Goal: Task Accomplishment & Management: Complete application form

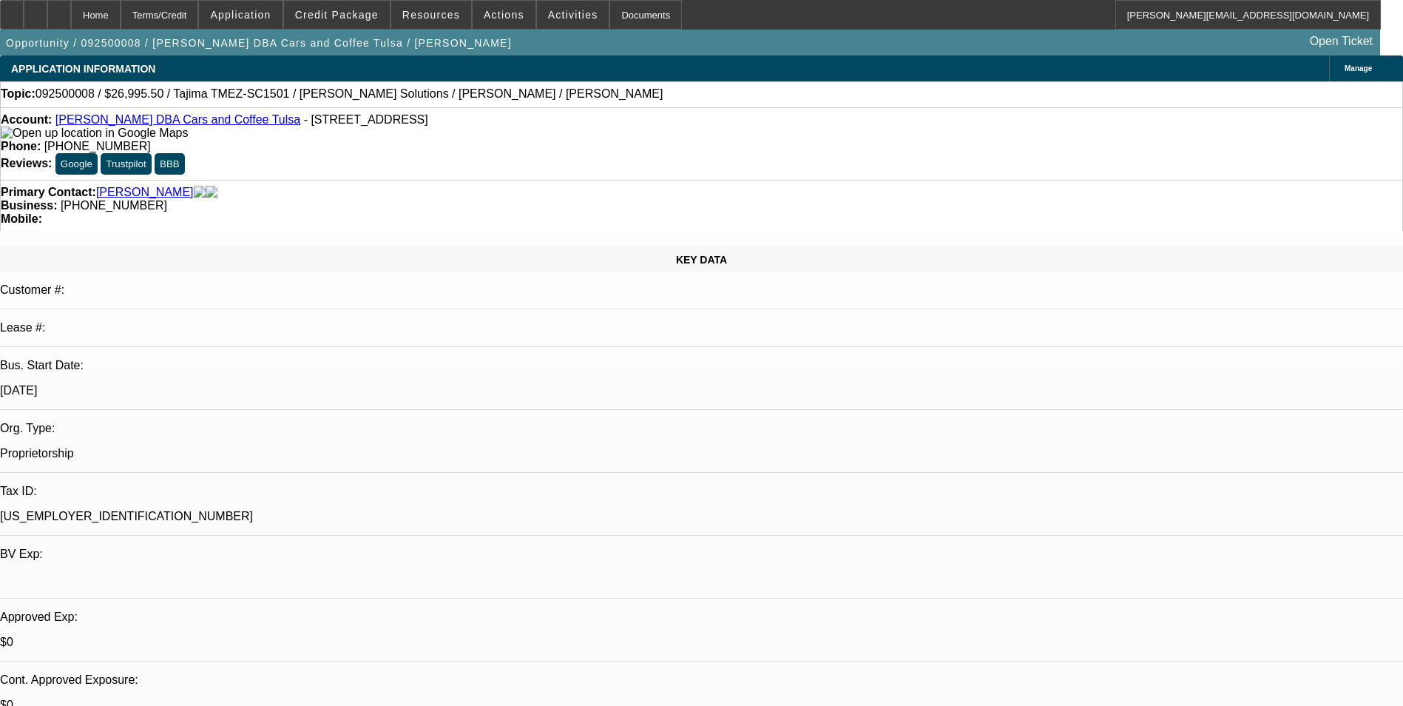
select select "0.1"
select select "2"
select select "0"
select select "6"
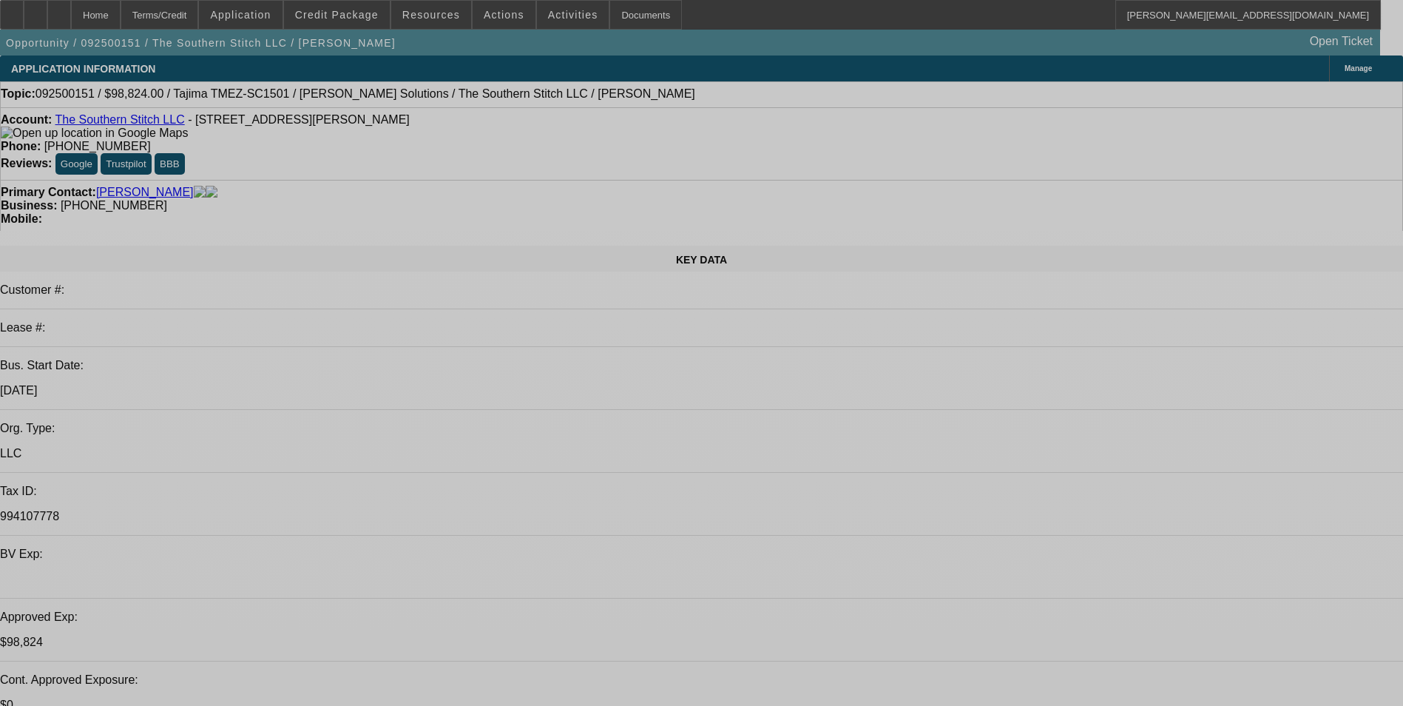
select select "0.2"
select select "2"
select select "0.1"
select select "0.2"
select select "2"
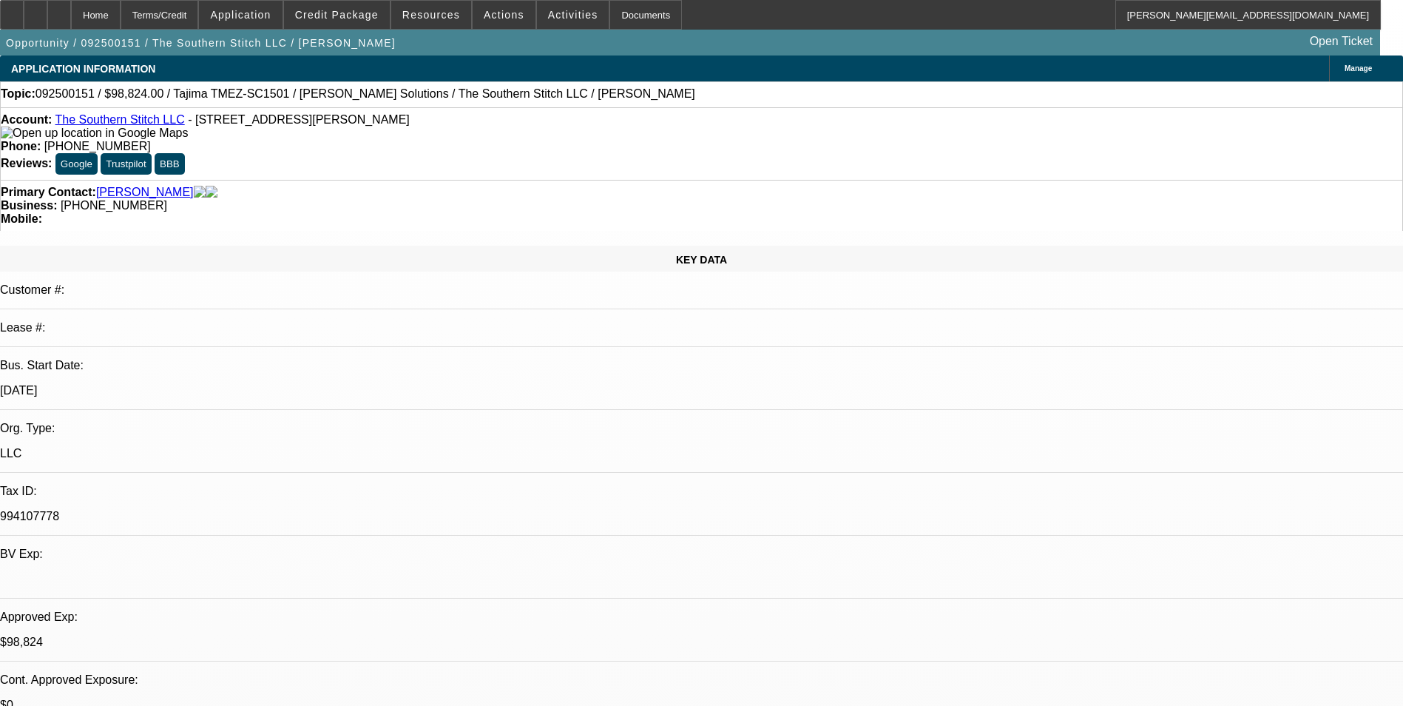
select select "0"
select select "0.2"
select select "2"
select select "0.1"
select select "0.2"
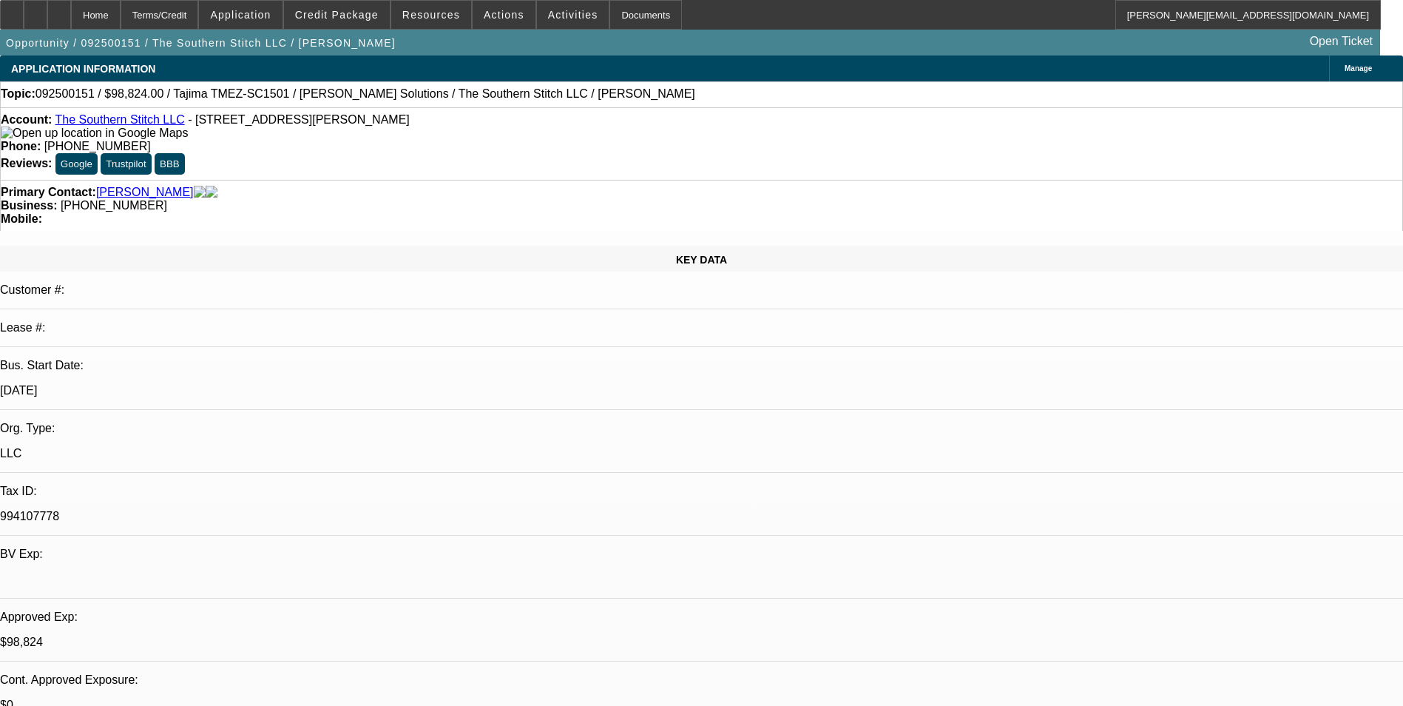
select select "2"
select select "0"
select select "1"
select select "2"
select select "4"
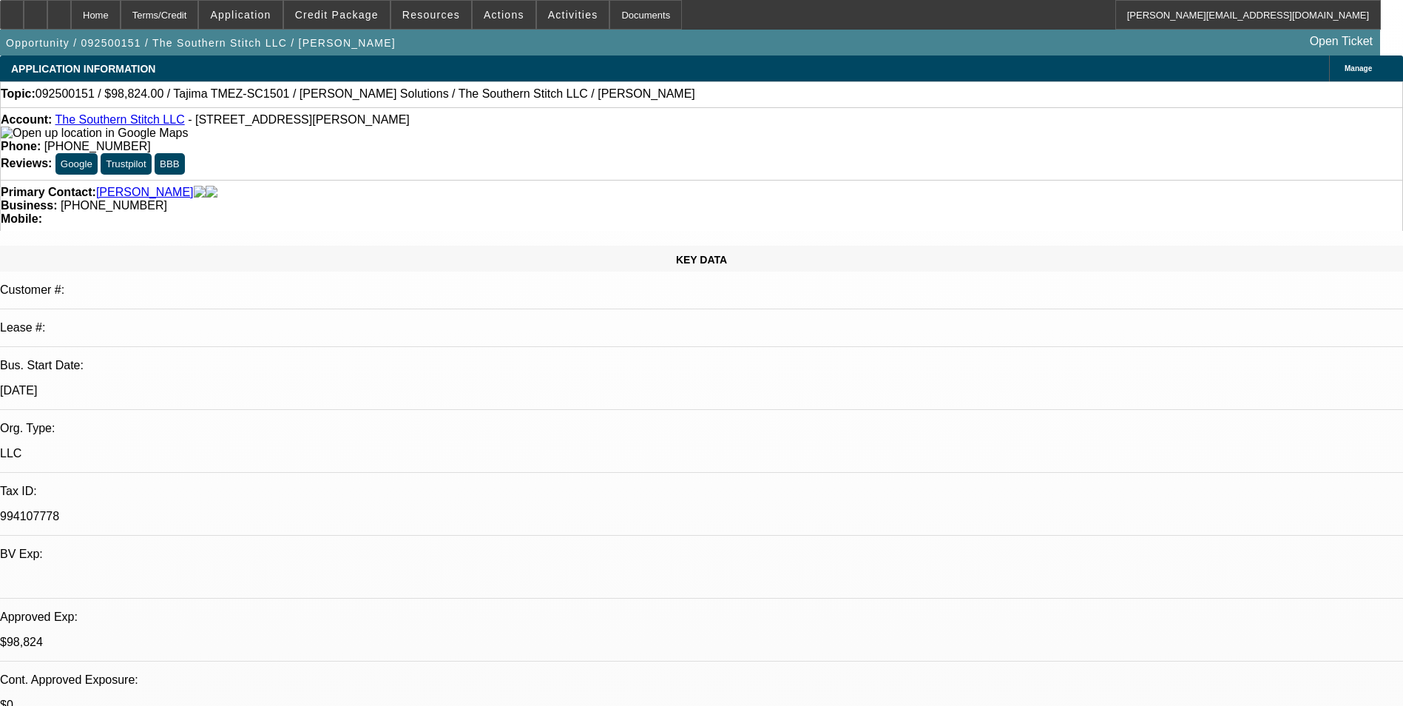
select select "1"
select select "2"
select select "6"
select select "1"
select select "2"
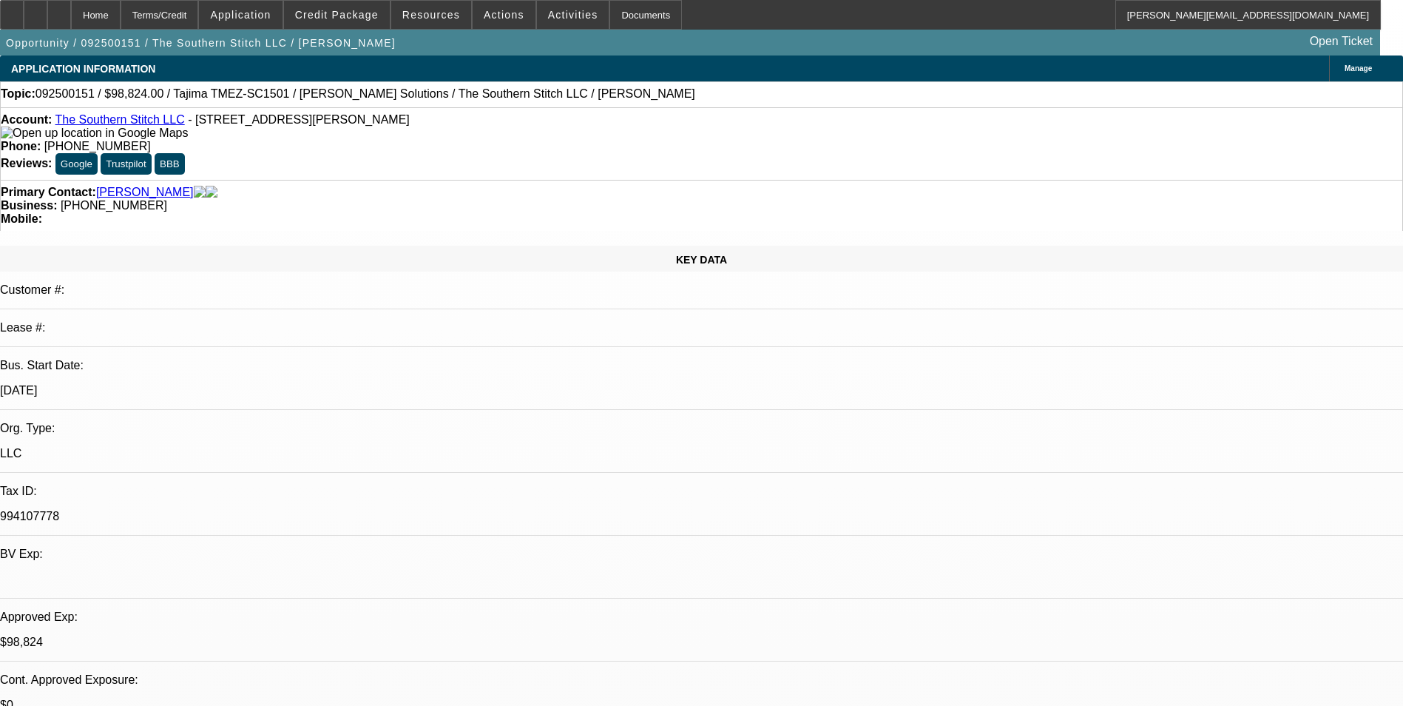
select select "4"
select select "1"
select select "2"
select select "6"
click at [47, 21] on div at bounding box center [36, 15] width 24 height 30
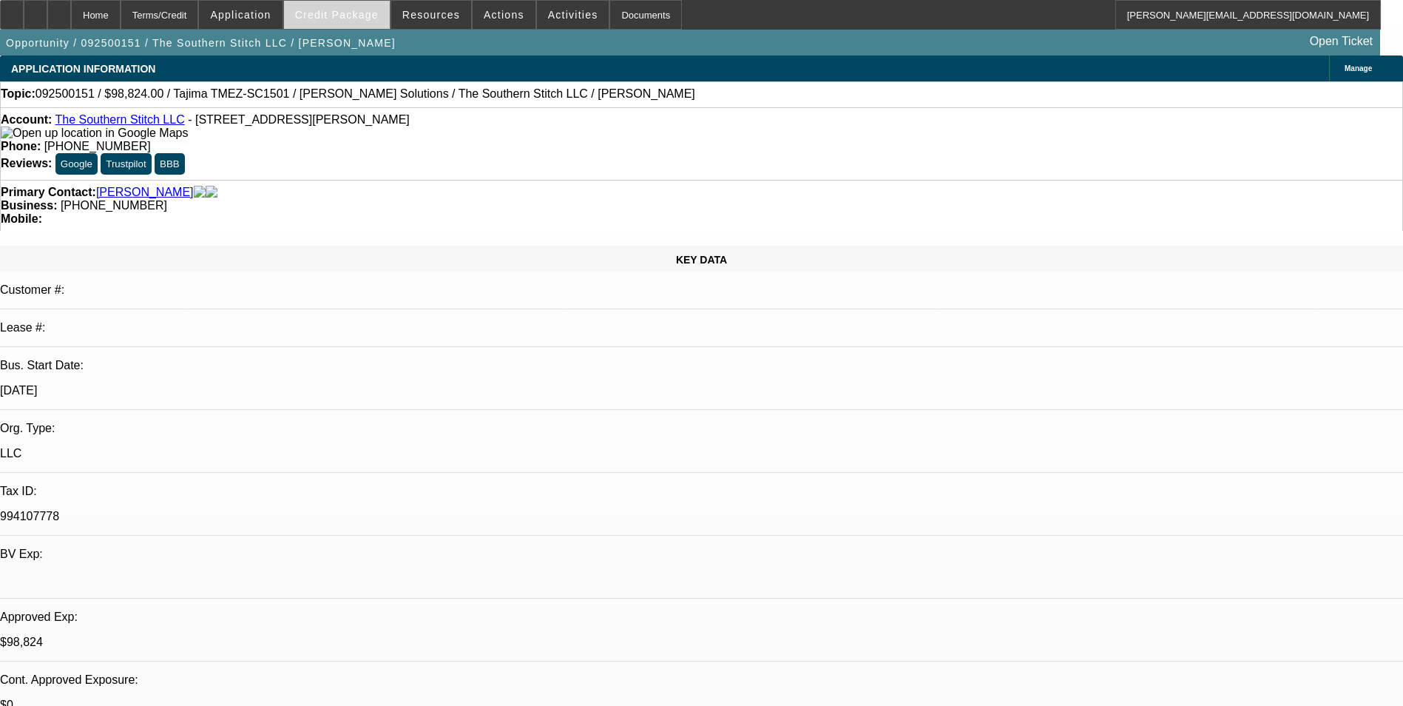
click at [363, 22] on span at bounding box center [337, 15] width 106 height 36
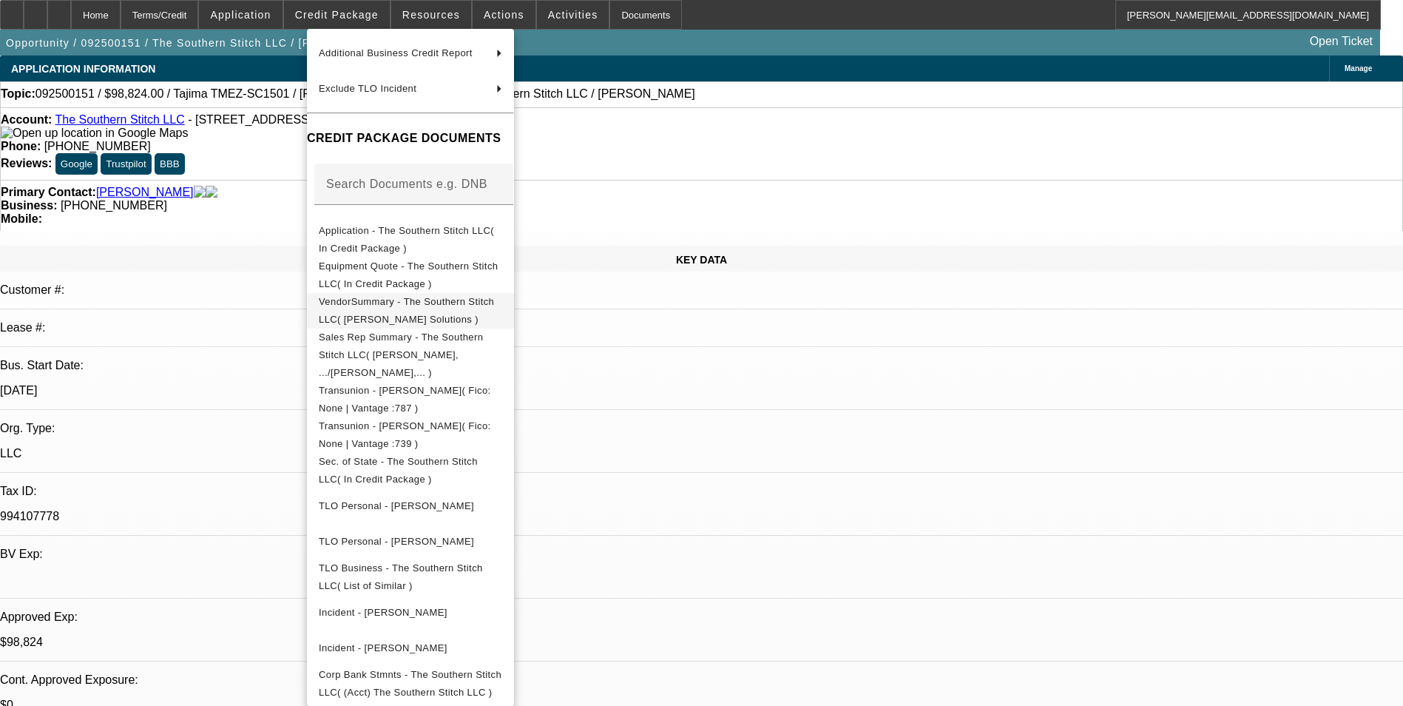
scroll to position [155, 0]
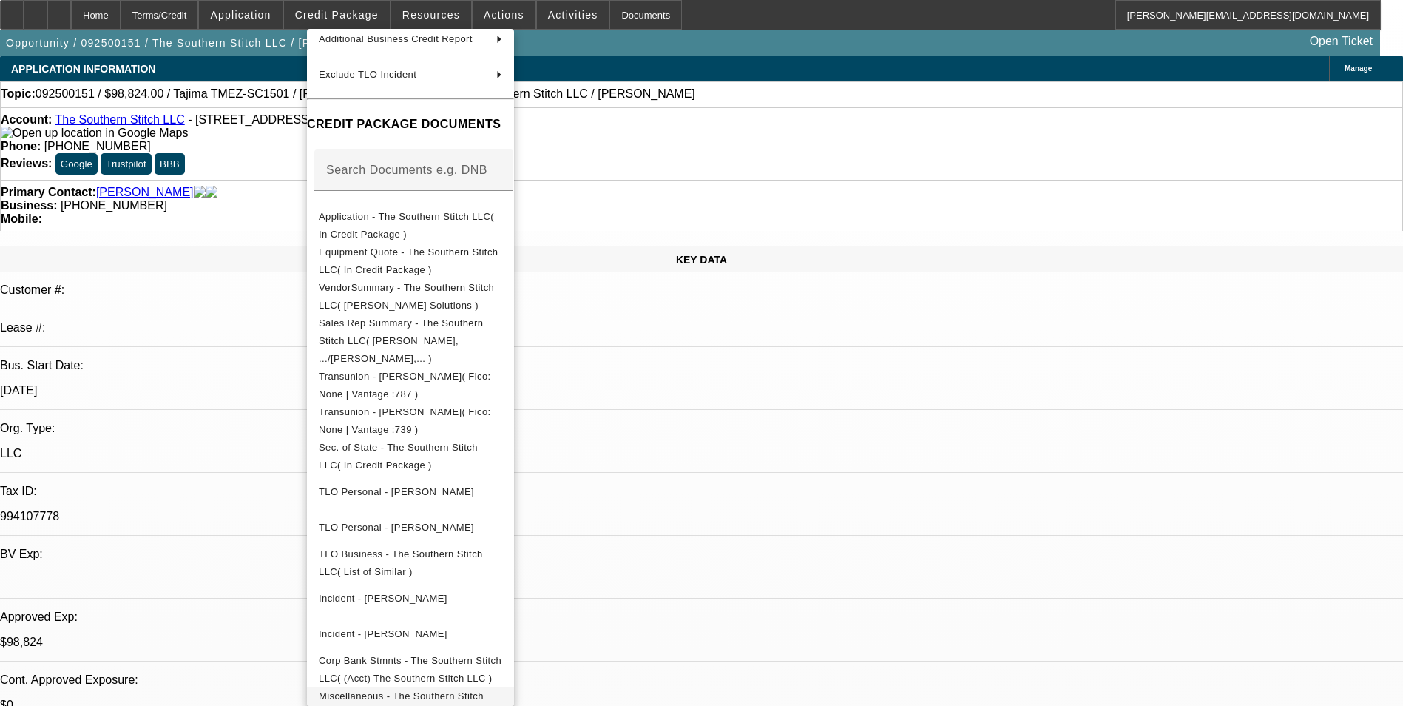
click at [484, 690] on span "Miscellaneous - The Southern Stitch LLC( Signed Approval Letter )" at bounding box center [401, 704] width 165 height 29
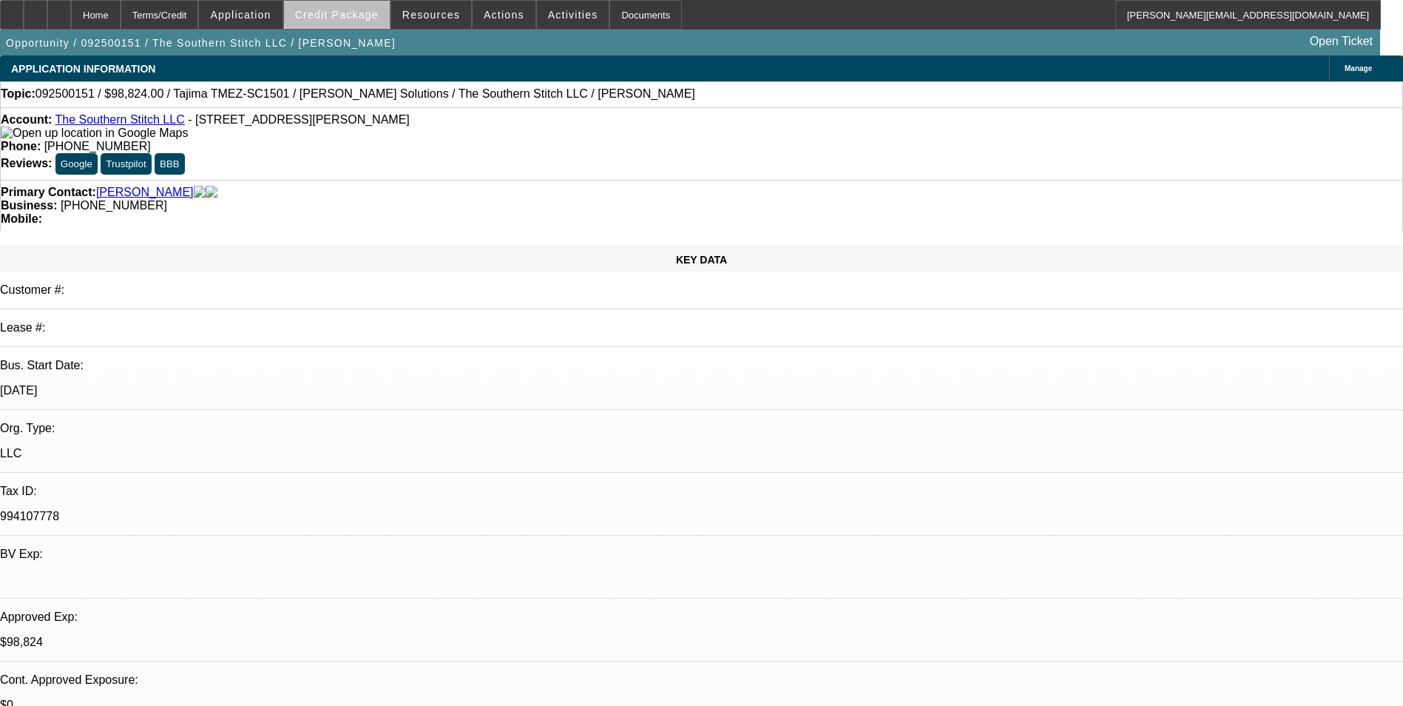
click at [366, 13] on span "Credit Package" at bounding box center [337, 15] width 84 height 12
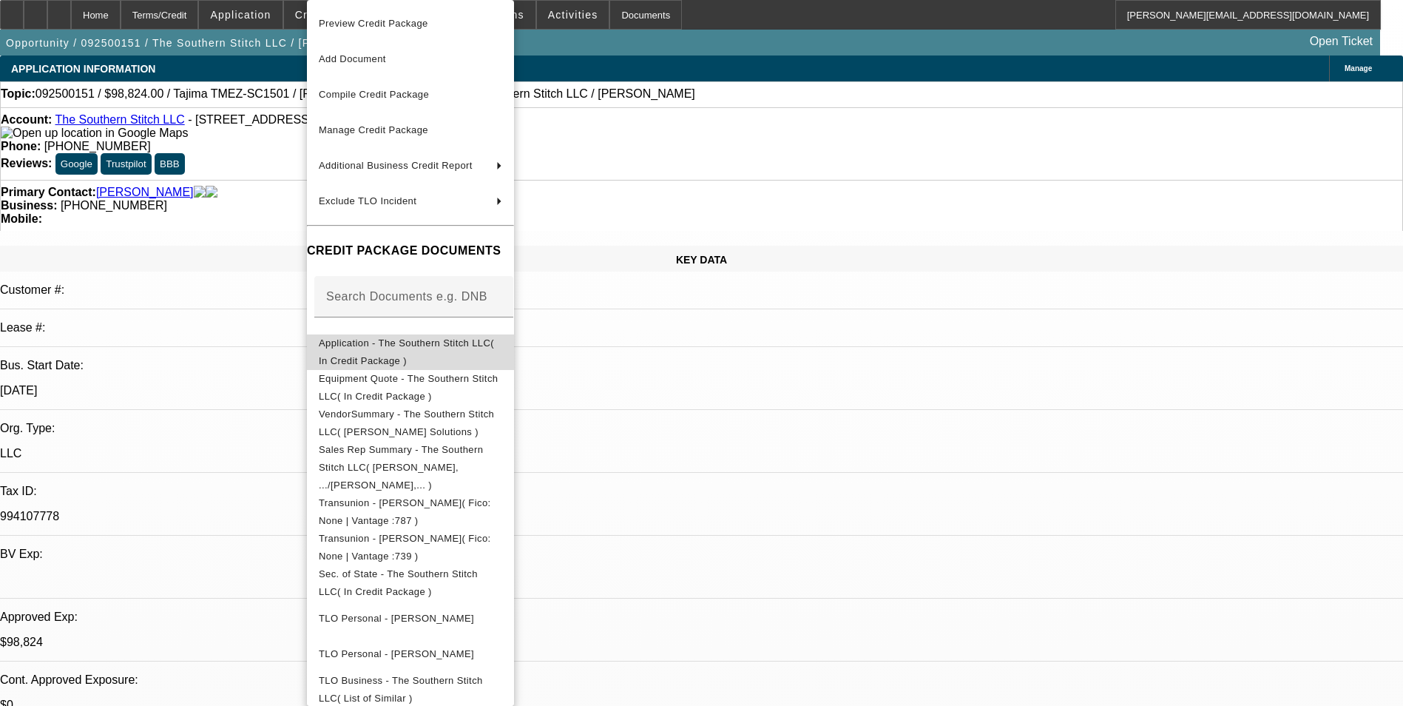
click at [422, 351] on span "Application - The Southern Stitch LLC( In Credit Package )" at bounding box center [406, 351] width 175 height 29
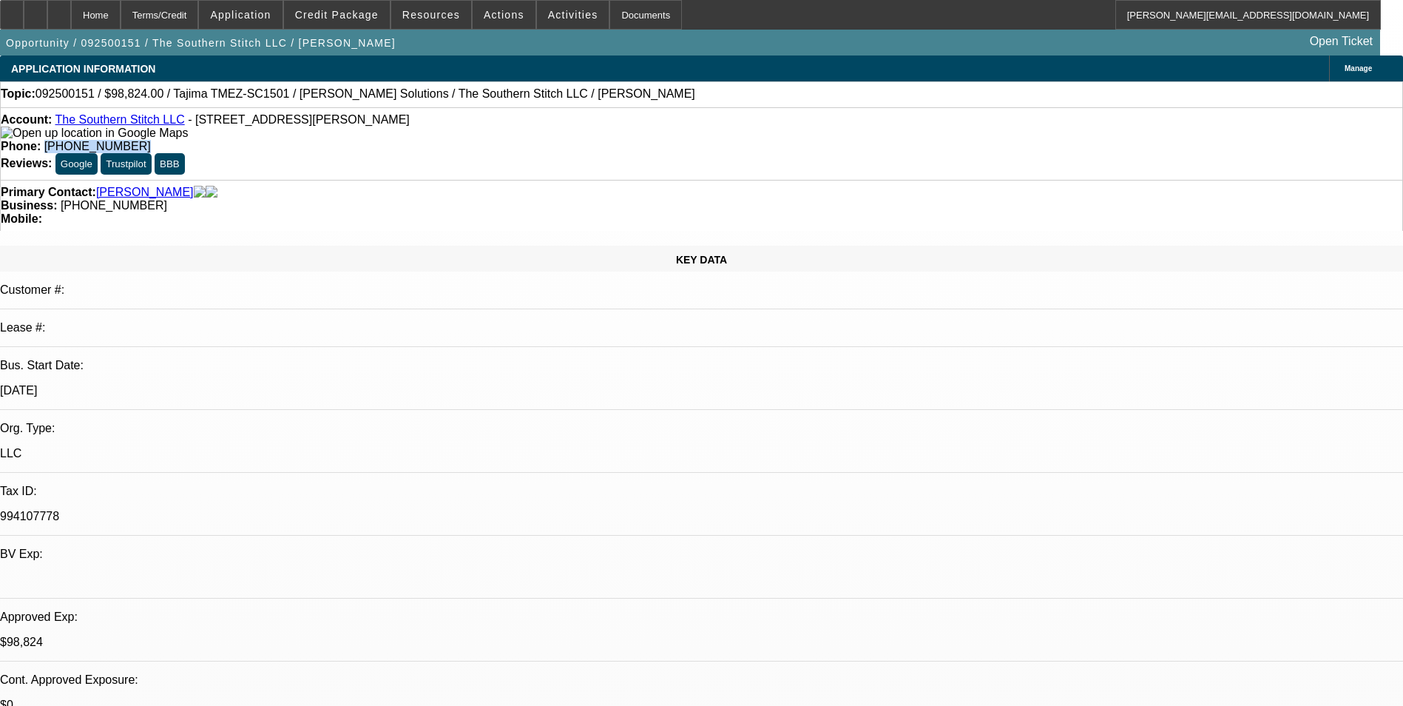
drag, startPoint x: 590, startPoint y: 124, endPoint x: 515, endPoint y: 129, distance: 74.9
click at [515, 140] on div "Phone: (615) 416-1295" at bounding box center [702, 146] width 1402 height 13
drag, startPoint x: 515, startPoint y: 129, endPoint x: 537, endPoint y: 123, distance: 23.0
copy span "(615) 416-1295"
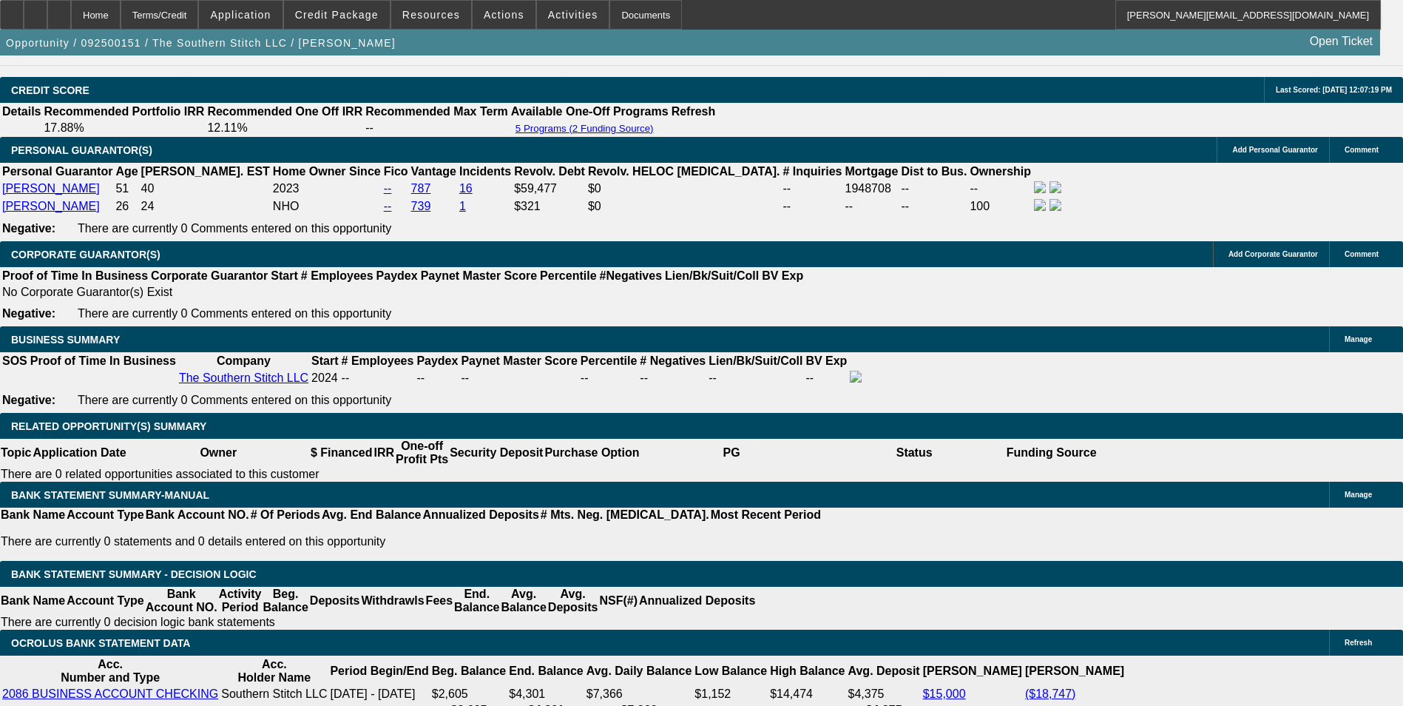
scroll to position [2145, 0]
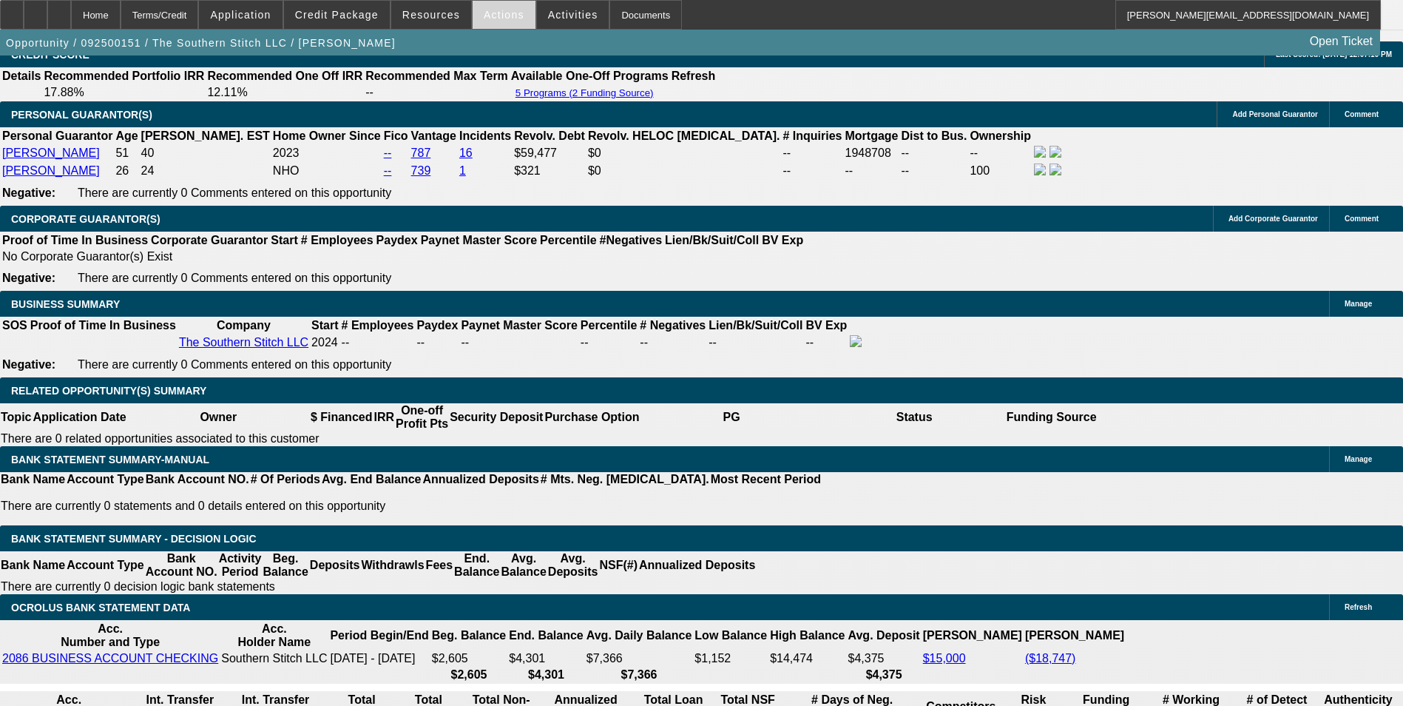
click at [485, 9] on span "Actions" at bounding box center [504, 15] width 41 height 12
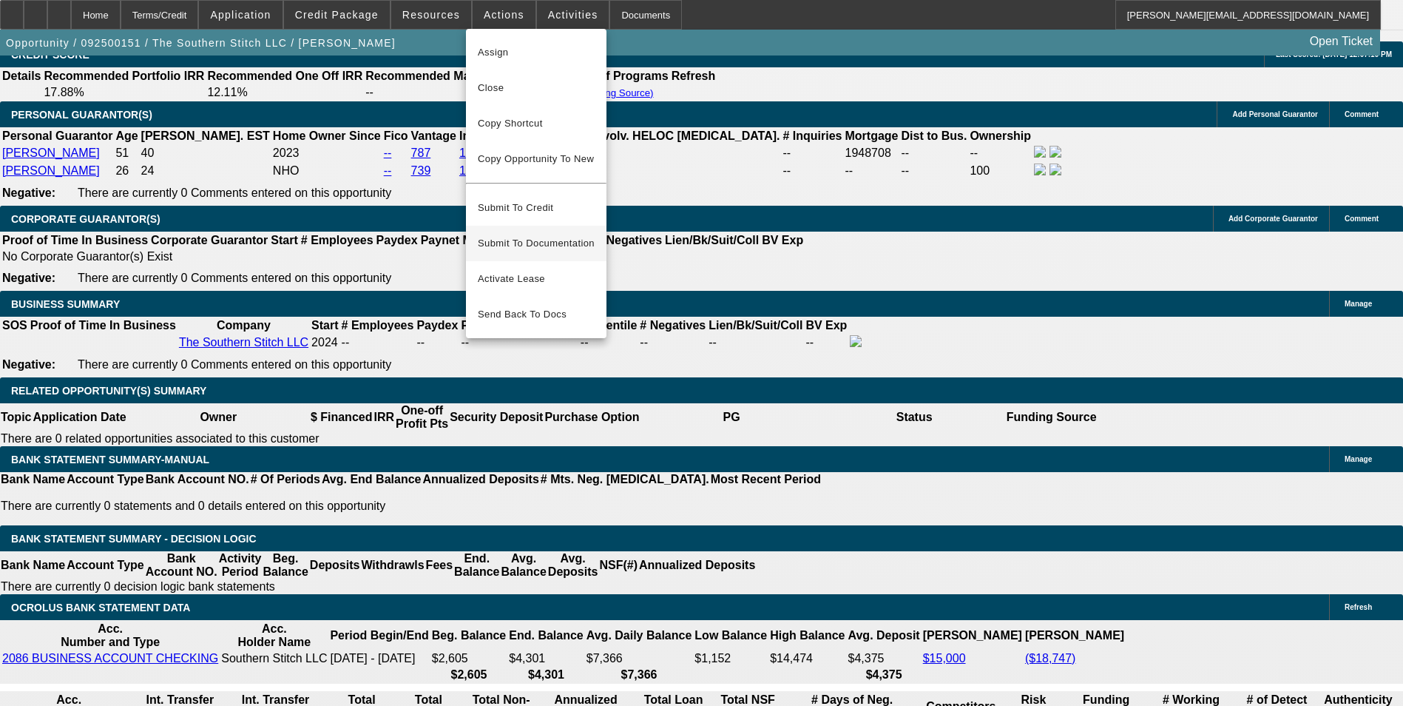
click at [516, 235] on span "Submit To Documentation" at bounding box center [536, 244] width 117 height 18
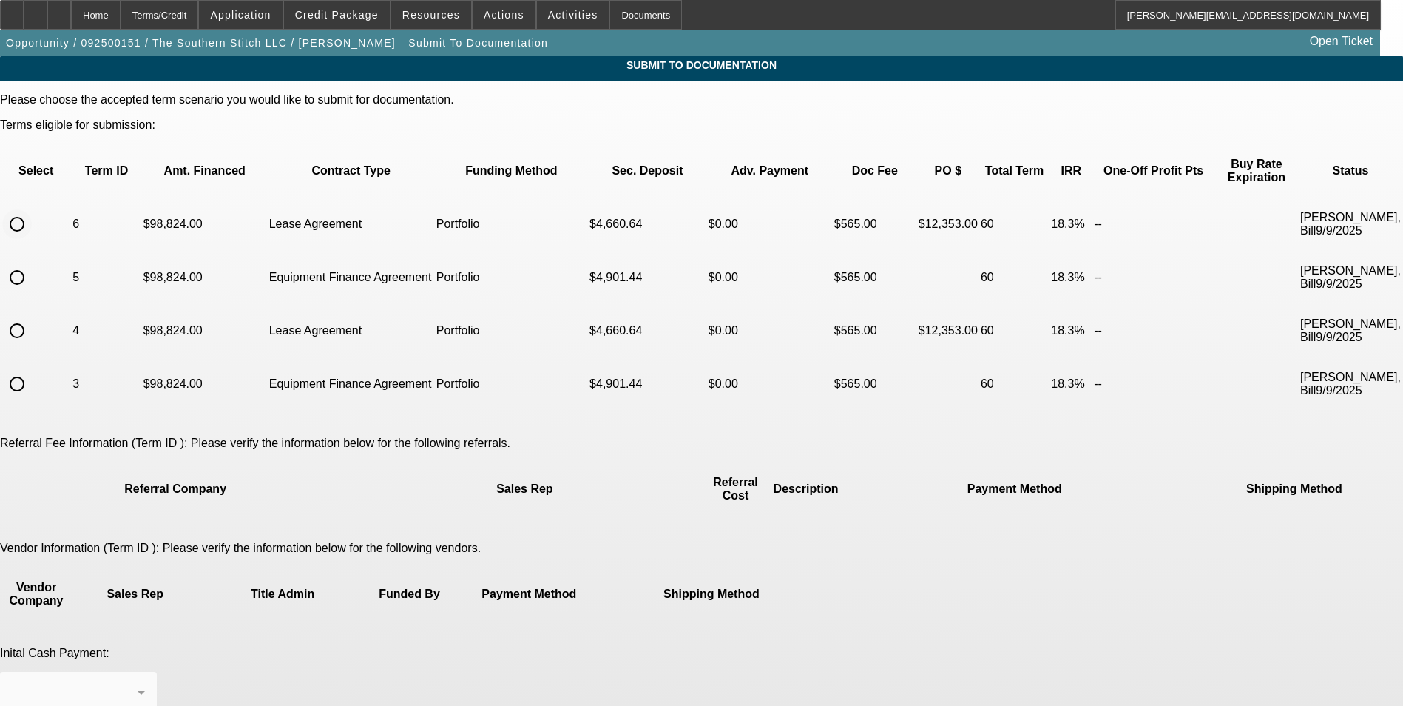
click at [32, 209] on input "radio" at bounding box center [17, 224] width 30 height 30
radio input "true"
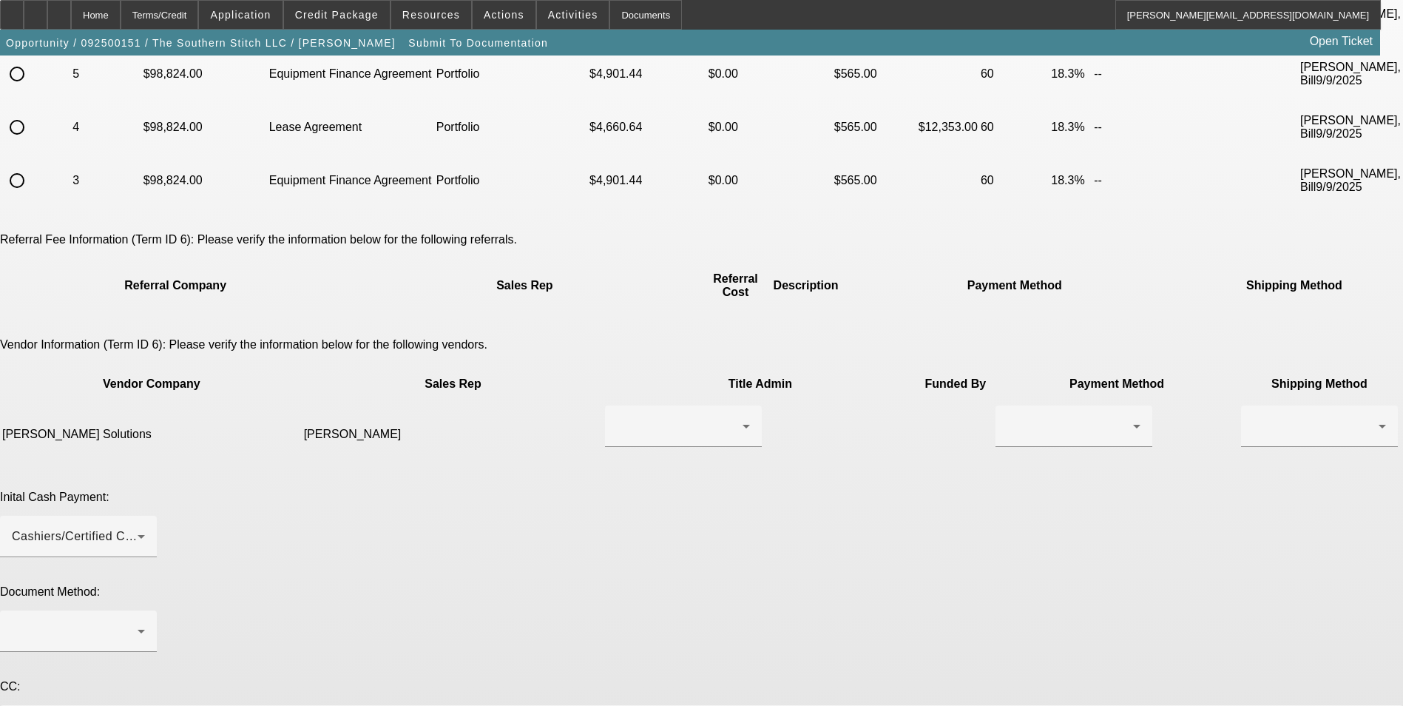
scroll to position [222, 0]
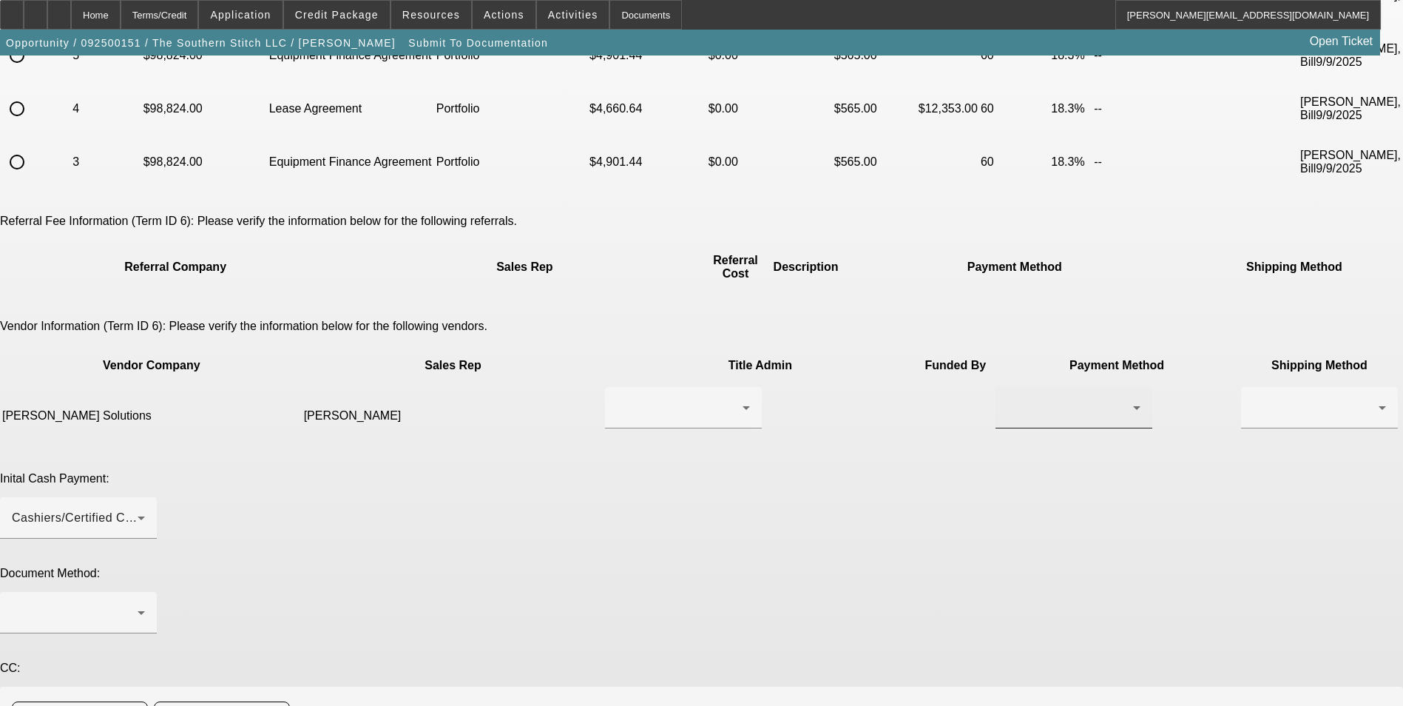
click at [1008, 399] on div at bounding box center [1071, 408] width 126 height 18
click at [832, 425] on mat-option "ACH" at bounding box center [855, 431] width 157 height 36
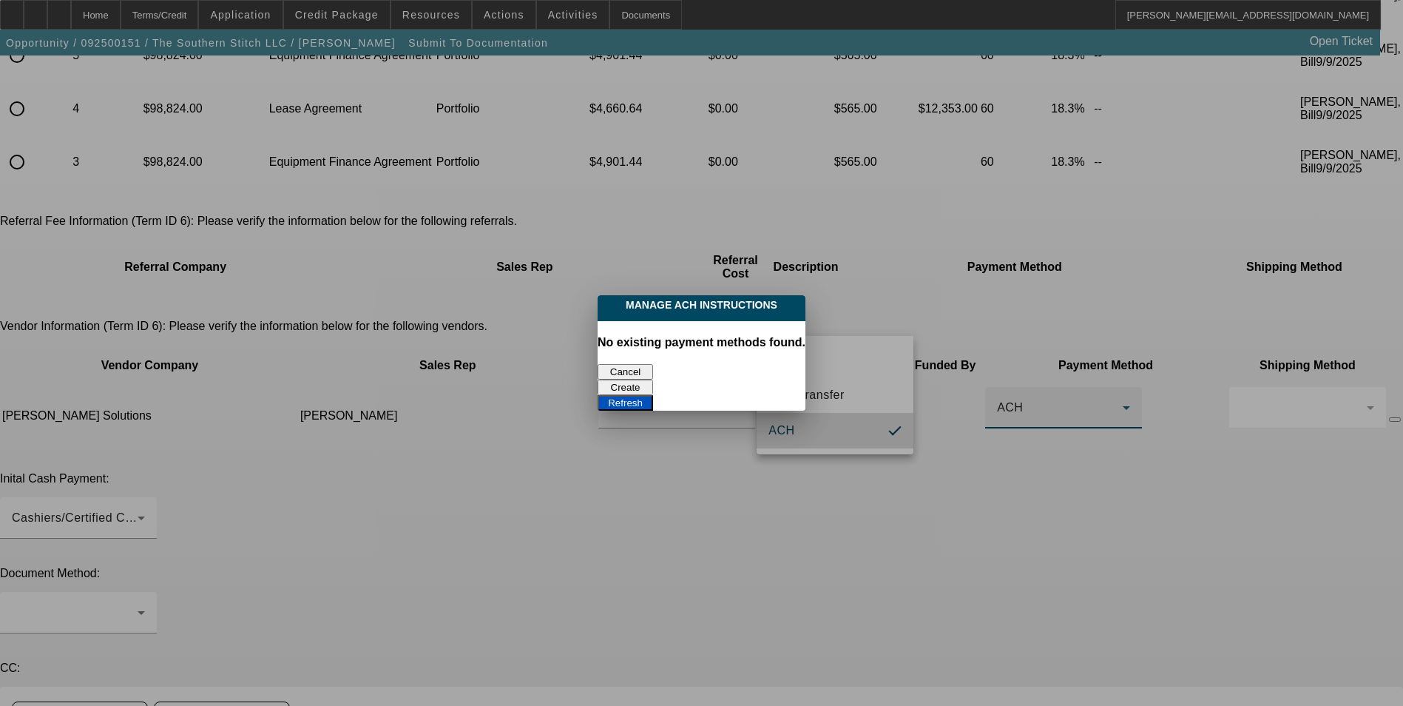
scroll to position [0, 0]
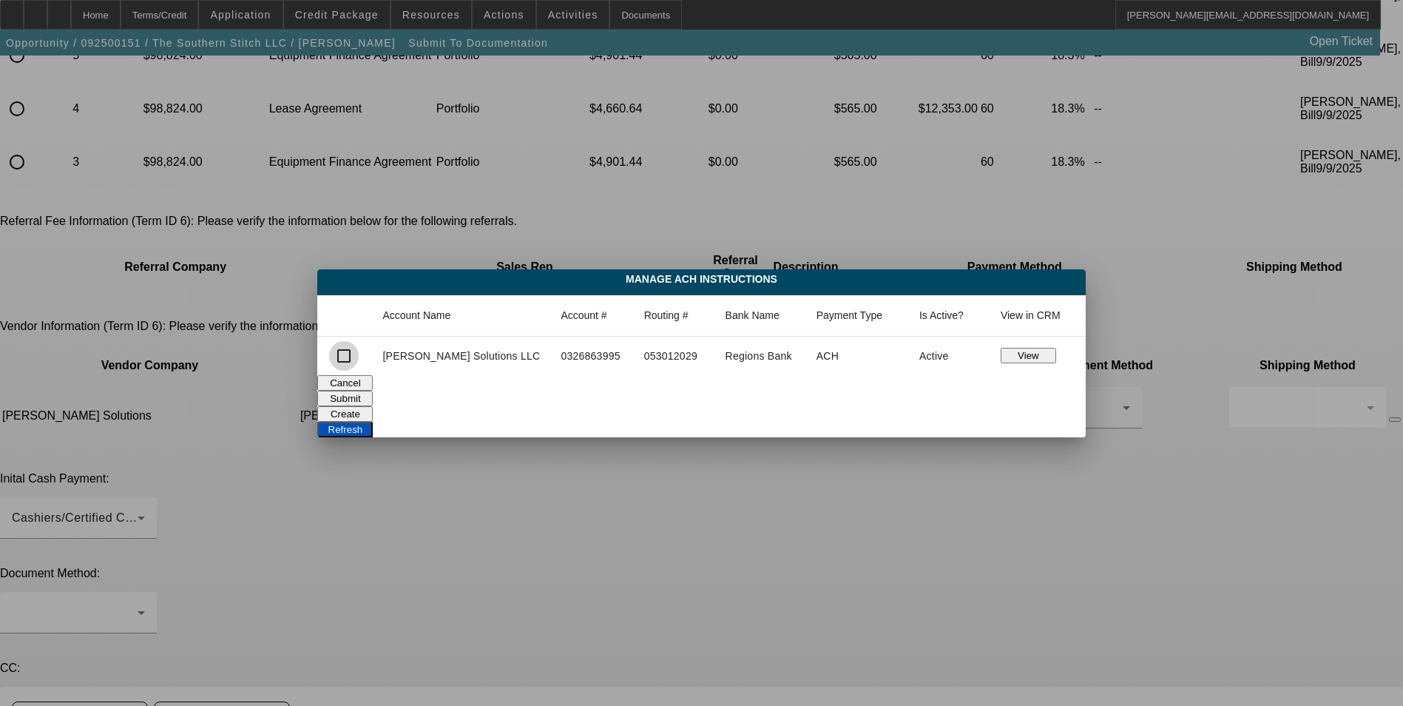
click at [359, 357] on input "checkbox" at bounding box center [344, 356] width 30 height 30
checkbox input "true"
click at [373, 391] on button "Submit" at bounding box center [344, 399] width 55 height 16
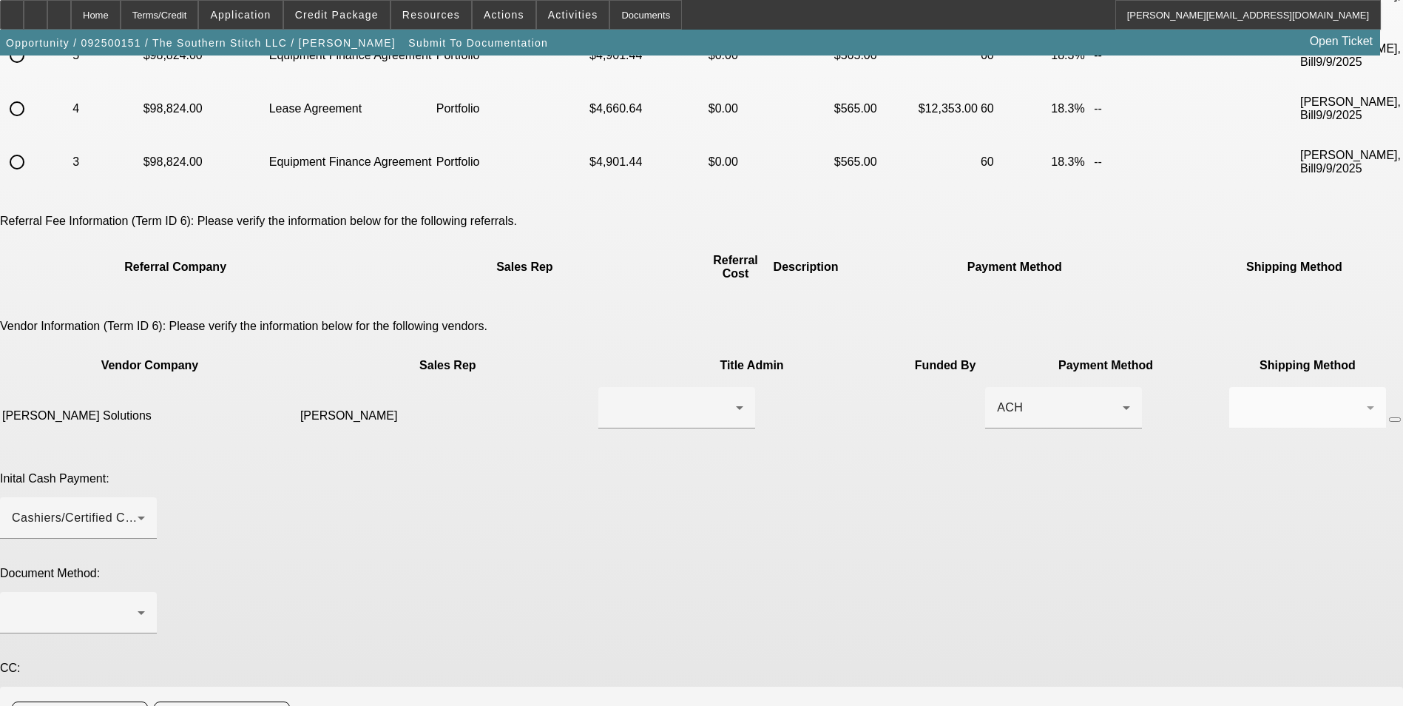
scroll to position [222, 0]
click at [138, 509] on div "Cashiers/Certified Check" at bounding box center [75, 518] width 126 height 18
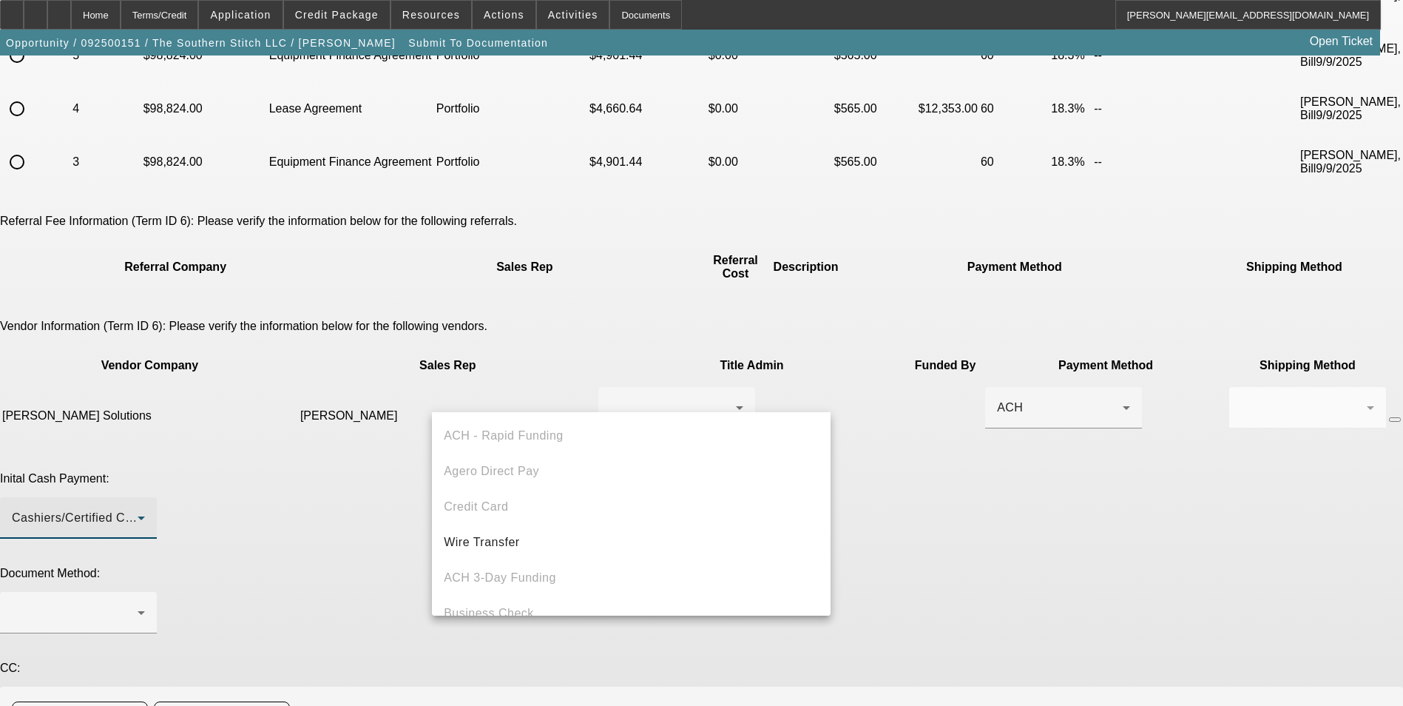
scroll to position [51, 0]
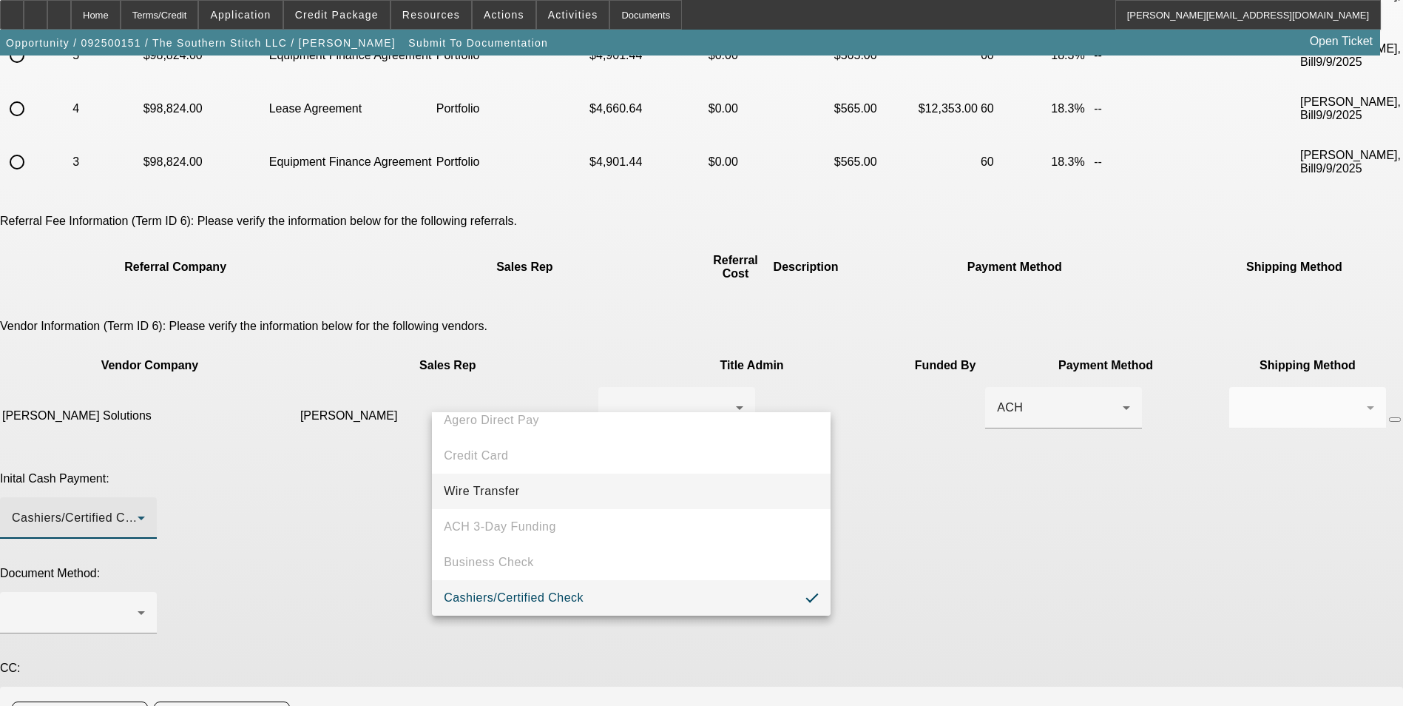
click at [546, 482] on mat-option "Wire Transfer" at bounding box center [631, 491] width 399 height 36
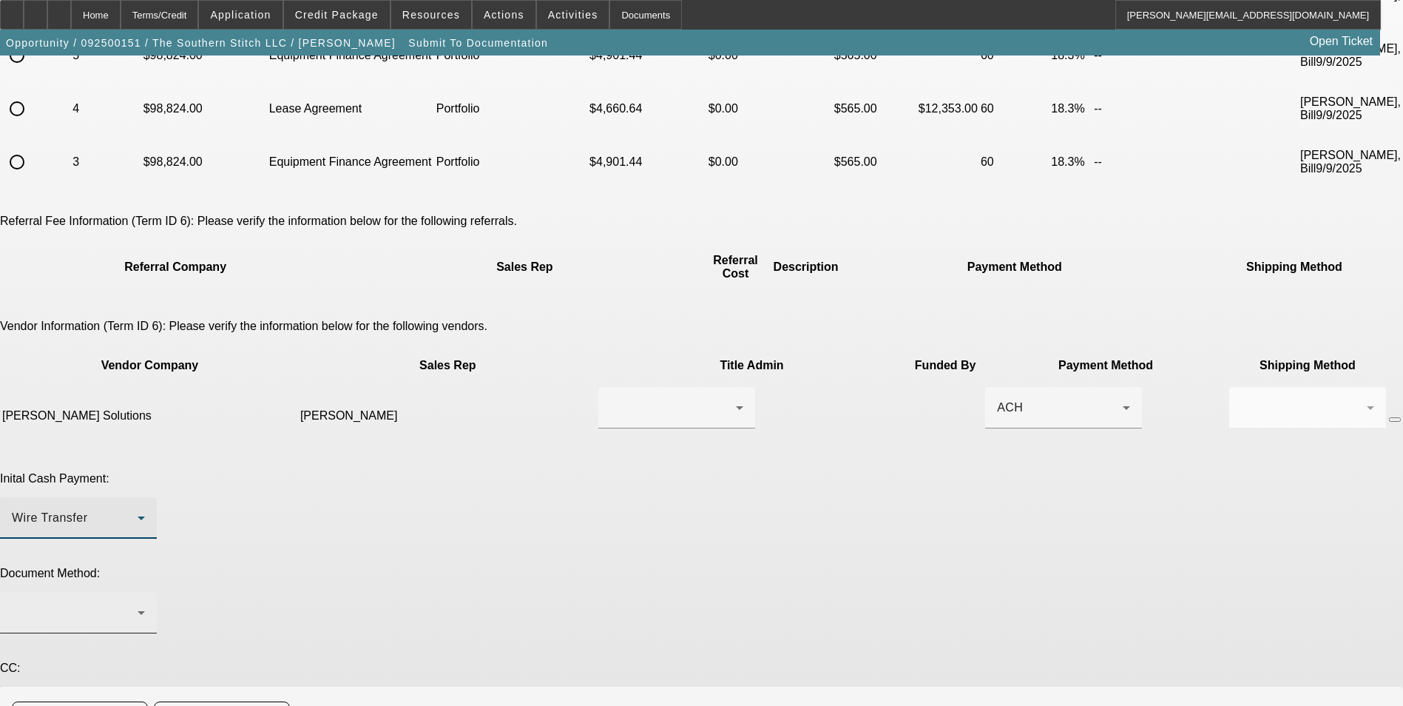
click at [145, 592] on div at bounding box center [78, 612] width 133 height 41
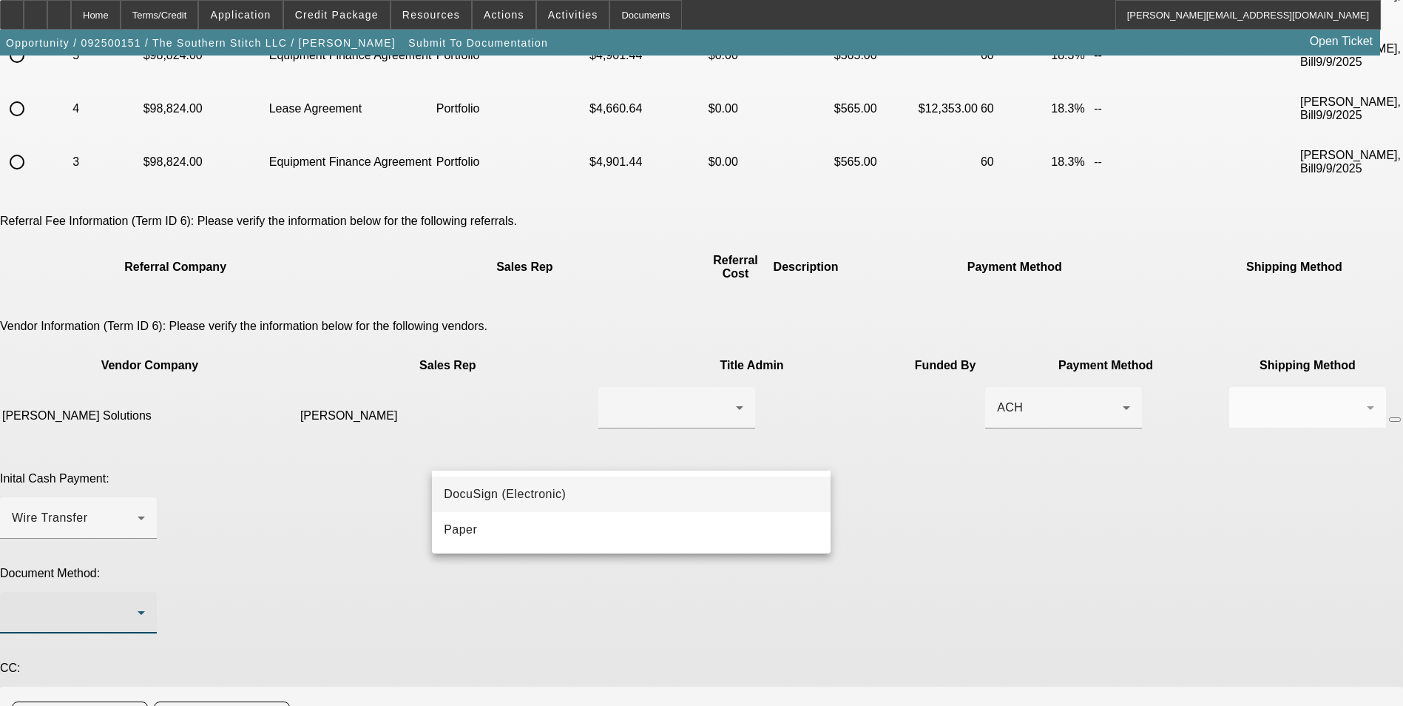
click at [578, 493] on mat-option "DocuSign (Electronic)" at bounding box center [631, 494] width 399 height 36
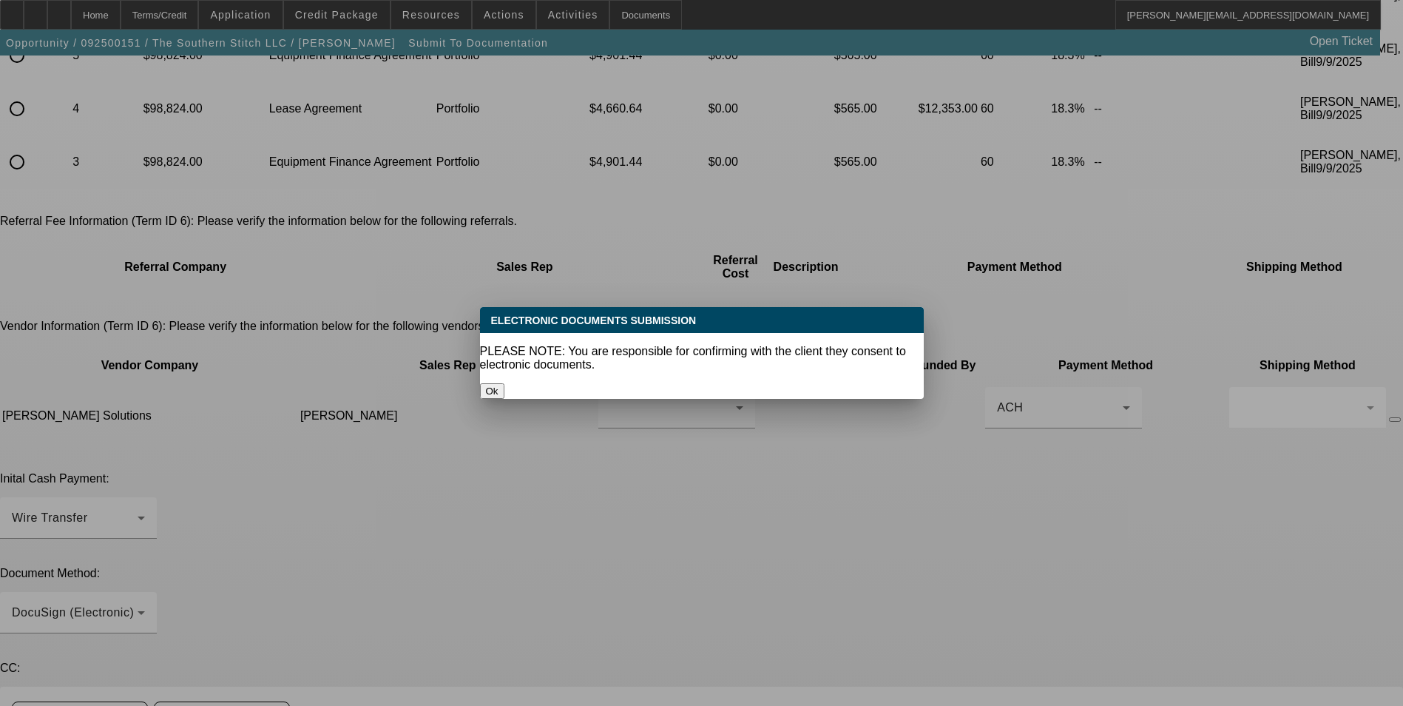
click at [505, 383] on button "Ok" at bounding box center [492, 391] width 24 height 16
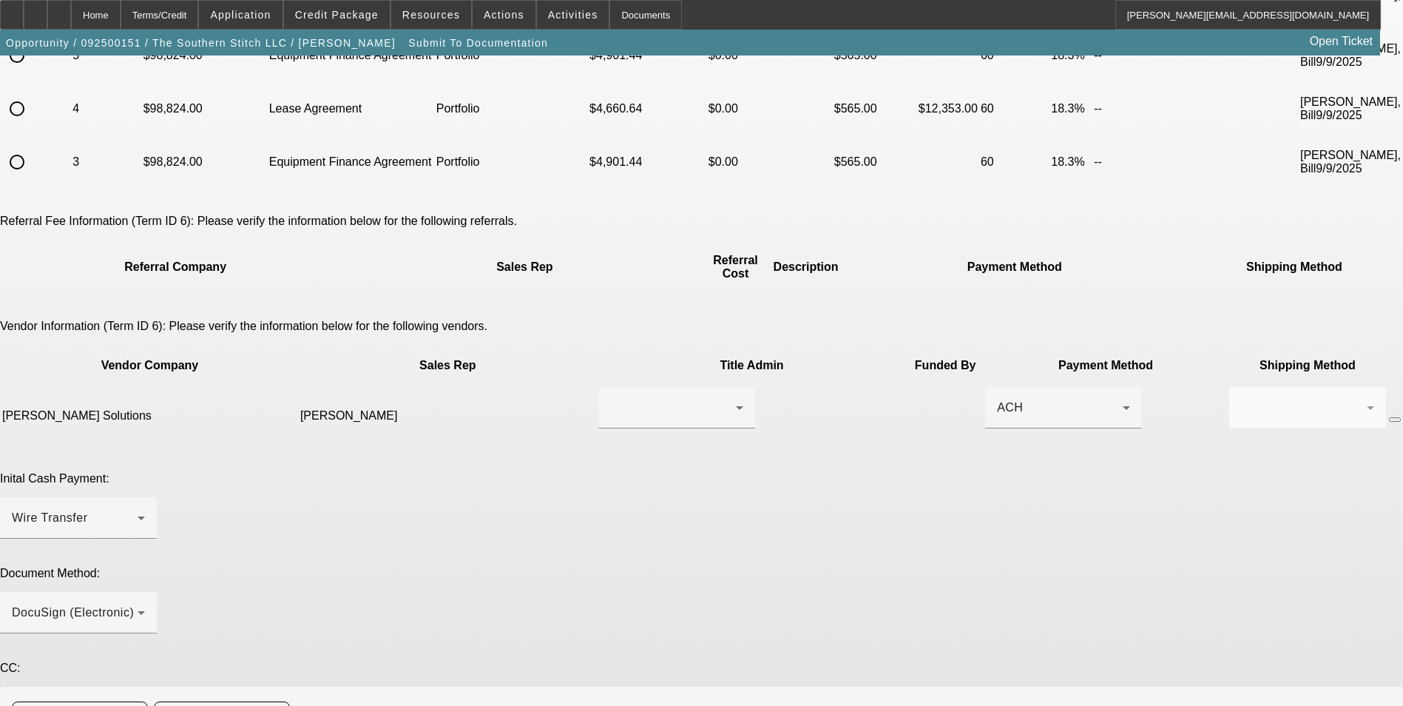
paste textarea "(615) 416-1295"
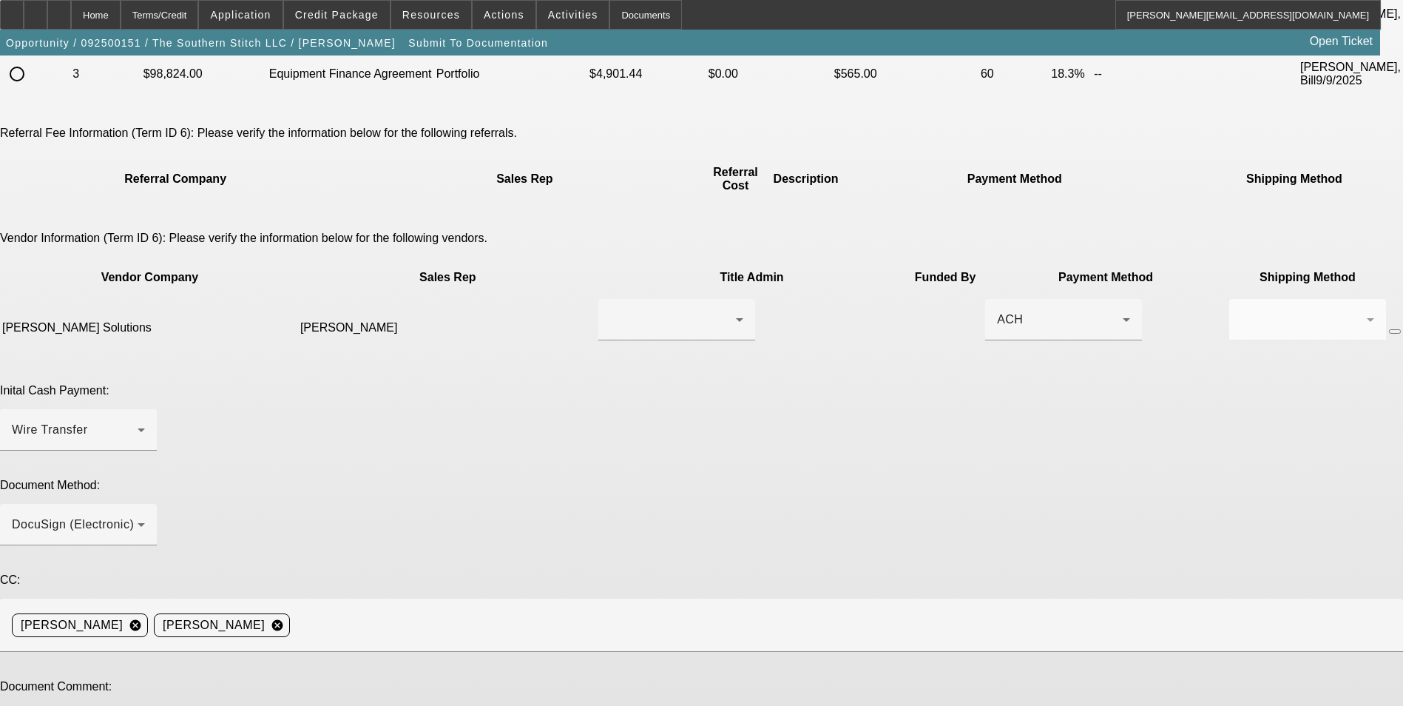
scroll to position [314, 0]
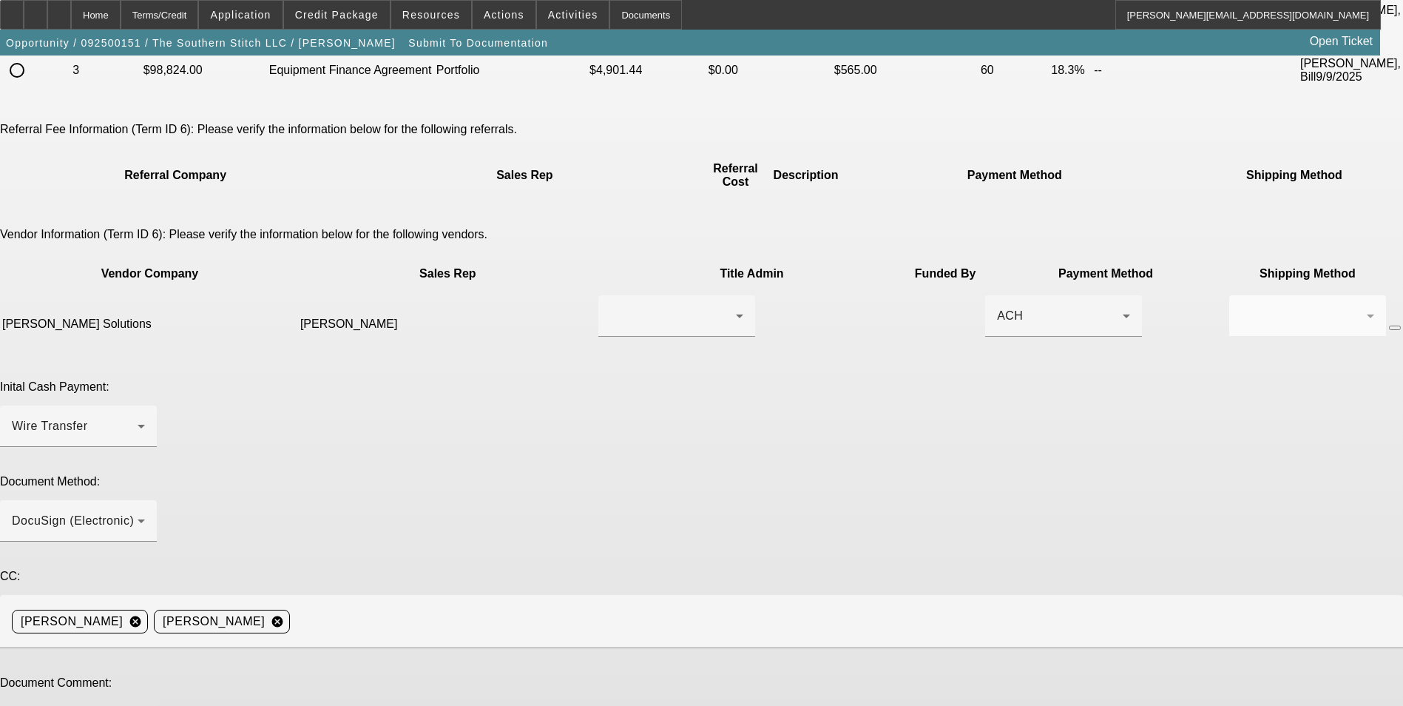
type textarea "Ready for lease docs. Doc call can be done to Serena at (615) 416-1295. Thanks"
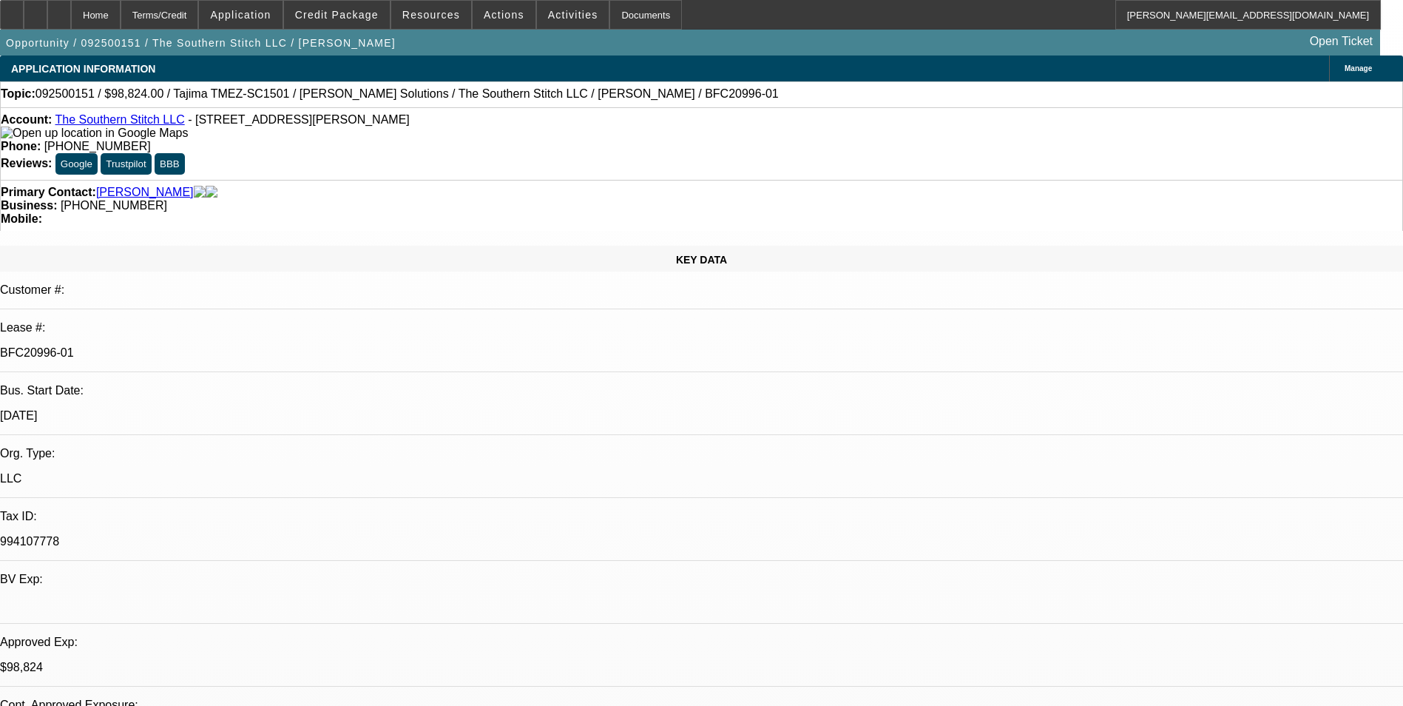
select select "0.2"
select select "2"
select select "0.1"
select select "4"
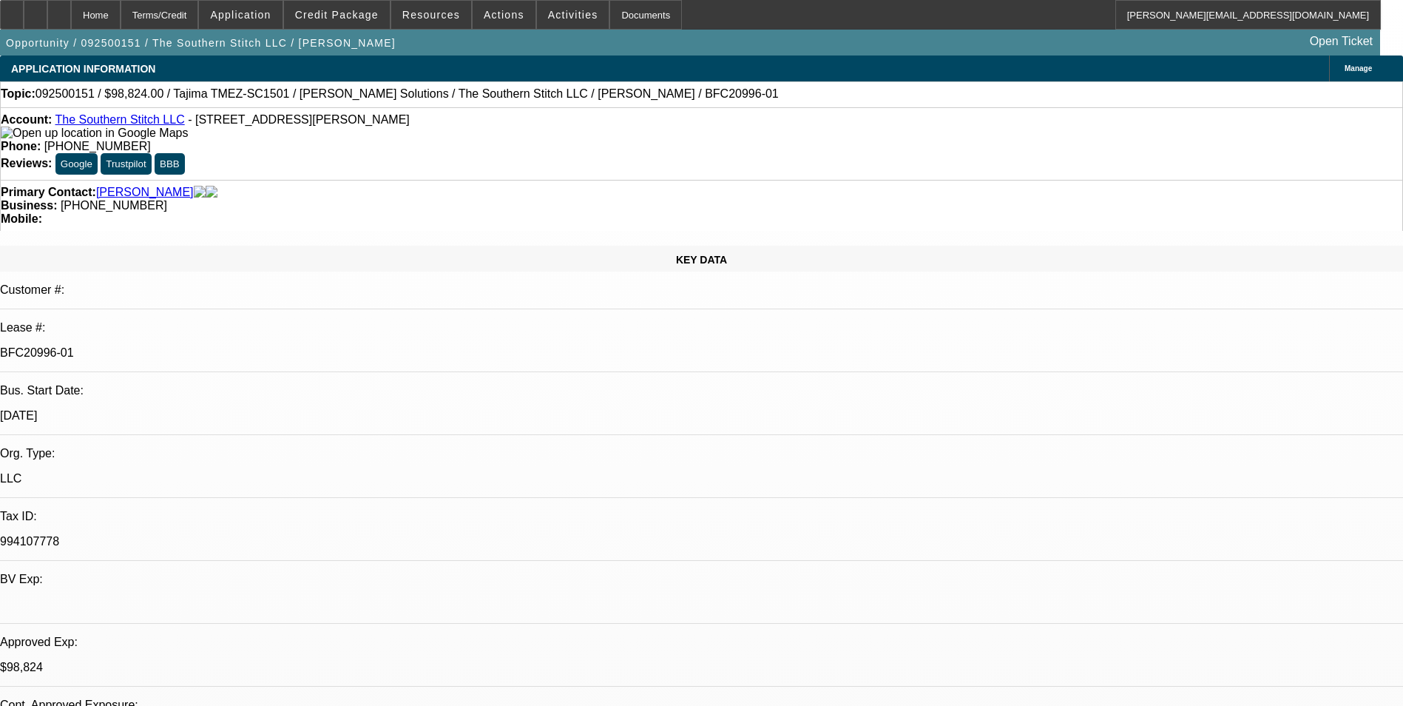
select select "0.2"
select select "2"
select select "0"
select select "6"
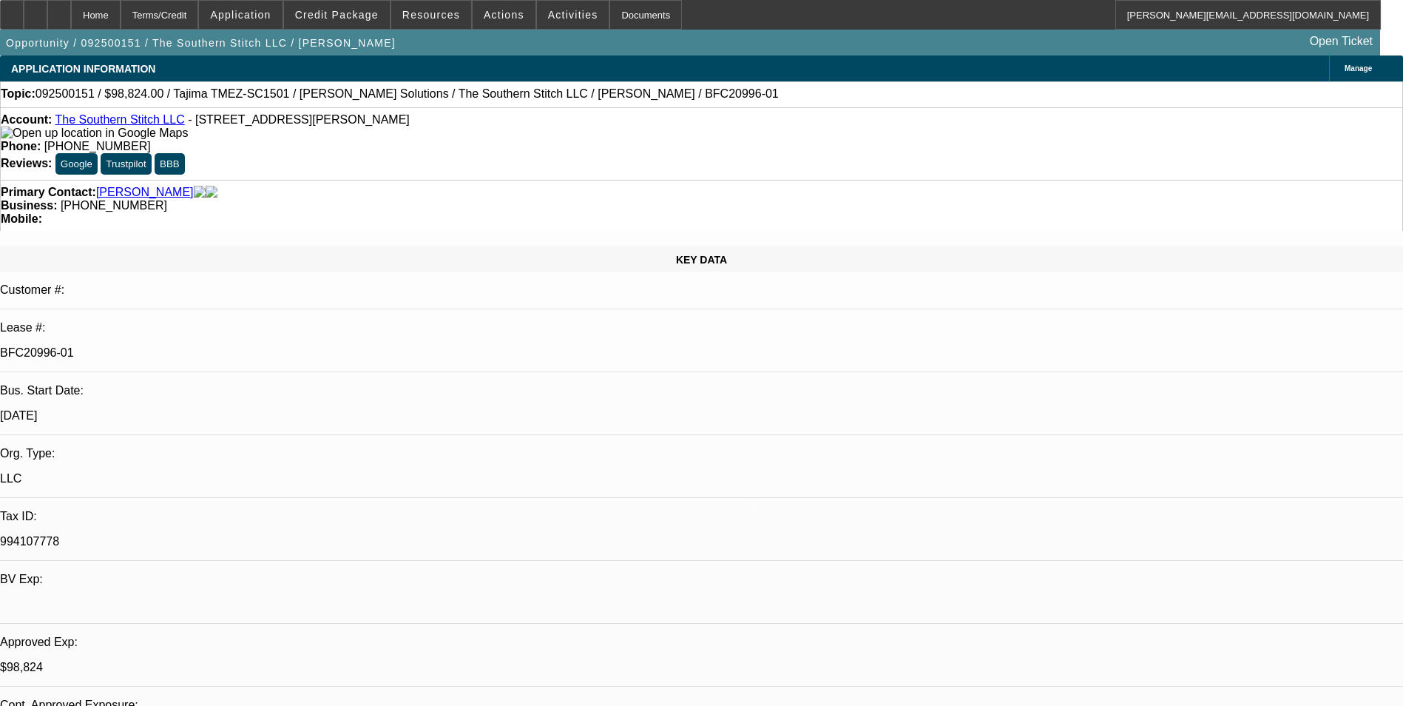
select select "0.2"
select select "2"
select select "0.1"
select select "4"
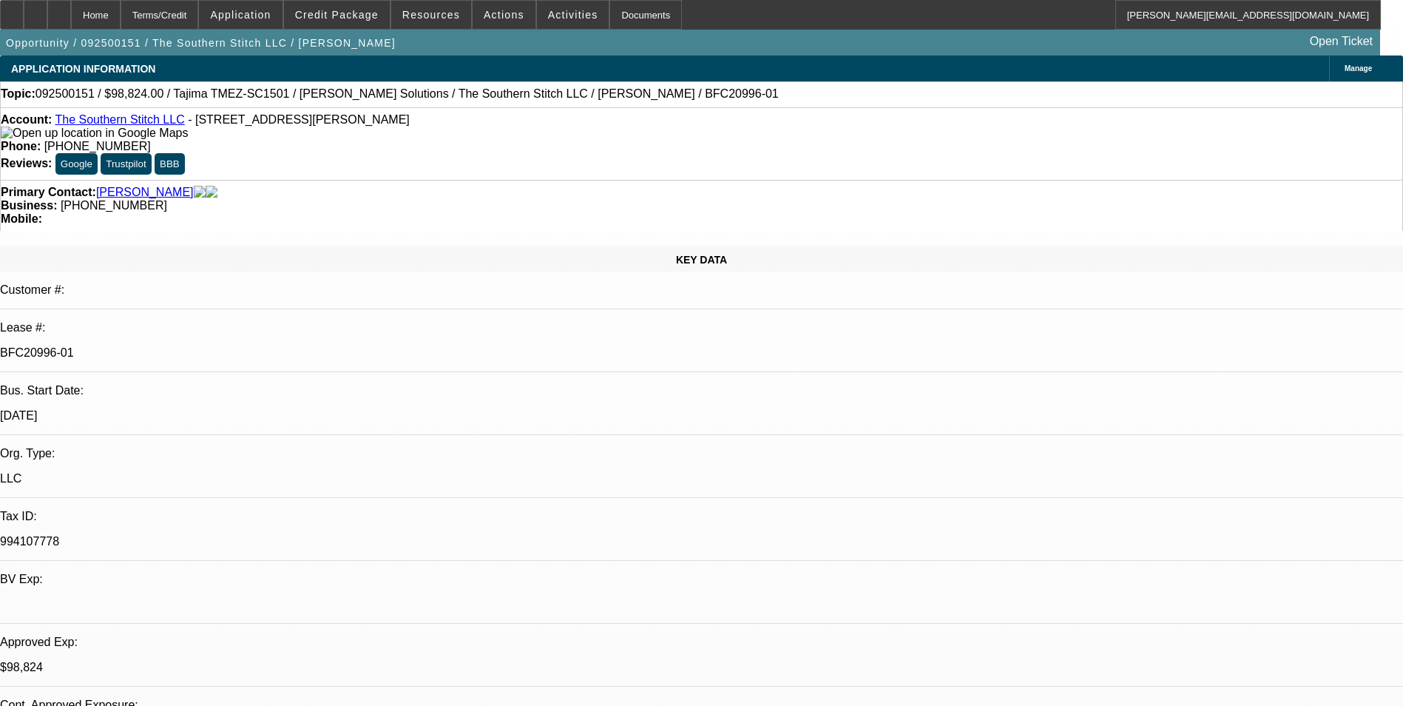
select select "0.2"
select select "2"
select select "0"
select select "6"
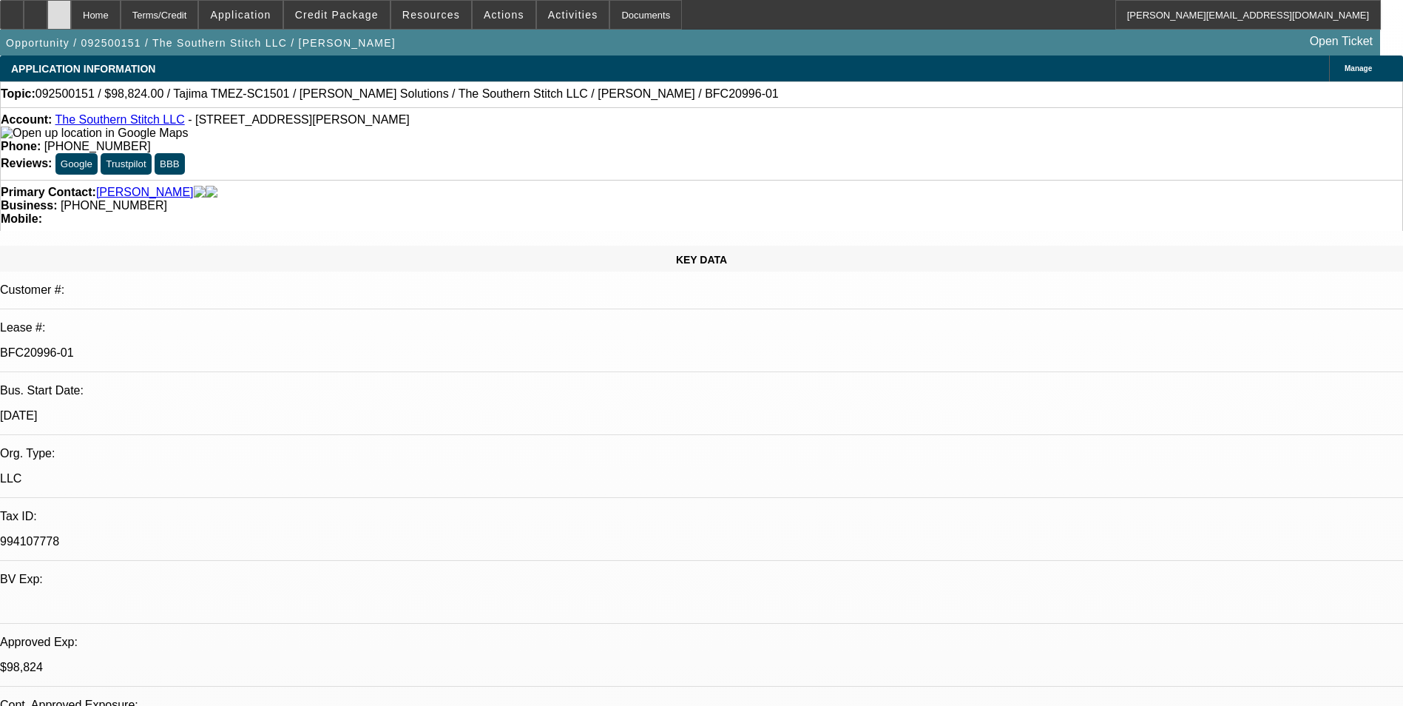
click at [59, 10] on icon at bounding box center [59, 10] width 0 height 0
select select "0.2"
select select "2"
select select "0.1"
select select "0.2"
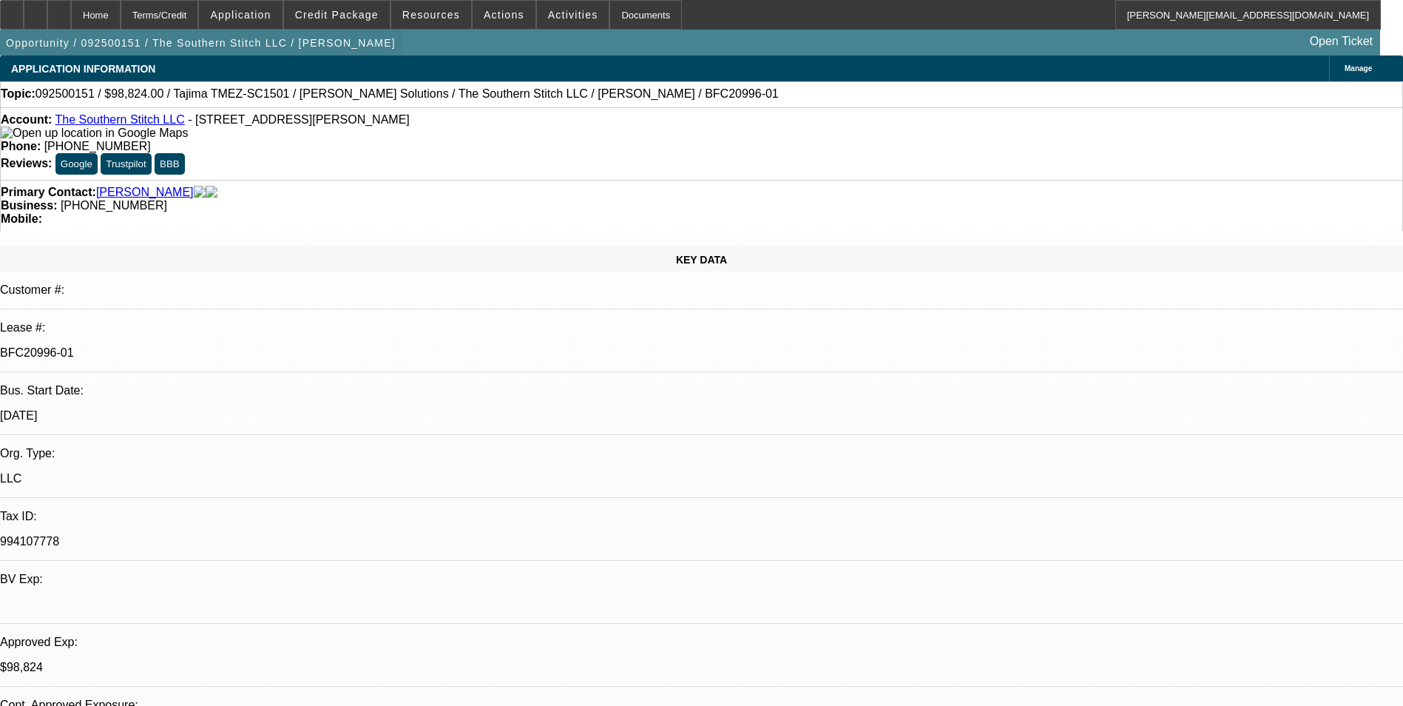
select select "2"
select select "0"
select select "0.2"
select select "2"
select select "0.1"
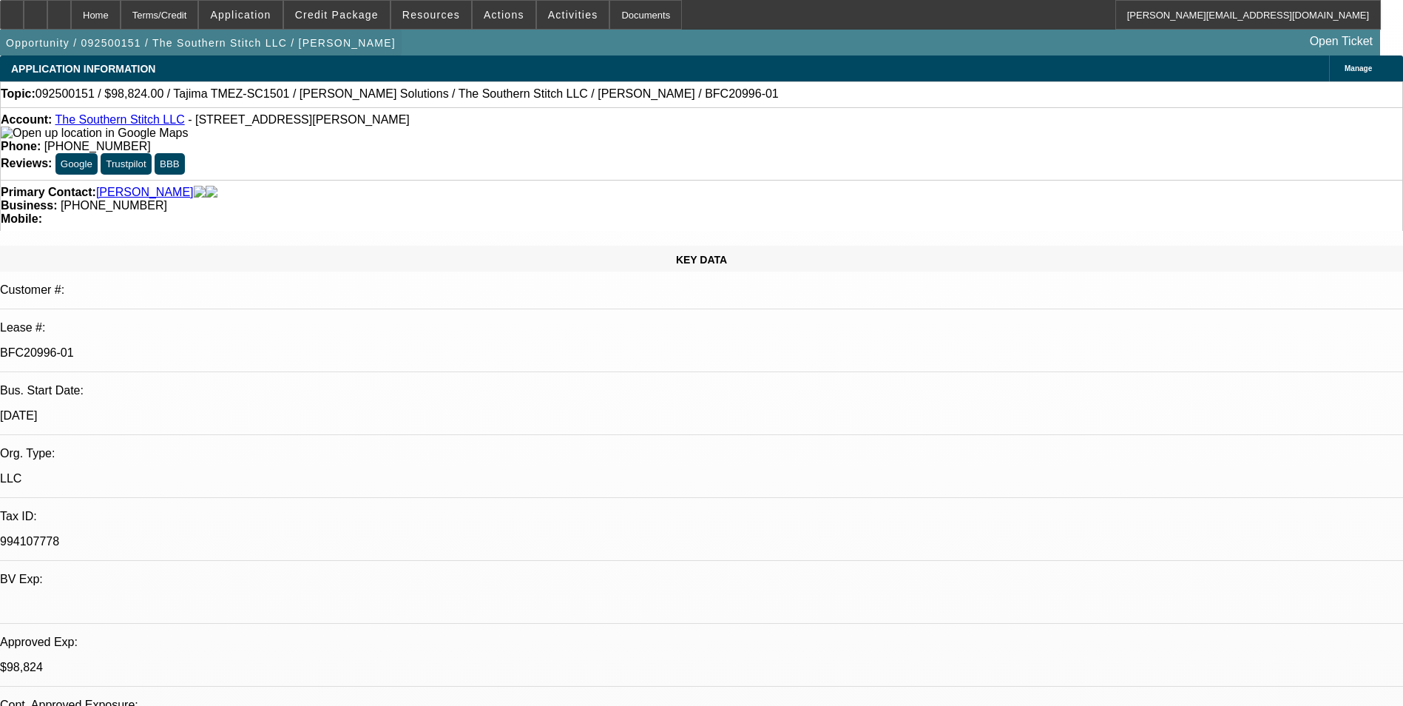
select select "0.2"
select select "2"
select select "0"
select select "1"
select select "2"
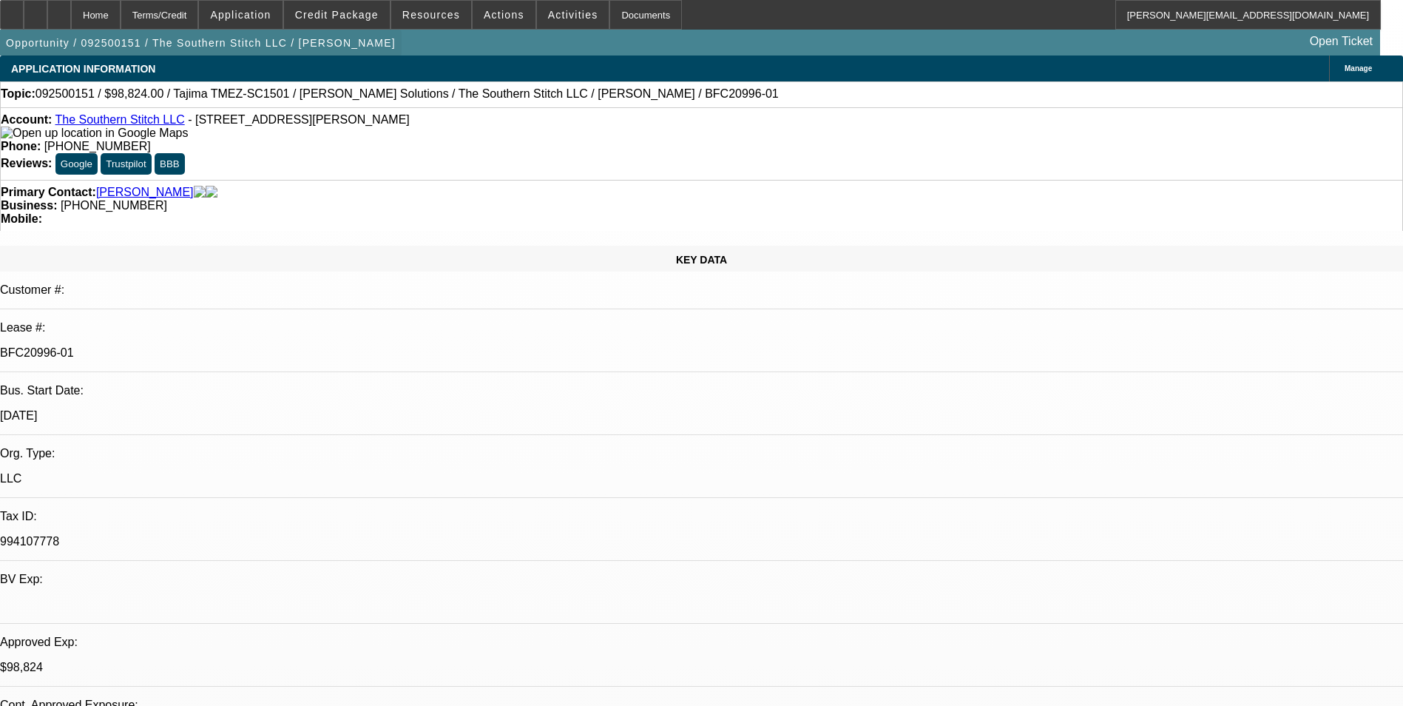
select select "4"
select select "1"
select select "2"
select select "6"
select select "1"
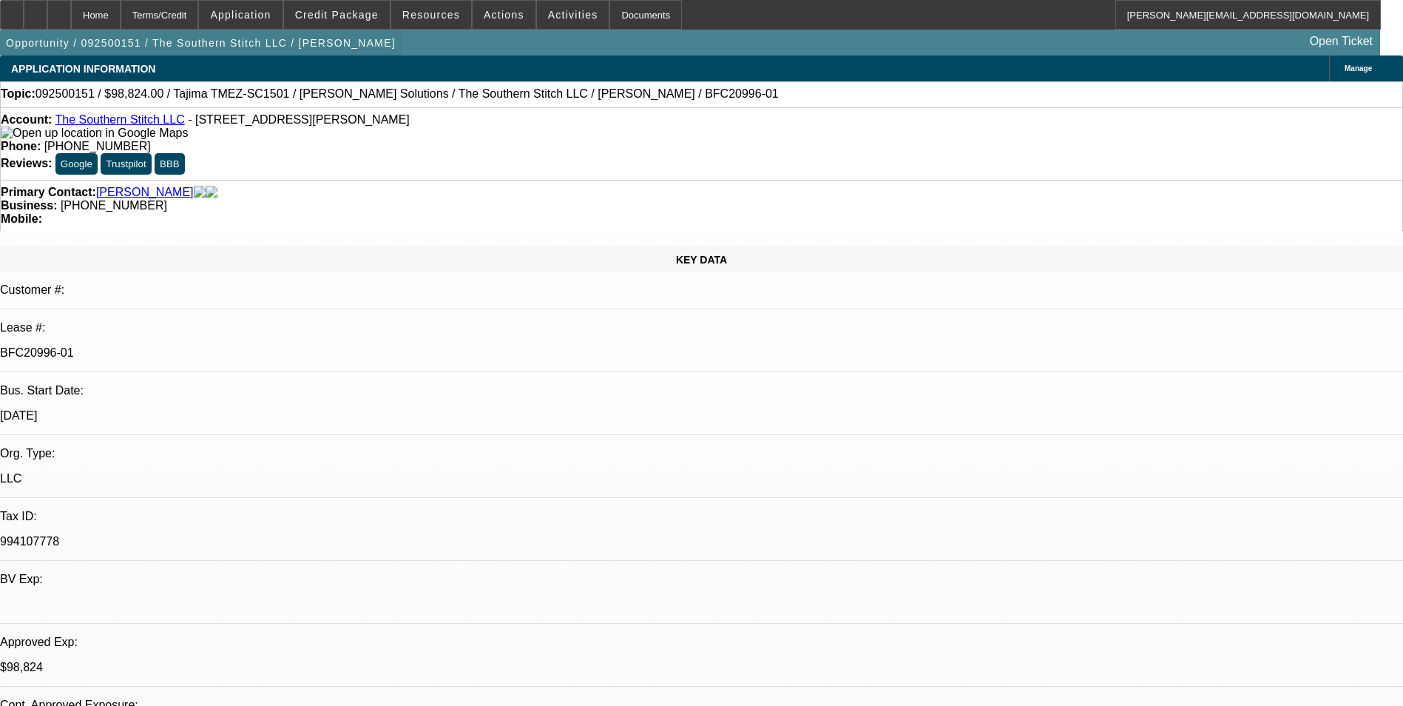
select select "2"
select select "4"
select select "1"
select select "2"
select select "6"
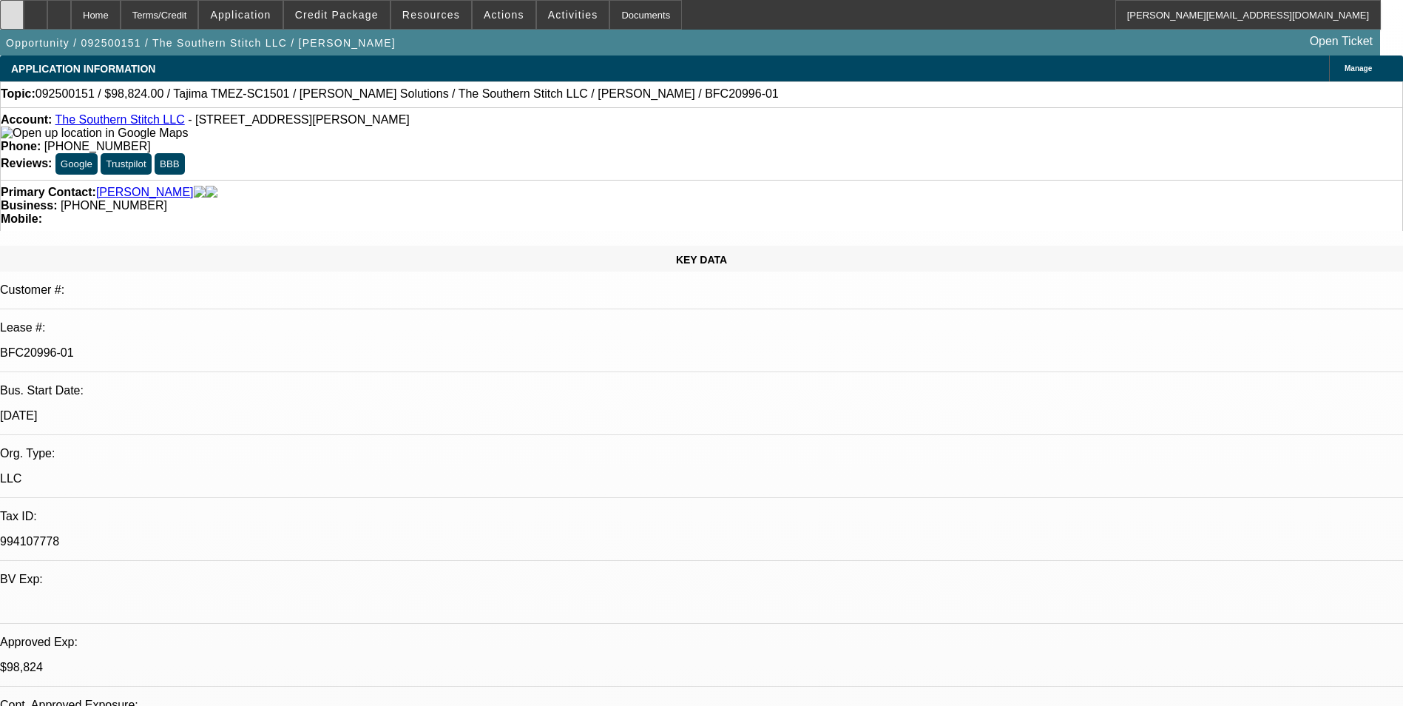
click at [24, 21] on div at bounding box center [12, 15] width 24 height 30
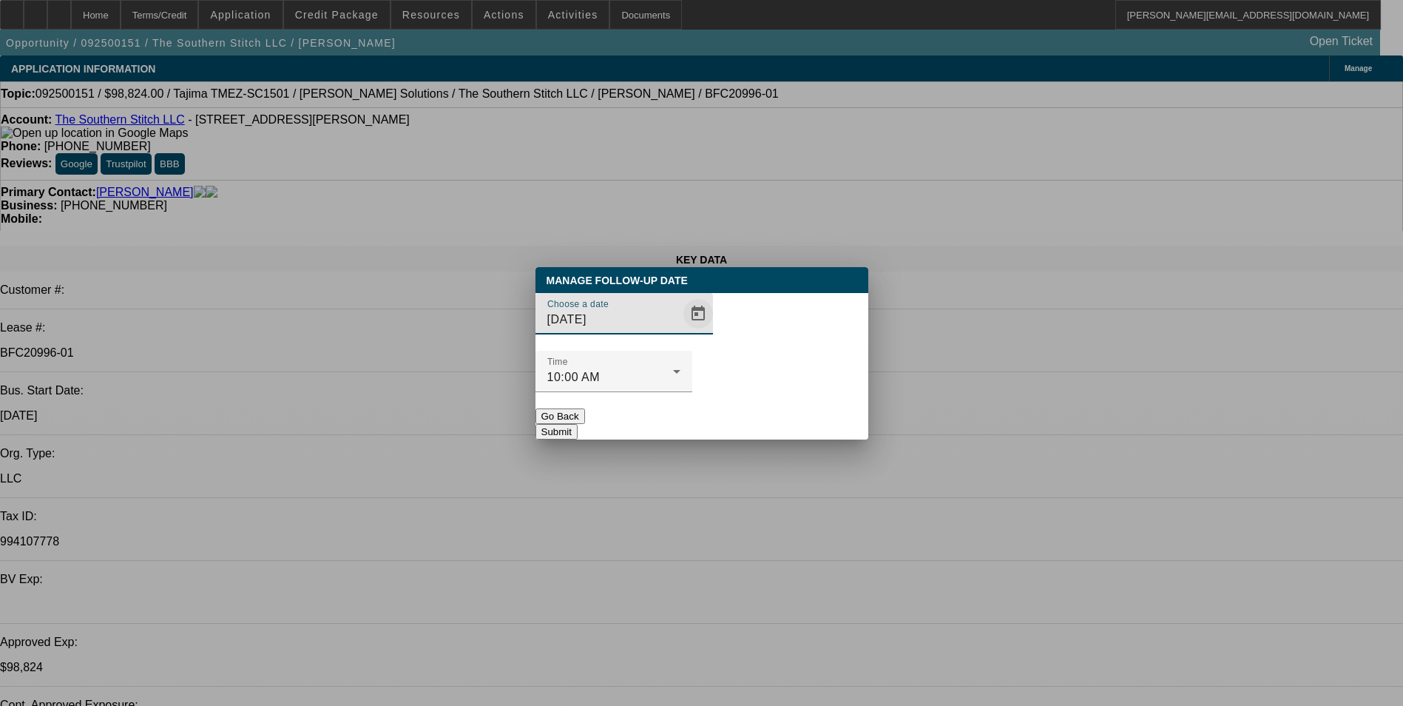
click at [681, 331] on span "Open calendar" at bounding box center [699, 314] width 36 height 36
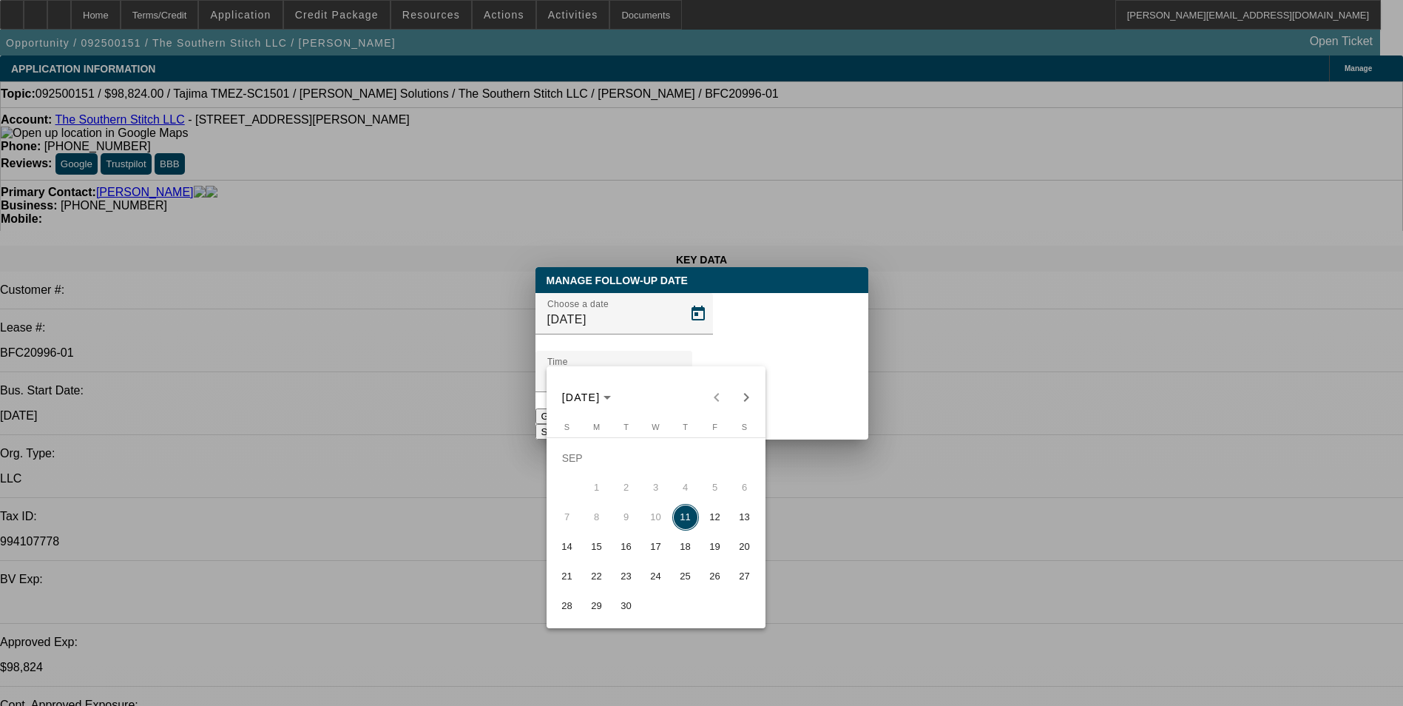
click at [715, 520] on span "12" at bounding box center [715, 517] width 27 height 27
type input "9/12/2025"
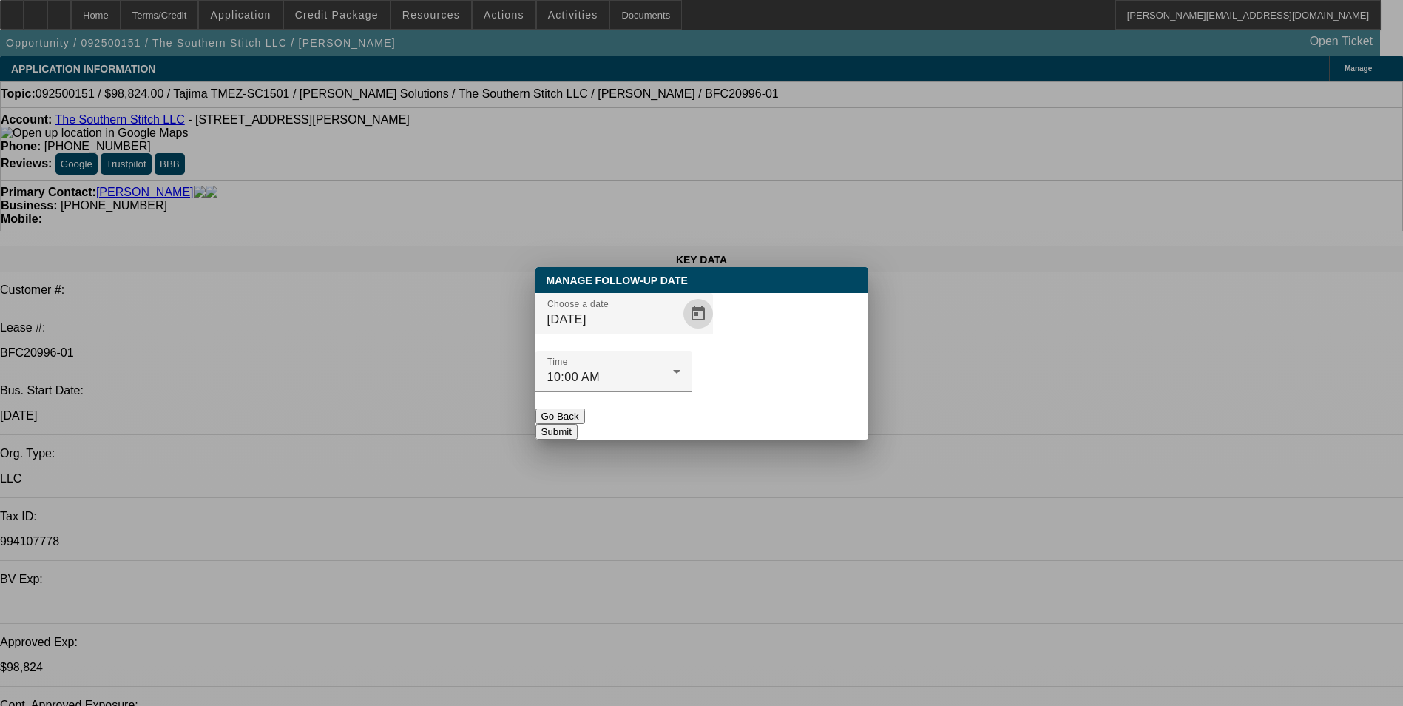
click at [578, 424] on button "Submit" at bounding box center [557, 432] width 42 height 16
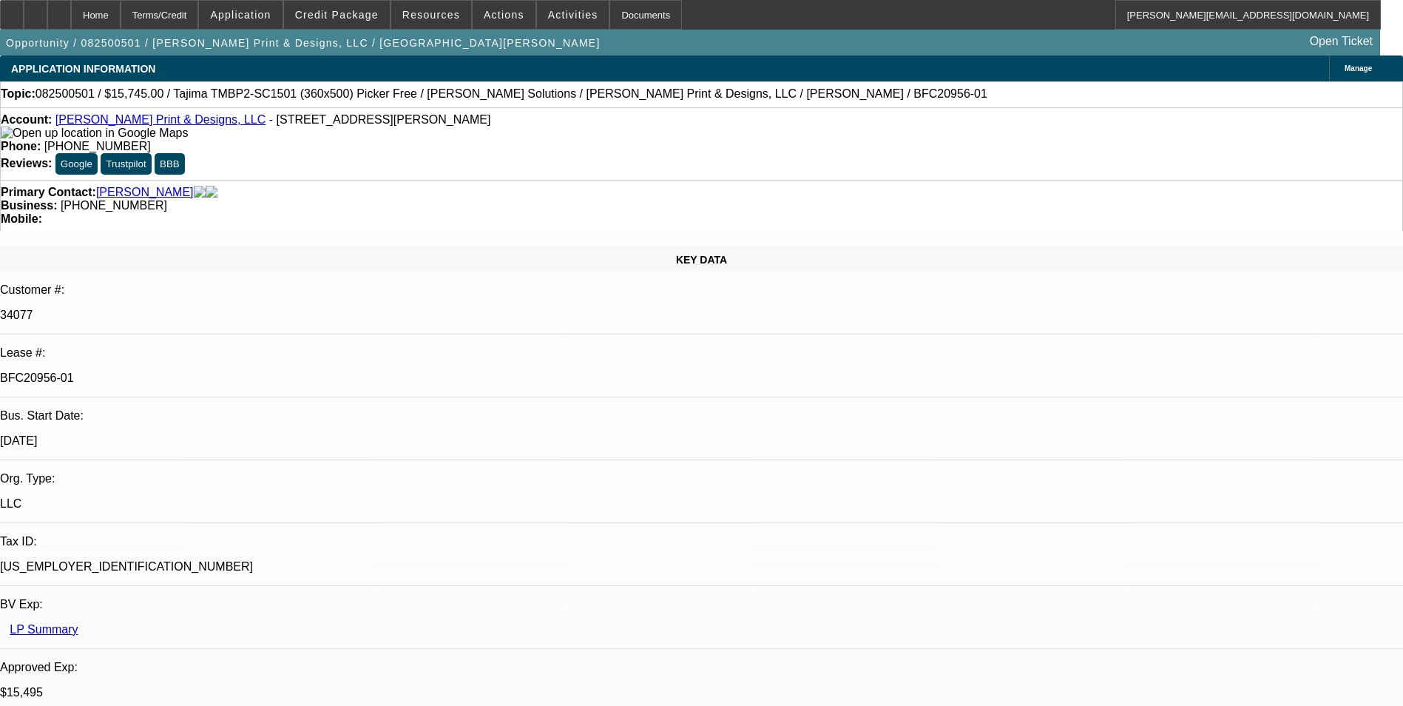
select select "0"
select select "2"
select select "0"
select select "2"
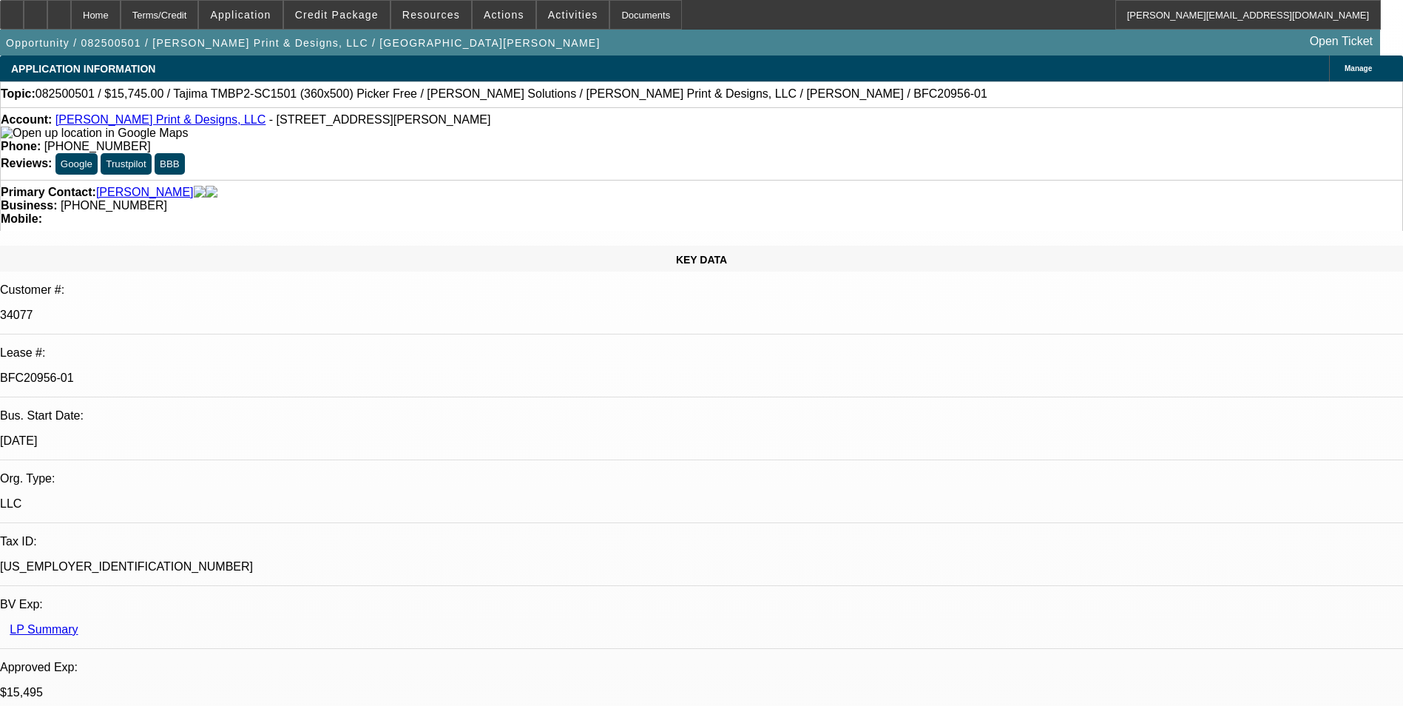
select select "0"
select select "2"
select select "0"
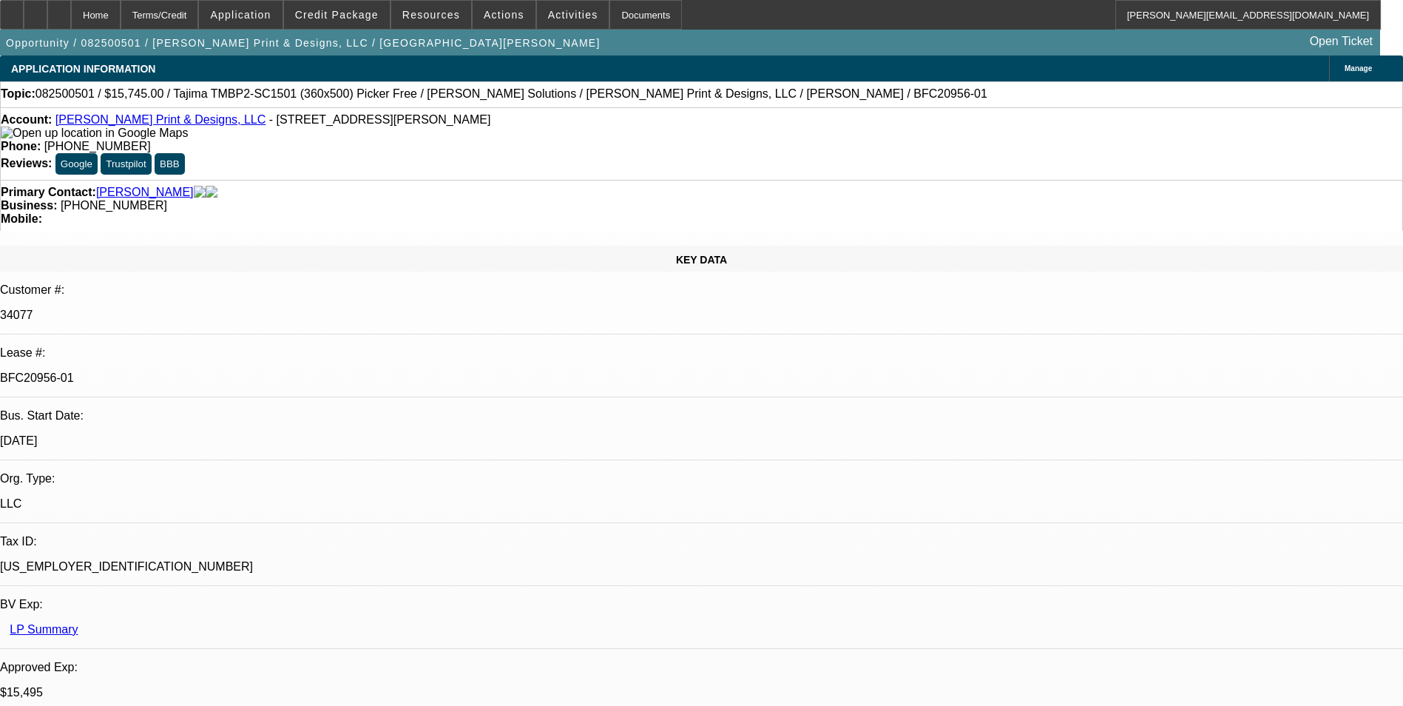
select select "2"
select select "0"
select select "1"
select select "2"
select select "6"
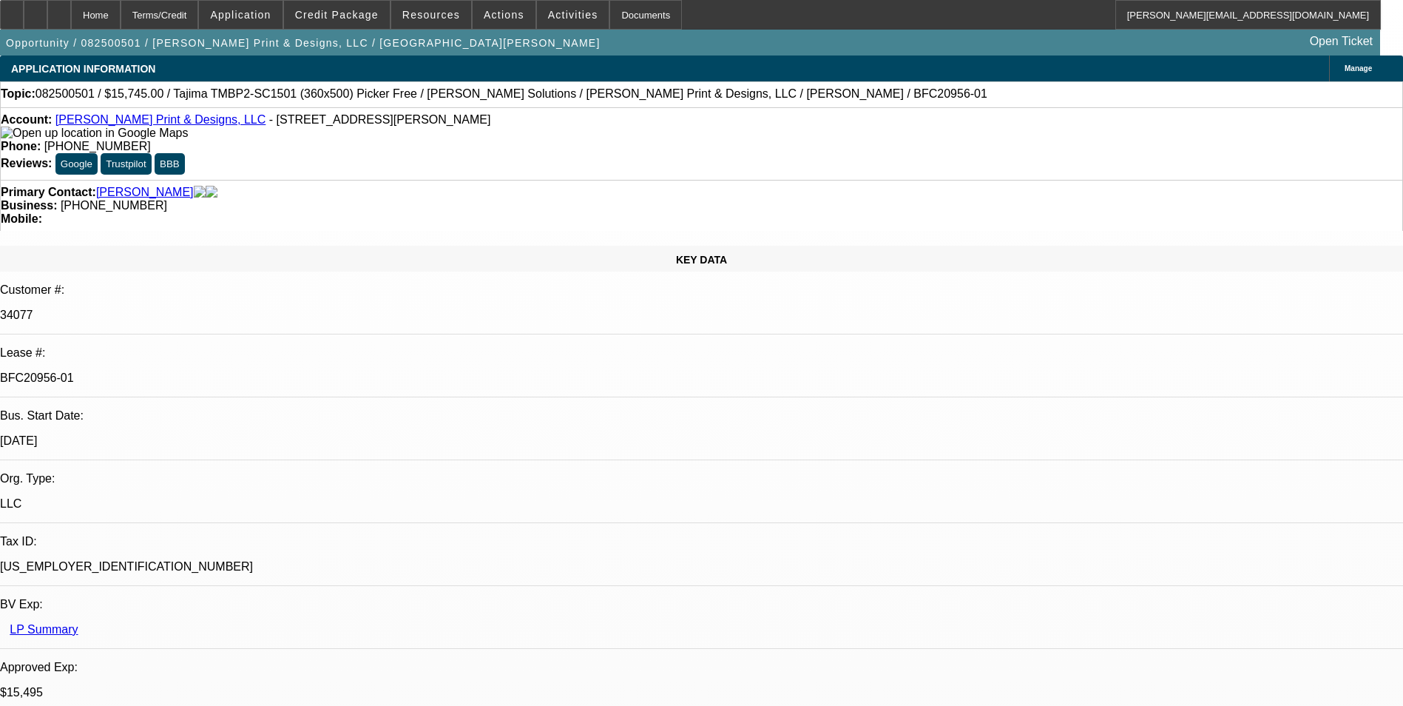
select select "1"
select select "2"
select select "6"
select select "1"
select select "2"
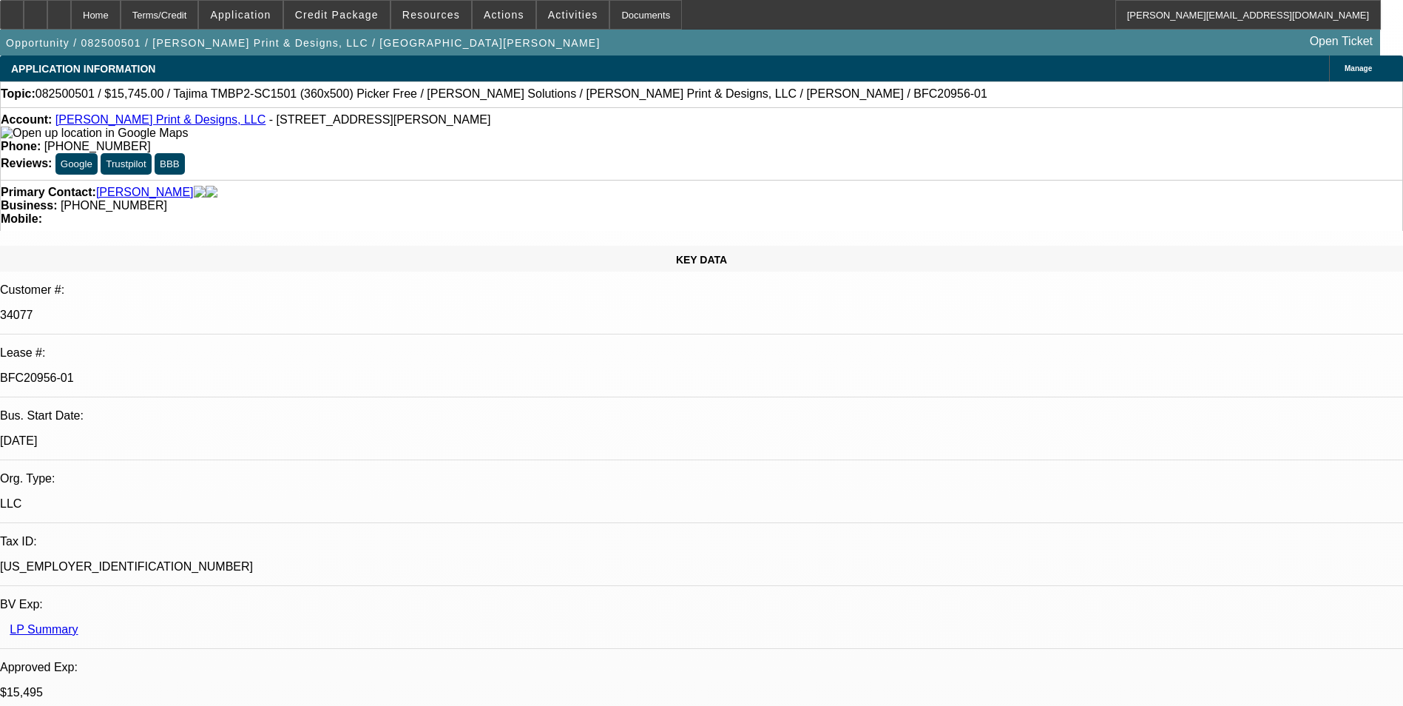
select select "6"
select select "1"
select select "2"
select select "6"
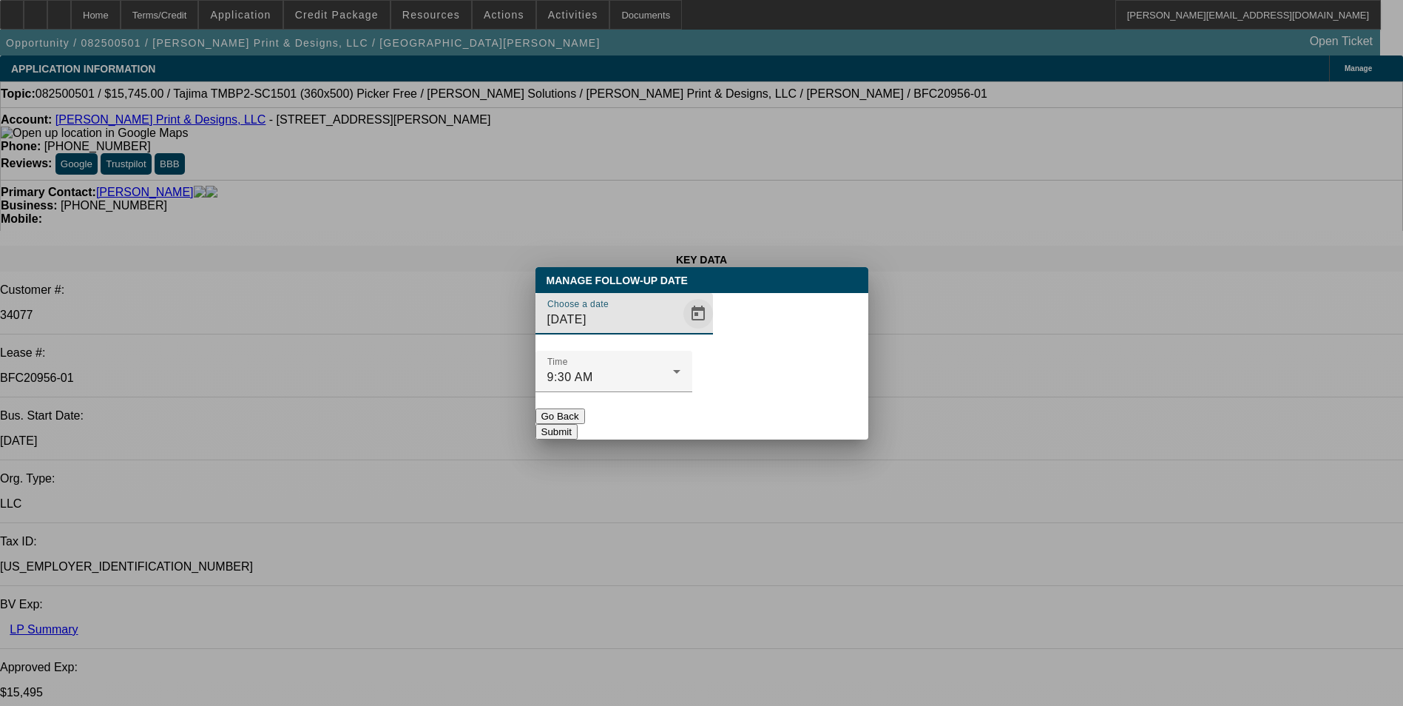
click at [681, 331] on span "Open calendar" at bounding box center [699, 314] width 36 height 36
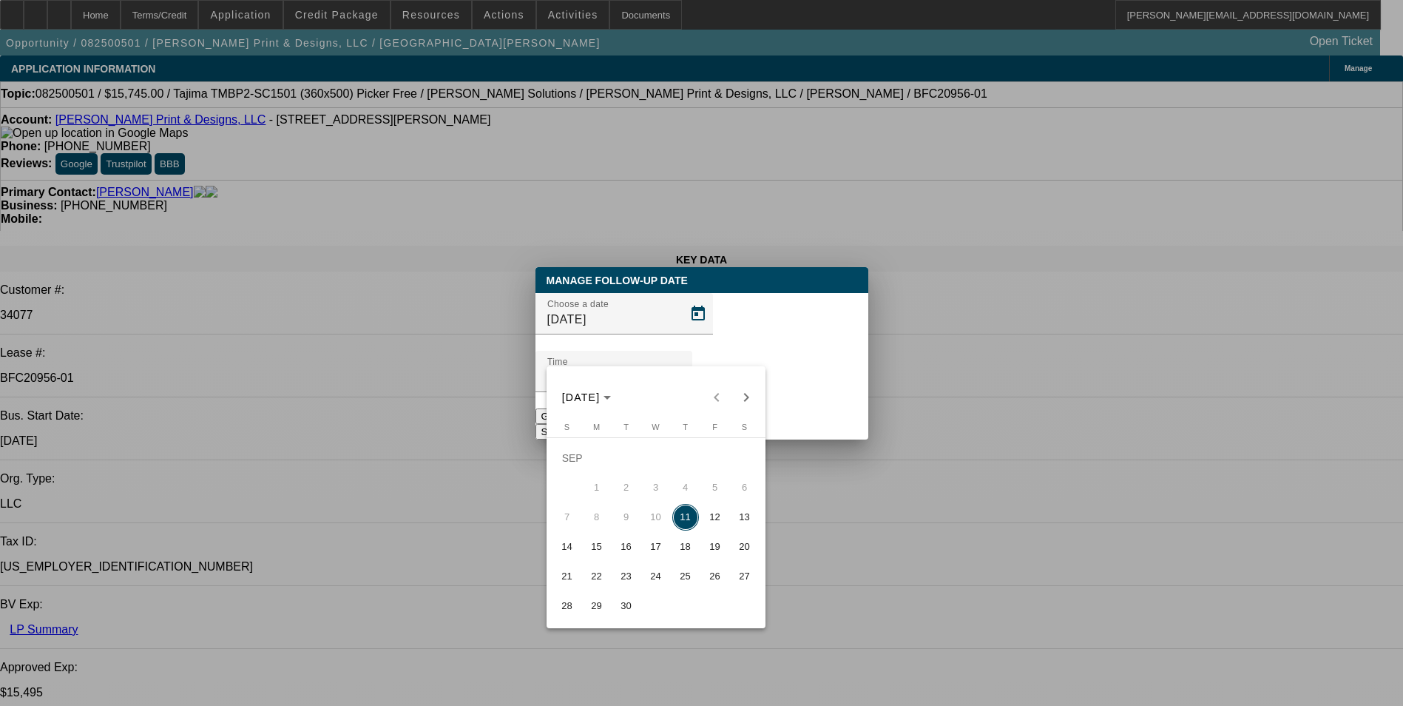
click at [719, 521] on span "12" at bounding box center [715, 517] width 27 height 27
type input "9/12/2025"
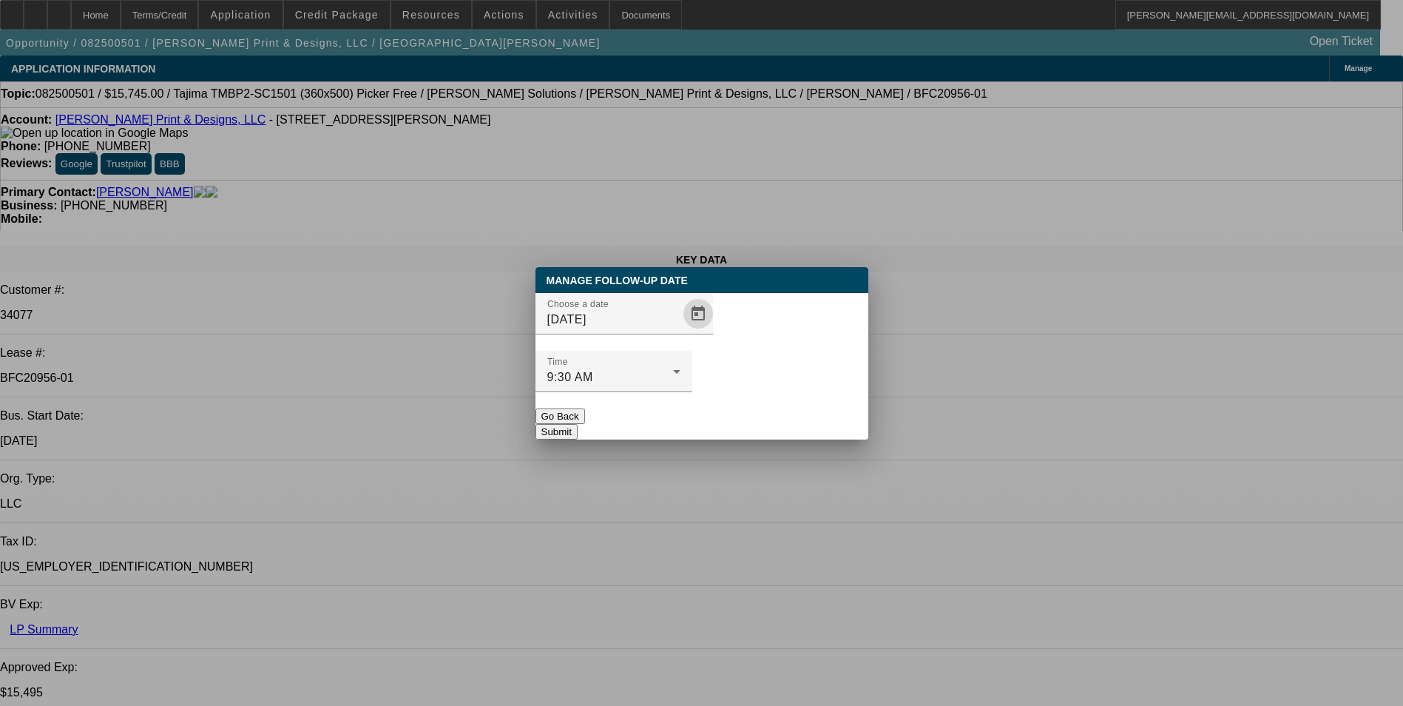
click at [578, 424] on button "Submit" at bounding box center [557, 432] width 42 height 16
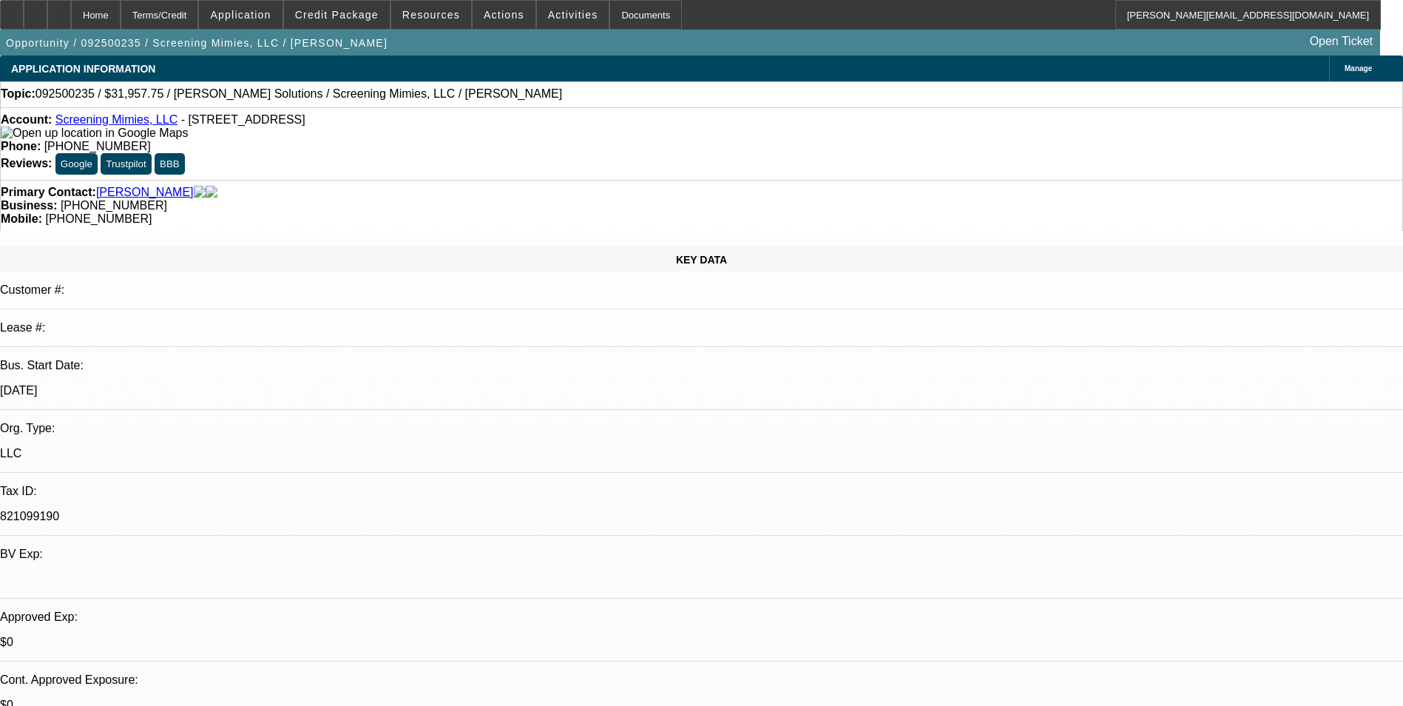
select select "0"
select select "2"
select select "0.1"
select select "4"
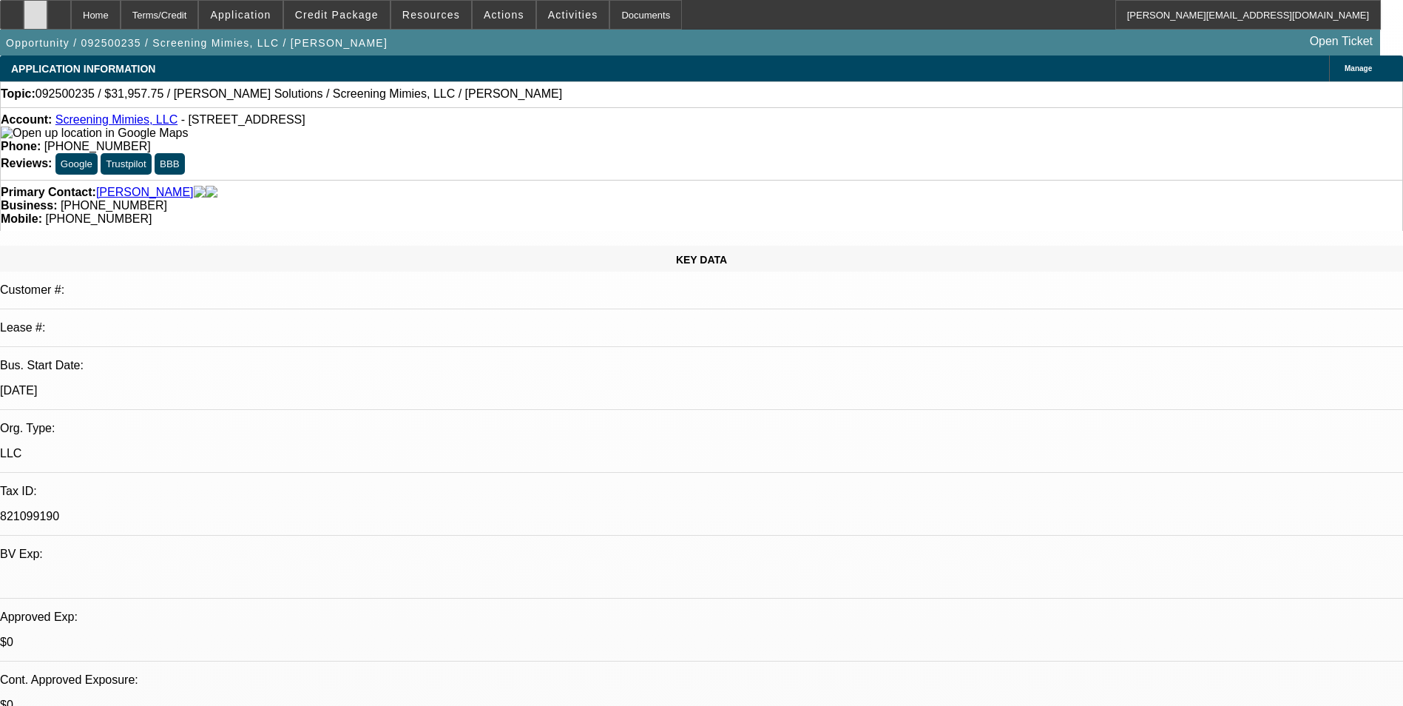
click at [36, 10] on icon at bounding box center [36, 10] width 0 height 0
click at [355, 19] on span "Credit Package" at bounding box center [337, 15] width 84 height 12
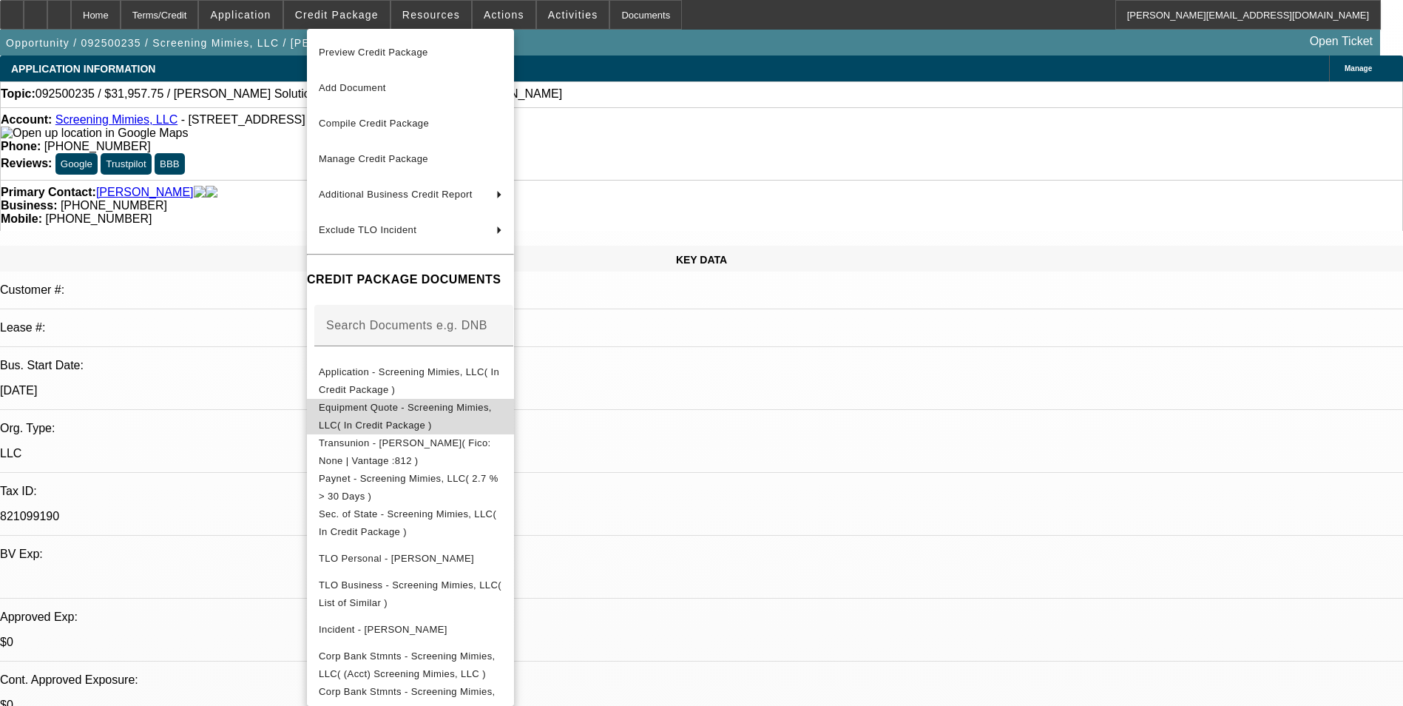
click at [471, 408] on span "Equipment Quote - Screening Mimies, LLC( In Credit Package )" at bounding box center [405, 416] width 173 height 29
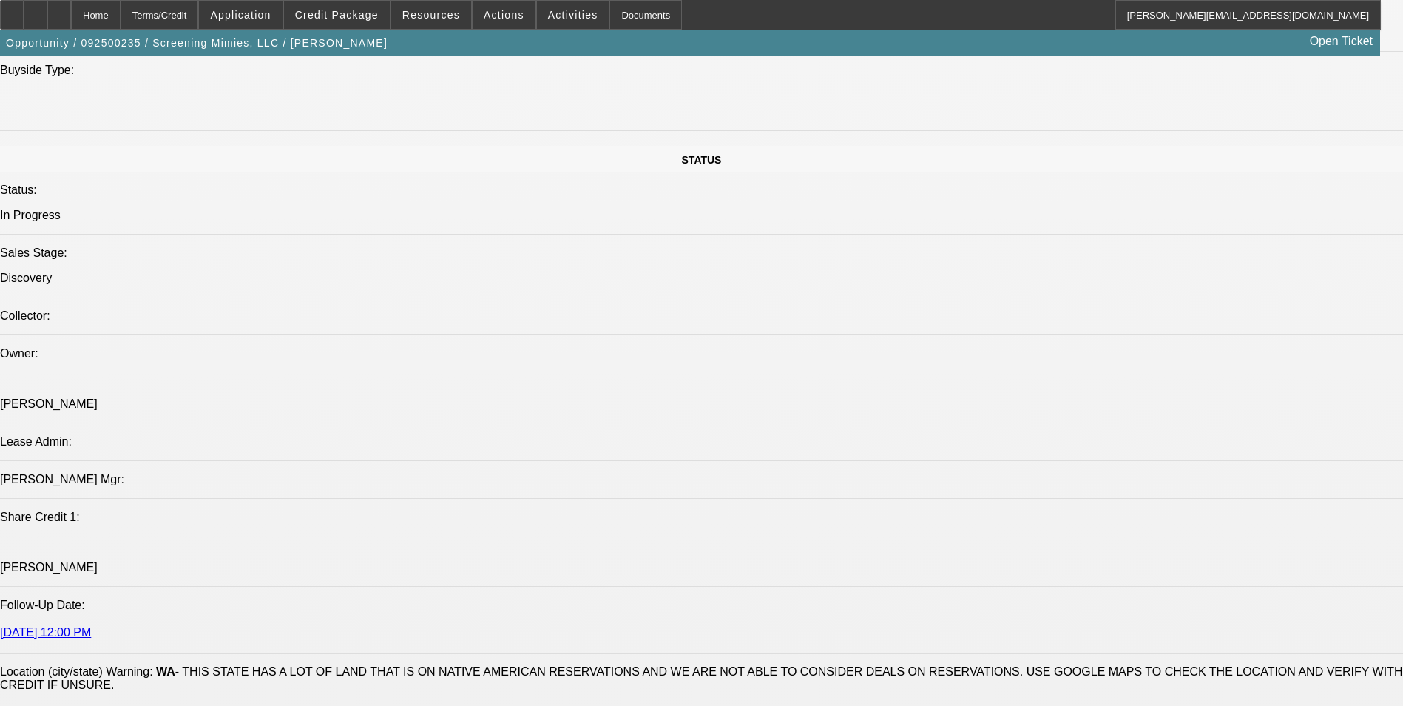
scroll to position [1776, 0]
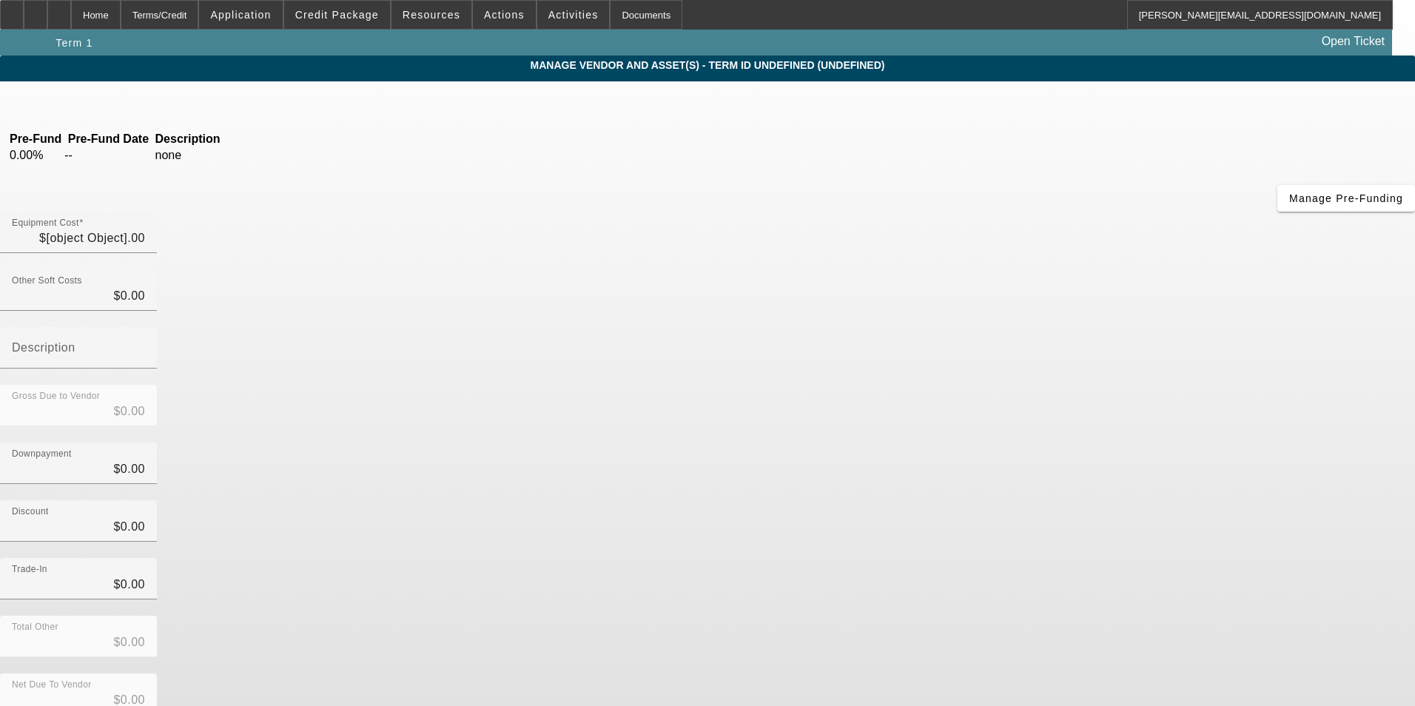
type input "$31,957.75"
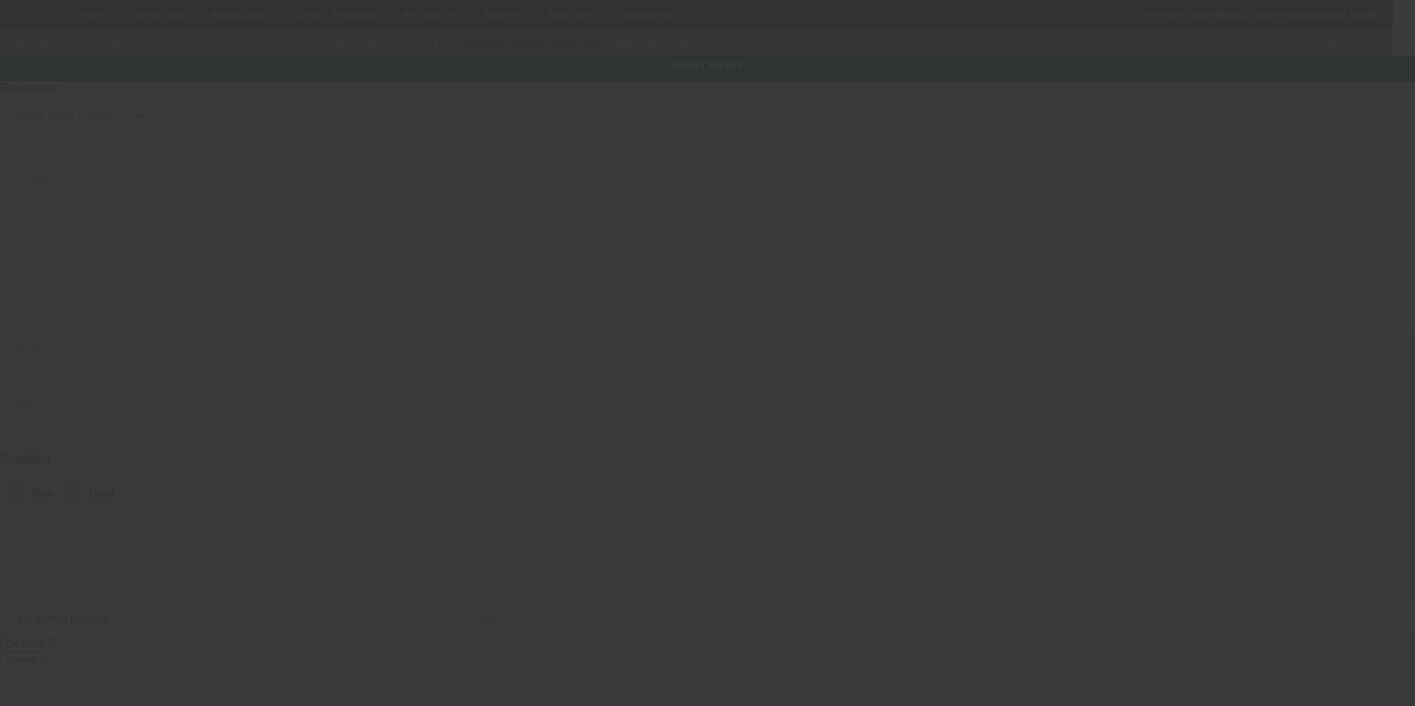
type input "[STREET_ADDRESS]"
type input "Yakima"
type input "98902"
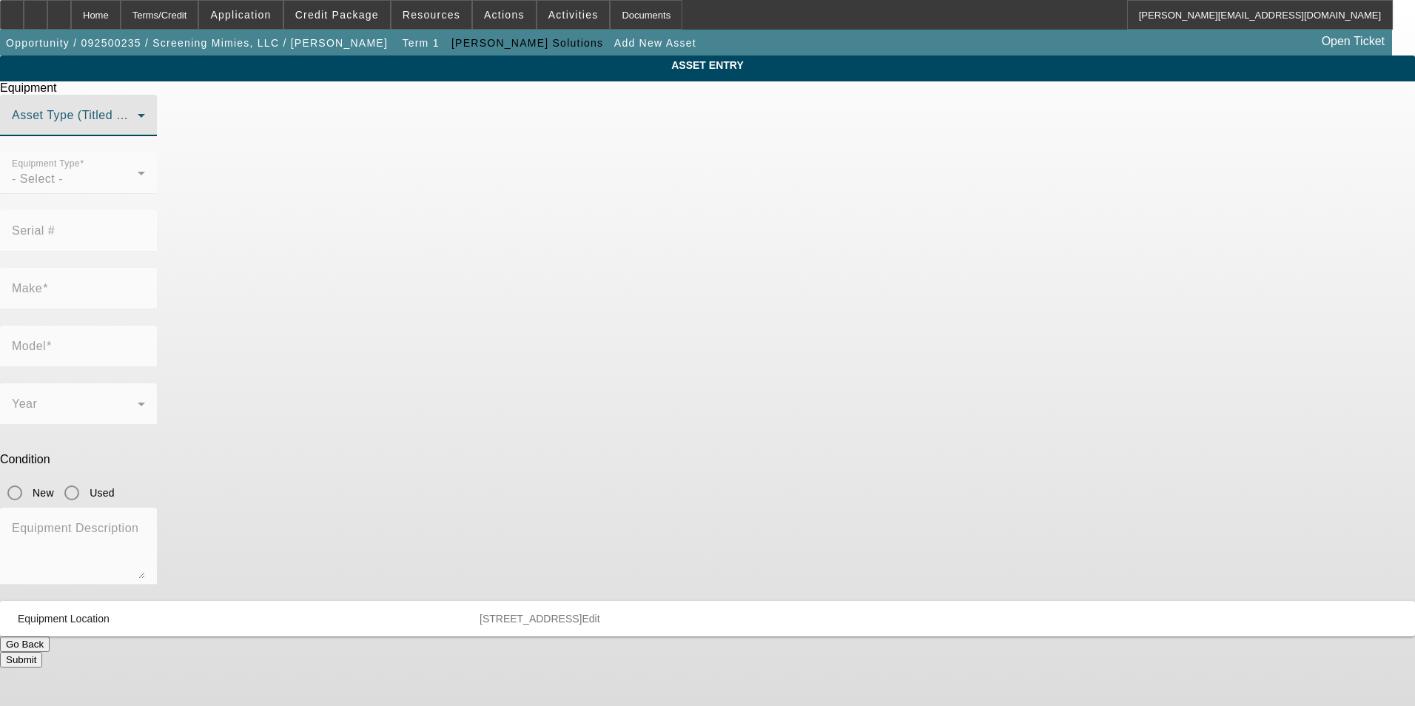
click at [138, 130] on span at bounding box center [75, 121] width 126 height 18
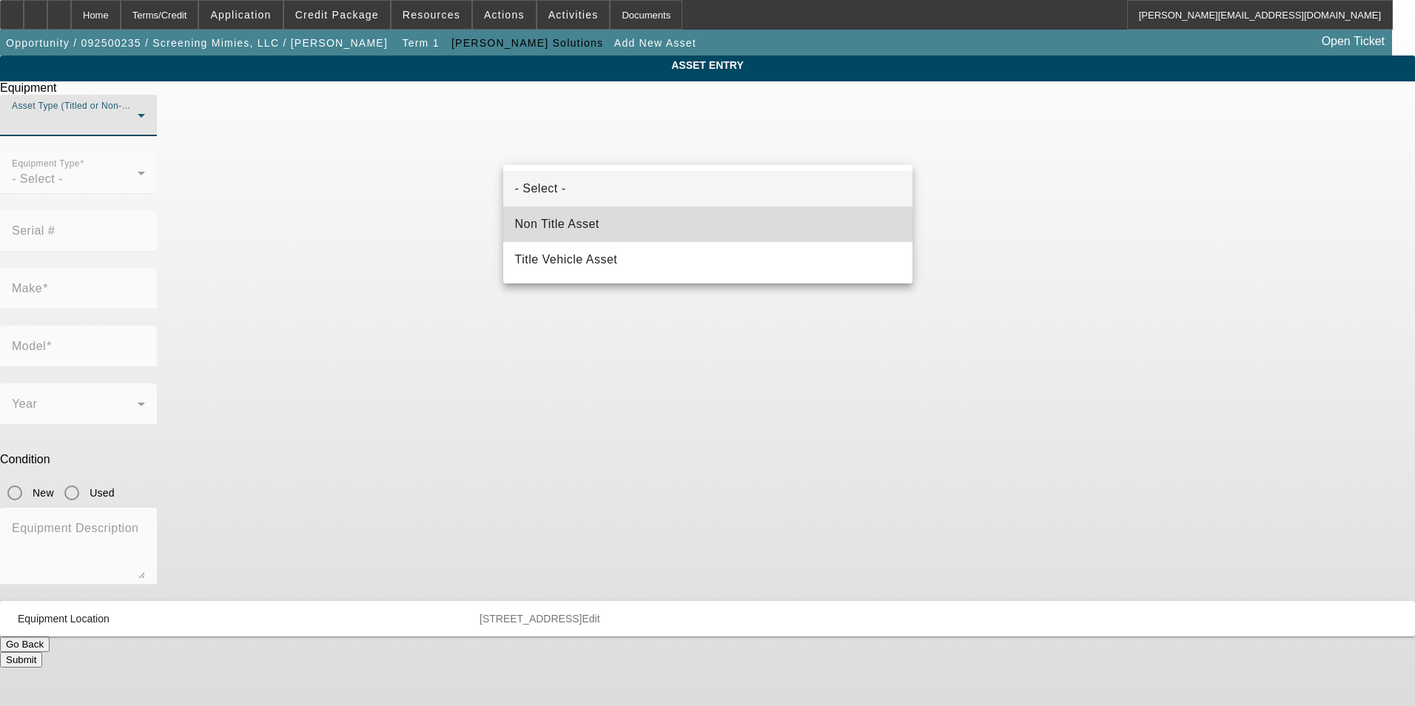
click at [671, 214] on mat-option "Non Title Asset" at bounding box center [707, 224] width 409 height 36
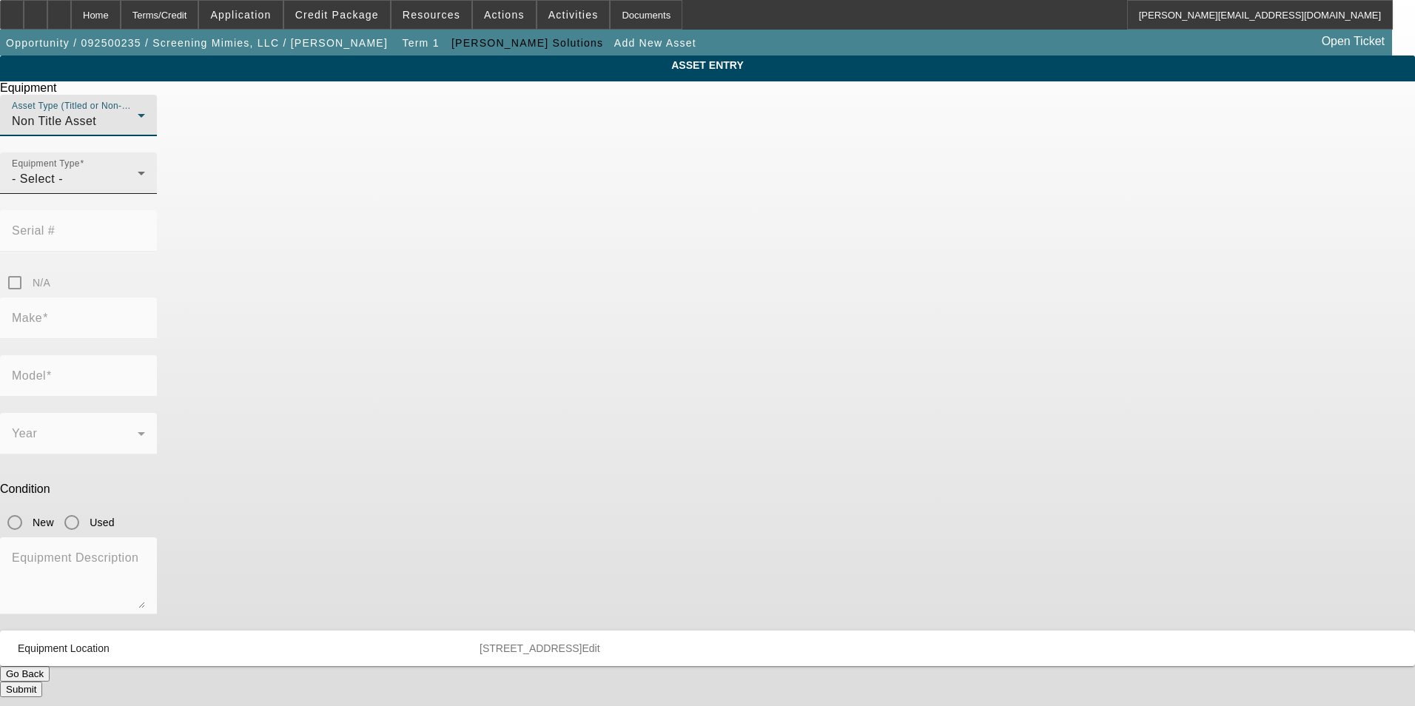
click at [138, 188] on div "- Select -" at bounding box center [75, 179] width 126 height 18
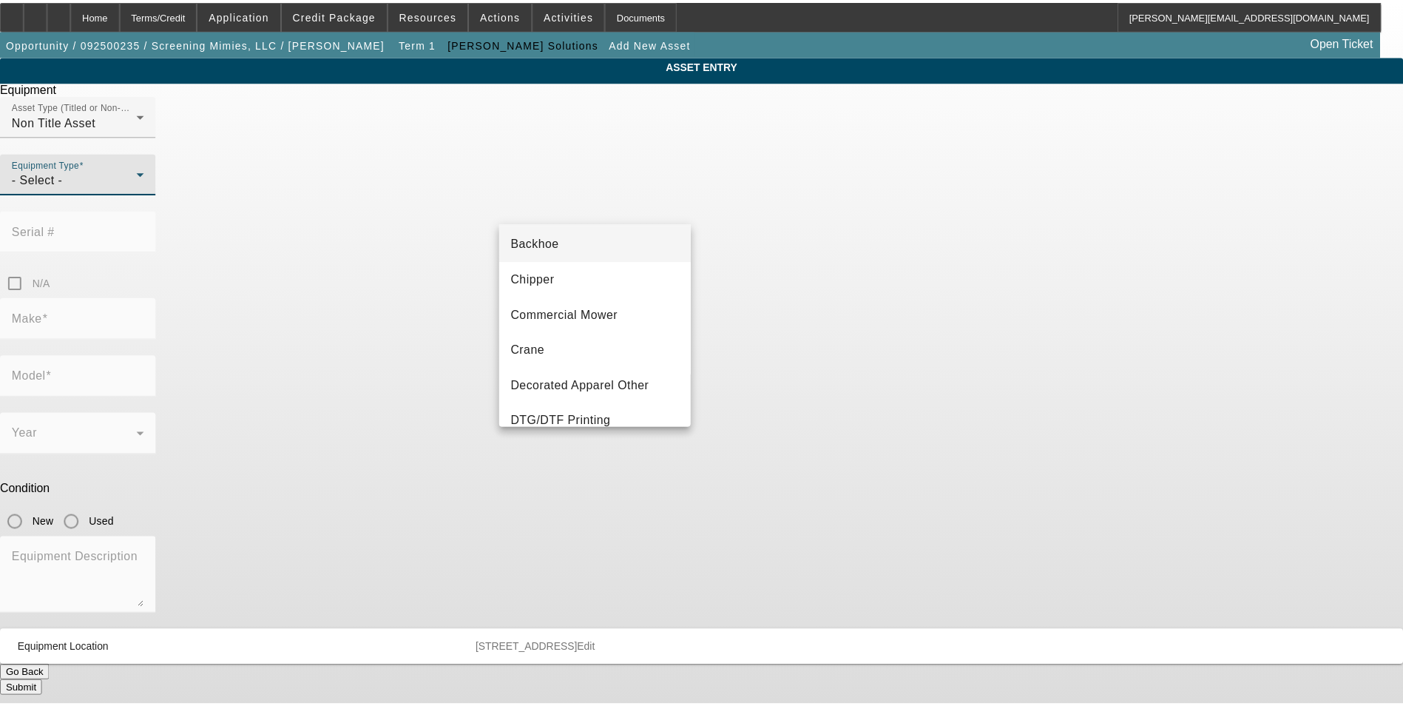
scroll to position [74, 0]
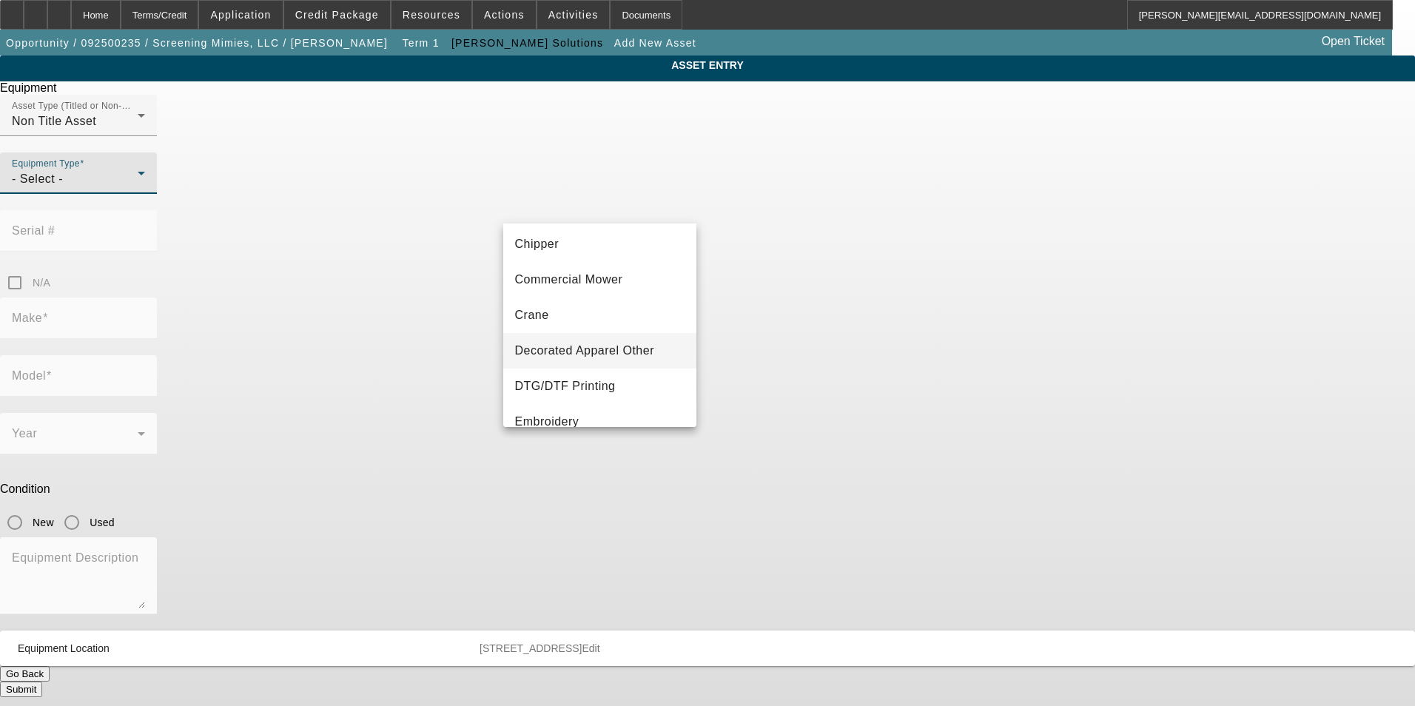
click at [641, 351] on span "Decorated Apparel Other" at bounding box center [585, 351] width 140 height 18
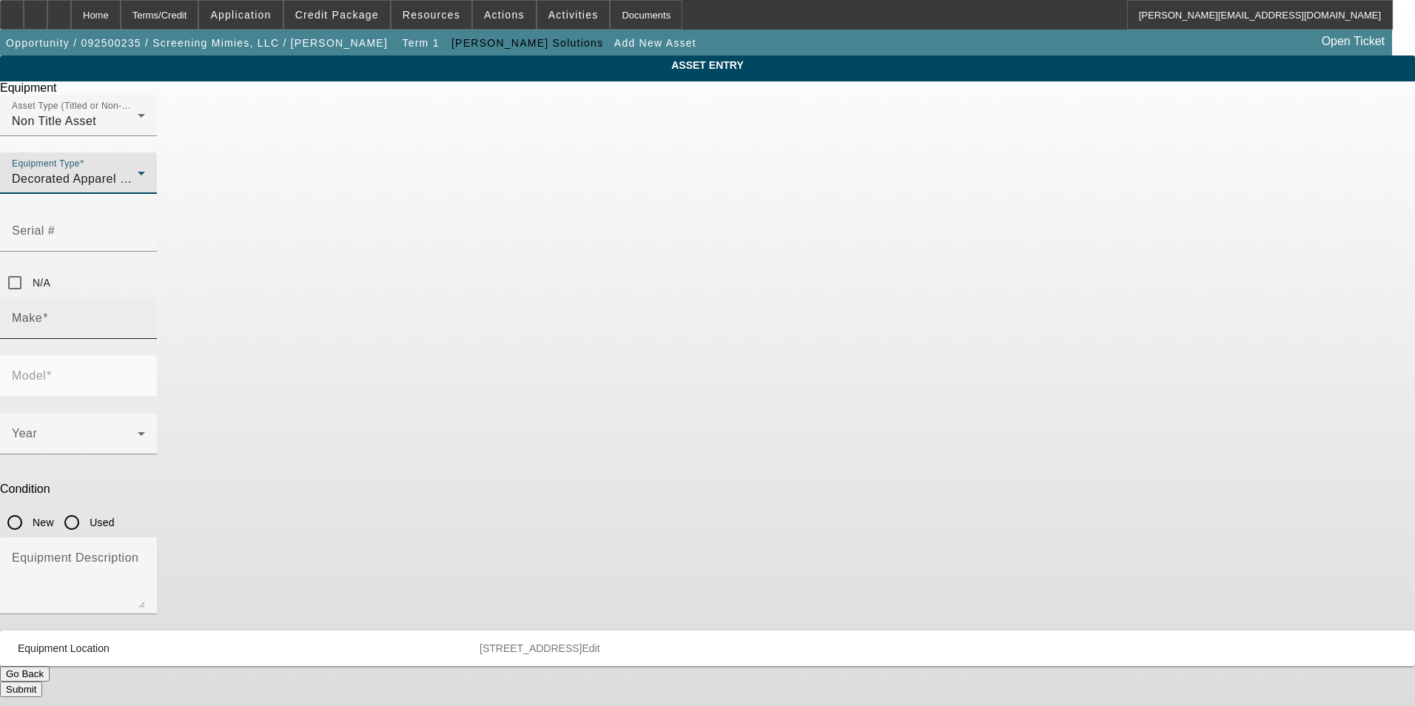
click at [145, 315] on input "Make" at bounding box center [78, 324] width 133 height 18
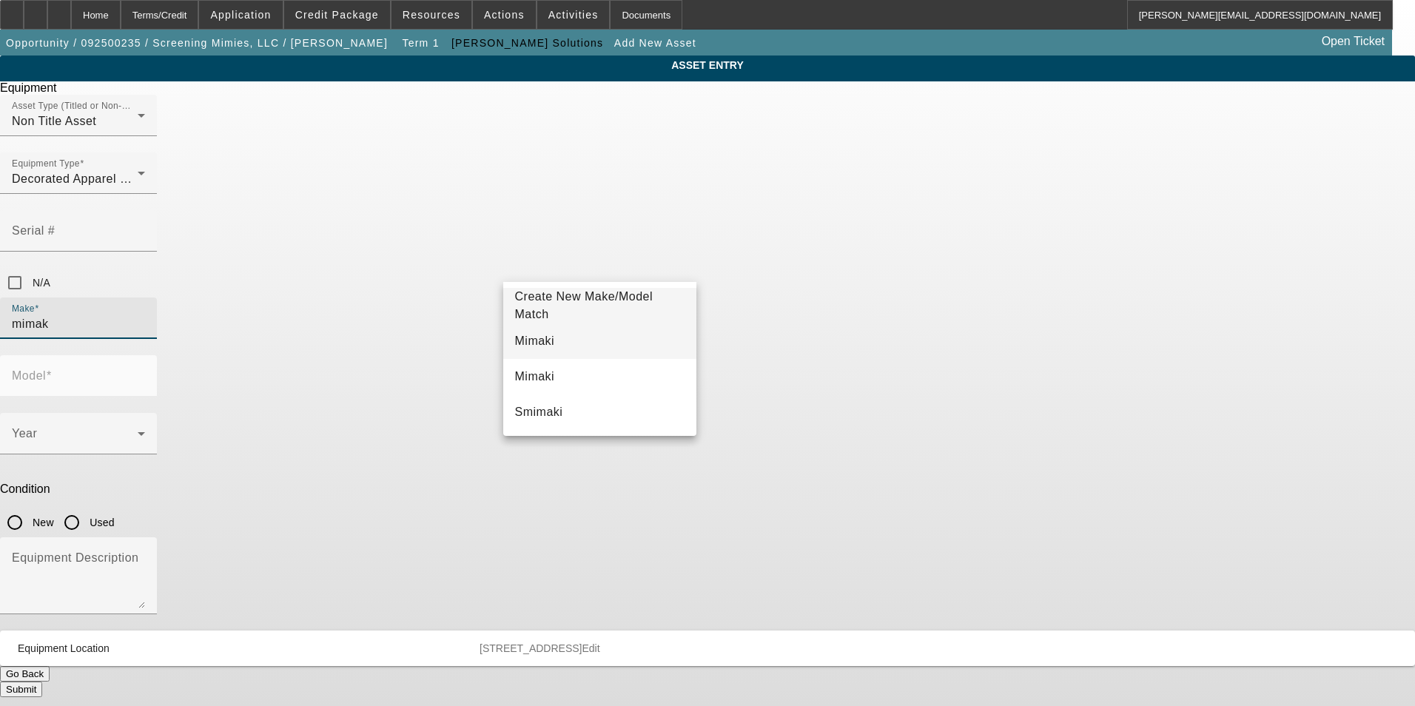
click at [576, 343] on mat-option "Mimaki" at bounding box center [600, 341] width 194 height 36
type input "Mimaki"
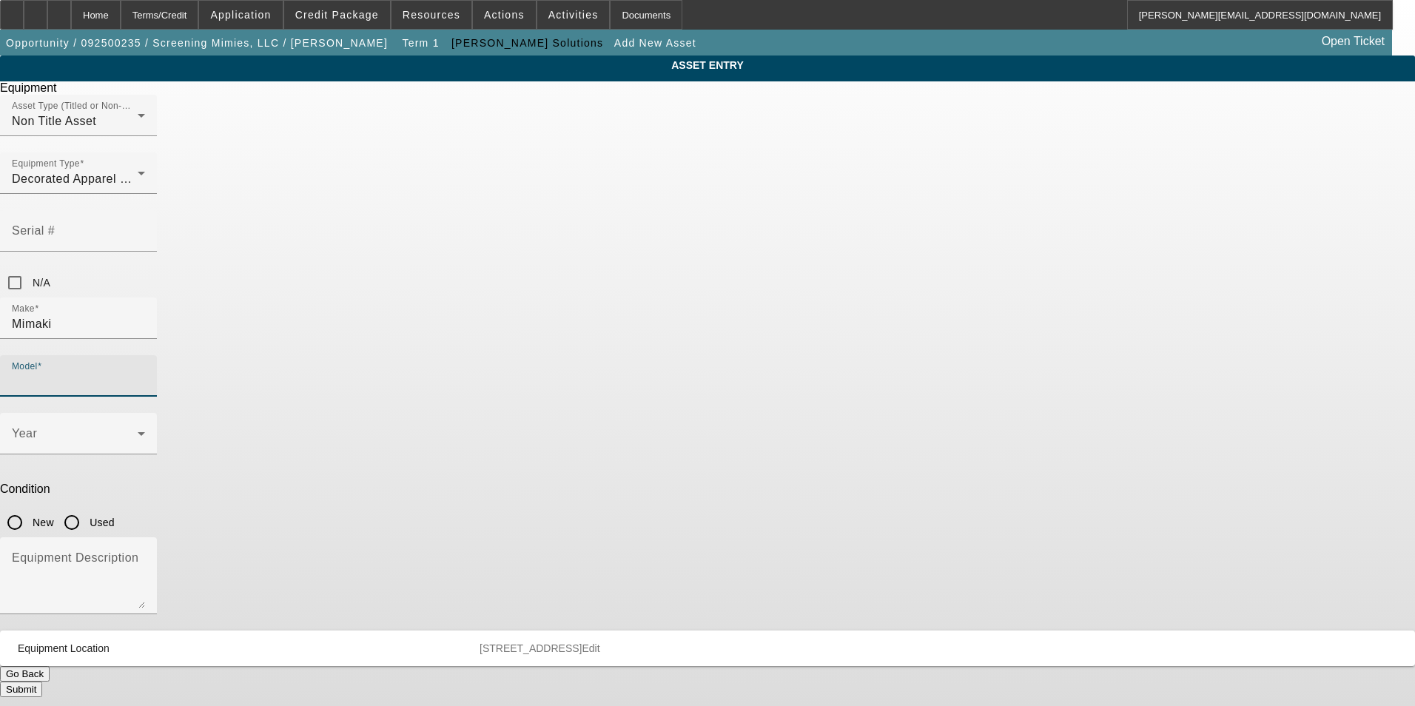
click at [145, 373] on input "Model" at bounding box center [78, 382] width 133 height 18
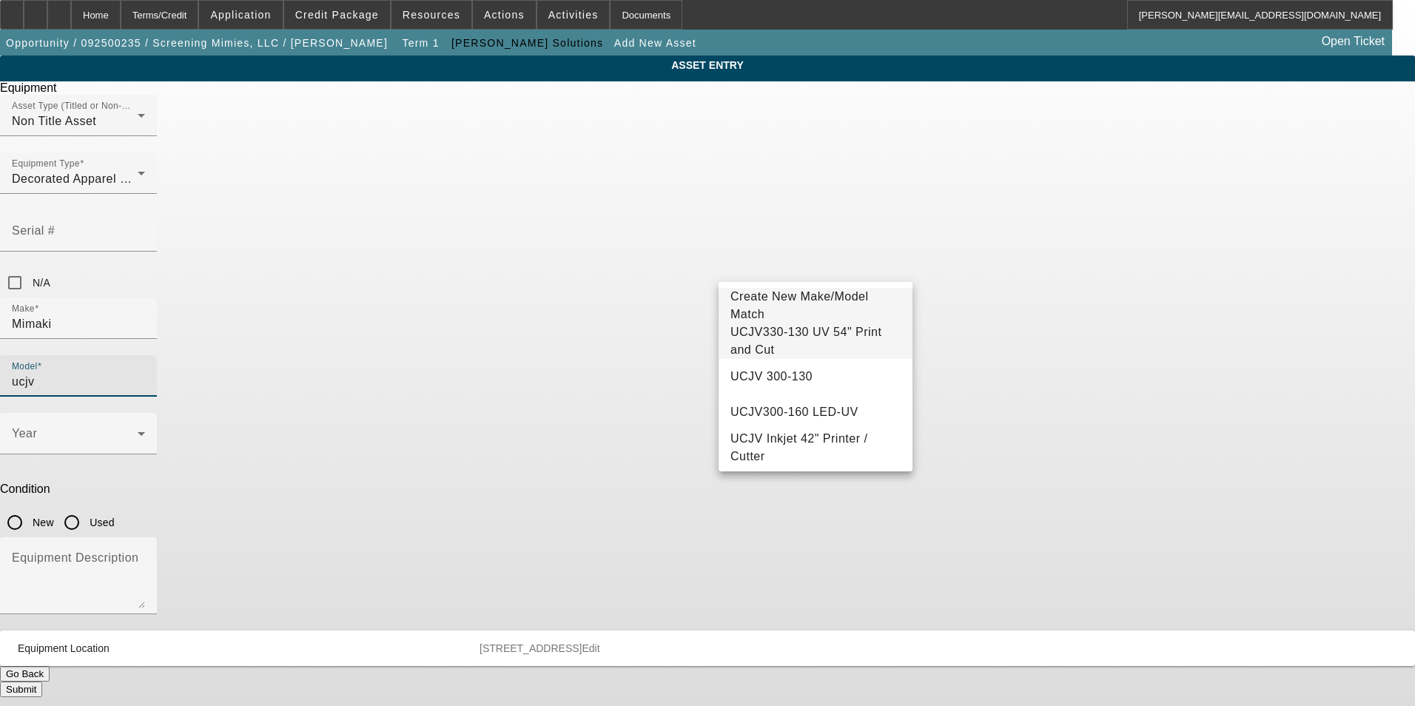
click at [838, 346] on span "UCJV330-130 UV 54" Print and Cut" at bounding box center [805, 341] width 151 height 30
type input "UCJV330-130 UV 54" Print and Cut"
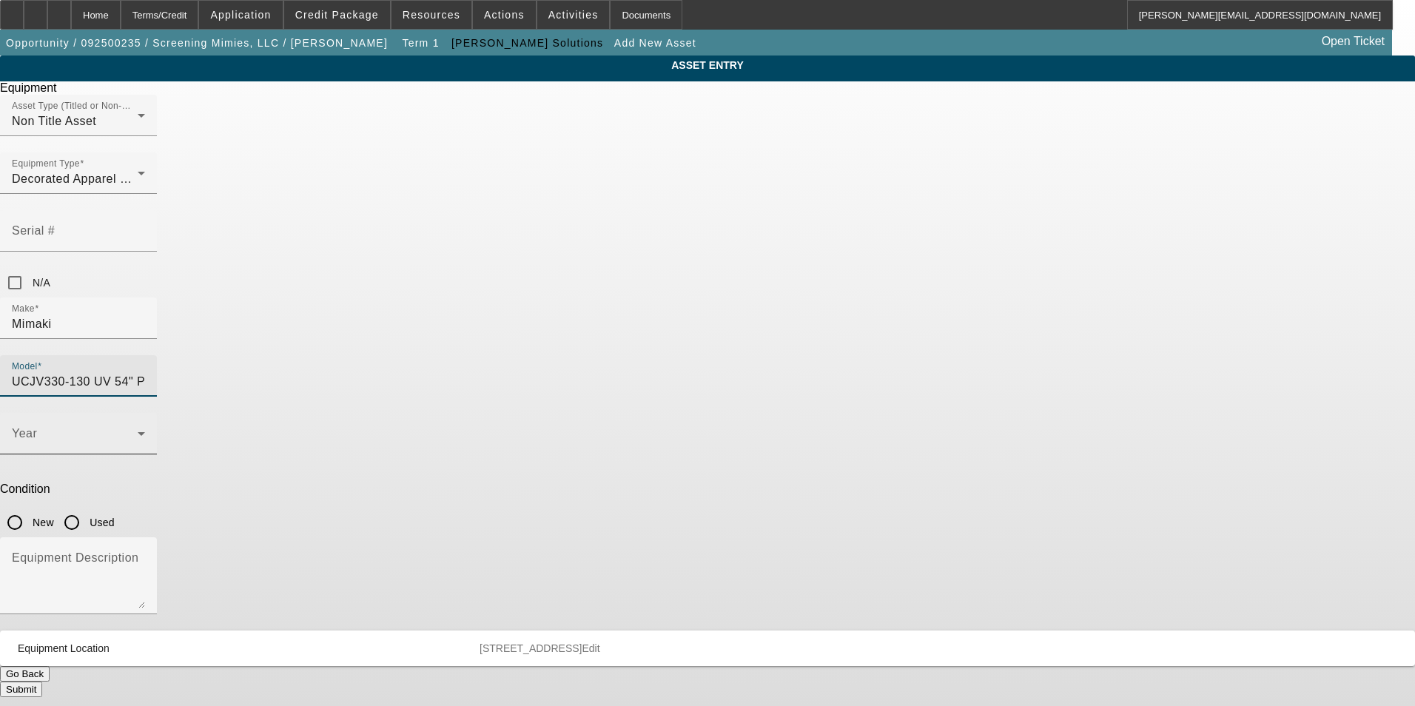
click at [138, 431] on span at bounding box center [75, 440] width 126 height 18
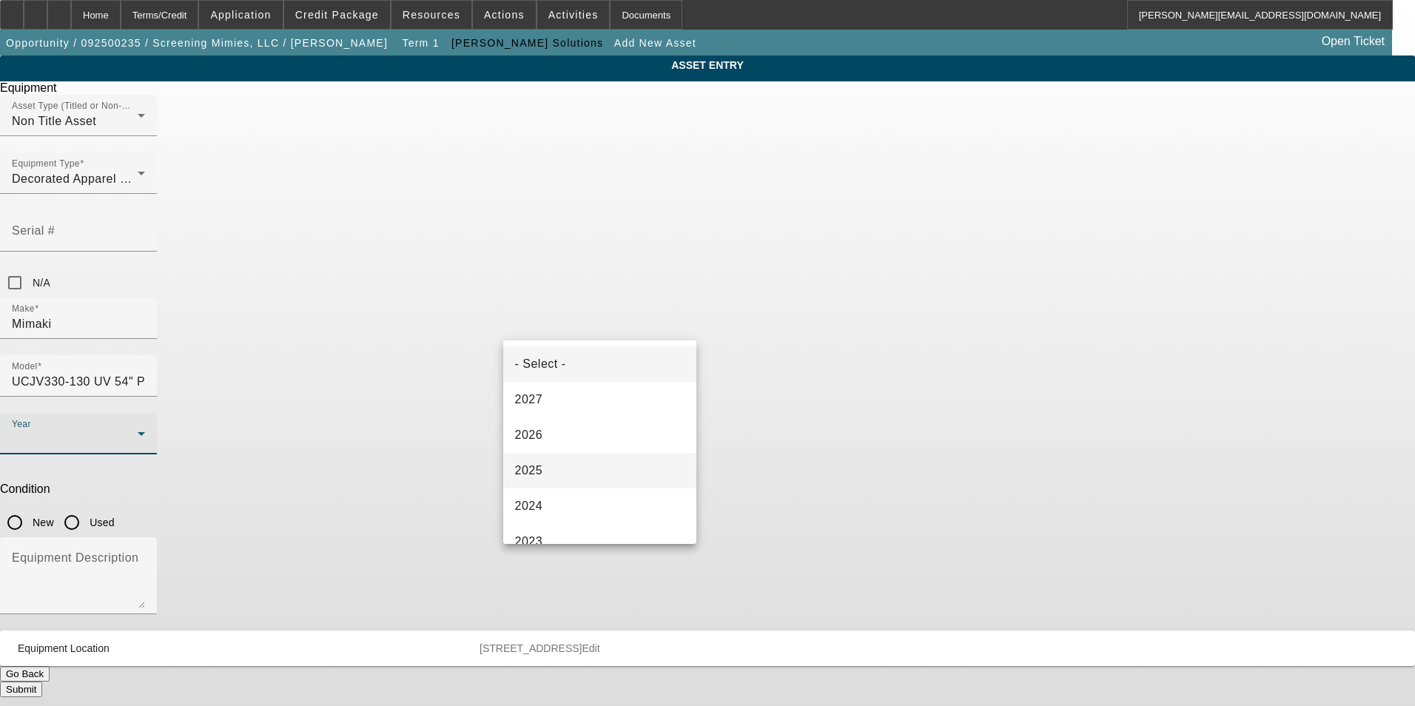
drag, startPoint x: 569, startPoint y: 473, endPoint x: 592, endPoint y: 449, distance: 33.5
click at [569, 472] on mat-option "2025" at bounding box center [600, 471] width 194 height 36
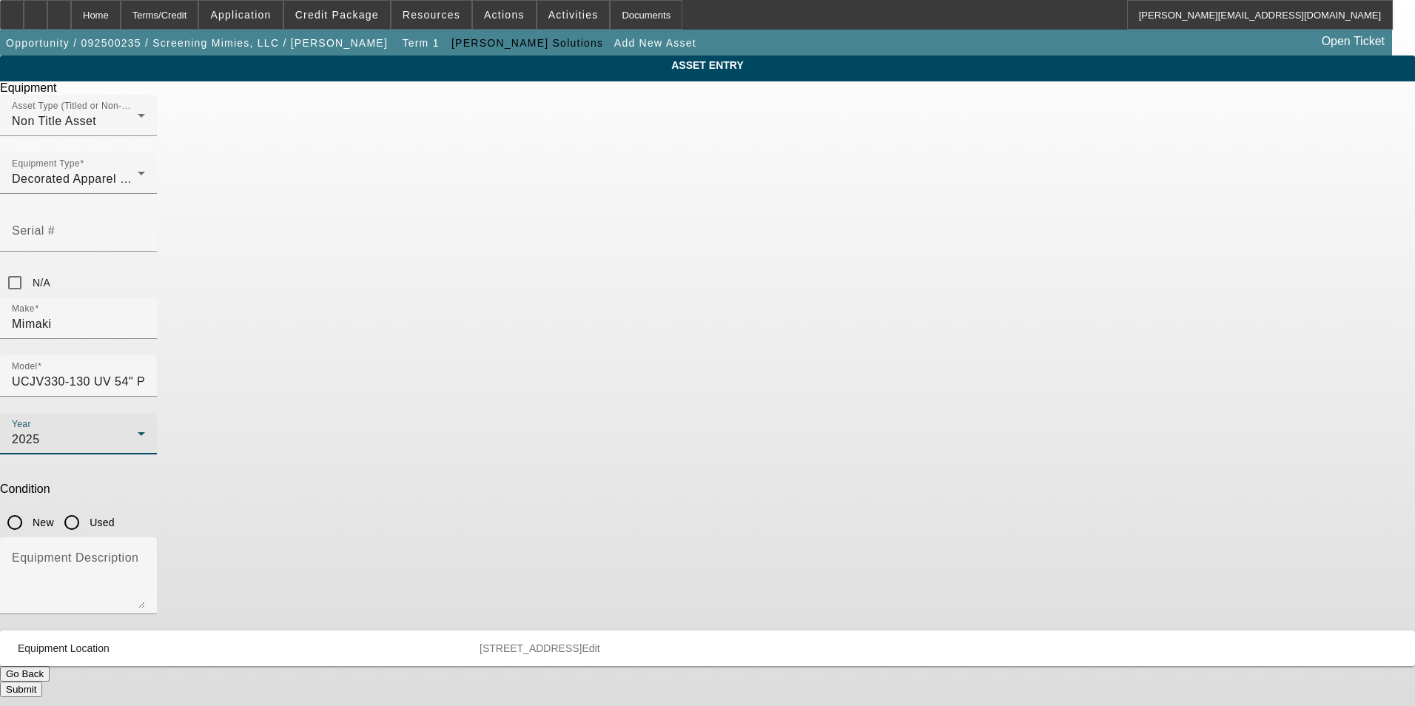
click at [30, 508] on input "New" at bounding box center [15, 523] width 30 height 30
radio input "true"
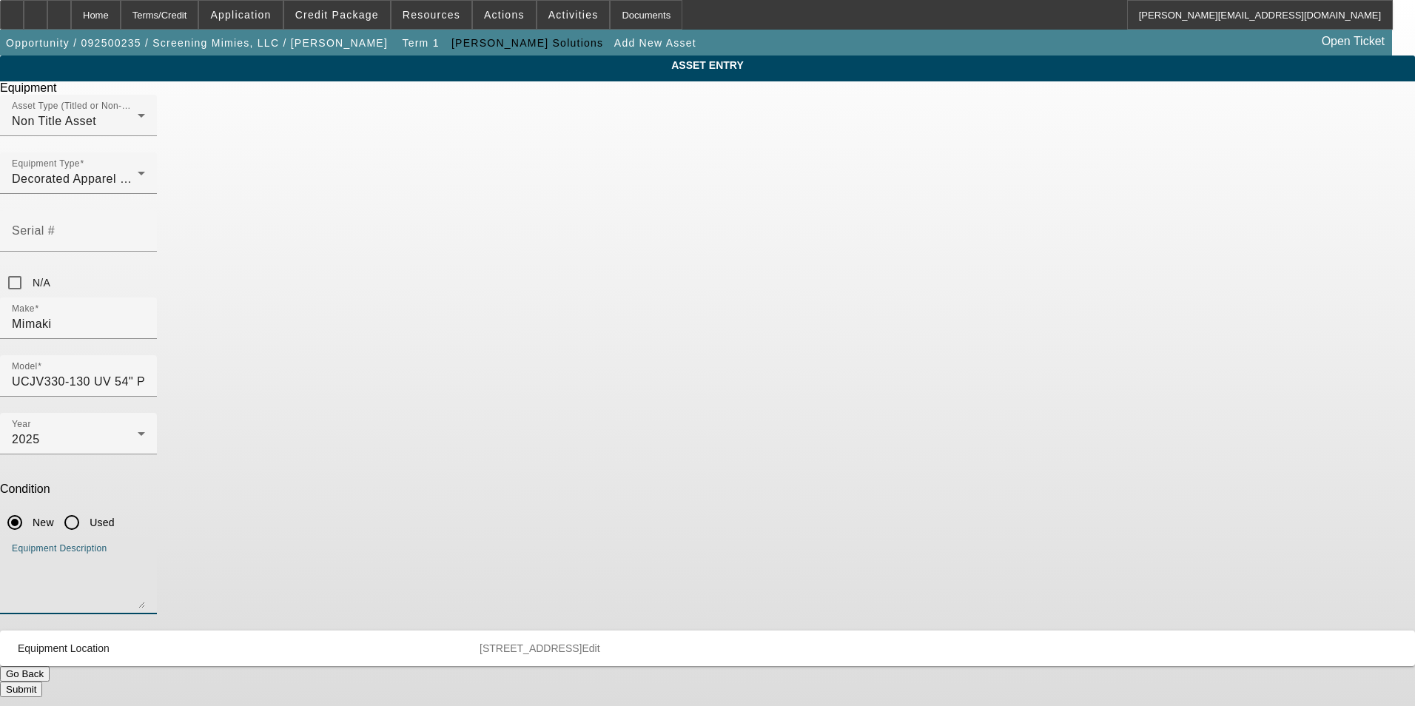
click at [145, 555] on textarea "Equipment Description" at bounding box center [78, 581] width 133 height 53
type textarea "new printer/cutter"
click at [42, 681] on button "Submit" at bounding box center [21, 689] width 42 height 16
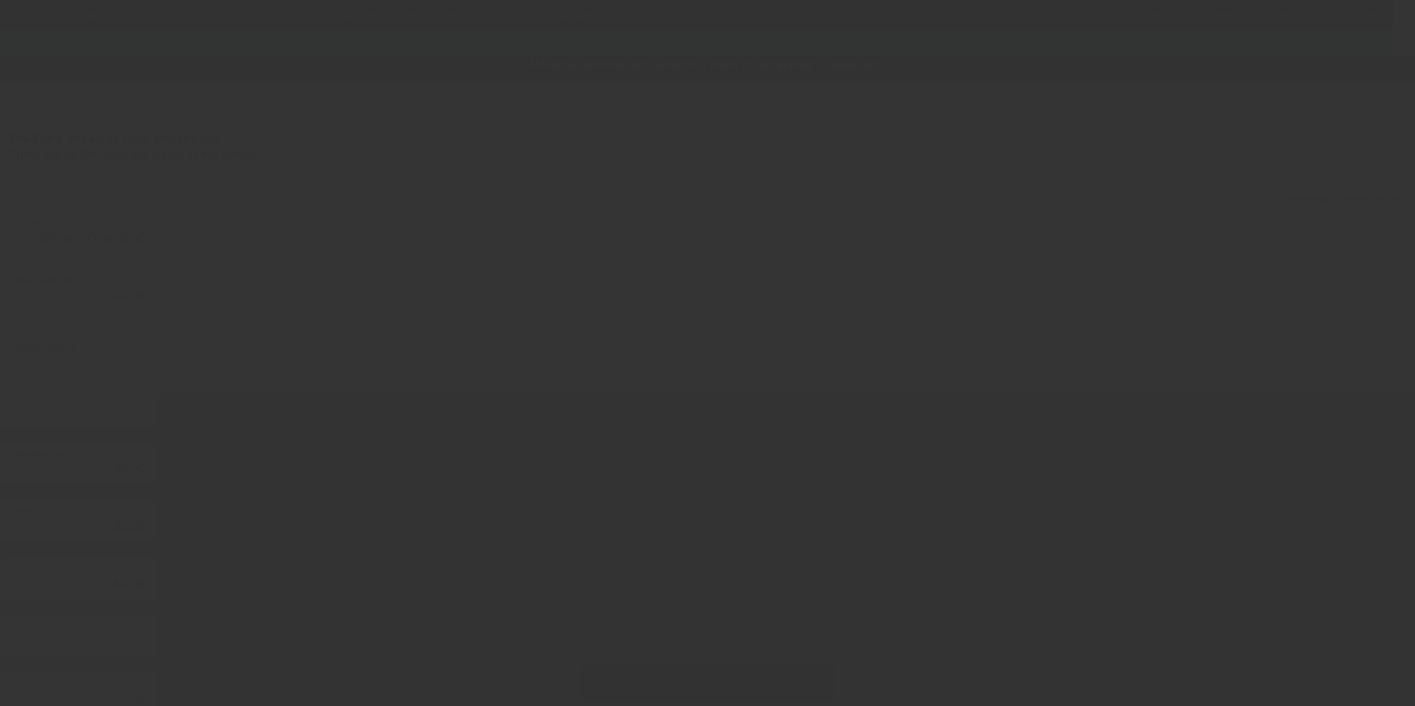
type input "$31,957.75"
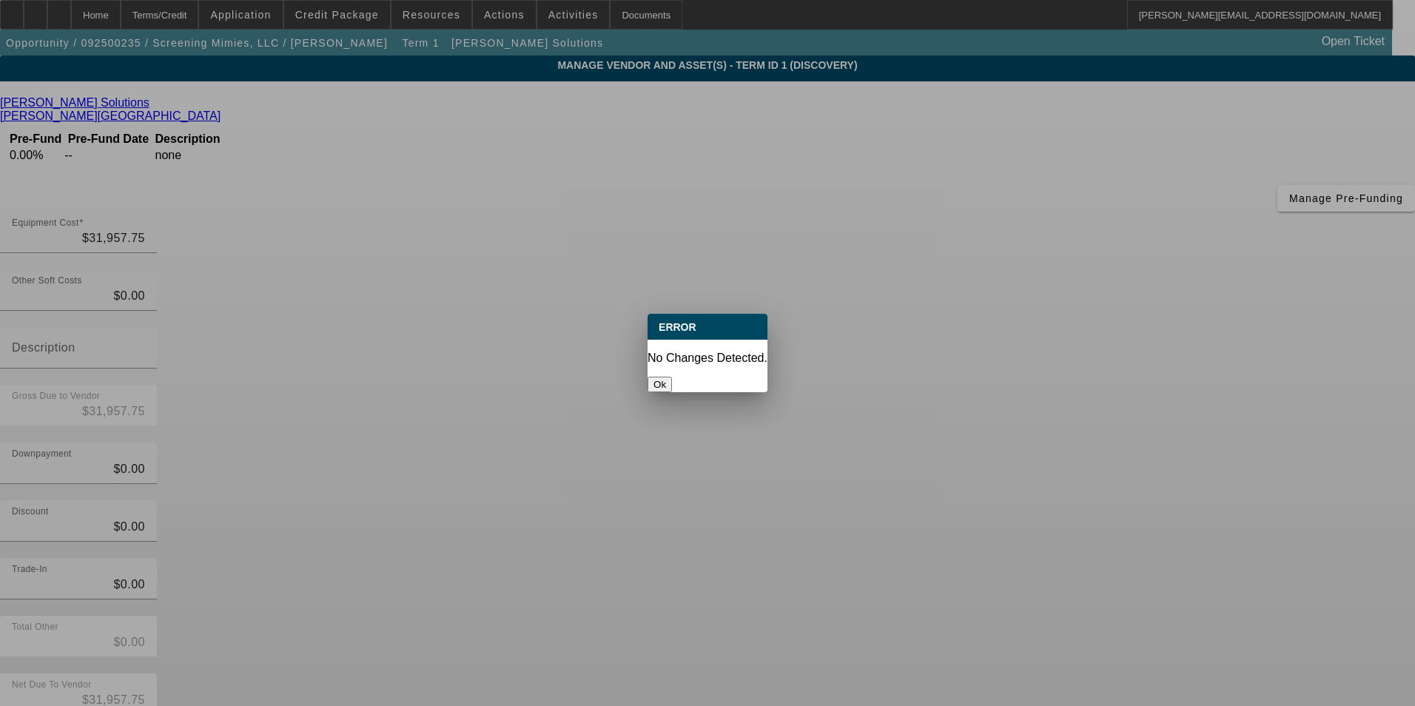
click at [672, 377] on button "Ok" at bounding box center [659, 385] width 24 height 16
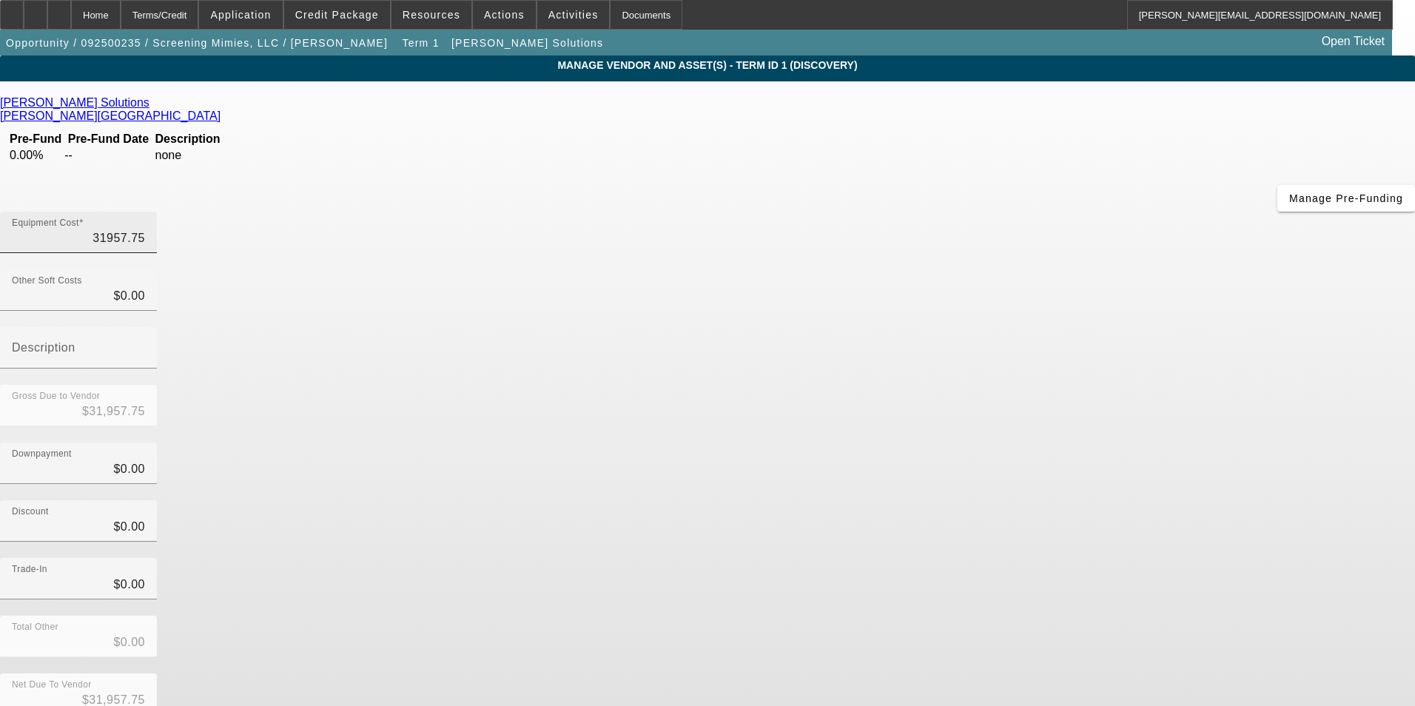
click at [145, 229] on input "31957.75" at bounding box center [78, 238] width 133 height 18
drag, startPoint x: 1062, startPoint y: 310, endPoint x: 1072, endPoint y: 465, distance: 154.9
click at [1062, 442] on div "Downpayment $0.00" at bounding box center [707, 471] width 1415 height 58
type input "$31,957.75"
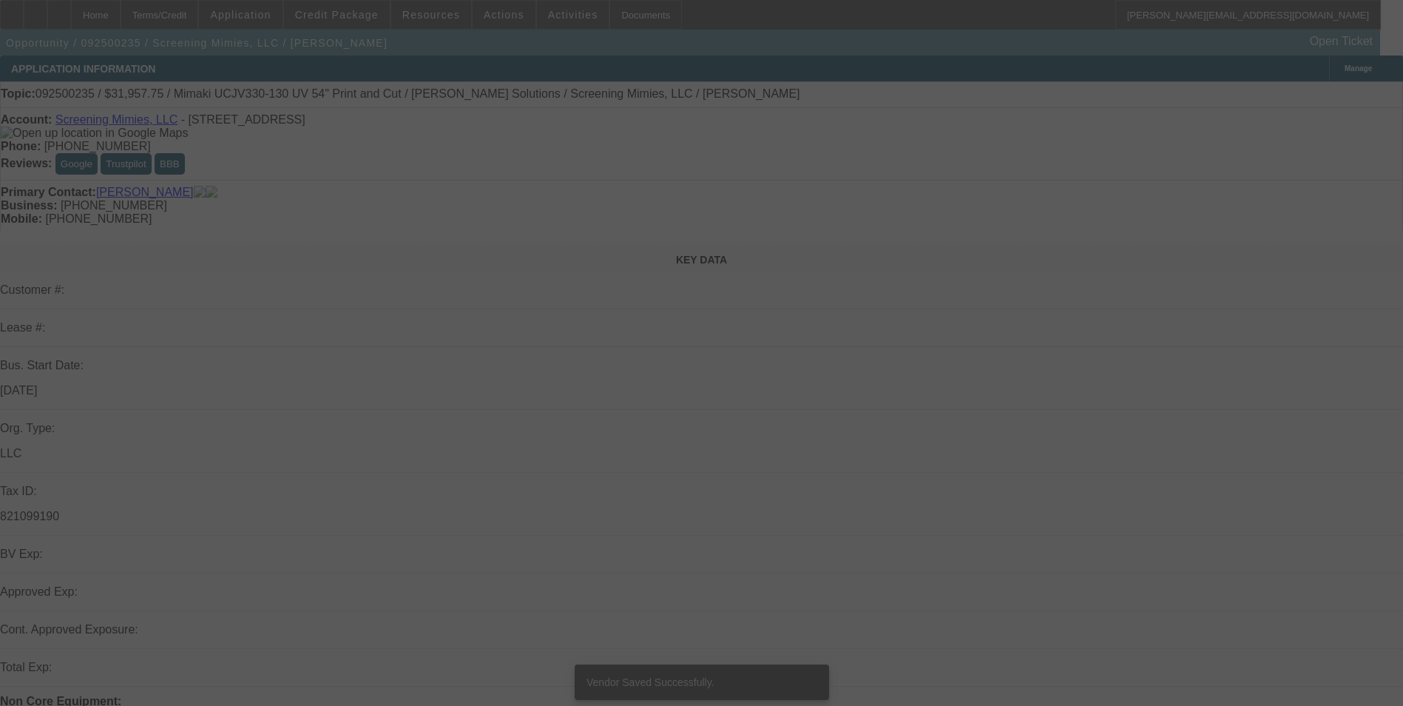
select select "0"
select select "2"
select select "0.1"
select select "4"
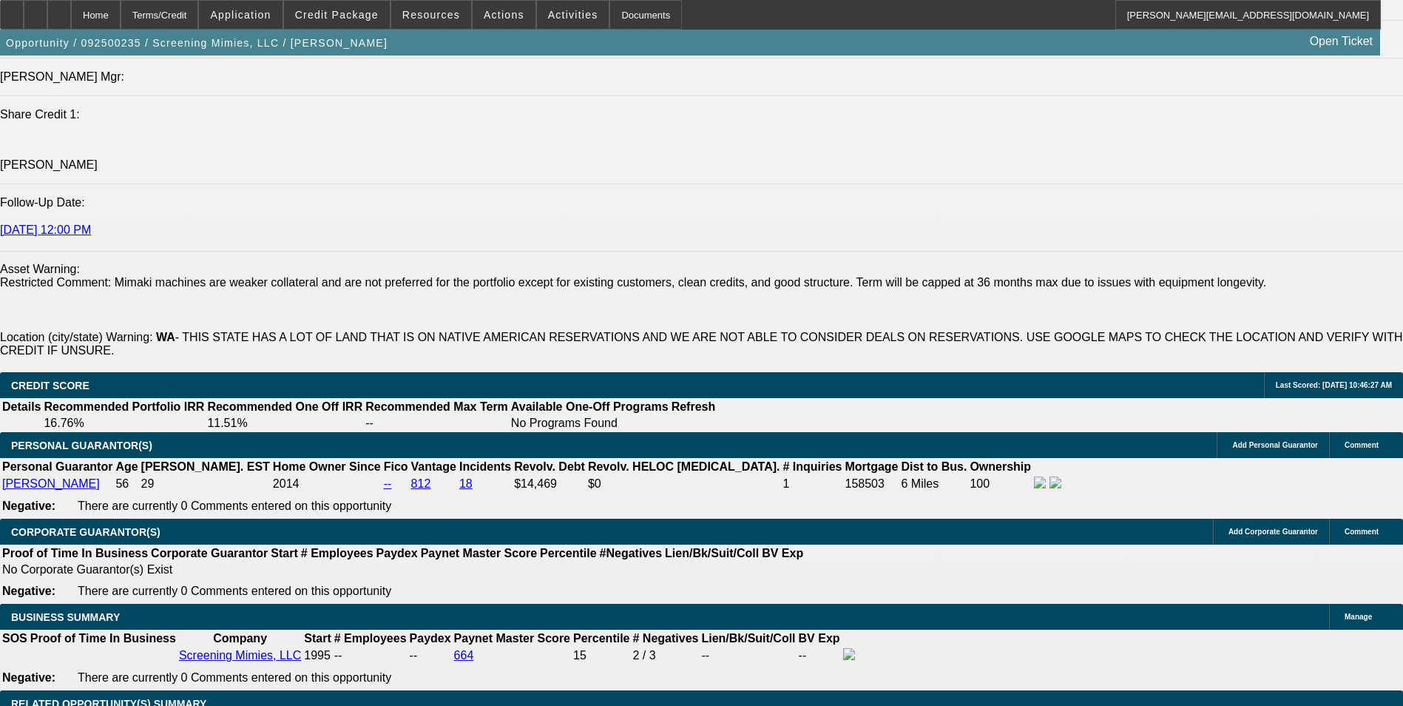
scroll to position [2071, 0]
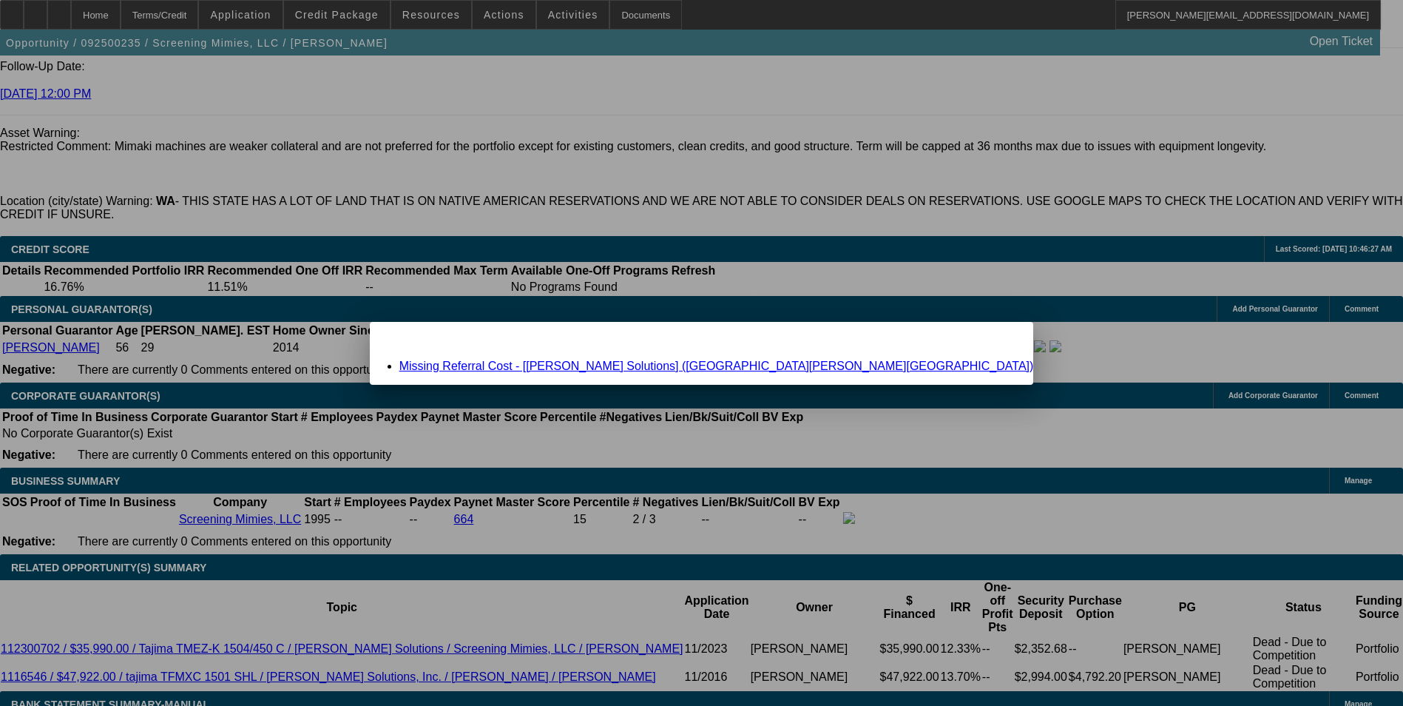
scroll to position [0, 0]
click at [655, 365] on link "Missing Referral Cost - [Hirsch Solutions] (Llewellyn, Chad)" at bounding box center [716, 366] width 635 height 13
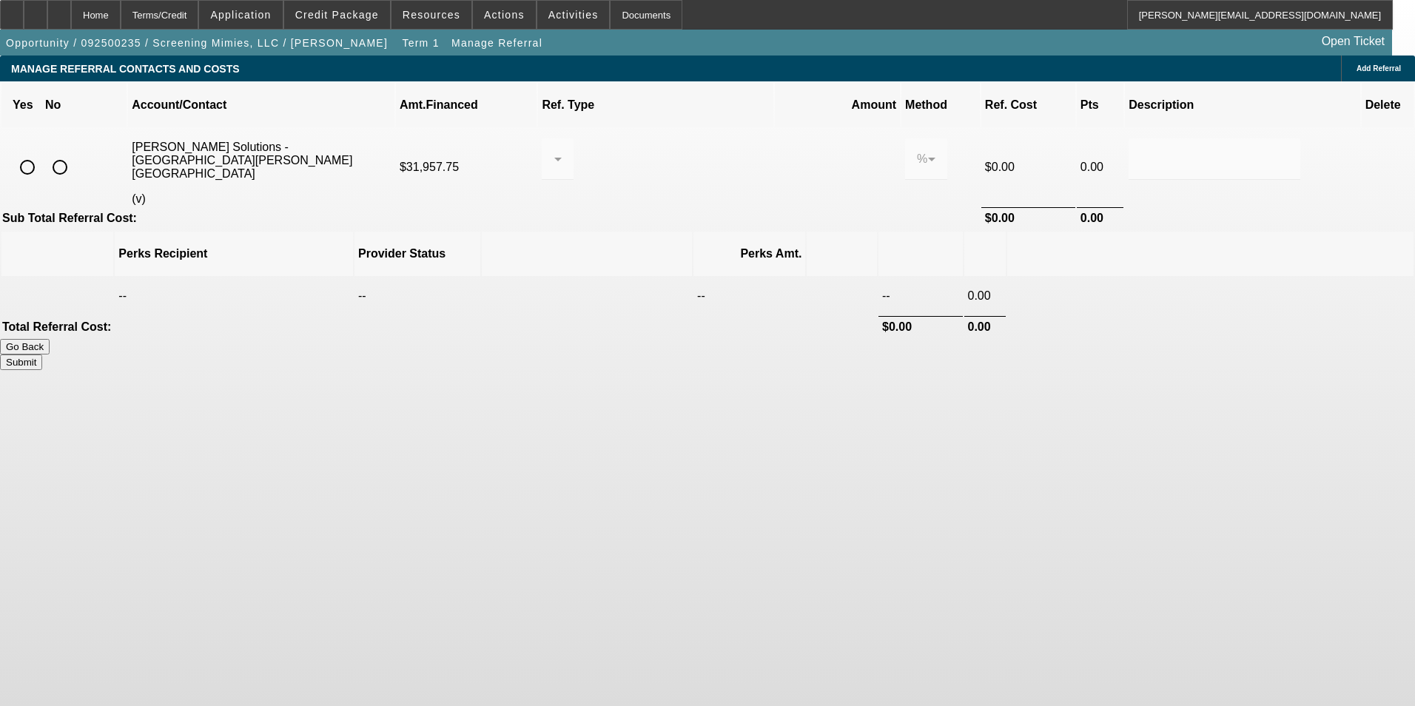
click at [42, 152] on input "radio" at bounding box center [28, 167] width 30 height 30
radio input "true"
click at [562, 142] on div at bounding box center [557, 158] width 8 height 41
click at [689, 175] on span "Pay vendor SALES PERSON" at bounding box center [673, 174] width 120 height 36
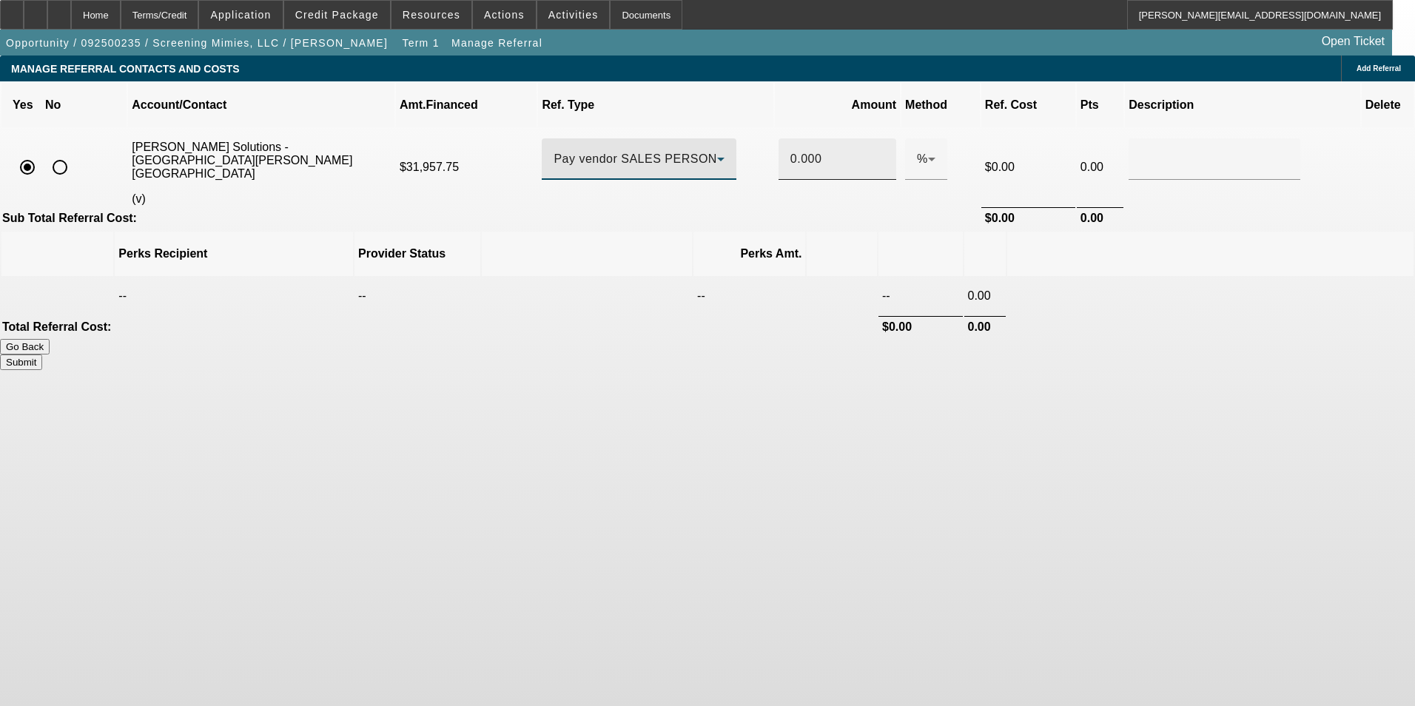
click at [790, 150] on input "0.000" at bounding box center [837, 159] width 94 height 18
click at [1034, 232] on th at bounding box center [1210, 254] width 406 height 44
click at [42, 354] on button "Submit" at bounding box center [21, 362] width 42 height 16
type input "0.500"
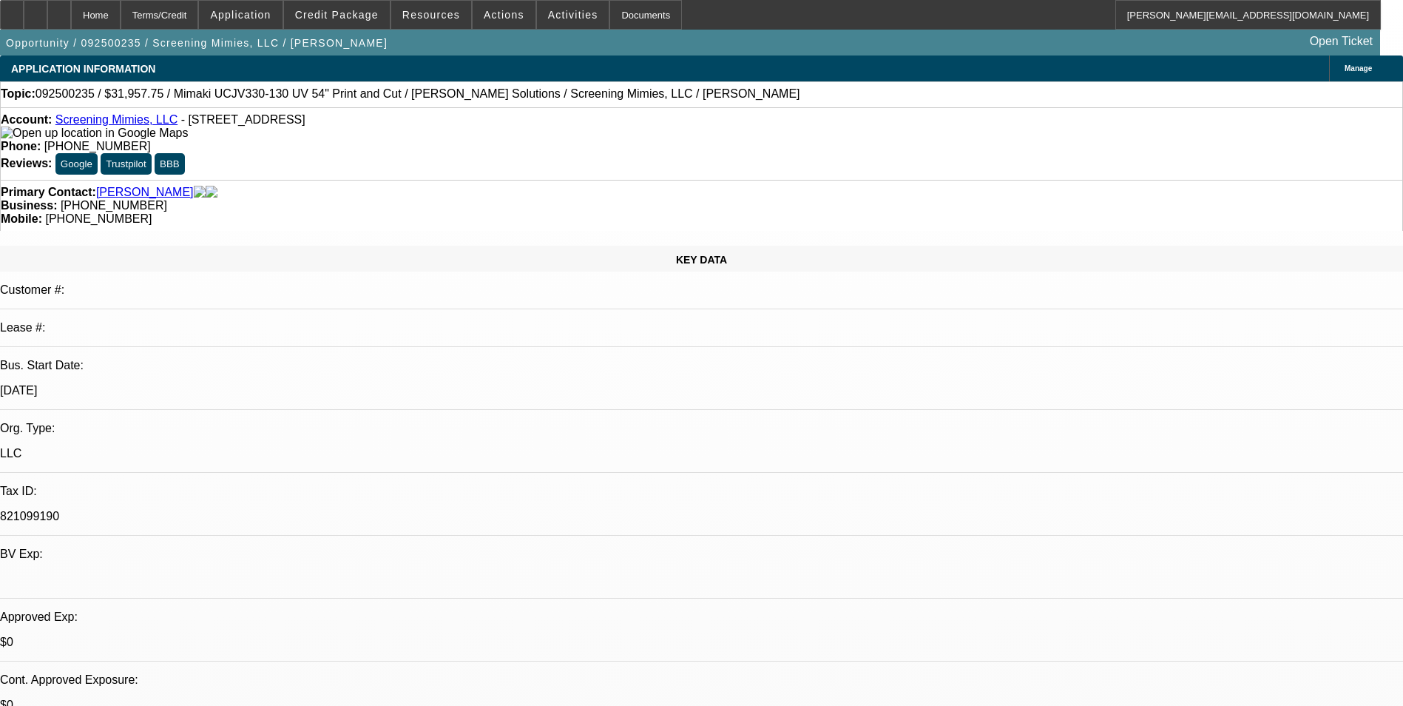
select select "0"
select select "2"
select select "0.1"
select select "4"
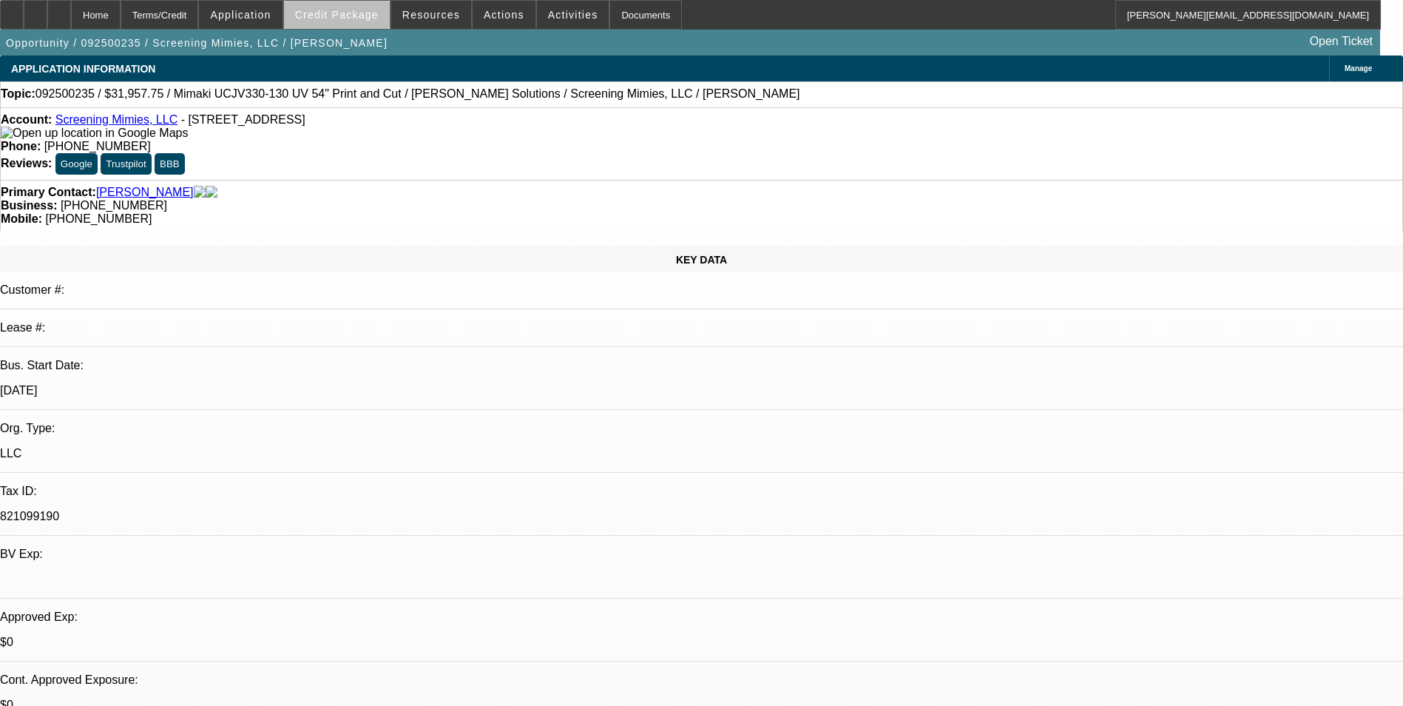
click at [371, 20] on span "Credit Package" at bounding box center [337, 15] width 84 height 12
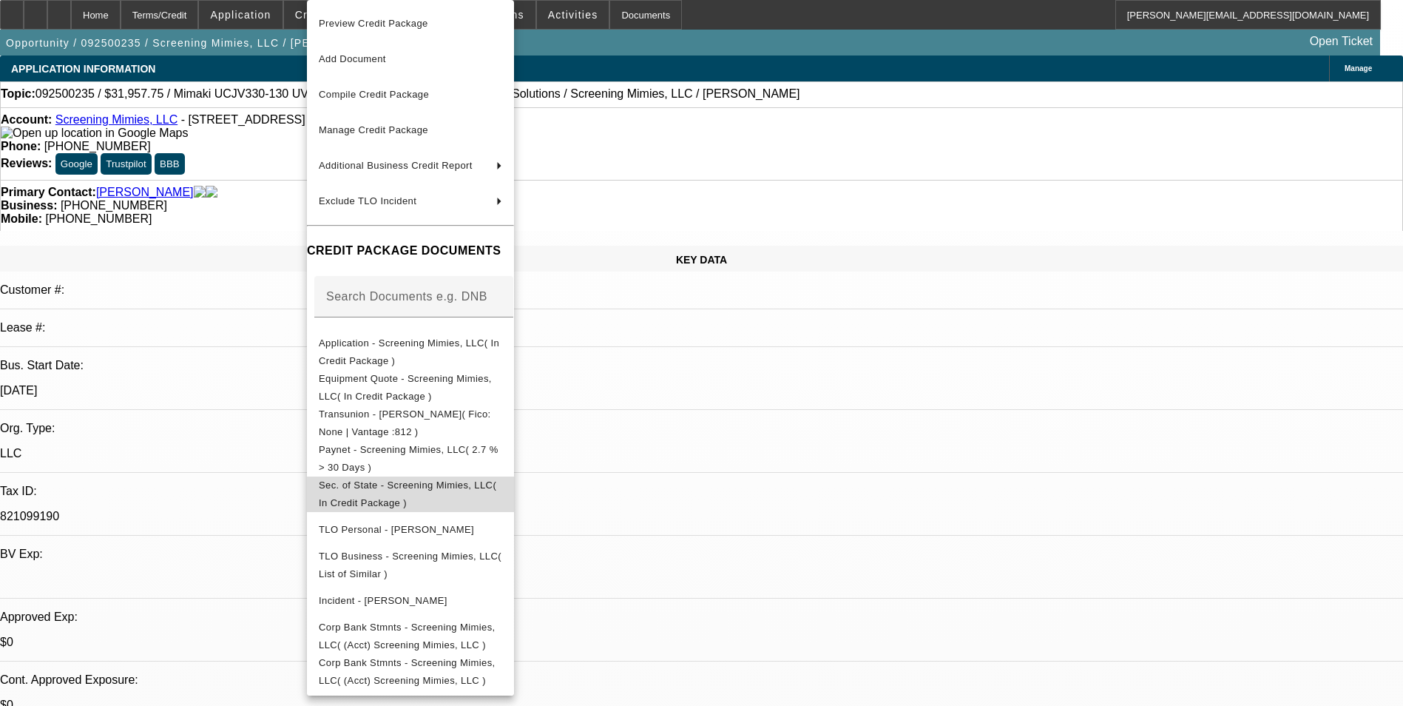
click at [460, 481] on span "Sec. of State - Screening Mimies, LLC( In Credit Package )" at bounding box center [410, 494] width 183 height 36
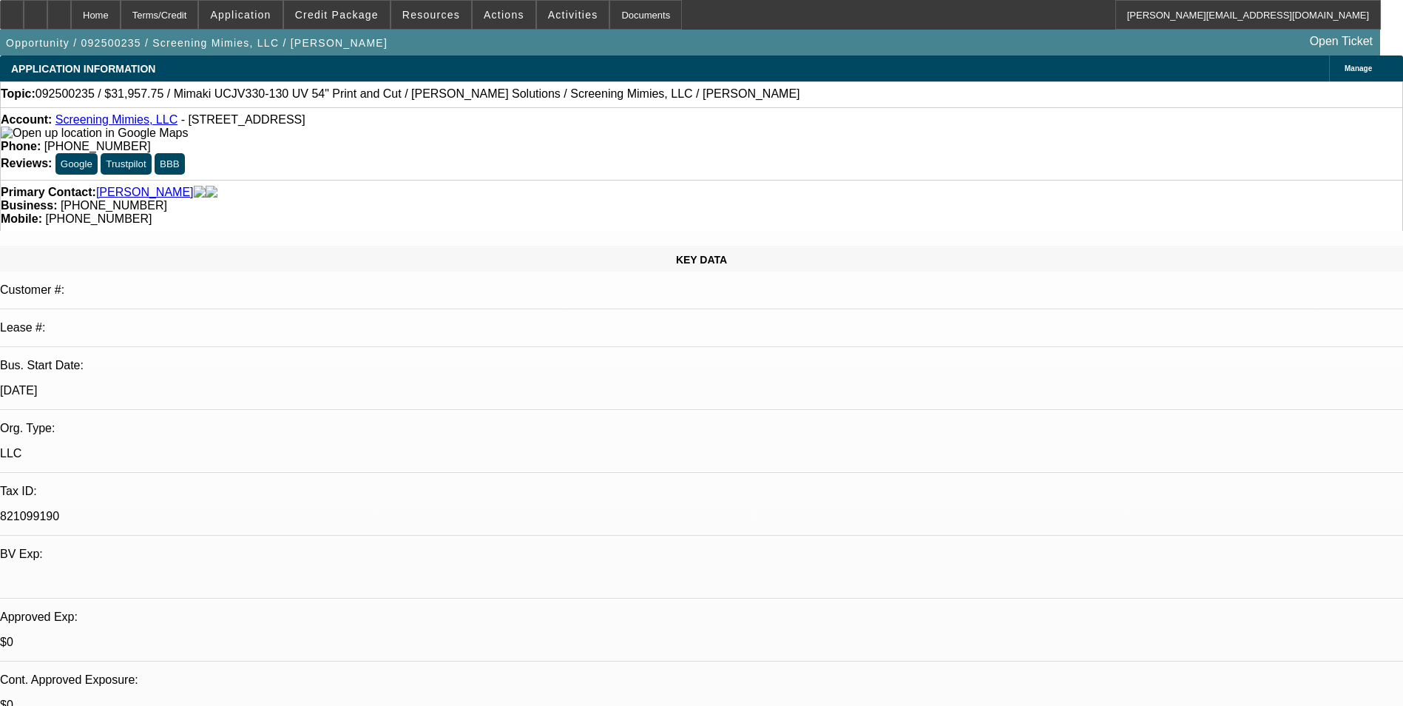
click at [1345, 64] on span "Manage" at bounding box center [1358, 68] width 27 height 8
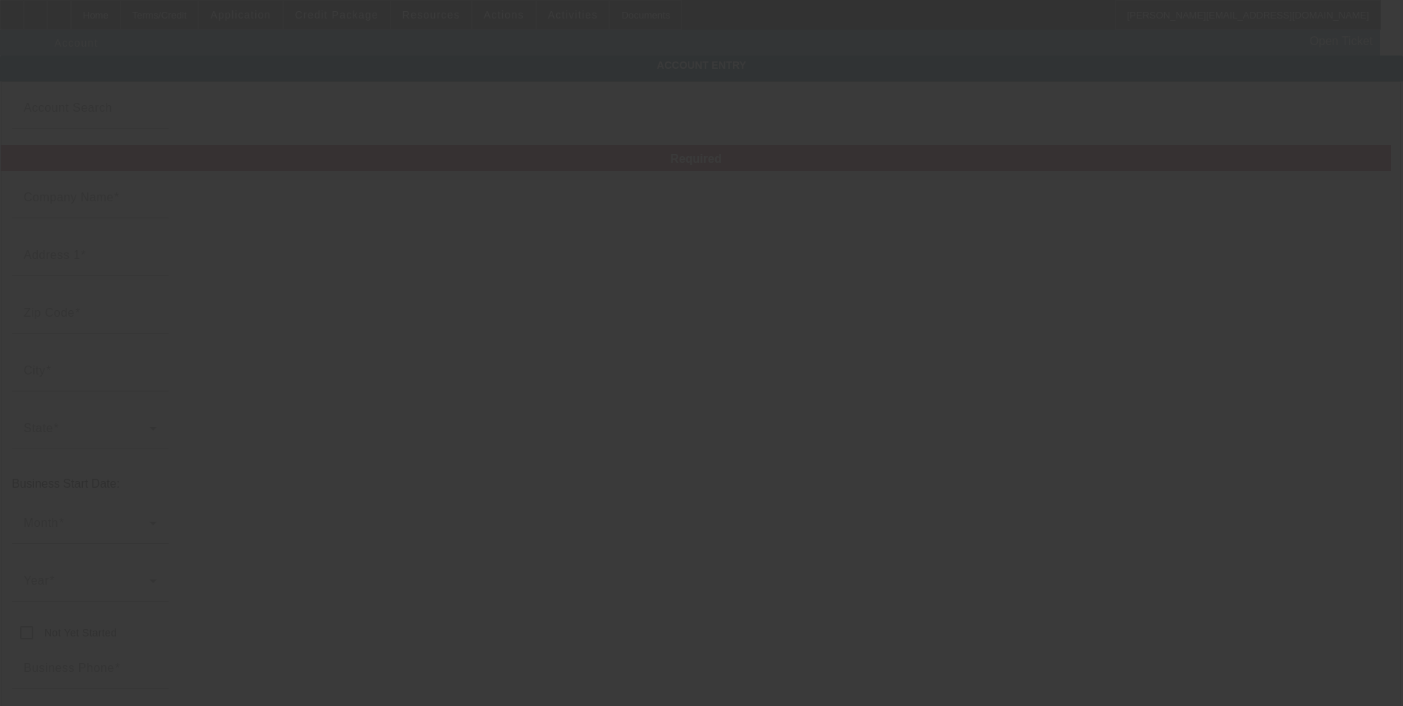
type input "Screening Mimies, LLC"
type input "804 N 16th Ave"
type input "98902"
type input "Yakima"
type input "[PHONE_NUMBER]"
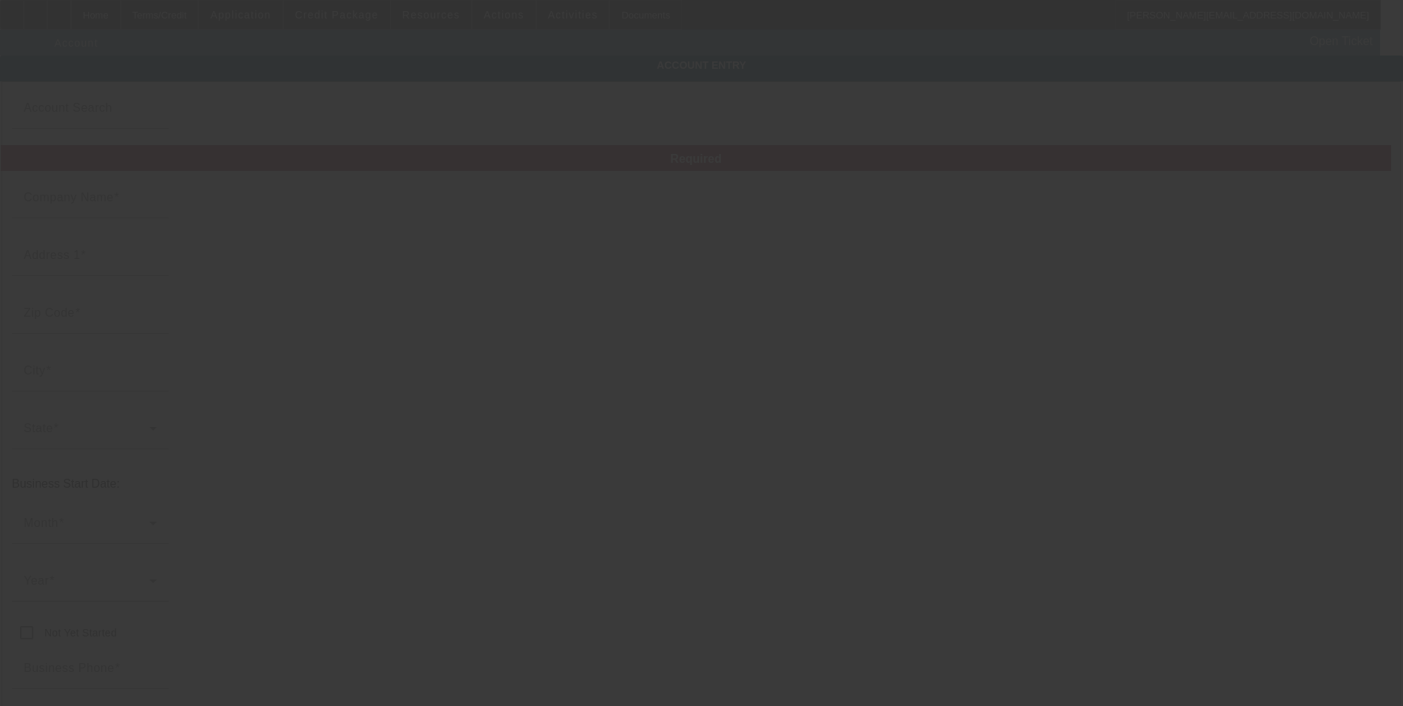
type input "screeningmimies@usa.com"
type input "(509) 453-3821"
type input "821099190"
type input "screen printing and embroidery"
type input "https://SCREENINGMIMIES.COM"
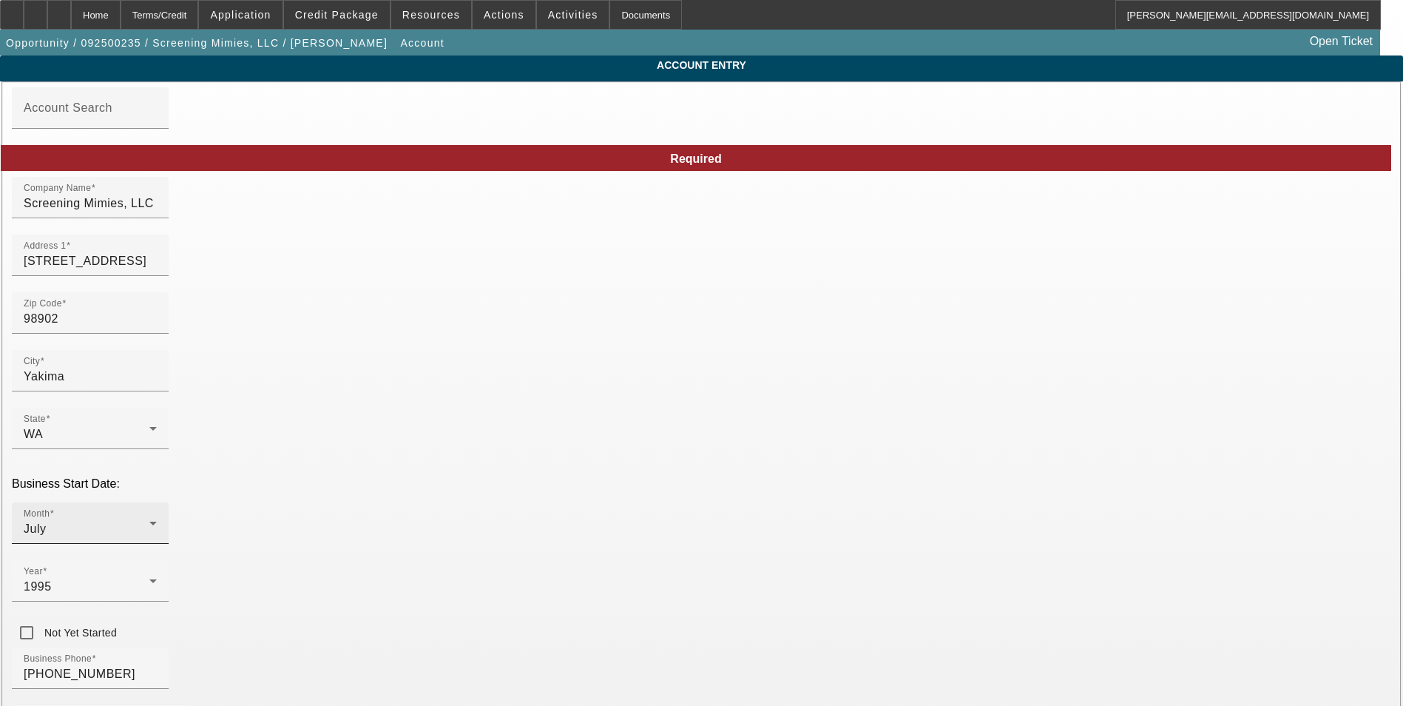
click at [157, 502] on div "Month July" at bounding box center [90, 522] width 133 height 41
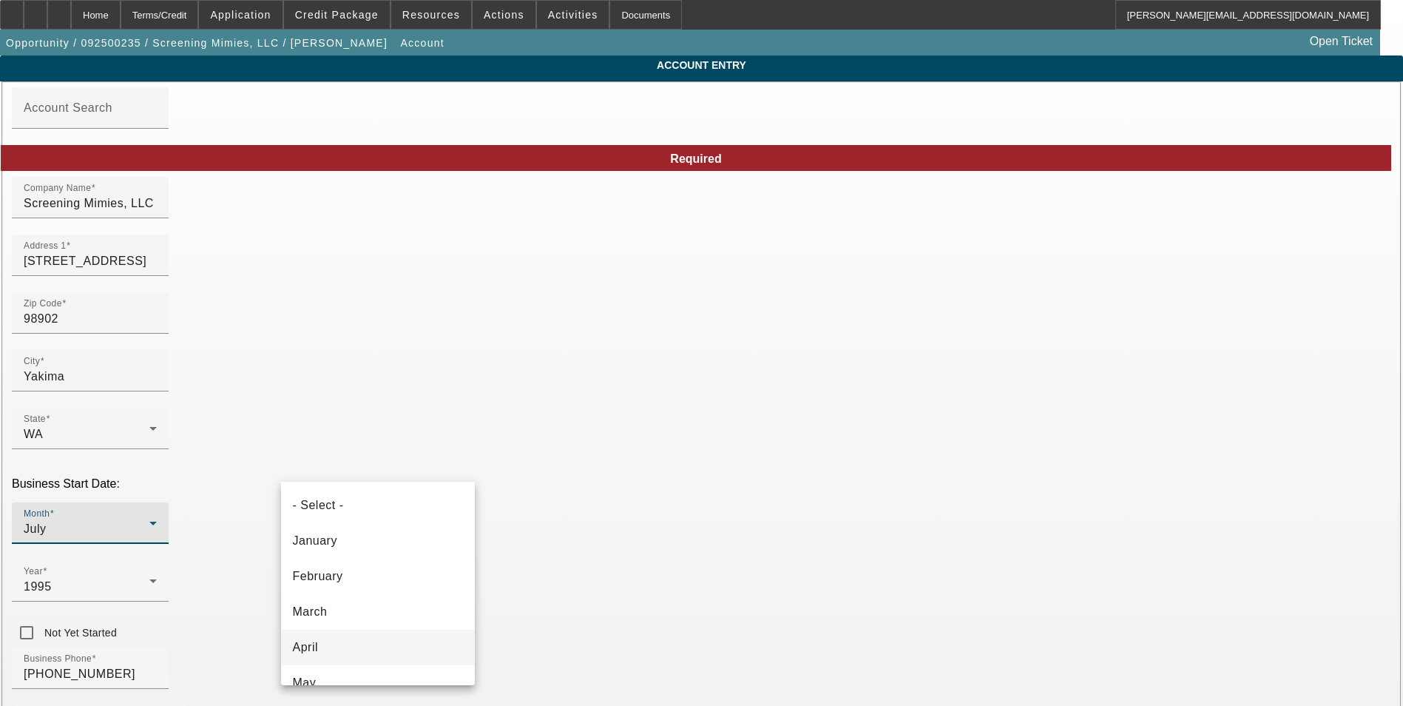
scroll to position [87, 0]
click at [365, 525] on mat-option "March" at bounding box center [378, 526] width 194 height 36
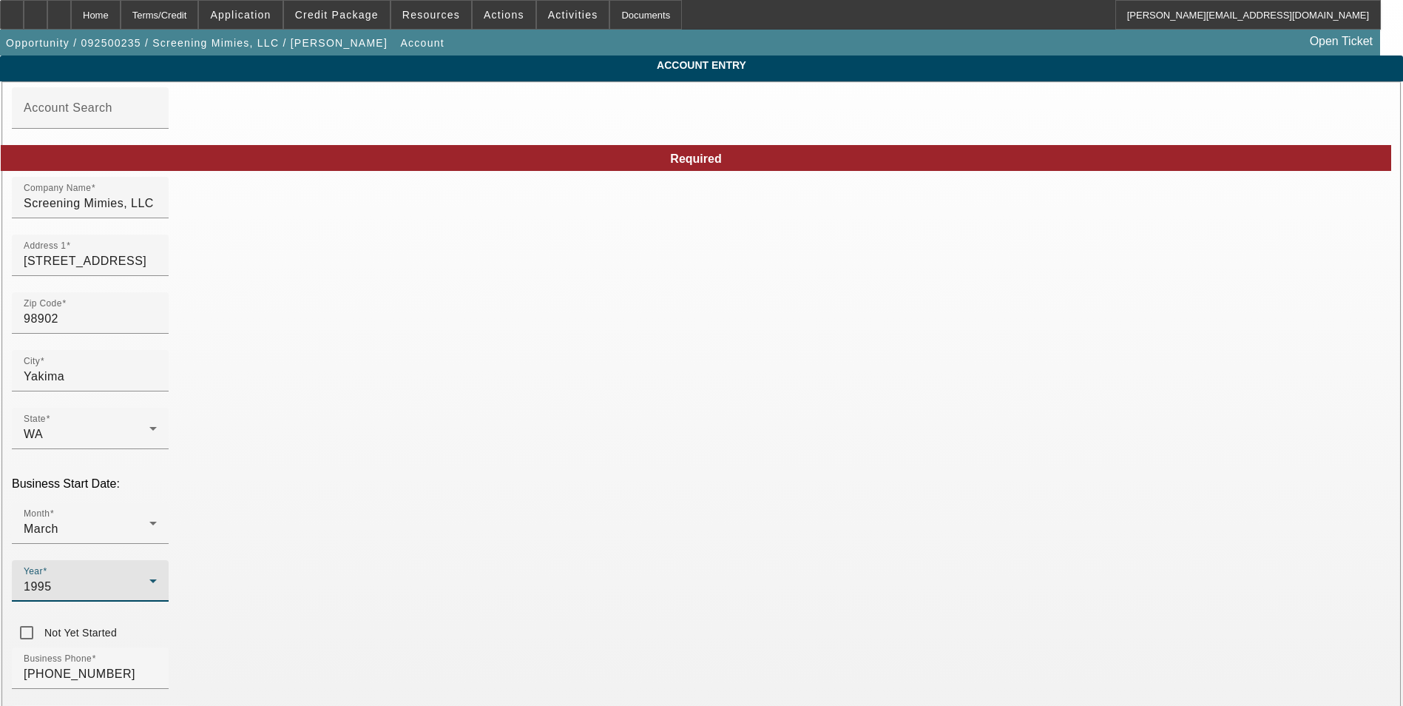
click at [52, 580] on span "1995" at bounding box center [38, 586] width 28 height 13
click at [533, 547] on span "2017" at bounding box center [523, 552] width 28 height 18
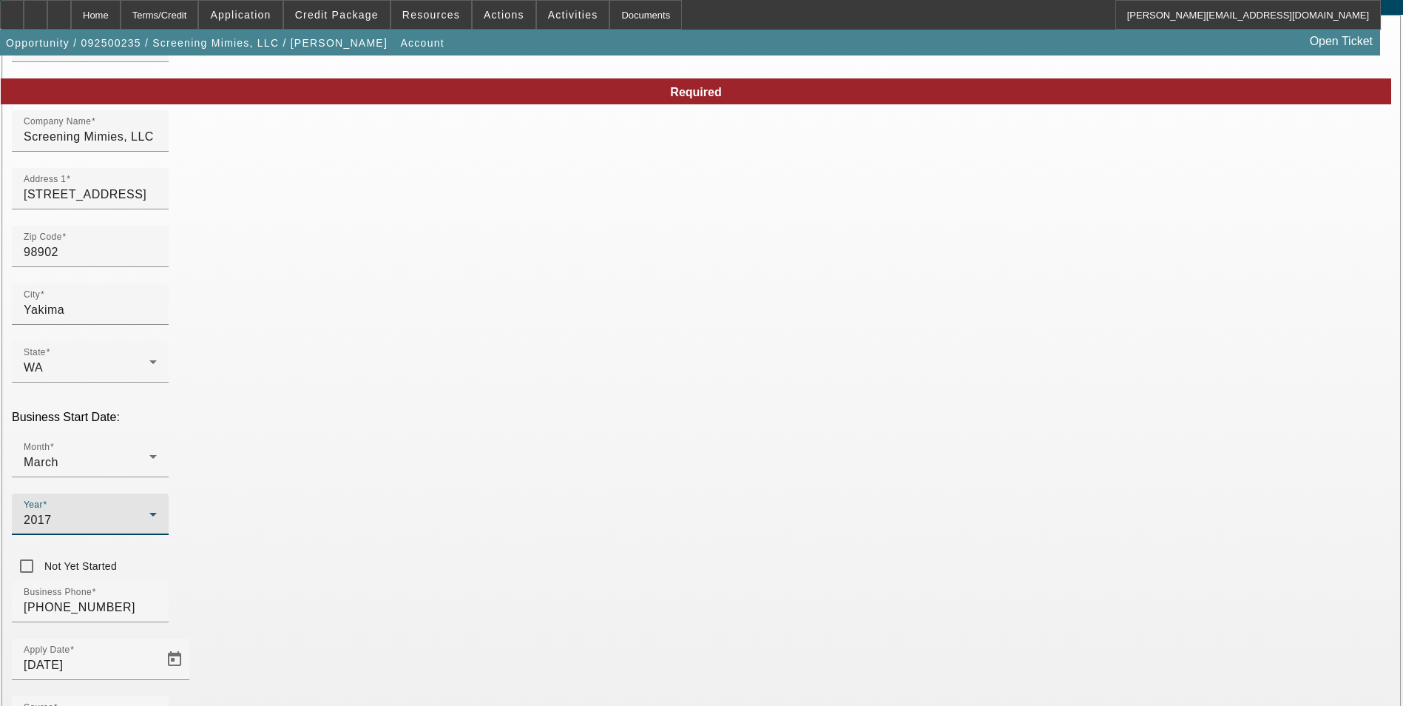
scroll to position [166, 0]
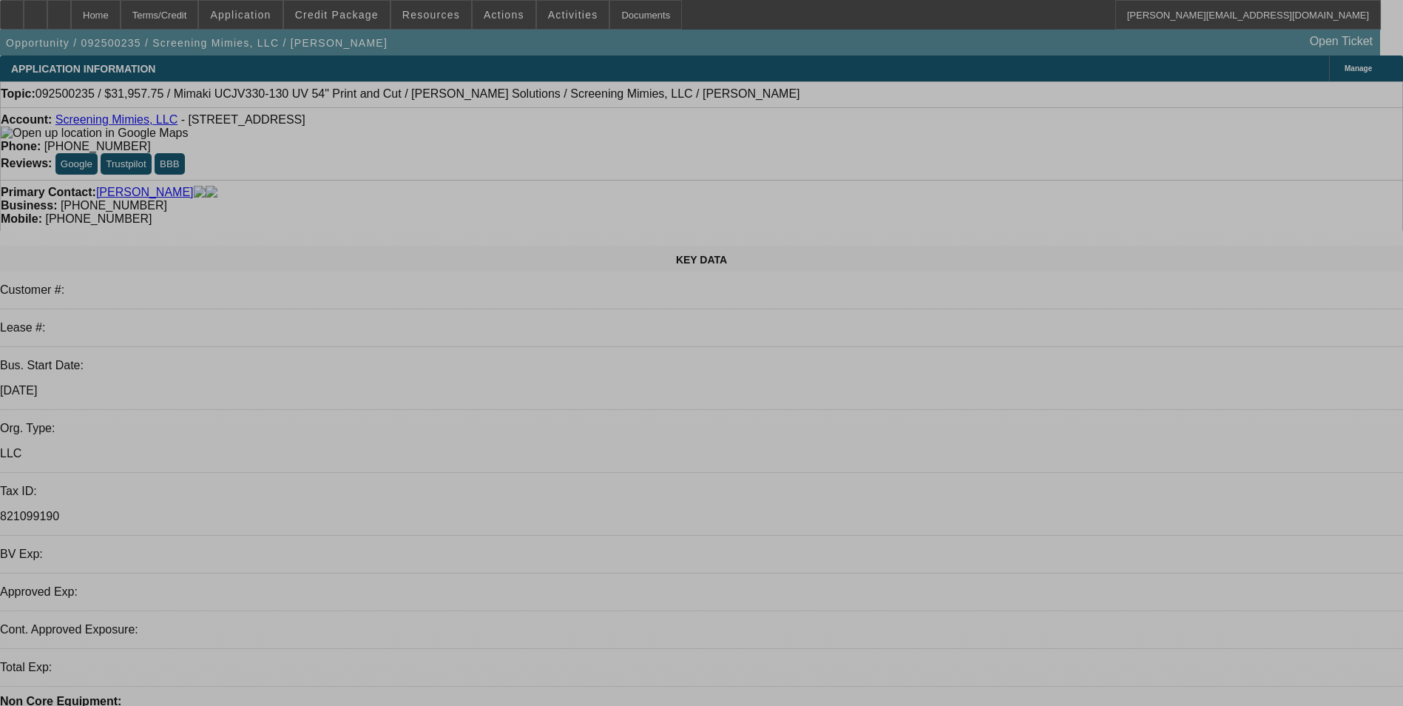
select select "0"
select select "2"
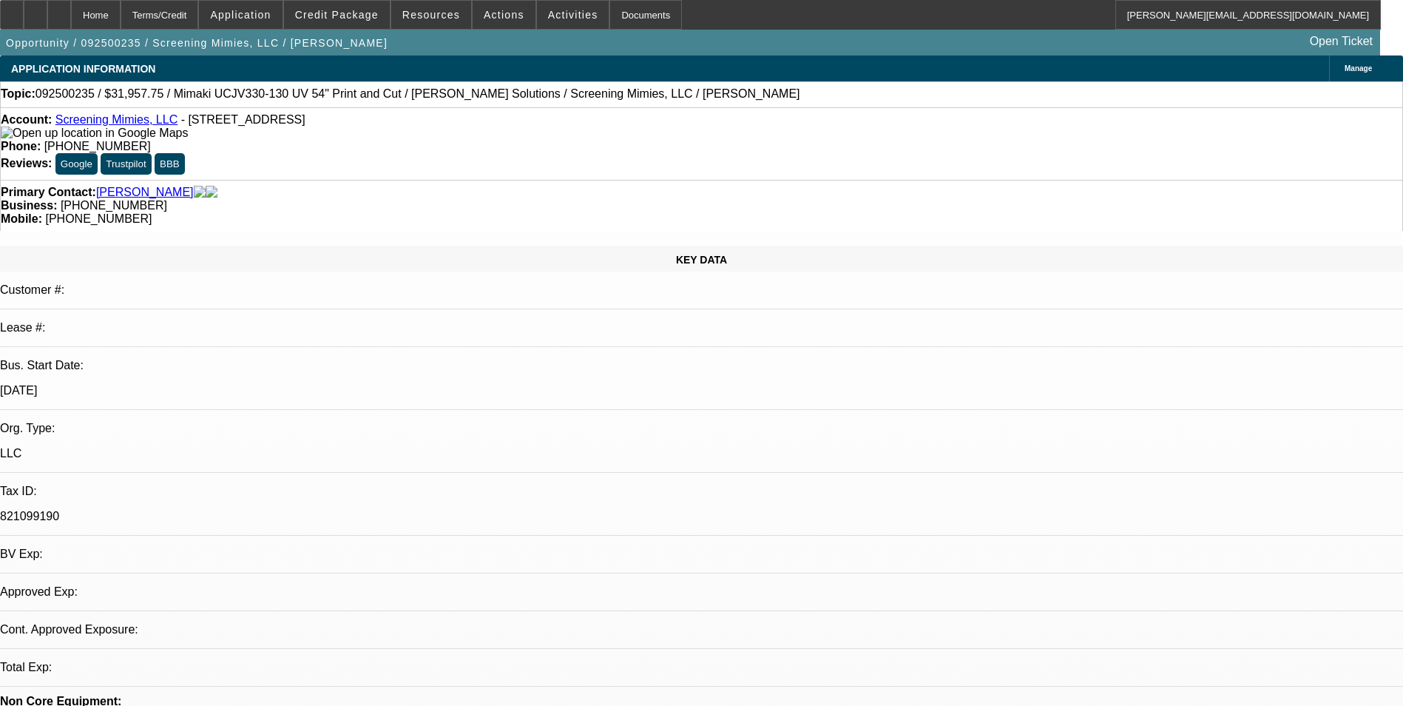
select select "0.1"
select select "4"
radio input "true"
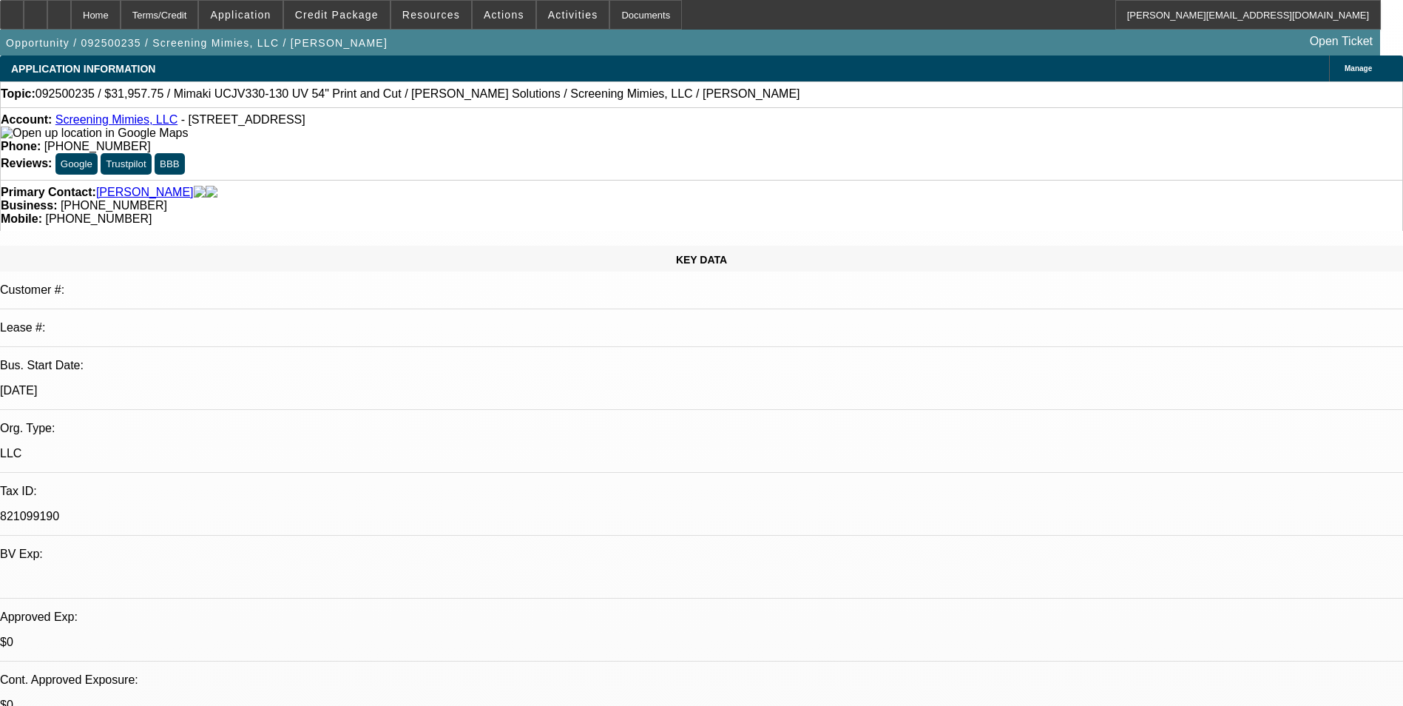
type textarea "This LLC was originally started in 1995, and Martha Chavez became the sole owne…"
radio input "true"
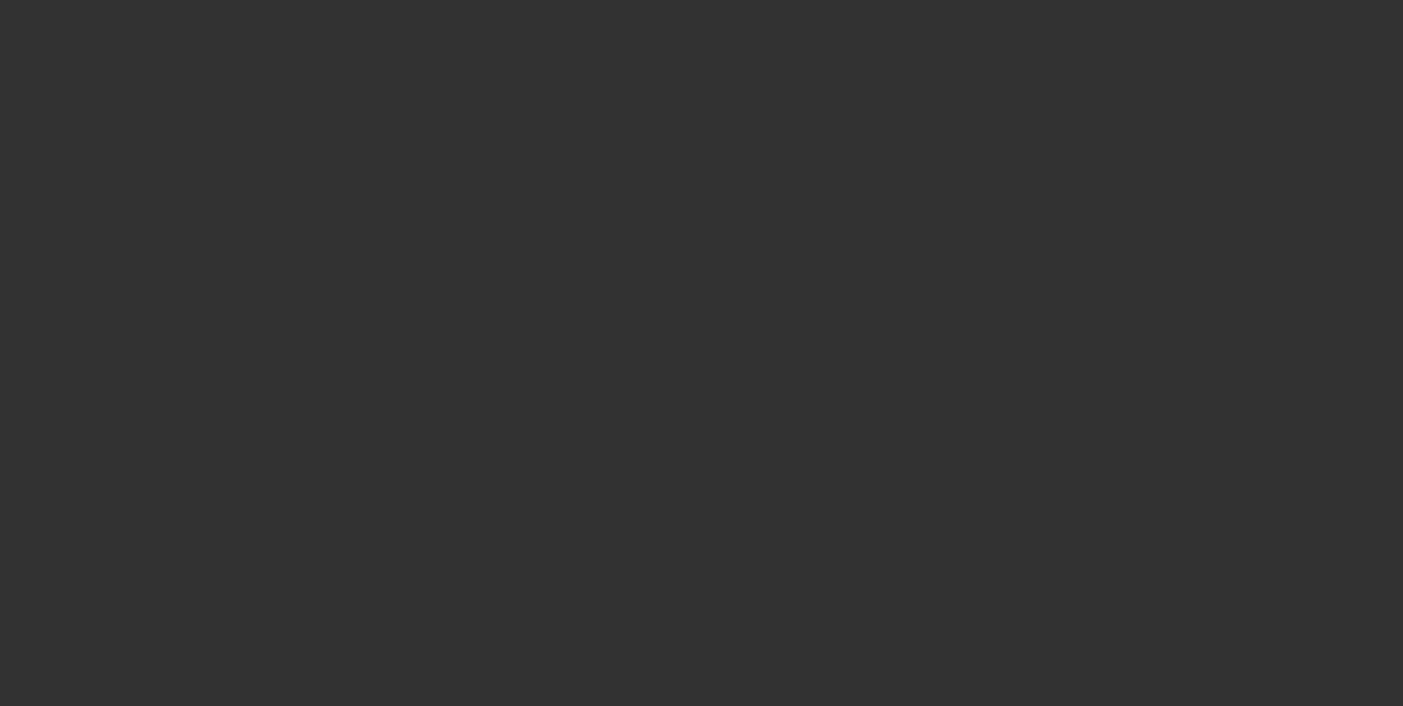
scroll to position [0, 0]
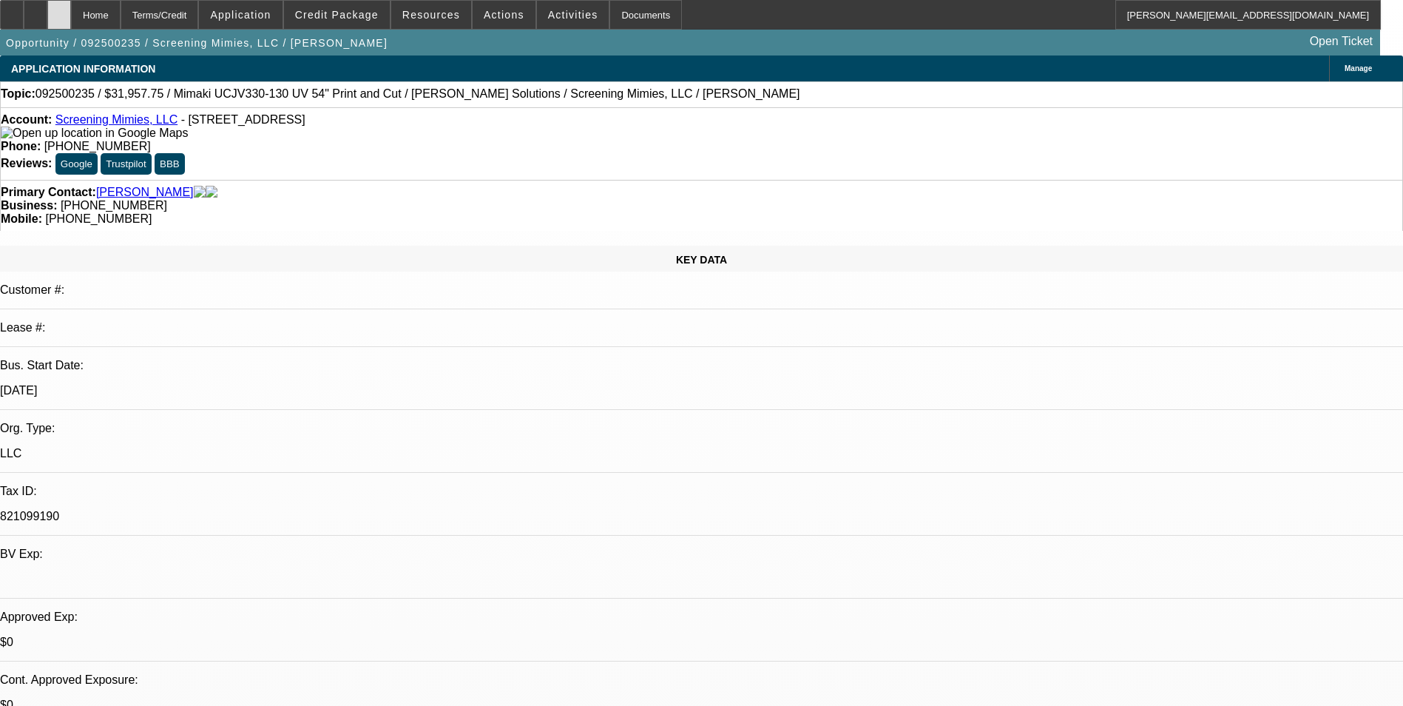
click at [71, 16] on div at bounding box center [59, 15] width 24 height 30
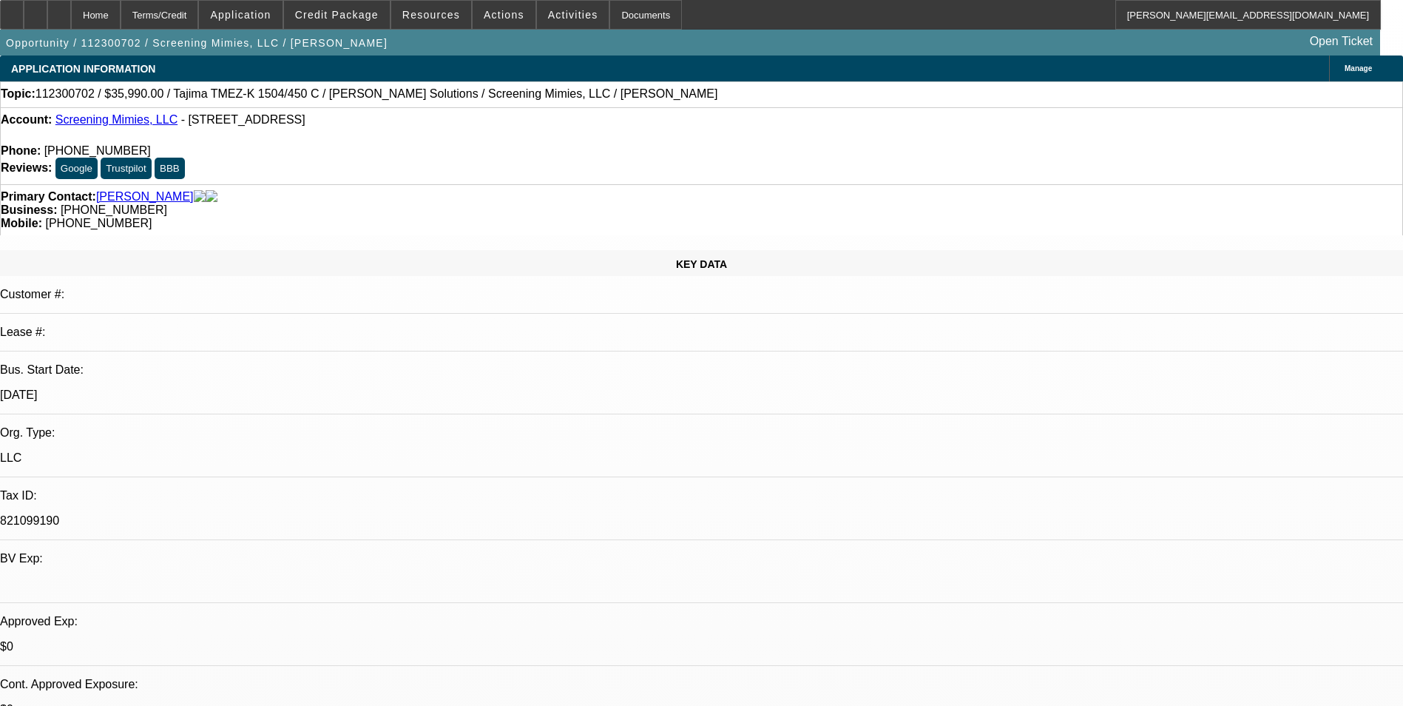
select select "0"
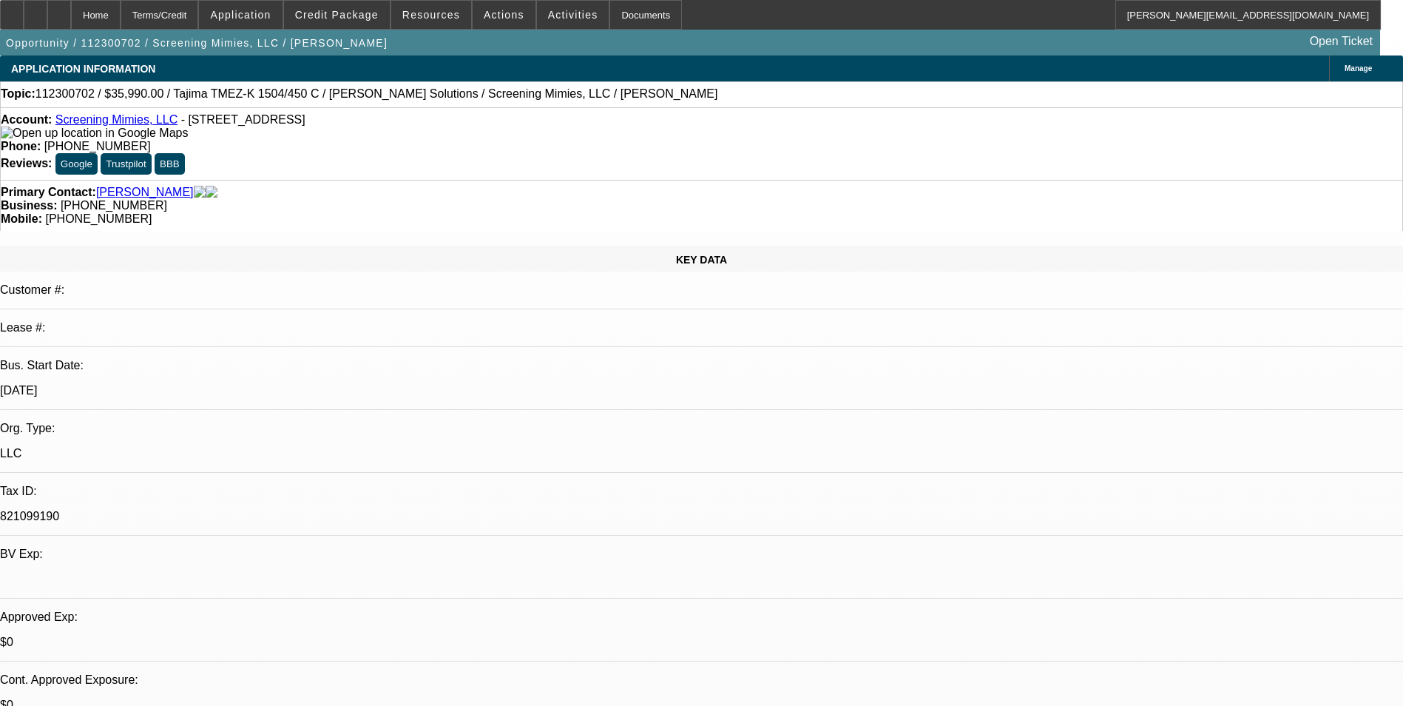
select select "2"
select select "0"
select select "2"
select select "0"
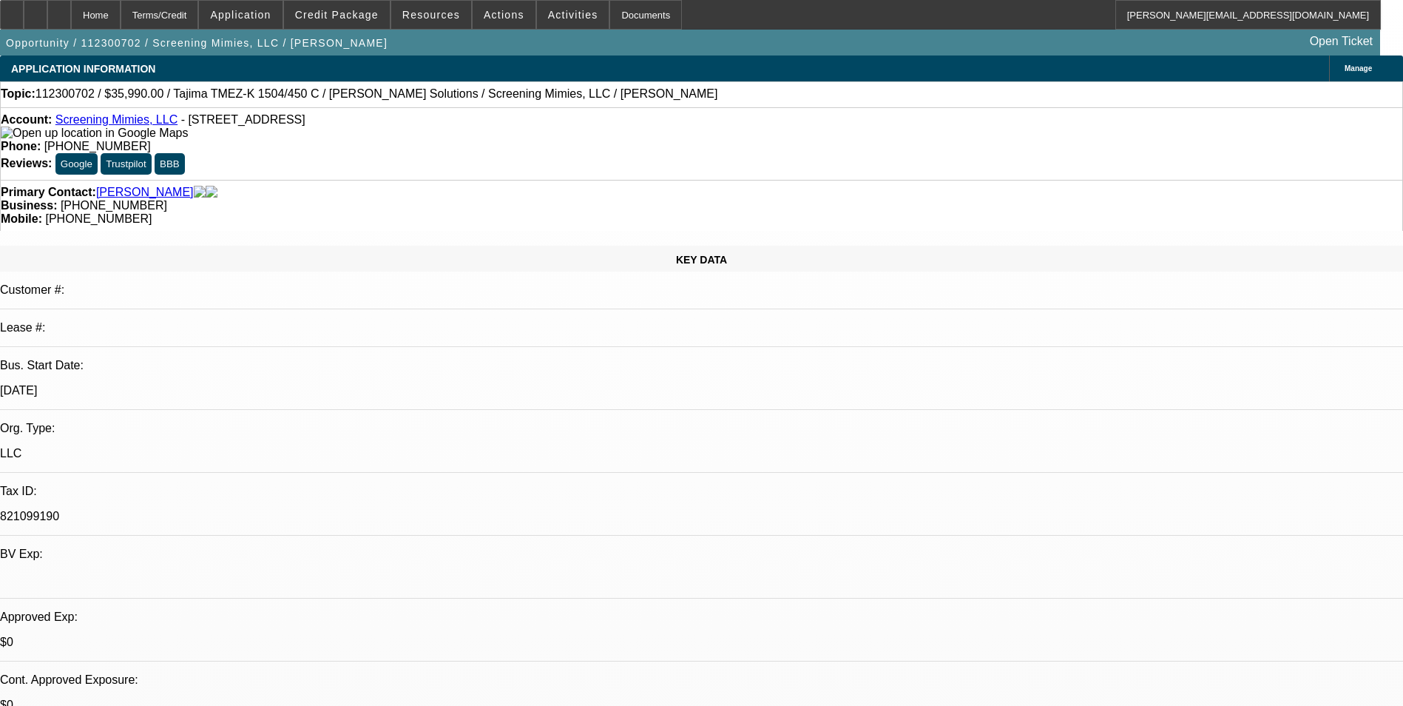
select select "0"
select select "2"
select select "0"
select select "2"
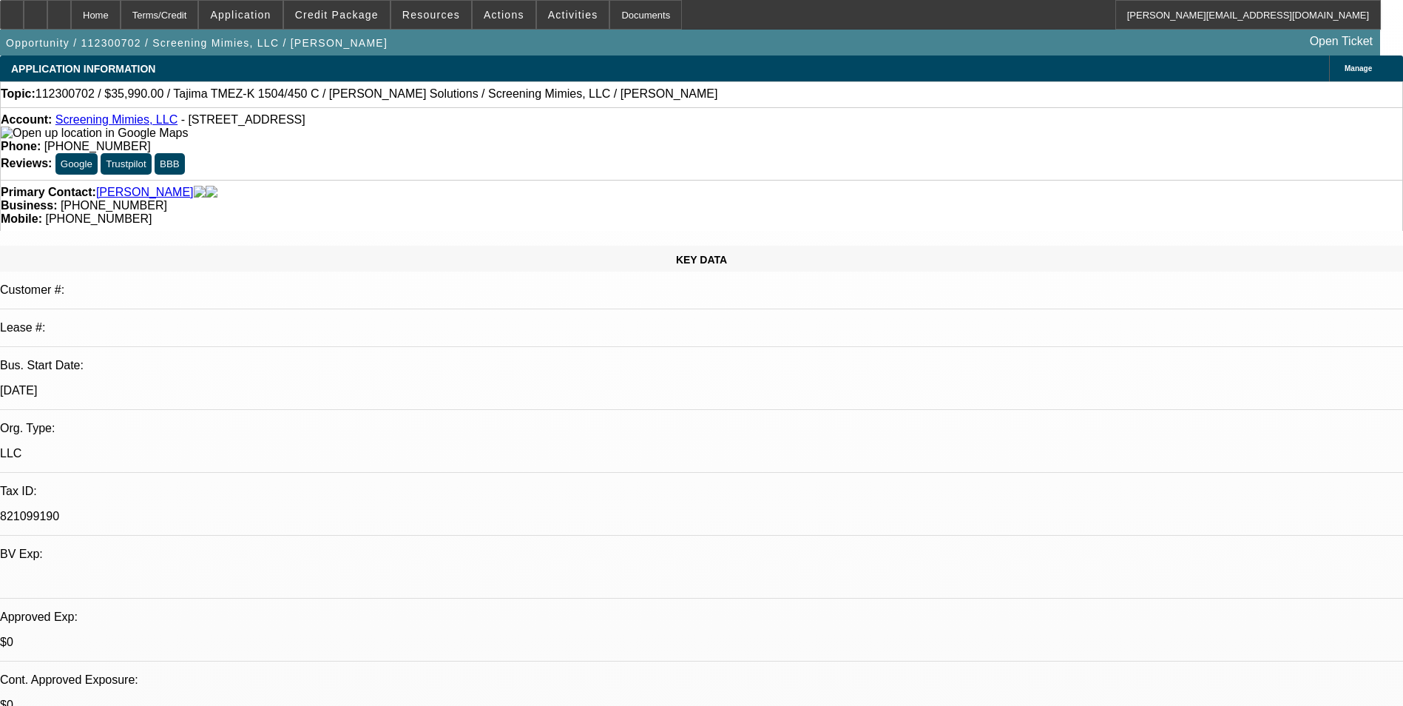
select select "0"
select select "1"
select select "2"
select select "6"
select select "1"
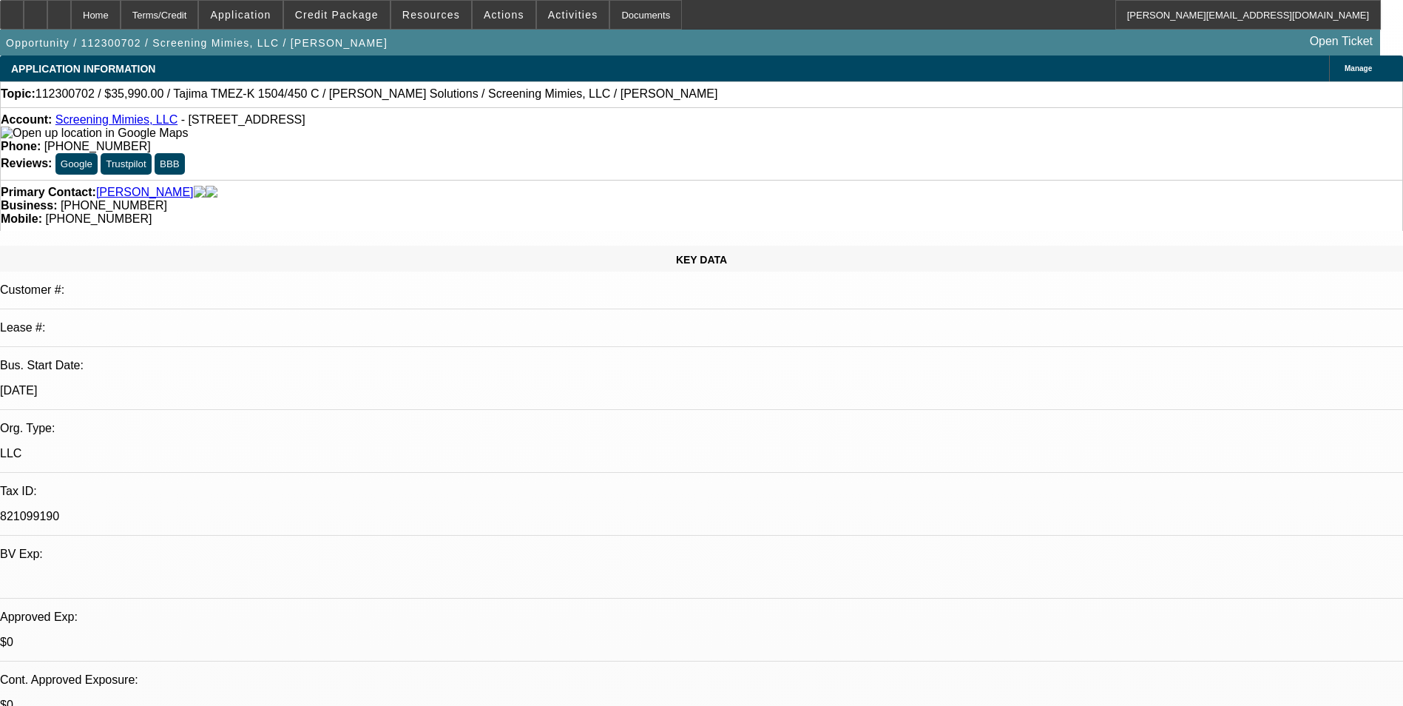
select select "2"
select select "6"
select select "1"
select select "2"
select select "6"
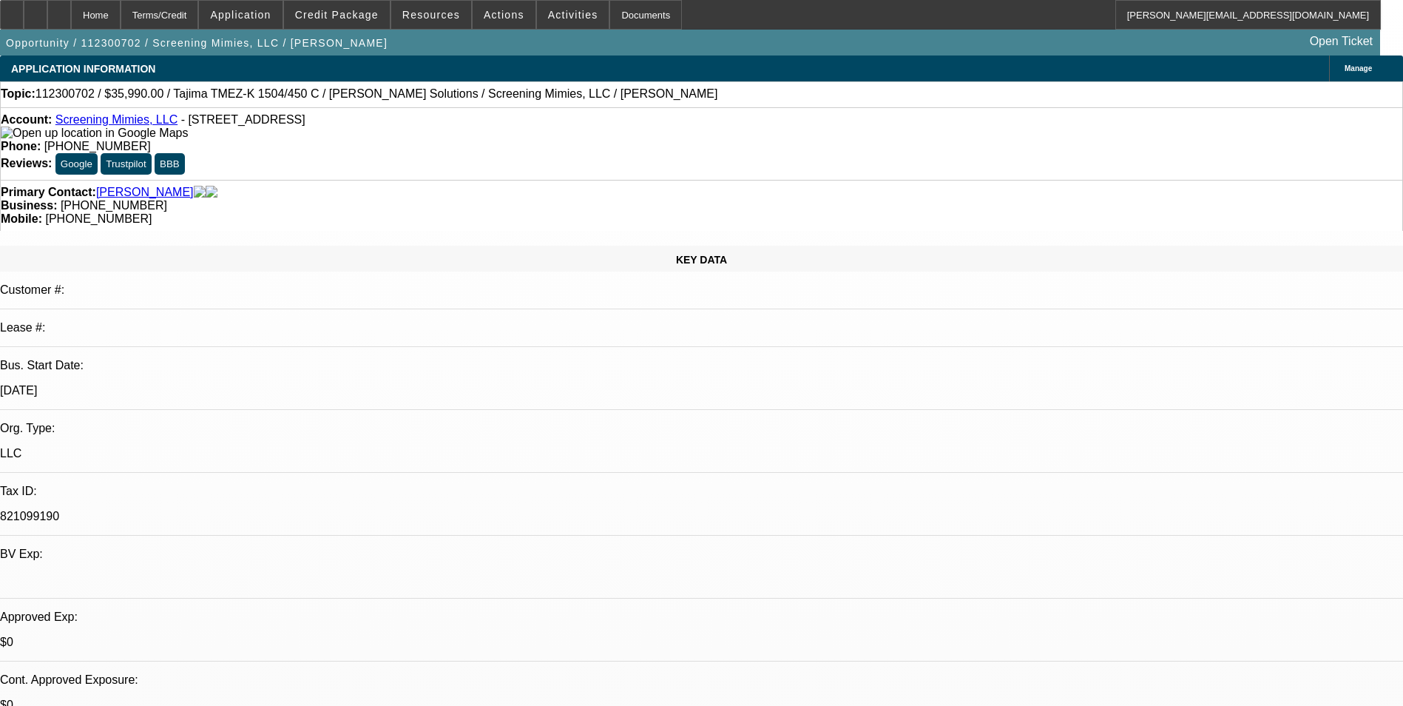
select select "1"
select select "2"
select select "6"
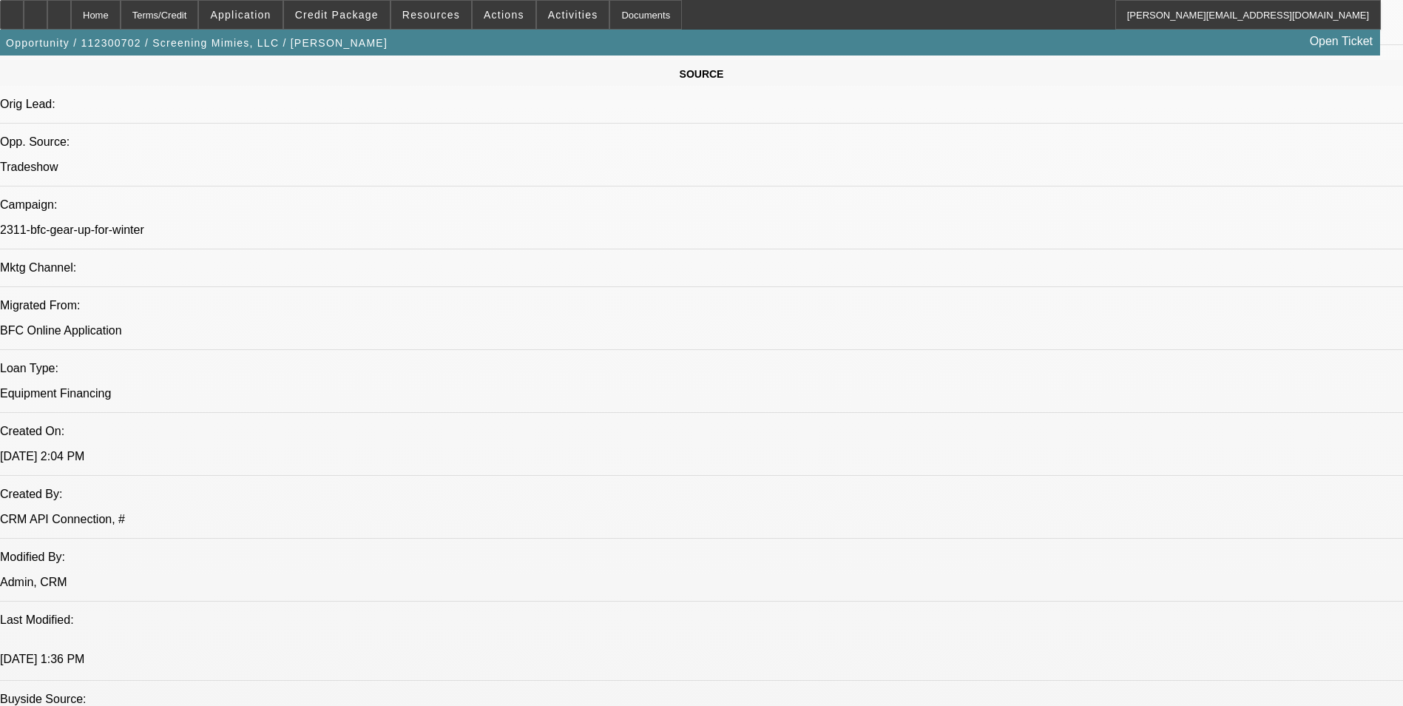
scroll to position [962, 0]
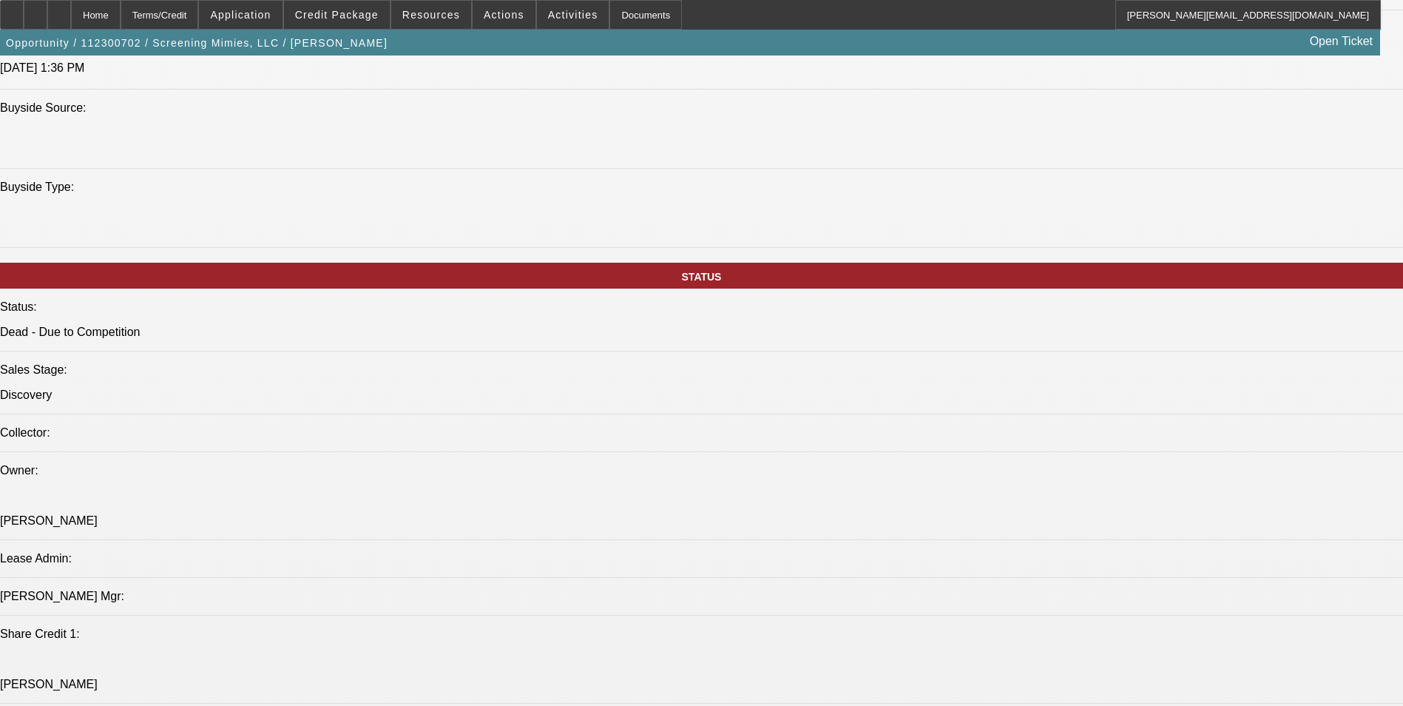
scroll to position [1480, 0]
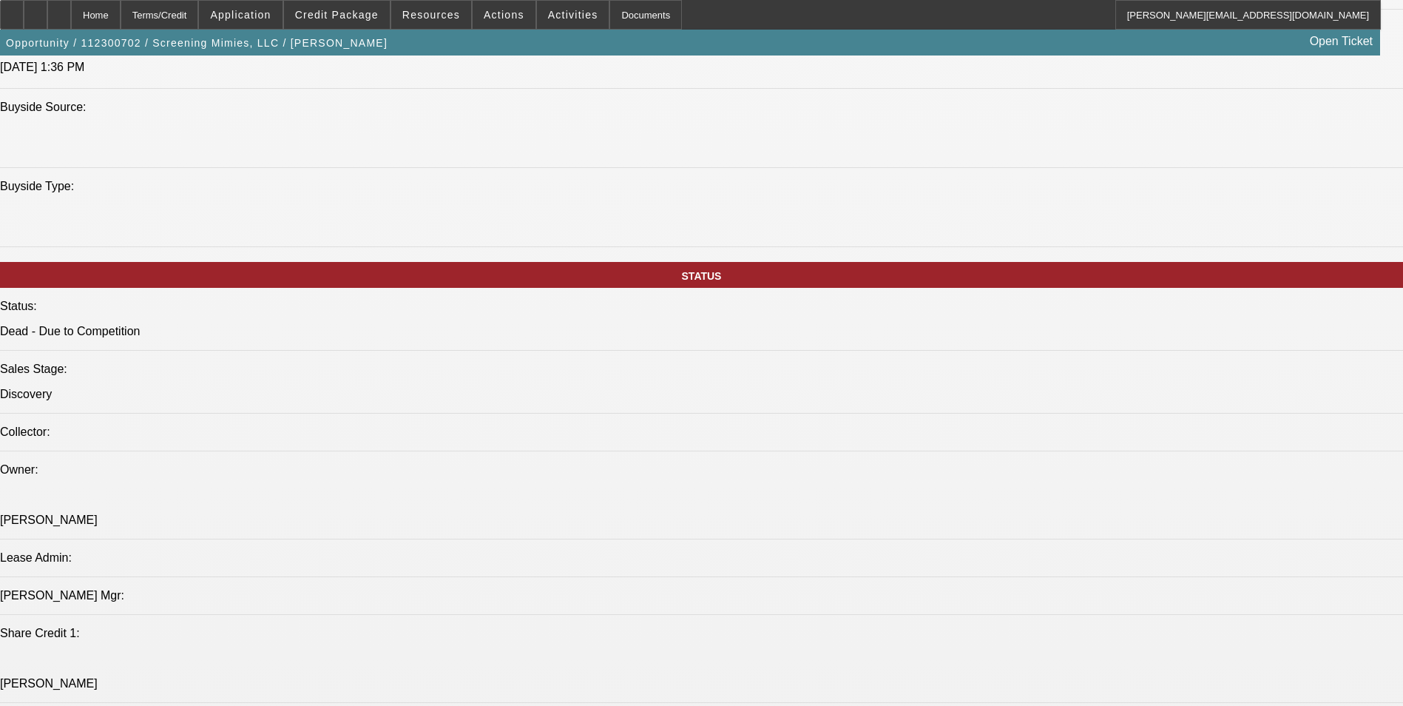
drag, startPoint x: 313, startPoint y: 443, endPoint x: 115, endPoint y: 432, distance: 198.6
drag, startPoint x: 115, startPoint y: 432, endPoint x: 183, endPoint y: 436, distance: 68.2
drag, startPoint x: 183, startPoint y: 436, endPoint x: 638, endPoint y: 449, distance: 455.9
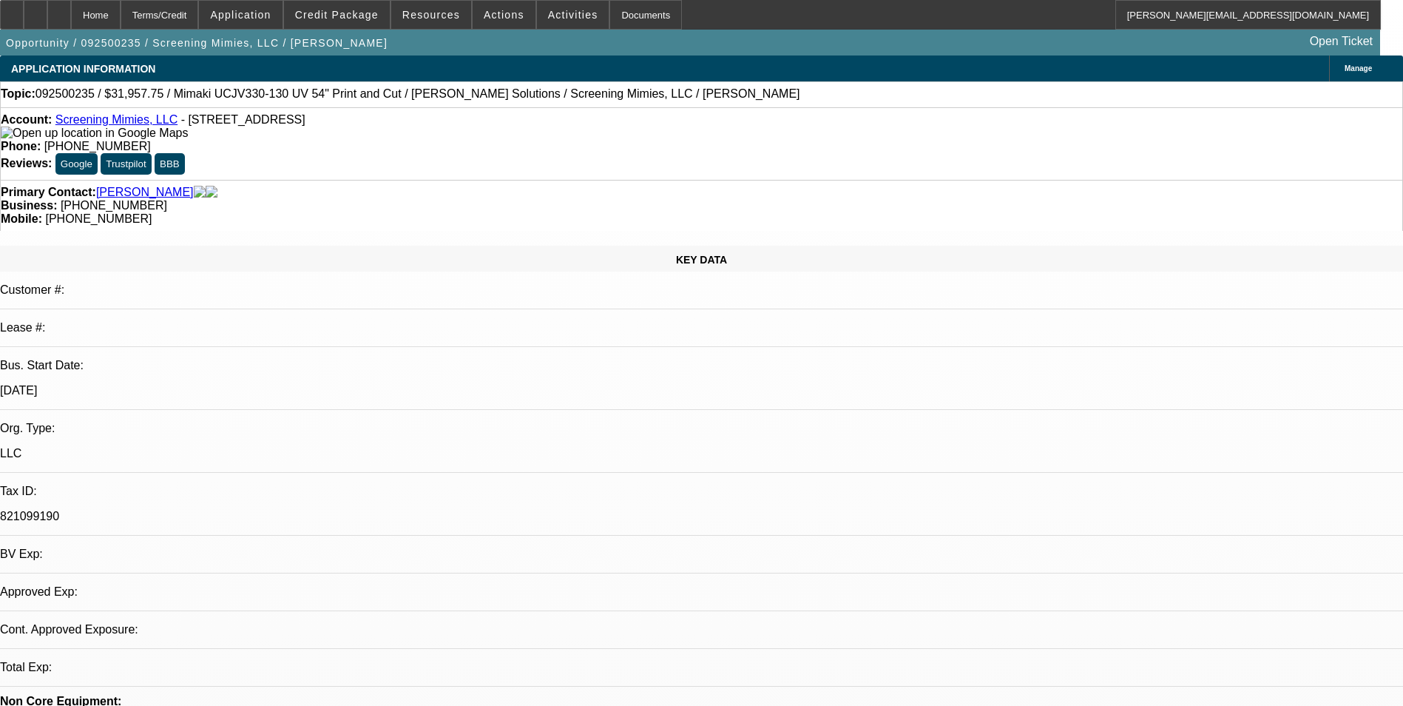
select select "0"
select select "2"
select select "0.1"
select select "4"
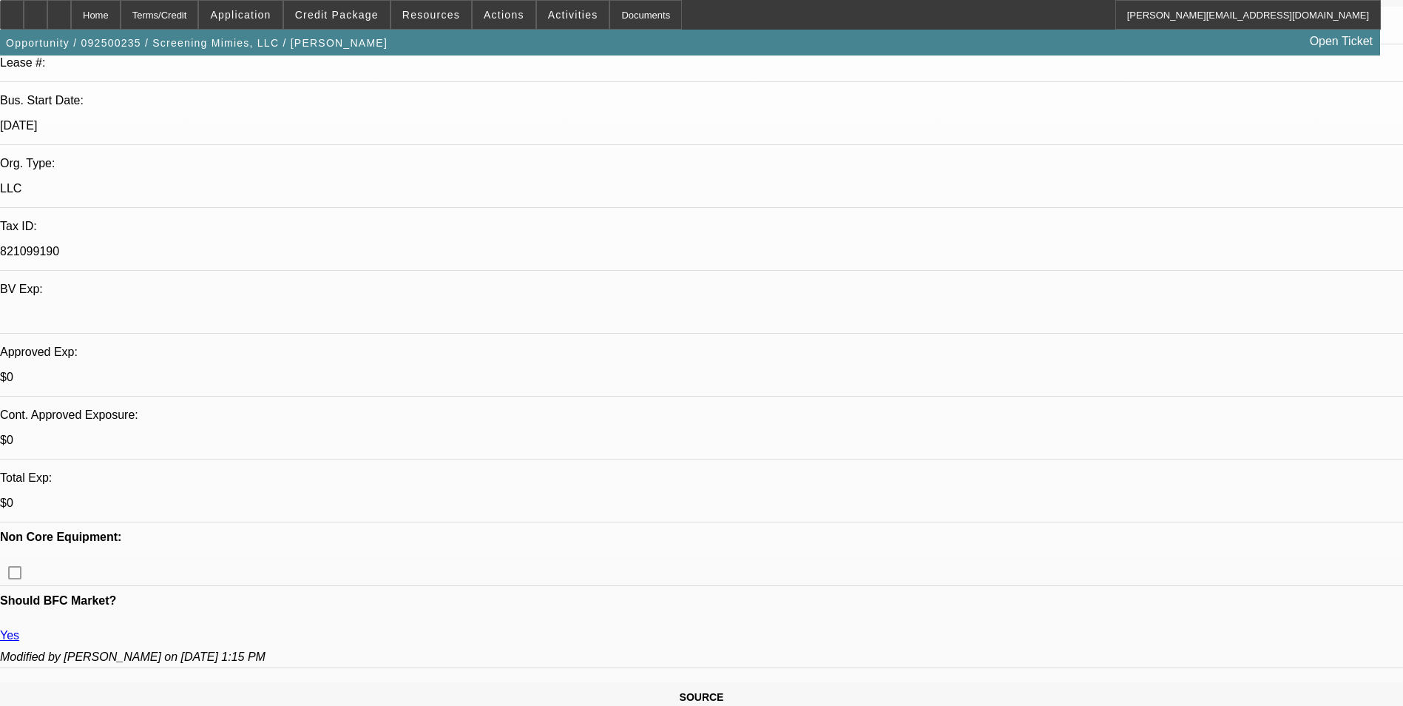
scroll to position [370, 0]
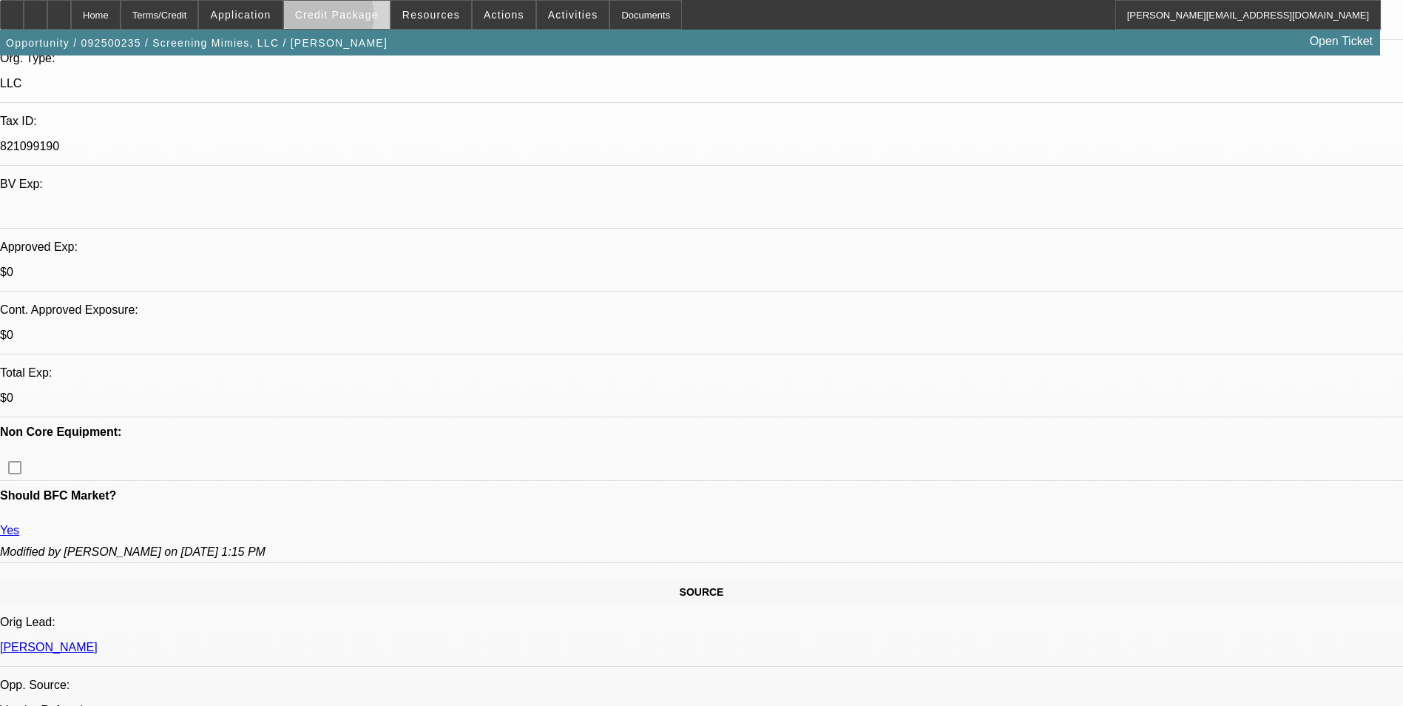
click at [351, 19] on span "Credit Package" at bounding box center [337, 15] width 84 height 12
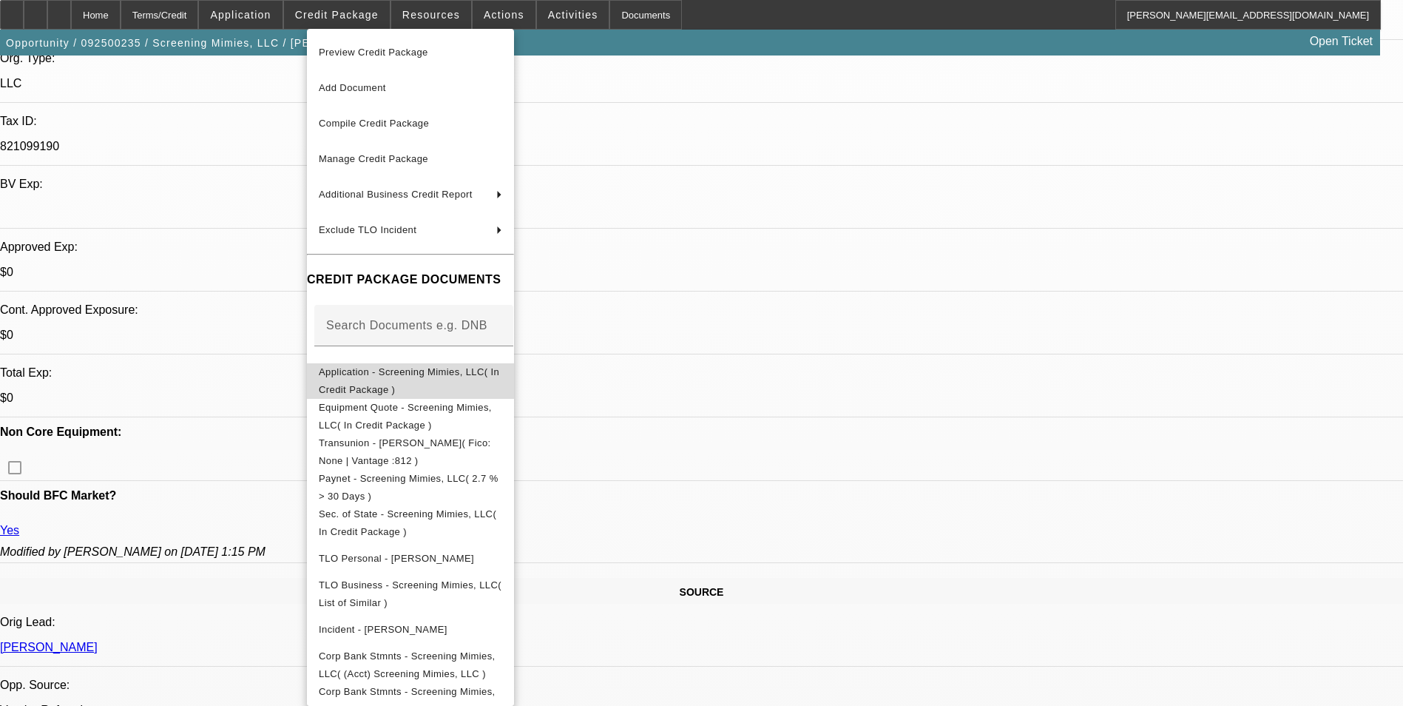
click at [397, 371] on span "Application - Screening Mimies, LLC( In Credit Package )" at bounding box center [409, 380] width 181 height 29
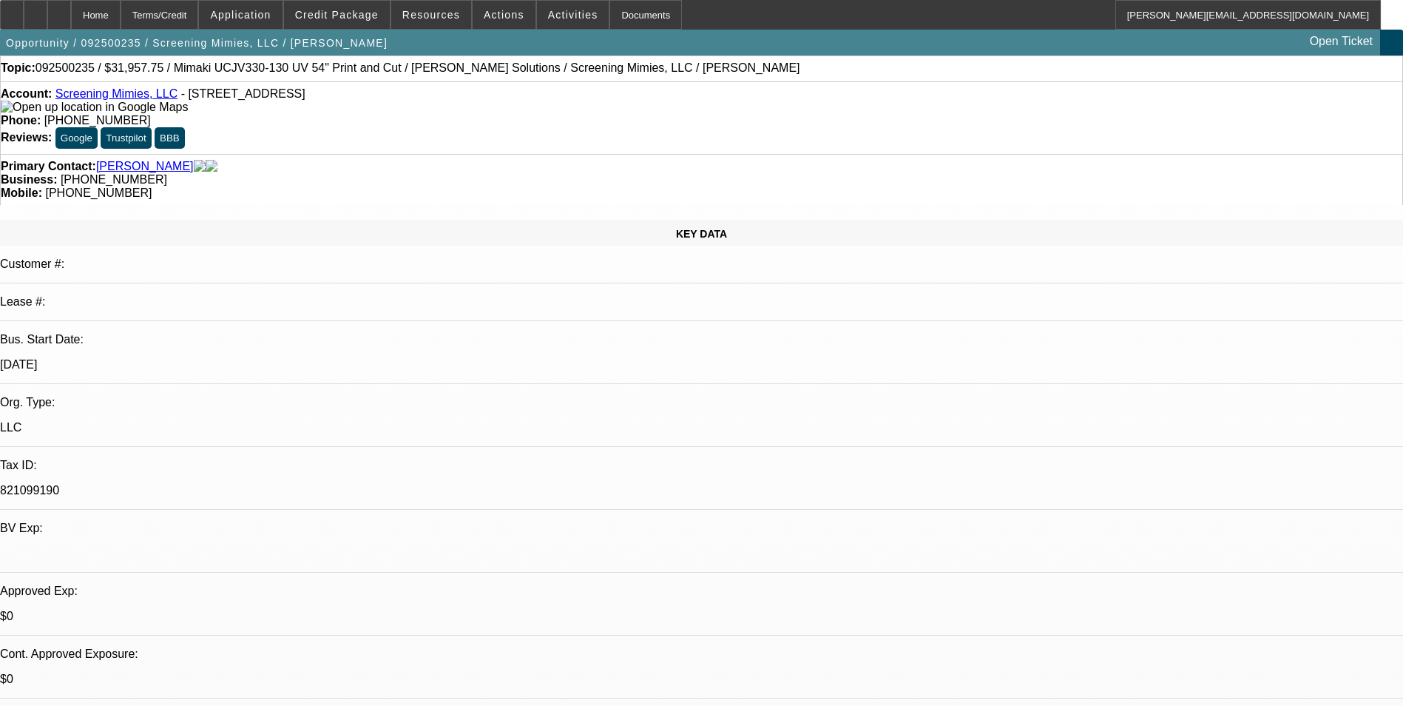
scroll to position [0, 0]
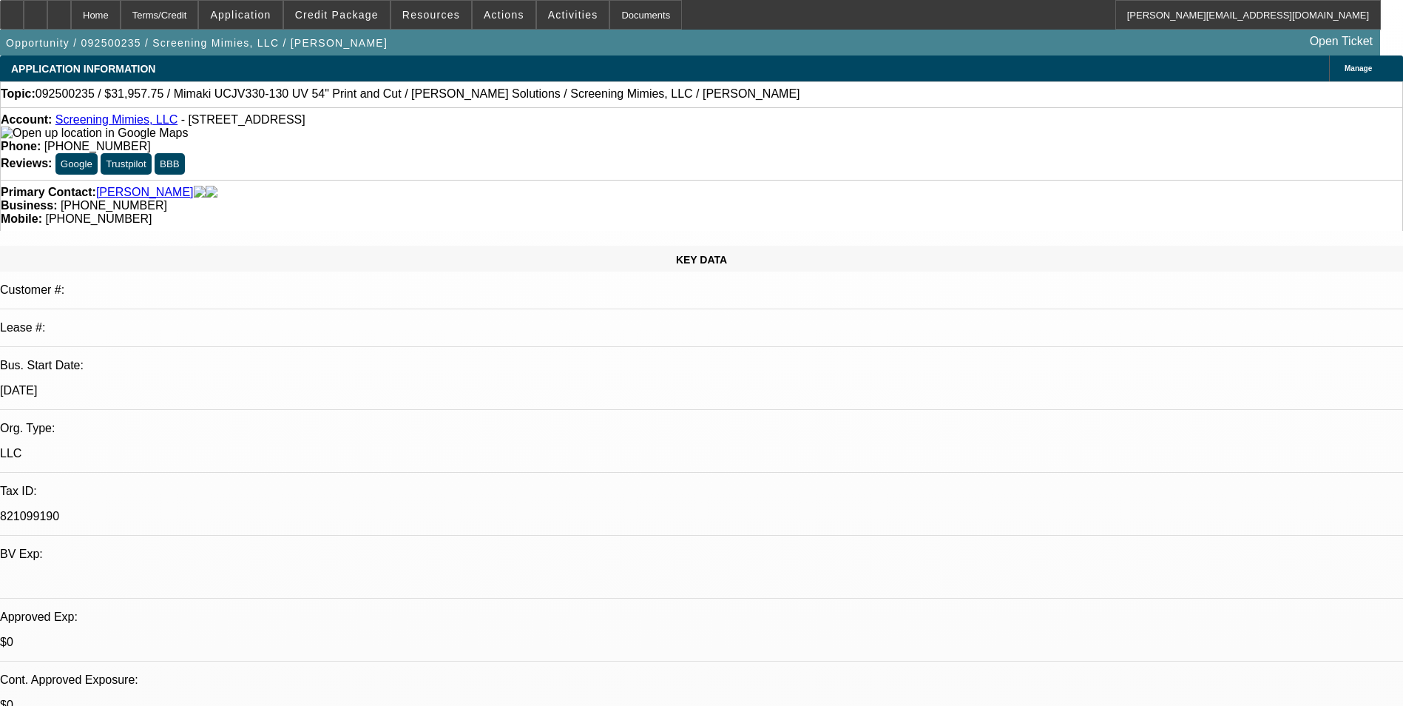
click at [188, 135] on icon at bounding box center [188, 133] width 0 height 13
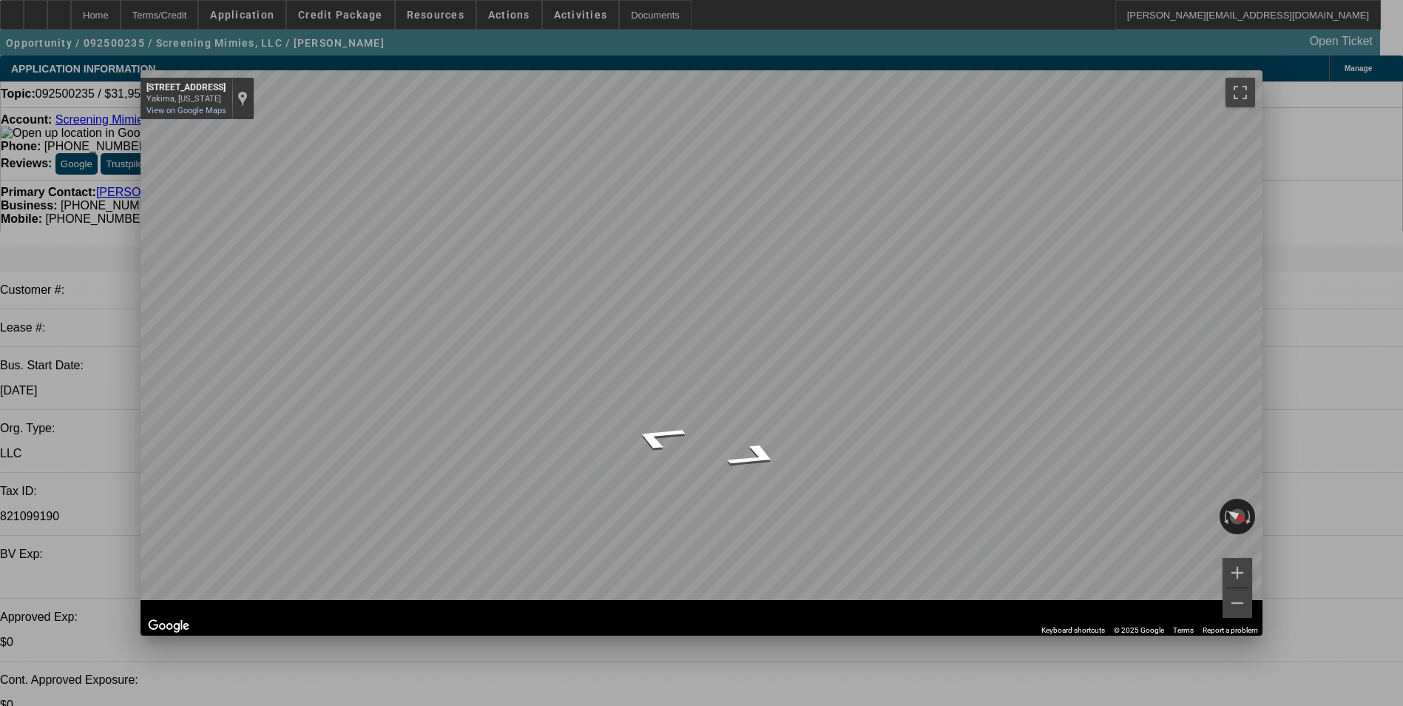
click at [1249, 84] on span "Close" at bounding box center [1244, 83] width 20 height 8
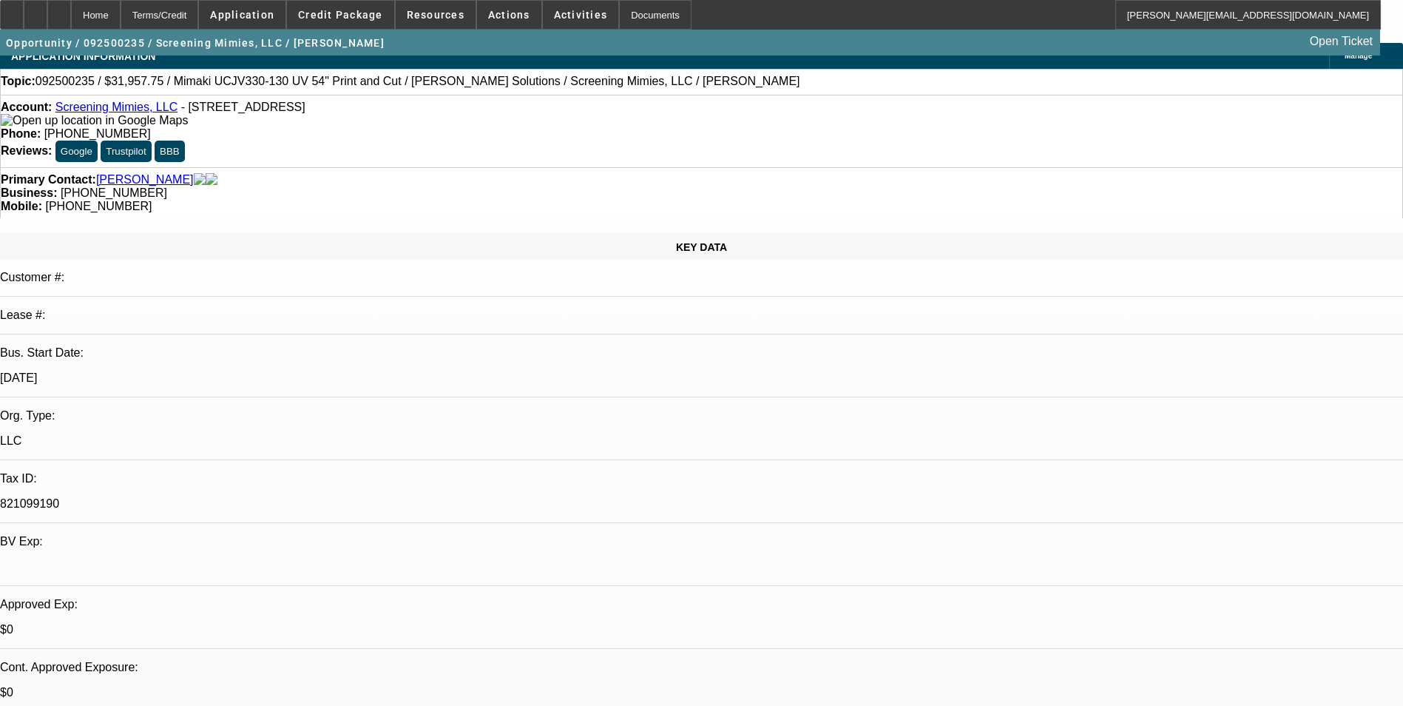
scroll to position [296, 0]
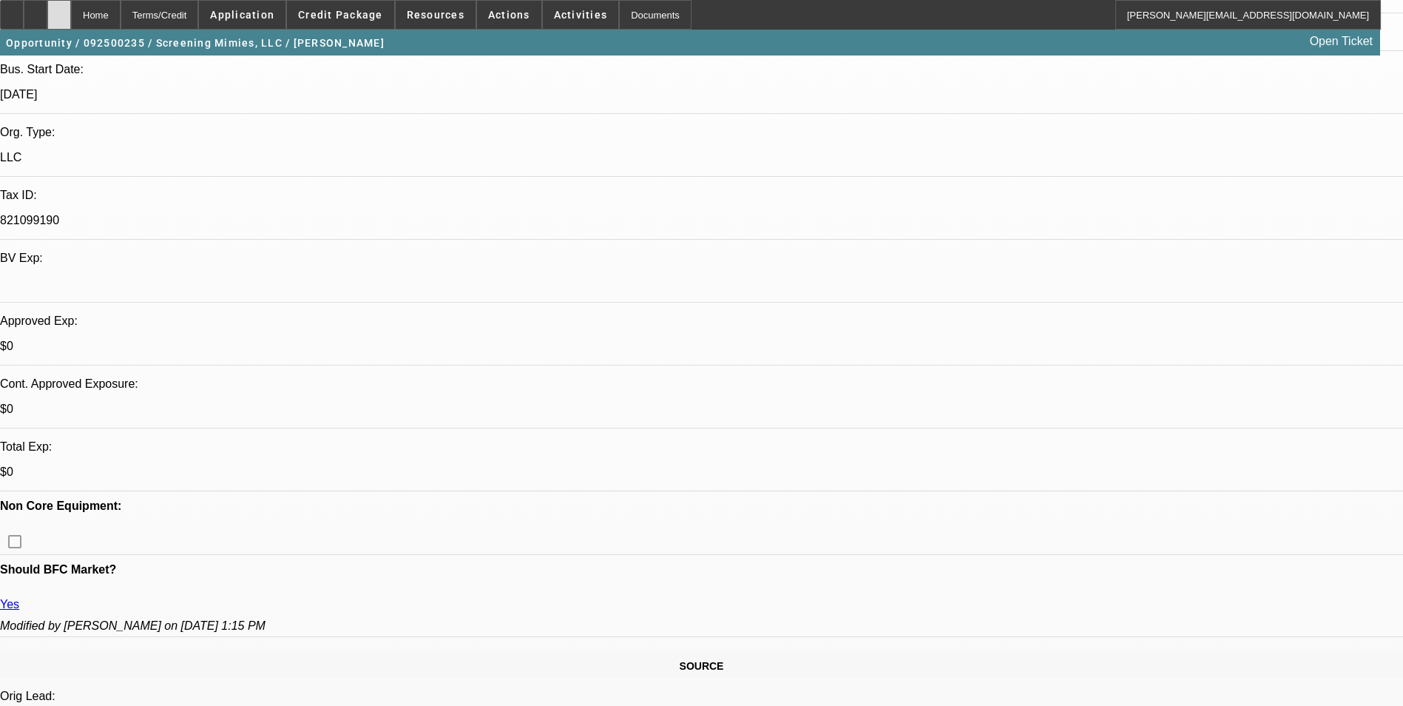
click at [71, 17] on div at bounding box center [59, 15] width 24 height 30
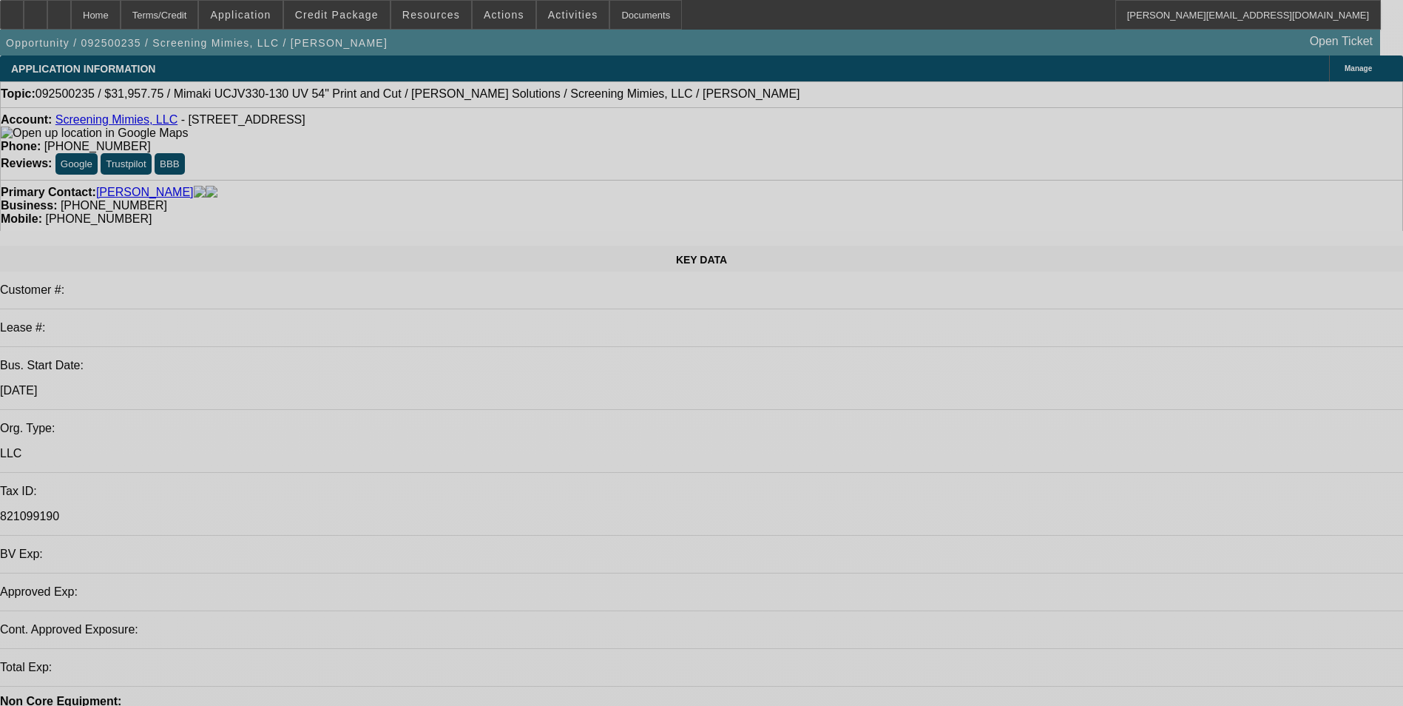
select select "0"
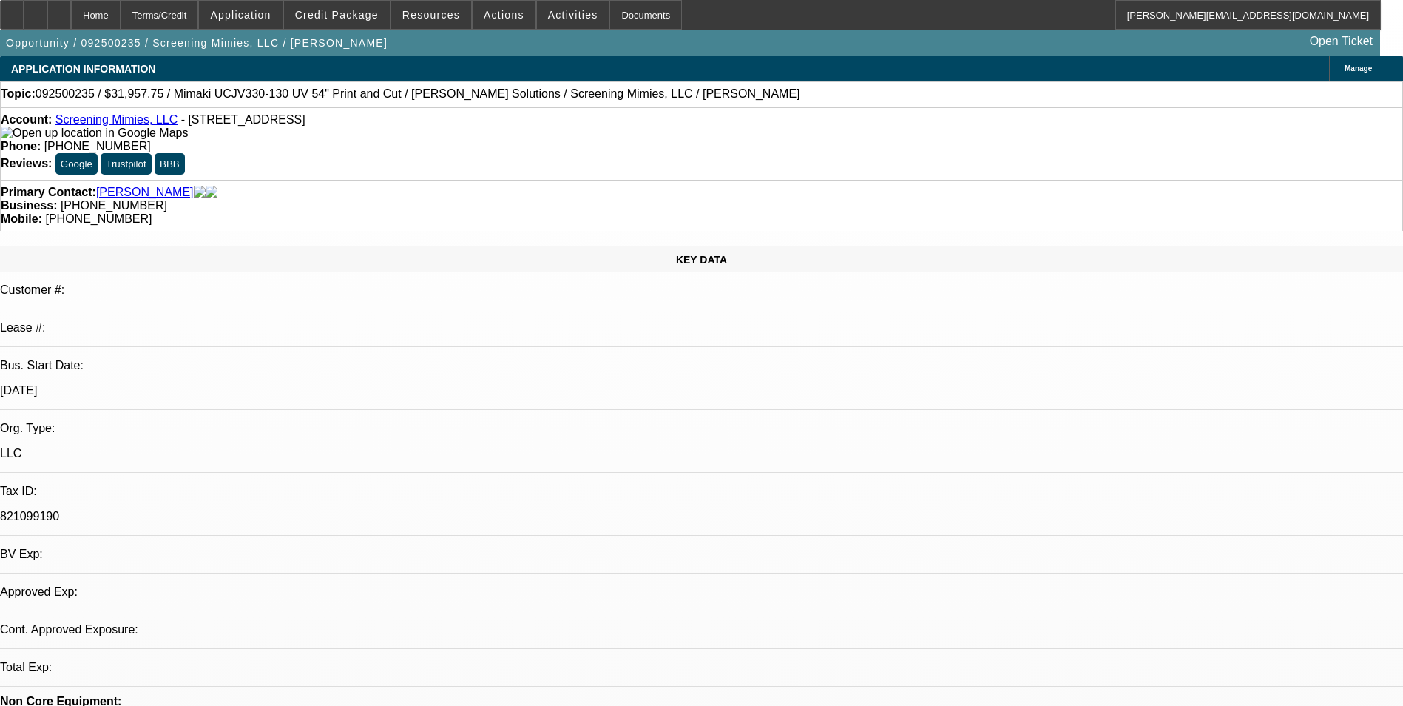
select select "2"
select select "0.1"
select select "1"
select select "2"
select select "4"
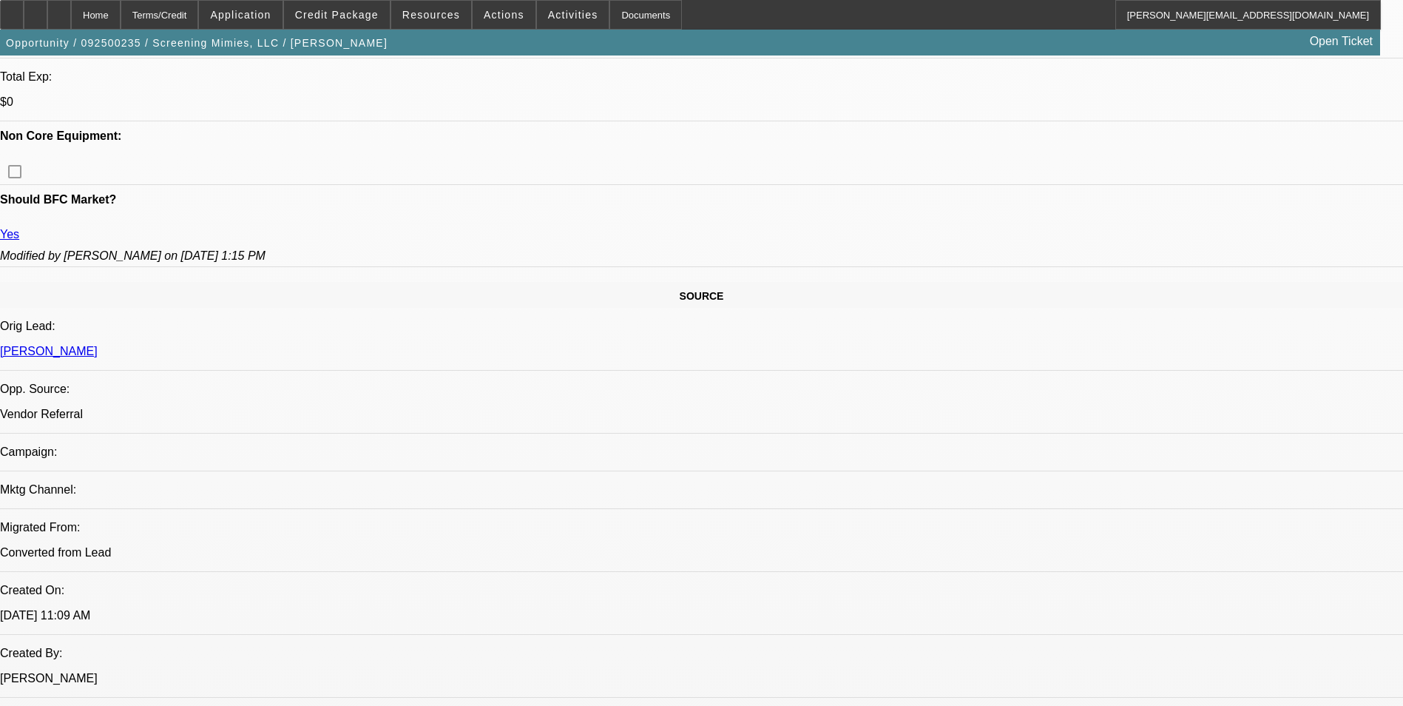
scroll to position [1036, 0]
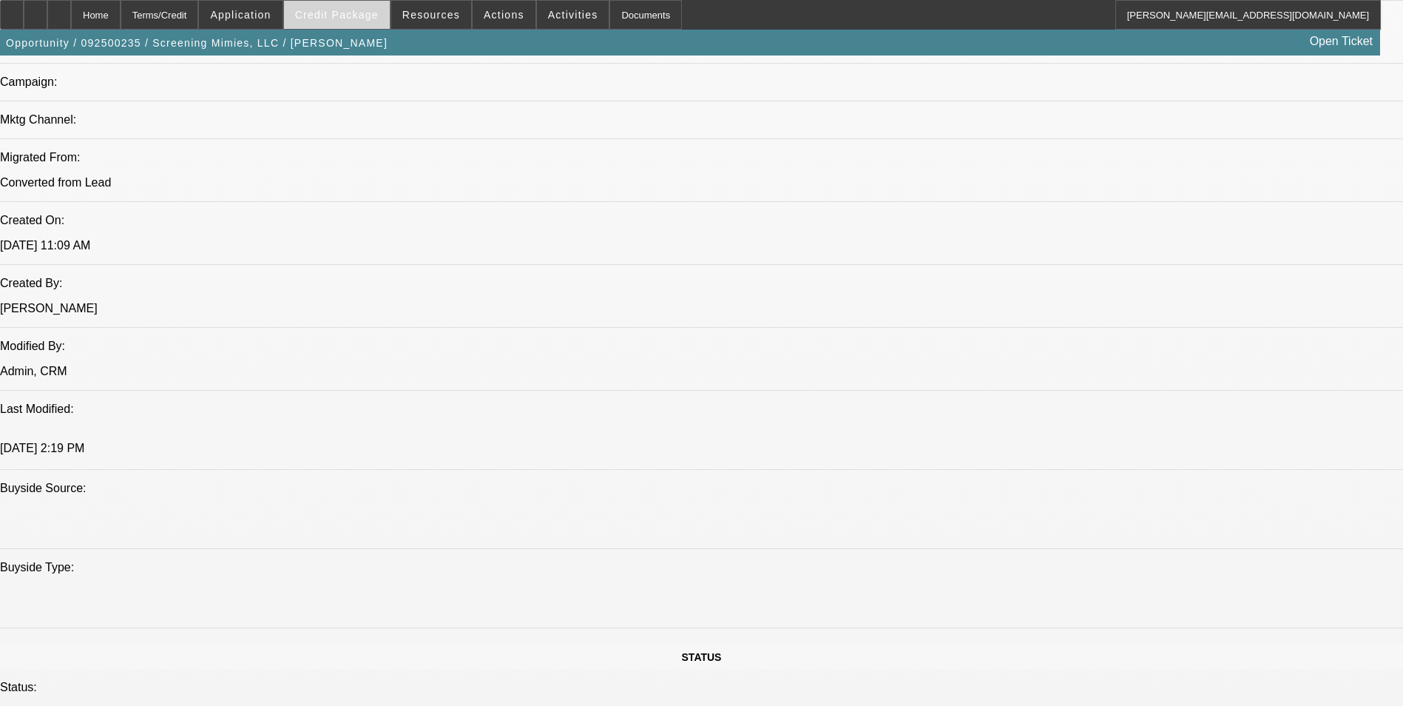
click at [378, 24] on span at bounding box center [337, 15] width 106 height 36
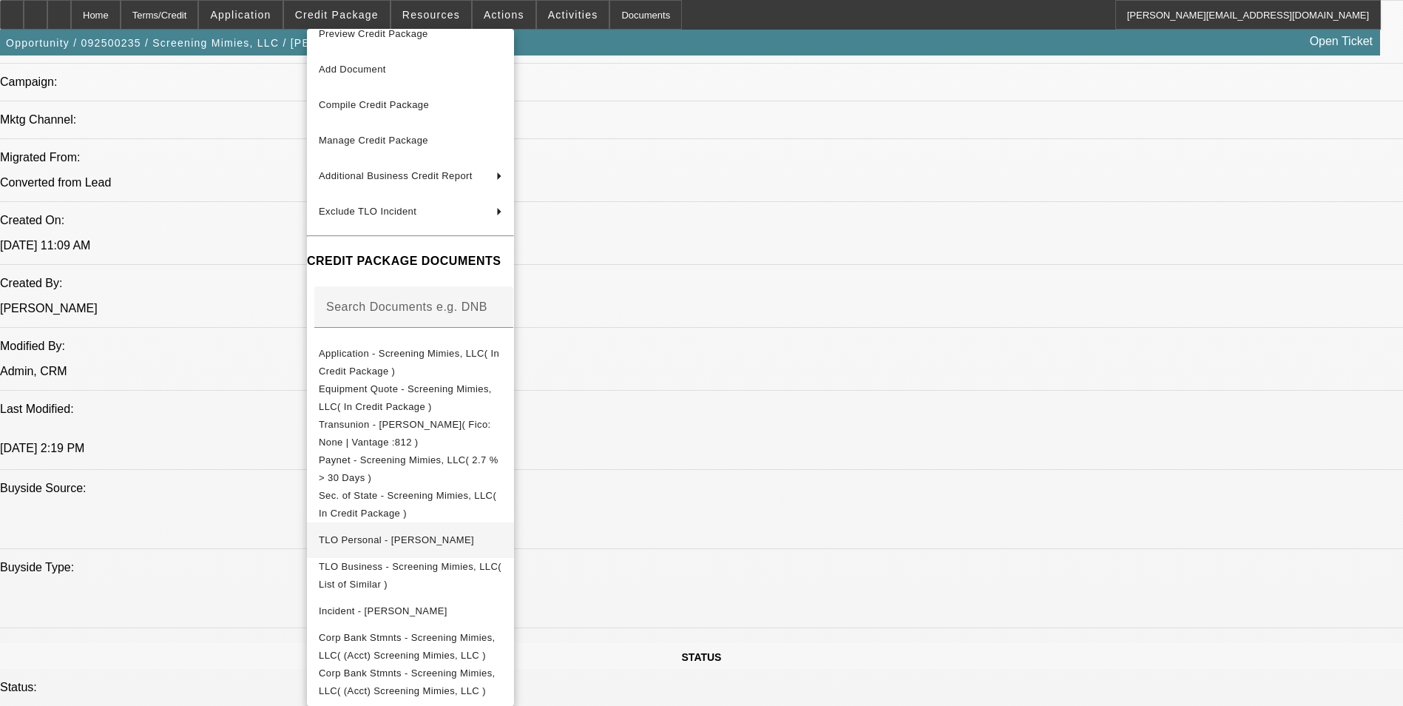
scroll to position [24, 0]
click at [862, 479] on div at bounding box center [701, 353] width 1403 height 706
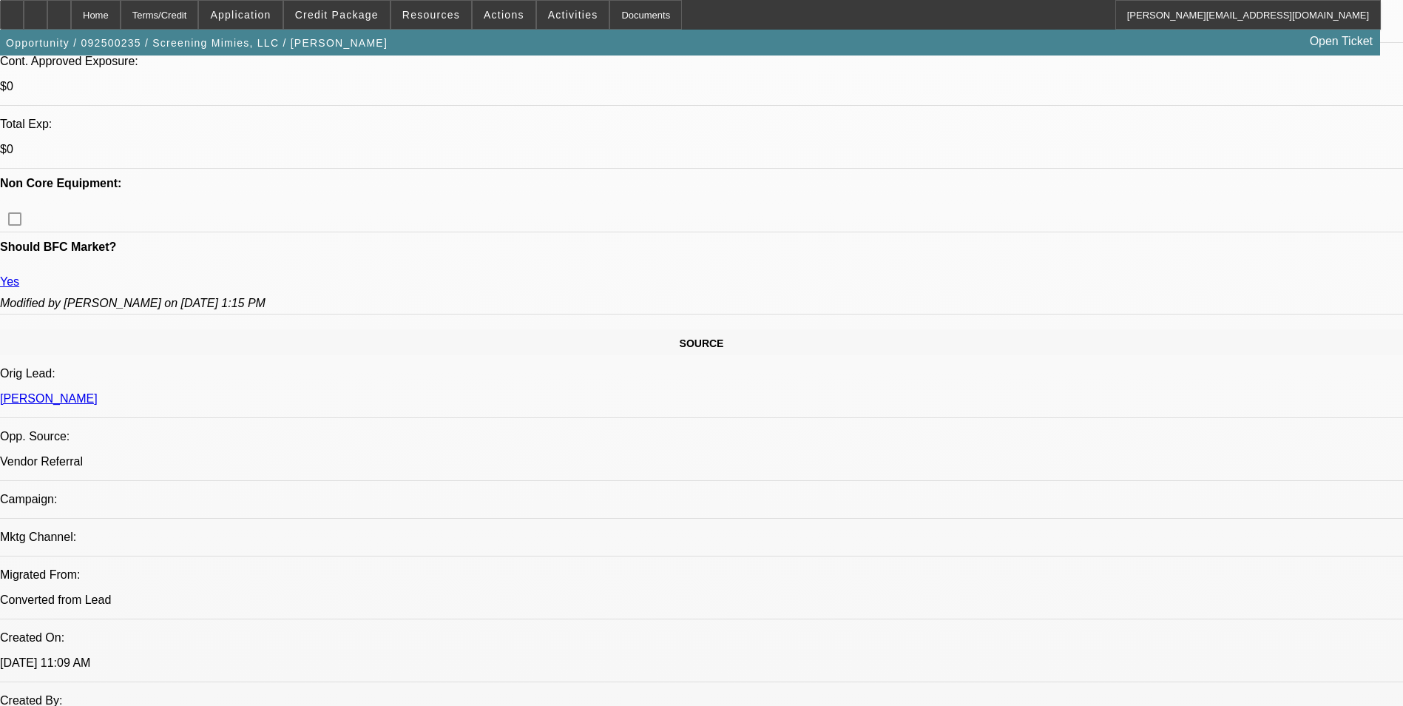
scroll to position [592, 0]
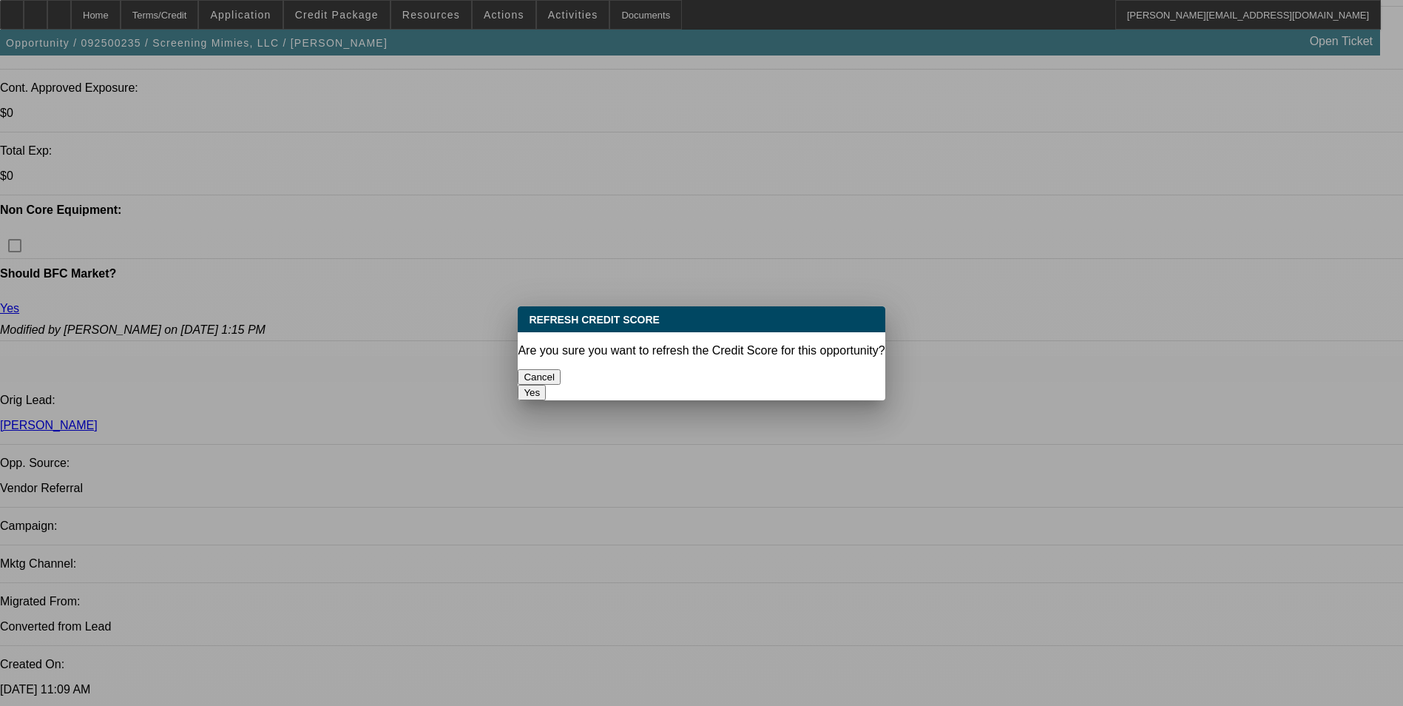
scroll to position [0, 0]
click at [546, 385] on button "Yes" at bounding box center [532, 393] width 28 height 16
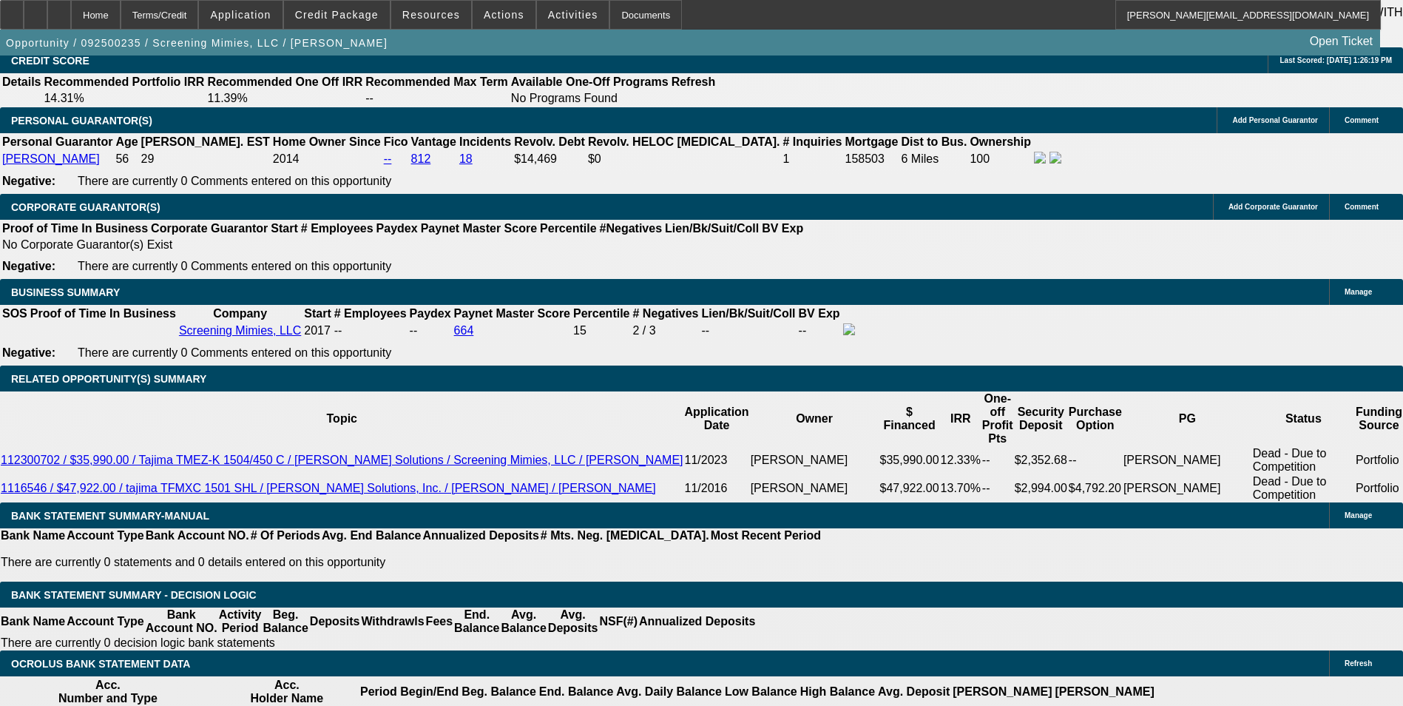
scroll to position [2293, 0]
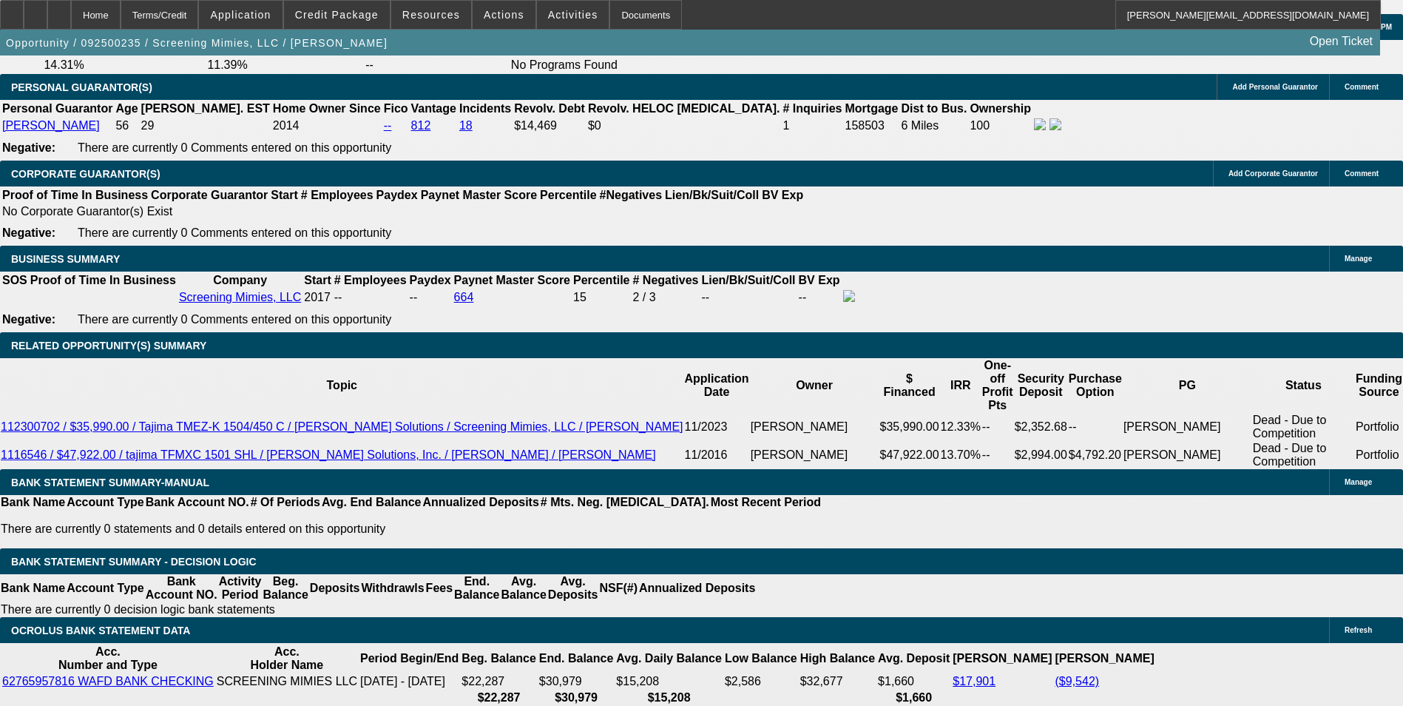
type input "$0.00"
type input "36"
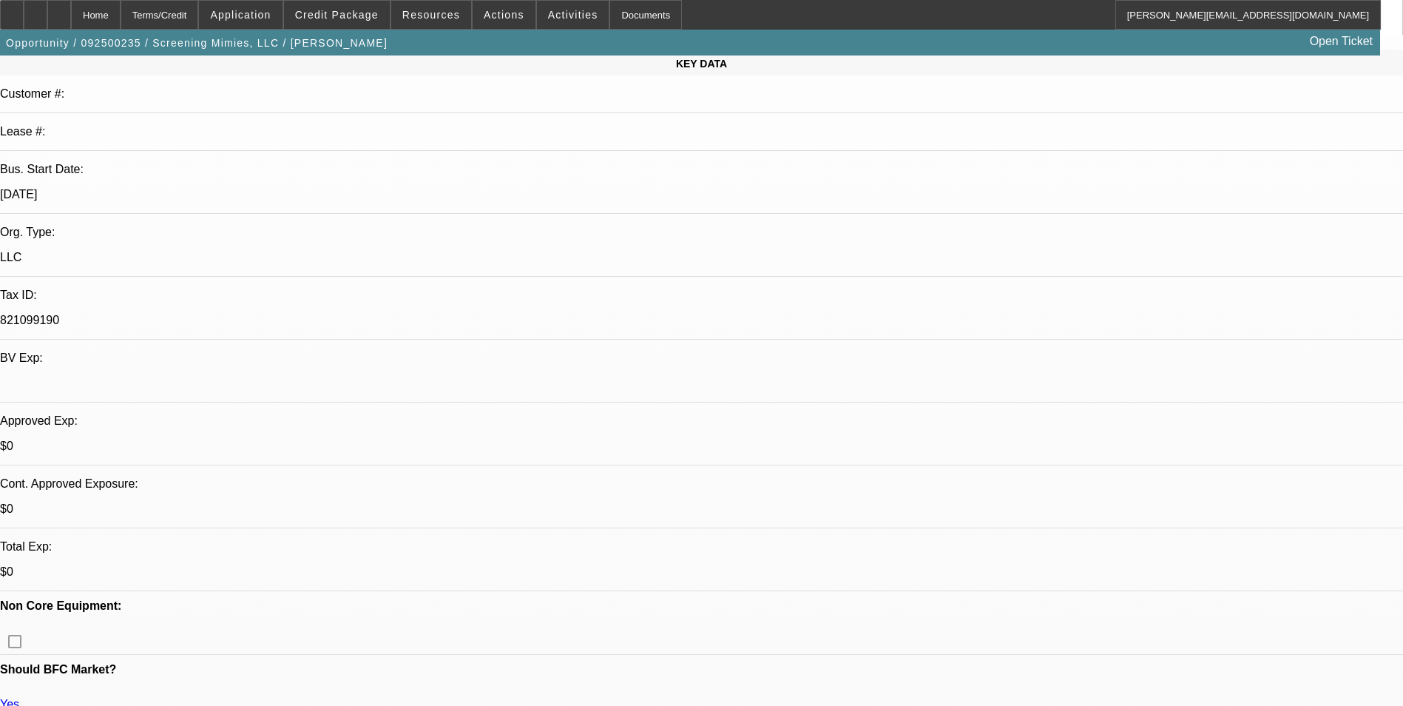
scroll to position [444, 0]
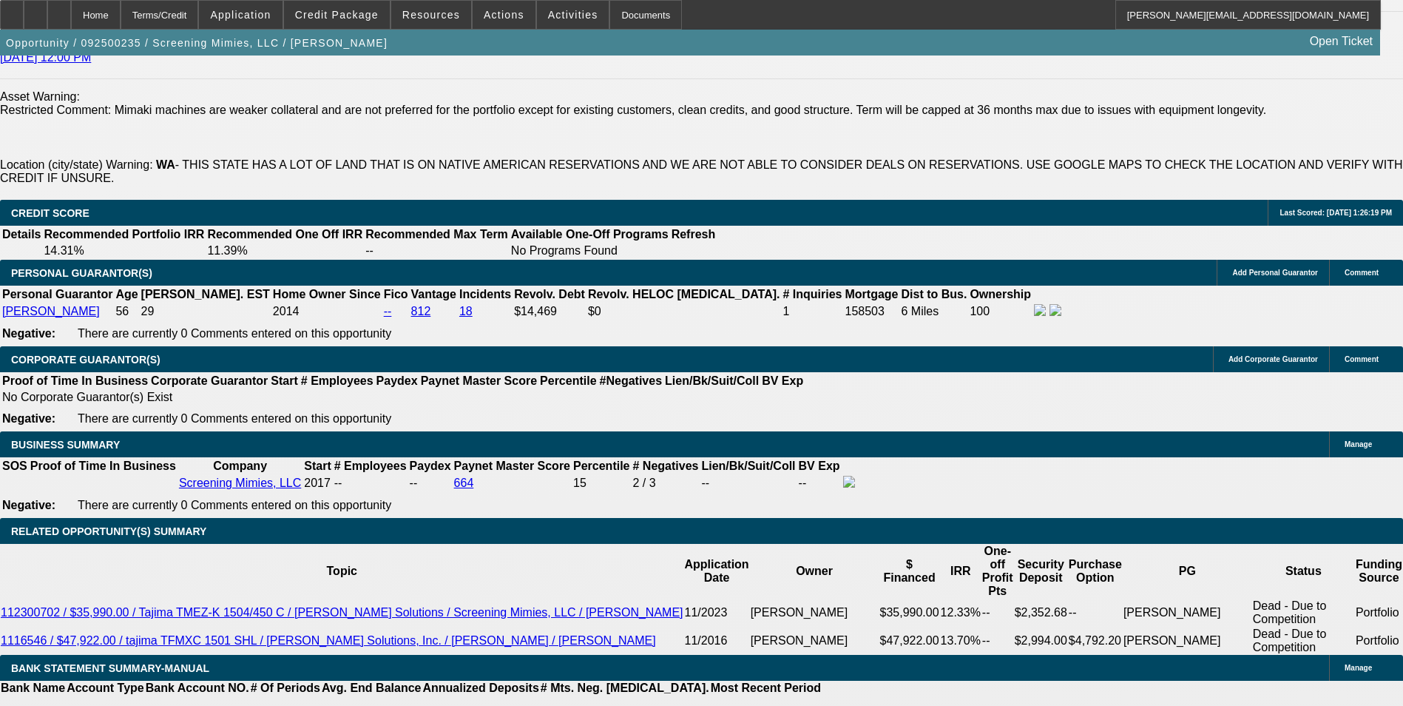
scroll to position [2219, 0]
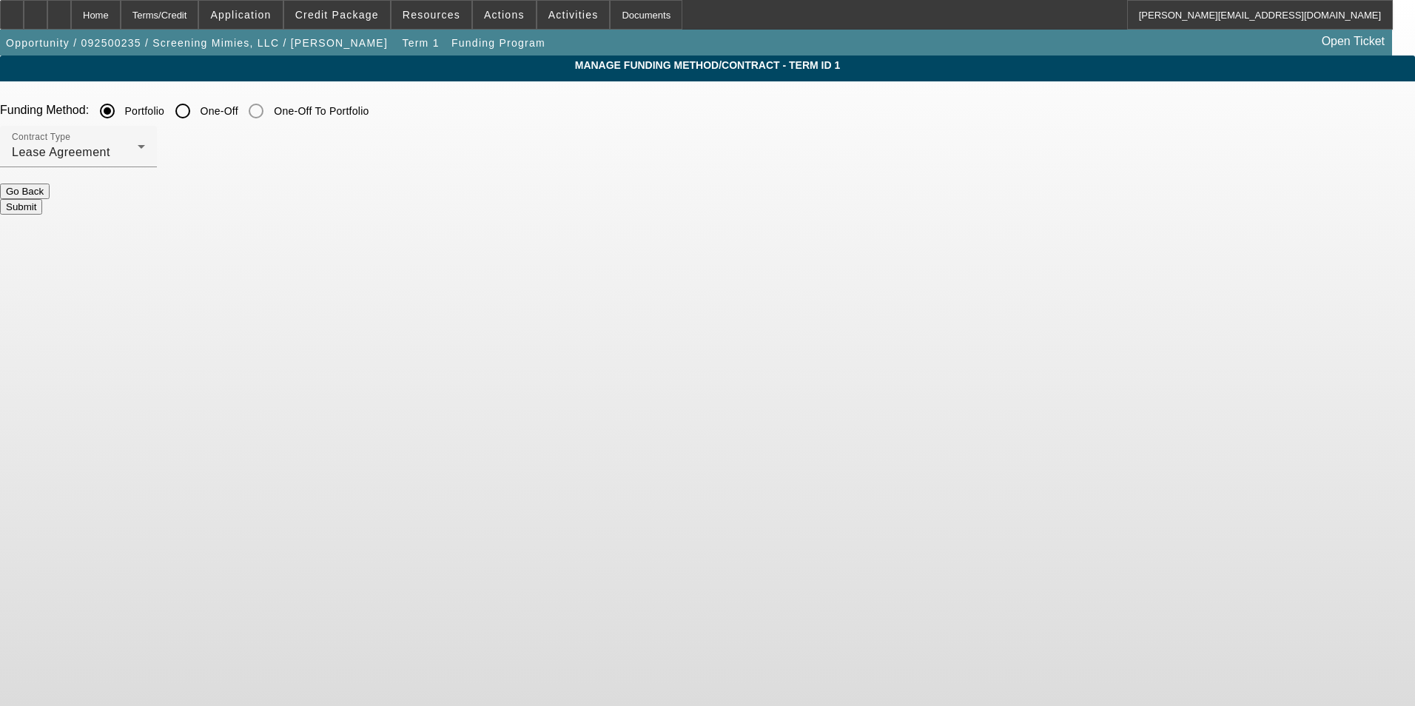
click at [198, 117] on input "One-Off" at bounding box center [183, 111] width 30 height 30
radio input "true"
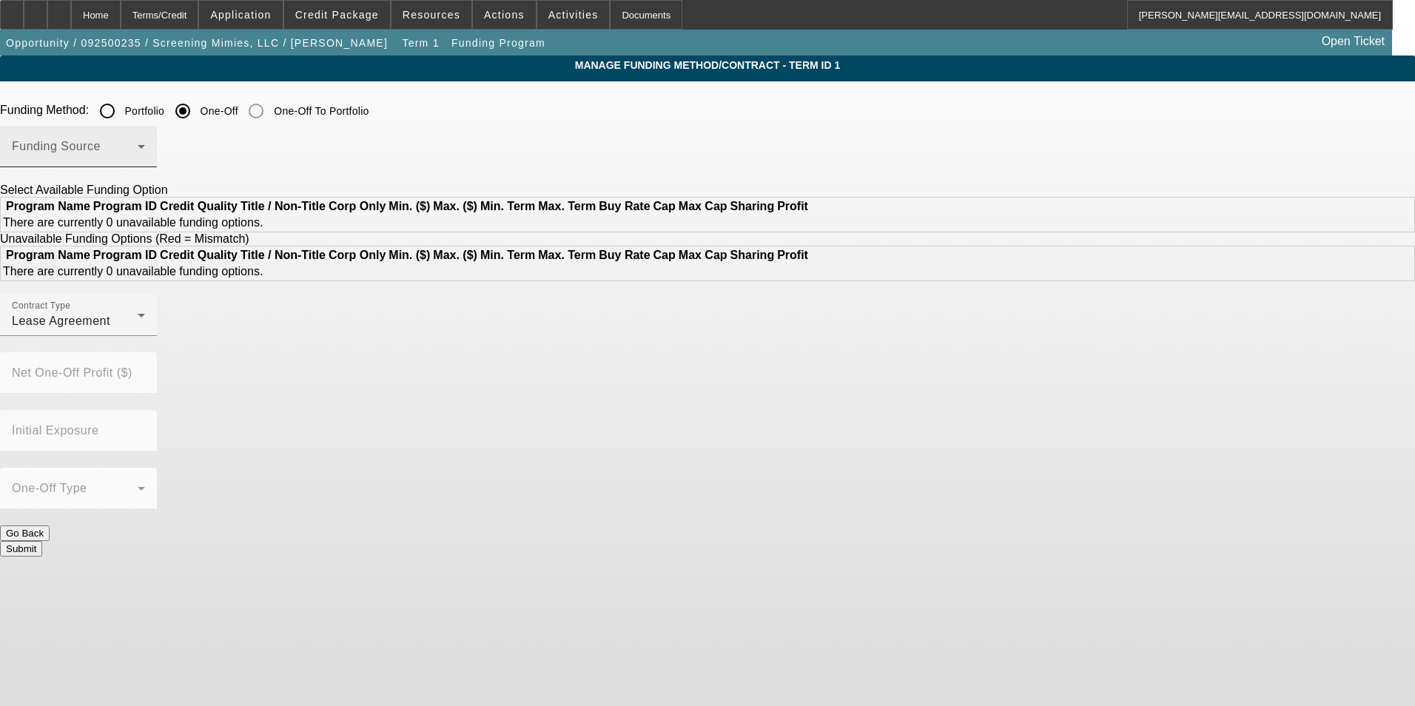
click at [145, 161] on div "Funding Source" at bounding box center [78, 146] width 133 height 41
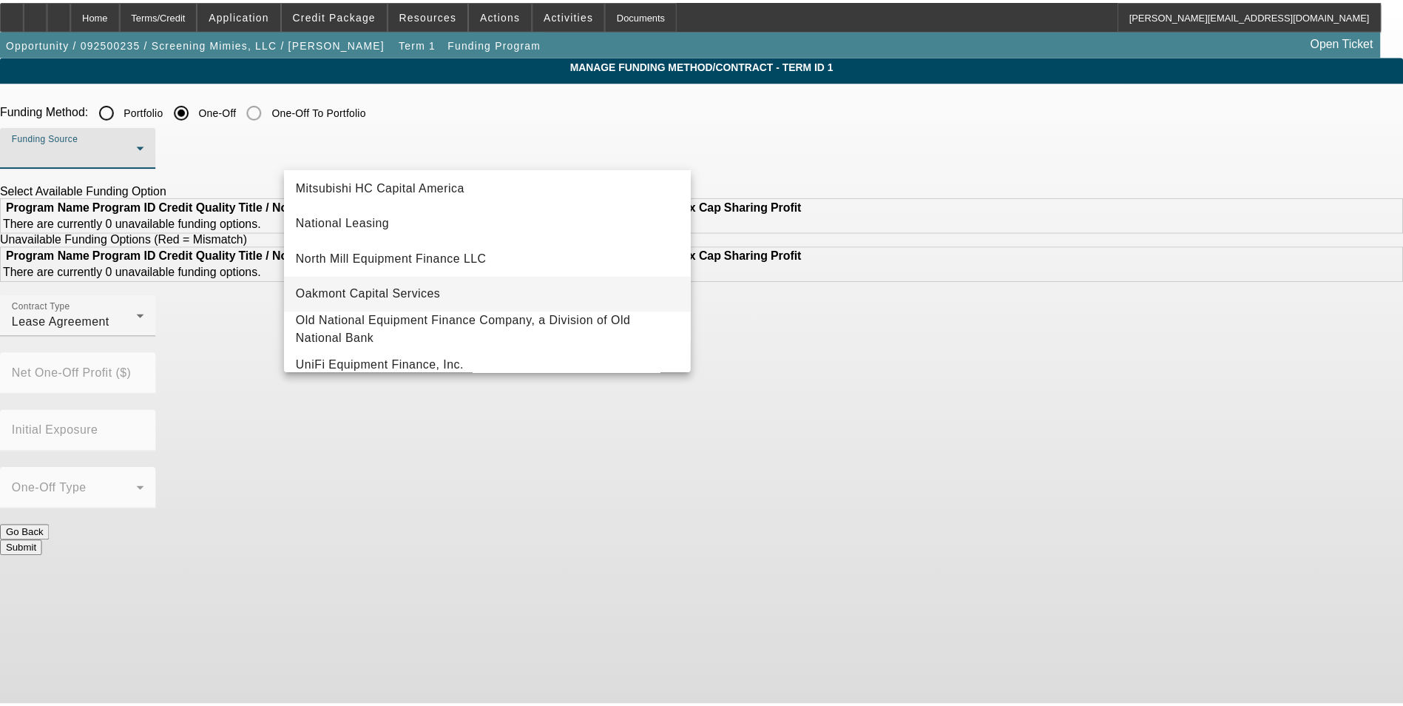
scroll to position [419, 0]
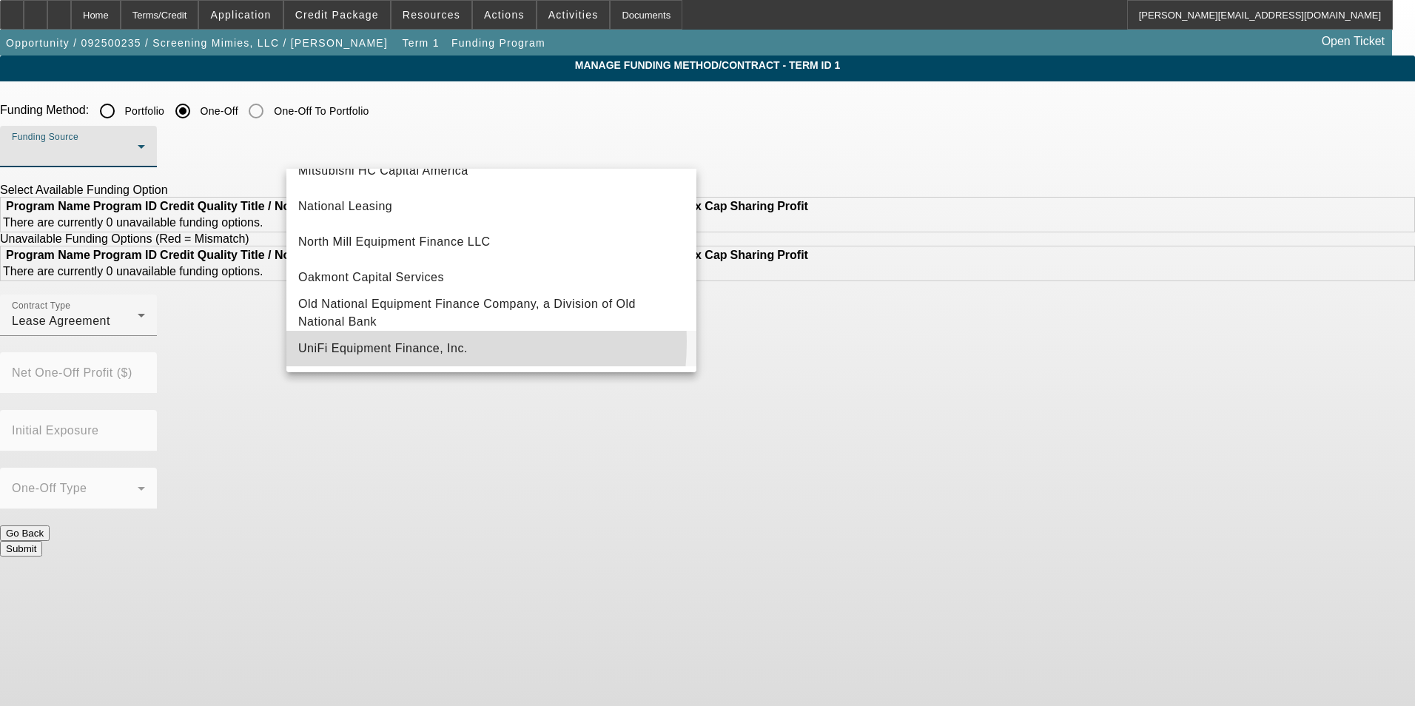
click at [411, 341] on span "UniFi Equipment Finance, Inc." at bounding box center [382, 349] width 169 height 18
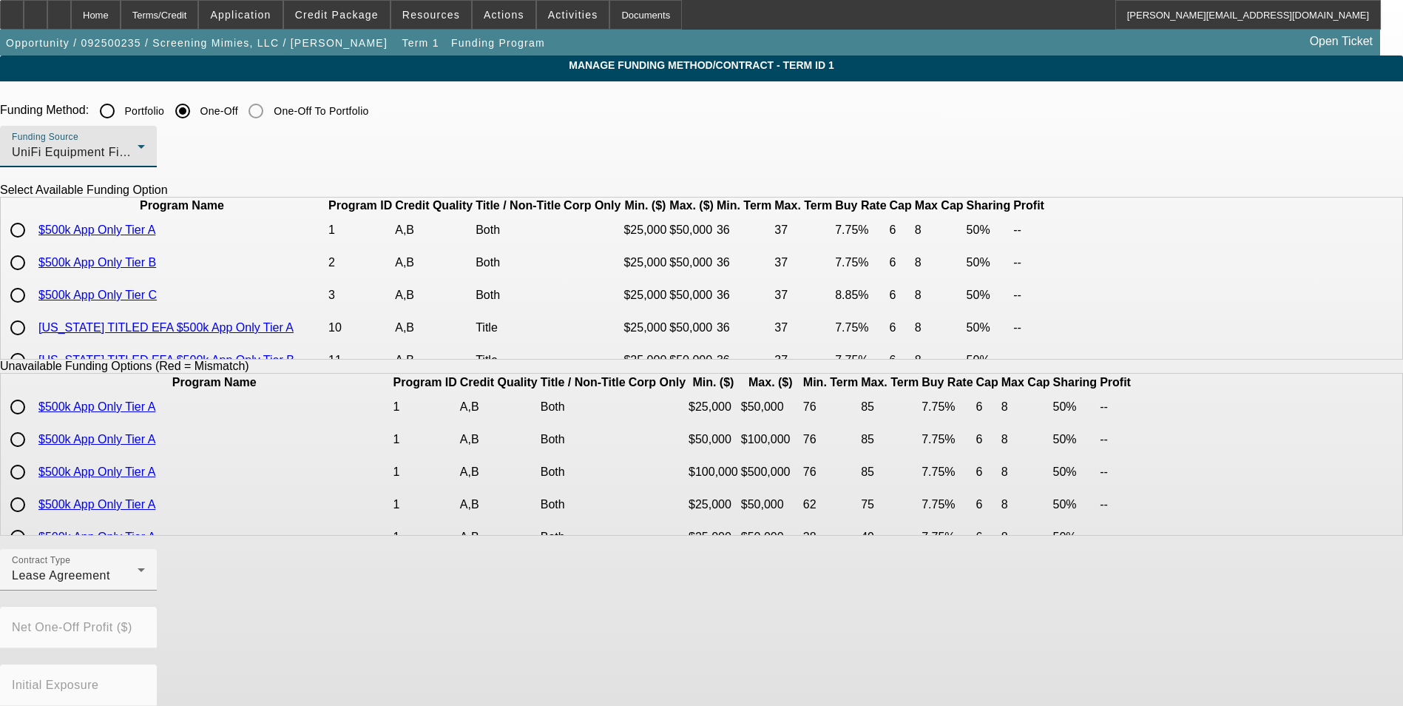
scroll to position [0, 0]
click at [33, 311] on input "radio" at bounding box center [18, 296] width 30 height 30
radio input "true"
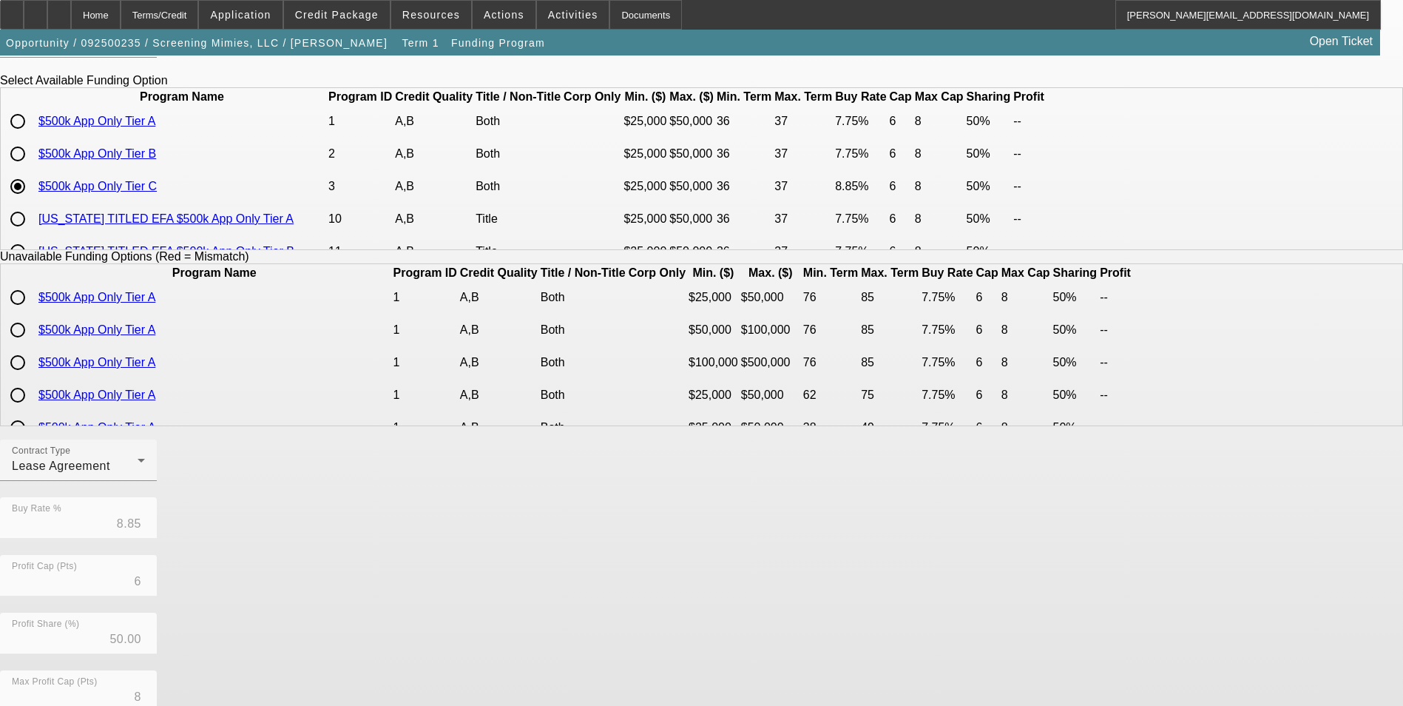
scroll to position [222, 0]
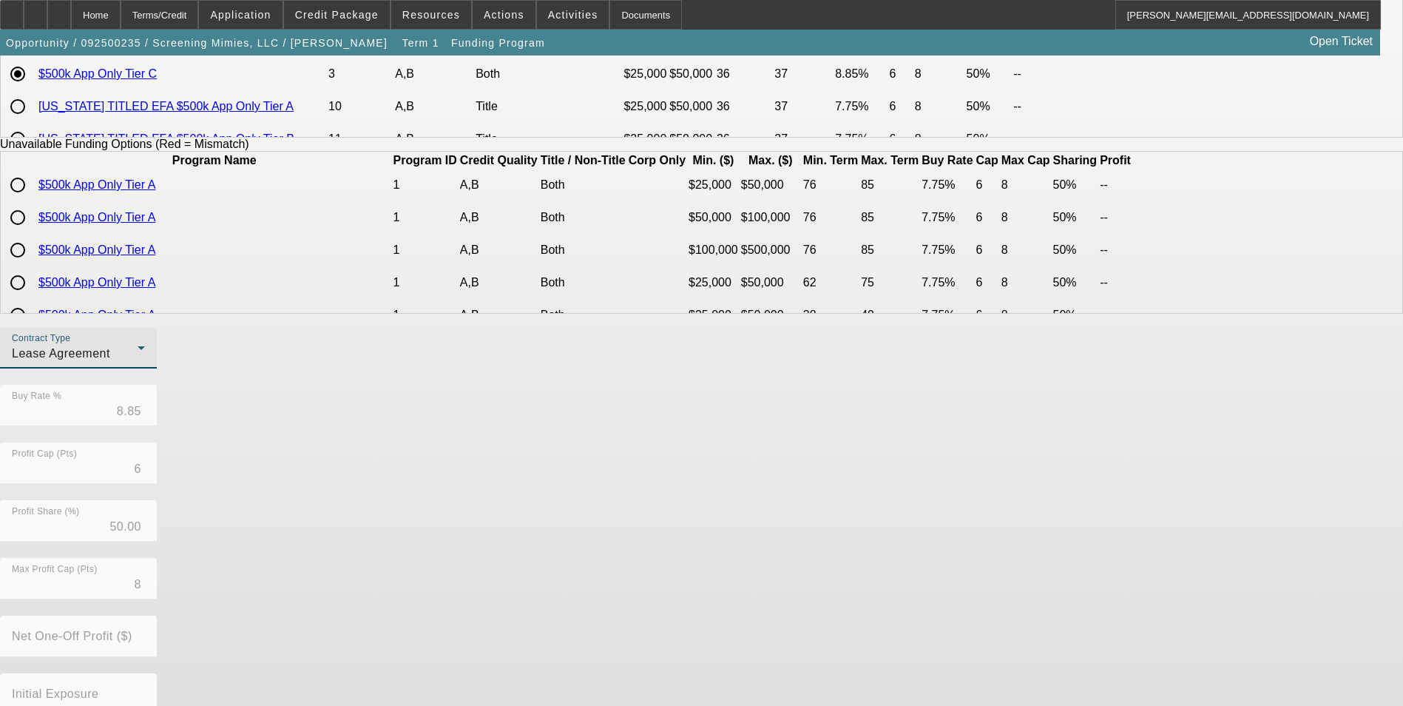
click at [110, 360] on span "Lease Agreement" at bounding box center [61, 353] width 98 height 13
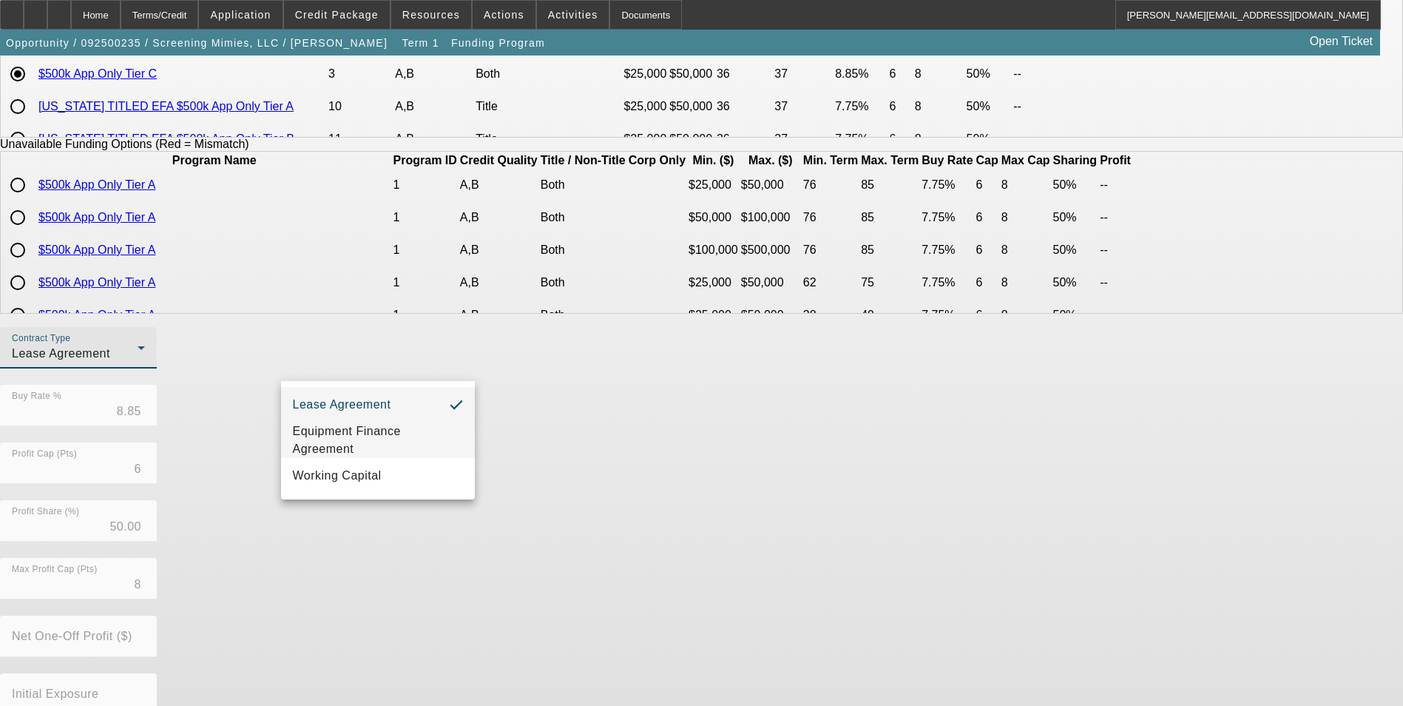
drag, startPoint x: 340, startPoint y: 437, endPoint x: 357, endPoint y: 434, distance: 16.7
click at [341, 437] on span "Equipment Finance Agreement" at bounding box center [378, 440] width 170 height 36
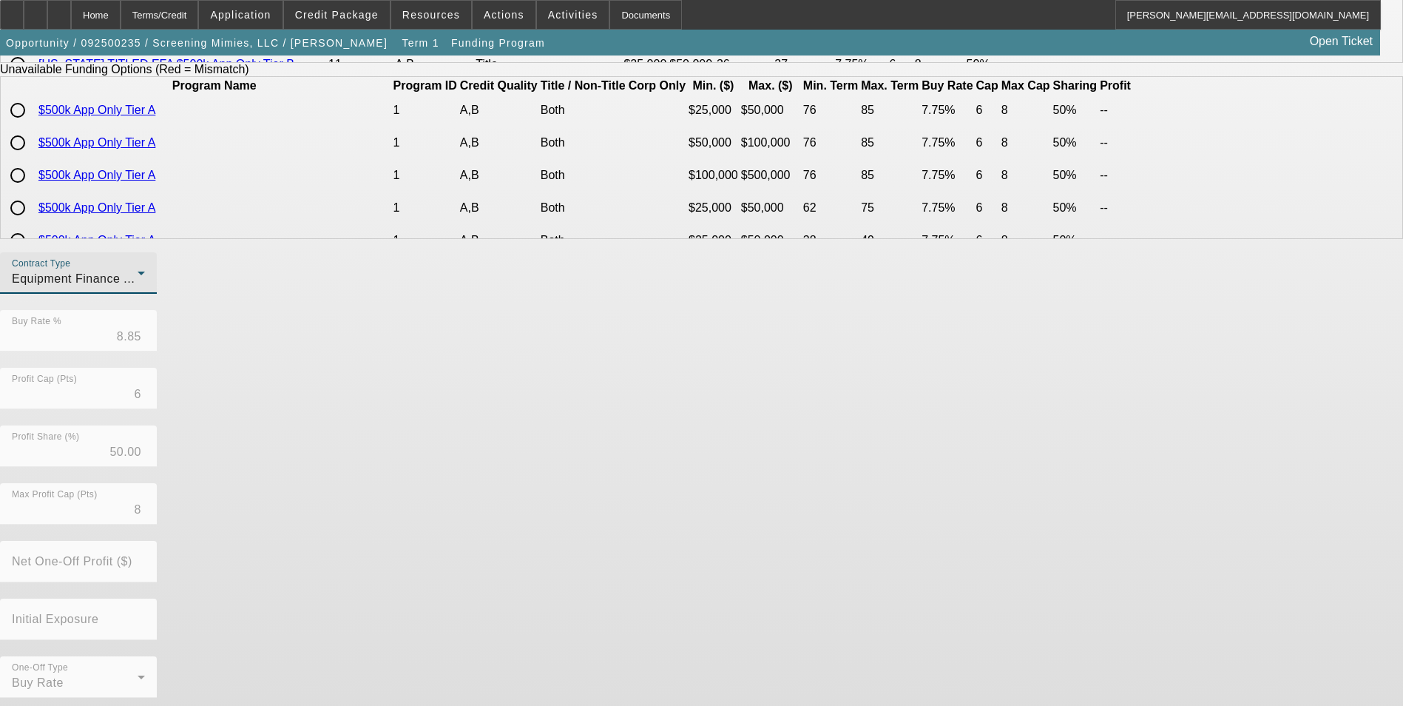
scroll to position [304, 0]
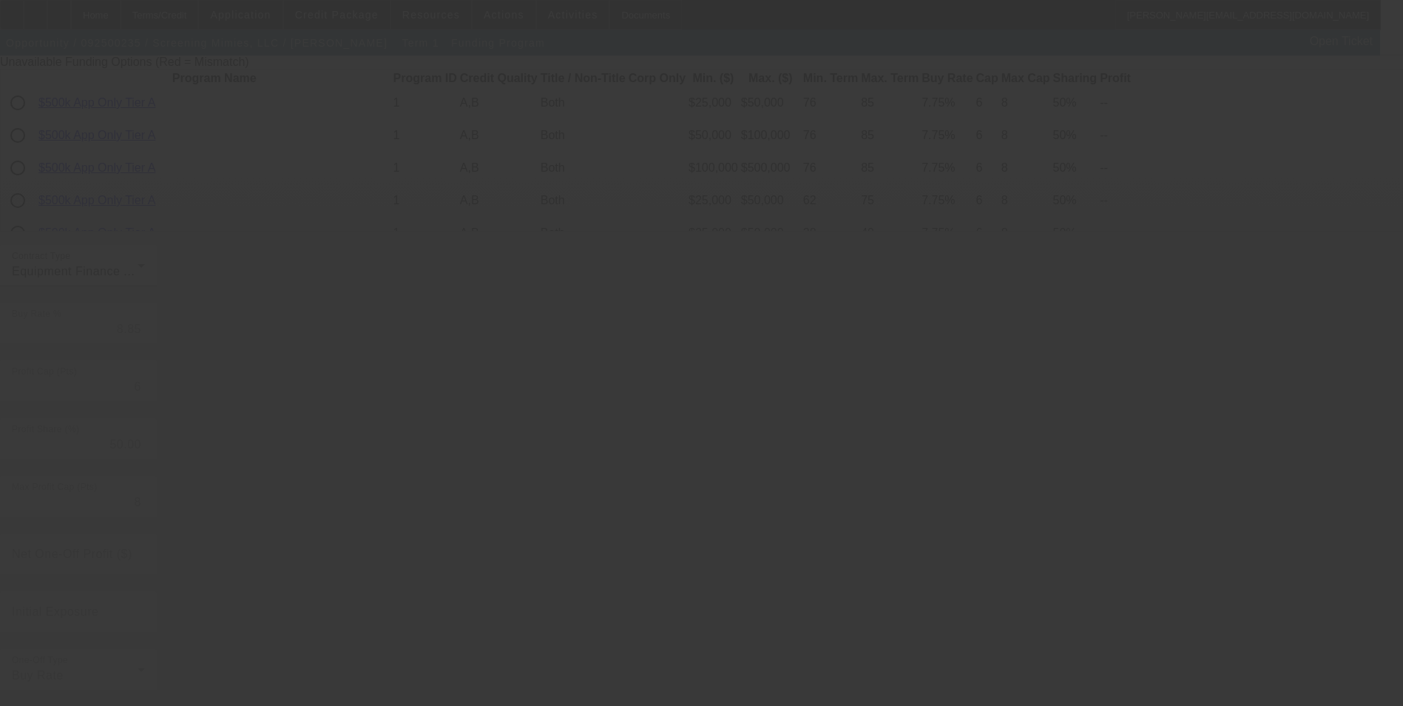
radio input "true"
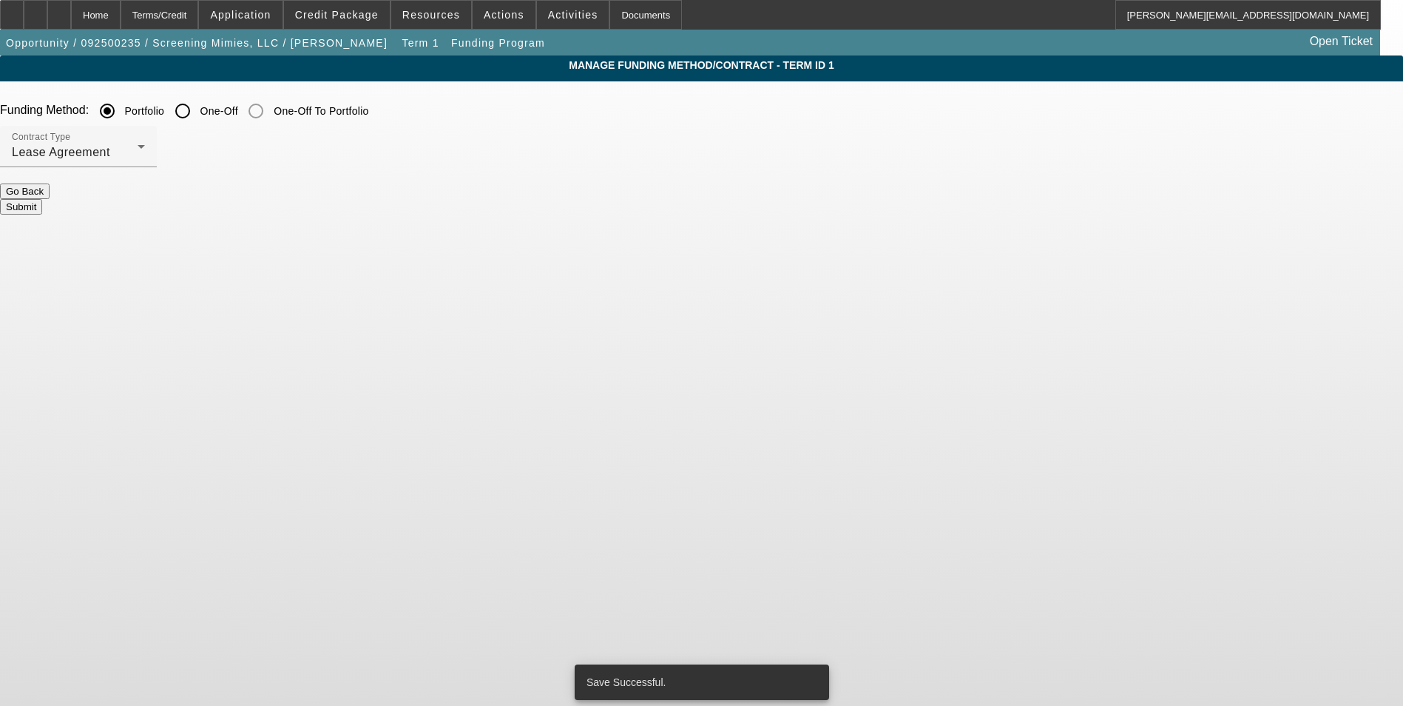
scroll to position [0, 0]
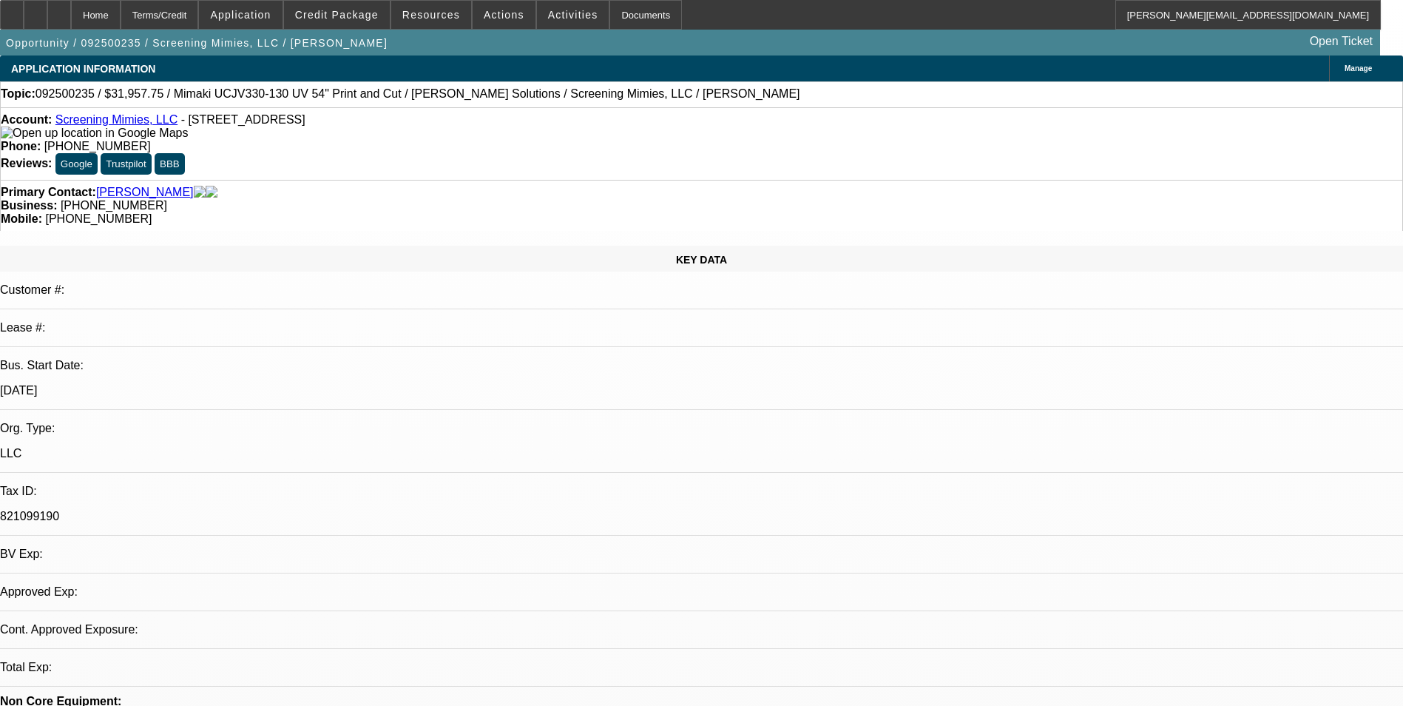
select select "0"
select select "2"
select select "0"
select select "6"
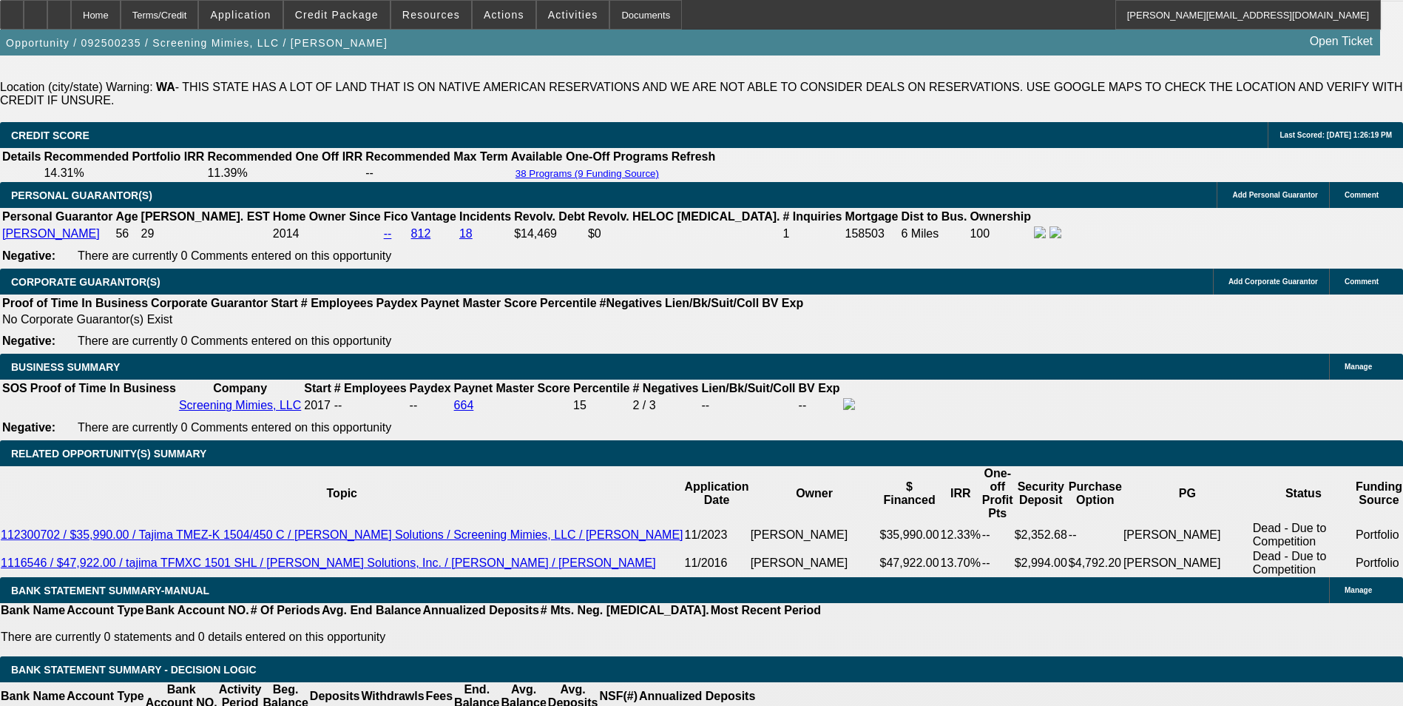
scroll to position [2293, 0]
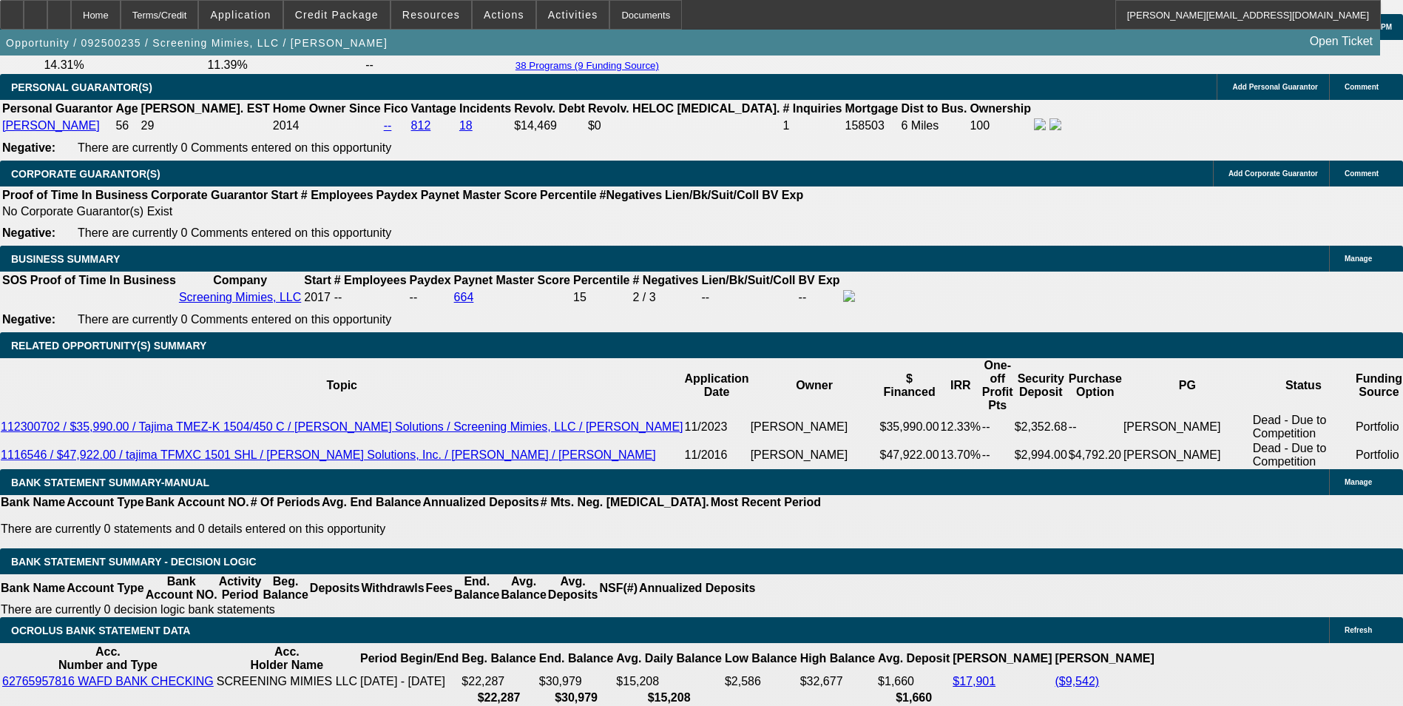
drag, startPoint x: 328, startPoint y: 437, endPoint x: 346, endPoint y: 437, distance: 17.8
type input "1"
type input "$1,802.94"
type input "$901.47"
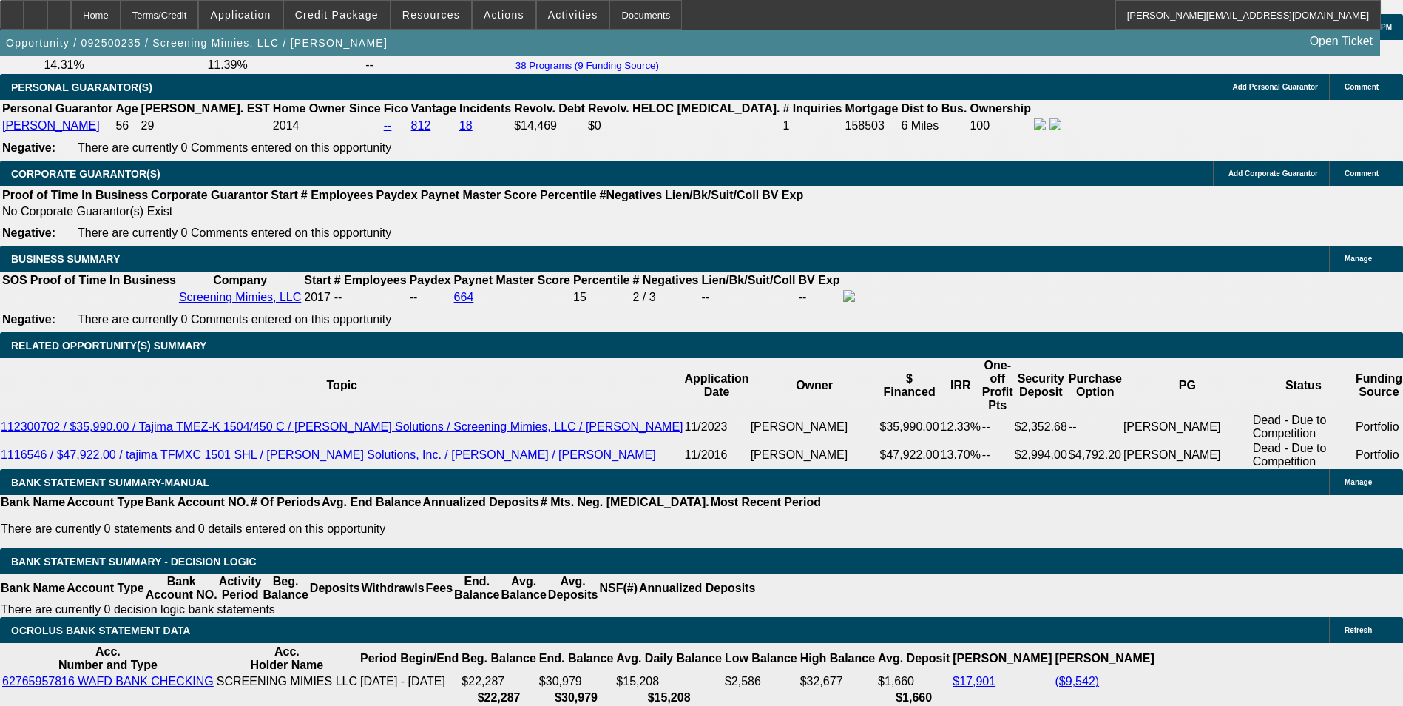
type input "12"
type input "$2,122.90"
type input "$1,061.45"
type input "12"
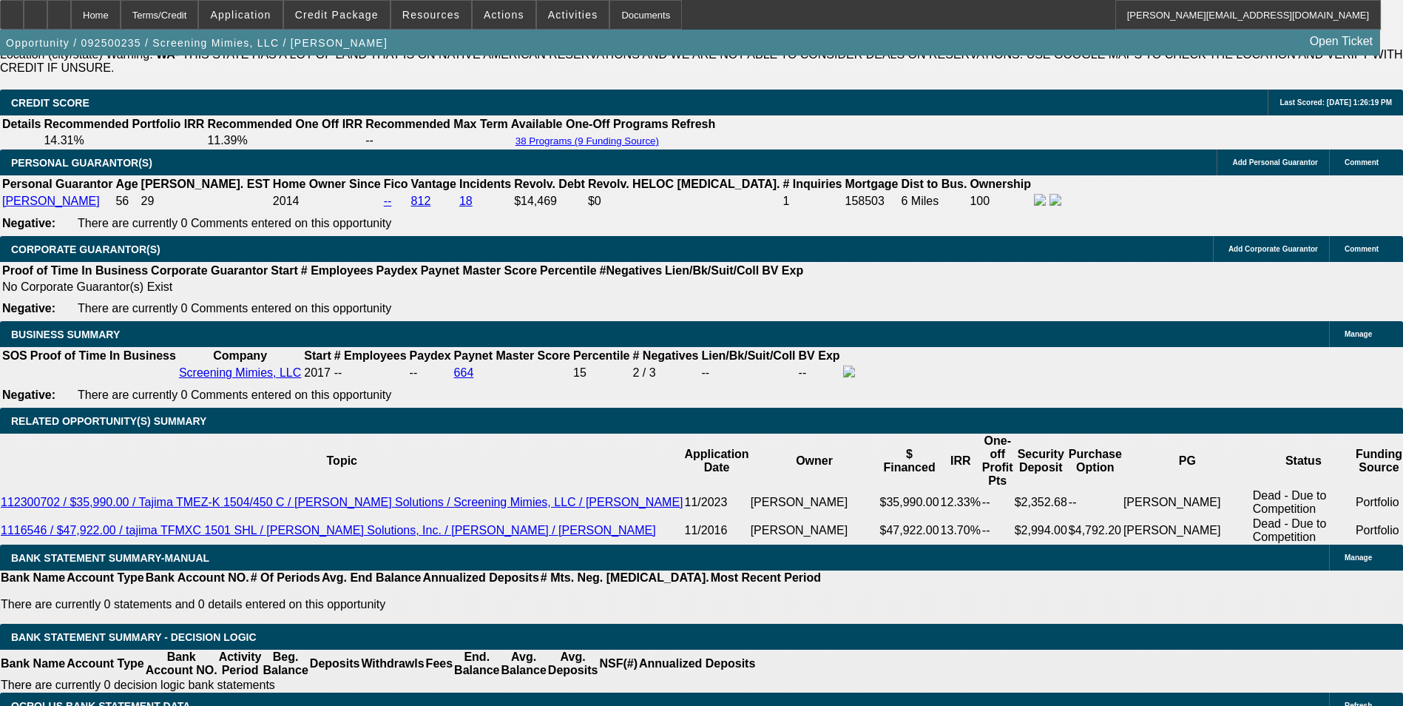
scroll to position [2145, 0]
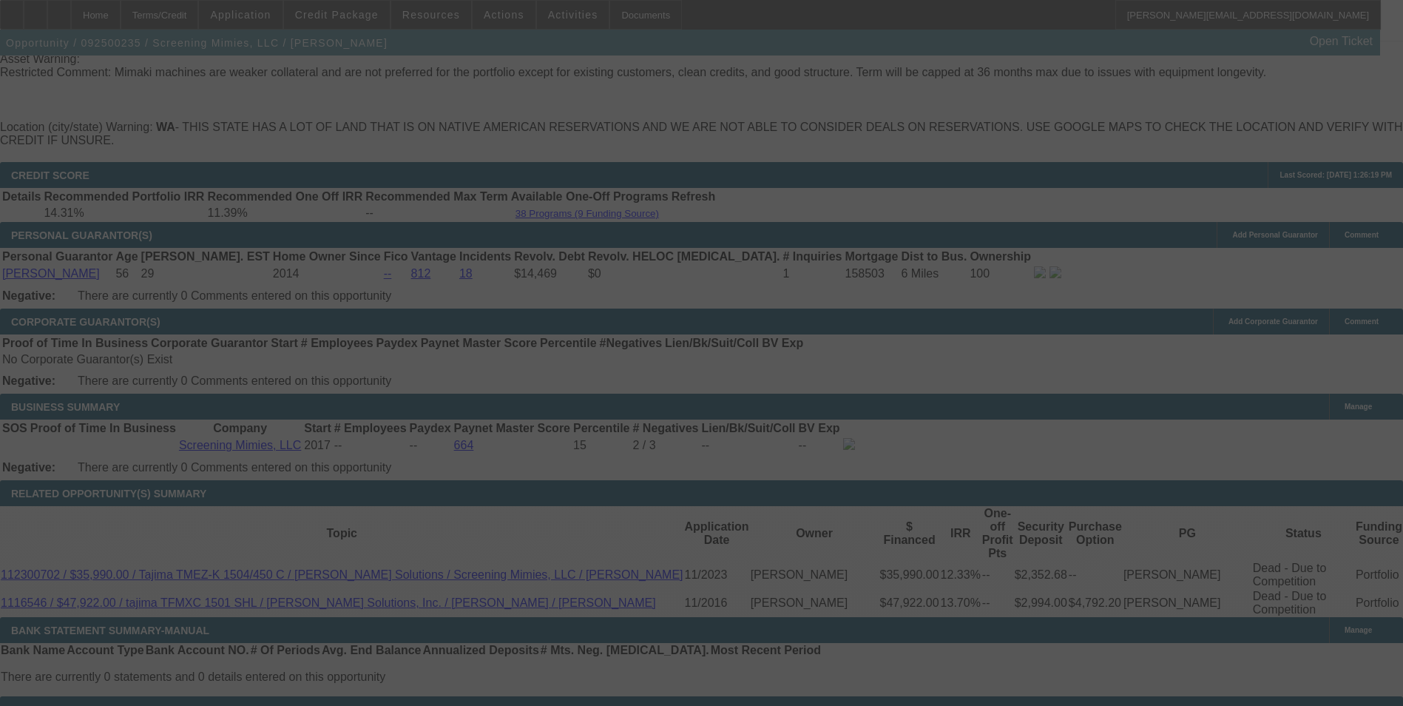
select select "0"
select select "2"
select select "0"
select select "6"
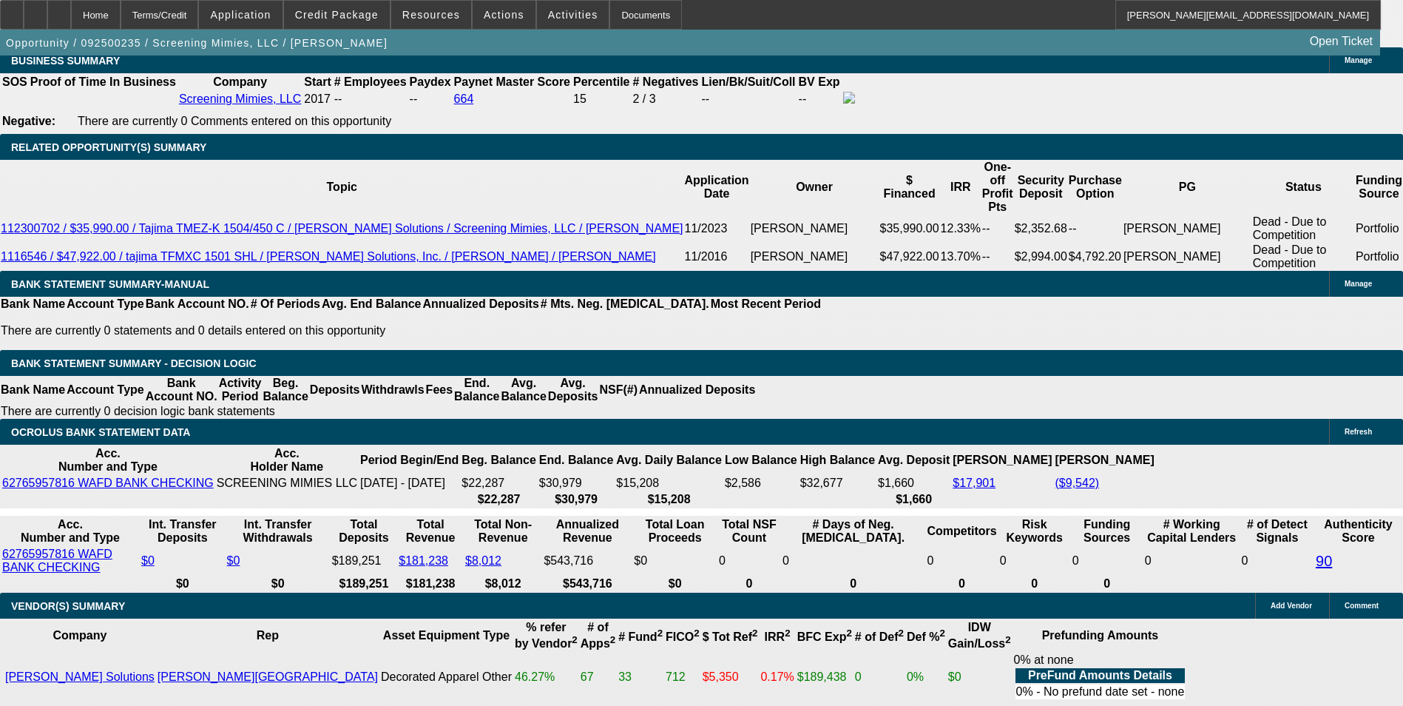
scroll to position [2515, 0]
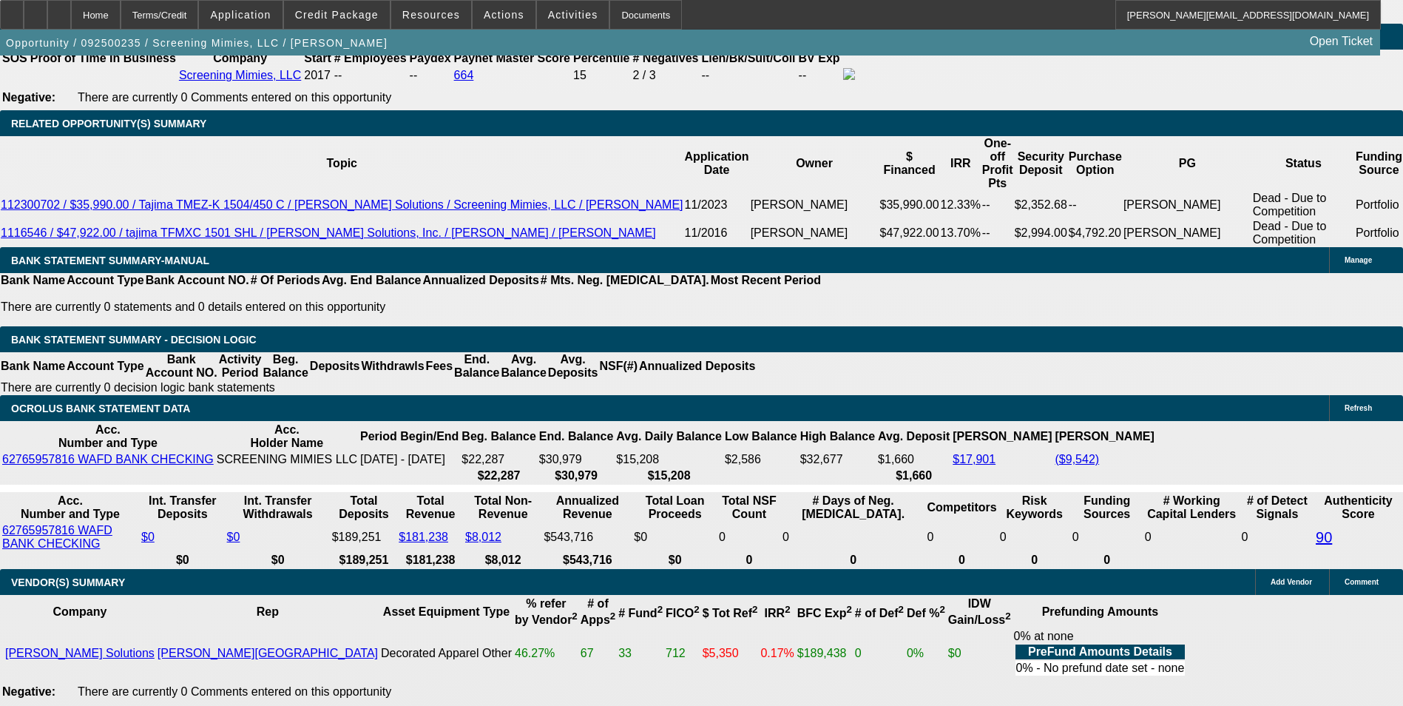
drag, startPoint x: 320, startPoint y: 222, endPoint x: 382, endPoint y: 220, distance: 62.2
type input "1"
type input "UNKNOWN"
type input "12"
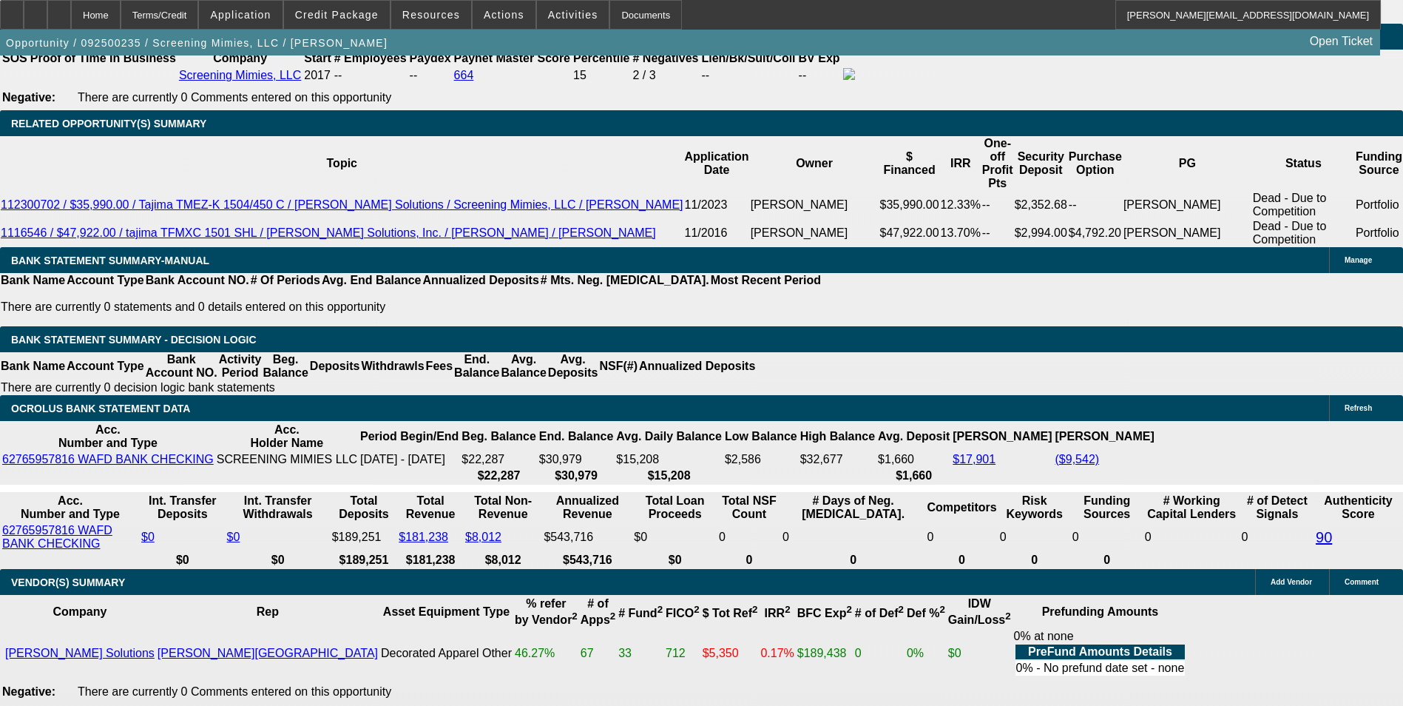
type input "$901.47"
type input "12."
type input "$1,802.94"
type input "$1,061.45"
type input "$2,122.90"
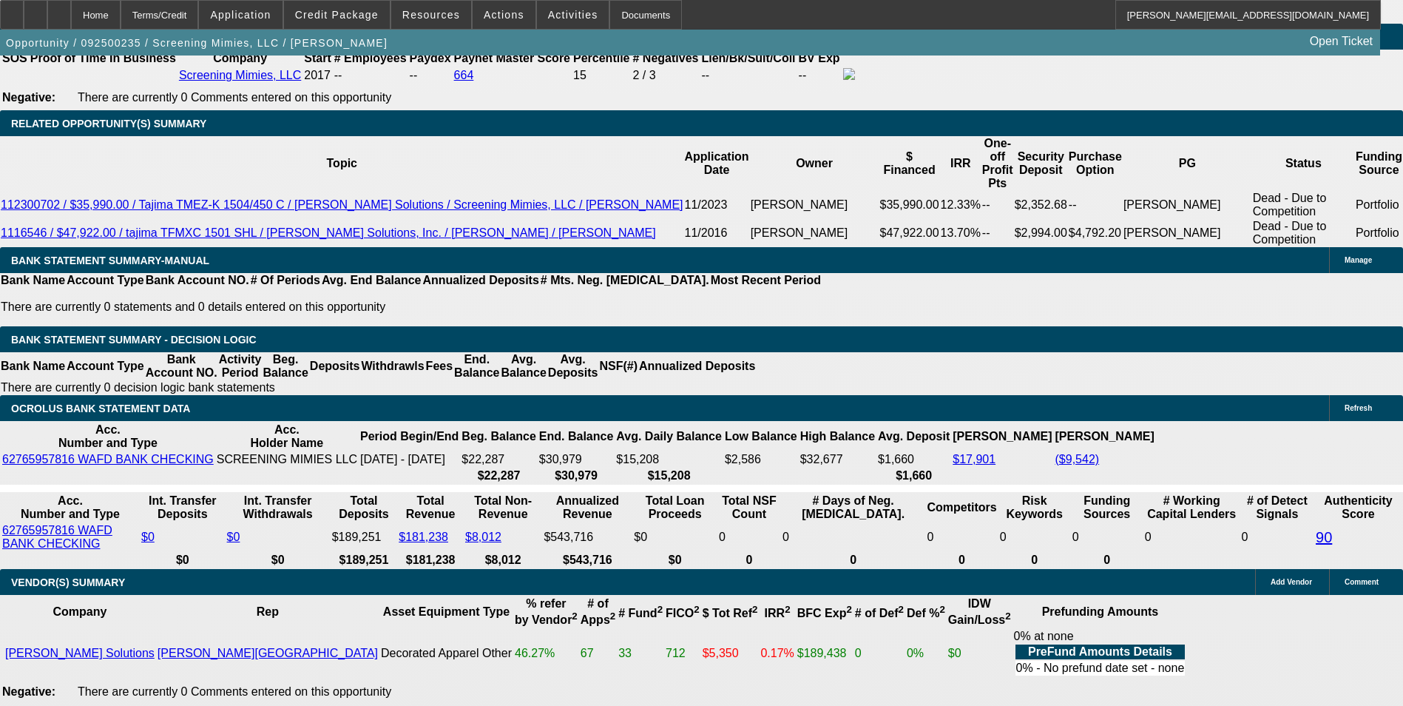
type input "12.8"
type input "$1,073.71"
type input "$2,147.42"
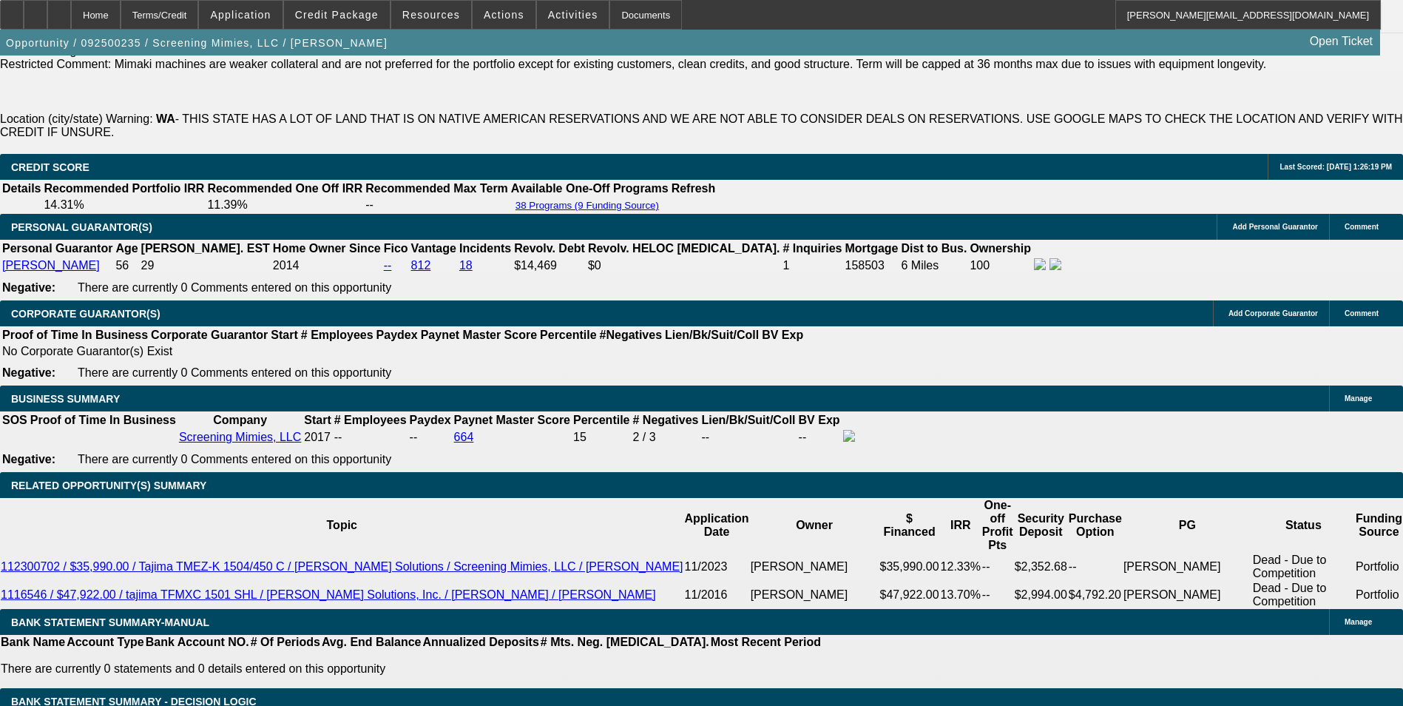
scroll to position [2145, 0]
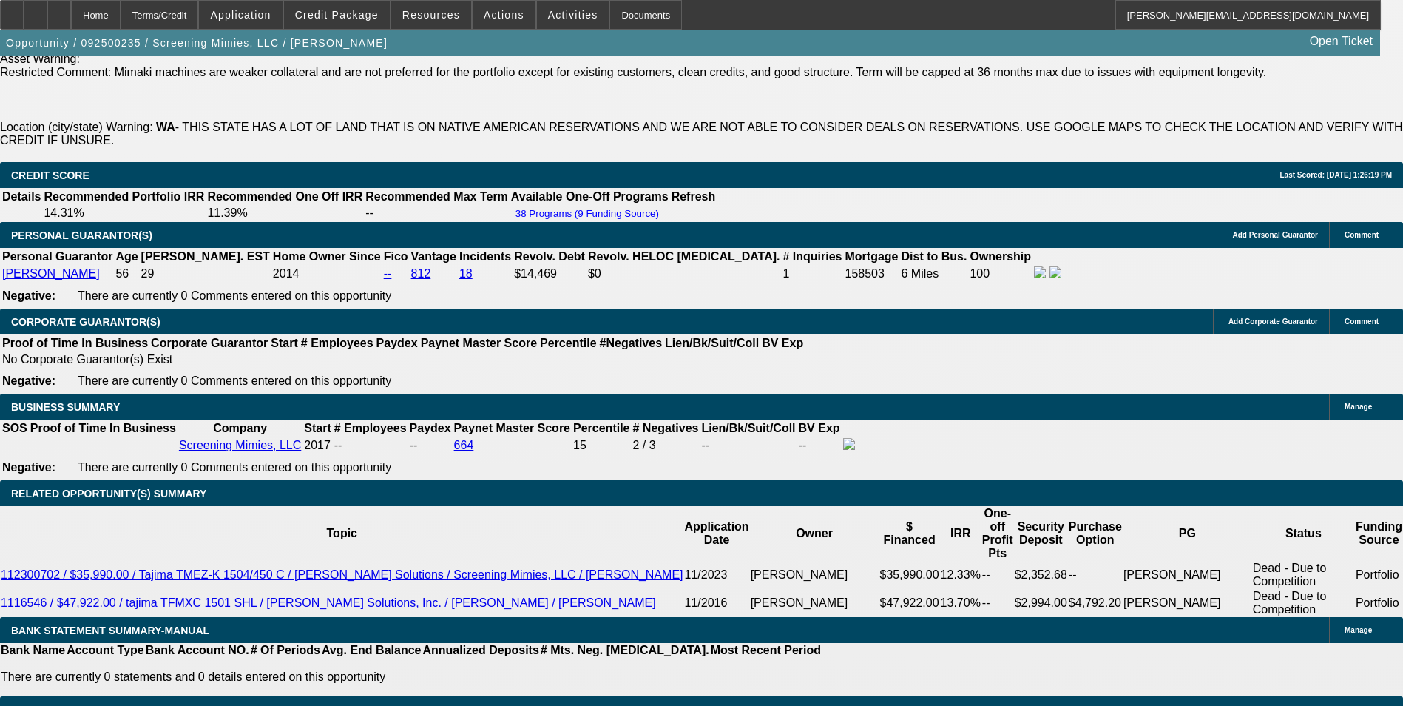
type input "12.8"
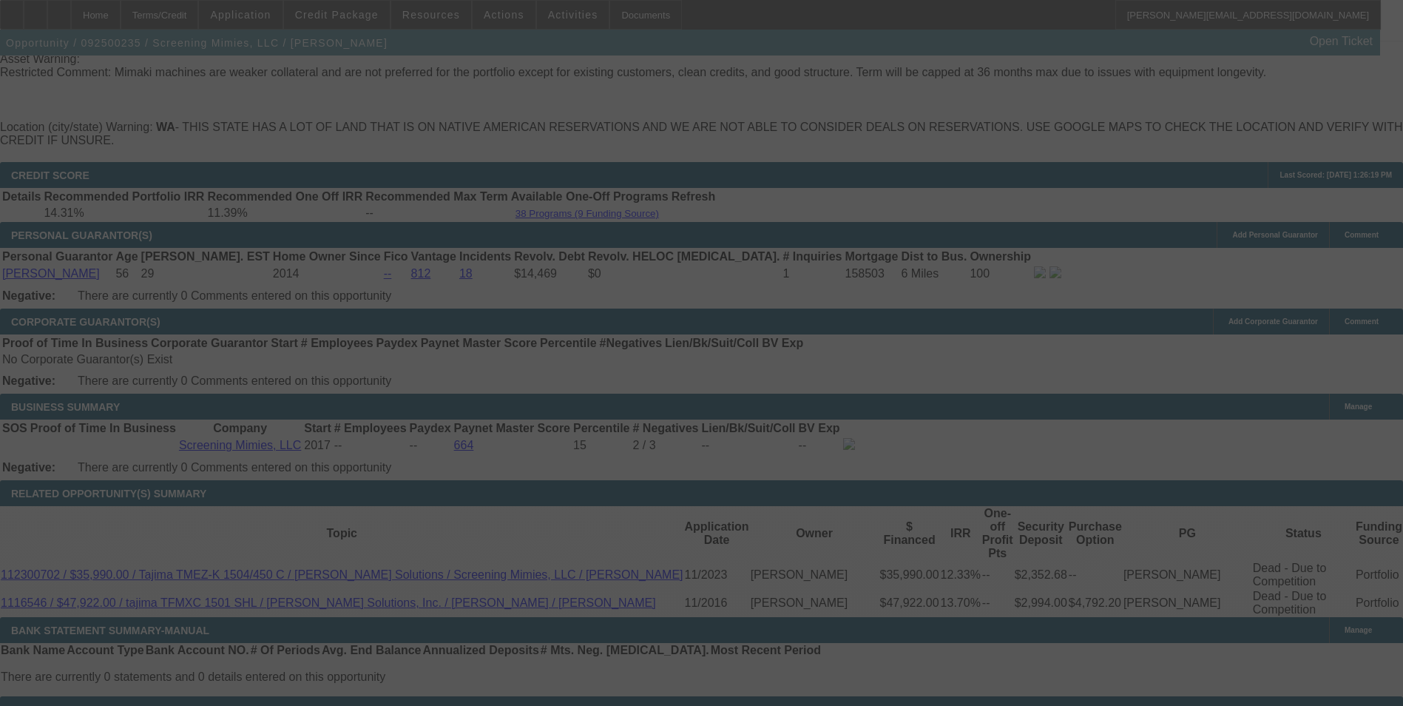
select select "0"
select select "2"
select select "0"
select select "6"
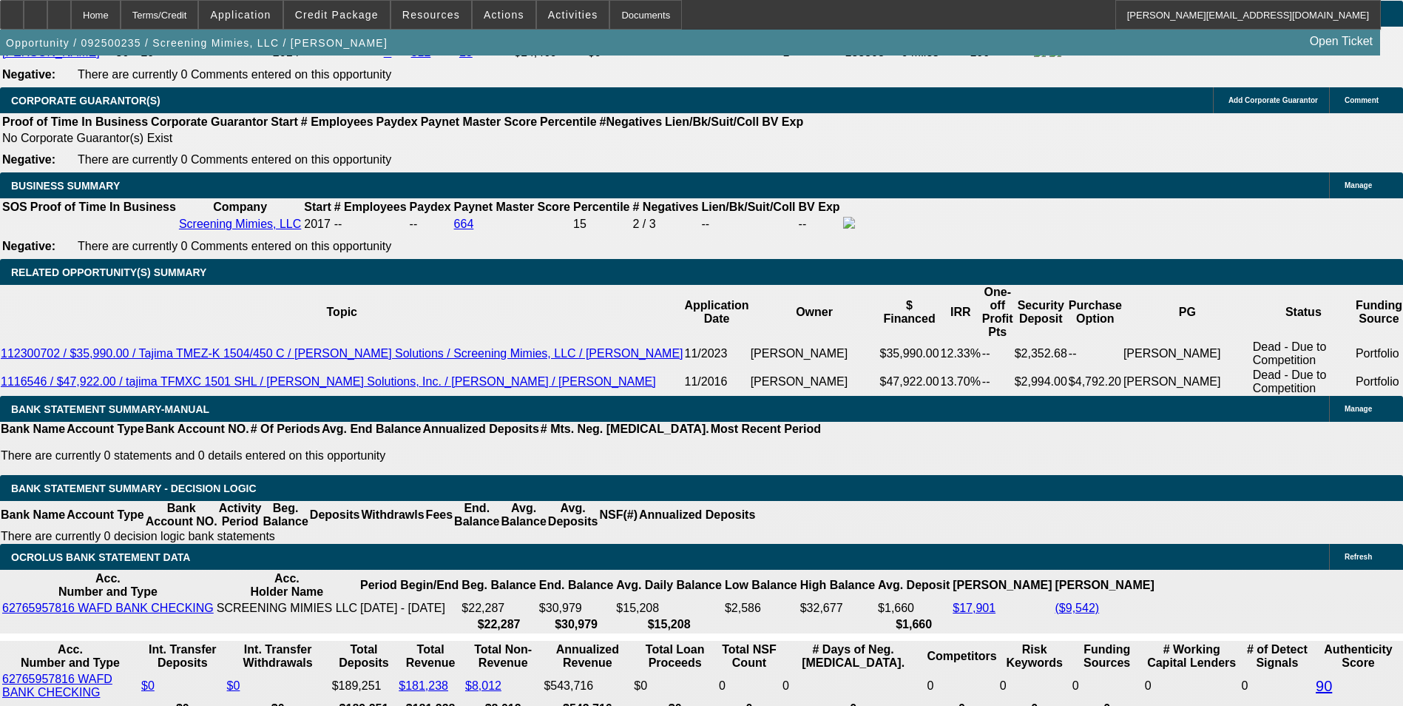
scroll to position [2367, 0]
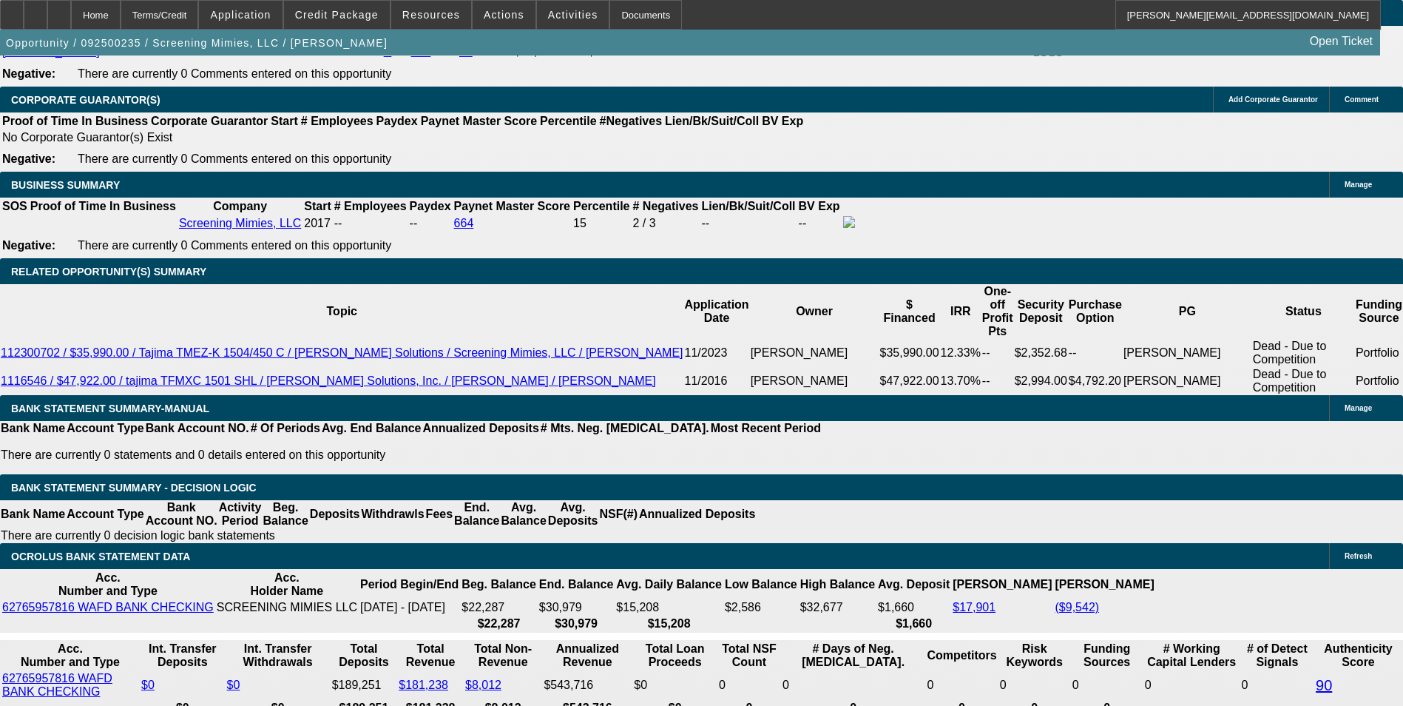
drag, startPoint x: 313, startPoint y: 370, endPoint x: 385, endPoint y: 360, distance: 73.2
type input "1"
type input "UNKNOWN"
type input "13"
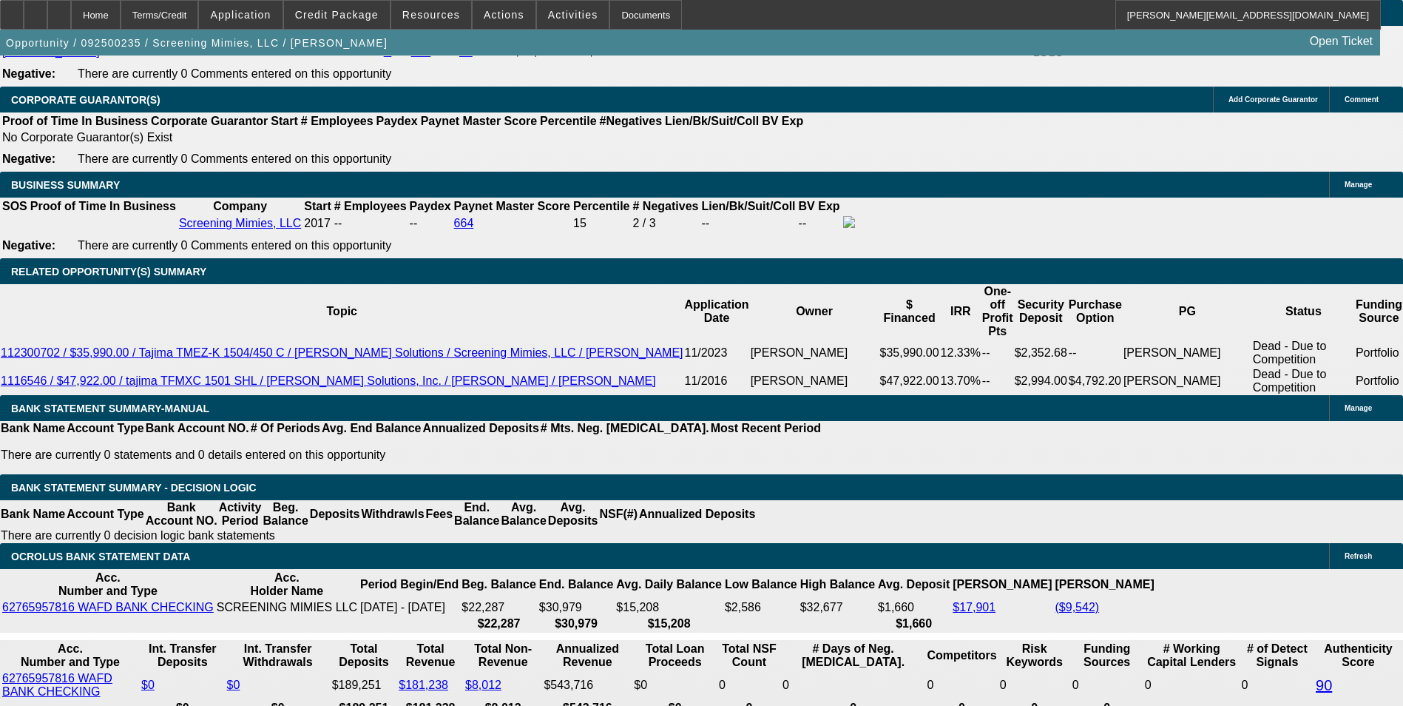
type input "$901.47"
type input "$1,802.94"
type input "13."
type input "$1,076.78"
type input "$2,153.56"
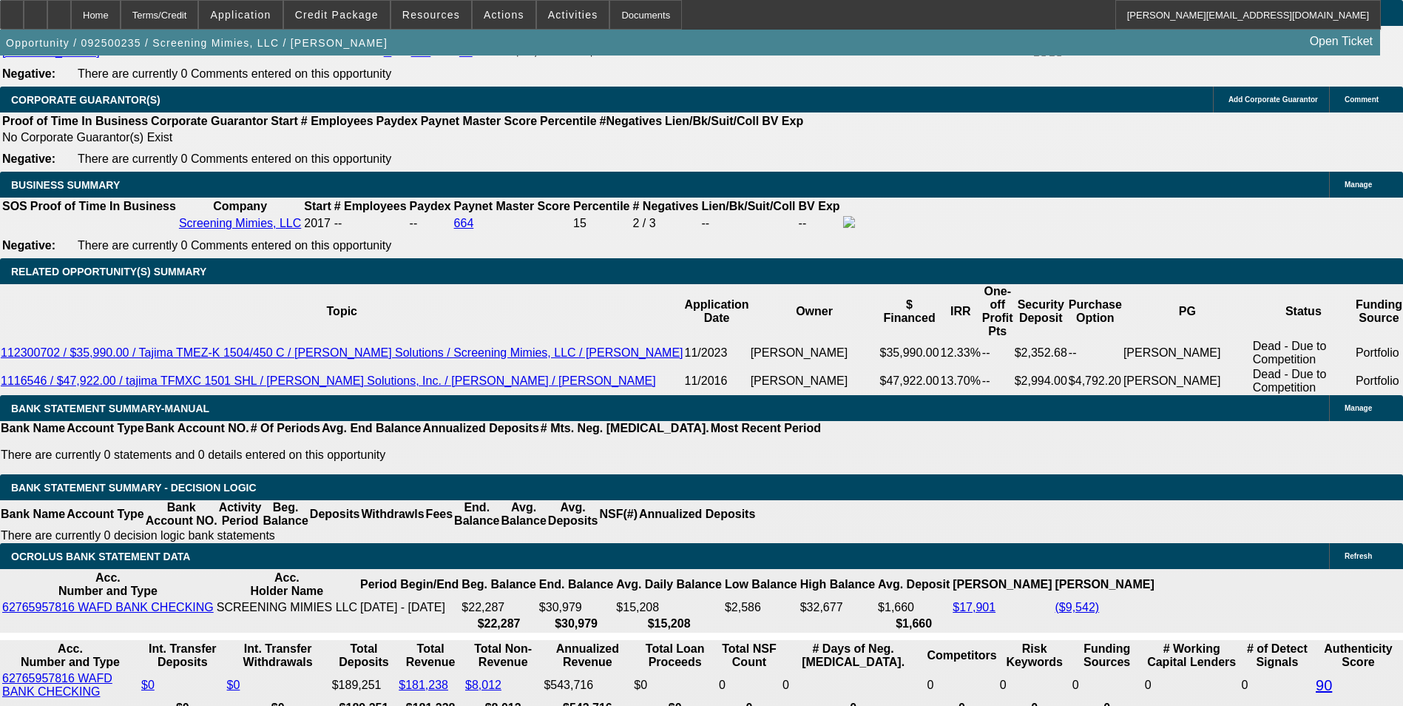
type input "13.5"
type input "$1,084.50"
type input "$2,169.00"
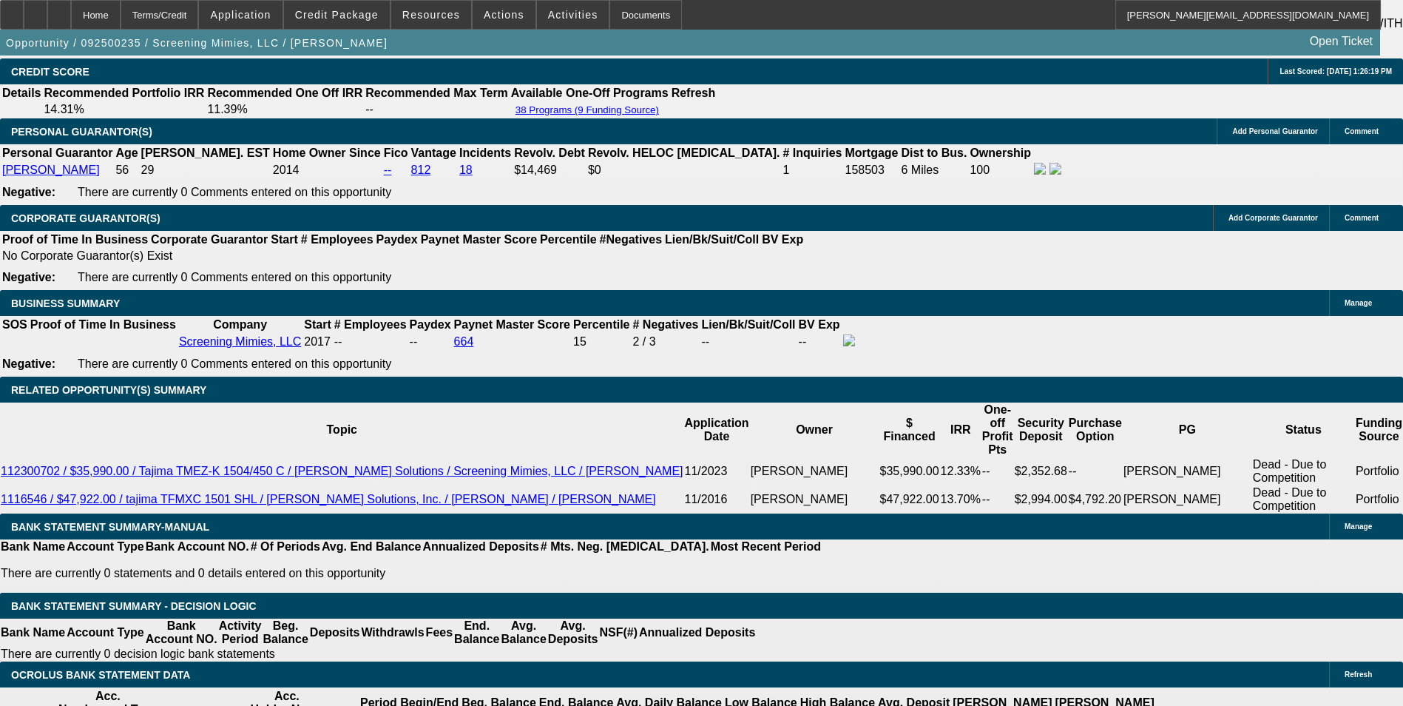
scroll to position [2219, 0]
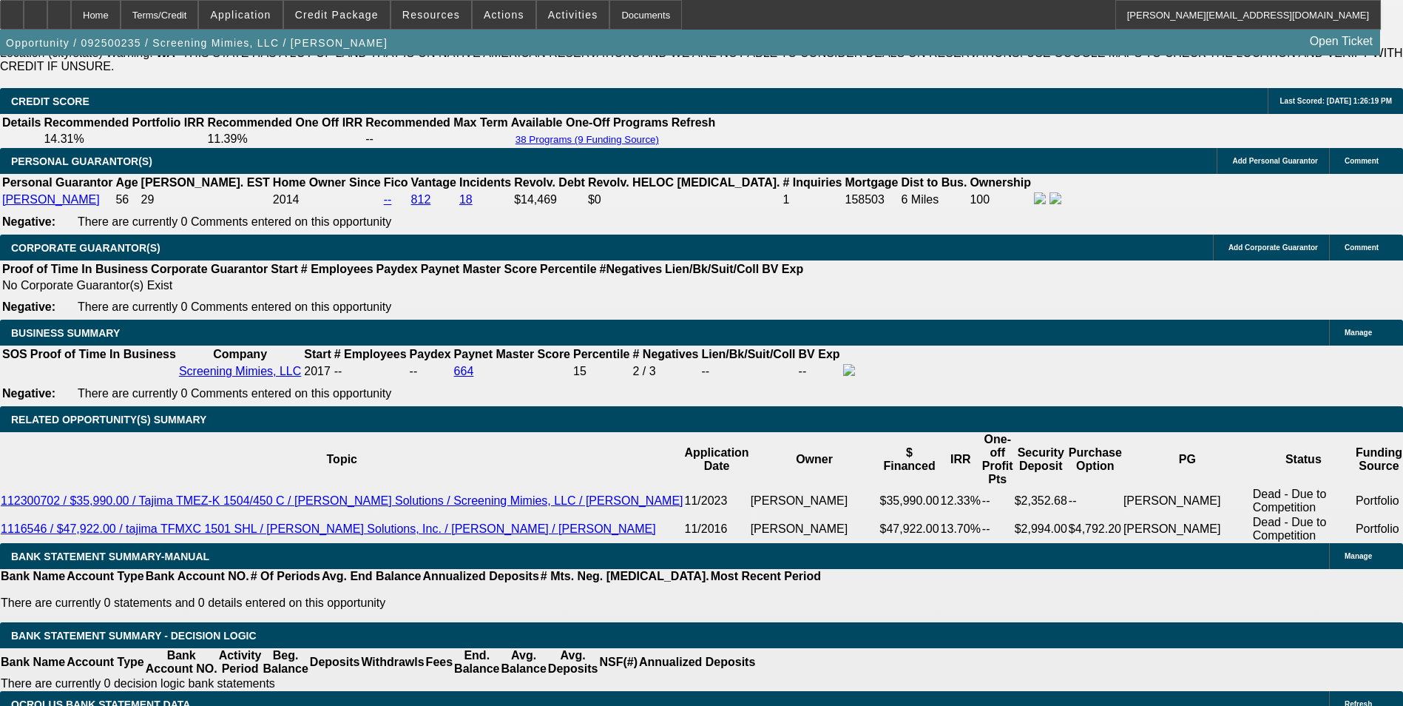
type input "13.5"
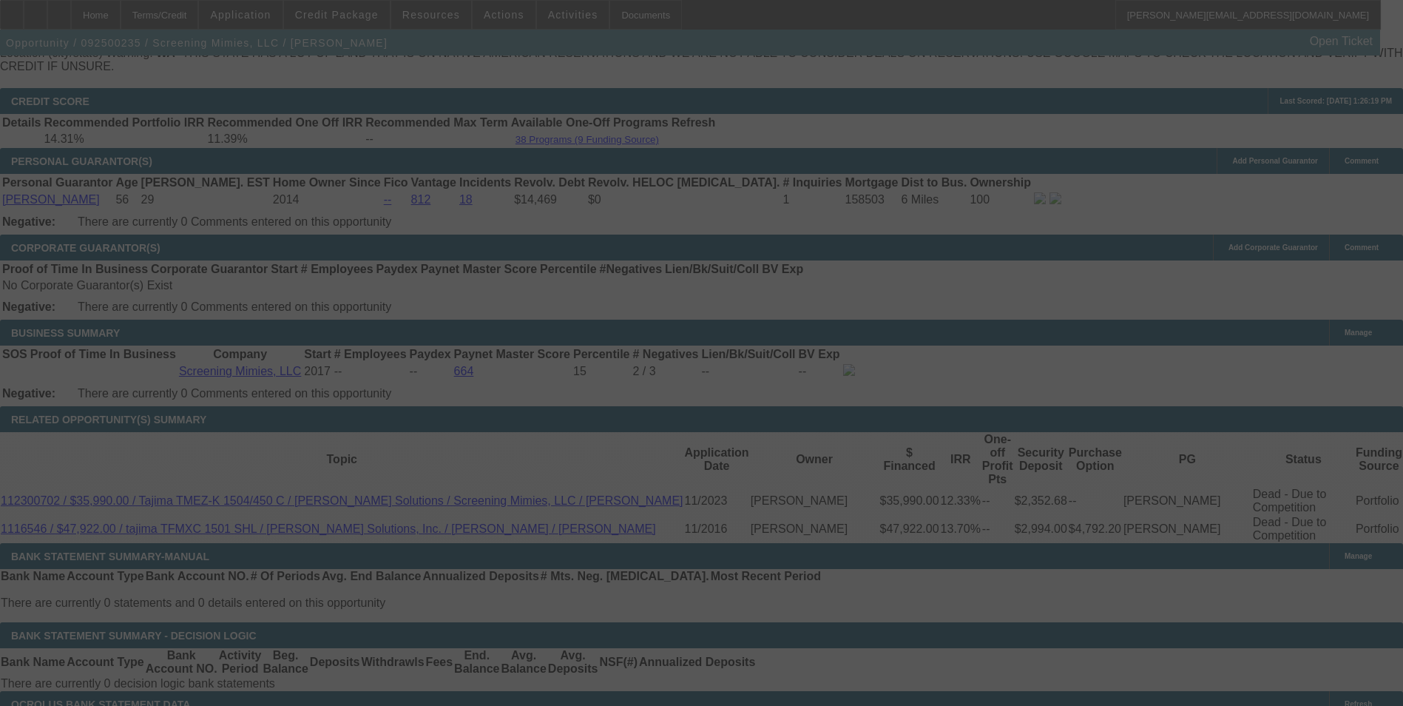
select select "0"
select select "2"
select select "0"
select select "6"
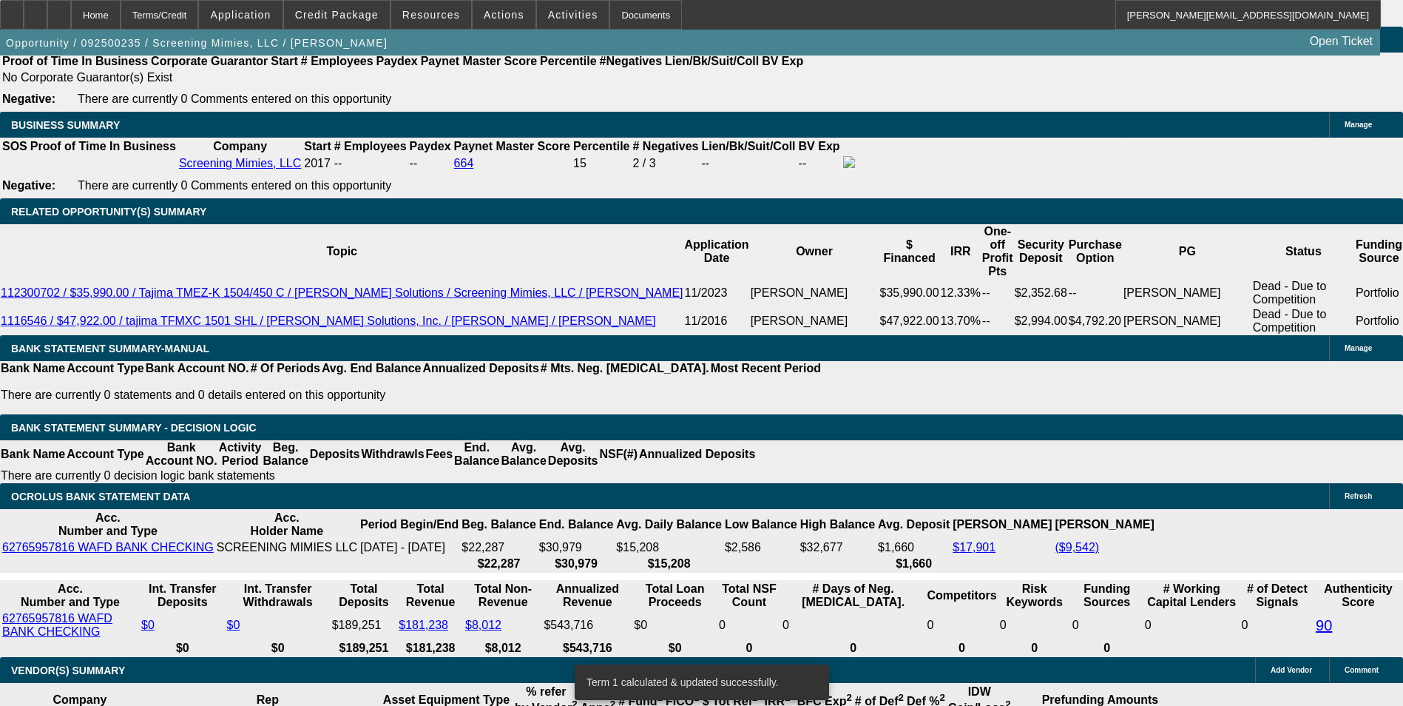
scroll to position [2441, 0]
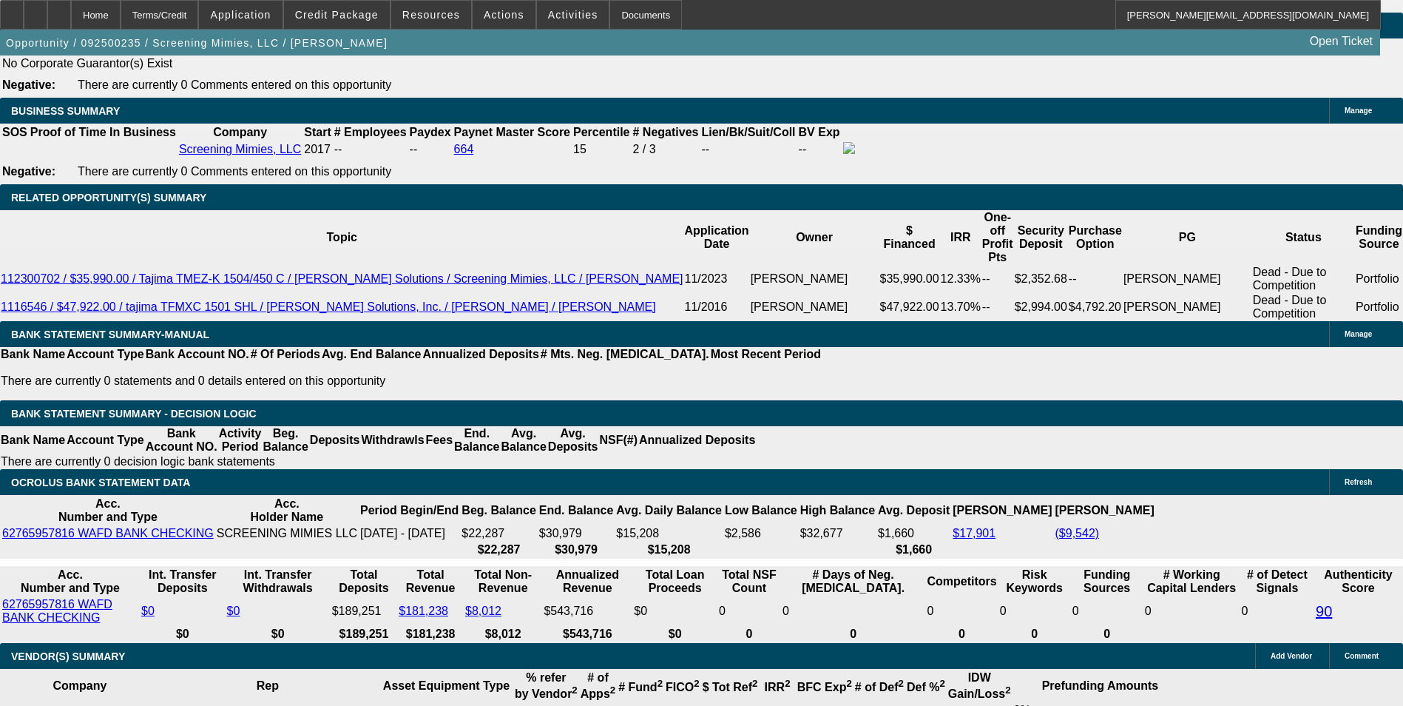
drag, startPoint x: 317, startPoint y: 293, endPoint x: 391, endPoint y: 280, distance: 75.2
type input "UNKNOWN"
type input "13."
type input "$1,802.94"
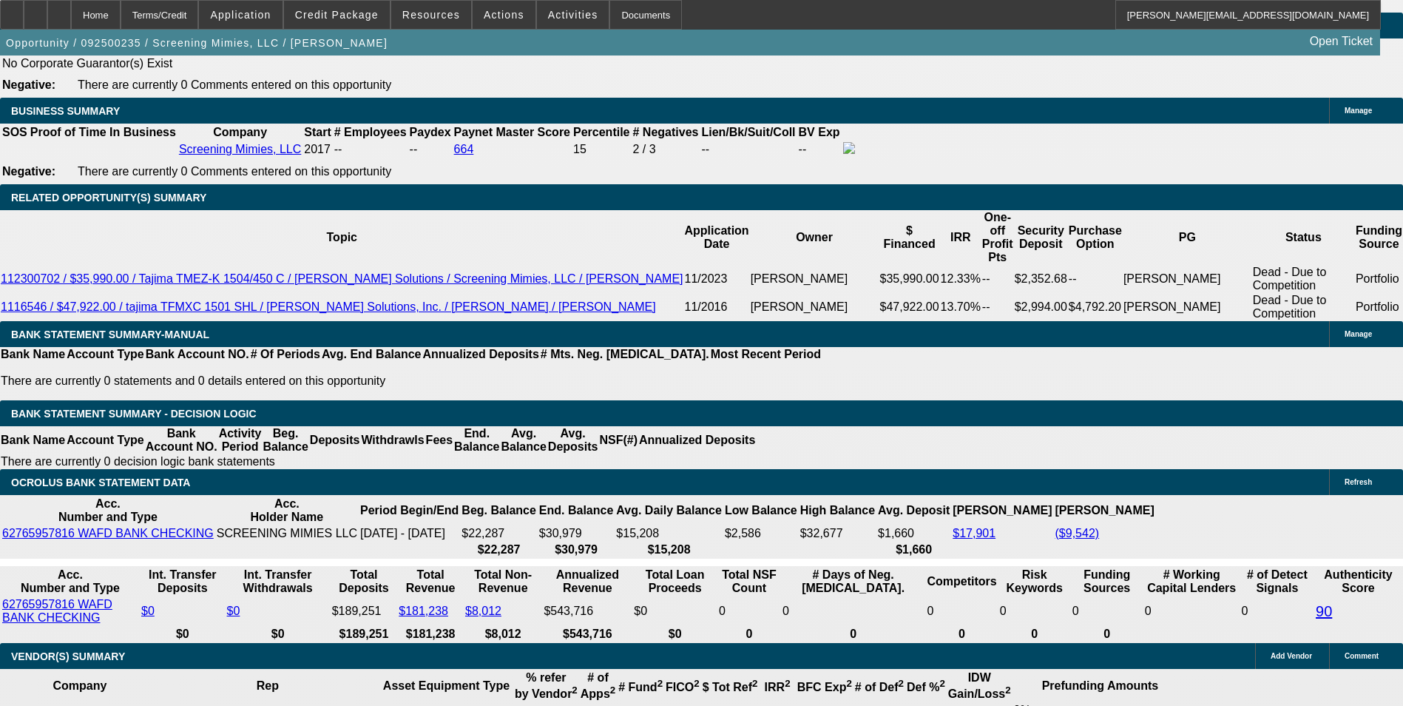
type input "$901.47"
type input "$2,153.56"
type input "$1,076.78"
type input "13.3"
type input "$2,162.82"
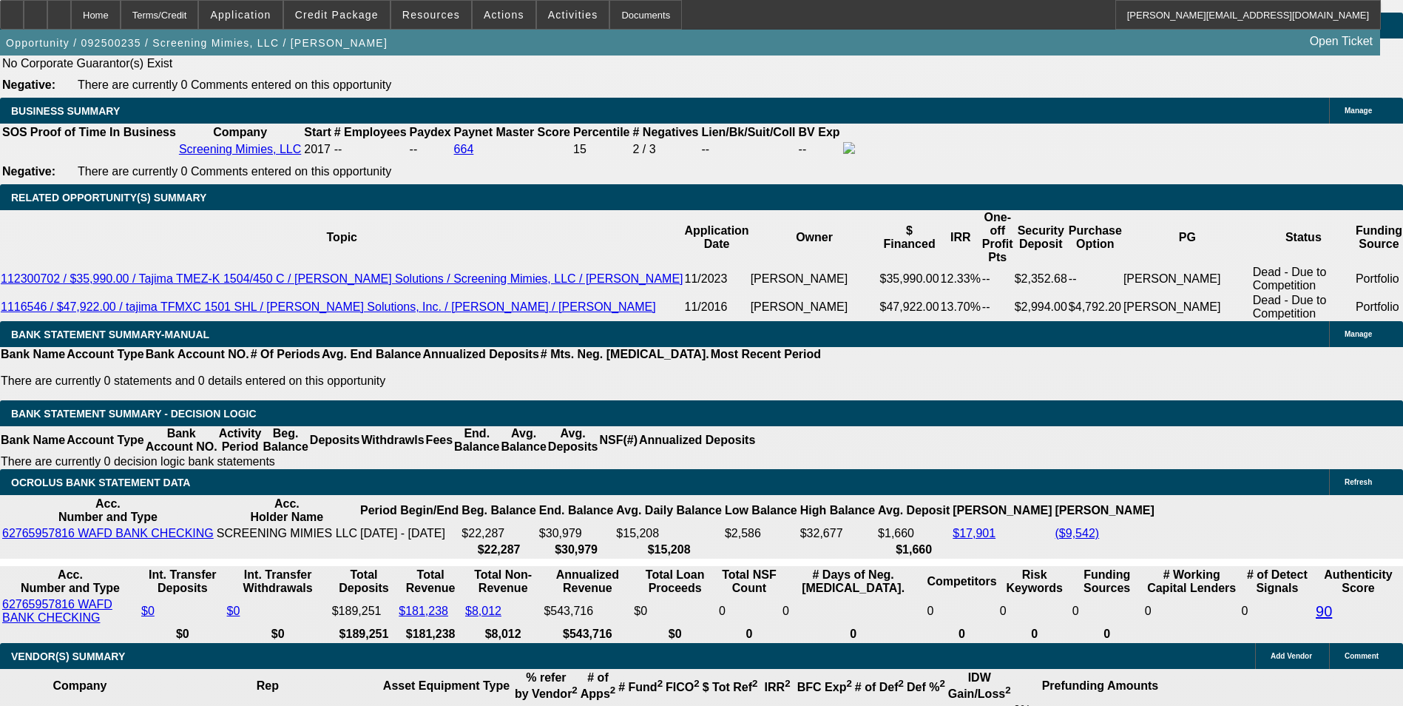
type input "$1,081.41"
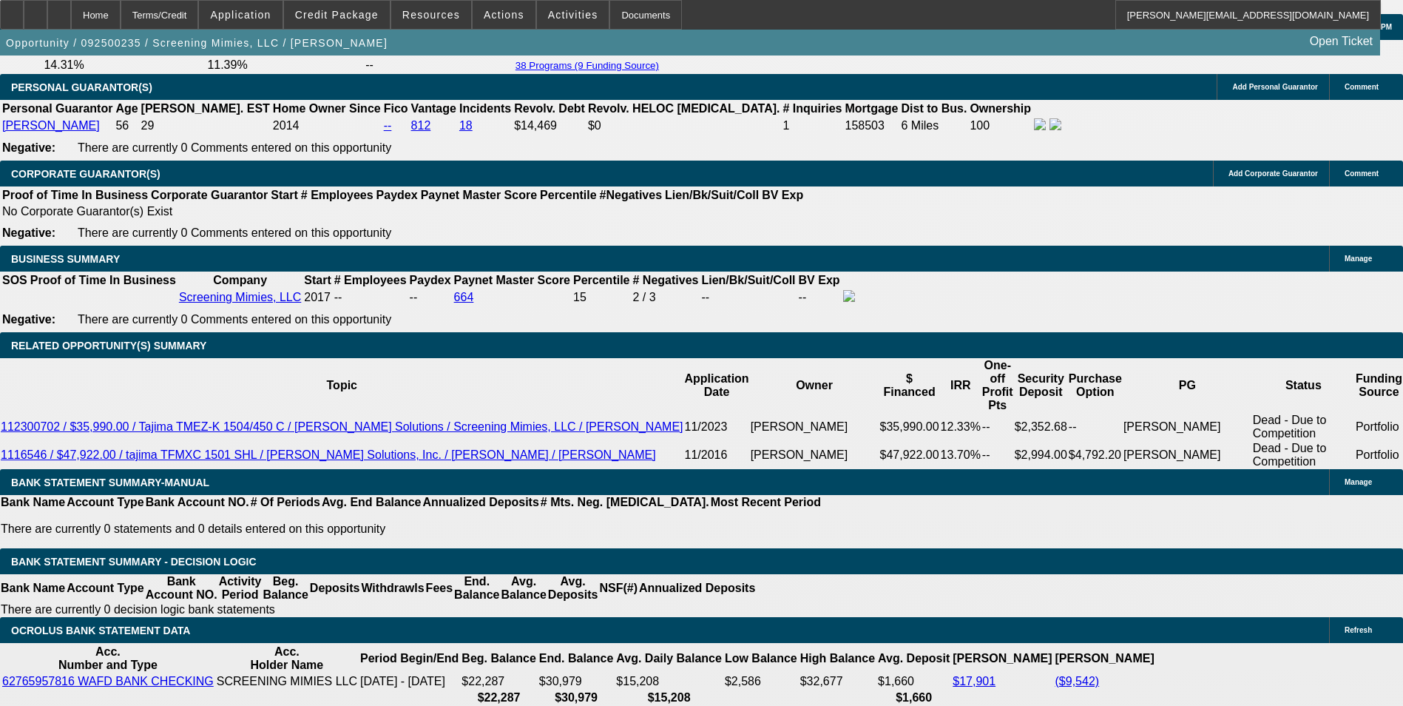
scroll to position [2219, 0]
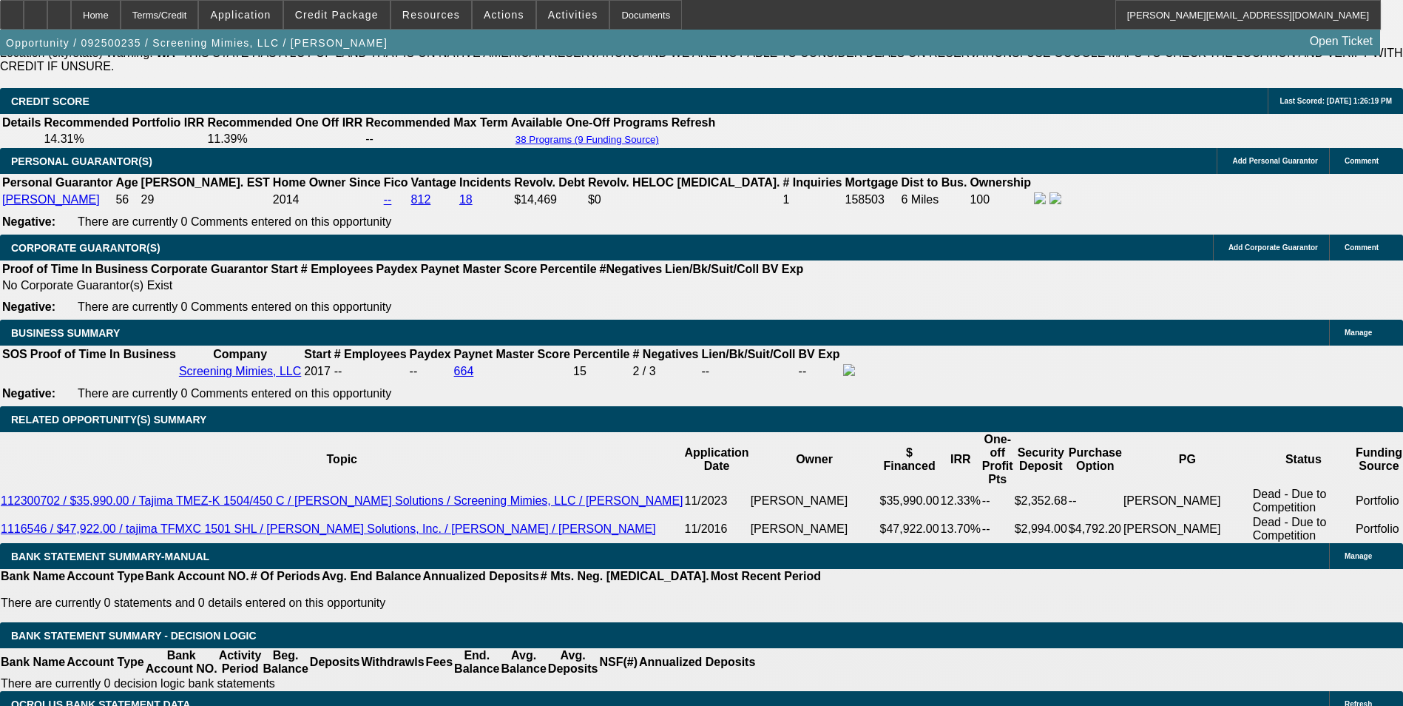
type input "13.3"
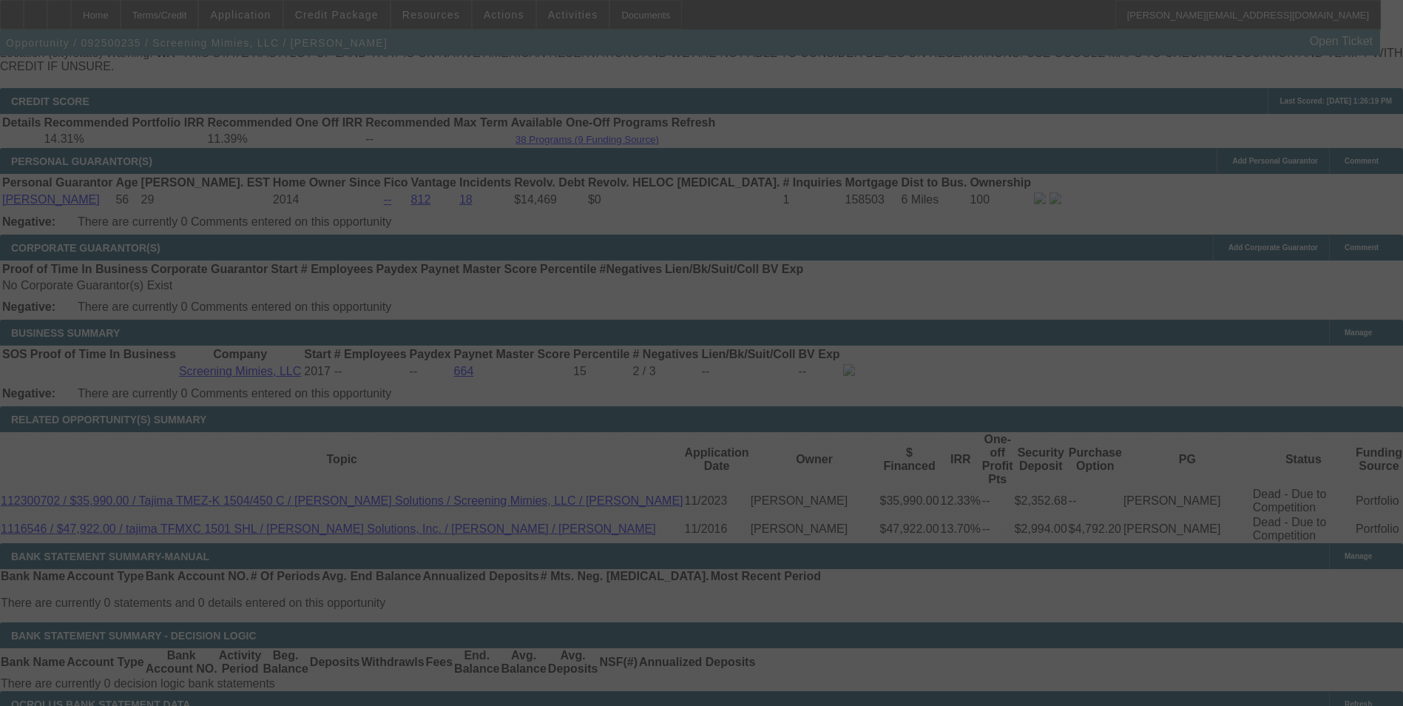
select select "0"
select select "2"
select select "0"
select select "6"
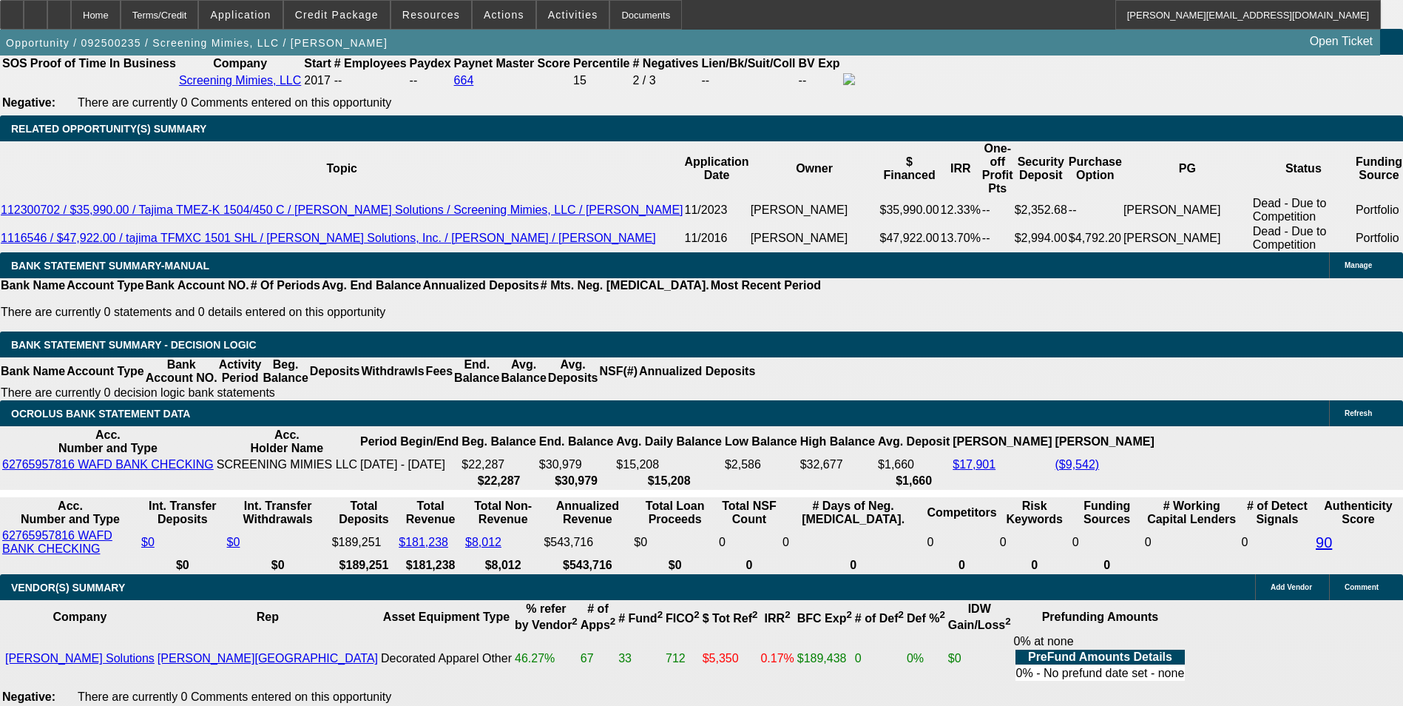
scroll to position [2515, 0]
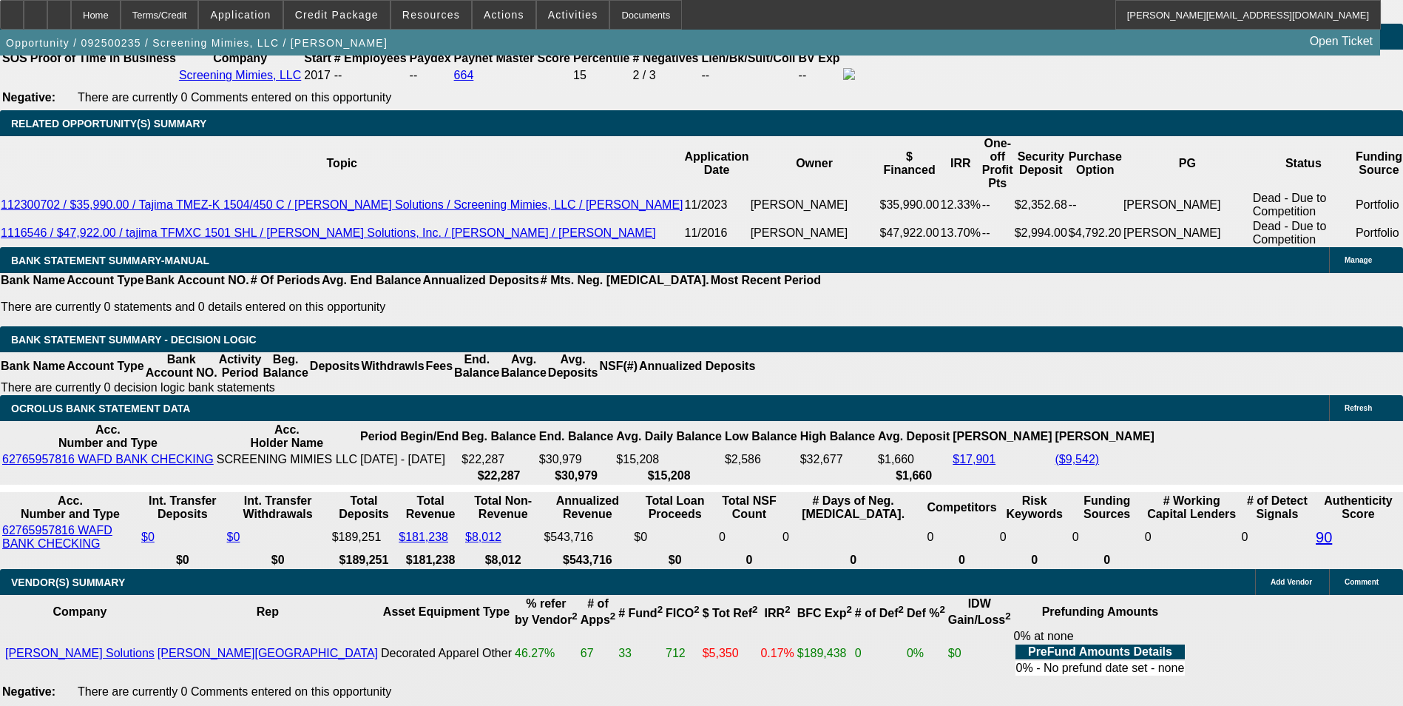
type input "UNKNOWN"
drag, startPoint x: 221, startPoint y: 220, endPoint x: 347, endPoint y: 216, distance: 125.8
type input "$1,081.41"
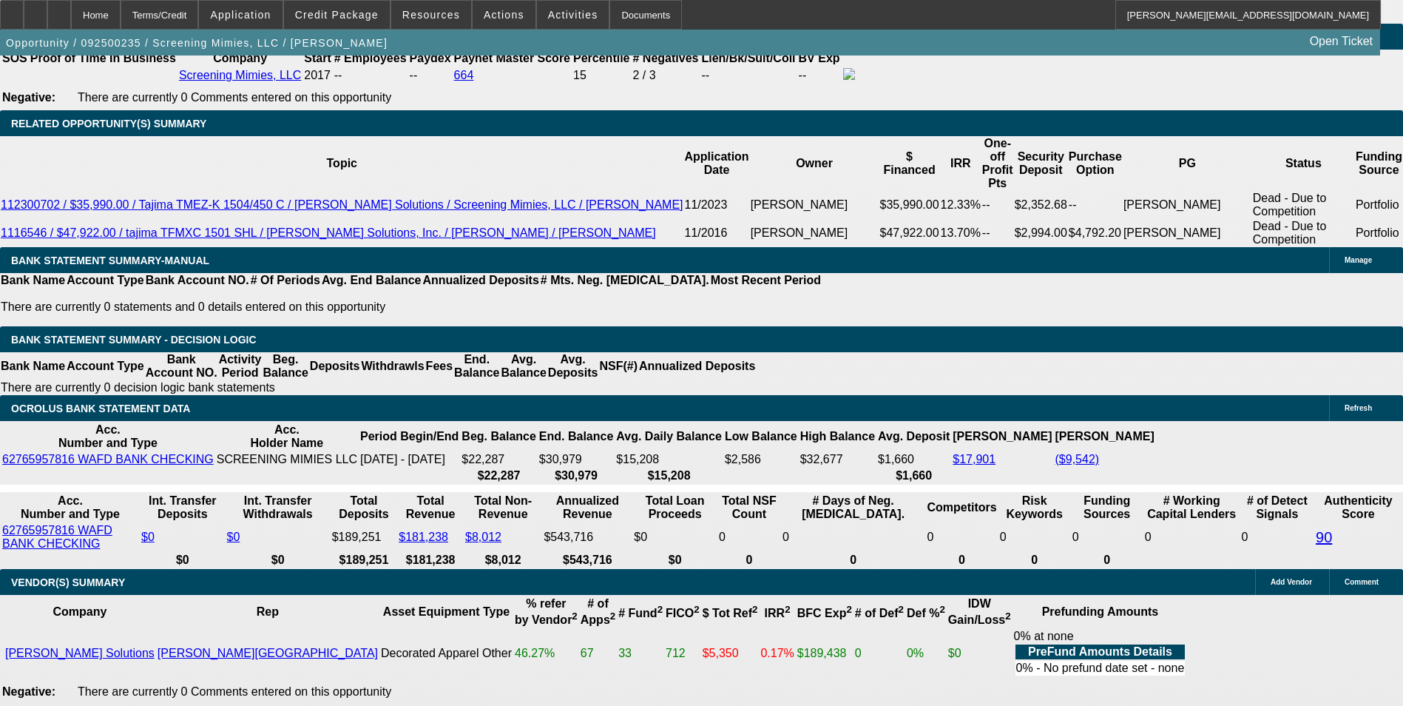
drag, startPoint x: 289, startPoint y: 220, endPoint x: 345, endPoint y: 211, distance: 56.2
type input "3"
type input "$21,779.16"
type input "$10,889.58"
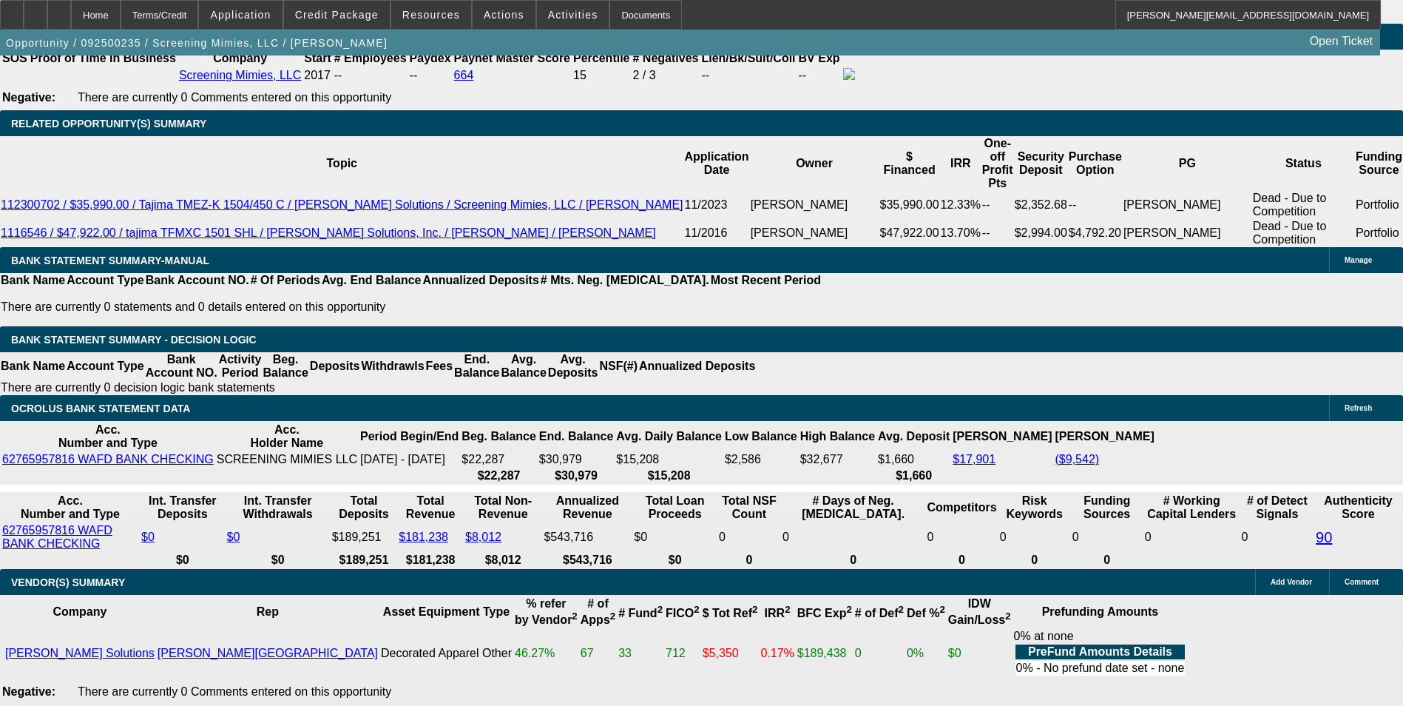
type input "3"
type input "$10,889.58"
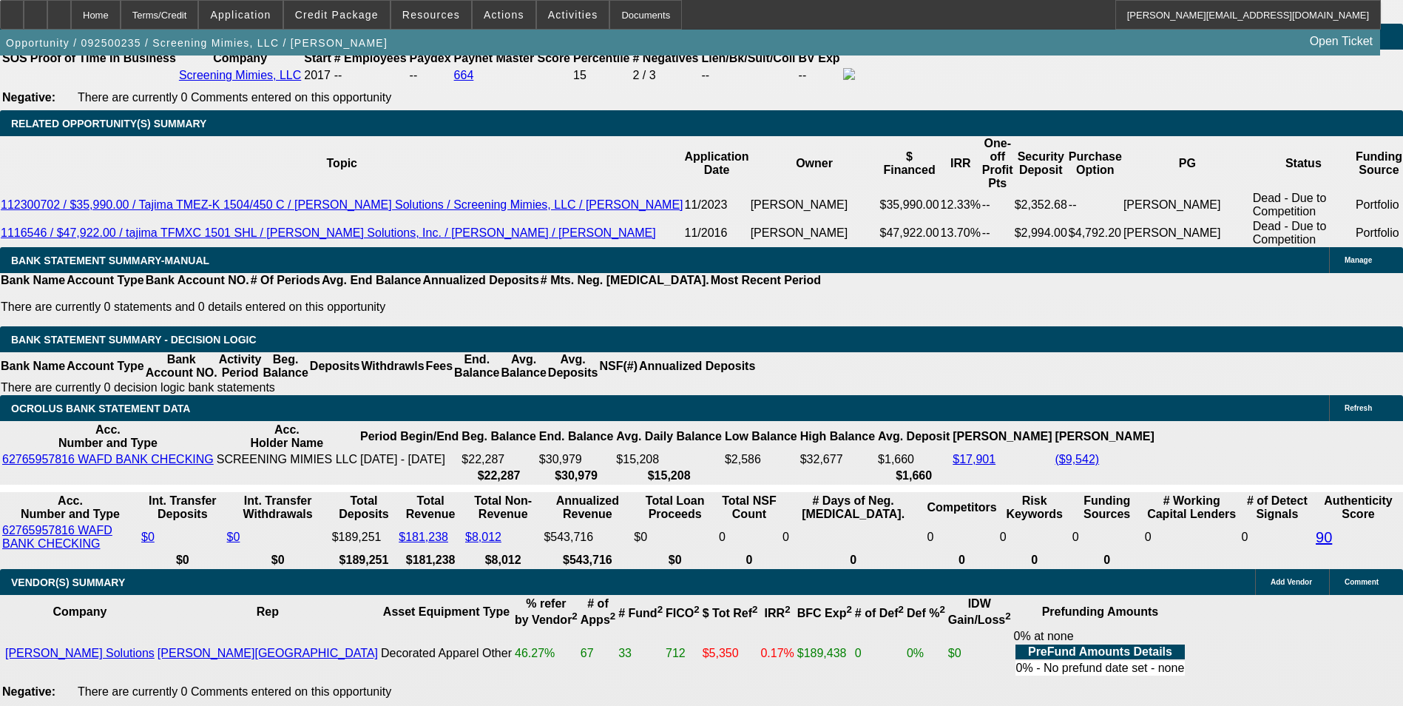
drag, startPoint x: 510, startPoint y: 277, endPoint x: 484, endPoint y: 276, distance: 25.9
drag, startPoint x: 317, startPoint y: 221, endPoint x: 371, endPoint y: 216, distance: 53.5
type input "0"
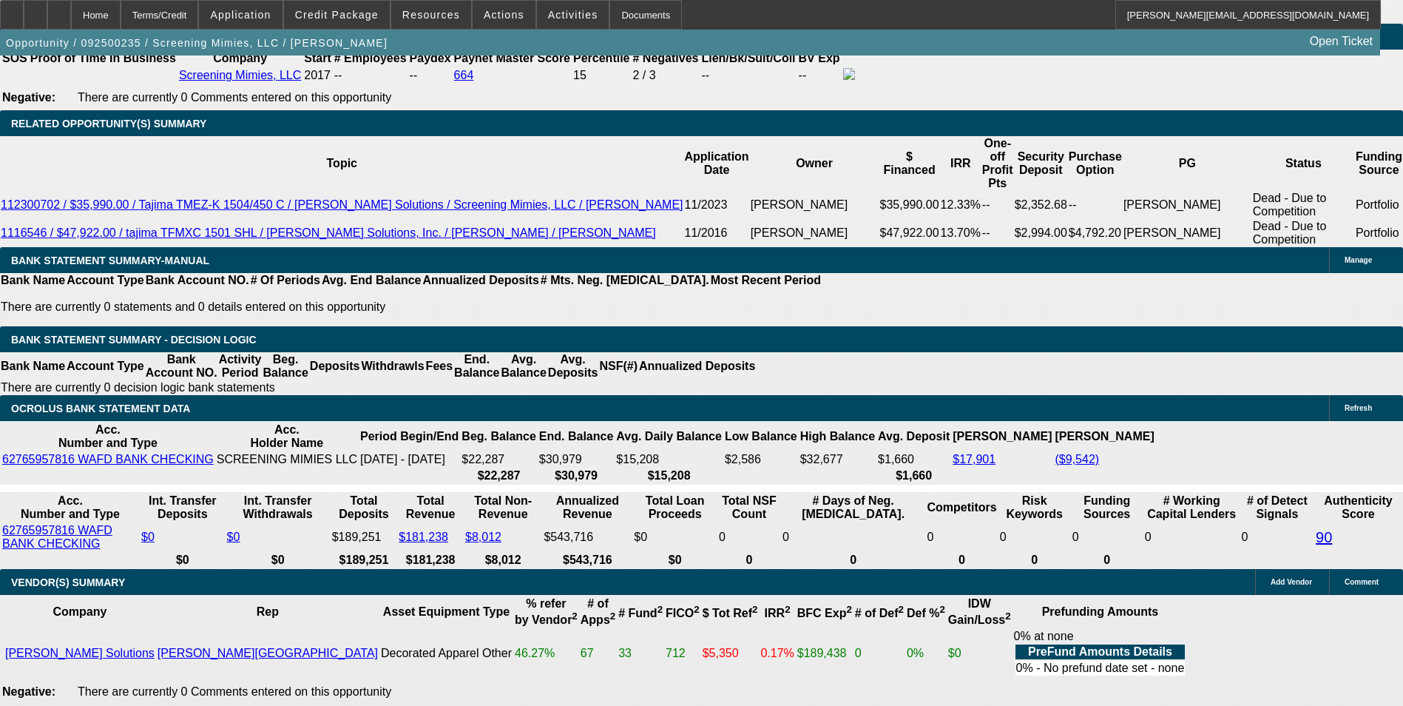
type input "$21,305.16"
type input "$10,652.58"
type input "0"
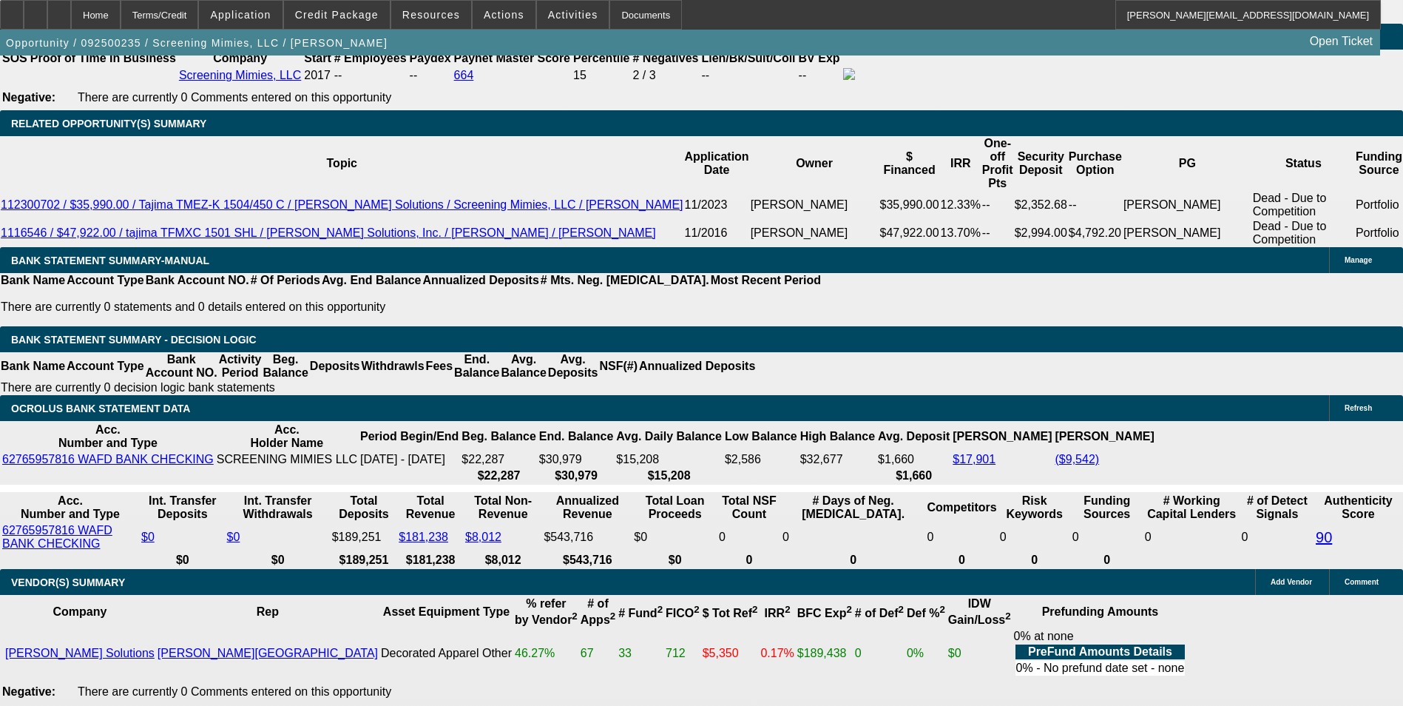
type input "$10,652.58"
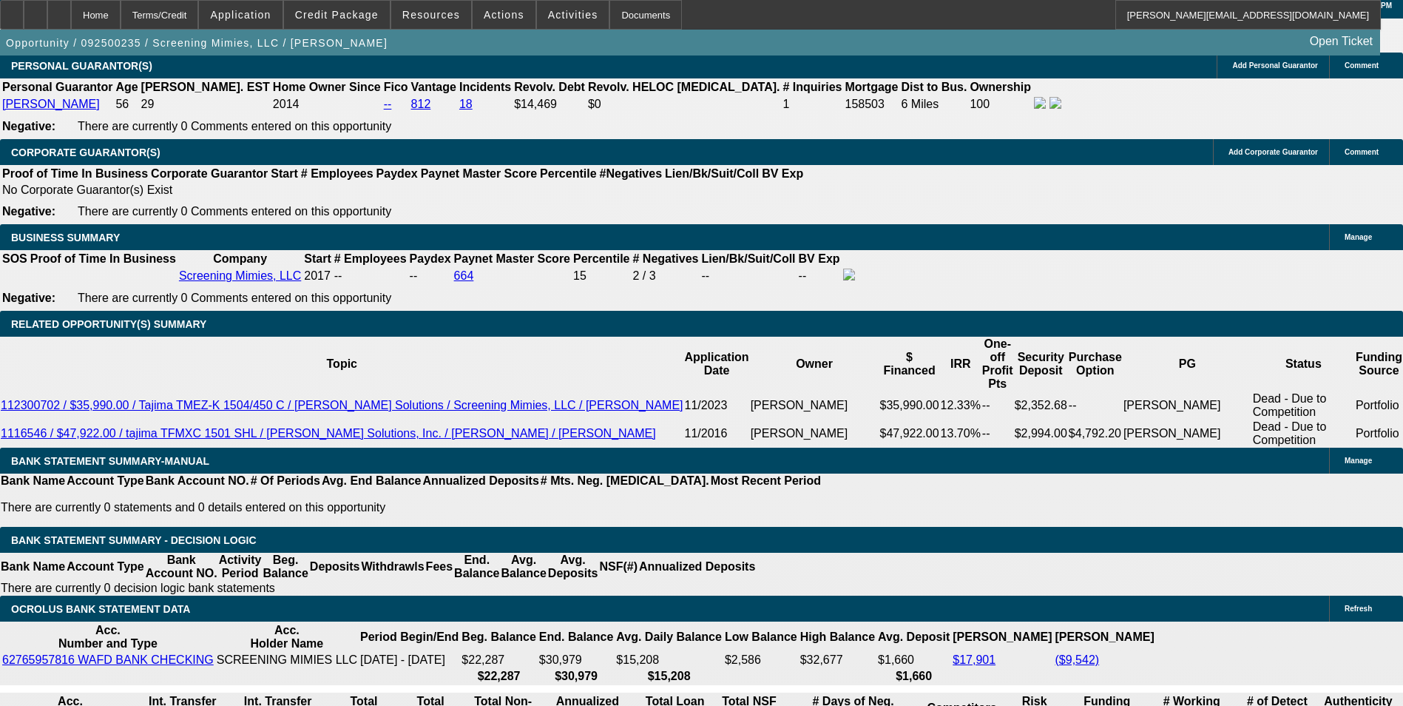
scroll to position [2071, 0]
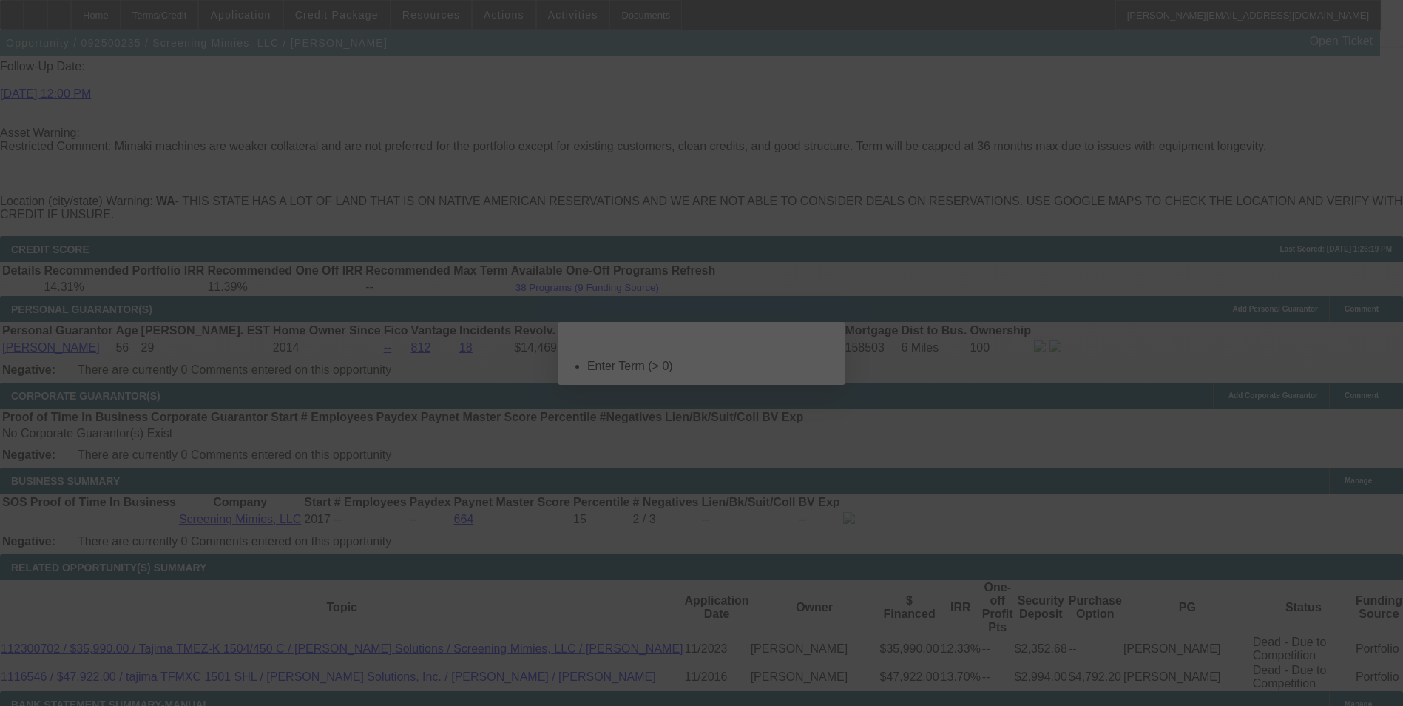
scroll to position [0, 0]
select select "0"
select select "2"
select select "0"
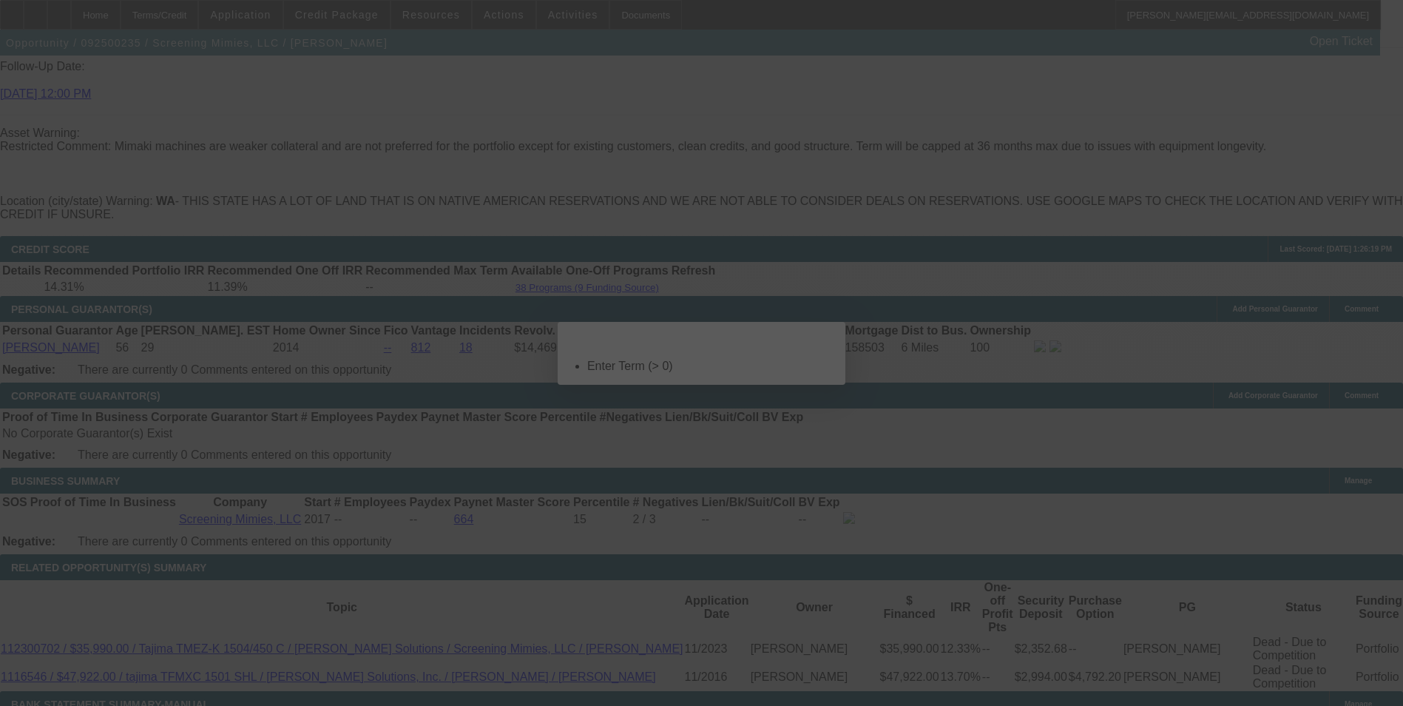
select select "6"
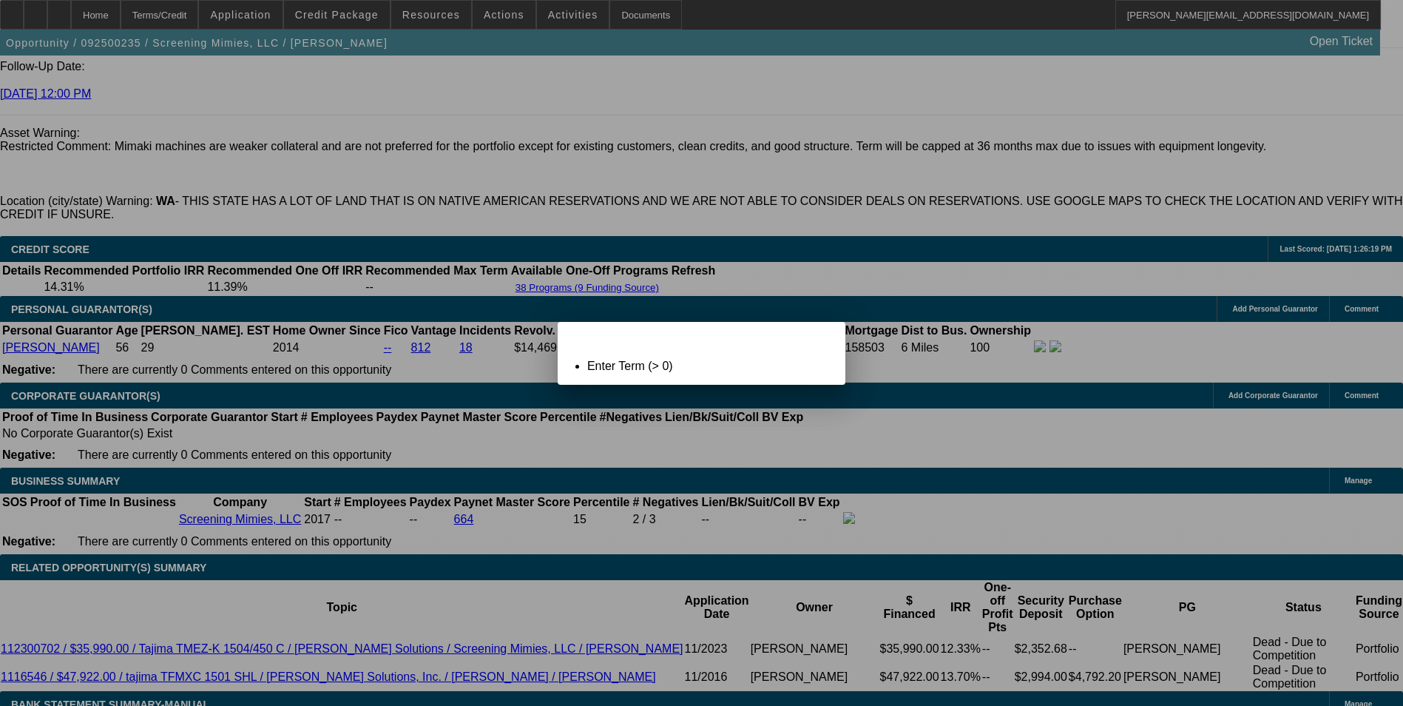
click at [818, 339] on span "Close" at bounding box center [827, 335] width 20 height 8
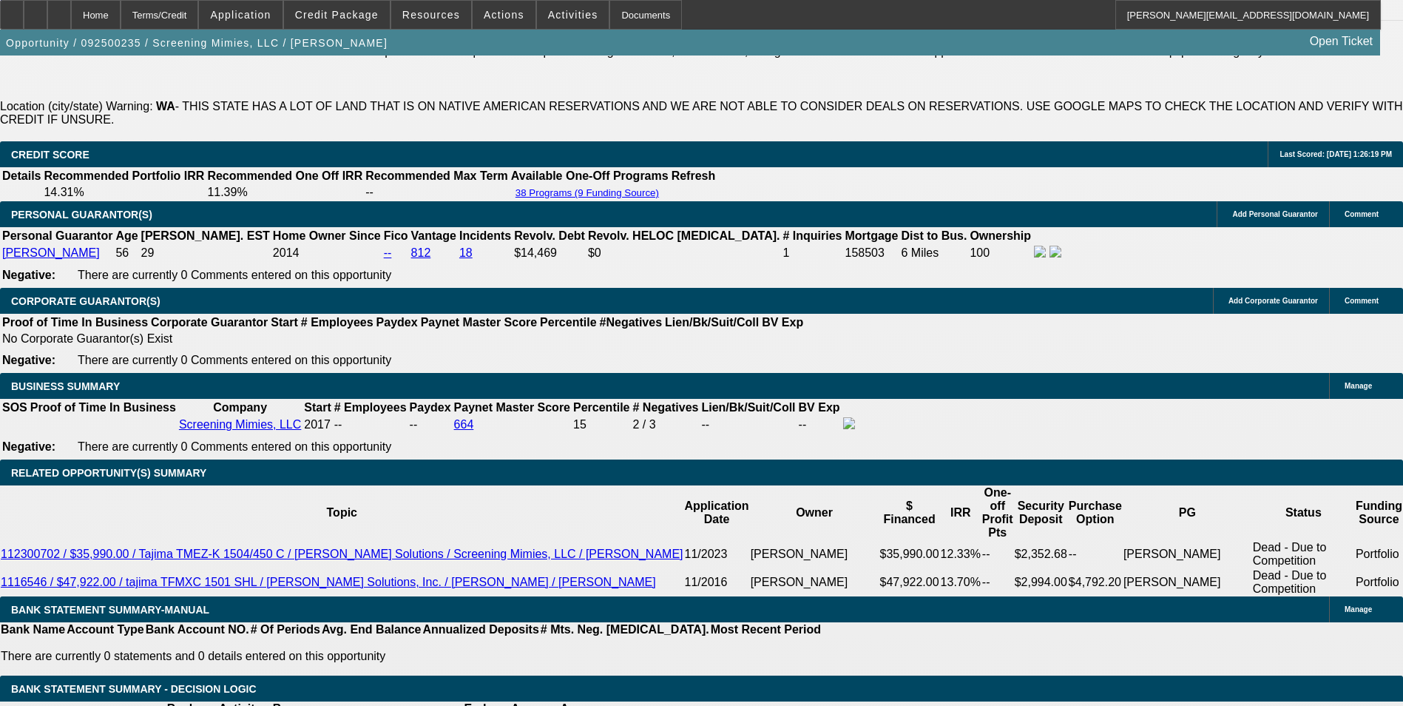
scroll to position [2293, 0]
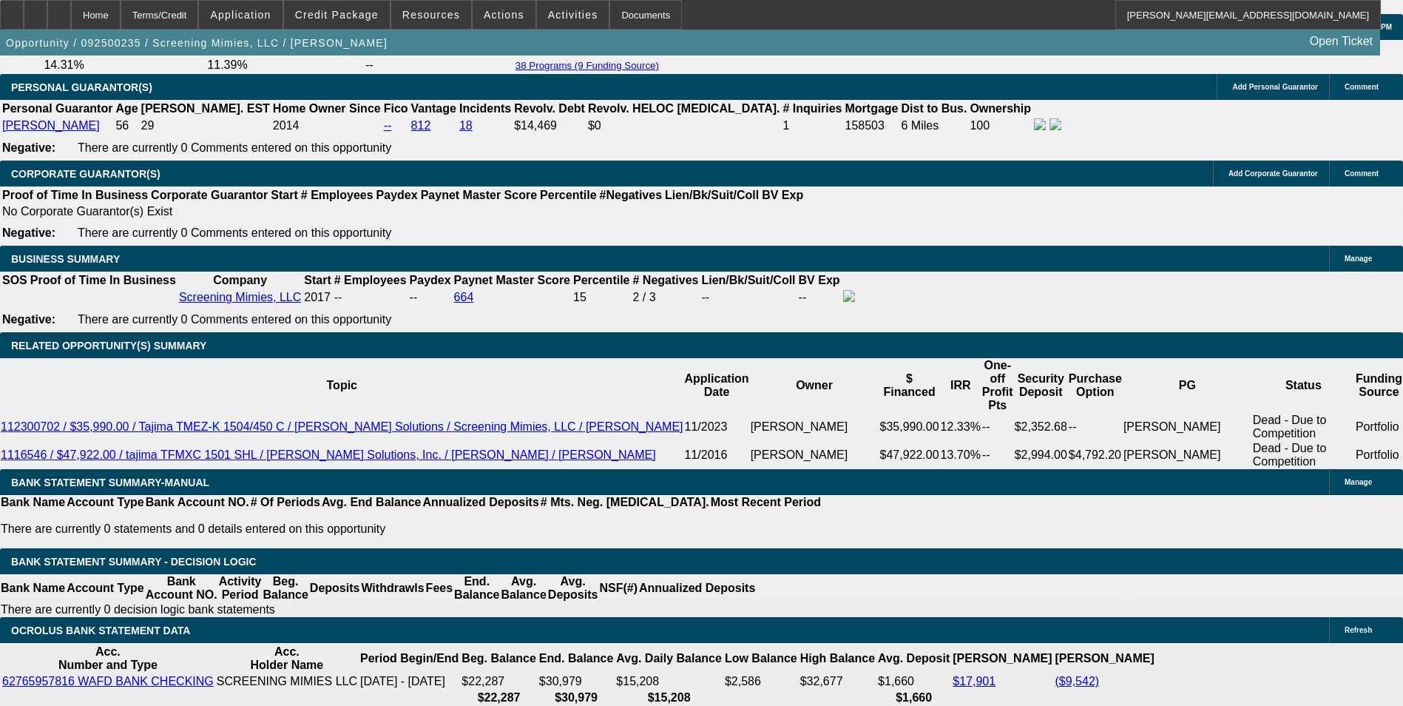
drag, startPoint x: 289, startPoint y: 458, endPoint x: 371, endPoint y: 434, distance: 85.7
type input "3"
type input "$0.00"
type input "36"
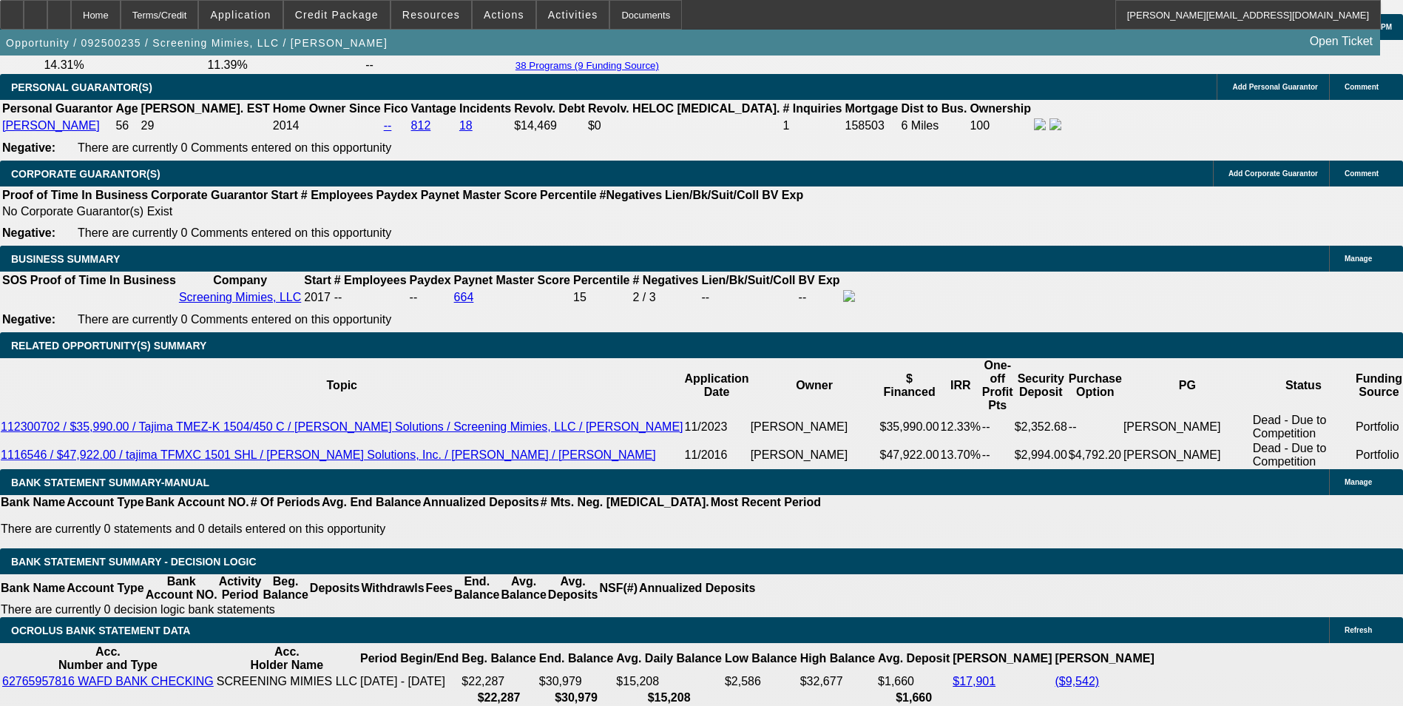
drag, startPoint x: 333, startPoint y: 457, endPoint x: 345, endPoint y: 451, distance: 13.2
type input "13"
type input "$1,802.94"
type input "$901.47"
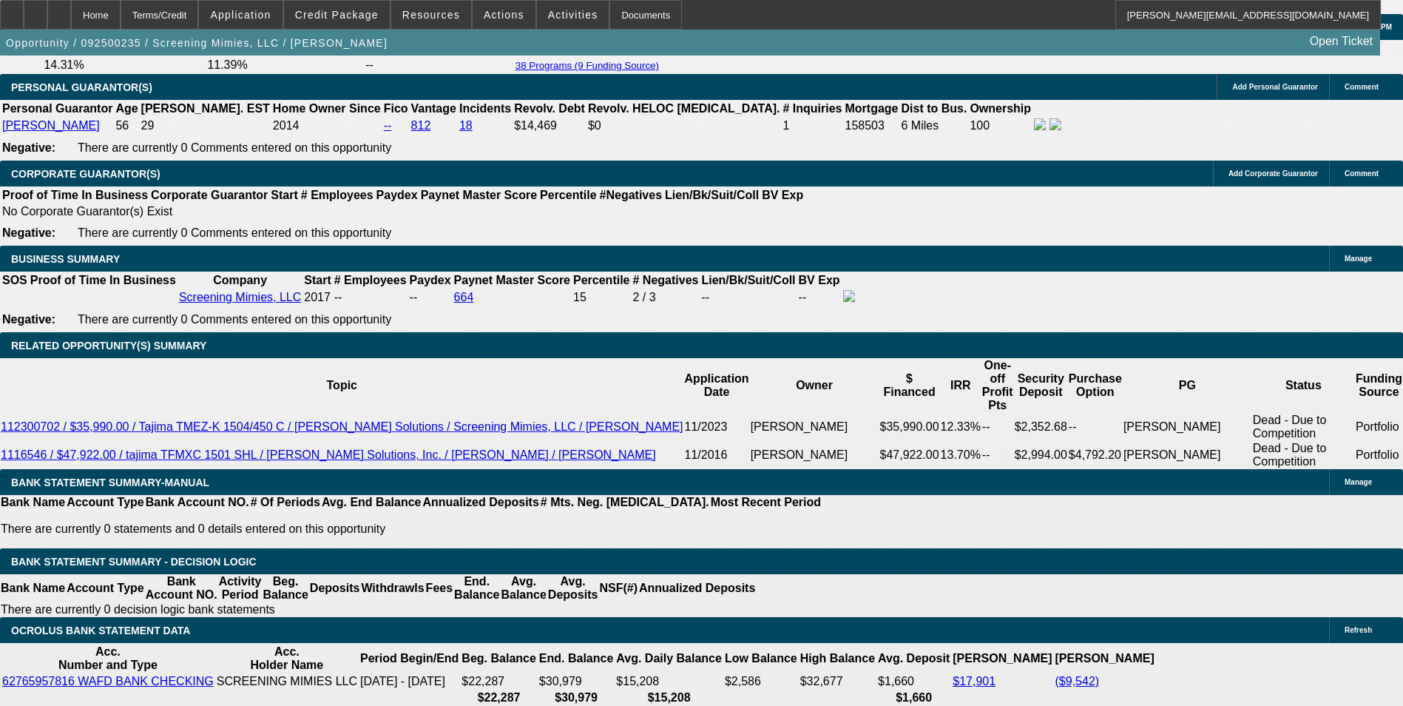
type input "$2,153.56"
type input "$1,076.78"
type input "13.5"
type input "$2,169.00"
type input "$1,084.50"
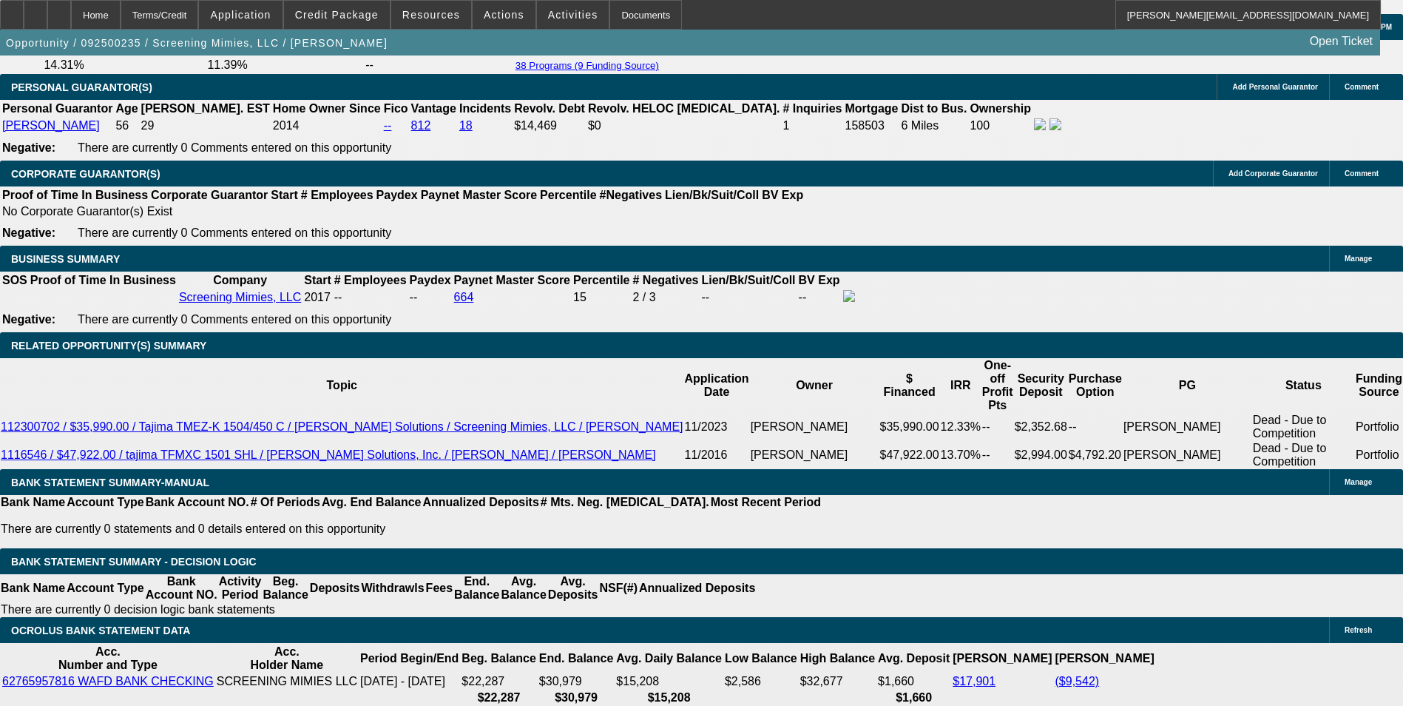
type input "13.5"
drag, startPoint x: 207, startPoint y: 440, endPoint x: 484, endPoint y: 419, distance: 277.5
type input "$0.00"
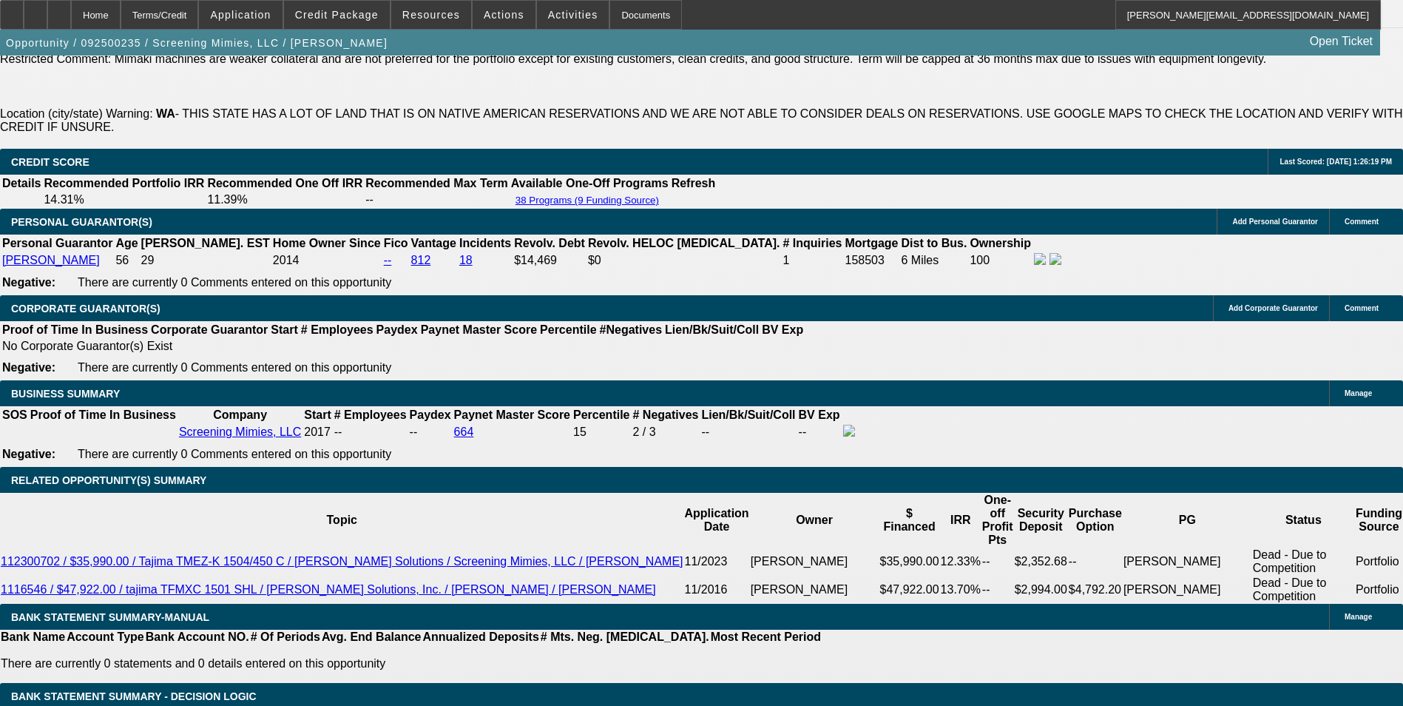
scroll to position [2145, 0]
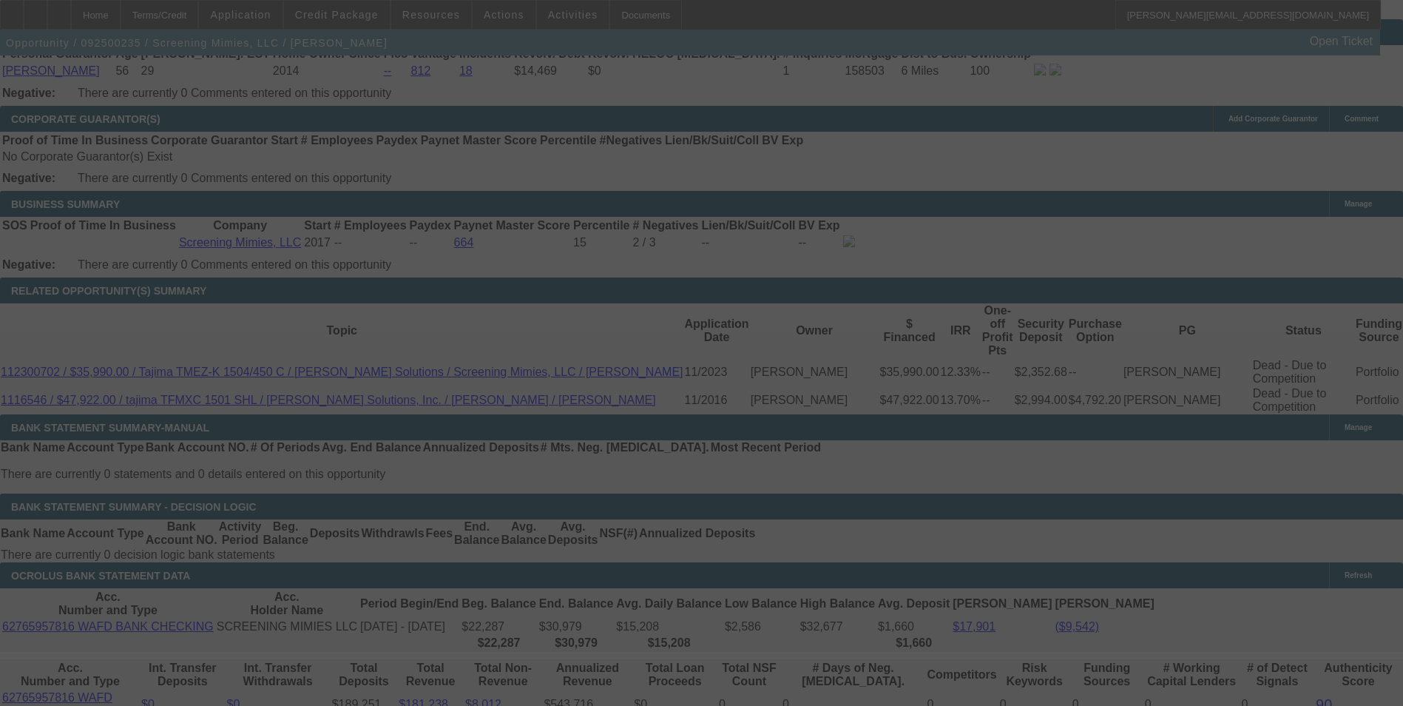
scroll to position [2441, 0]
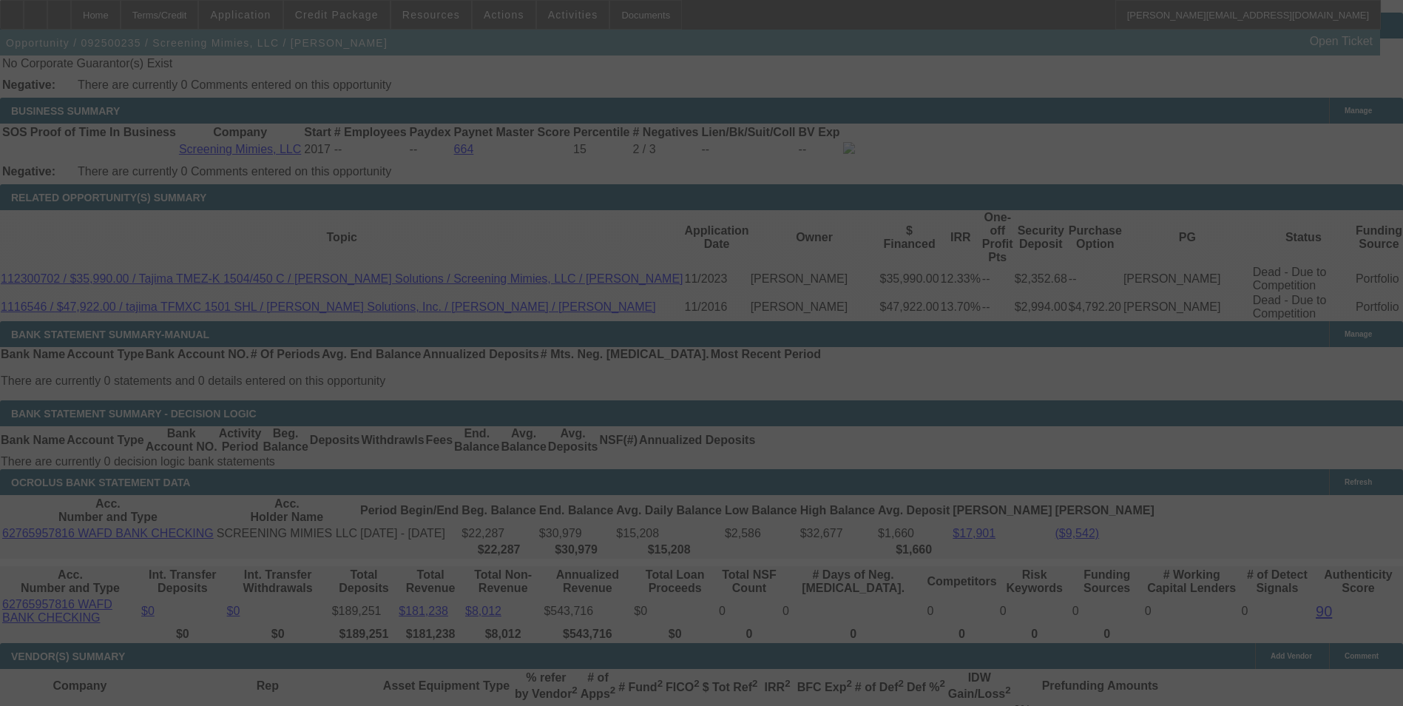
select select "0"
select select "2"
select select "0"
select select "6"
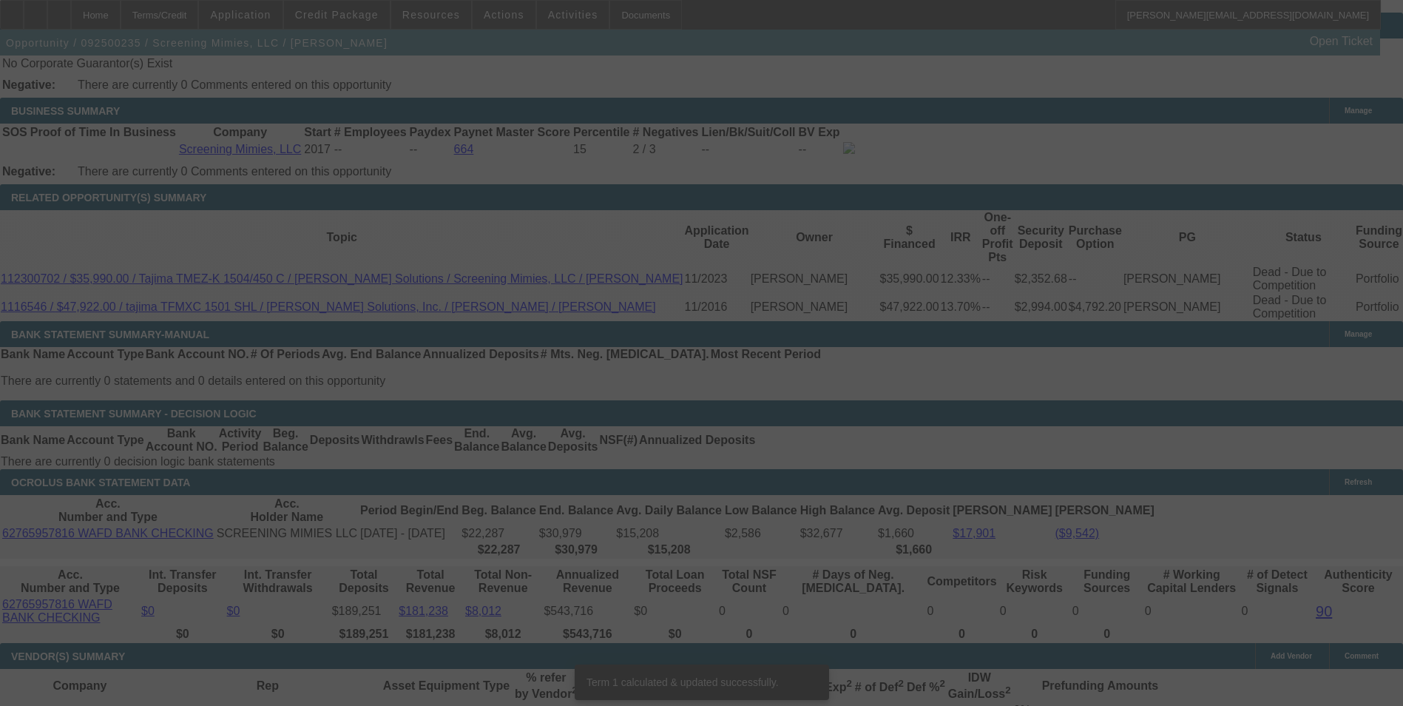
scroll to position [2433, 0]
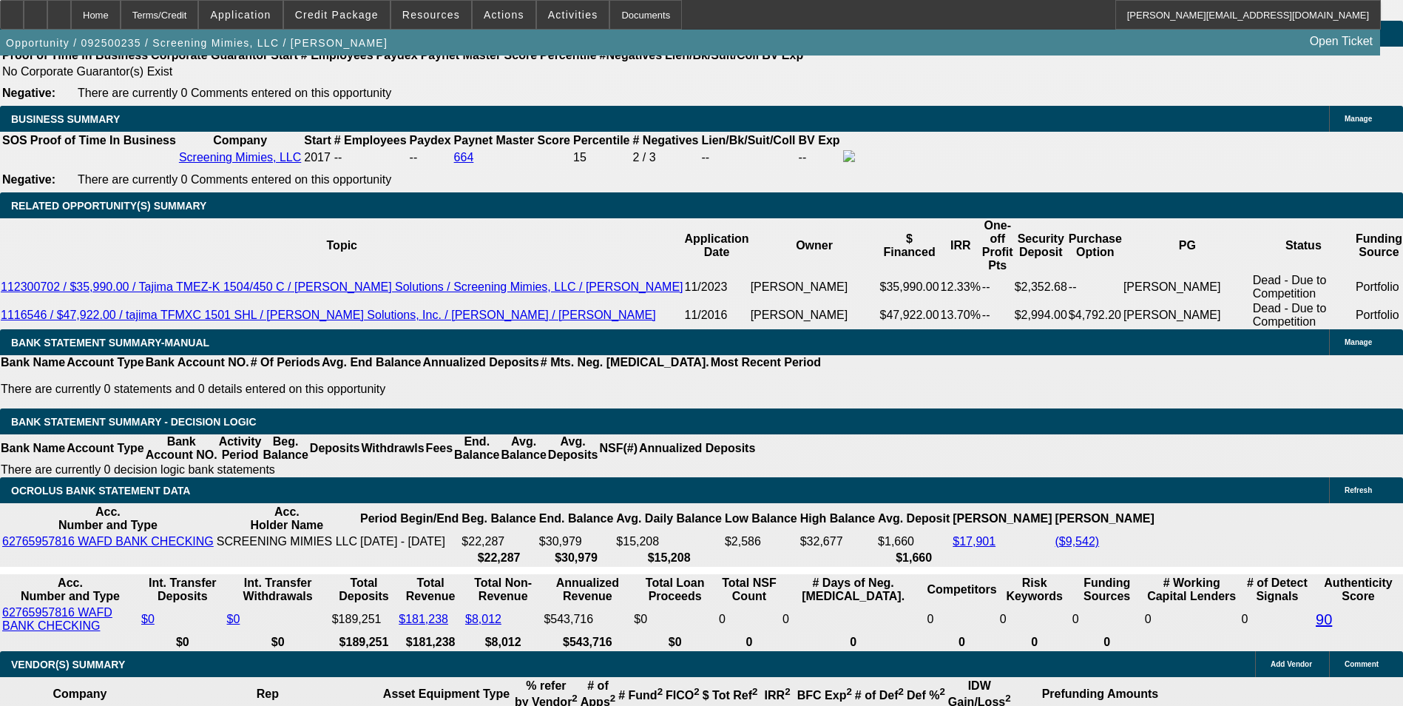
drag, startPoint x: 215, startPoint y: 323, endPoint x: 424, endPoint y: 284, distance: 212.1
type input "1100"
type input "$2,200.00"
type input "UNKNOWN"
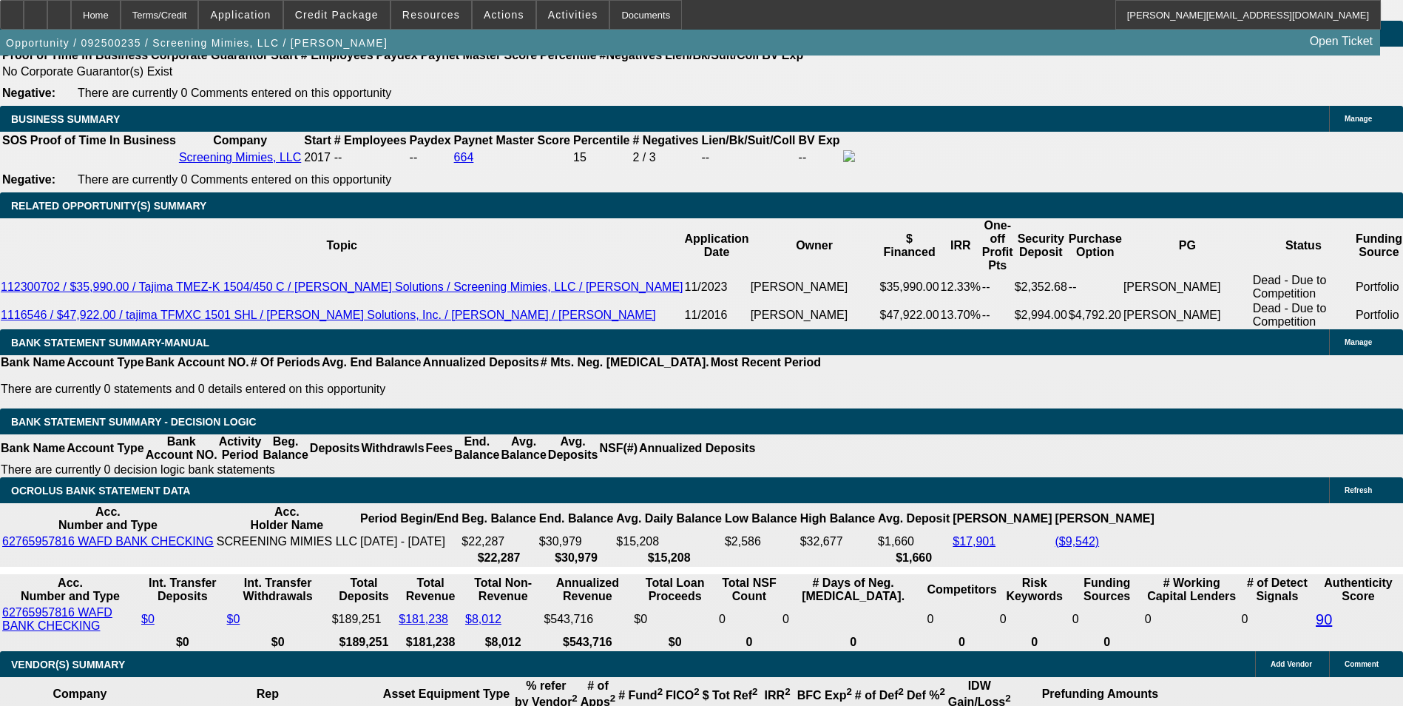
type input "14.5"
type input "$1,100.00"
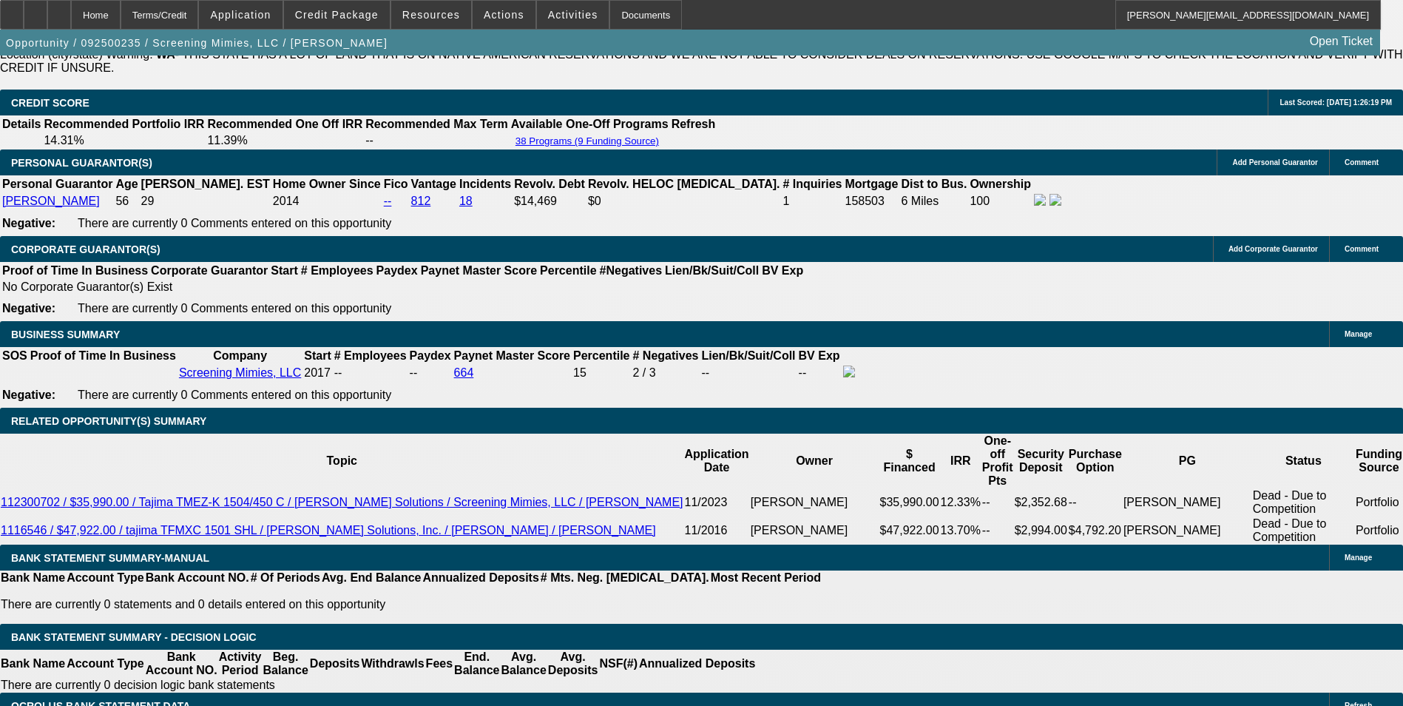
scroll to position [2211, 0]
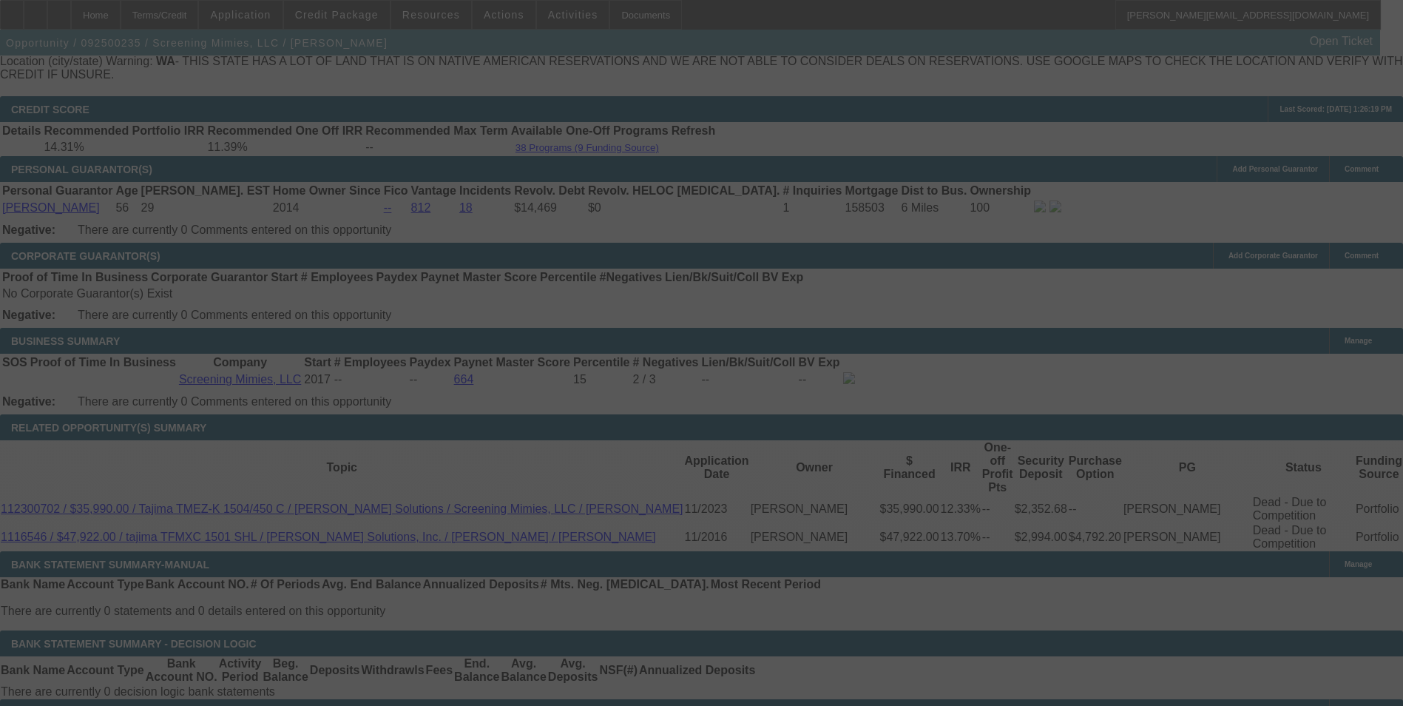
select select "0"
select select "2"
select select "0"
select select "6"
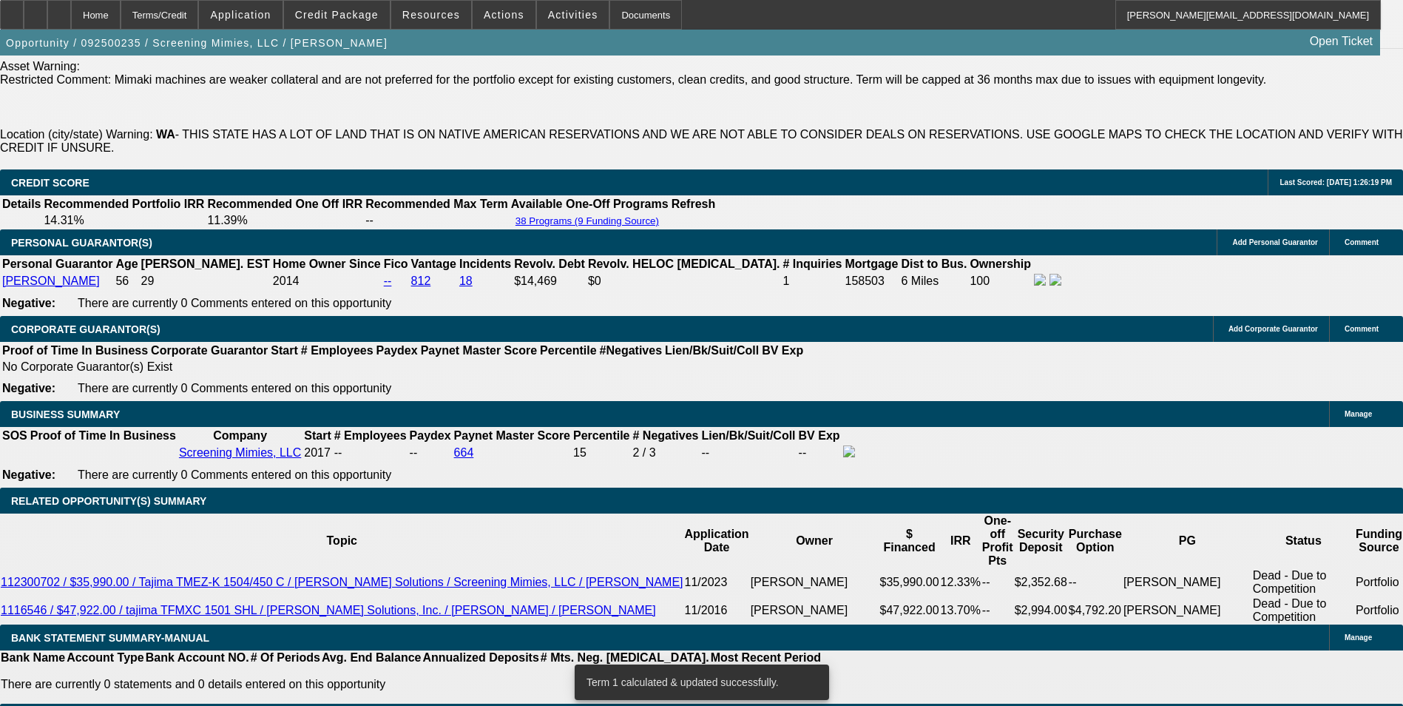
scroll to position [2137, 0]
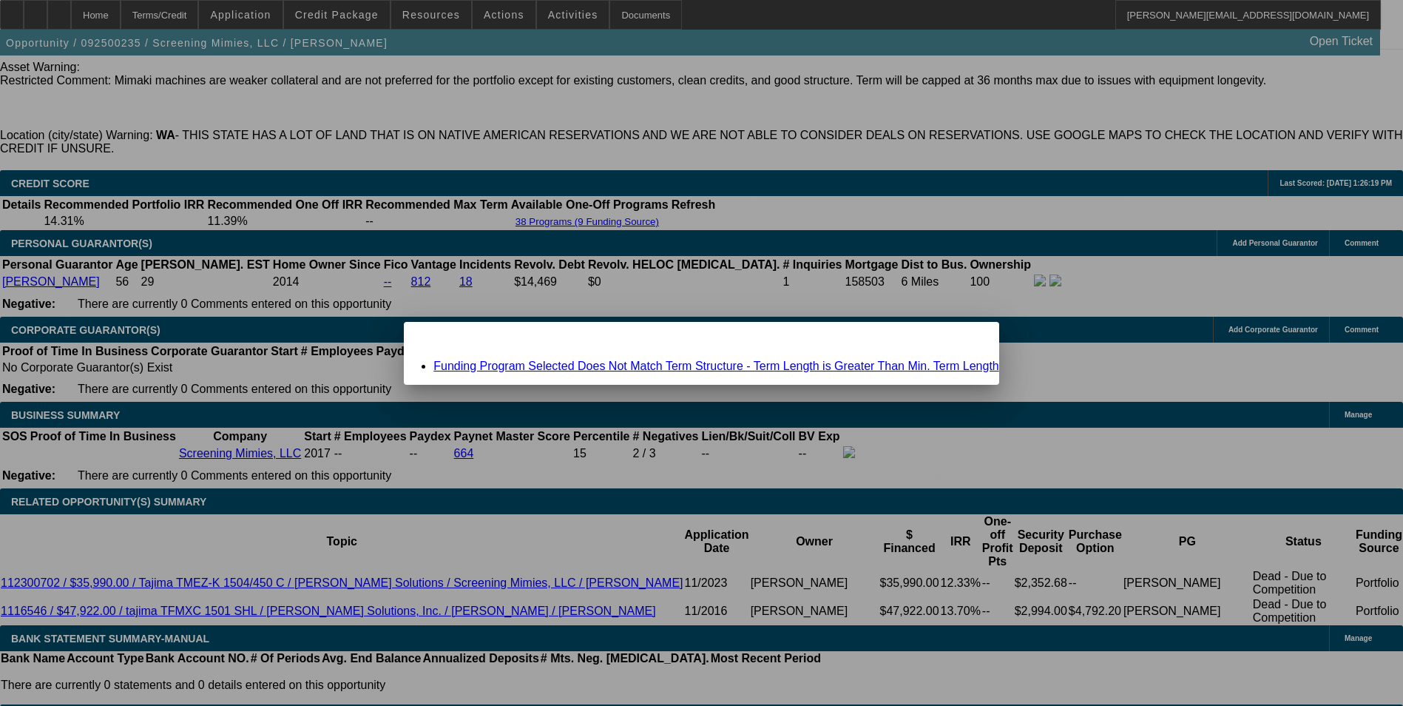
scroll to position [0, 0]
click at [971, 339] on span "Close" at bounding box center [981, 335] width 20 height 8
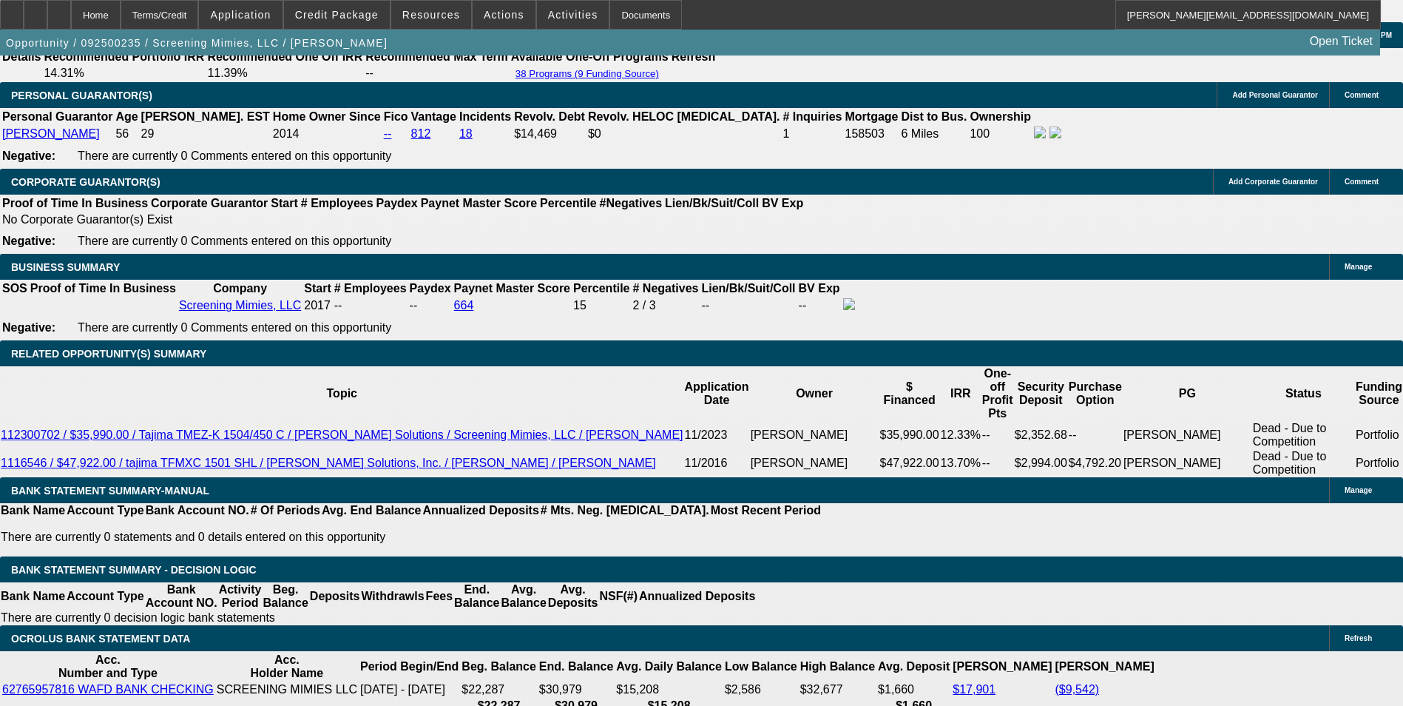
scroll to position [2359, 0]
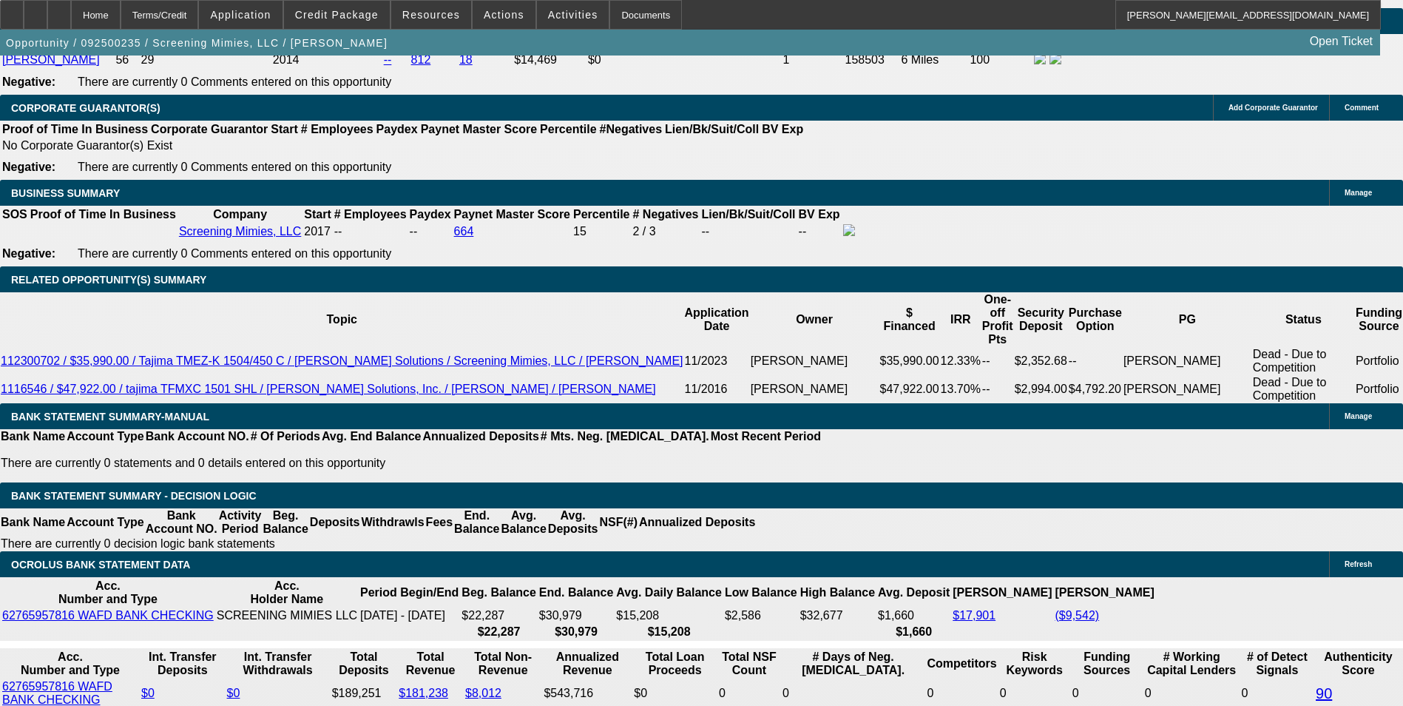
drag, startPoint x: 217, startPoint y: 393, endPoint x: 394, endPoint y: 384, distance: 177.0
type input "1120"
type input "$2,240.00"
type input "UNKNOWN"
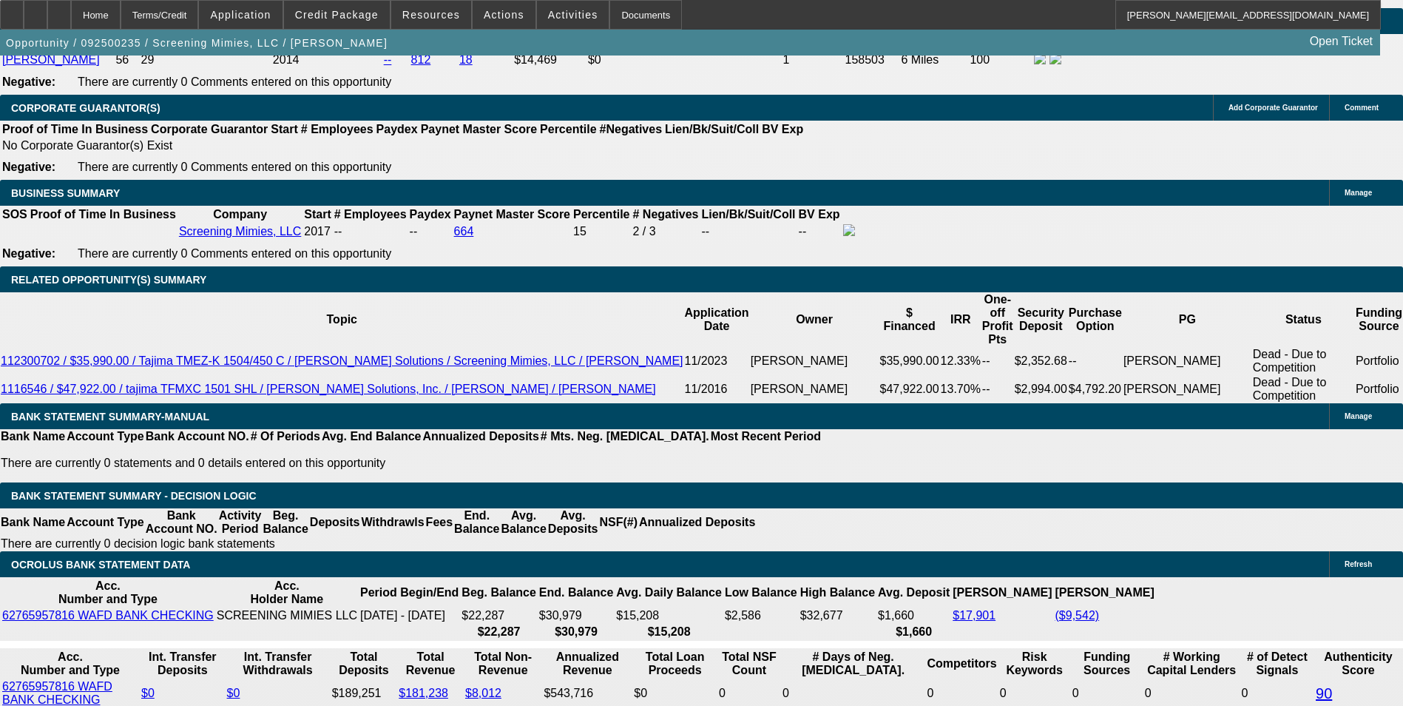
type input "15.8"
type input "$1,120.00"
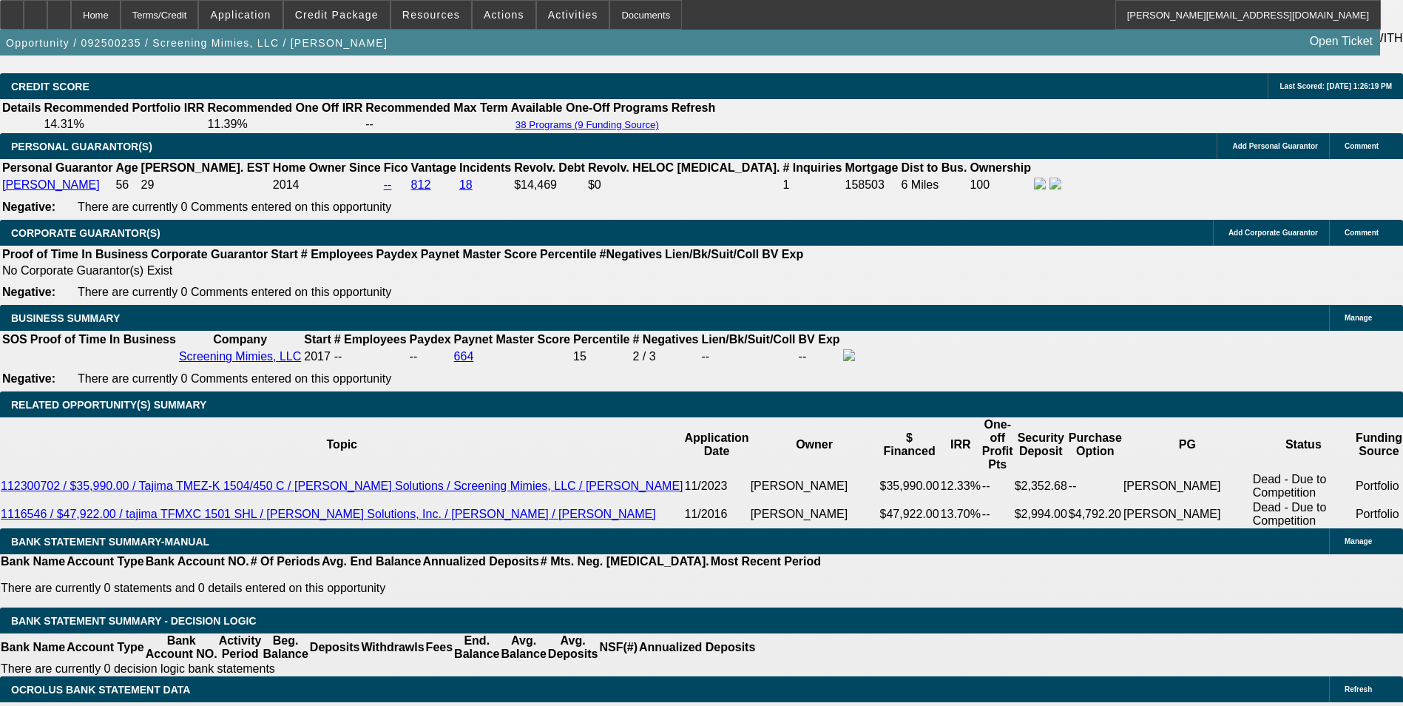
scroll to position [2063, 0]
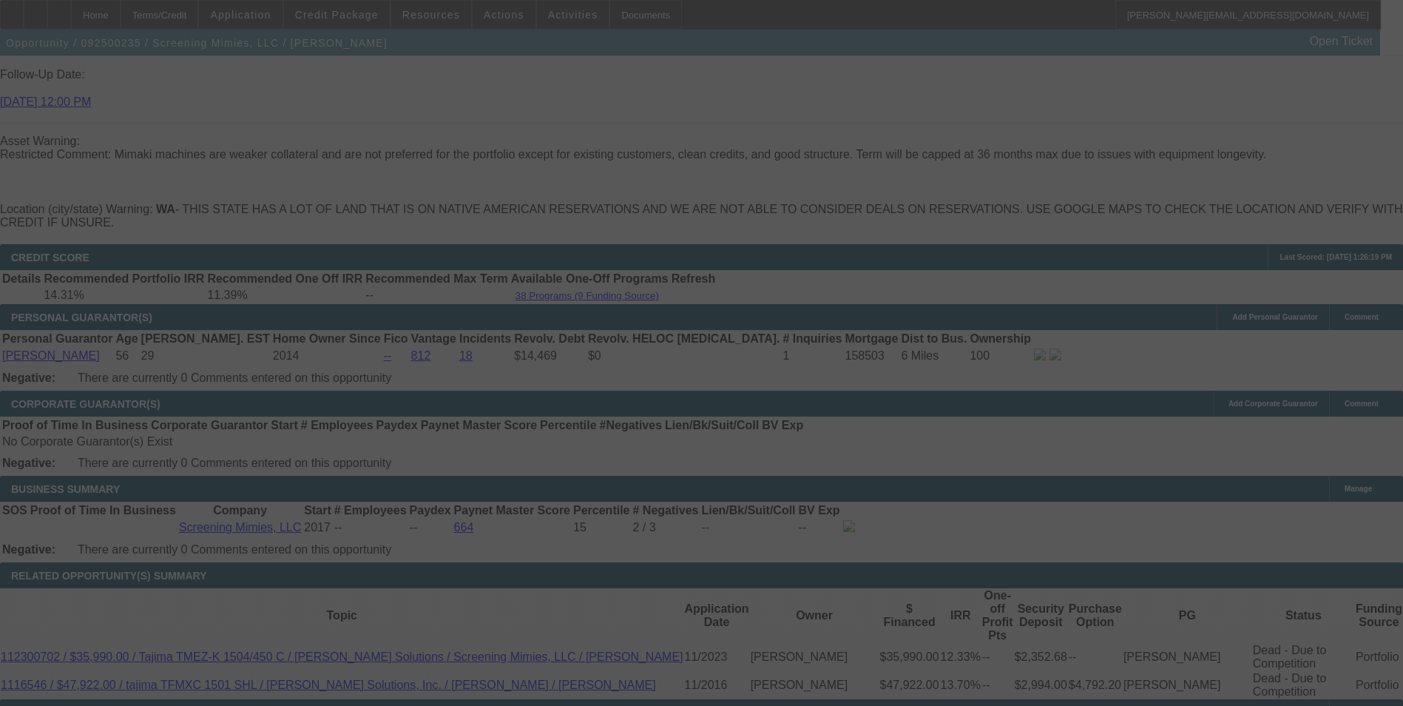
select select "0"
select select "2"
select select "0"
select select "6"
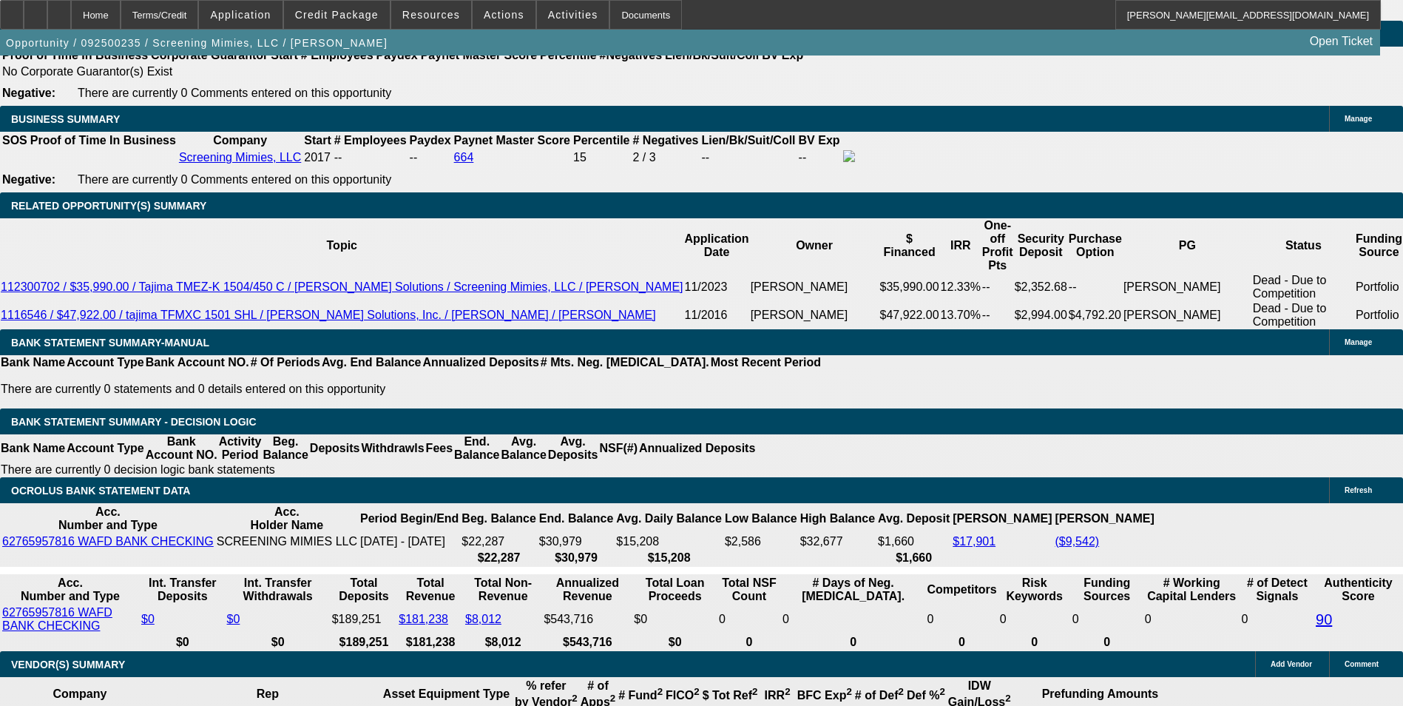
scroll to position [2359, 0]
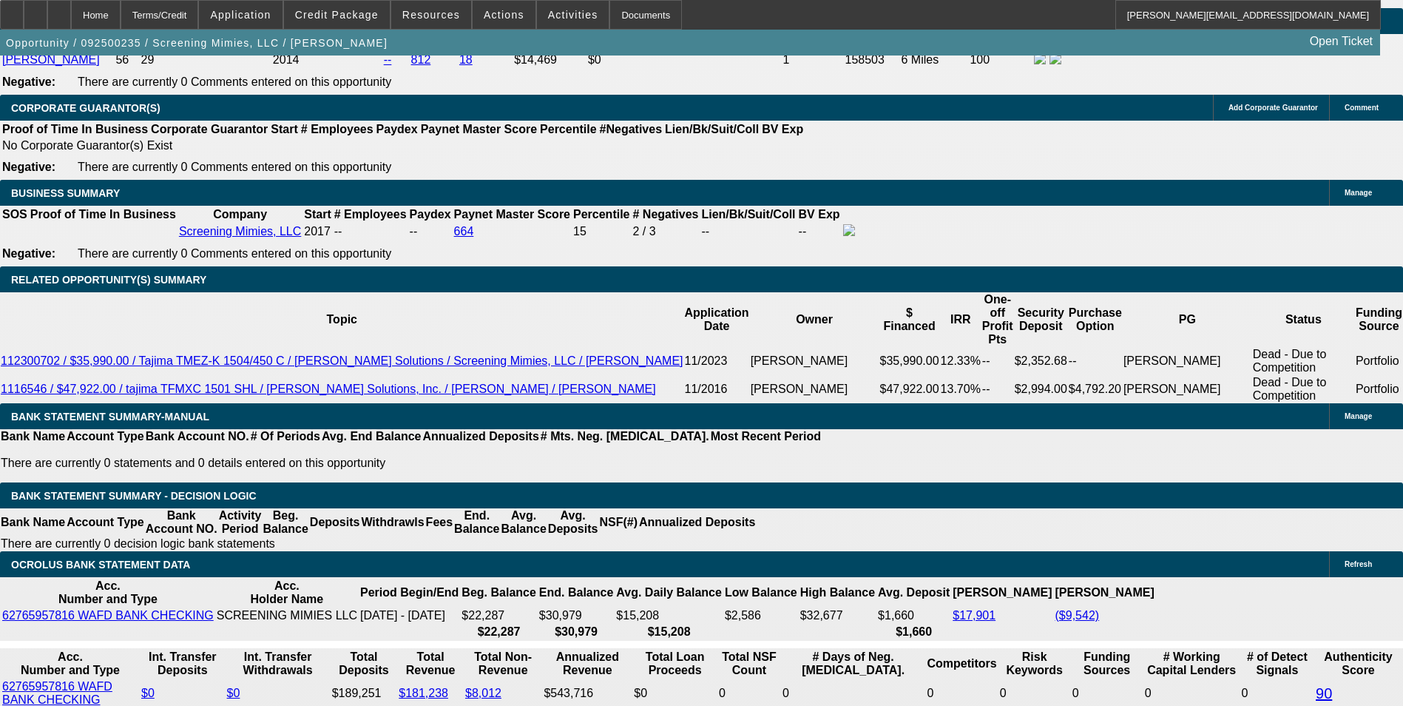
drag, startPoint x: 212, startPoint y: 396, endPoint x: 472, endPoint y: 387, distance: 260.6
type input "1112"
type input "$2,224.00"
type input "UNKNOWN"
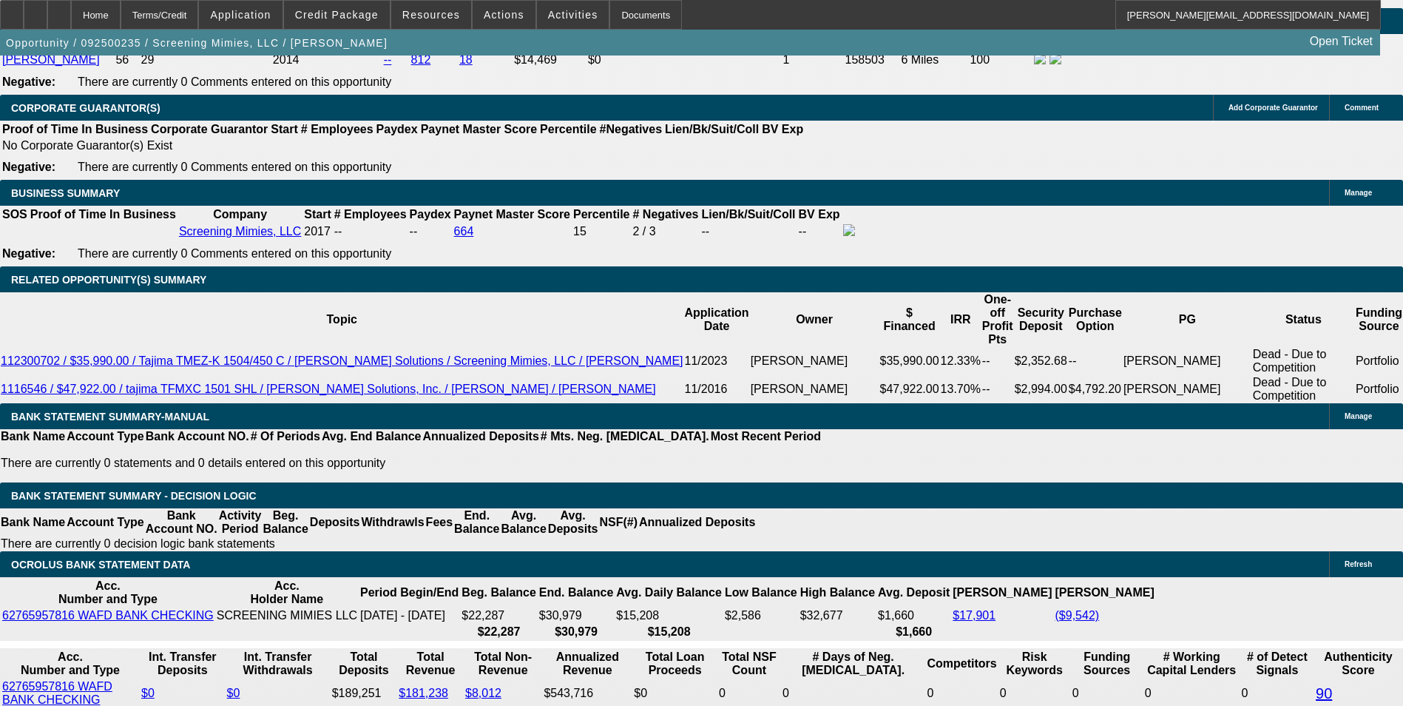
type input "15.3"
type input "$1,112.00"
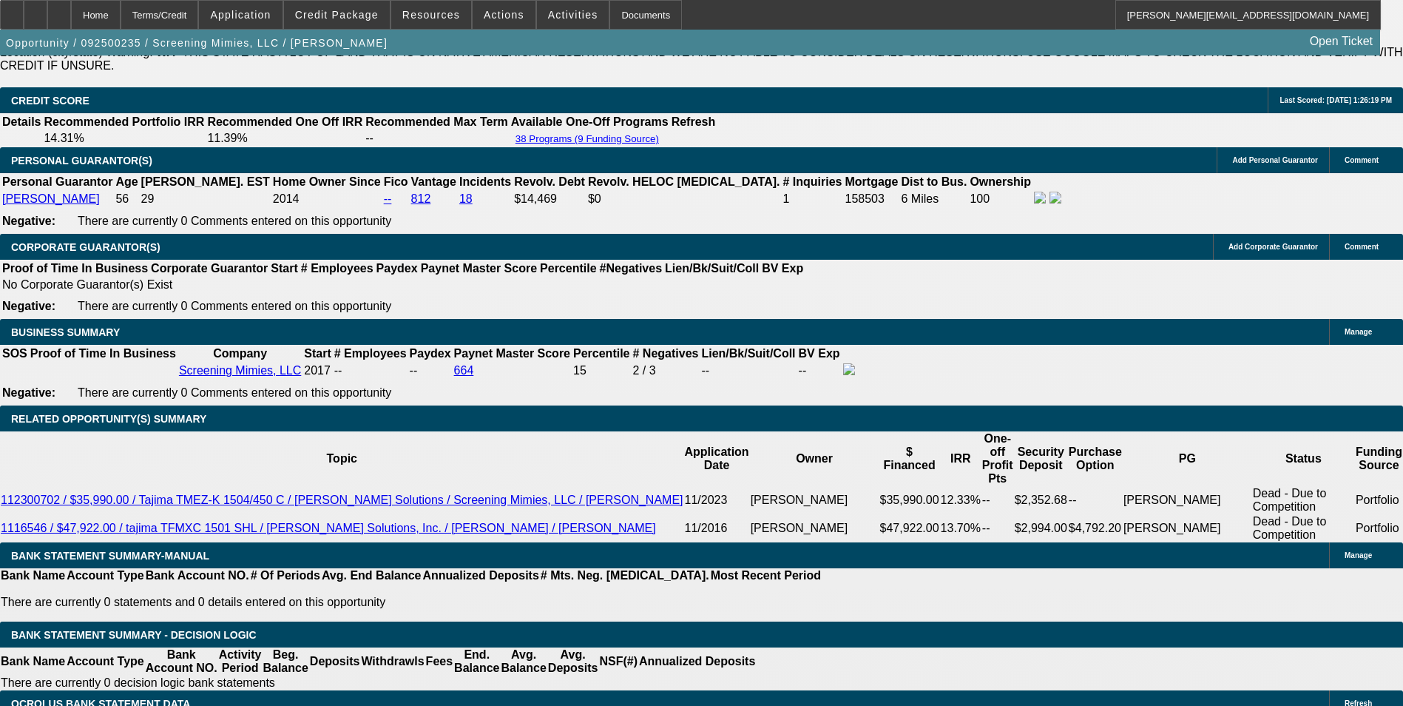
scroll to position [2137, 0]
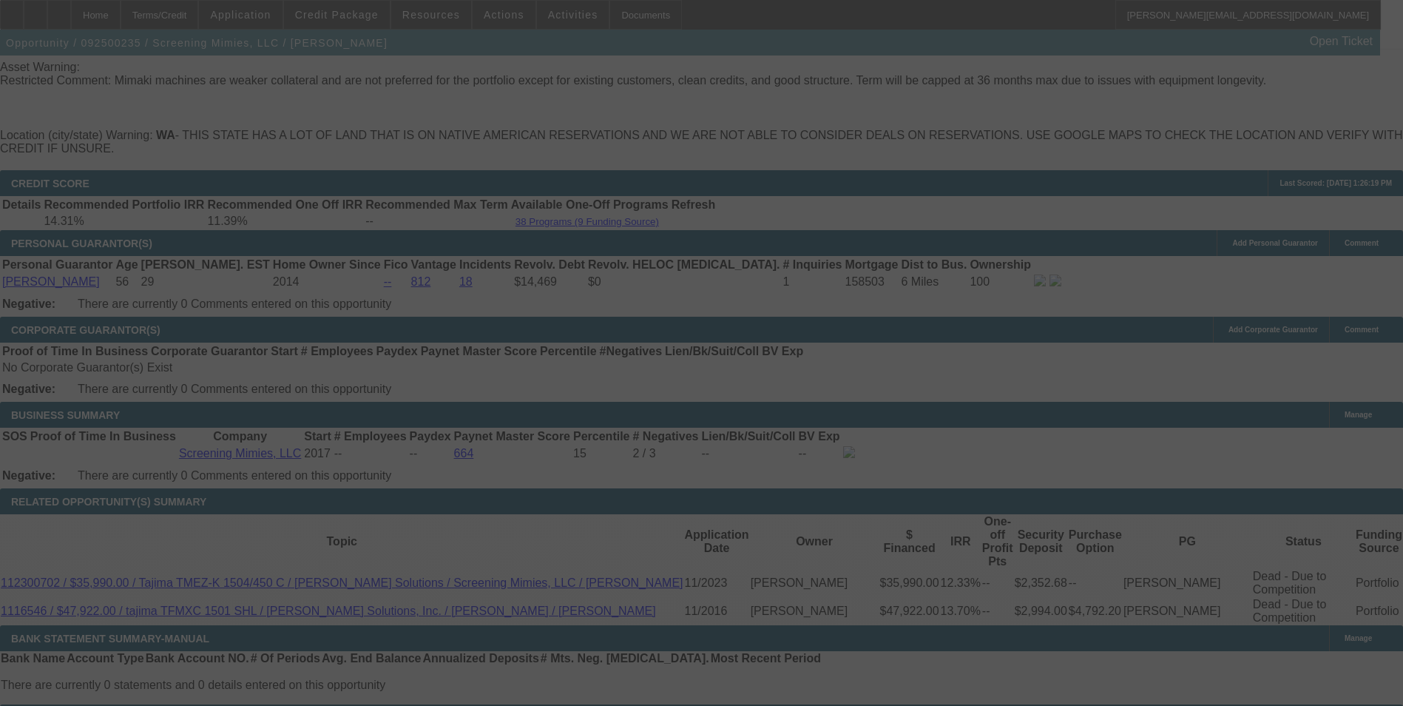
select select "0"
select select "2"
select select "0"
select select "6"
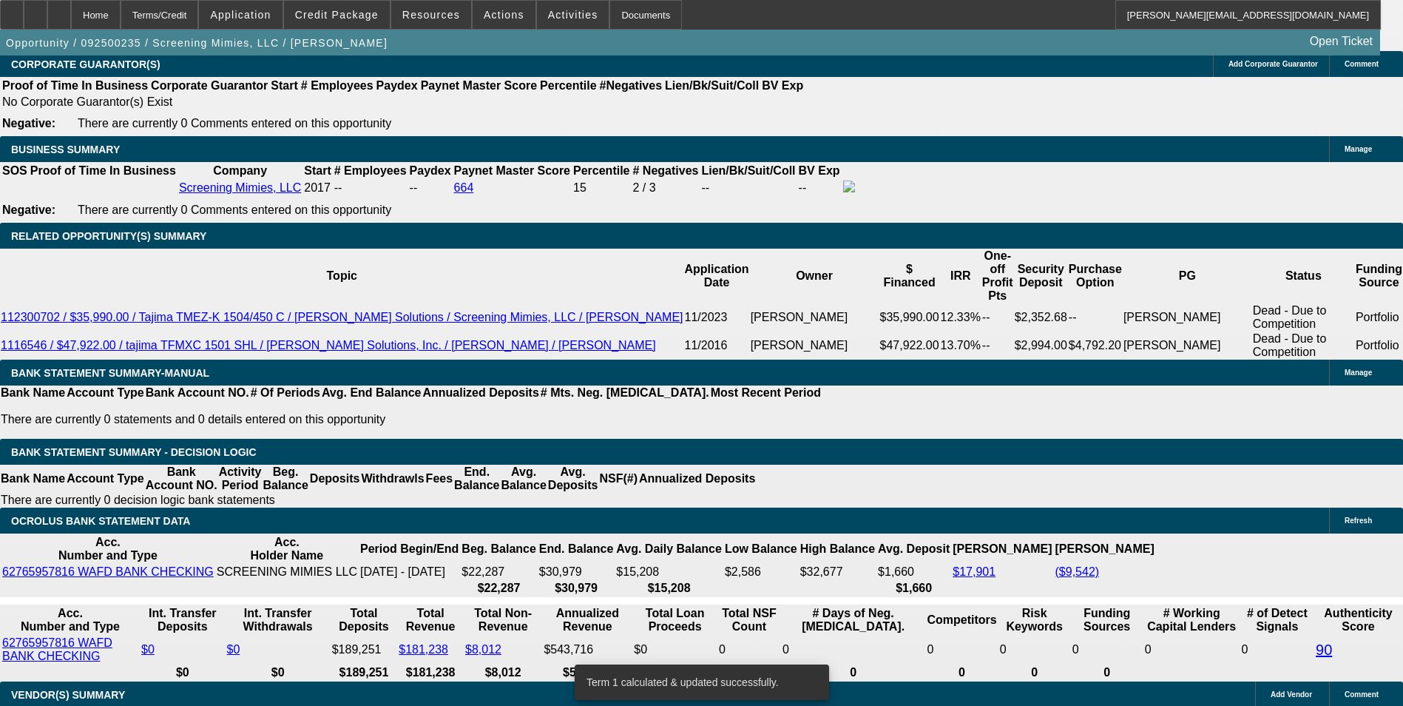
scroll to position [2433, 0]
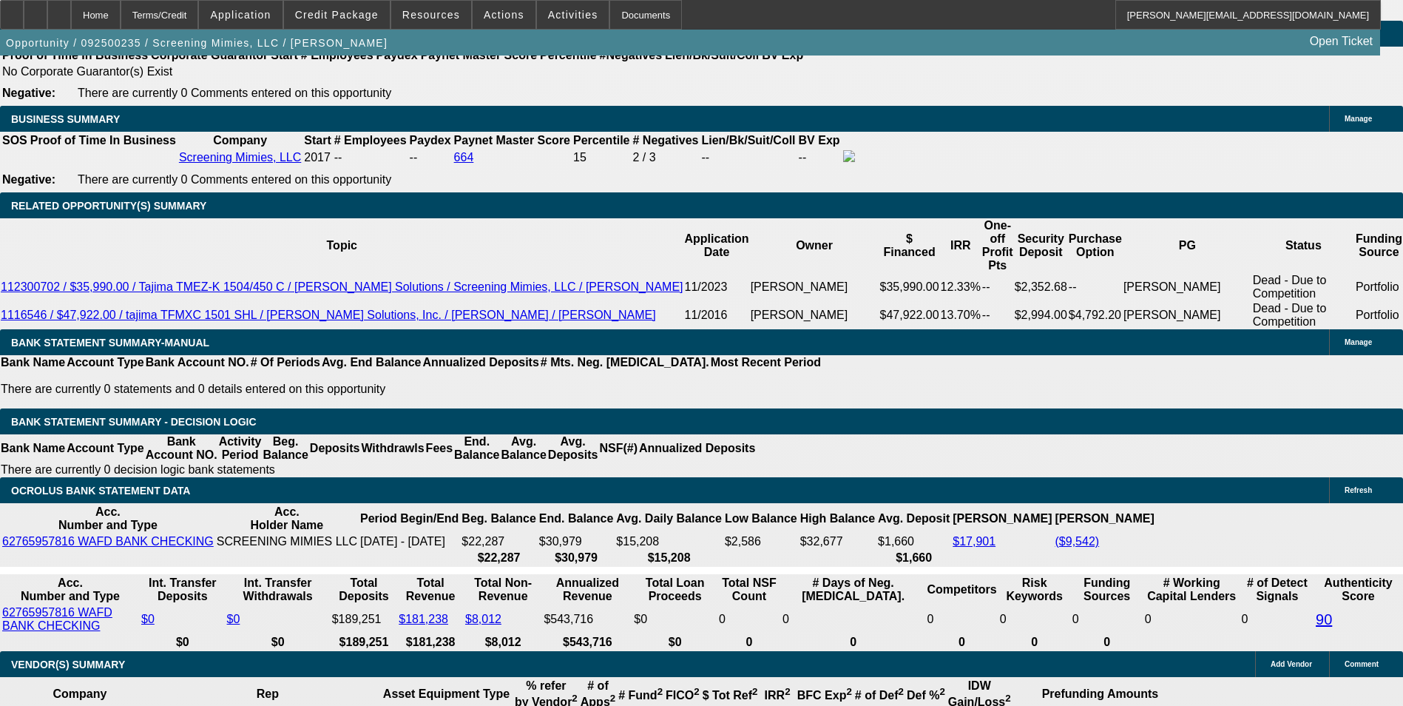
drag, startPoint x: 226, startPoint y: 320, endPoint x: 485, endPoint y: 320, distance: 259.7
type input "1108"
type input "15"
type input "$2,216.00"
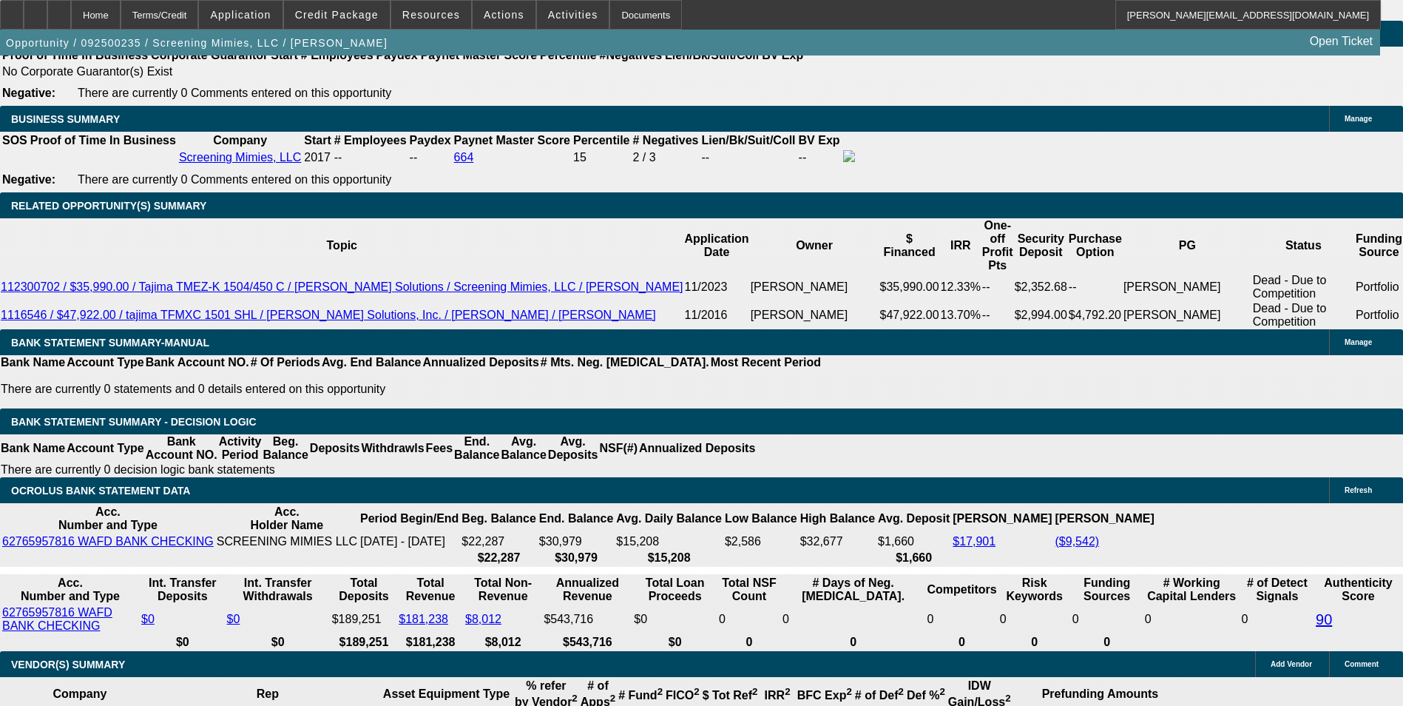
type input "UNKNOWN"
type input "$1,108.00"
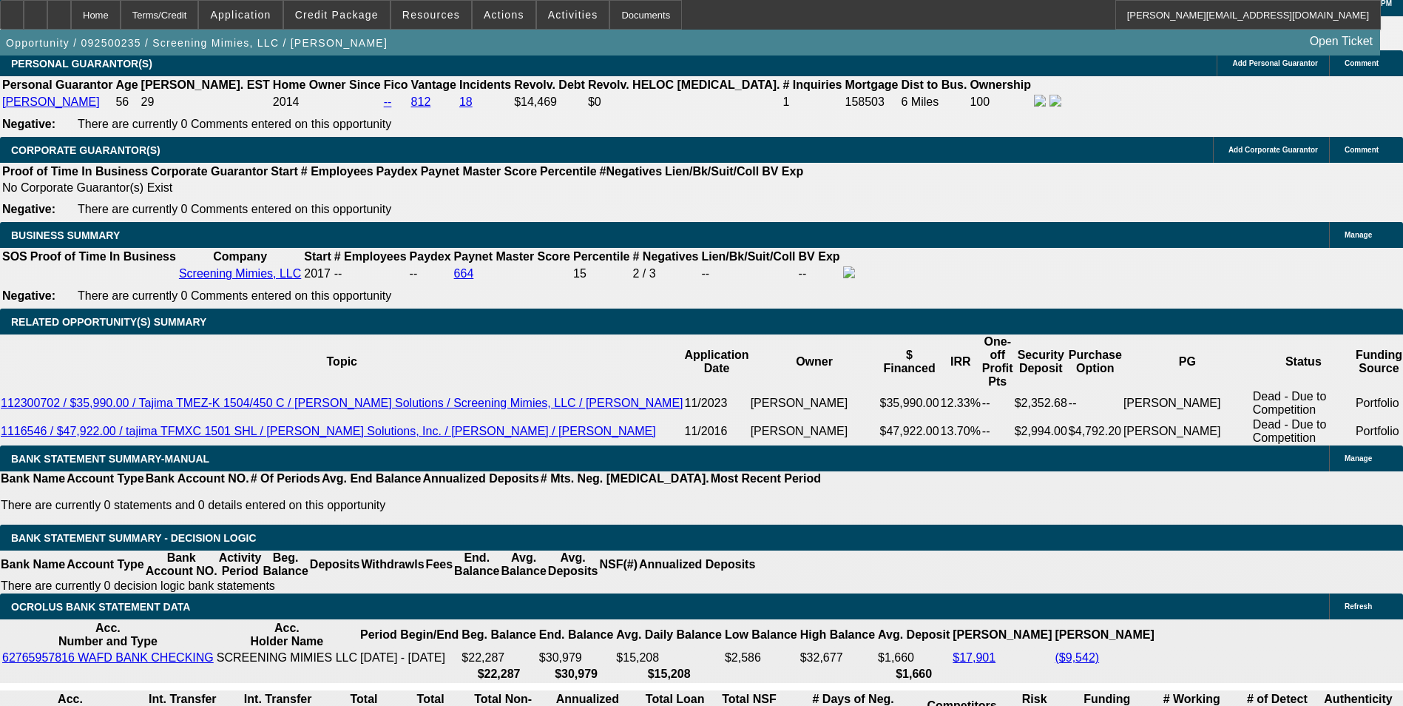
scroll to position [2137, 0]
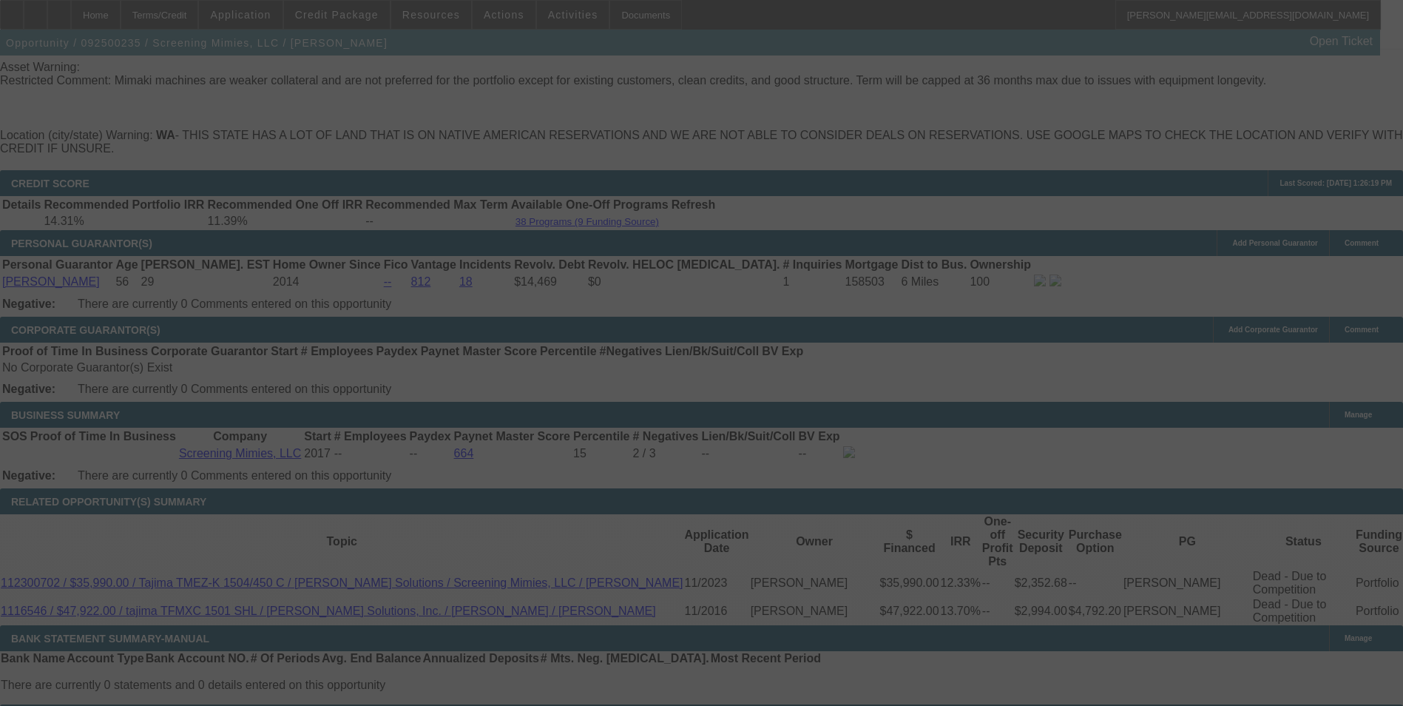
select select "0"
select select "2"
select select "0"
select select "6"
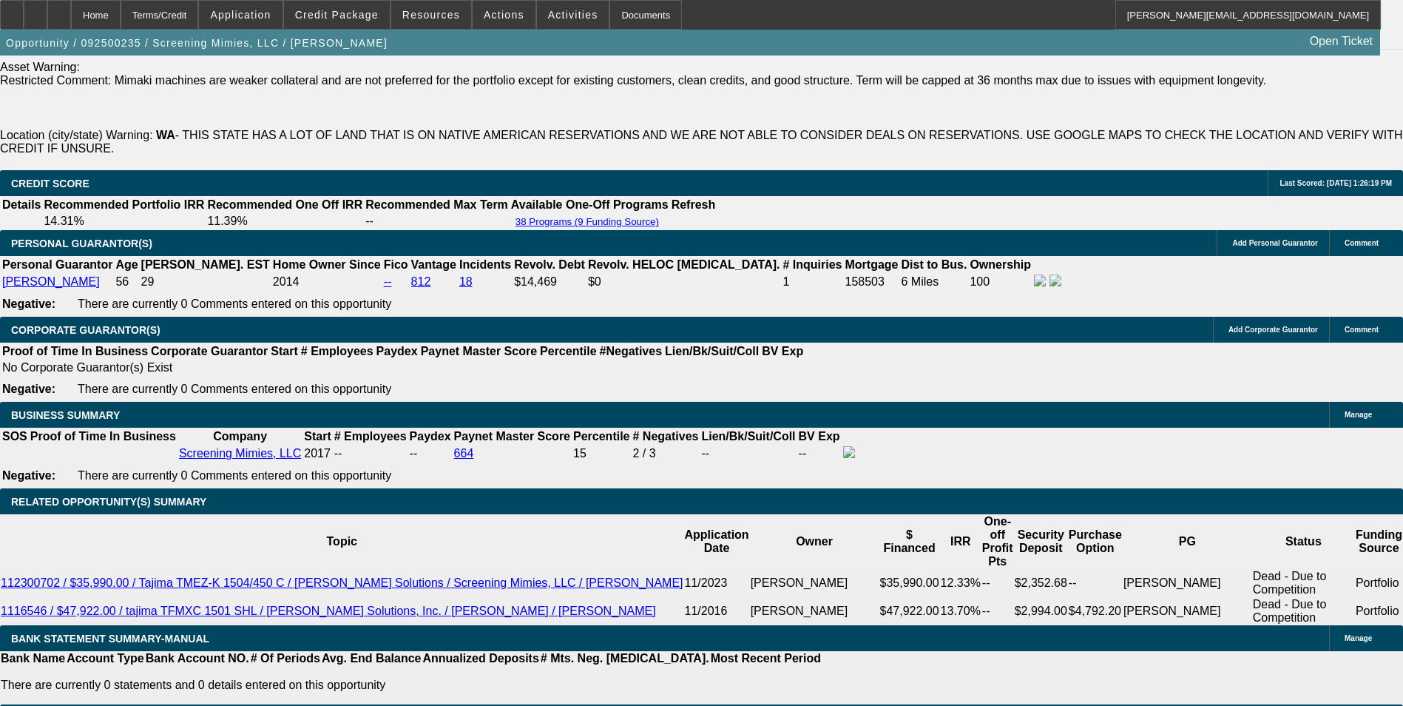
scroll to position [0, 0]
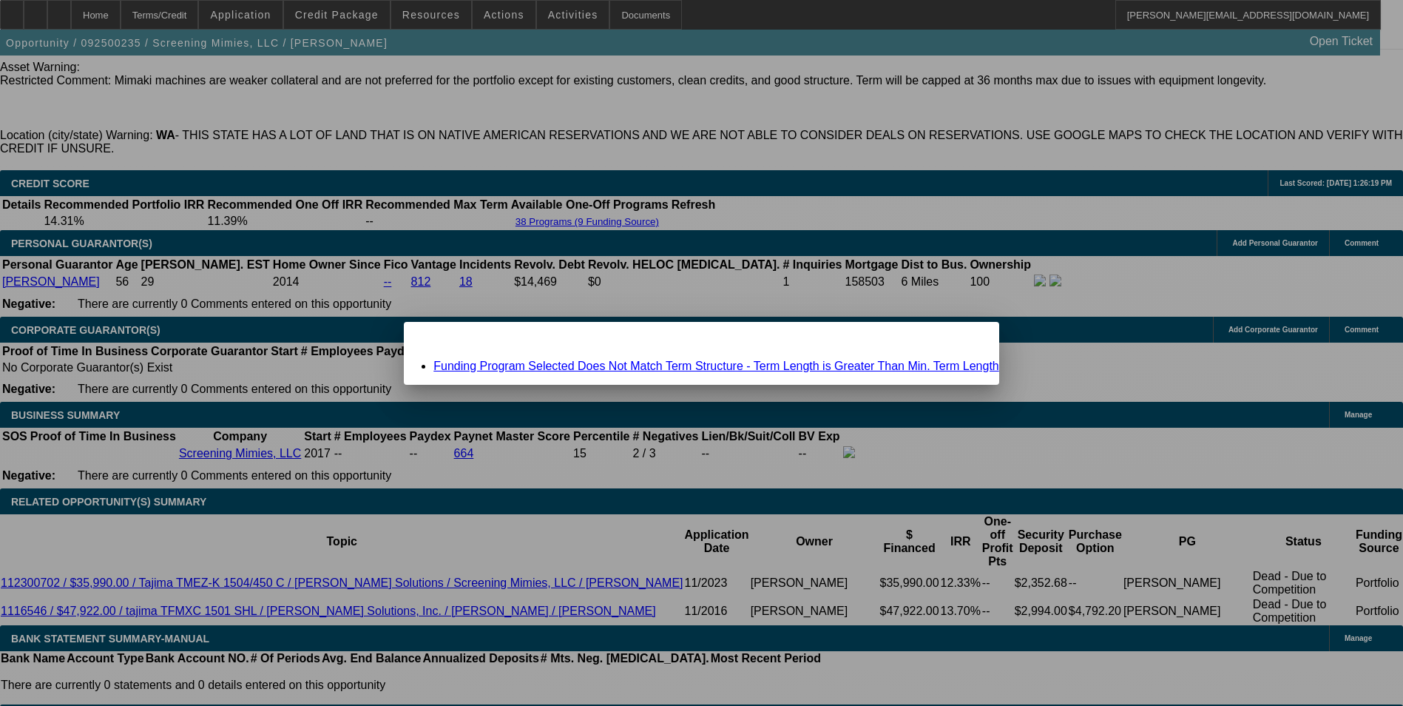
click at [588, 367] on link "Funding Program Selected Does Not Match Term Structure - Term Length is Greater…" at bounding box center [717, 366] width 566 height 13
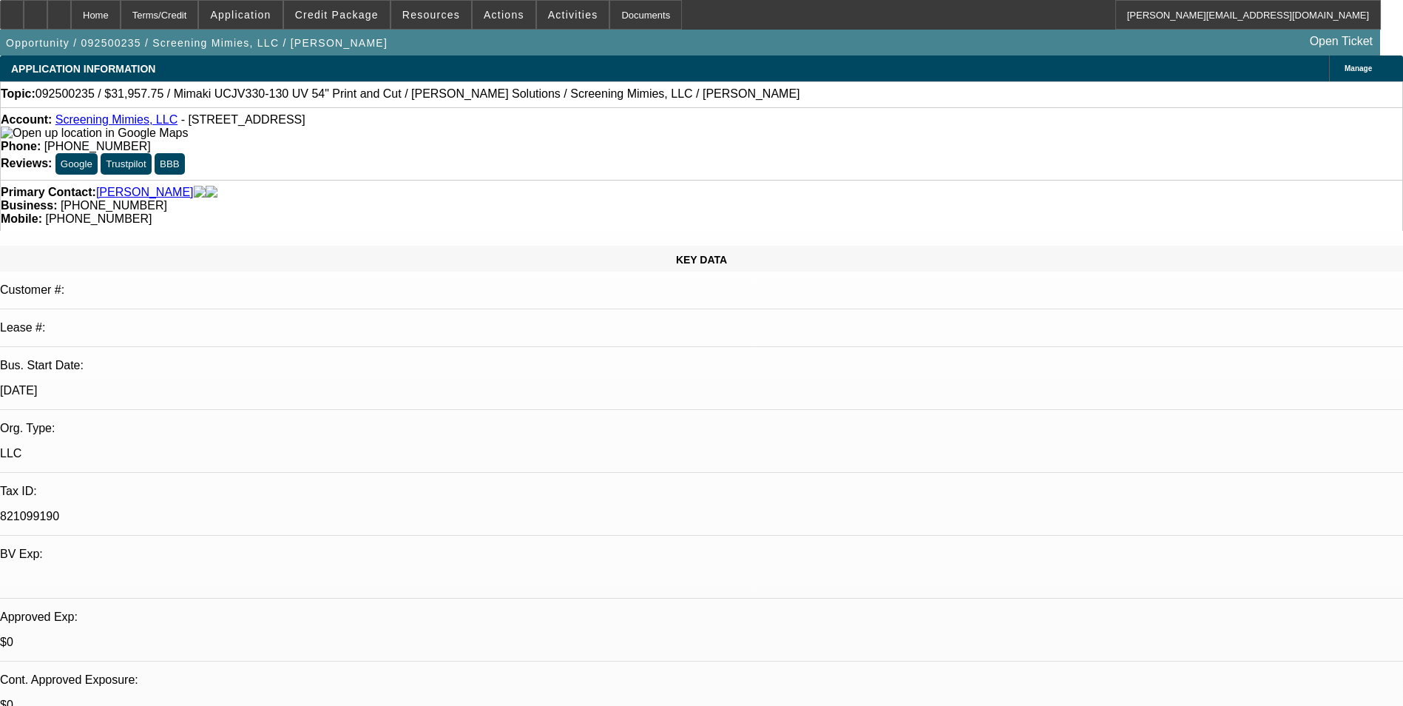
scroll to position [2137, 0]
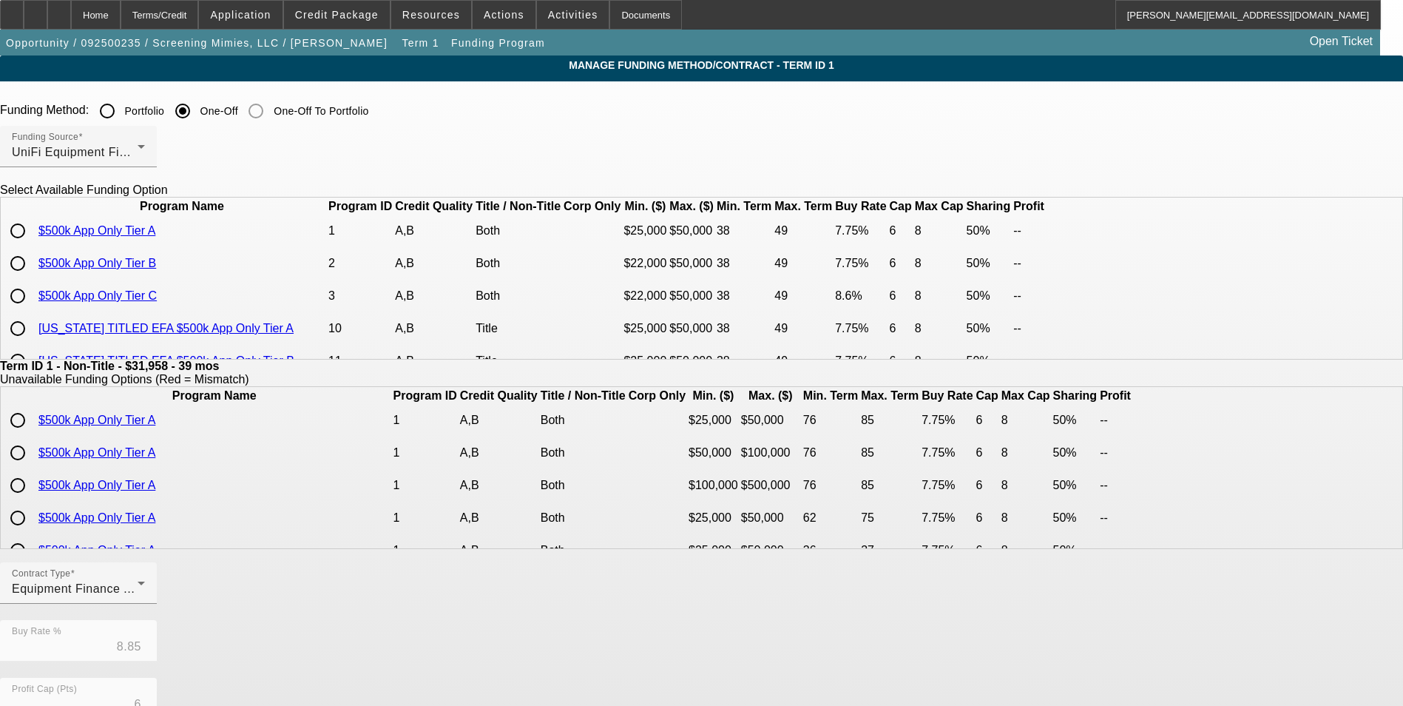
click at [33, 311] on input "radio" at bounding box center [18, 296] width 30 height 30
radio input "true"
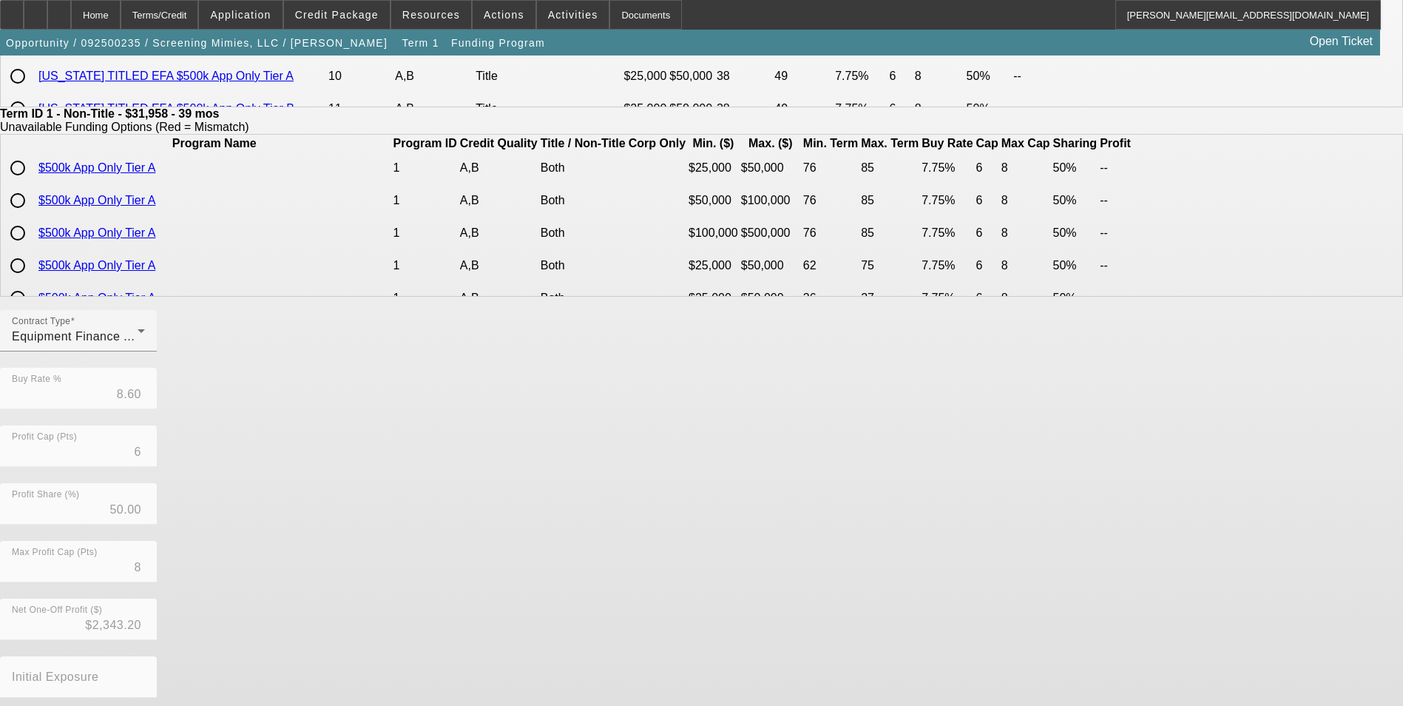
scroll to position [317, 0]
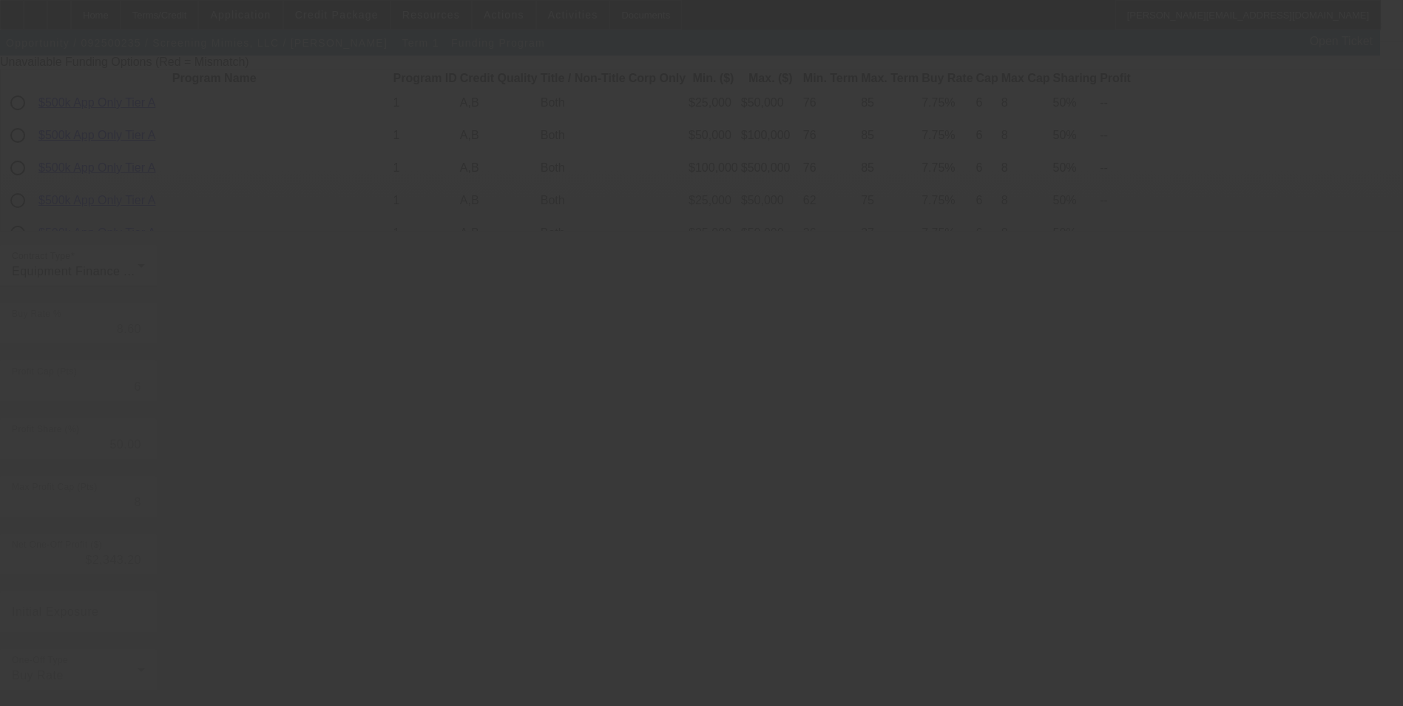
type input "8.85"
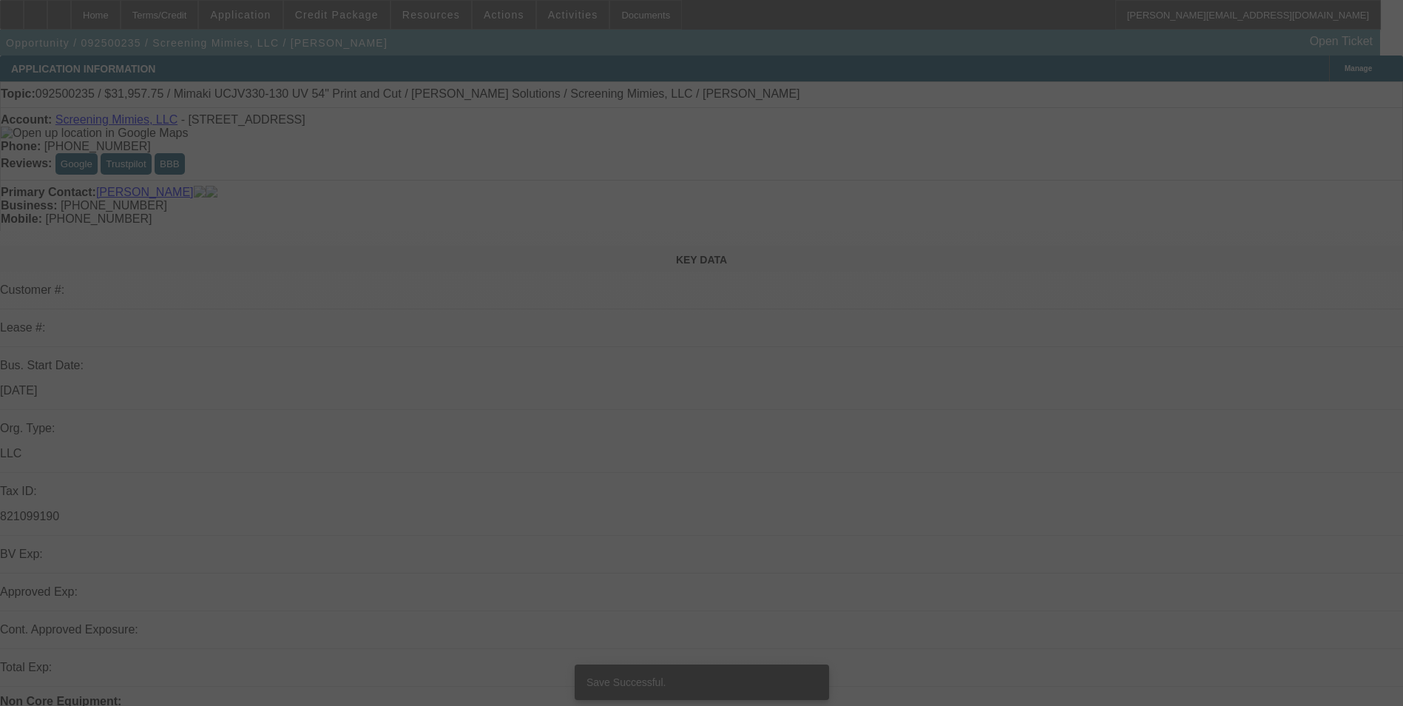
select select "0"
select select "2"
select select "0"
select select "6"
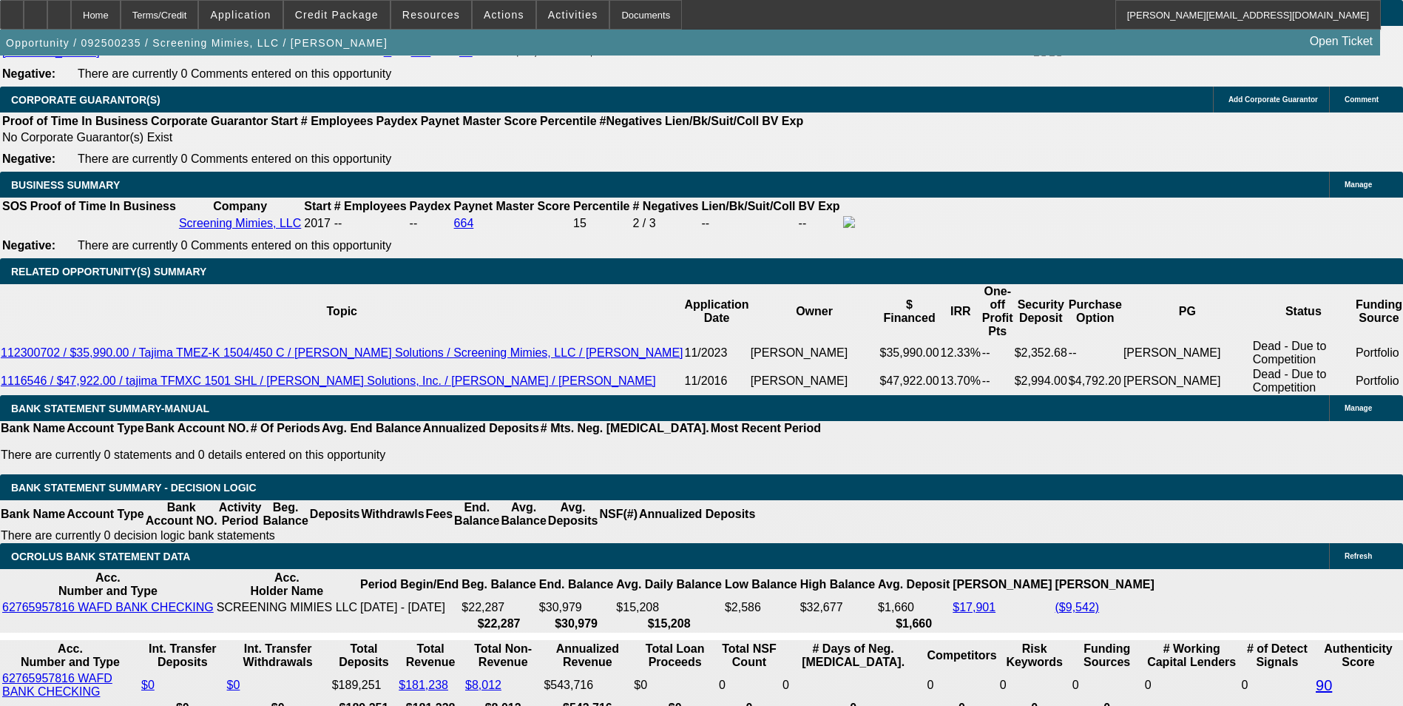
scroll to position [2441, 0]
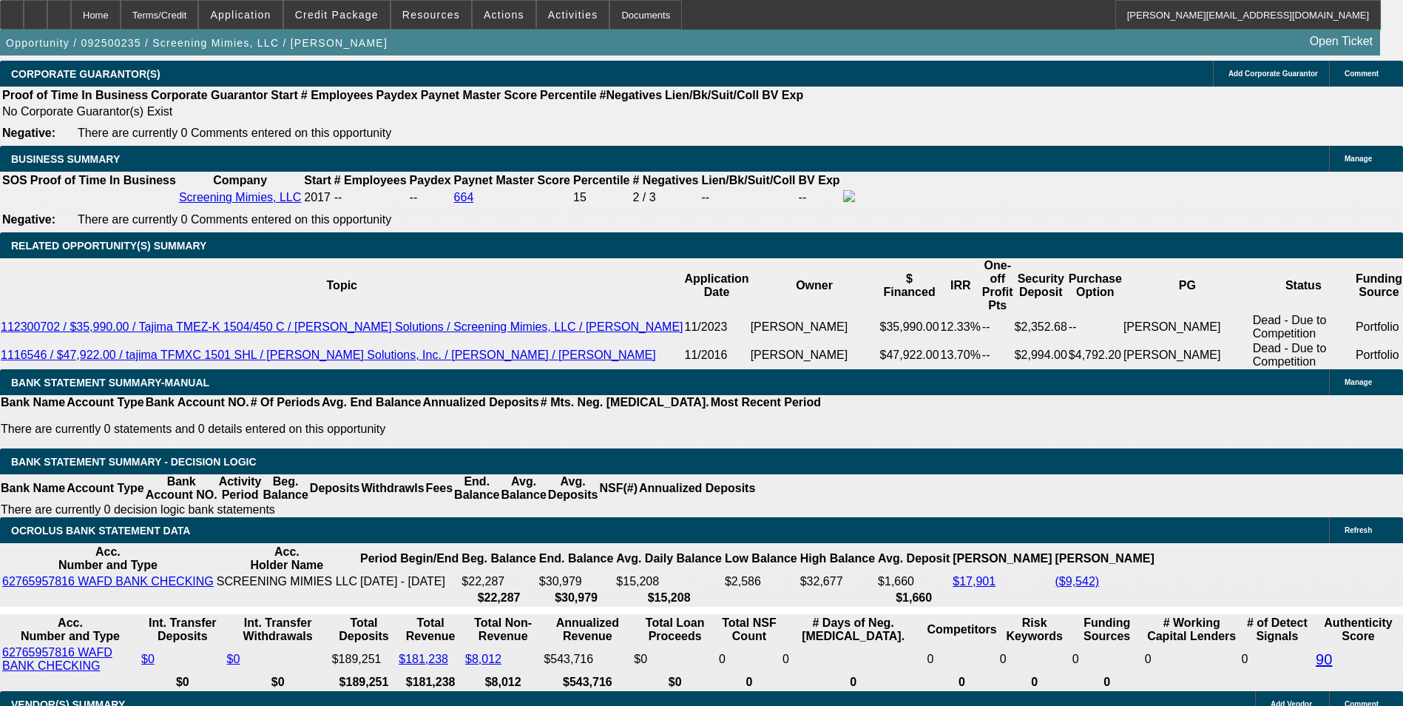
scroll to position [2367, 0]
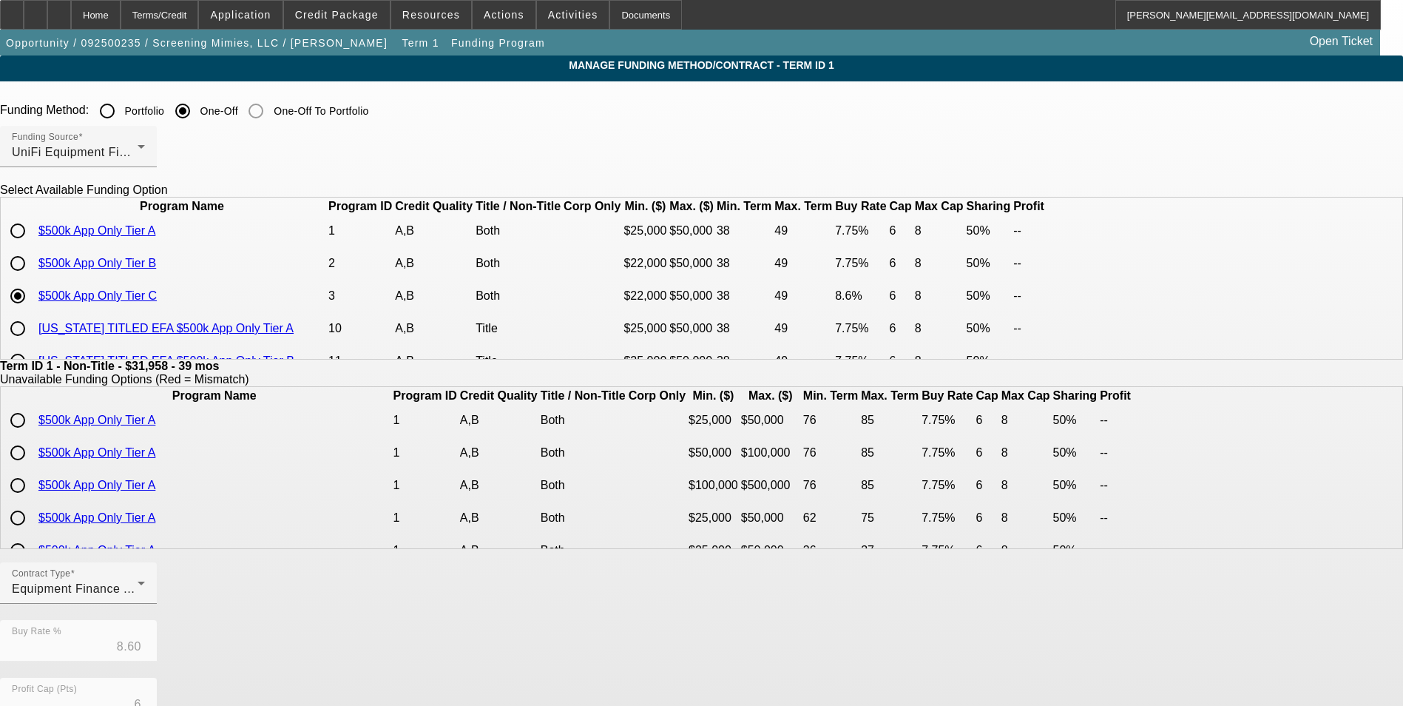
click at [33, 278] on input "radio" at bounding box center [18, 264] width 30 height 30
radio input "true"
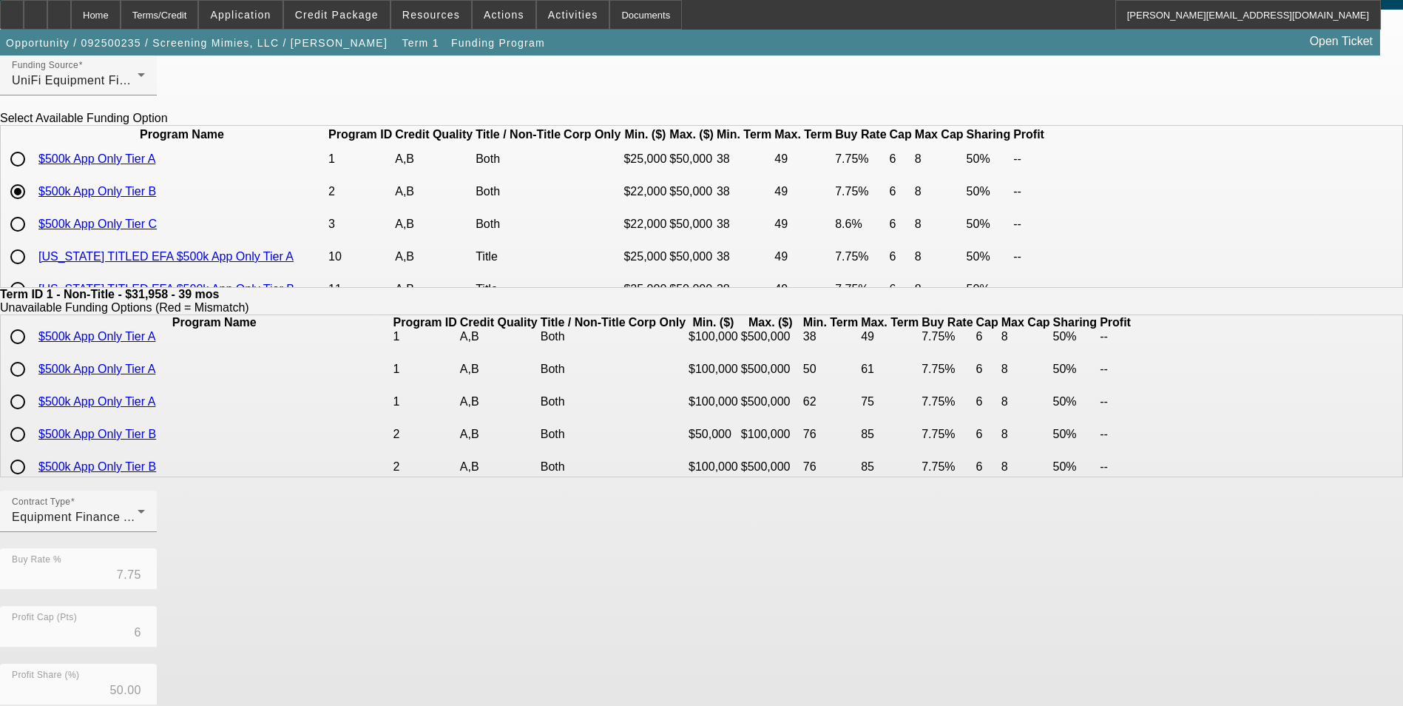
scroll to position [317, 0]
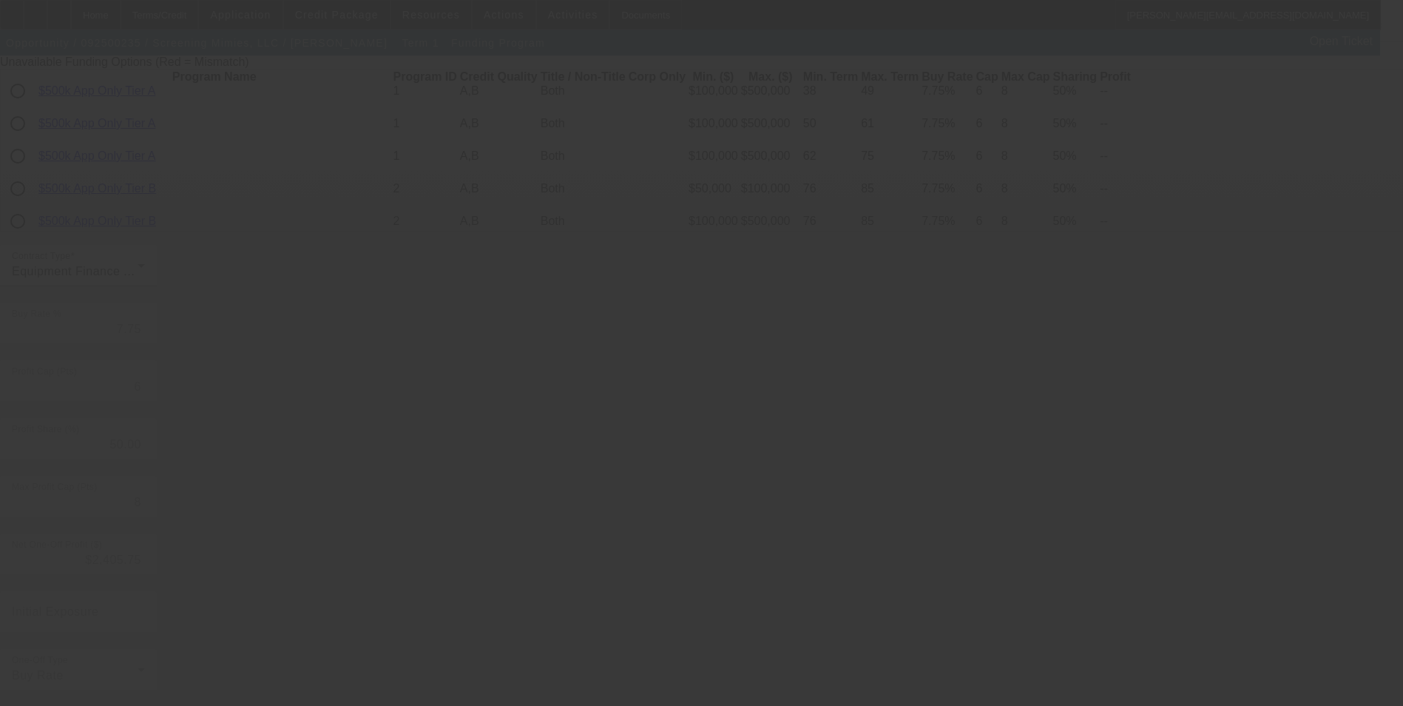
type input "8.60"
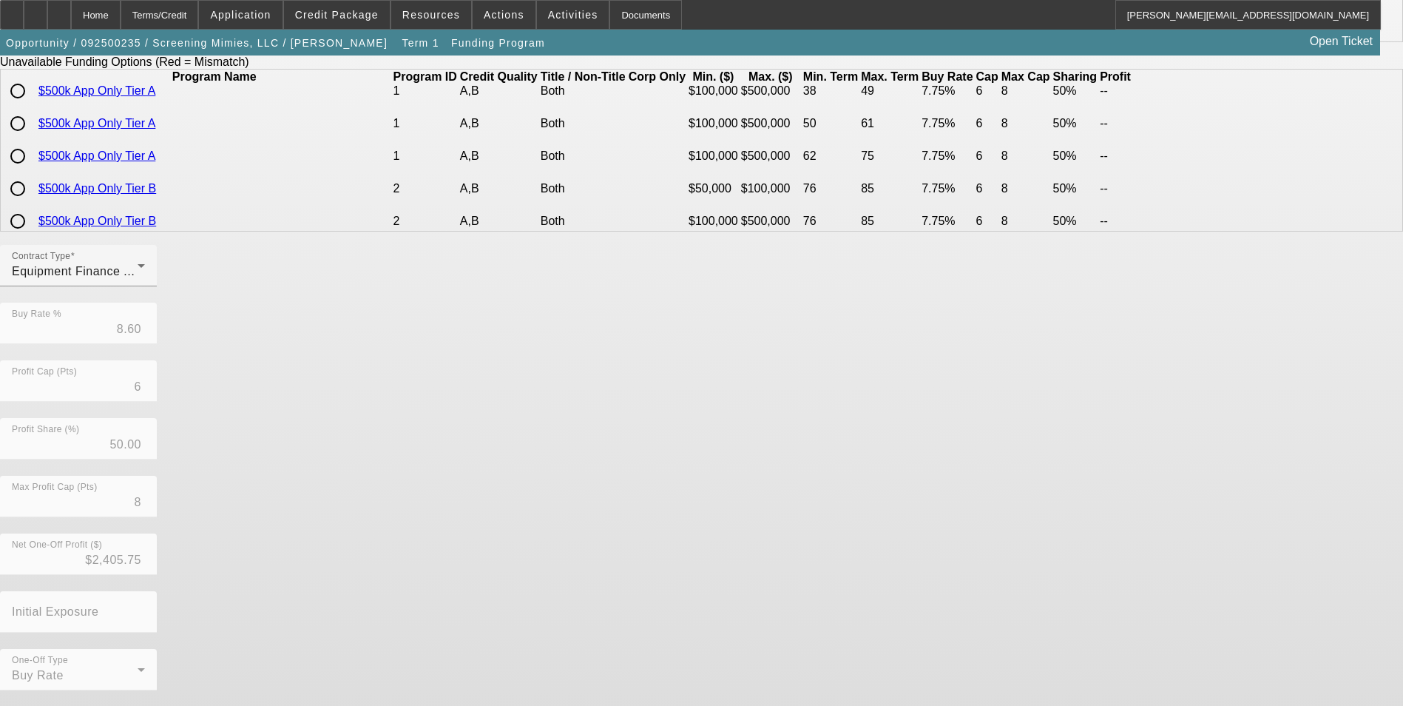
scroll to position [0, 0]
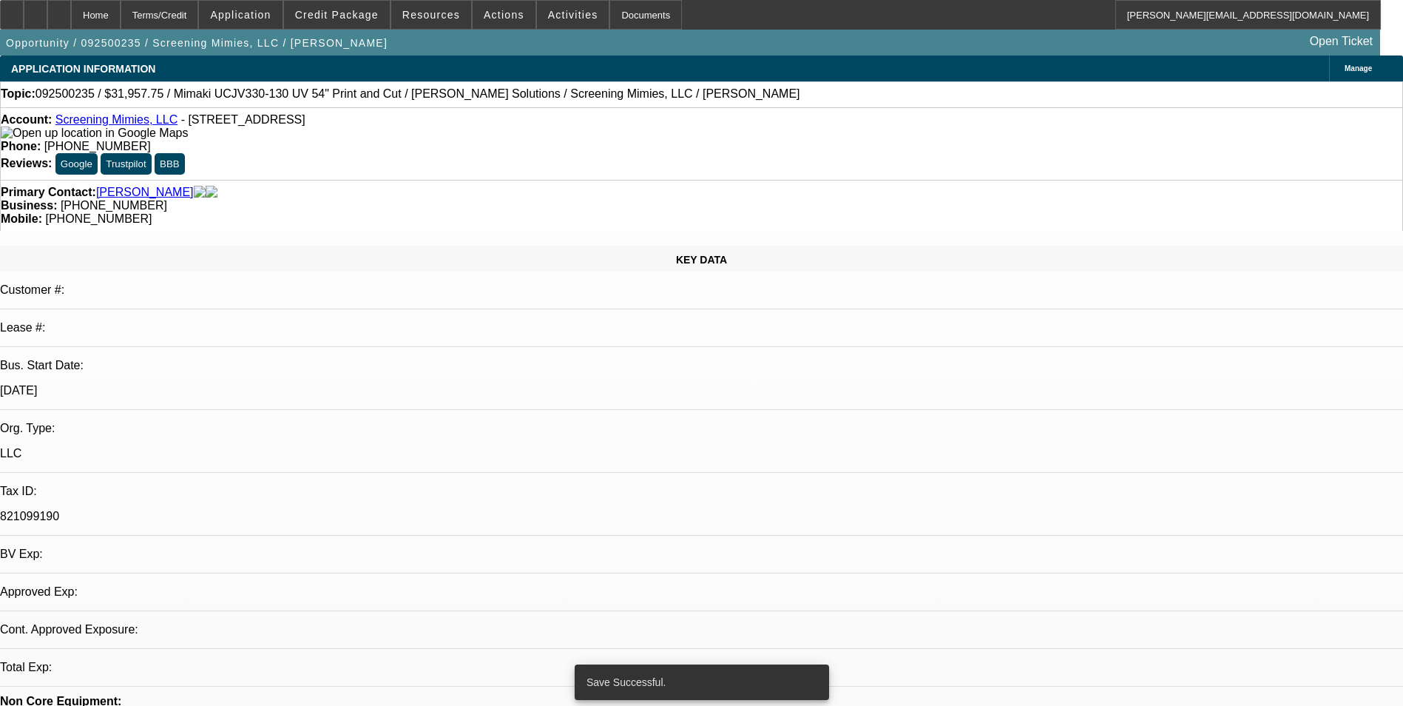
select select "0"
select select "2"
select select "0"
select select "6"
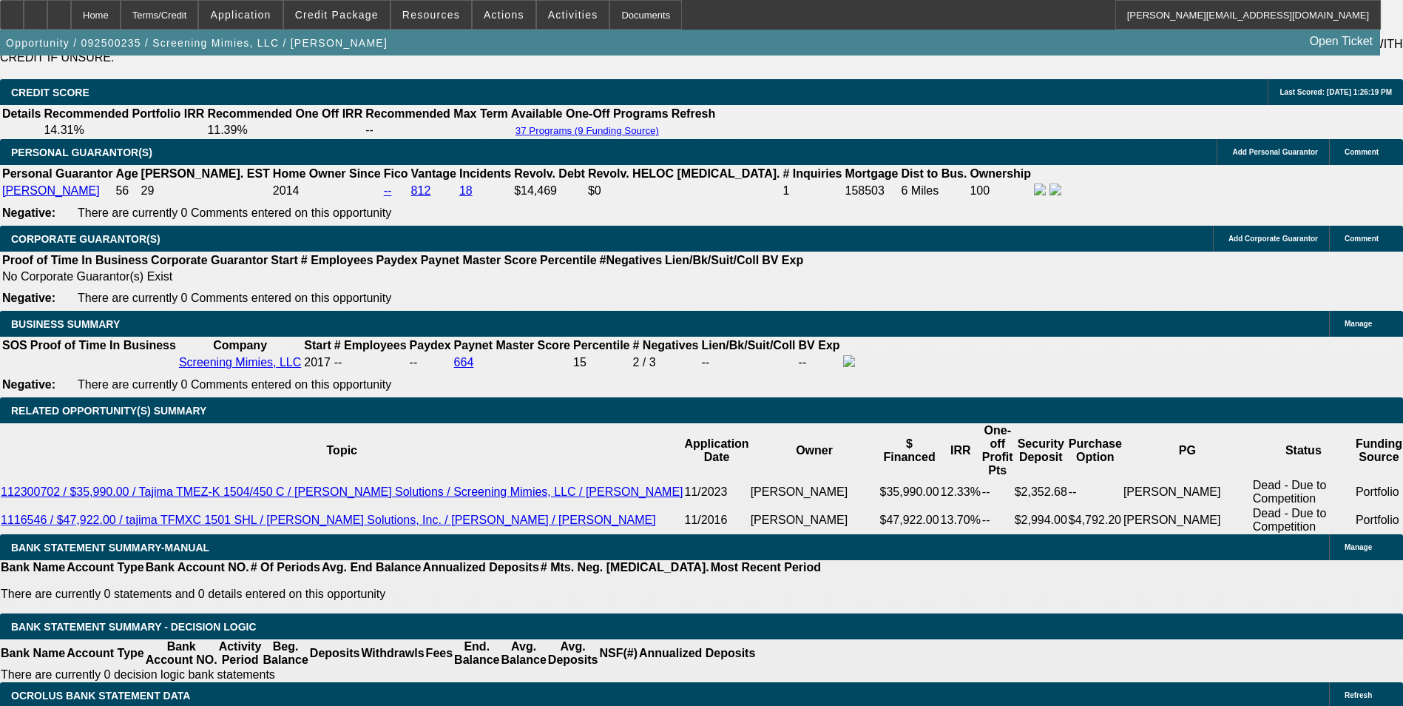
scroll to position [2219, 0]
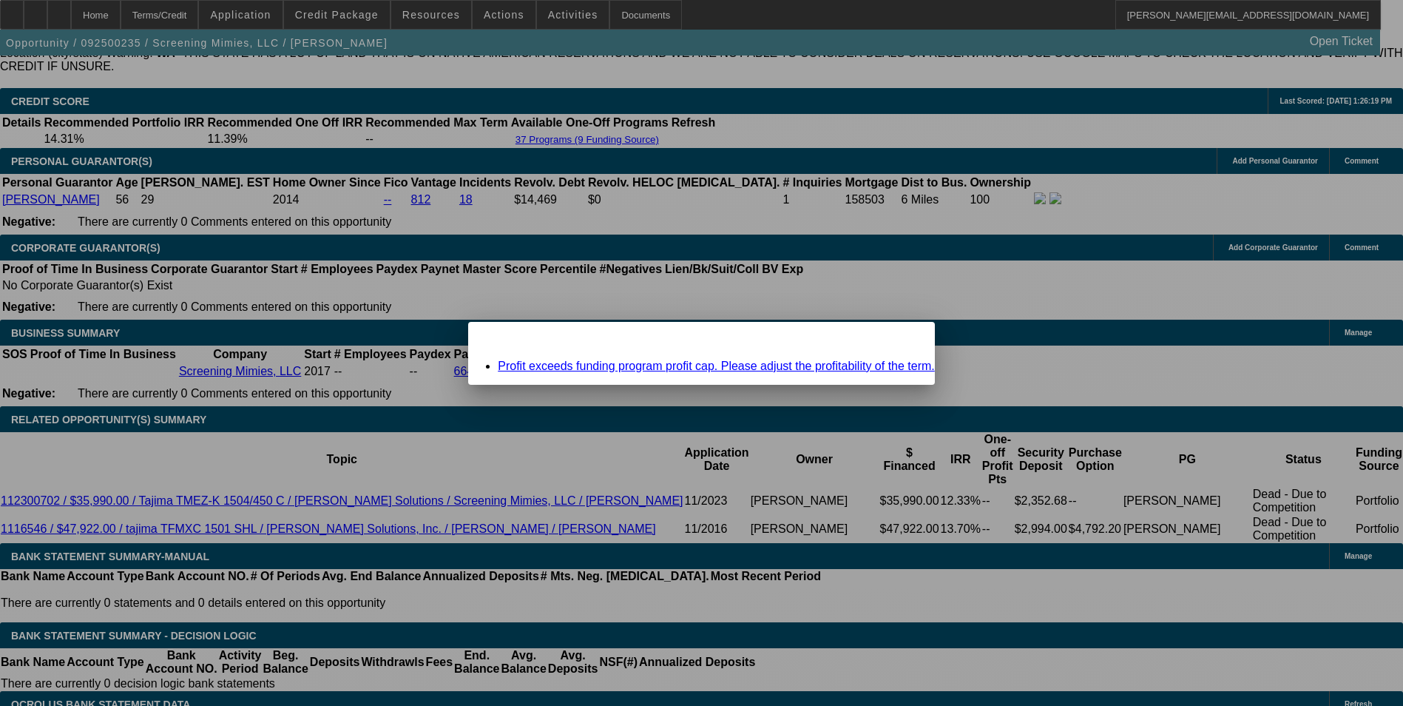
scroll to position [0, 0]
click at [903, 339] on icon at bounding box center [903, 335] width 0 height 8
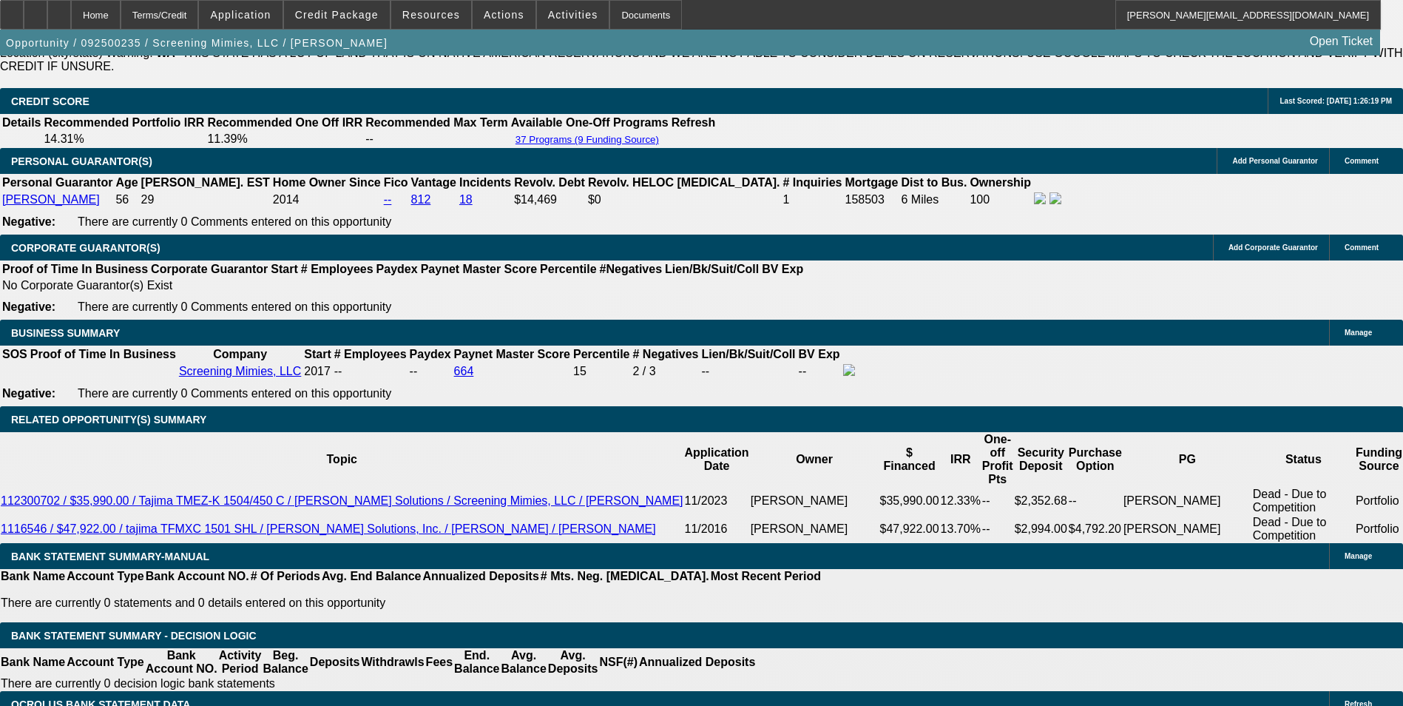
scroll to position [2219, 0]
drag, startPoint x: 213, startPoint y: 530, endPoint x: 482, endPoint y: 499, distance: 271.1
type input "1098"
type input "$2,196.00"
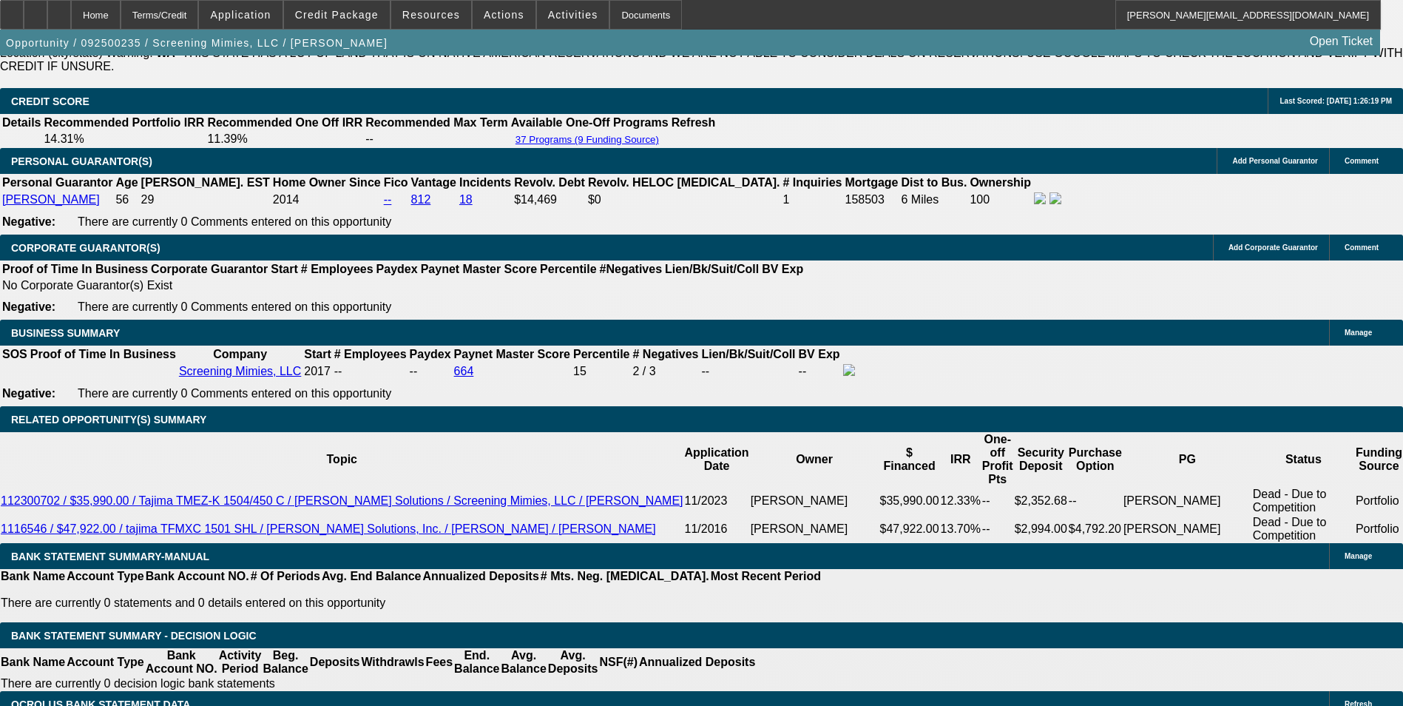
type input "UNKNOWN"
type input "14.4"
type input "$1,098.00"
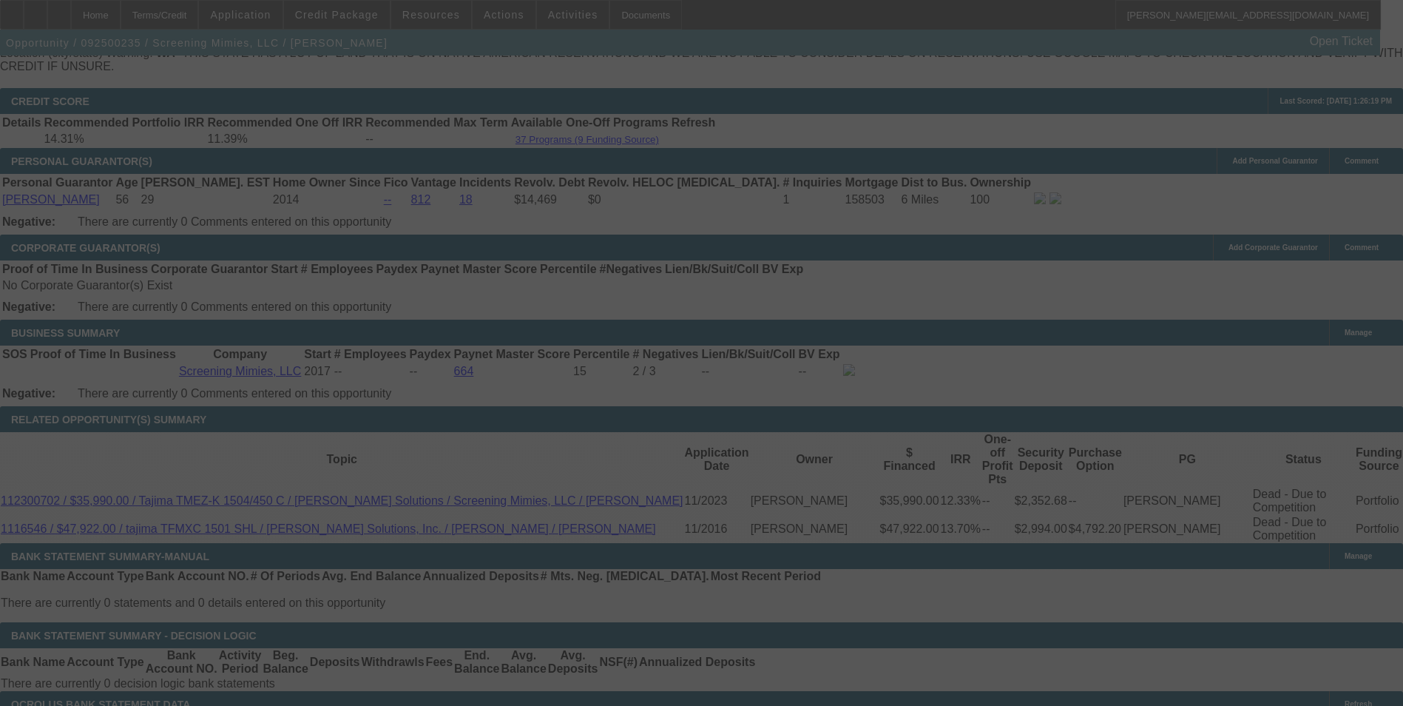
select select "0"
select select "2"
select select "0"
select select "6"
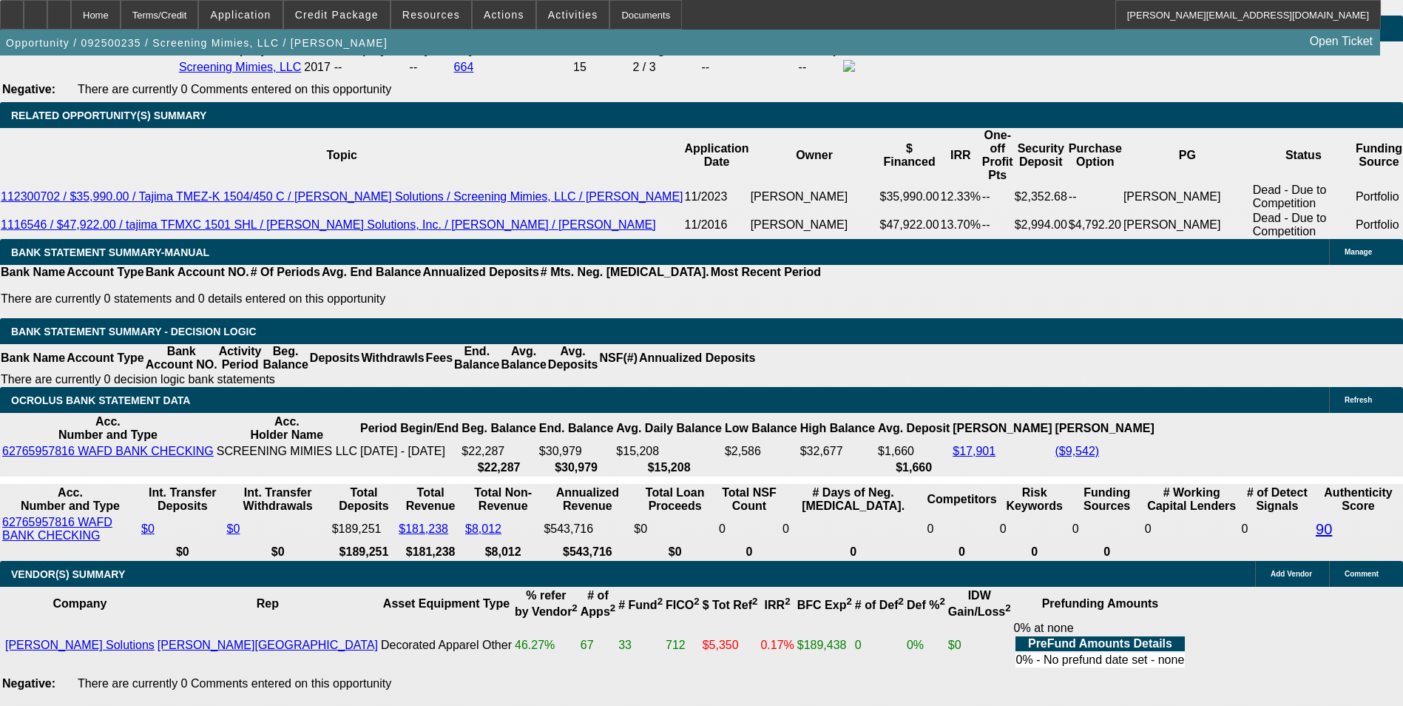
scroll to position [2441, 0]
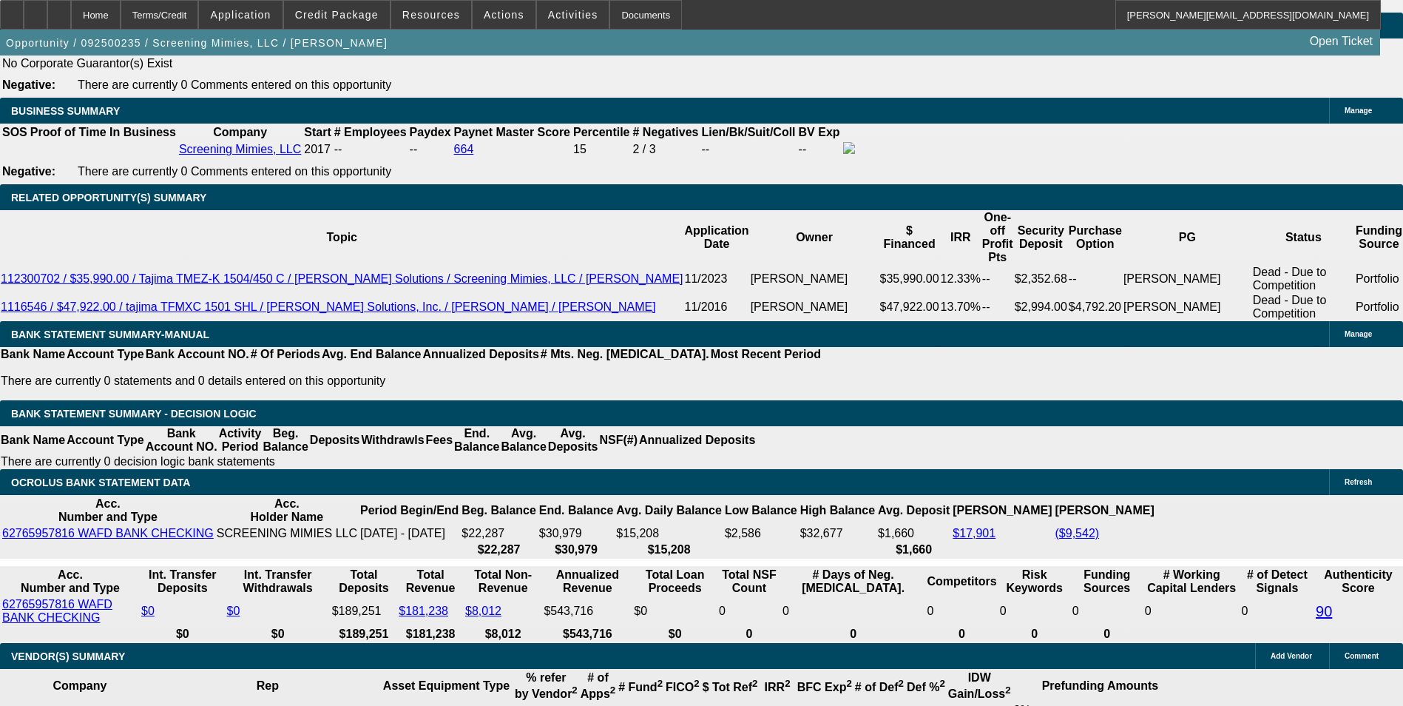
drag, startPoint x: 222, startPoint y: 312, endPoint x: 462, endPoint y: 298, distance: 240.8
type input "1087"
type input "13.7"
type input "$2,174.00"
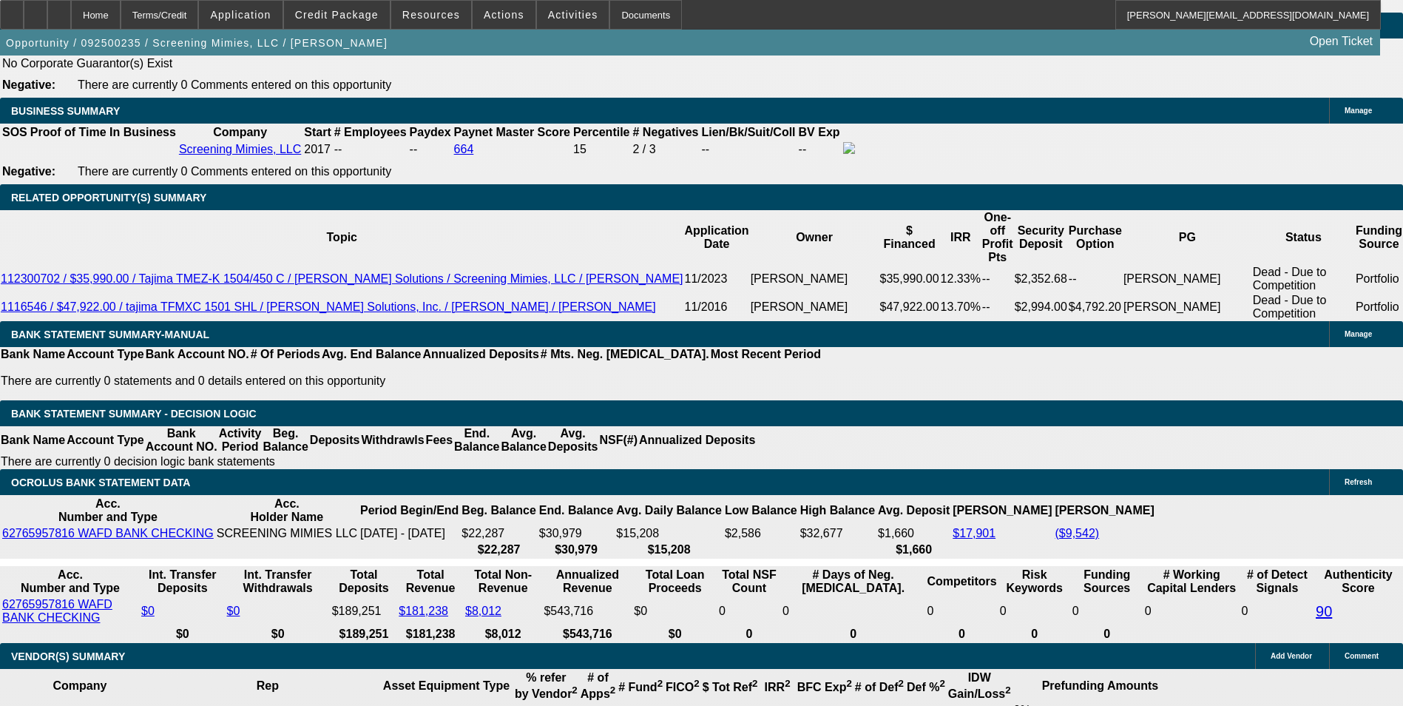
type input "UNKNOWN"
type input "$1,087.00"
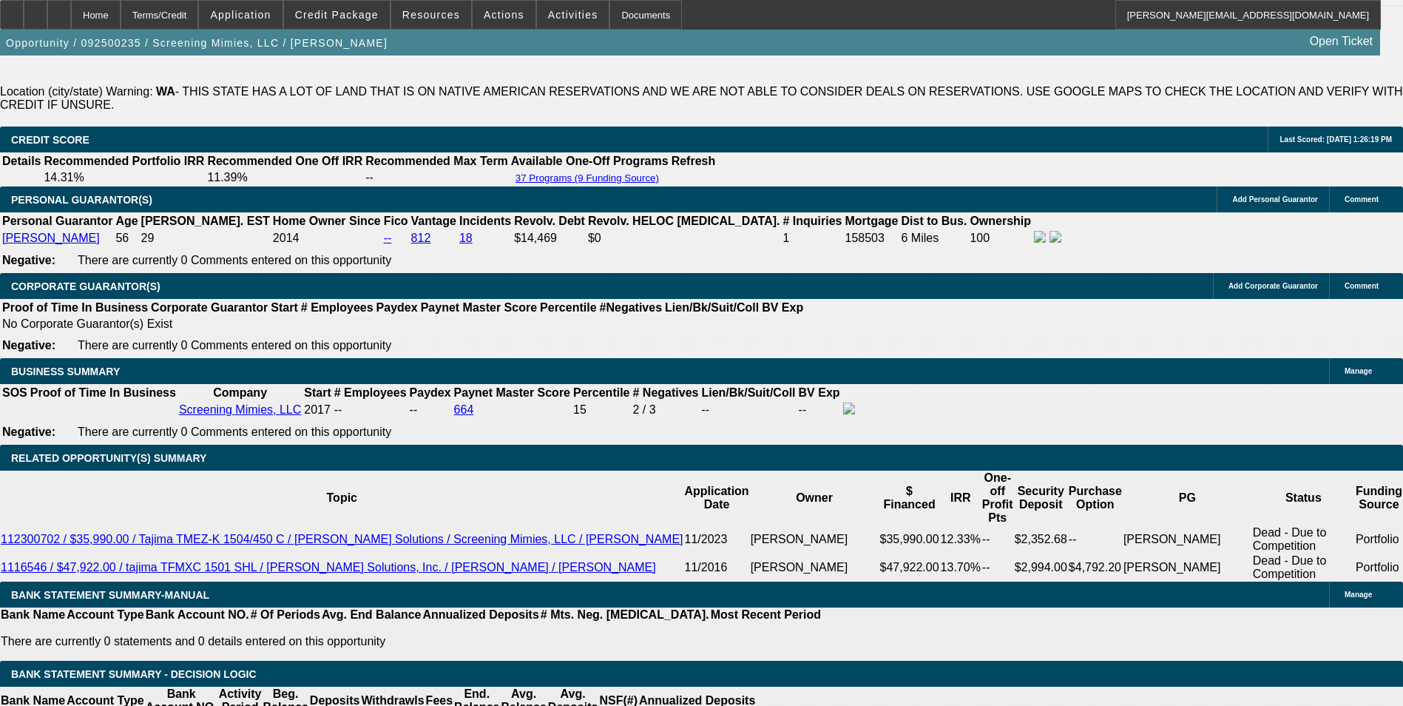
scroll to position [2145, 0]
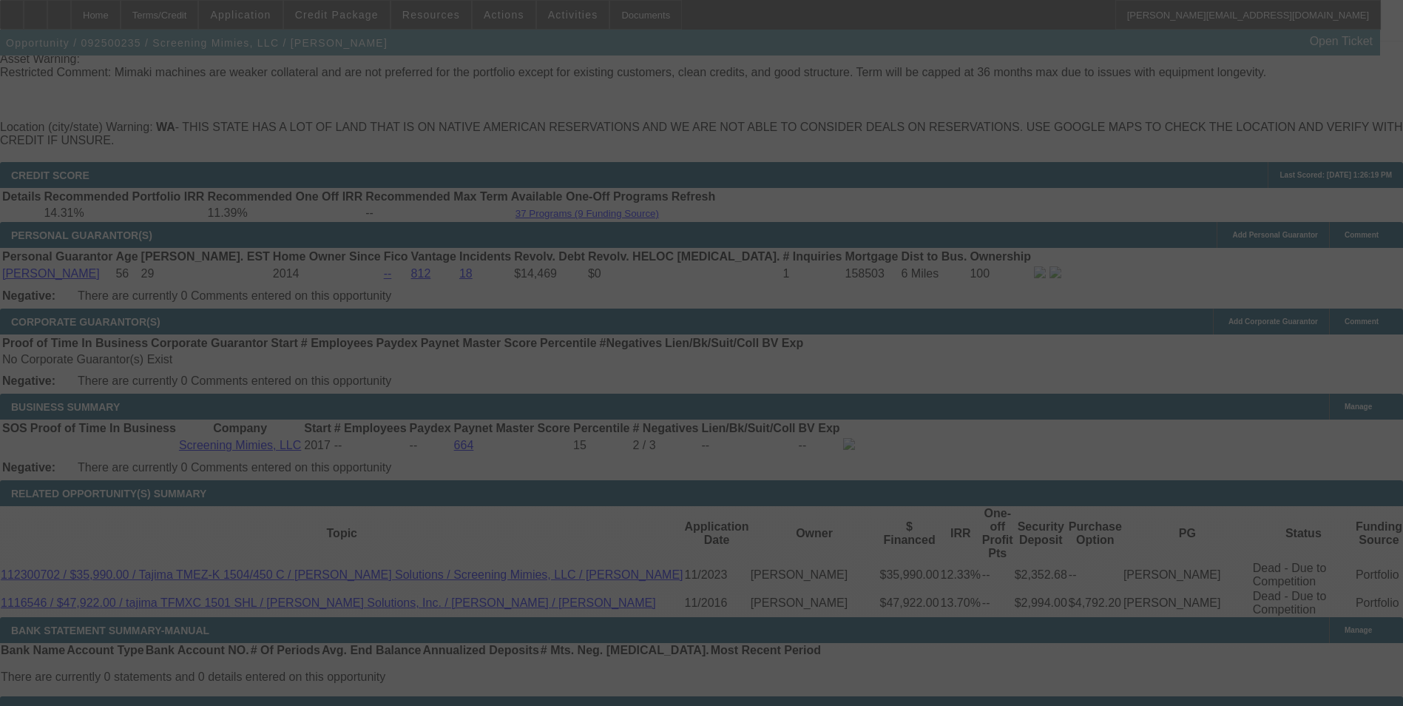
select select "0"
select select "2"
select select "0"
select select "6"
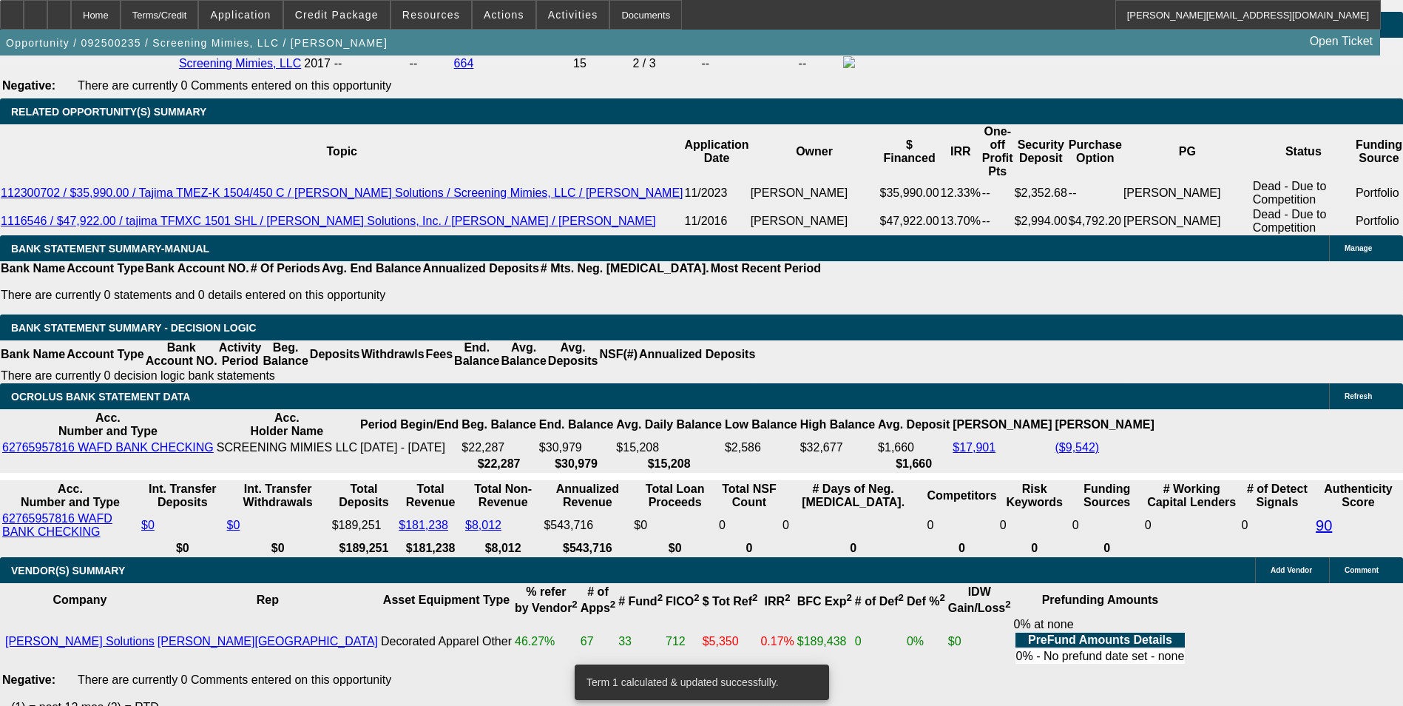
scroll to position [2441, 0]
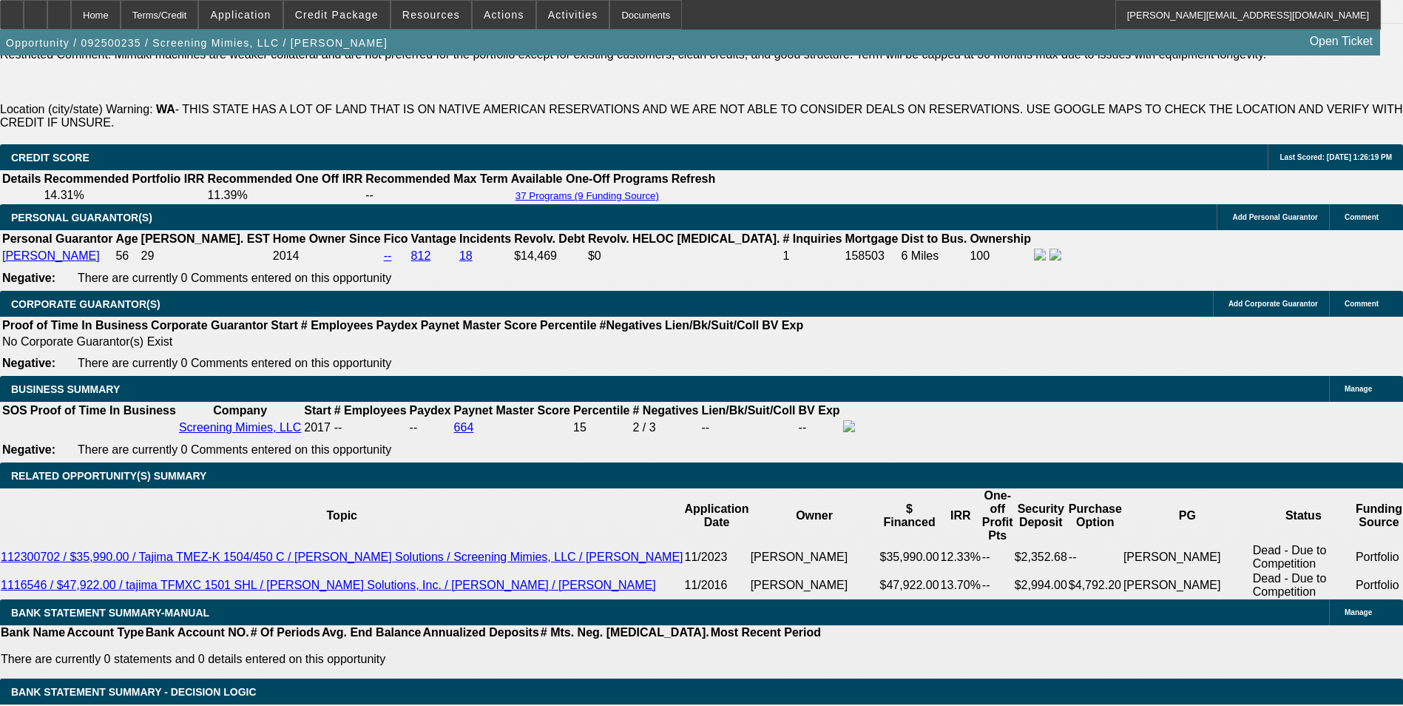
scroll to position [2145, 0]
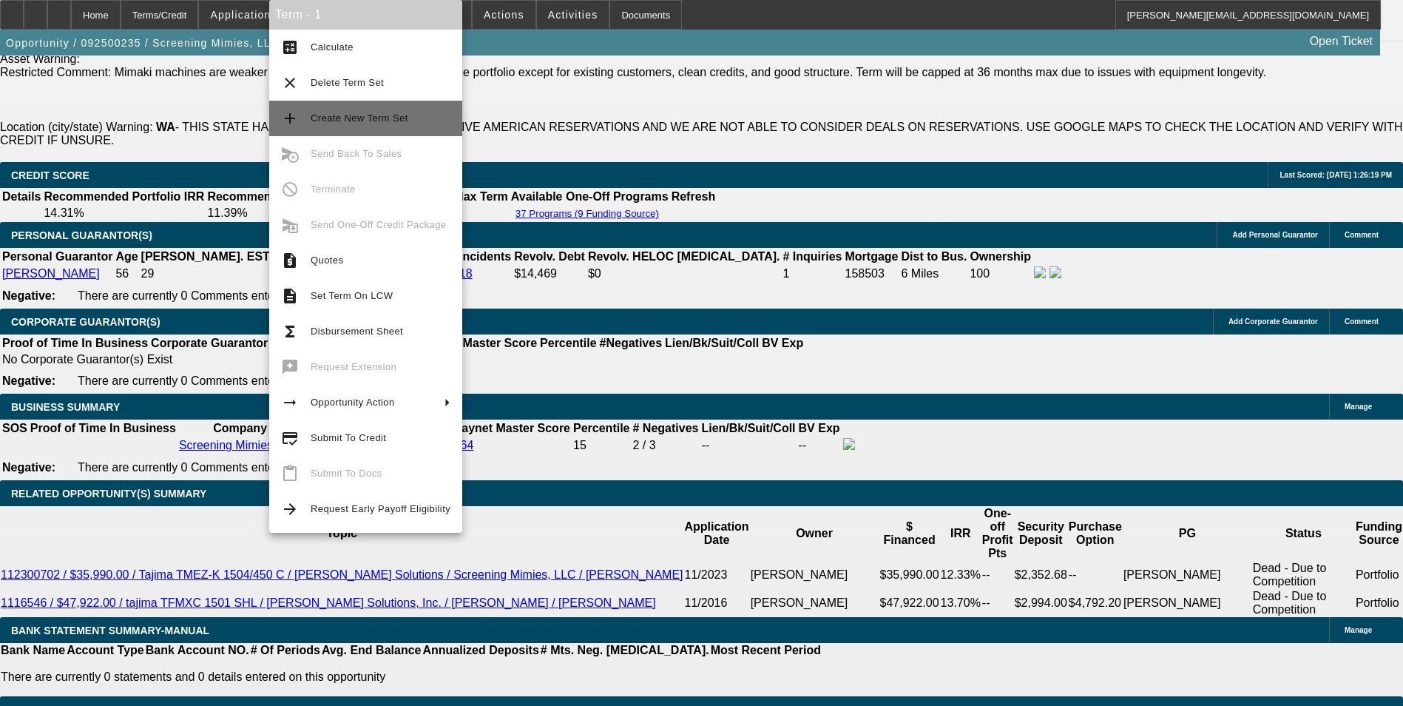
click at [405, 120] on span "Create New Term Set" at bounding box center [381, 118] width 140 height 18
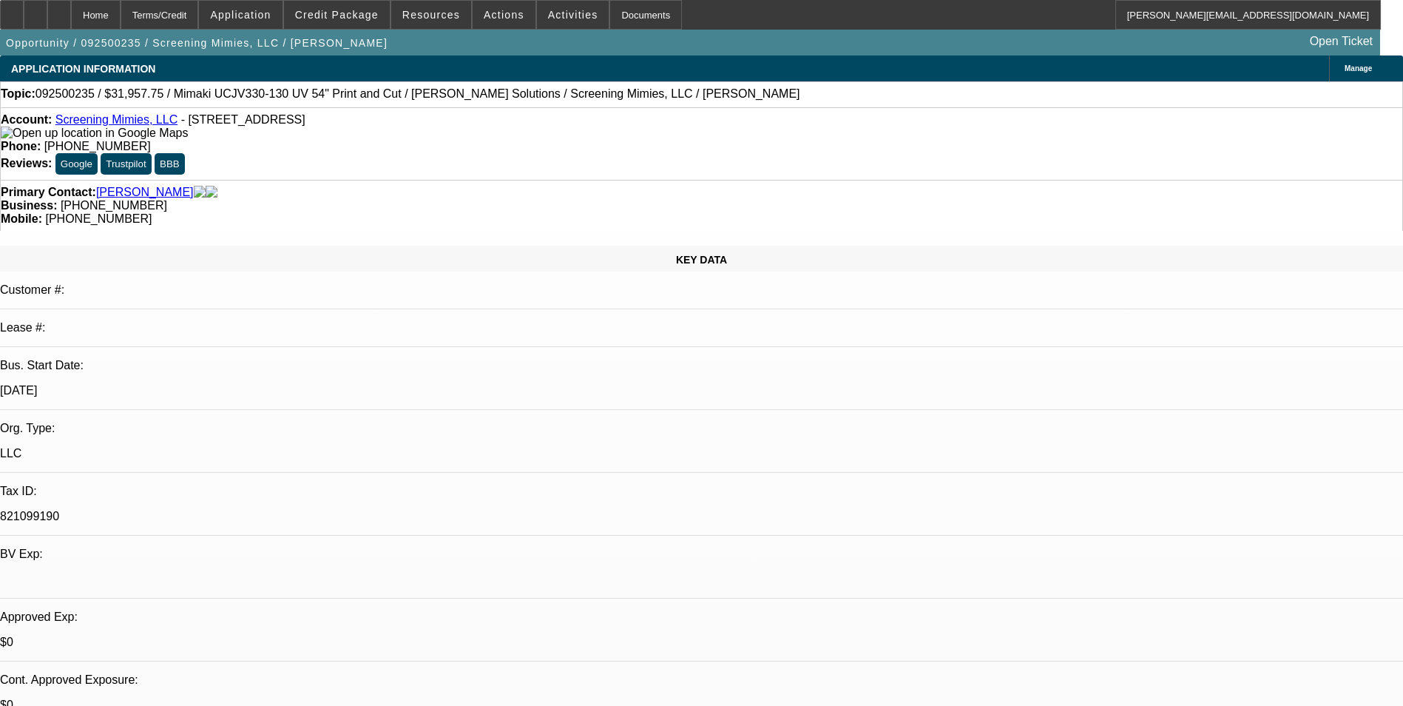
select select "0"
select select "2"
select select "0"
select select "6"
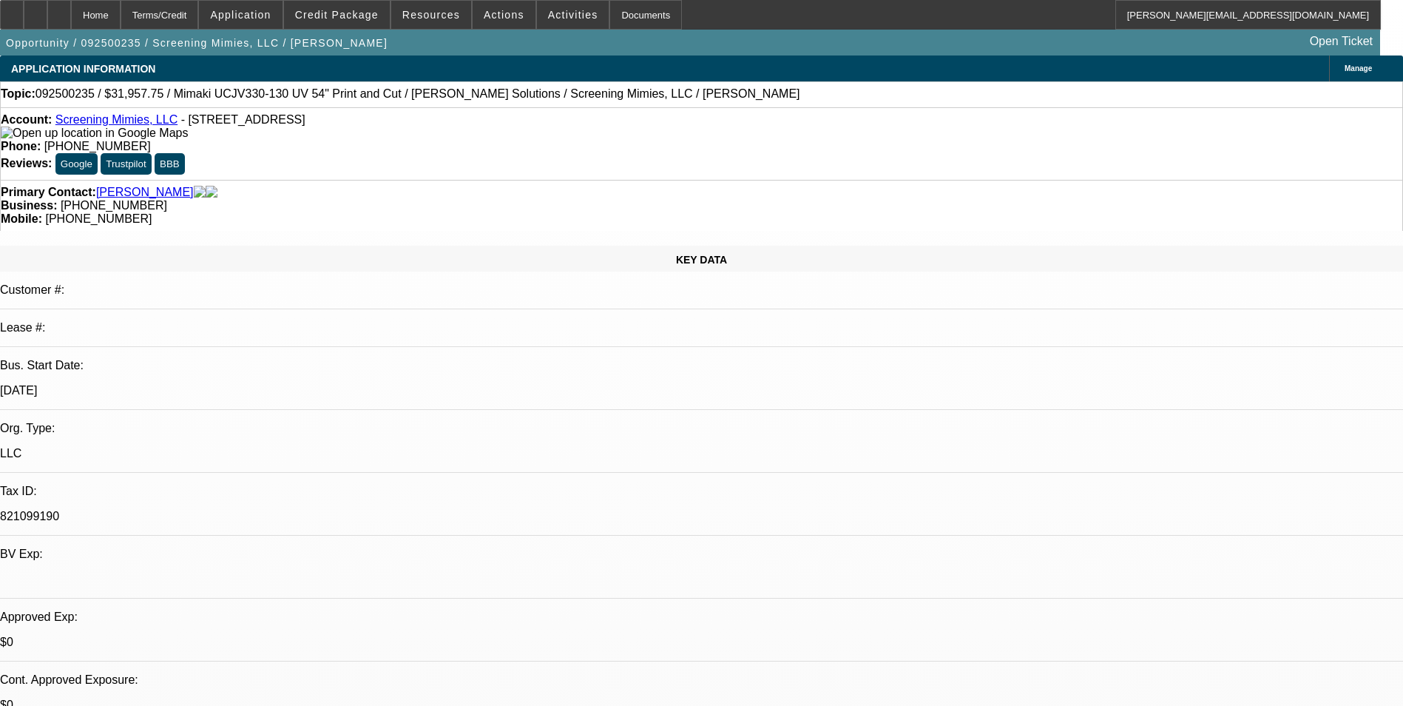
select select "0"
select select "2"
select select "0"
select select "6"
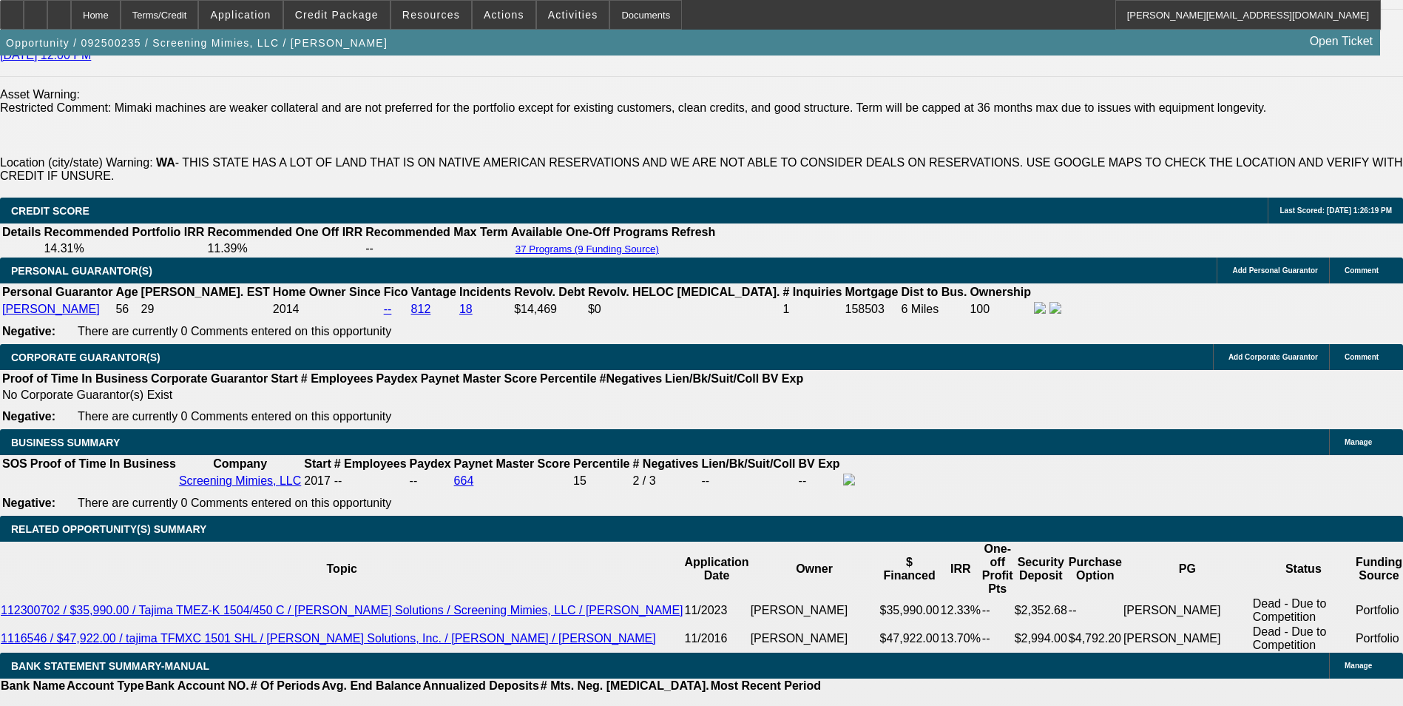
scroll to position [2441, 0]
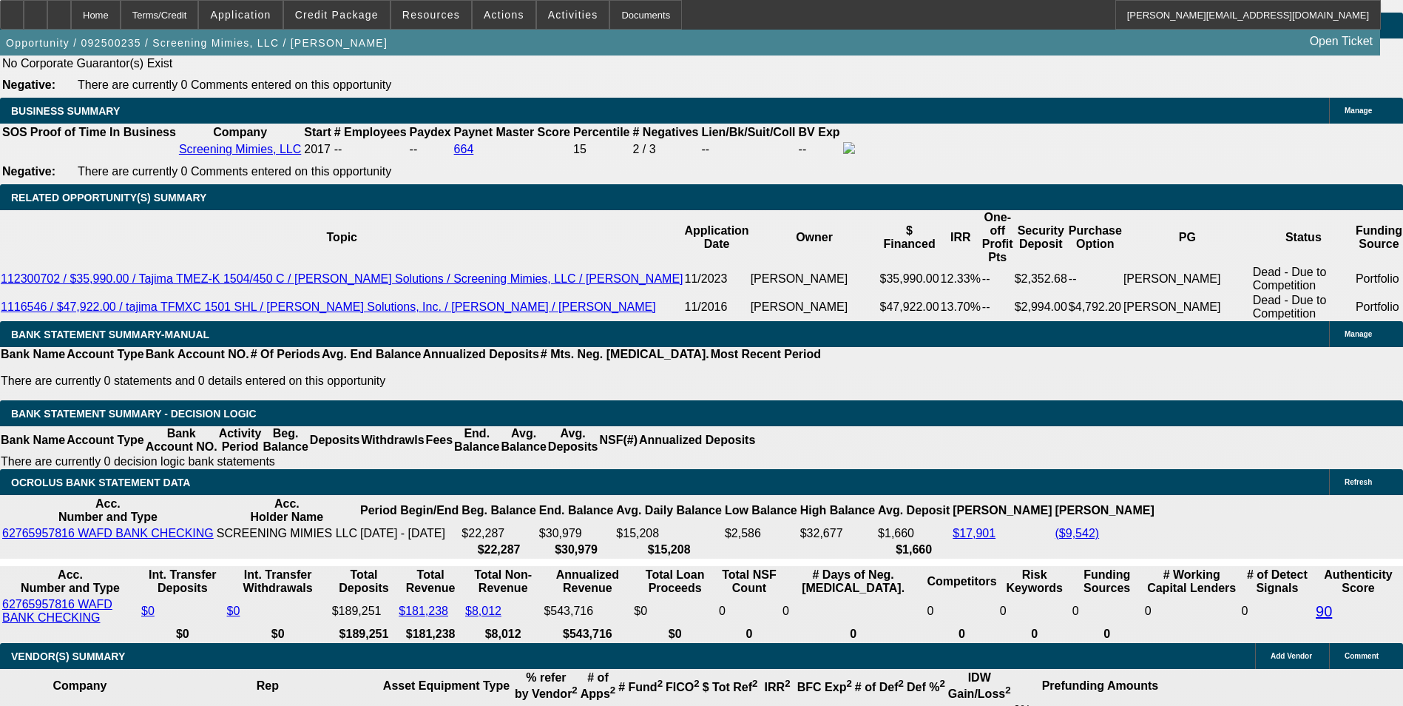
select select "0"
select select "2"
select select "0"
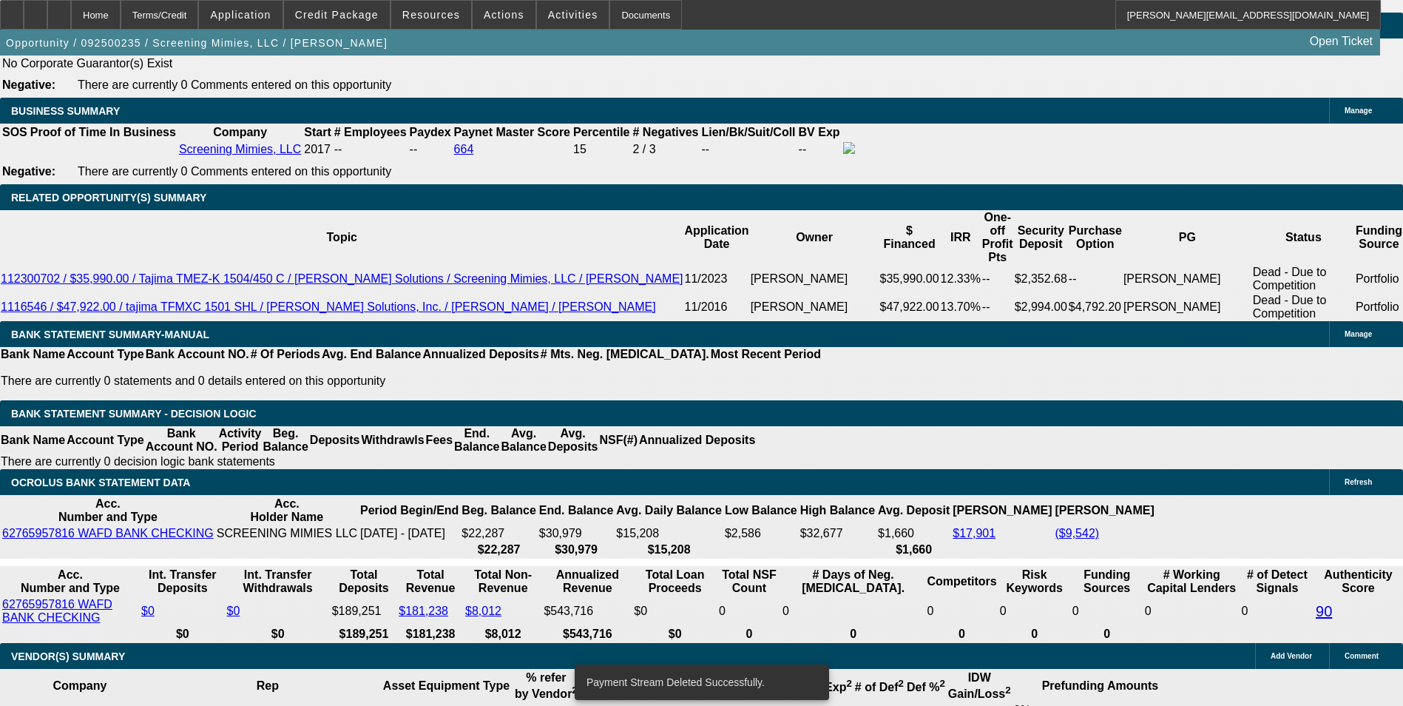
select select "6"
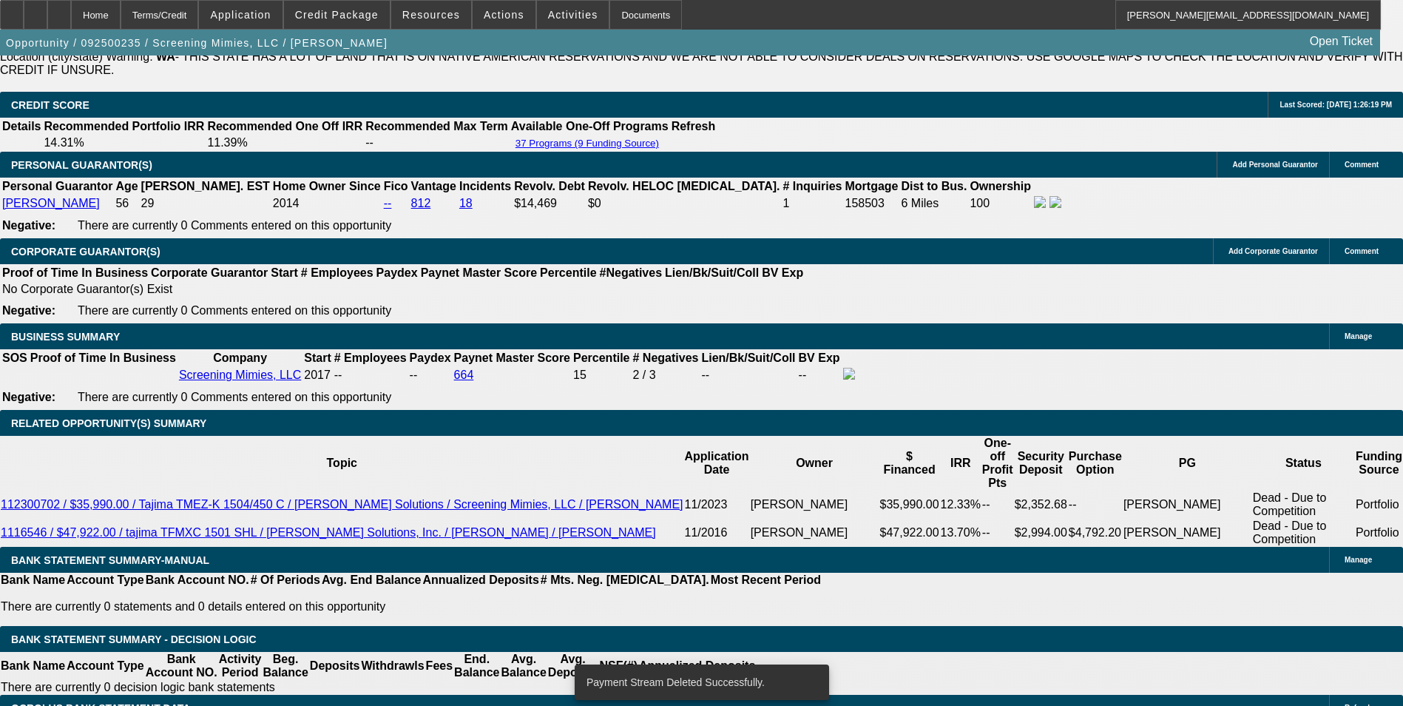
scroll to position [2211, 0]
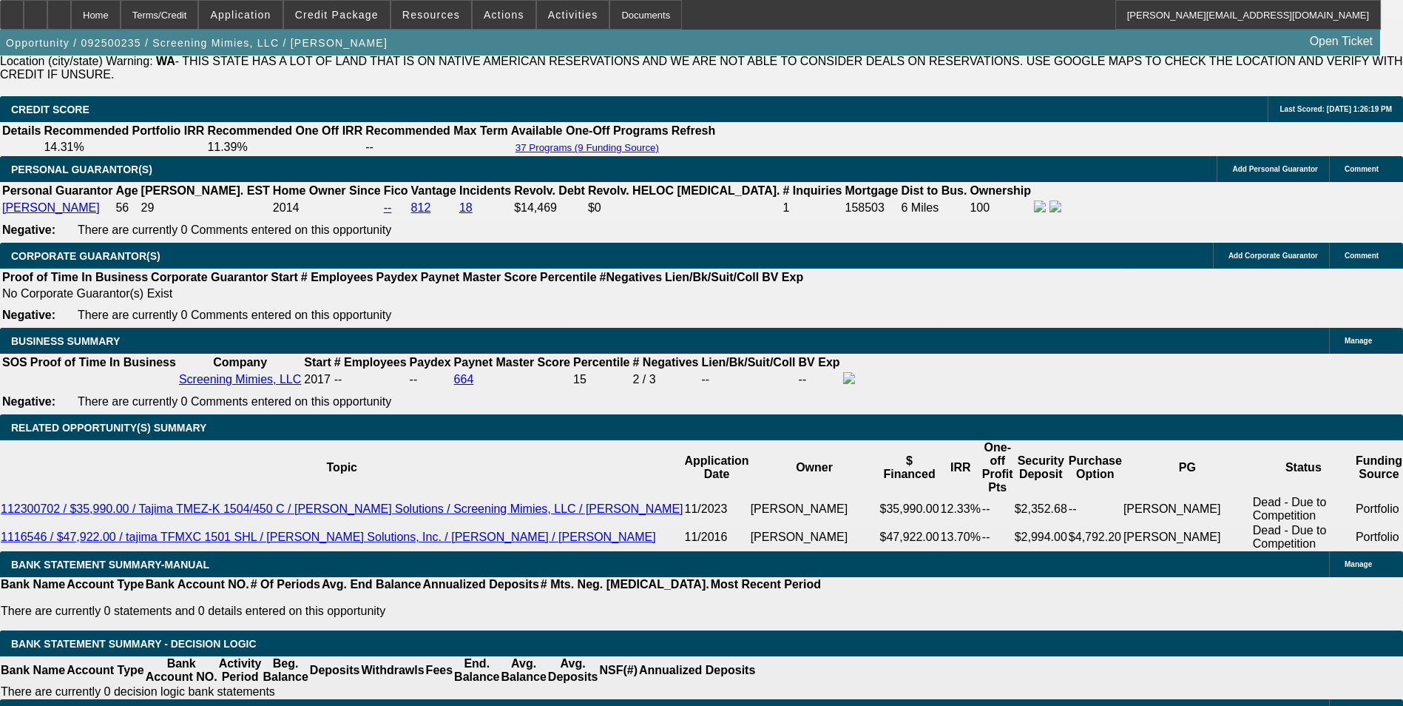
scroll to position [0, 0]
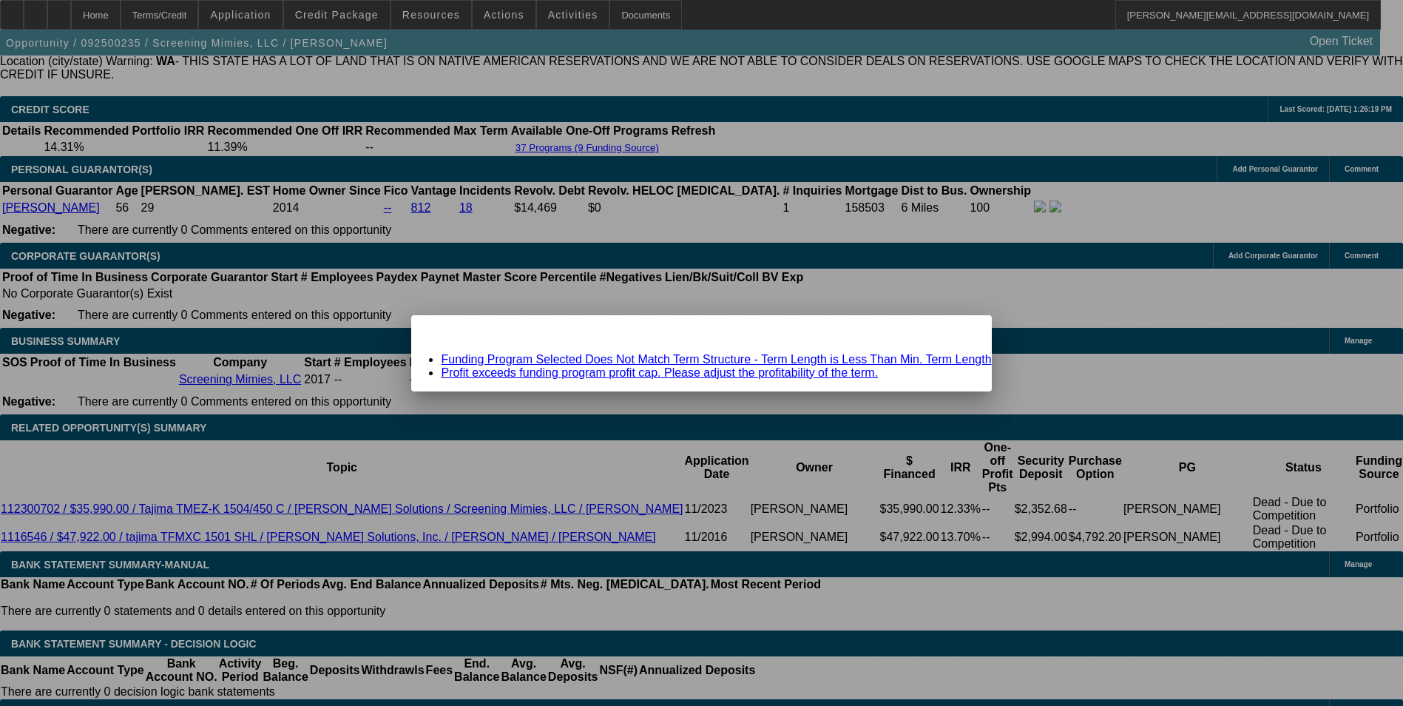
click at [657, 360] on link "Funding Program Selected Does Not Match Term Structure - Term Length is Less Th…" at bounding box center [716, 359] width 550 height 13
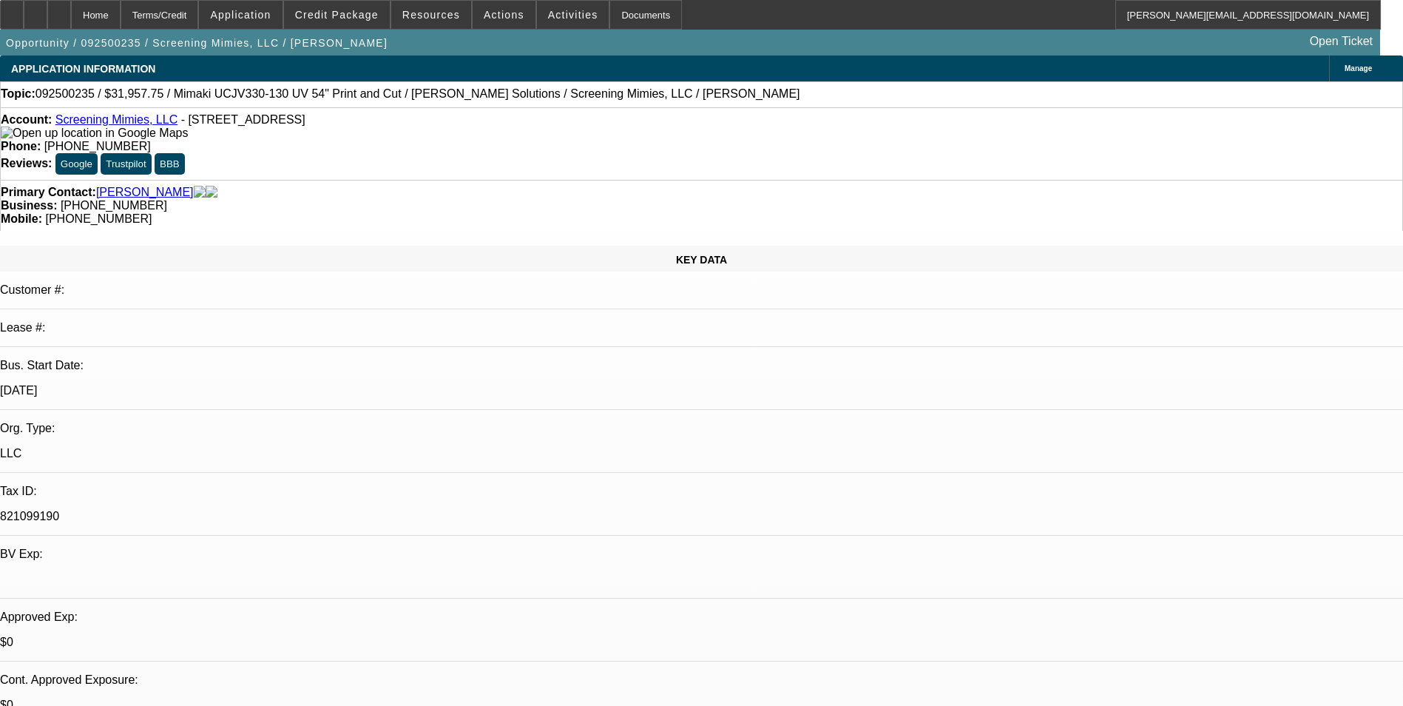
scroll to position [2211, 0]
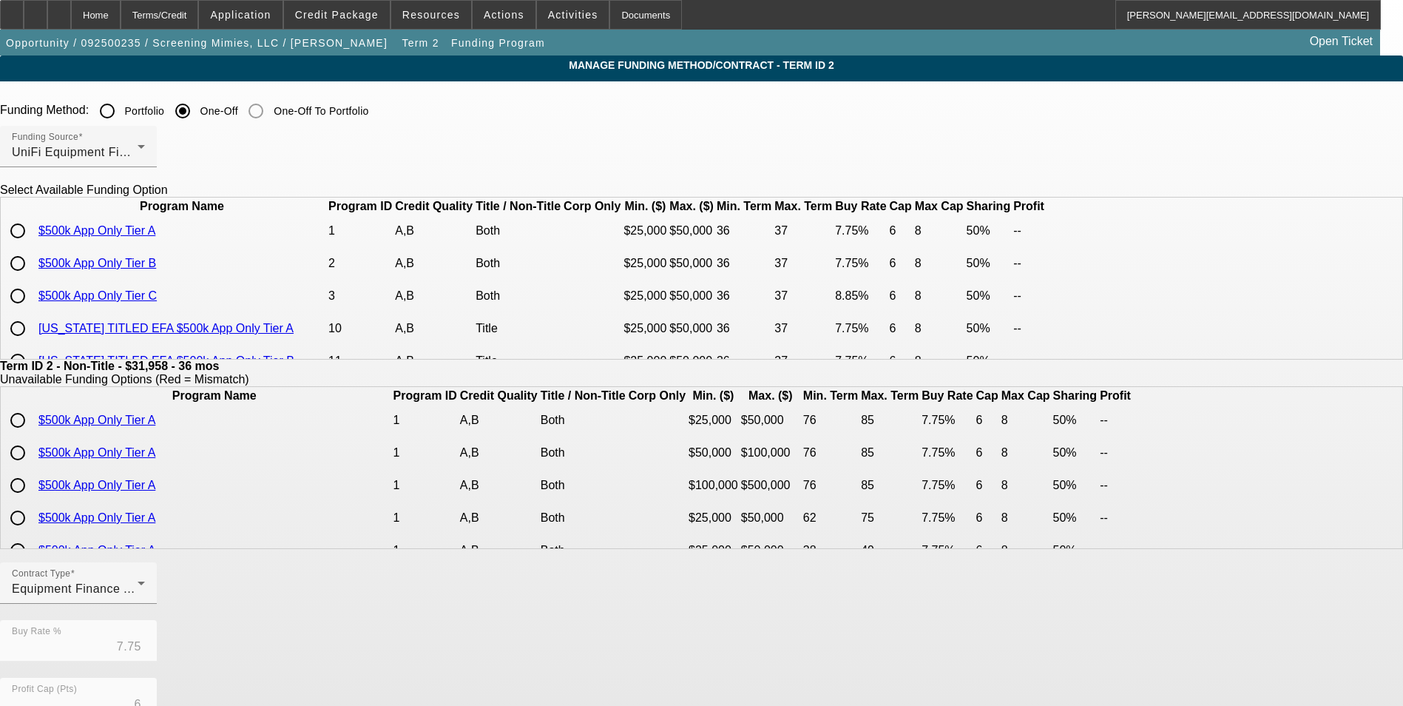
click at [33, 278] on input "radio" at bounding box center [18, 264] width 30 height 30
radio input "true"
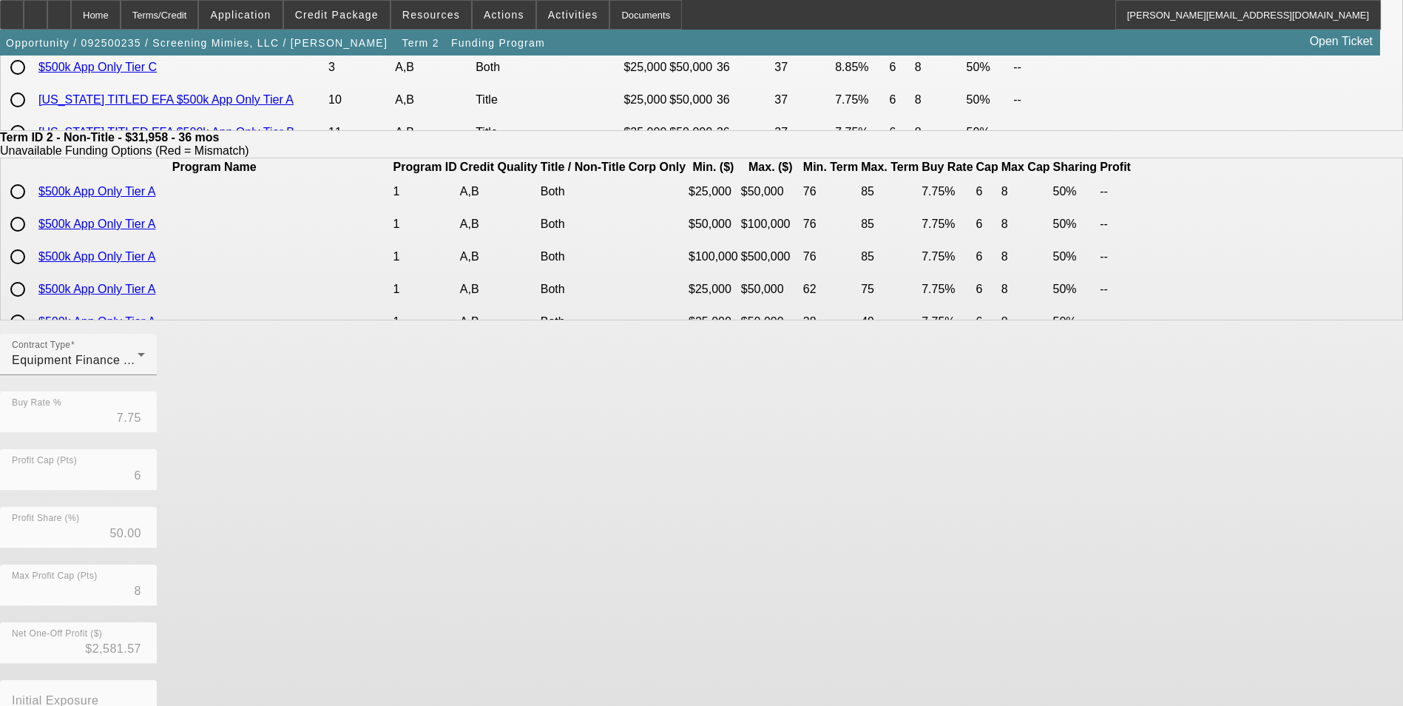
scroll to position [317, 0]
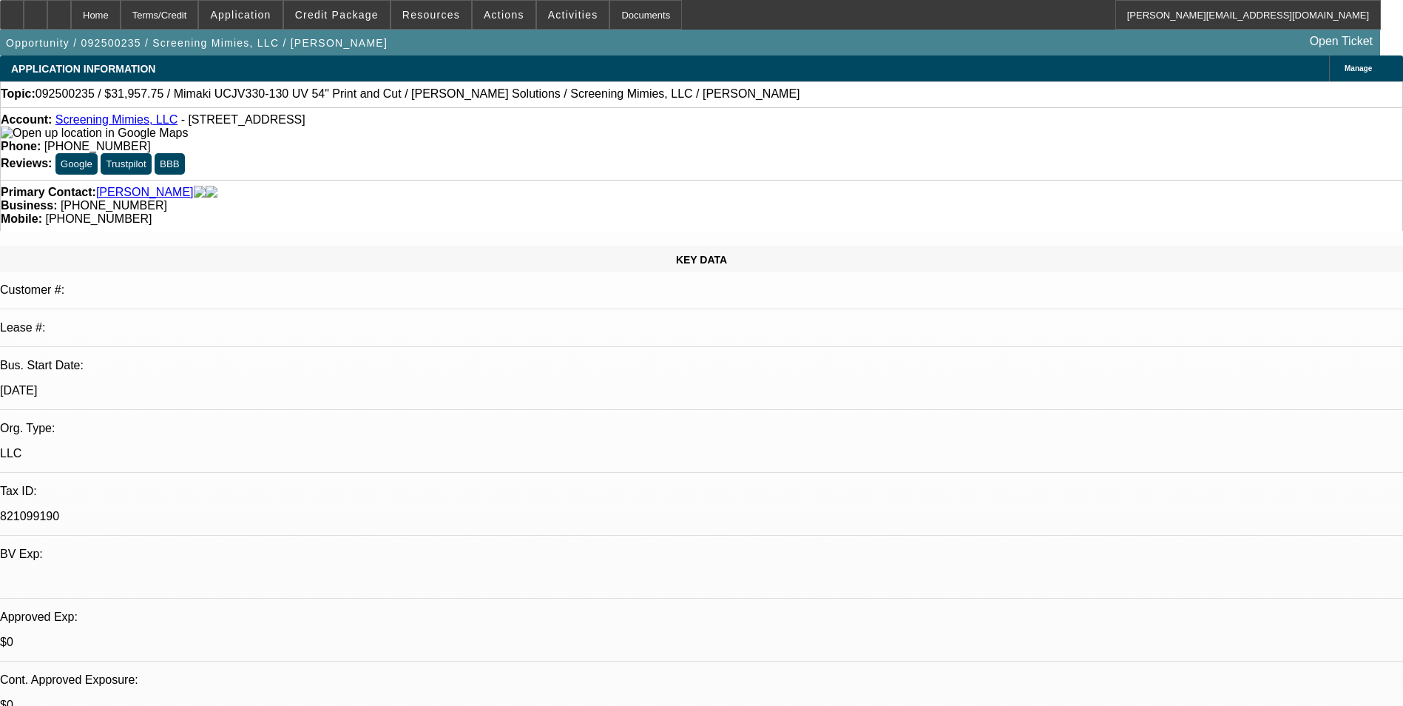
select select "0"
select select "2"
select select "0"
select select "6"
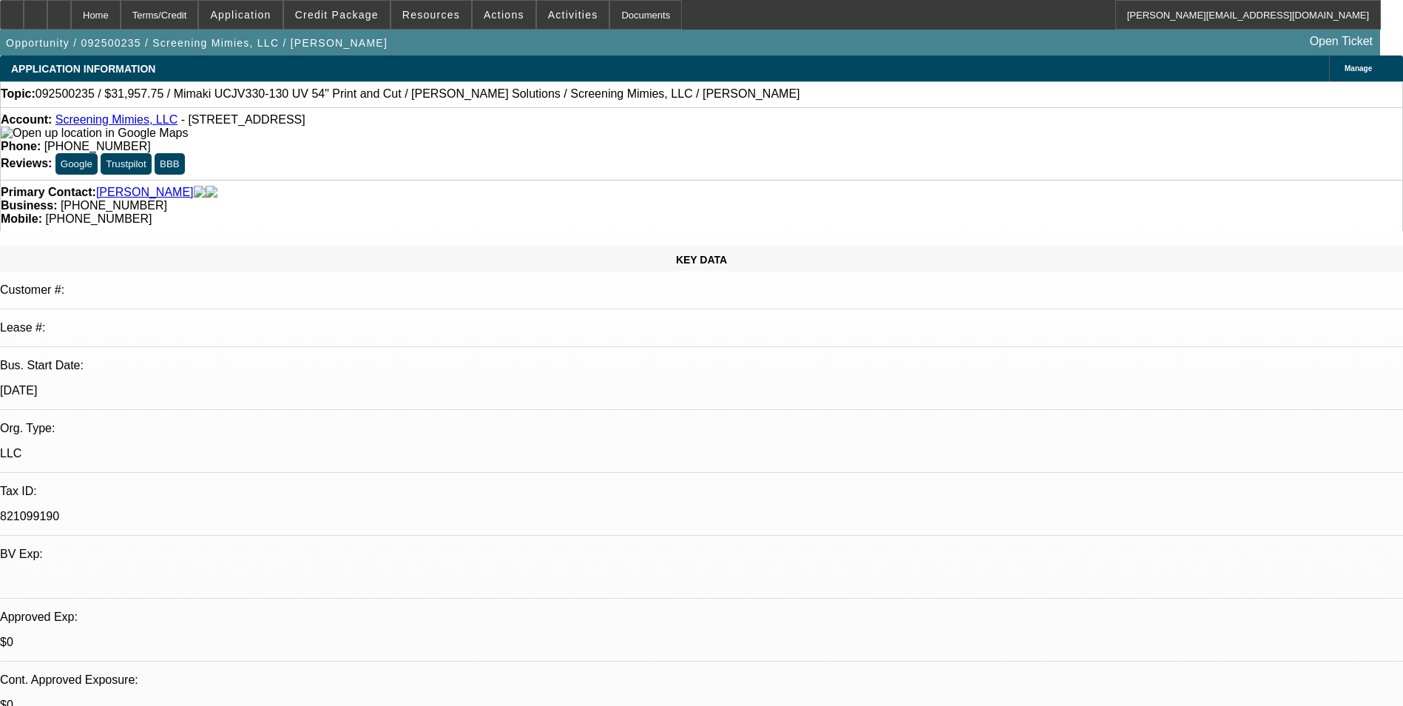
select select "0"
select select "2"
select select "0"
select select "6"
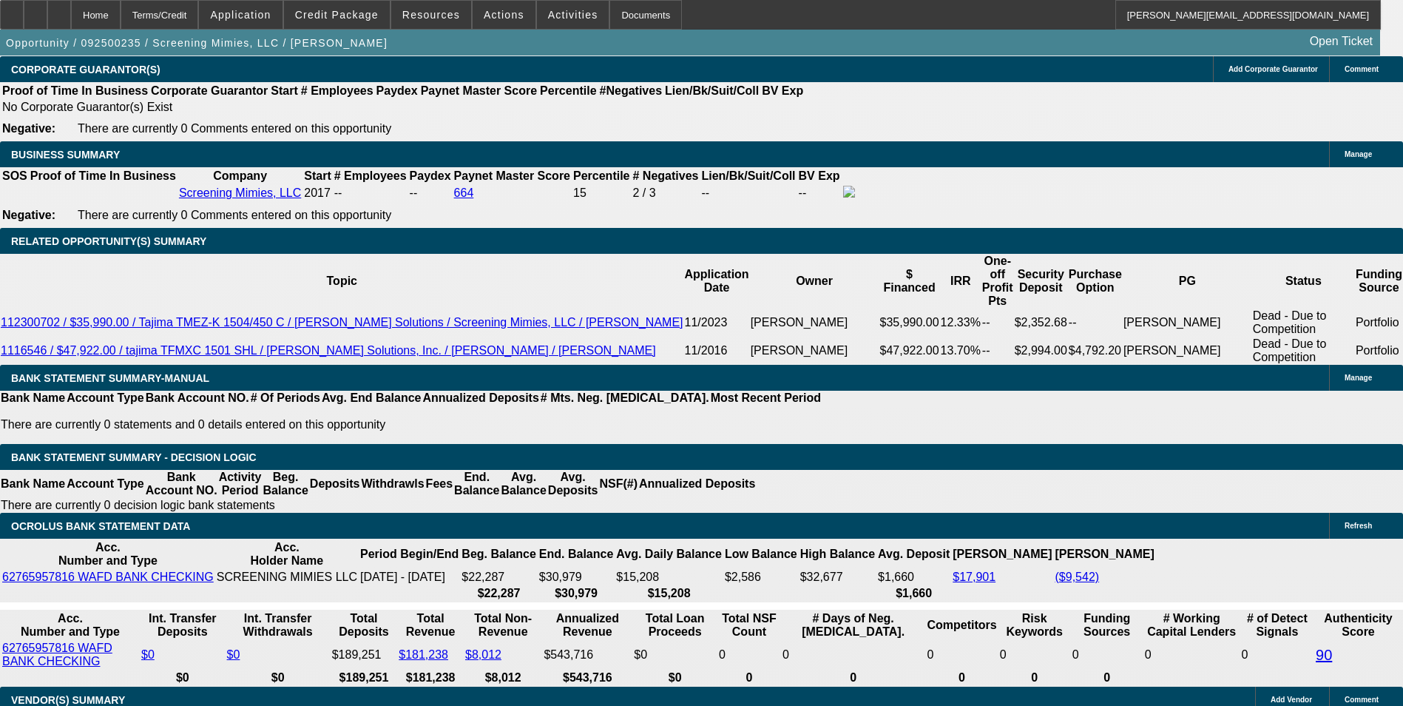
scroll to position [2367, 0]
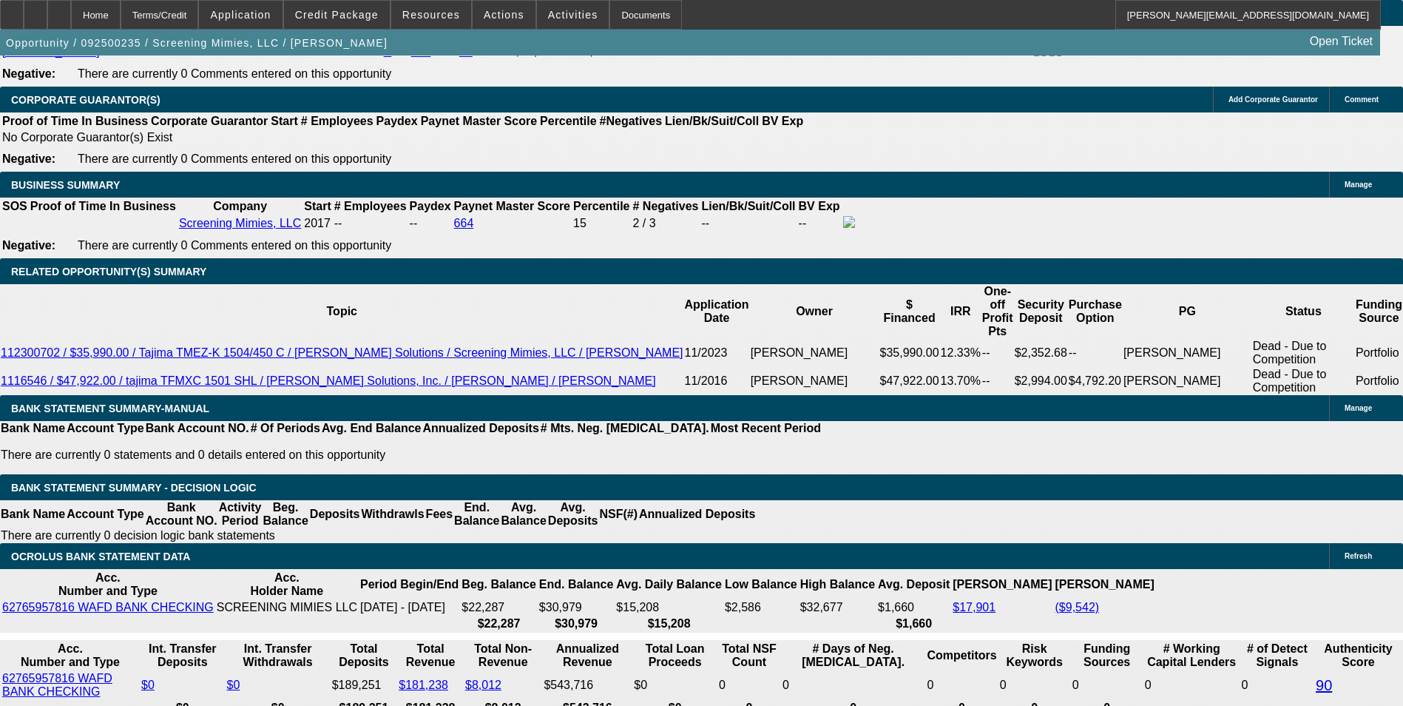
drag, startPoint x: 215, startPoint y: 368, endPoint x: 388, endPoint y: 362, distance: 172.5
type input "10"
type input "$20.00"
type input "UNKNOWN"
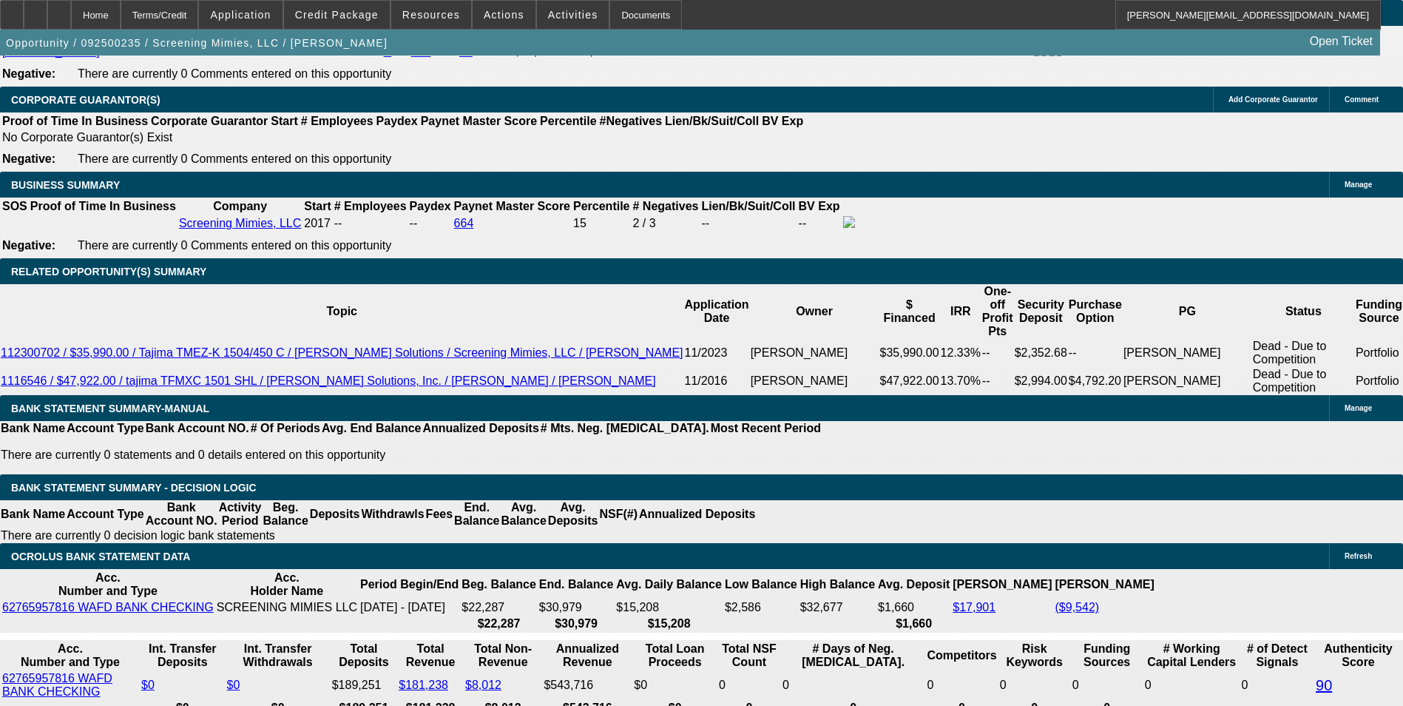
type input "1077"
type input "$2,154.00"
type input "13"
type input "$1,077.00"
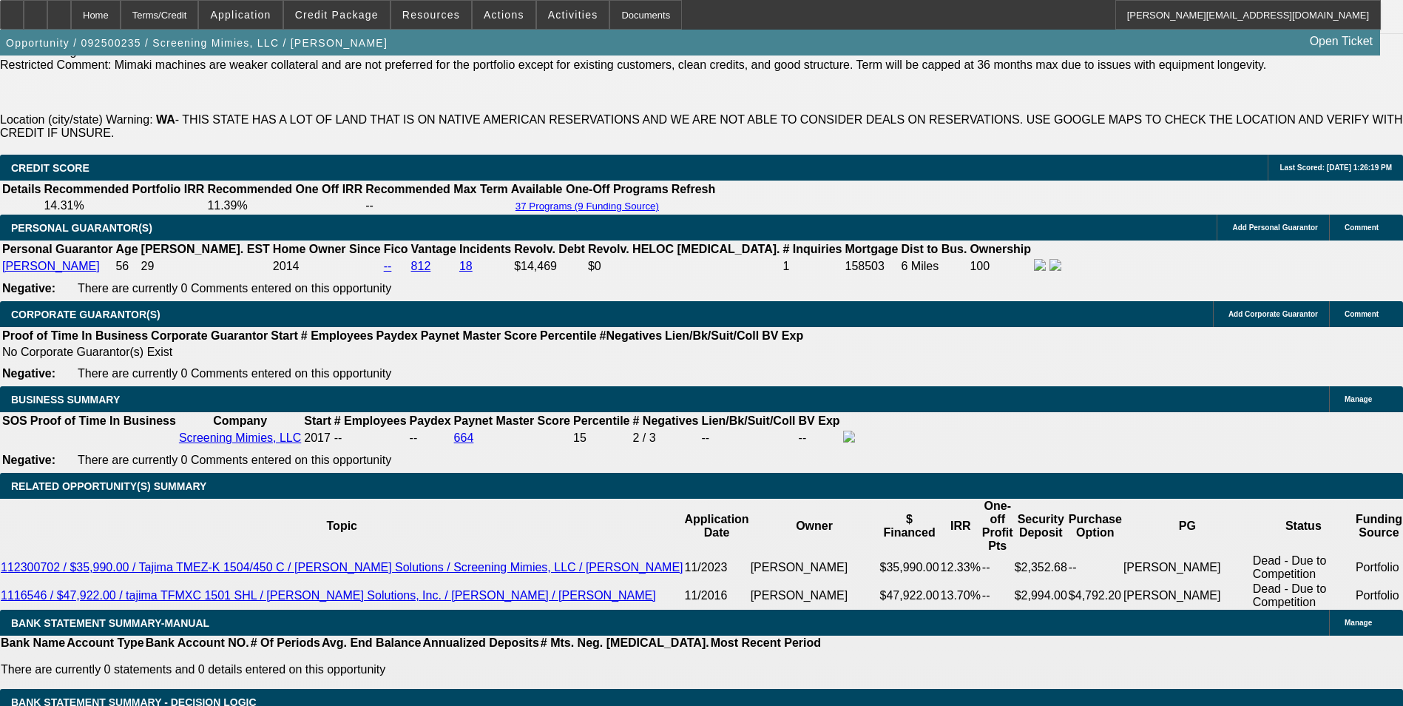
scroll to position [2145, 0]
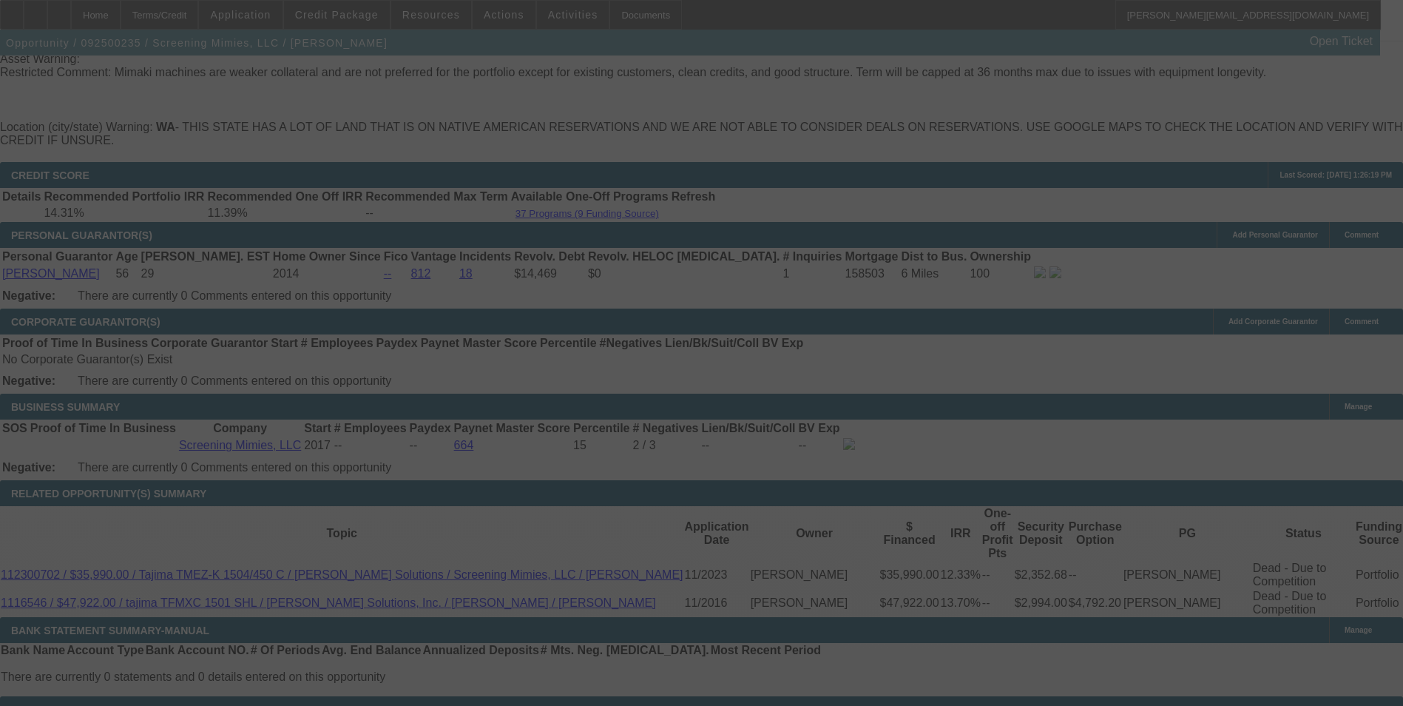
select select "0"
select select "2"
select select "0"
select select "6"
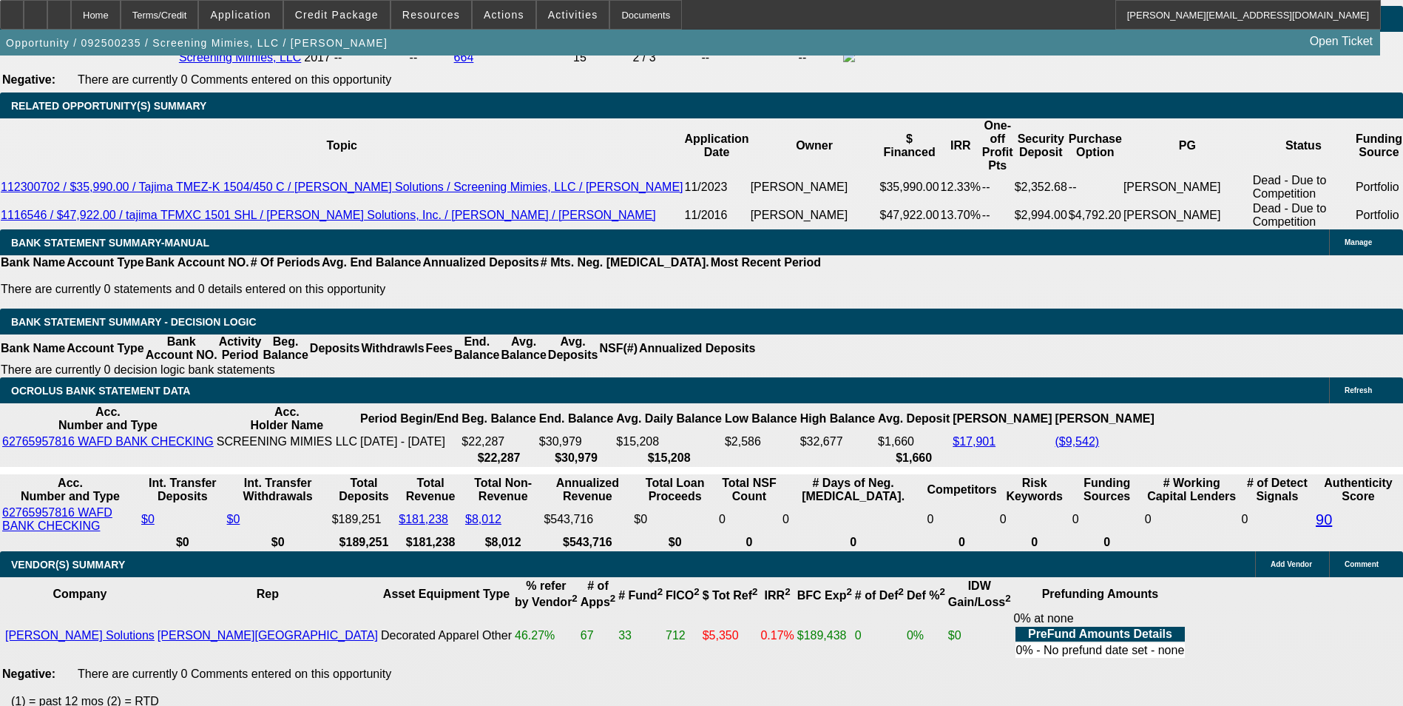
scroll to position [2367, 0]
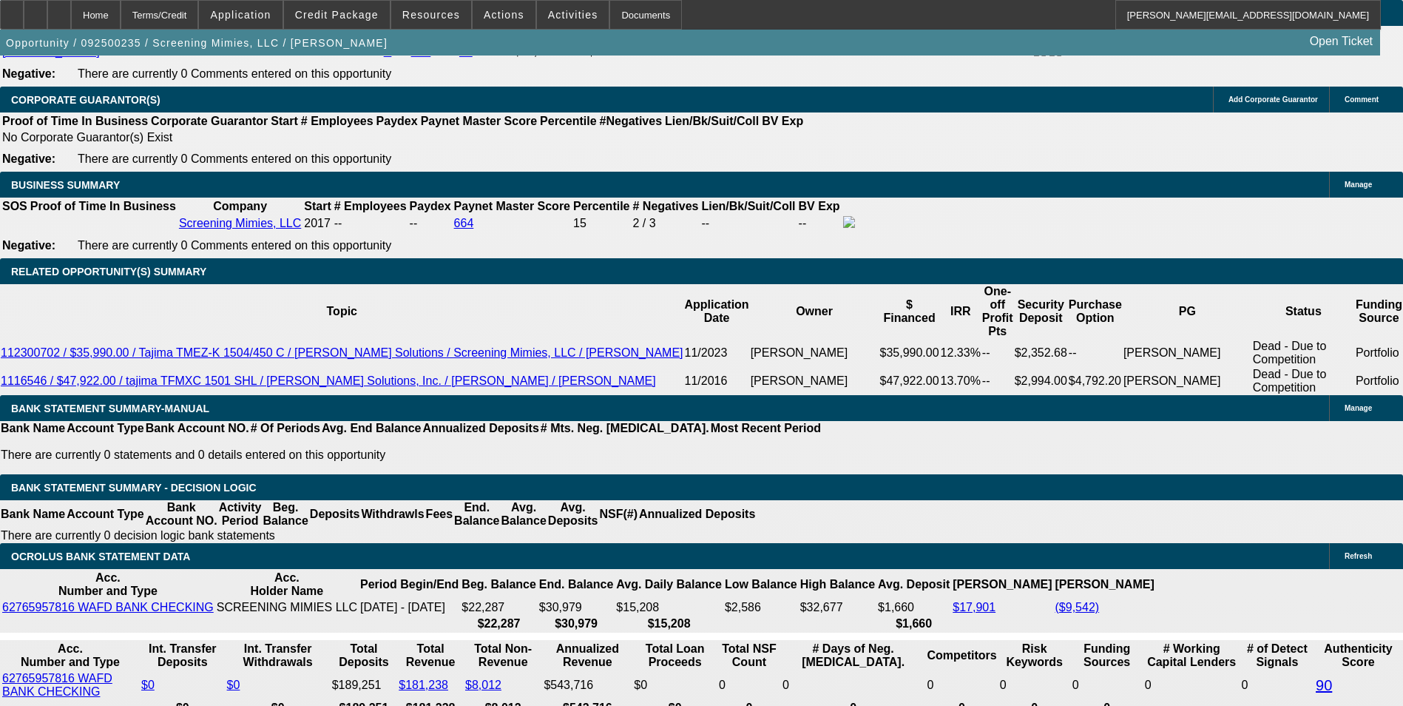
drag, startPoint x: 445, startPoint y: 336, endPoint x: 499, endPoint y: 325, distance: 55.9
type input "10"
type input "$20.00"
type input "UNKNOWN"
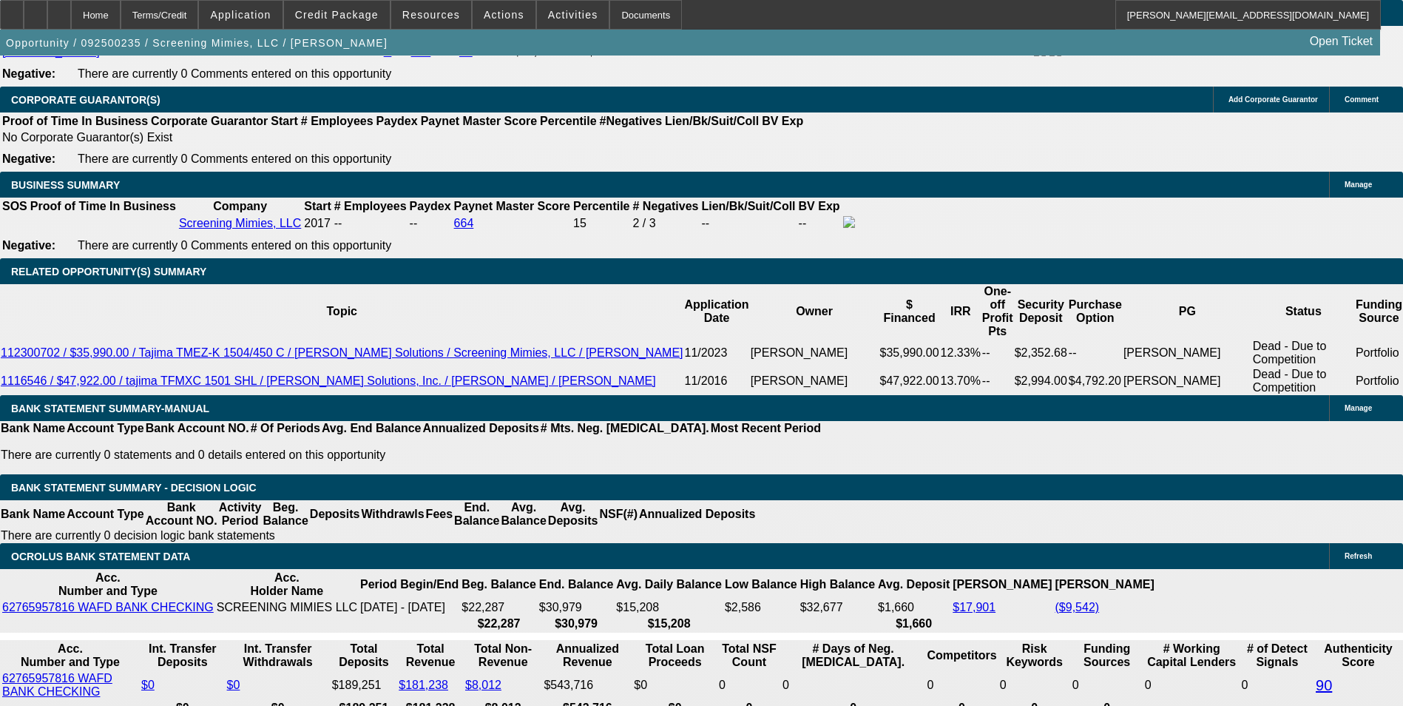
type input "1065"
type input "$2,130.00"
type input "12.2"
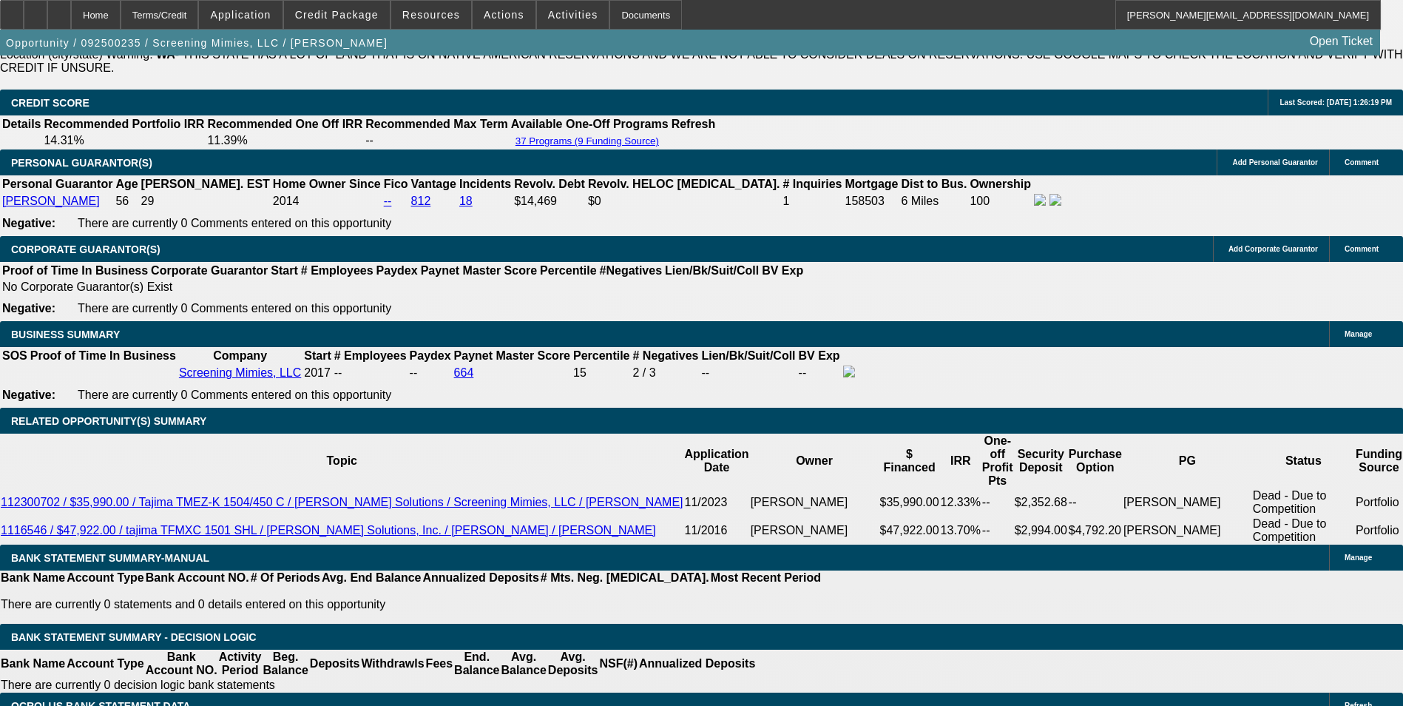
scroll to position [2071, 0]
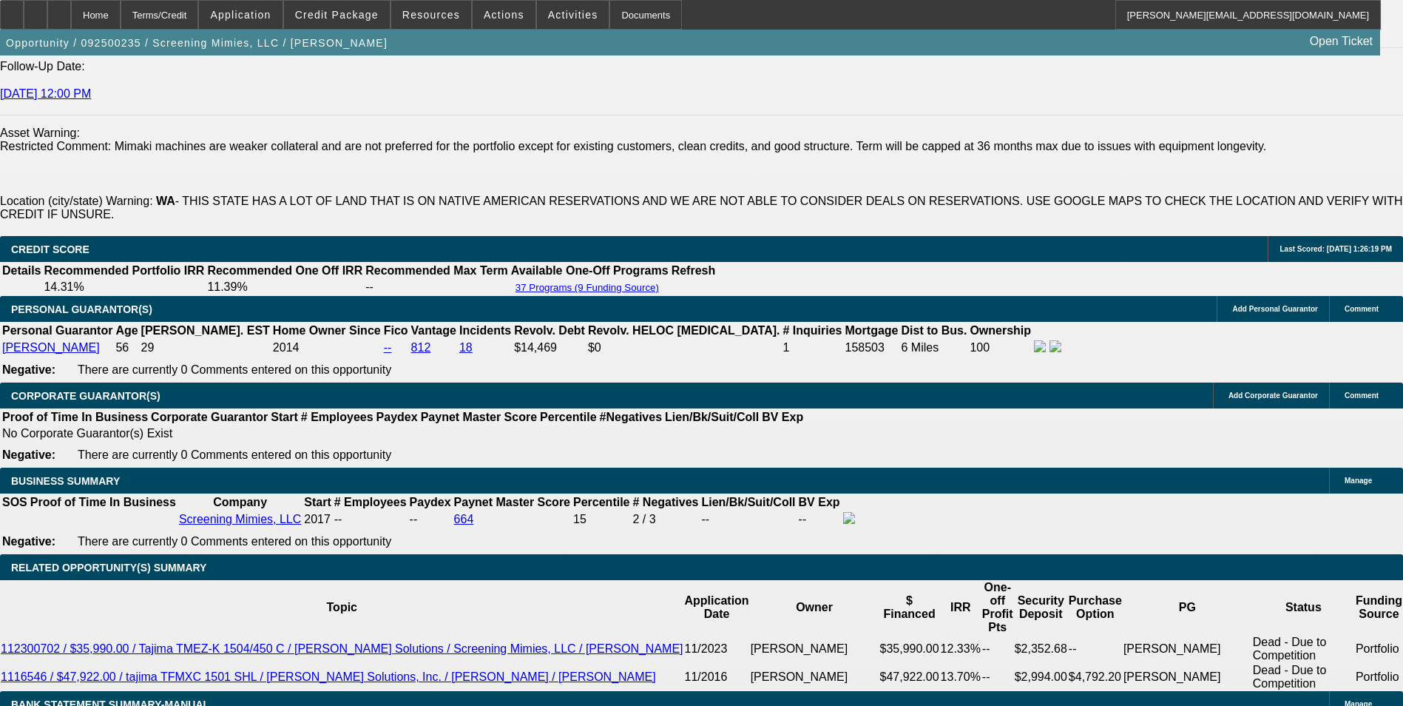
type input "$1,065.00"
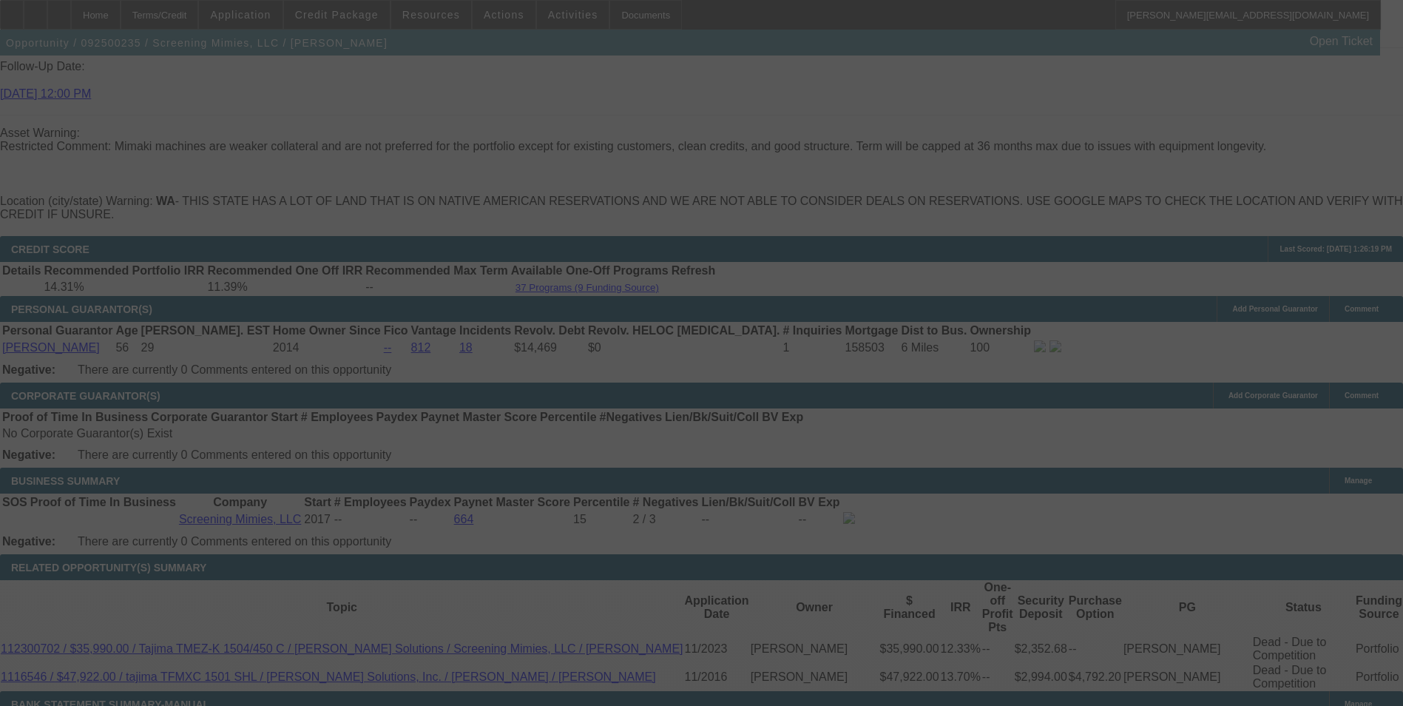
select select "0"
select select "2"
select select "0"
select select "6"
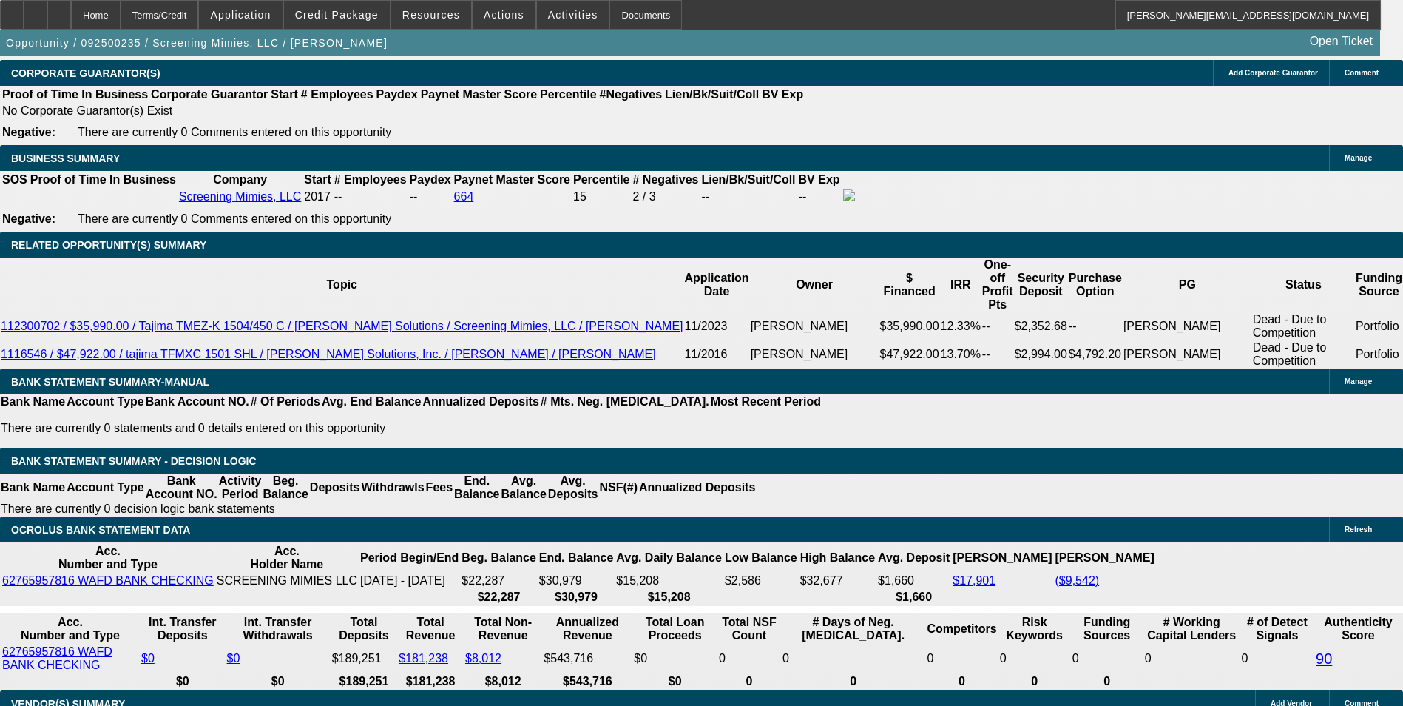
scroll to position [2367, 0]
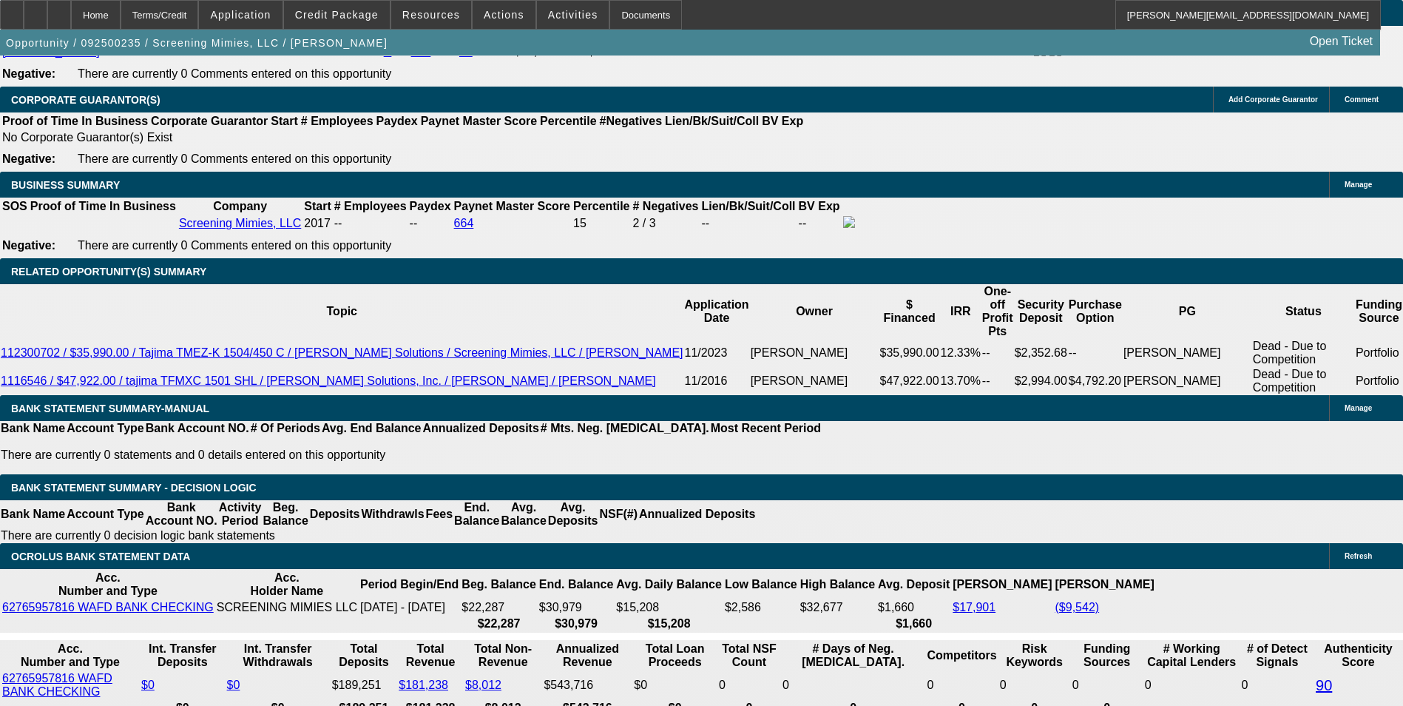
drag, startPoint x: 214, startPoint y: 365, endPoint x: 441, endPoint y: 345, distance: 228.0
type input "1"
type input "$2.00"
type input "UNKNOWN"
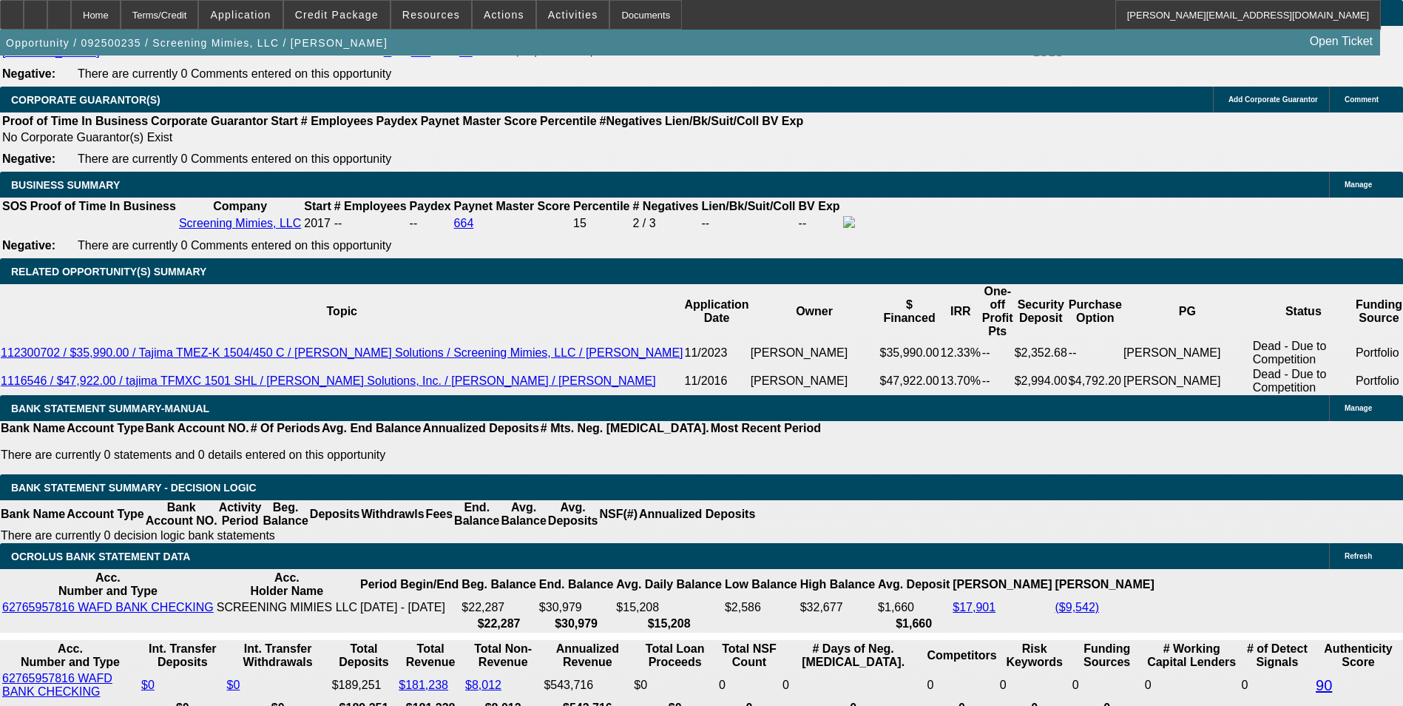
type input "1067"
type input "$2,134.00"
type input "12.4"
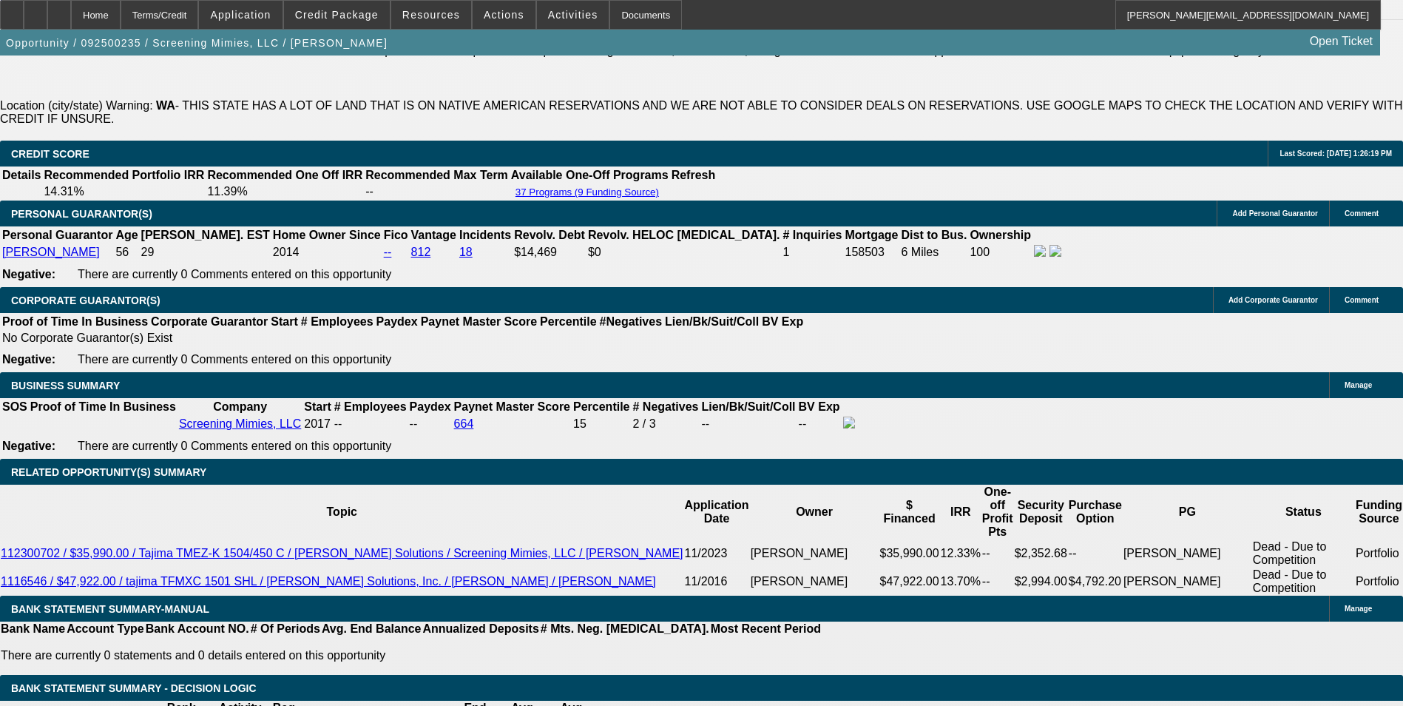
scroll to position [2145, 0]
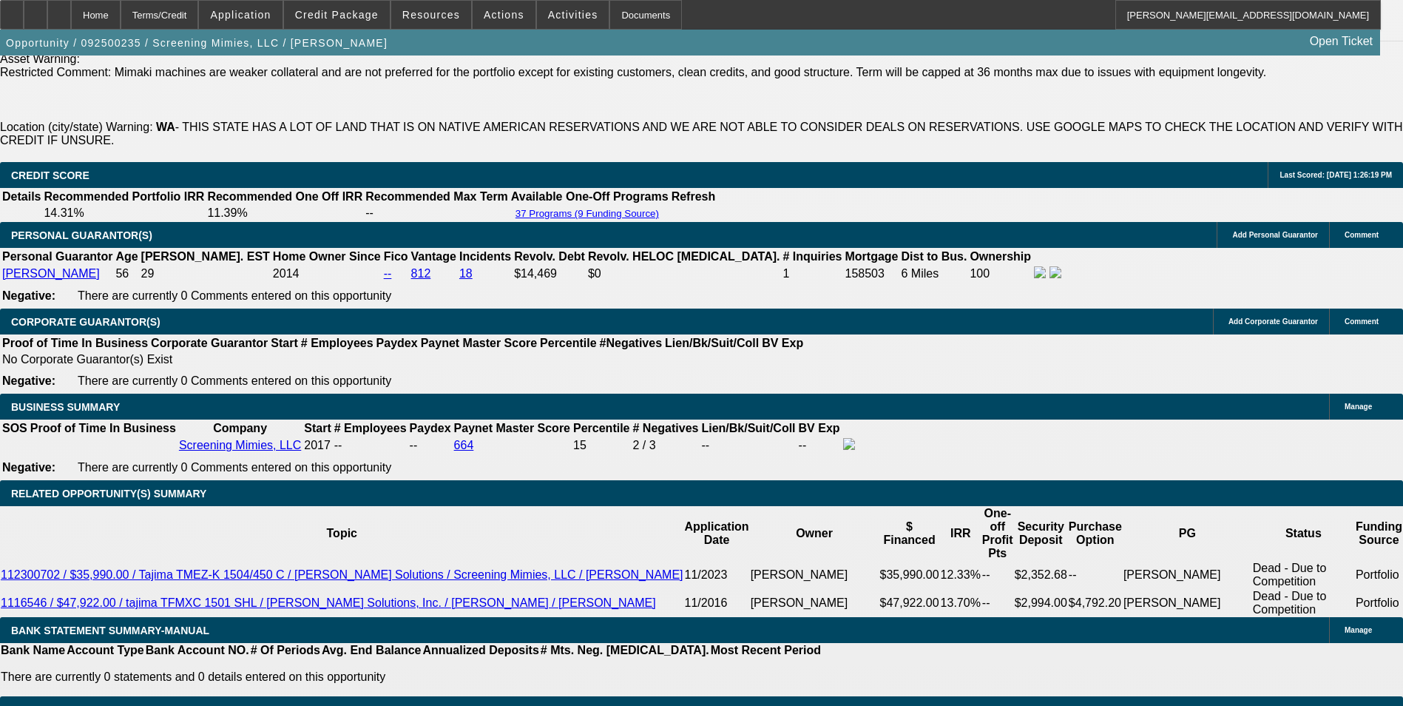
type input "$1,067.00"
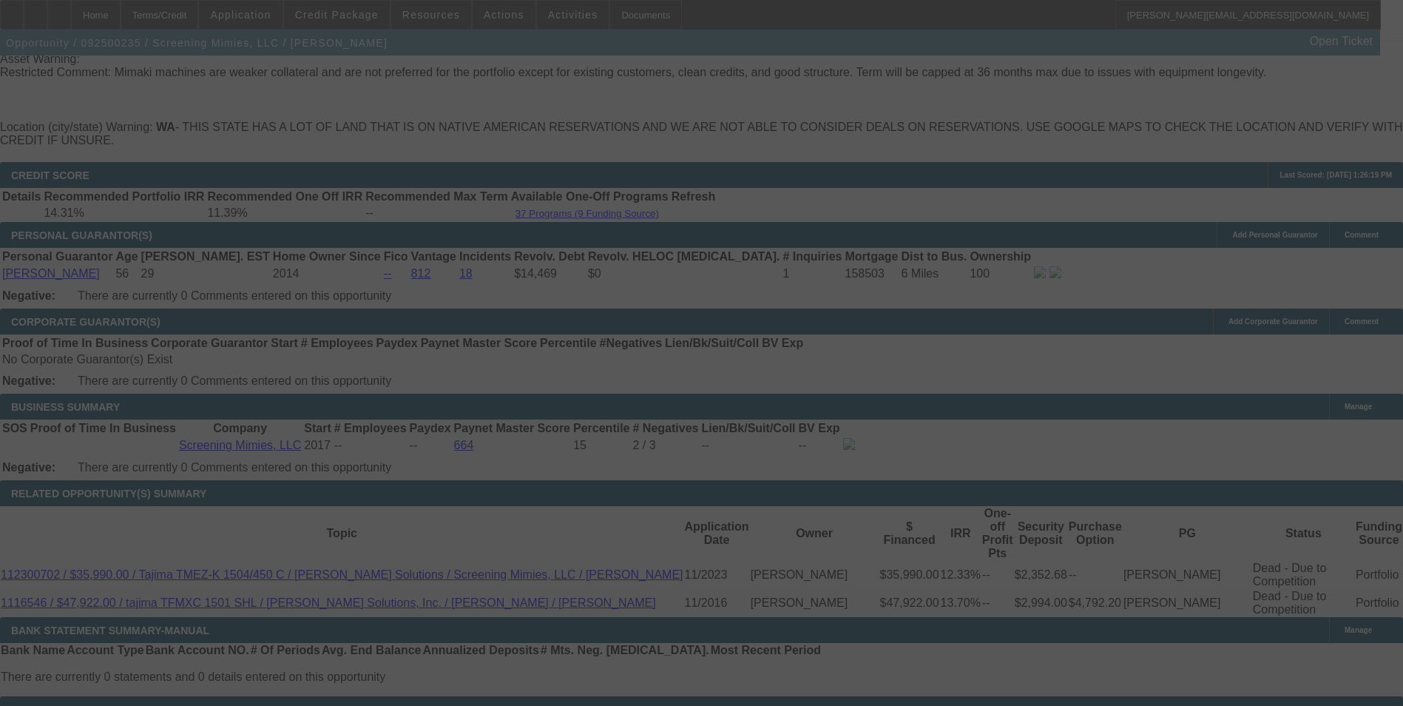
select select "0"
select select "2"
select select "0"
select select "6"
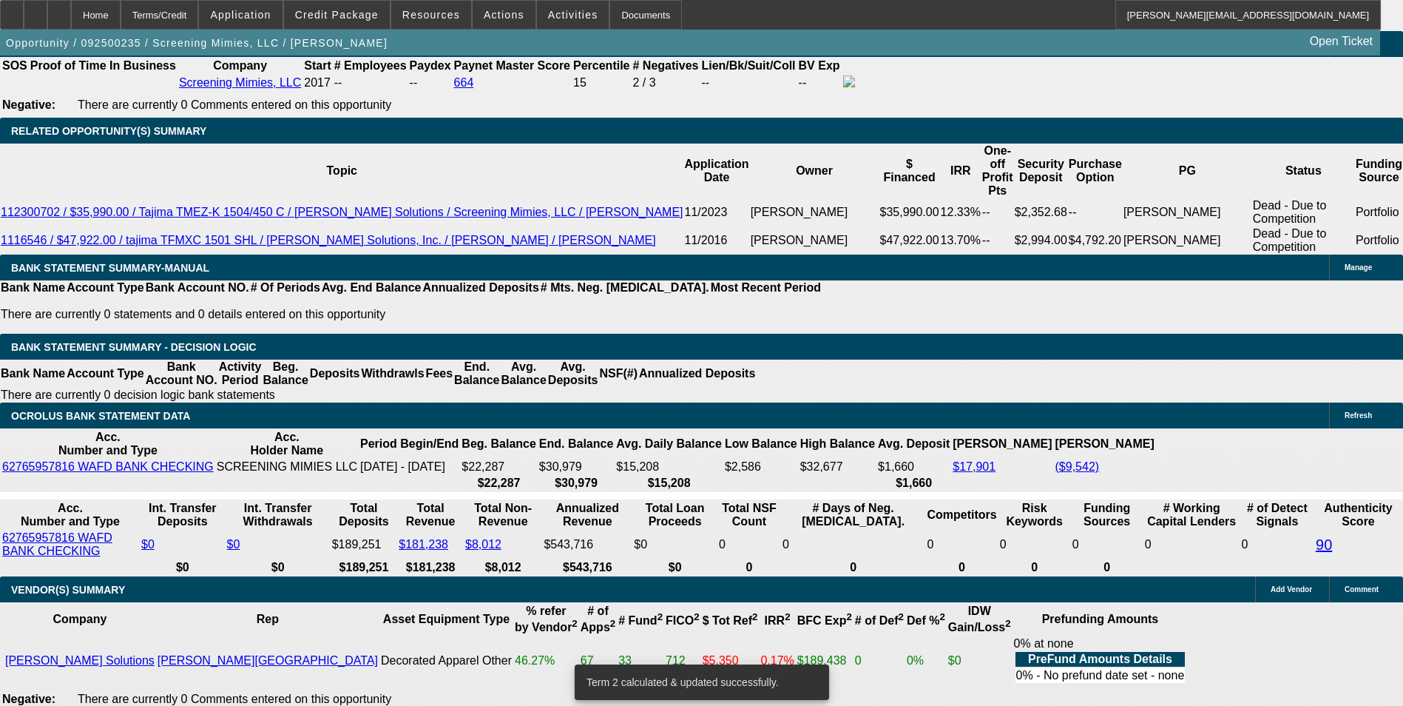
scroll to position [2515, 0]
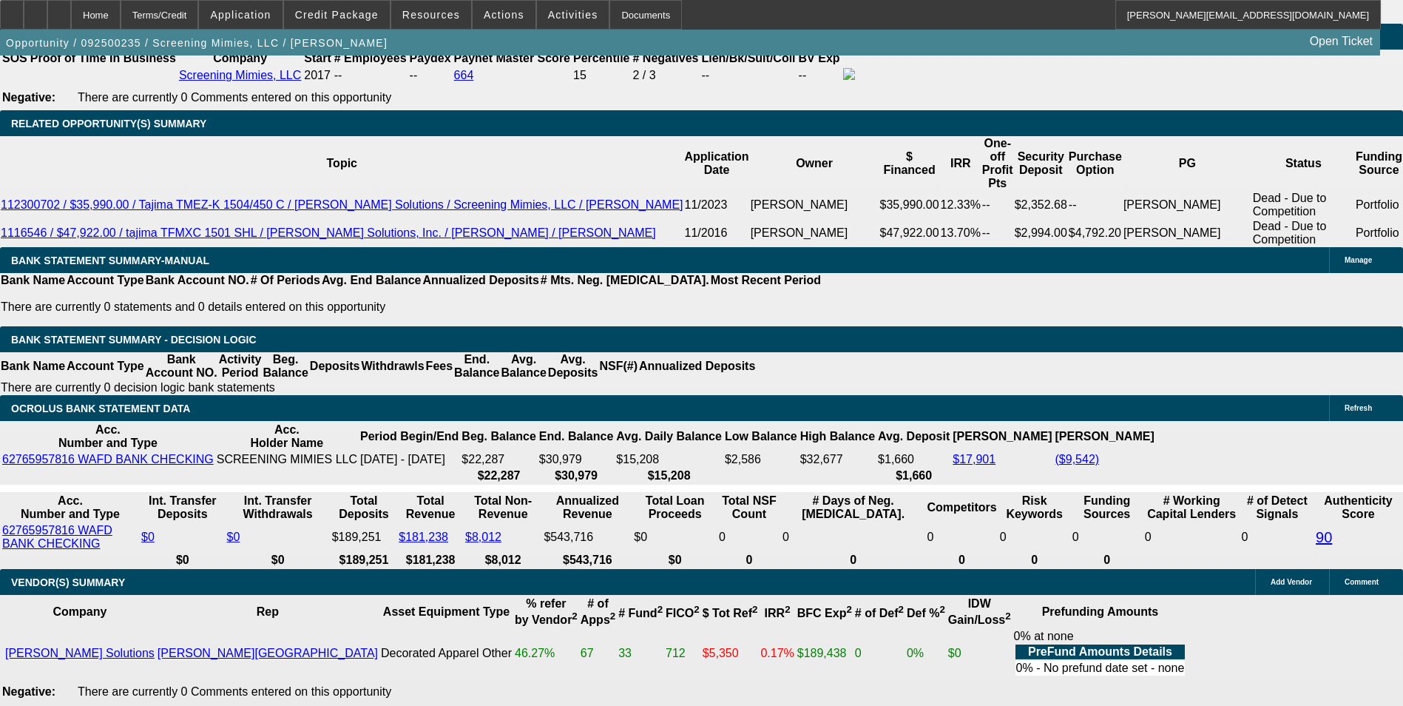
drag, startPoint x: 395, startPoint y: 237, endPoint x: 622, endPoint y: 203, distance: 229.8
type input "1089"
type input "$2,178.00"
type input "UNKNOWN"
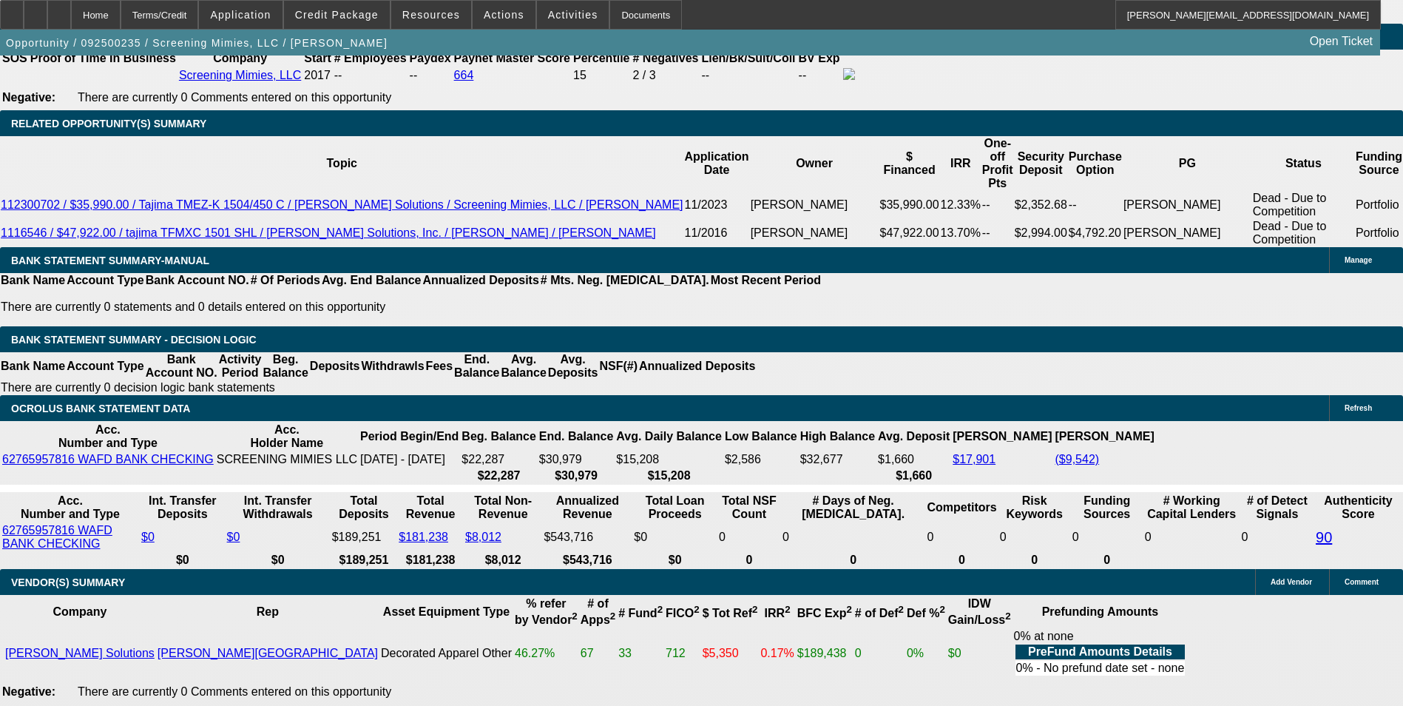
type input "13.8"
type input "$1,089.00"
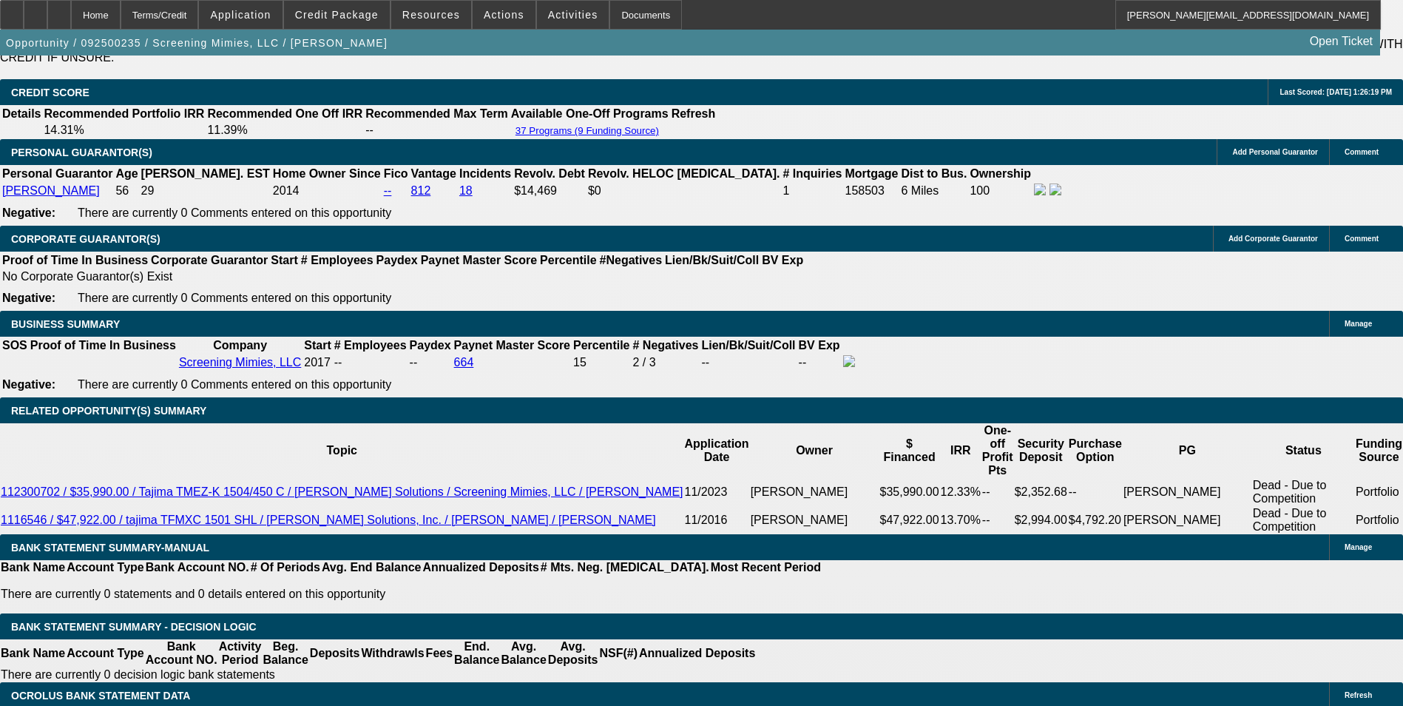
scroll to position [2219, 0]
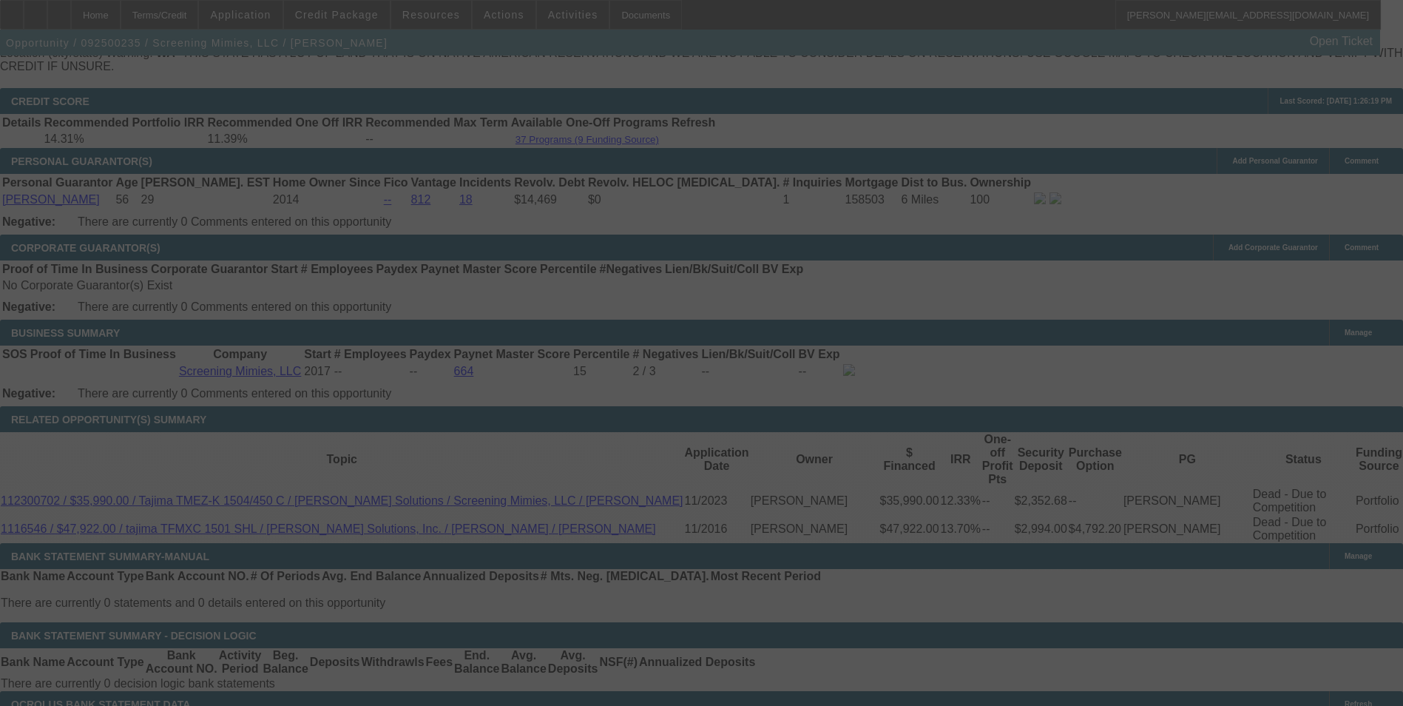
select select "0"
select select "2"
select select "0"
select select "6"
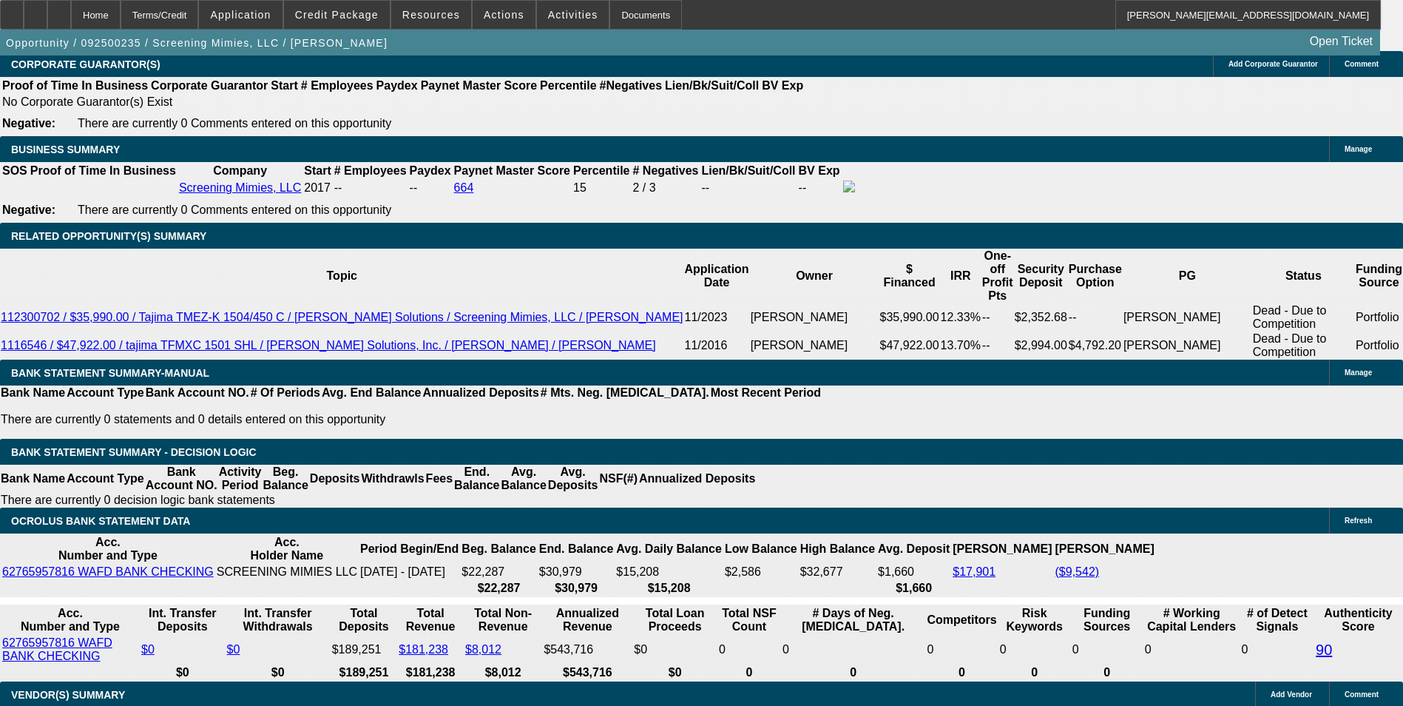
scroll to position [2367, 0]
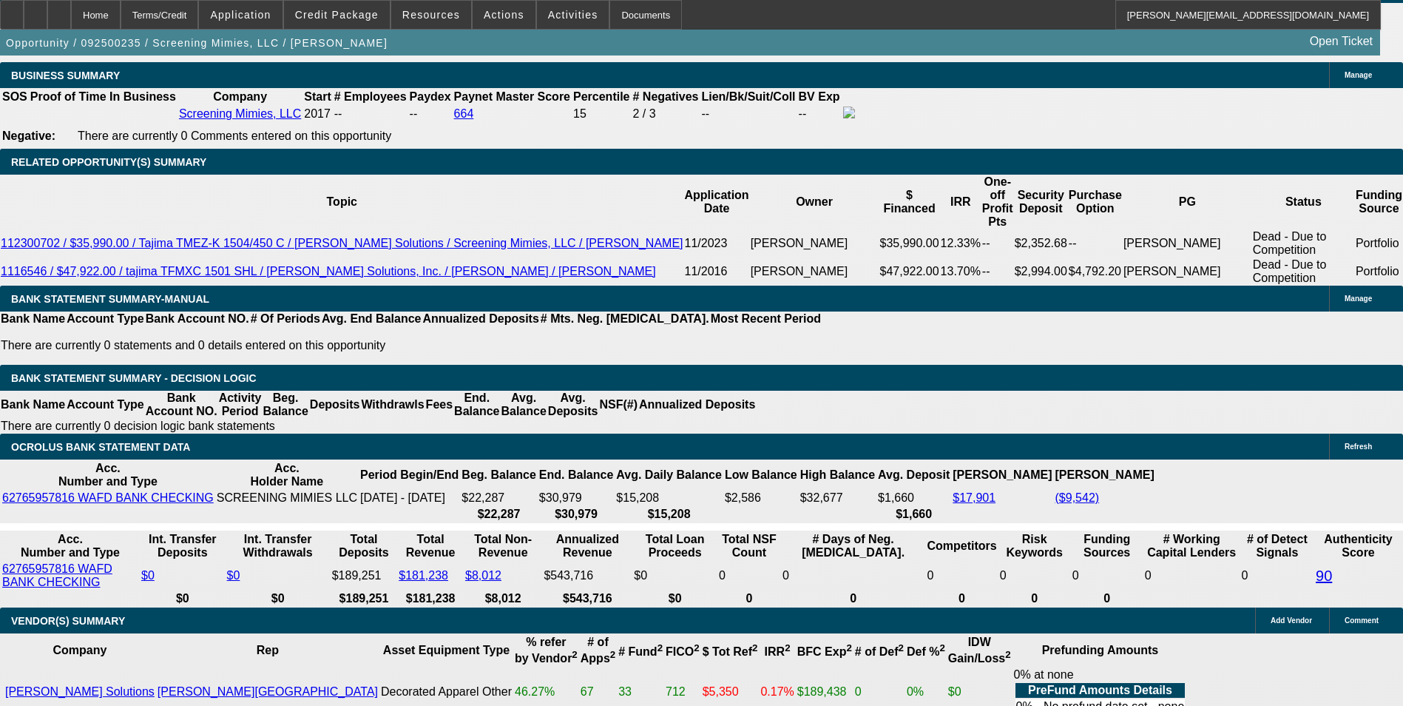
scroll to position [2441, 0]
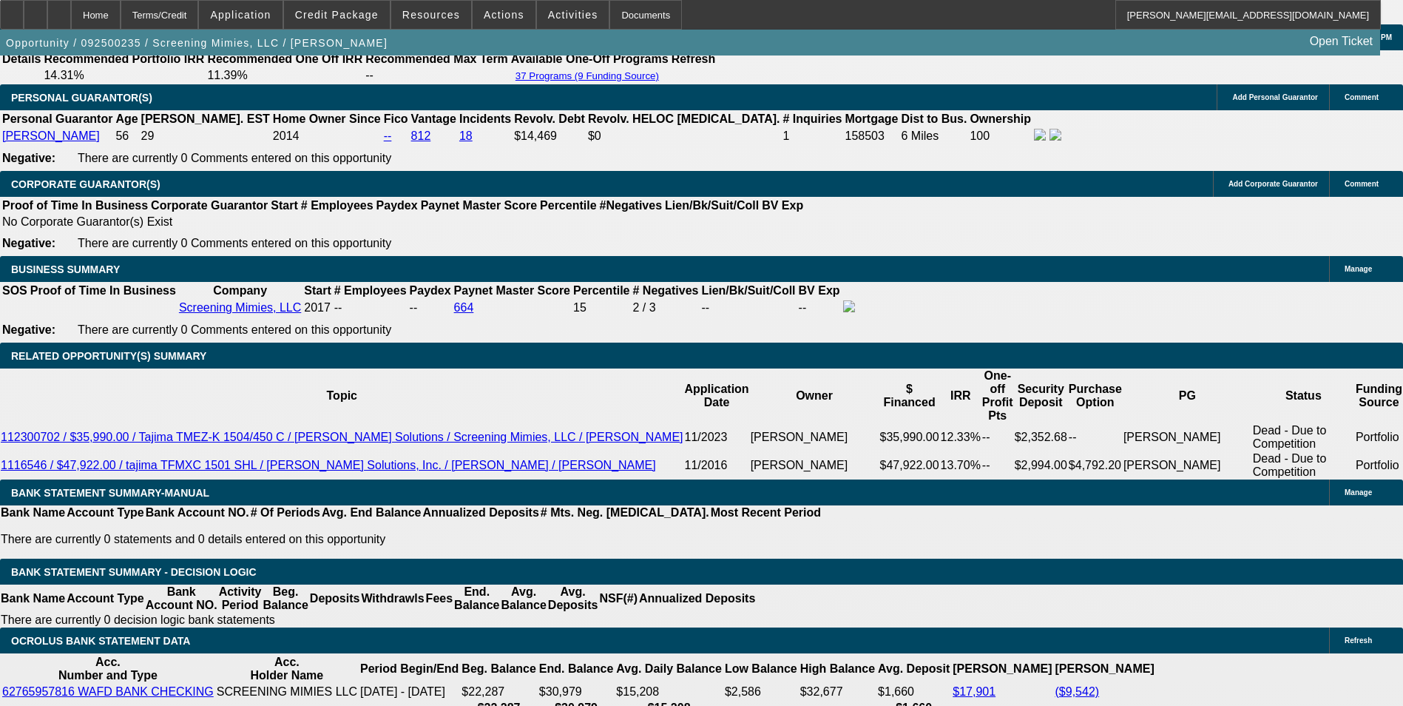
scroll to position [2293, 0]
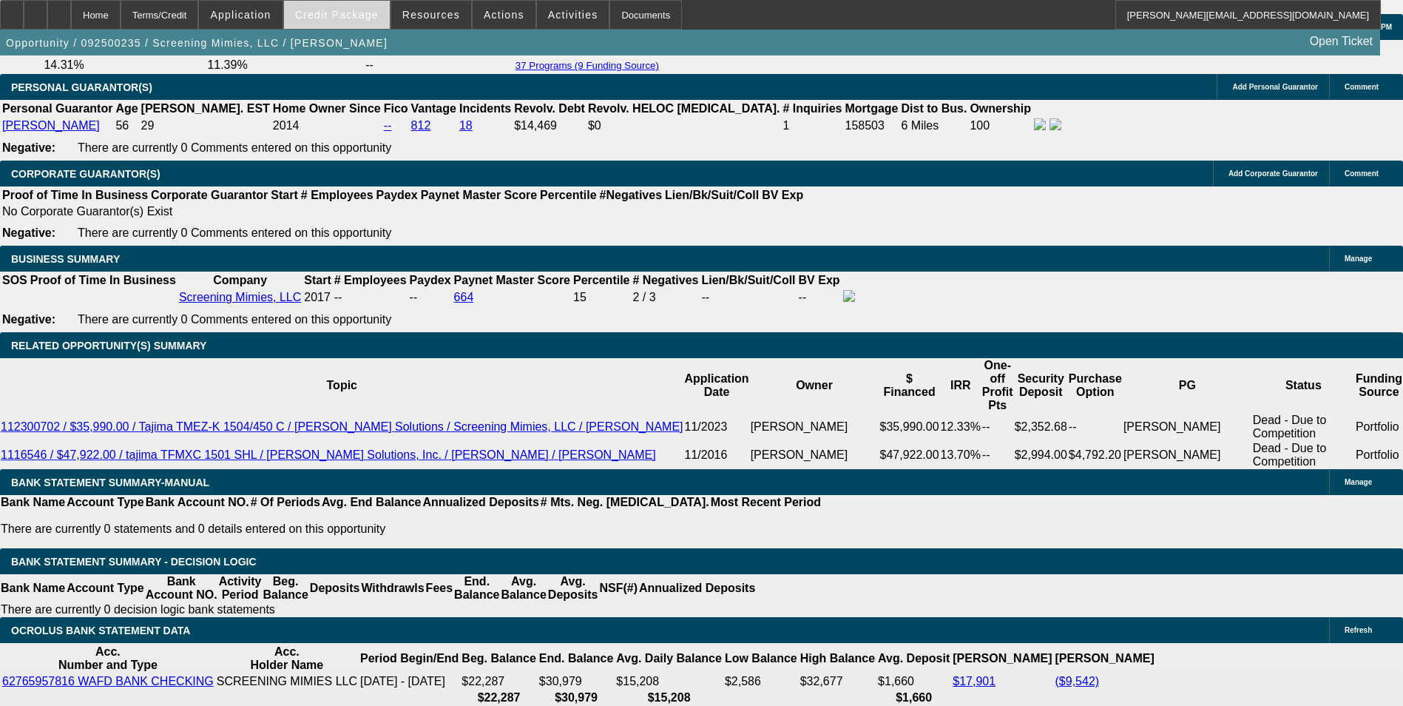
click at [371, 23] on span at bounding box center [337, 15] width 106 height 36
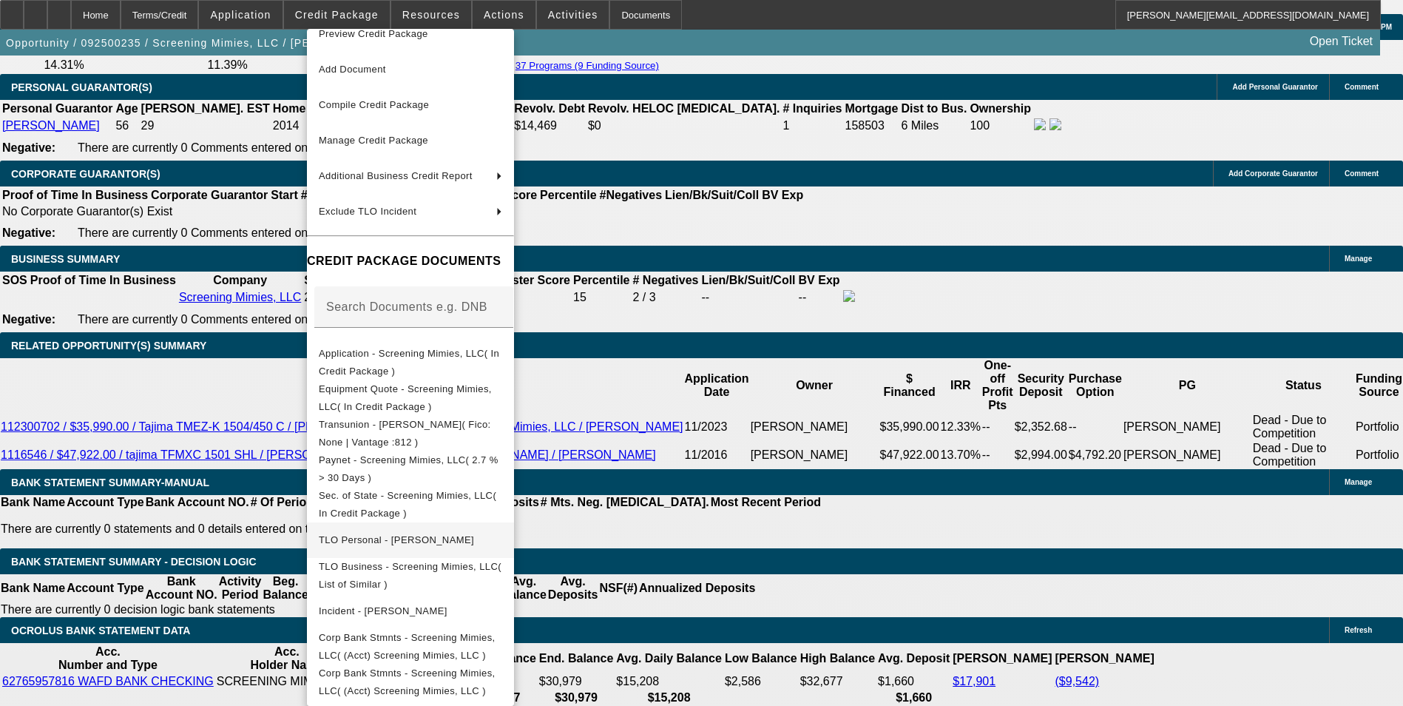
scroll to position [24, 0]
click at [779, 522] on div at bounding box center [701, 353] width 1403 height 706
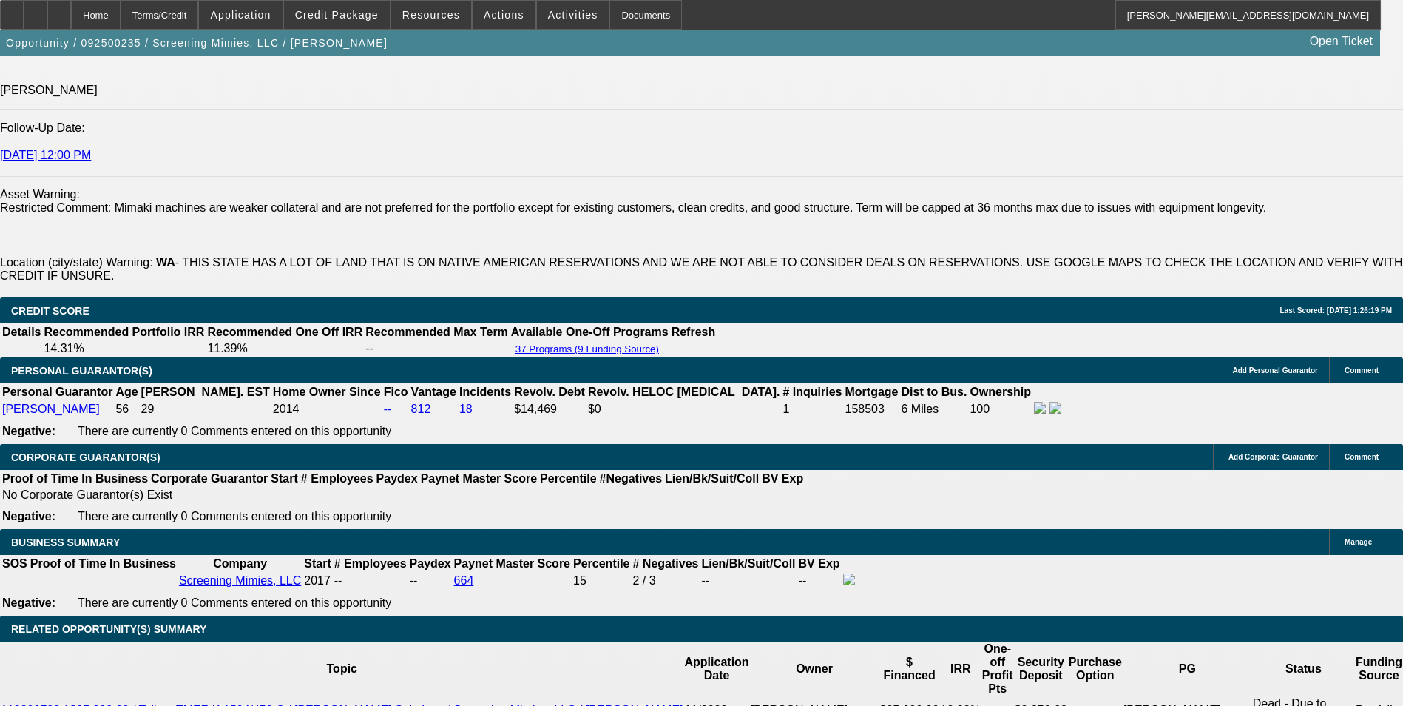
scroll to position [2145, 0]
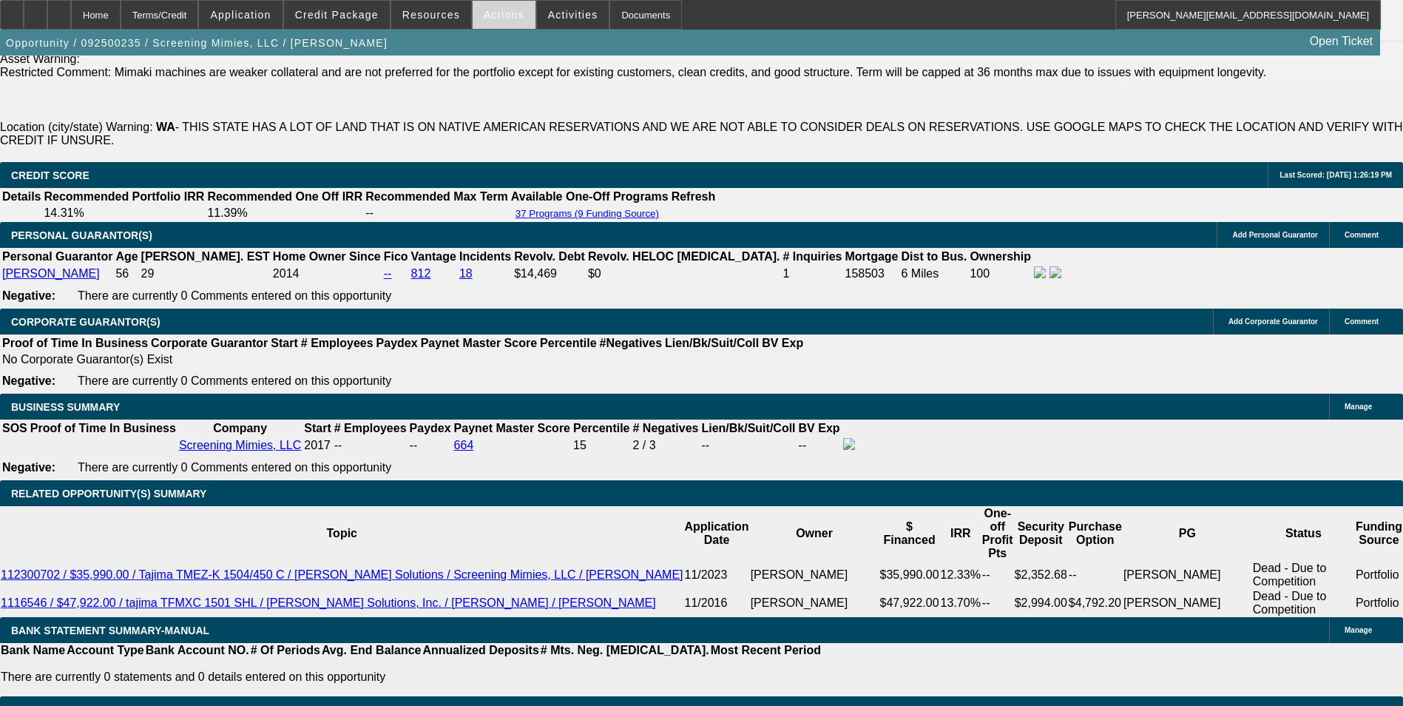
click at [510, 18] on span at bounding box center [504, 15] width 63 height 36
click at [617, 106] on div at bounding box center [701, 353] width 1403 height 706
click at [497, 3] on span at bounding box center [504, 15] width 63 height 36
click at [644, 223] on div at bounding box center [701, 353] width 1403 height 706
click at [59, 10] on icon at bounding box center [59, 10] width 0 height 0
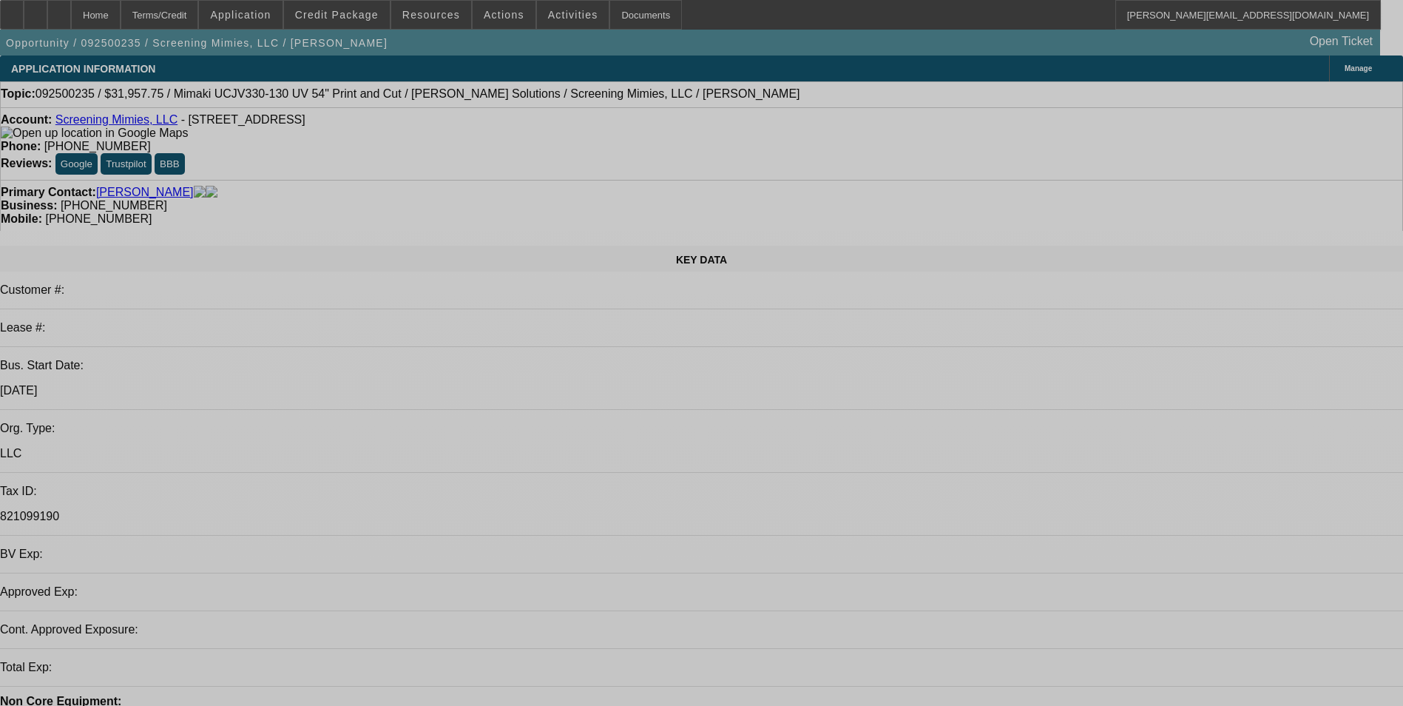
select select "0"
select select "2"
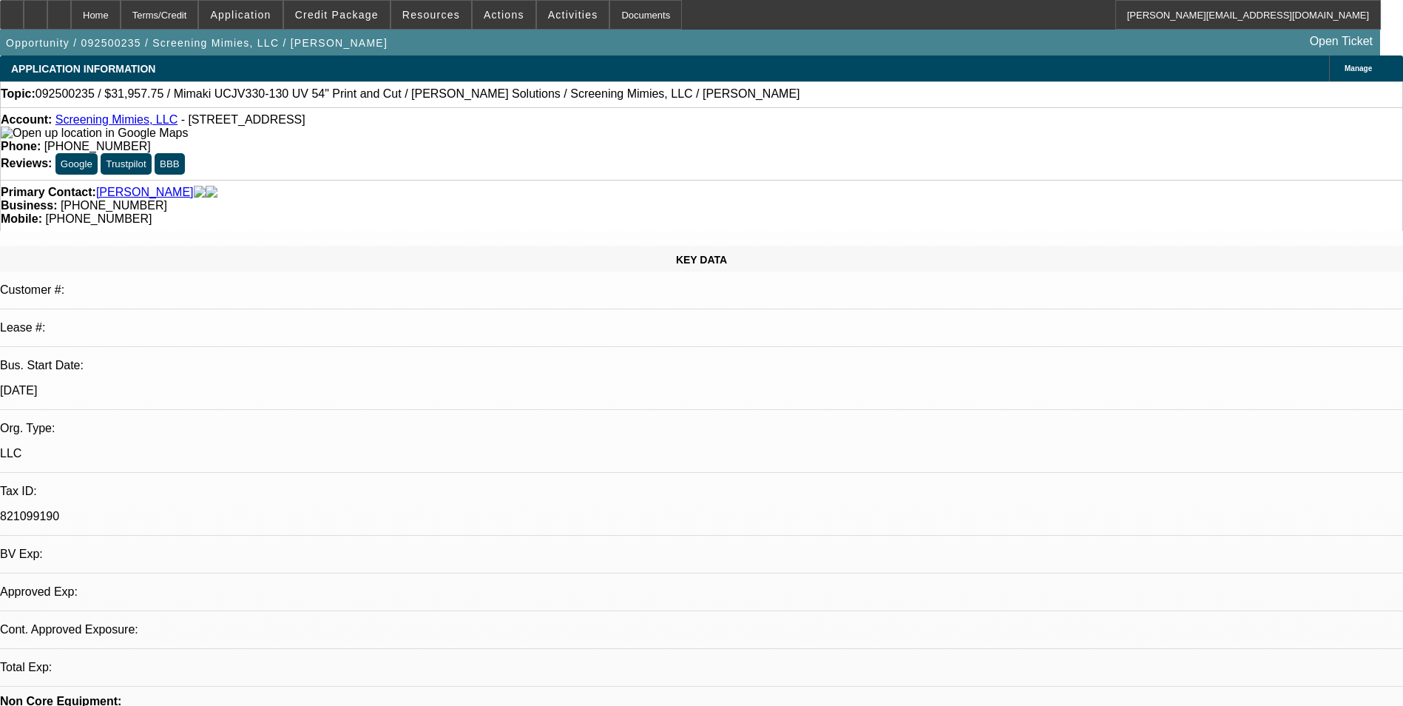
select select "0"
select select "2"
select select "0"
select select "1"
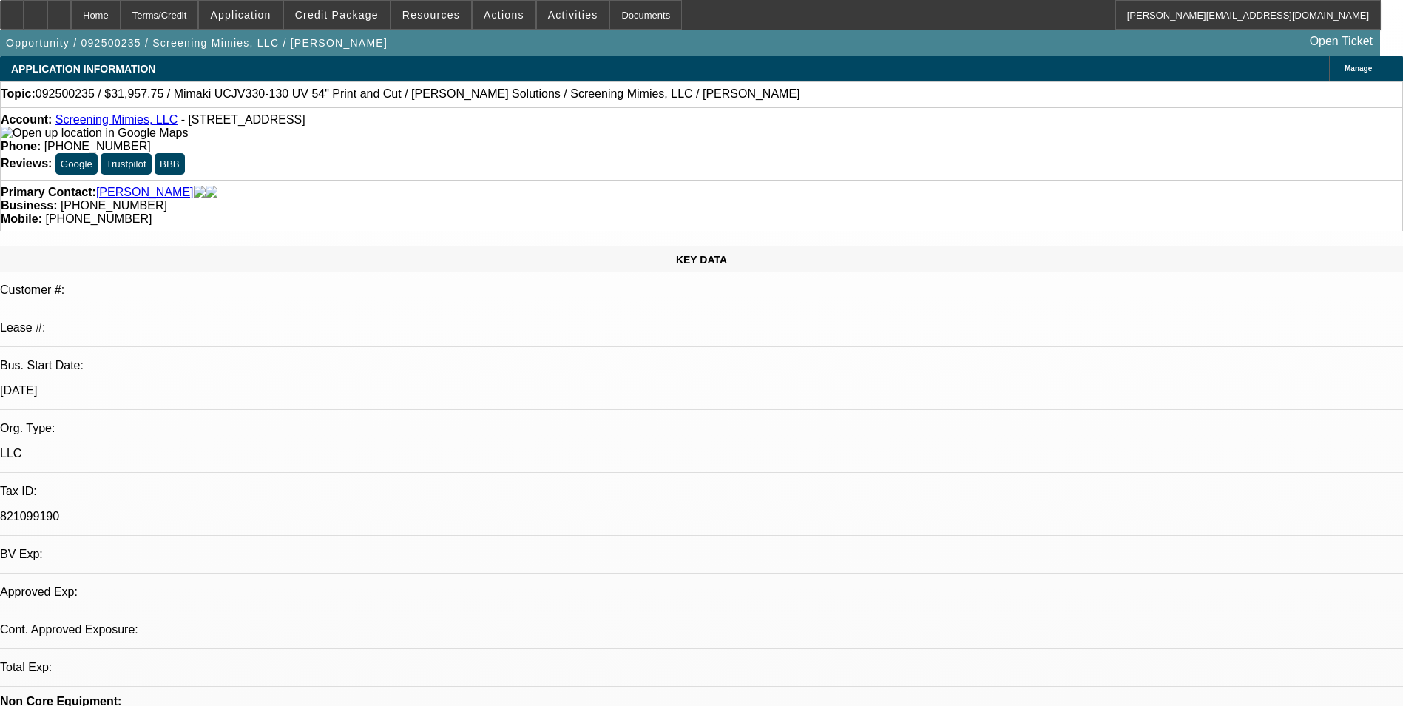
select select "2"
select select "6"
select select "1"
select select "2"
select select "6"
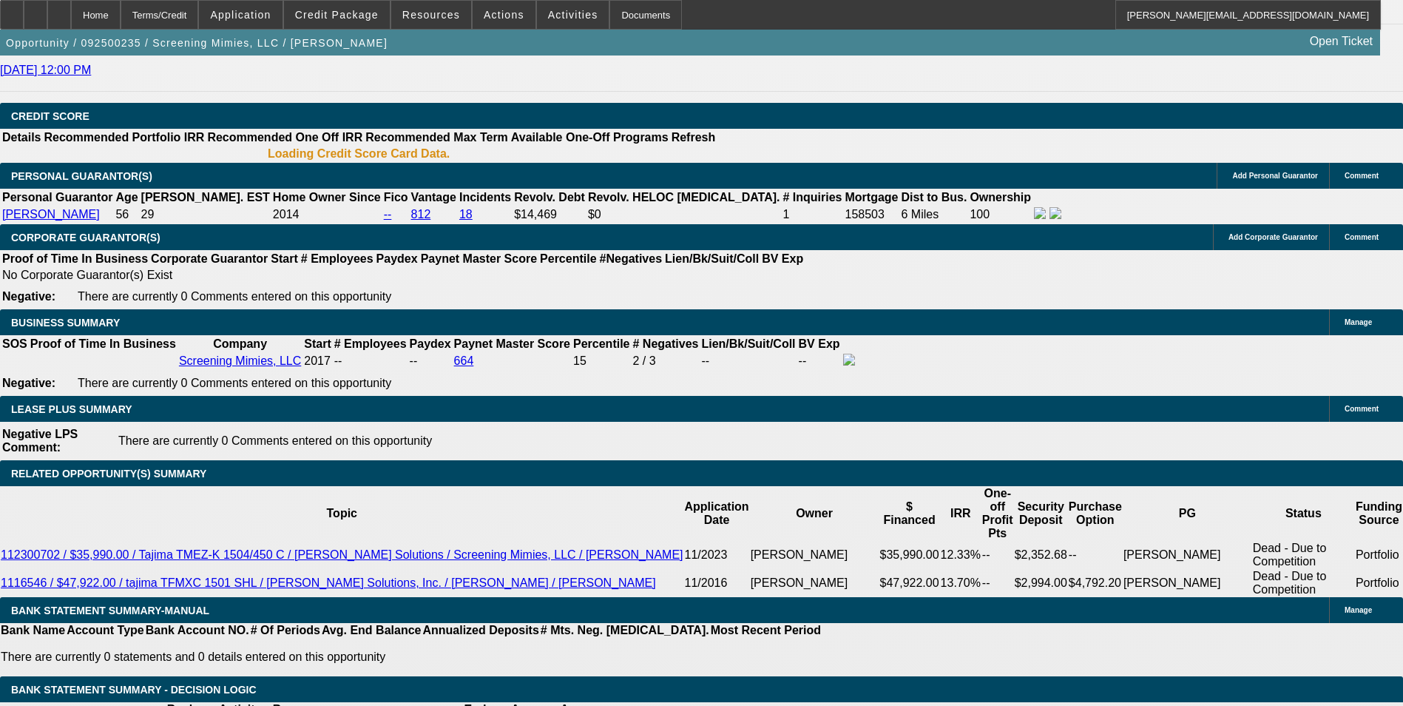
scroll to position [1776, 0]
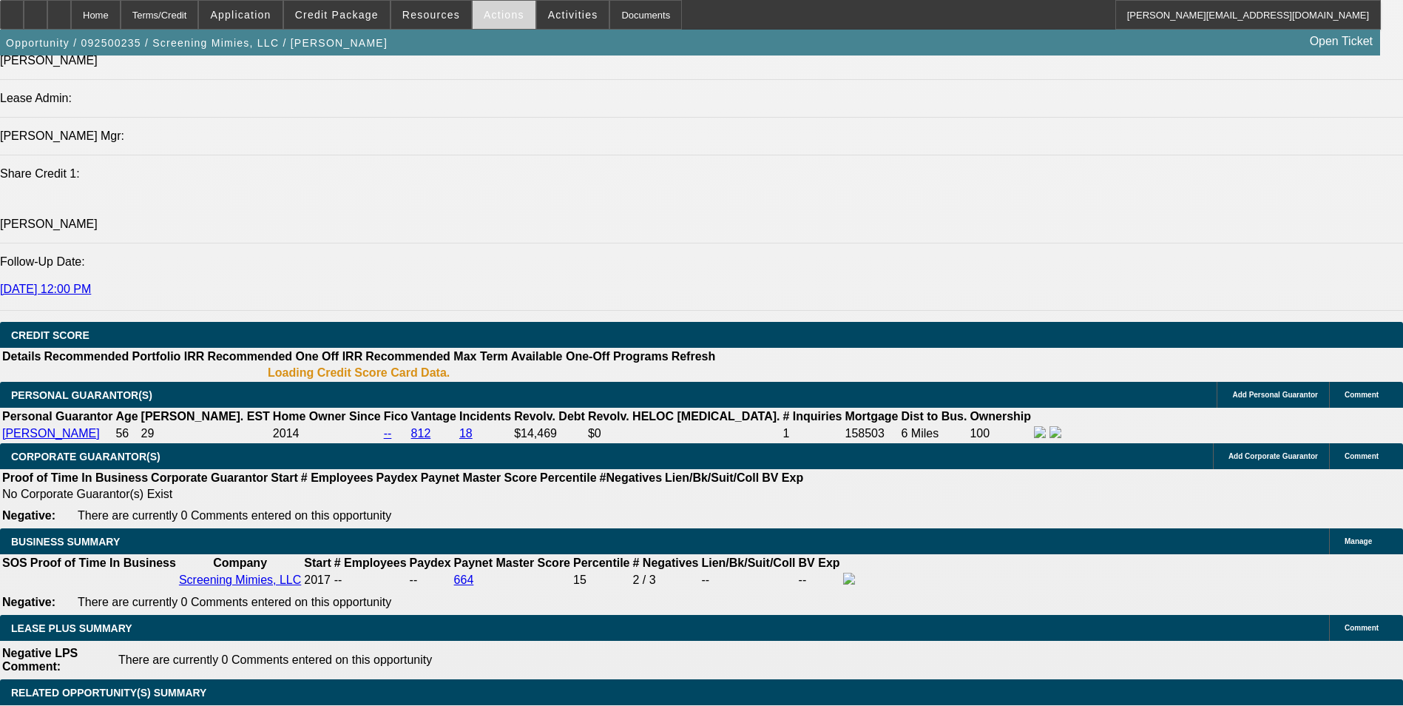
click at [502, 16] on span "Actions" at bounding box center [504, 15] width 41 height 12
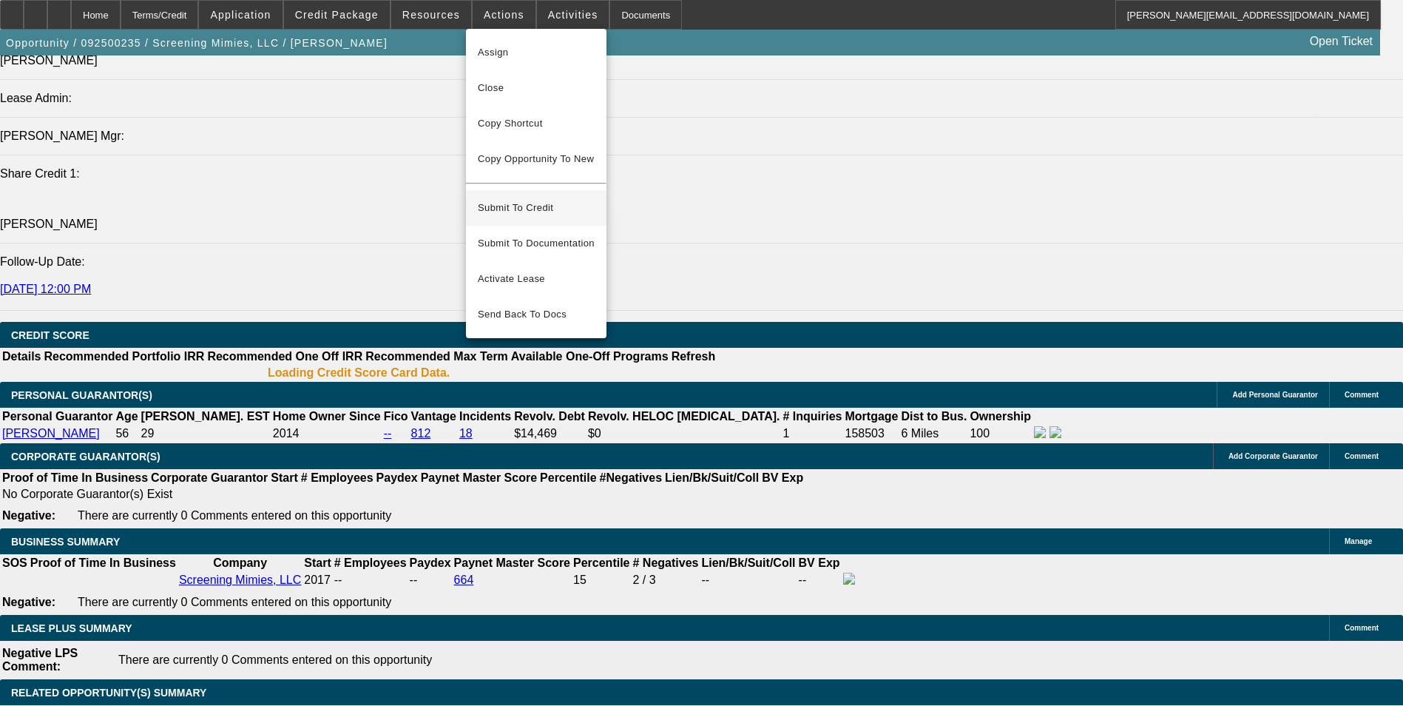
click at [579, 199] on span "Submit To Credit" at bounding box center [536, 208] width 117 height 18
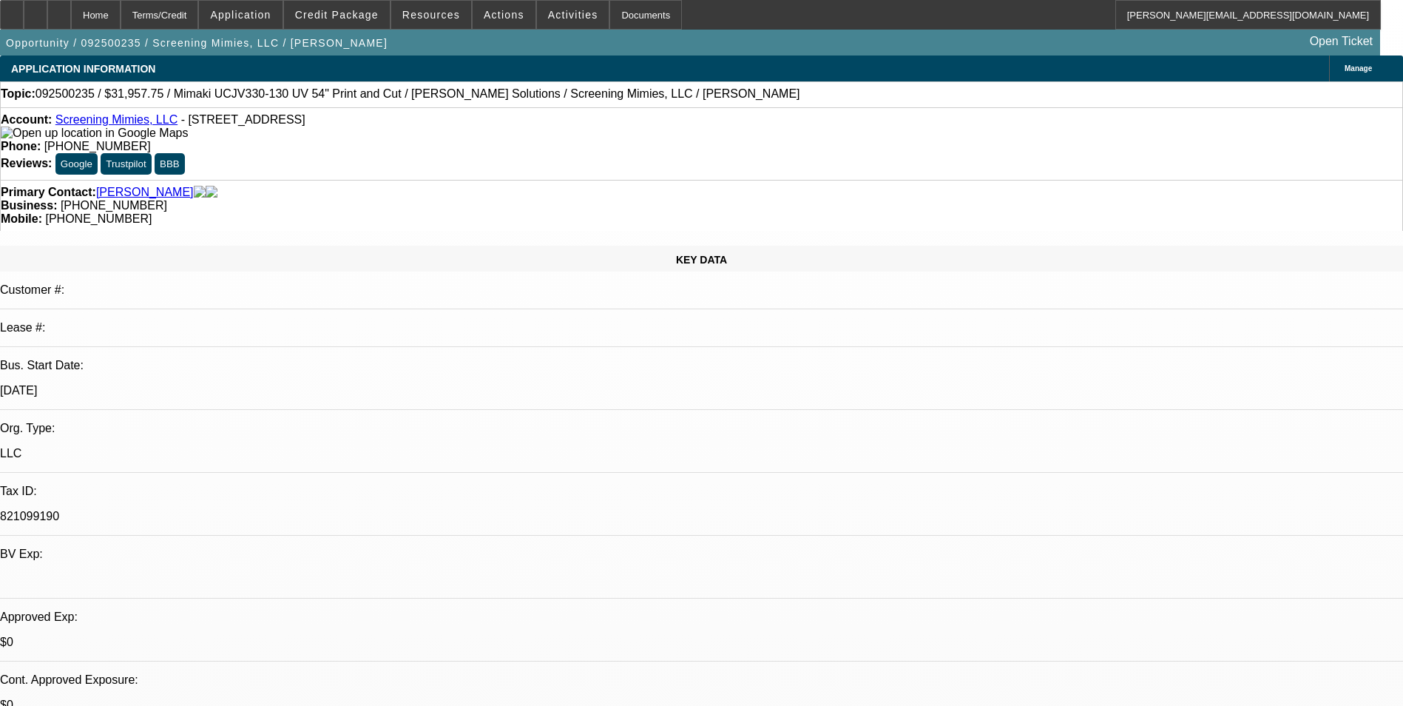
select select "0"
select select "2"
select select "0"
select select "6"
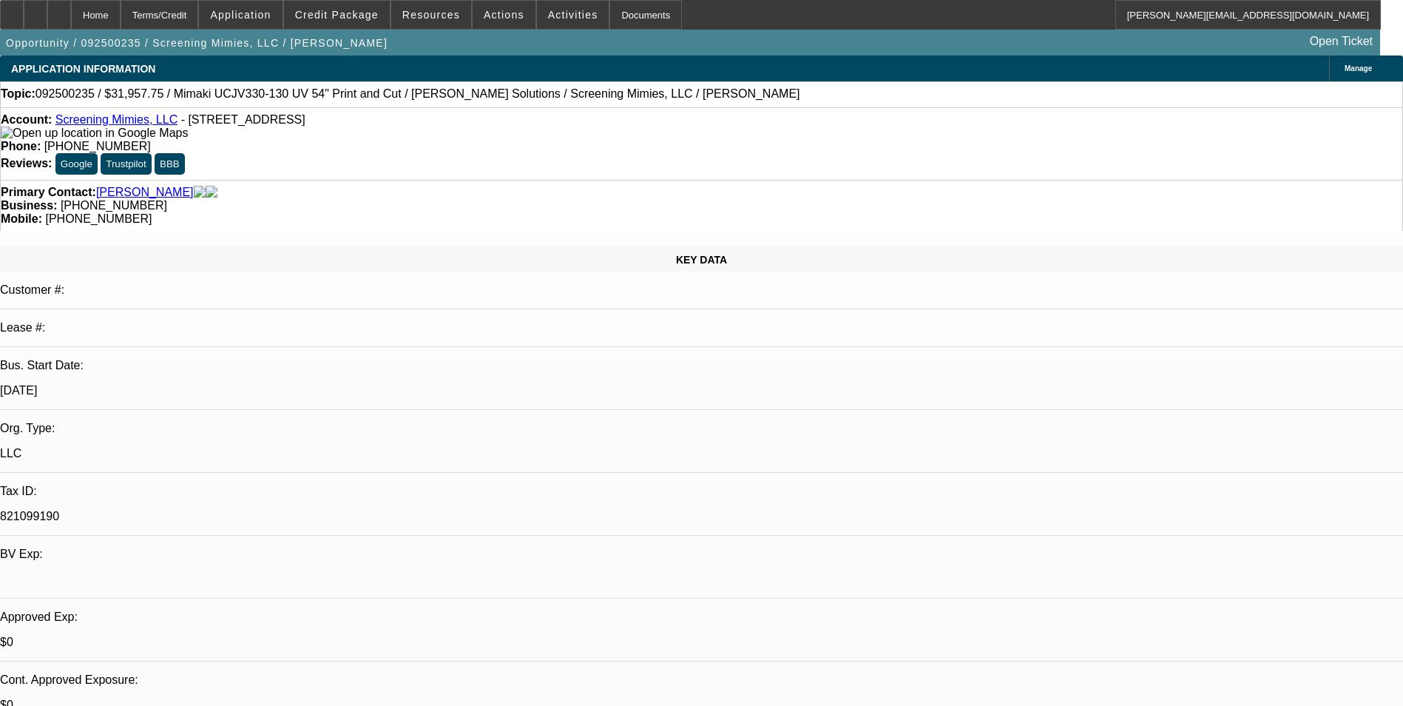
select select "0"
select select "2"
select select "0"
select select "6"
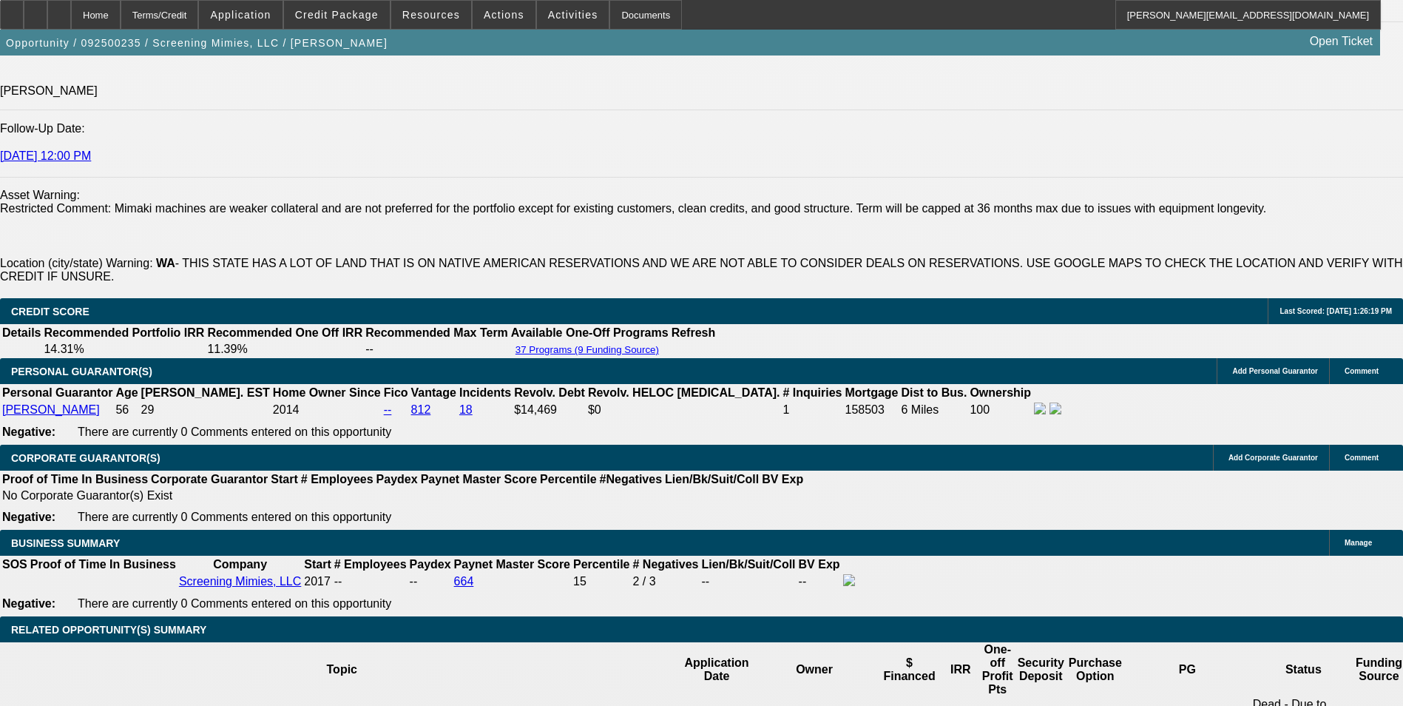
scroll to position [1997, 0]
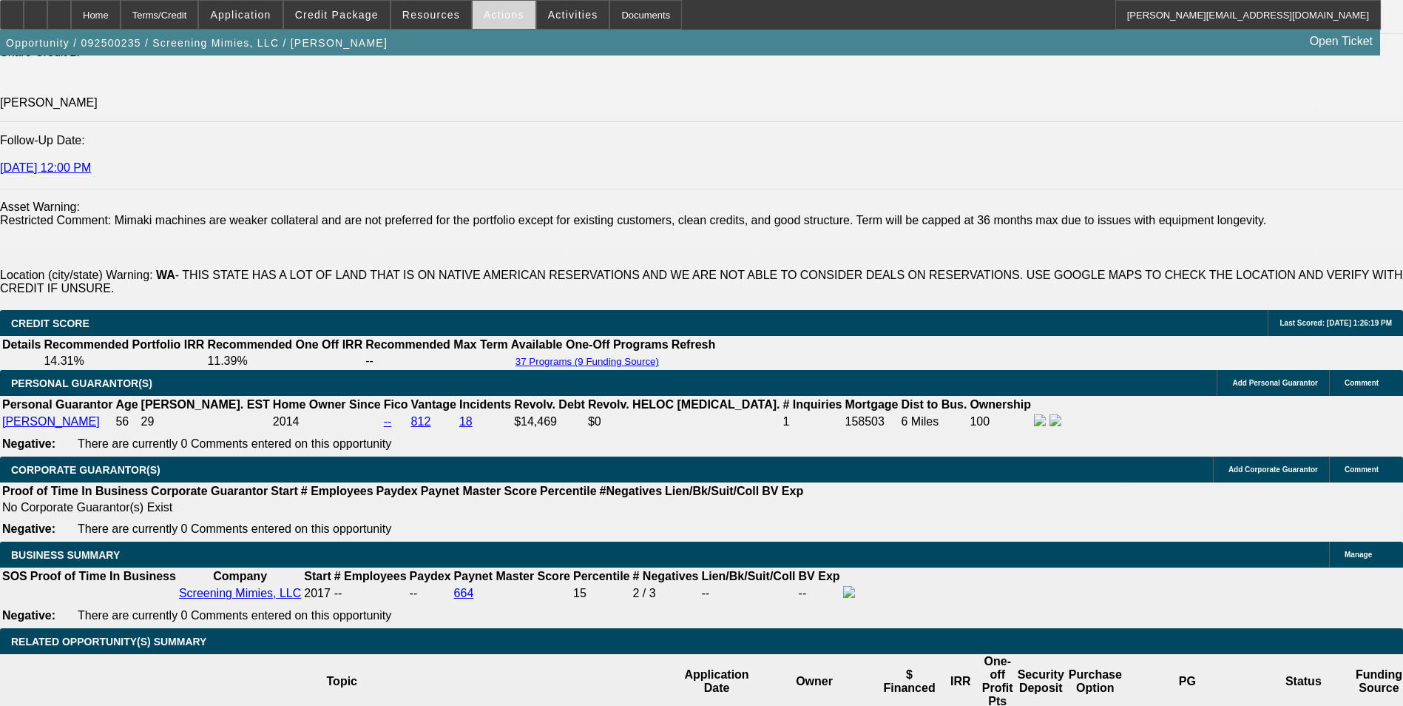
click at [490, 22] on span at bounding box center [504, 15] width 63 height 36
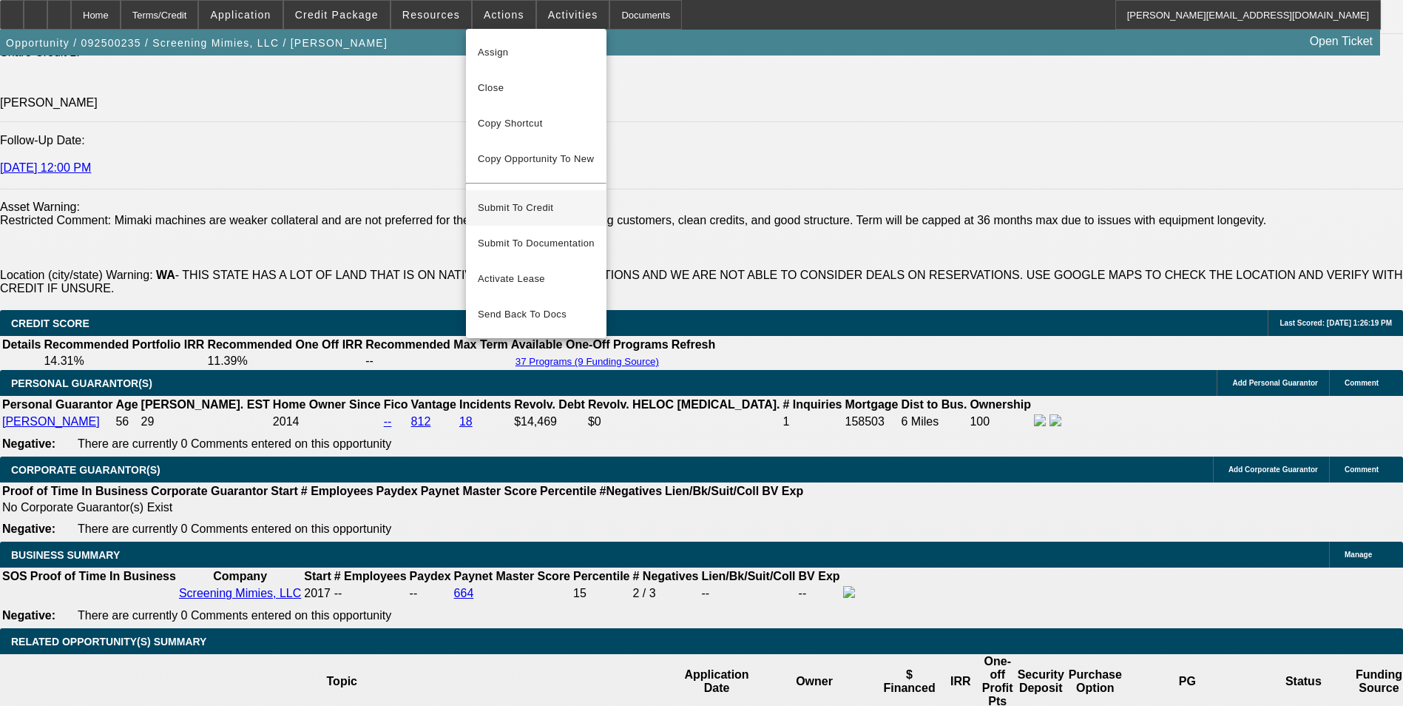
click at [554, 199] on span "Submit To Credit" at bounding box center [536, 208] width 117 height 18
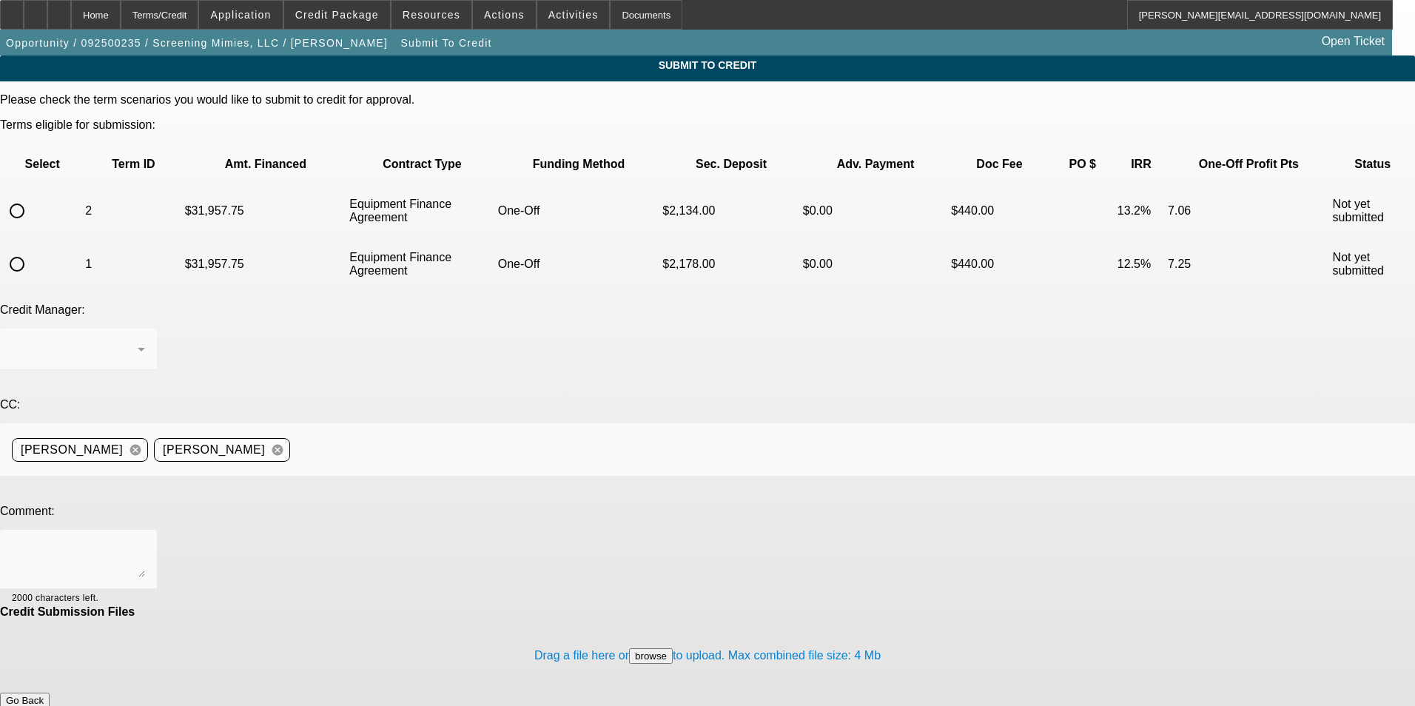
click at [32, 249] on input "radio" at bounding box center [17, 264] width 30 height 30
radio input "true"
click at [145, 542] on textarea at bounding box center [78, 560] width 133 height 36
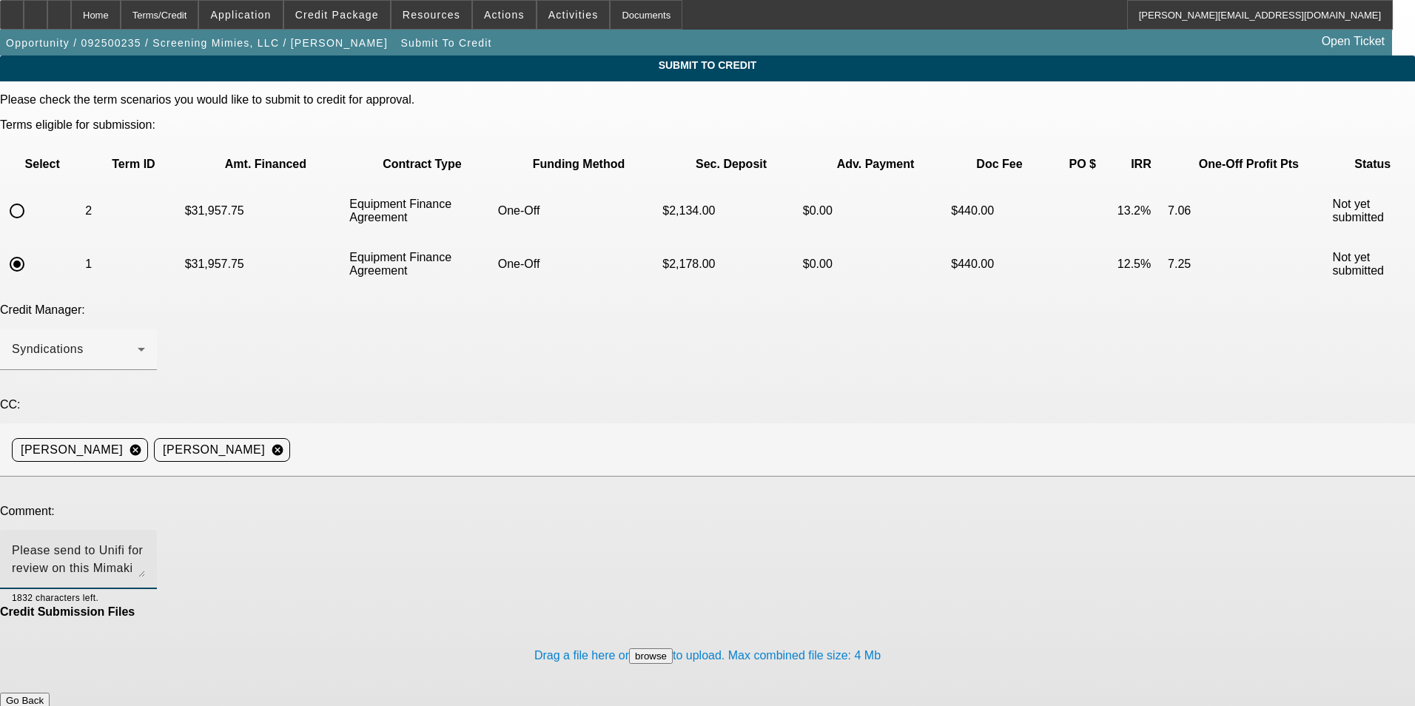
click at [145, 542] on textarea "Please send to Unifi for review on this Mimaki equipment. Customer would like t…" at bounding box center [78, 560] width 133 height 36
type textarea "Please send to Unifi for review on this Mimaki equipment. Customer would like t…"
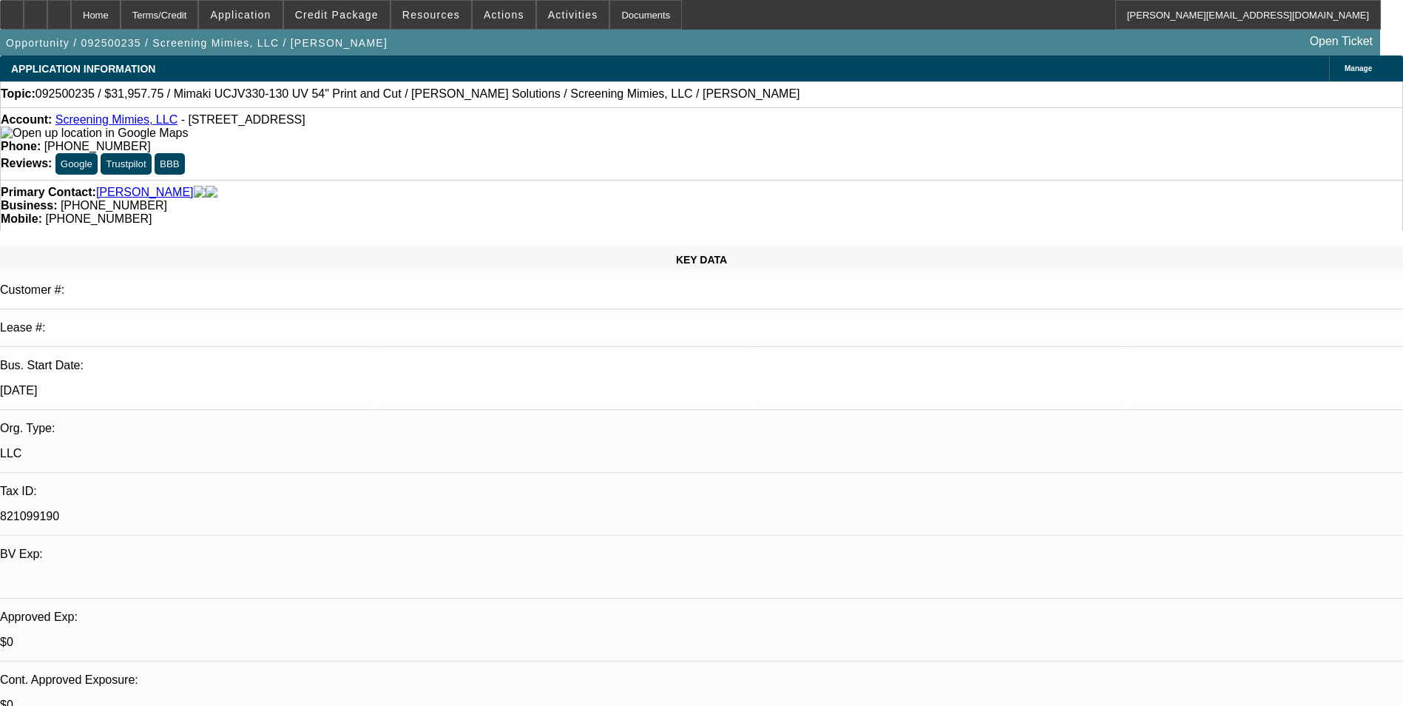
select select "0"
select select "2"
select select "0"
select select "6"
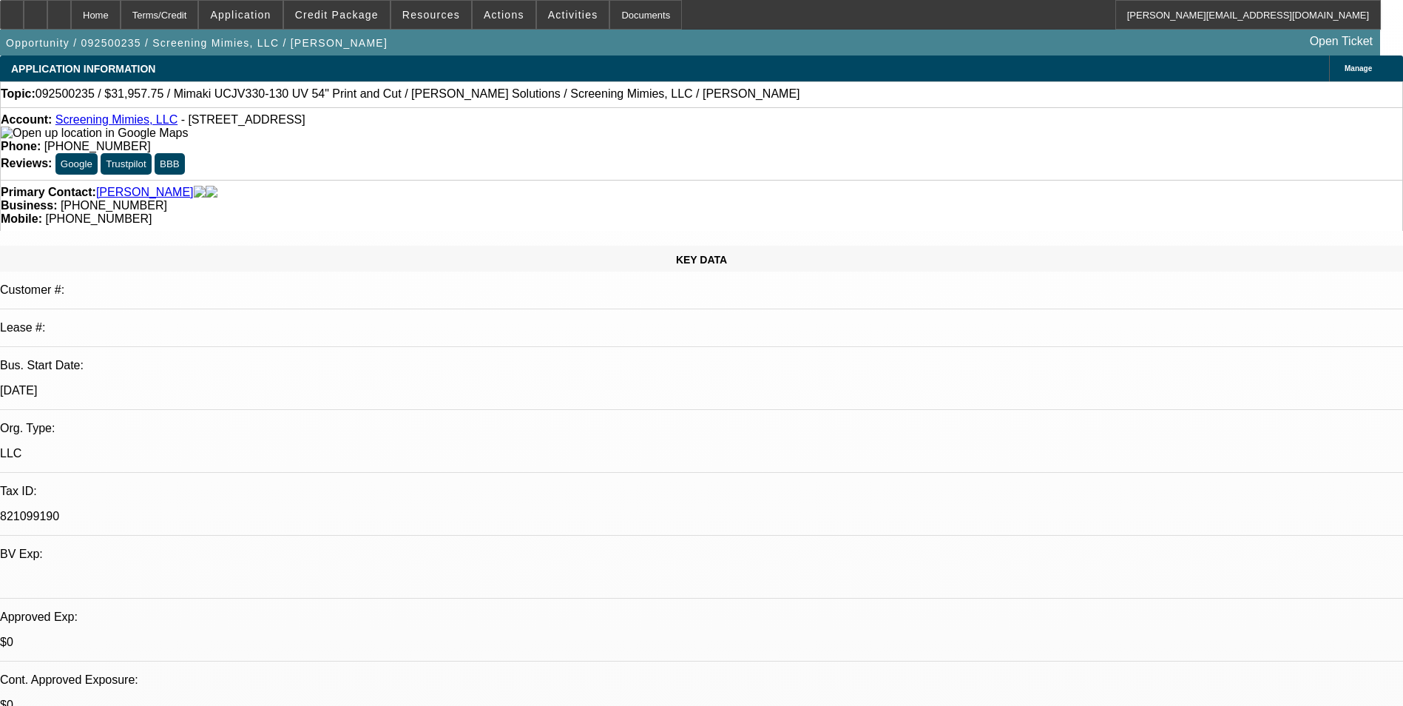
select select "0"
select select "2"
select select "0"
select select "6"
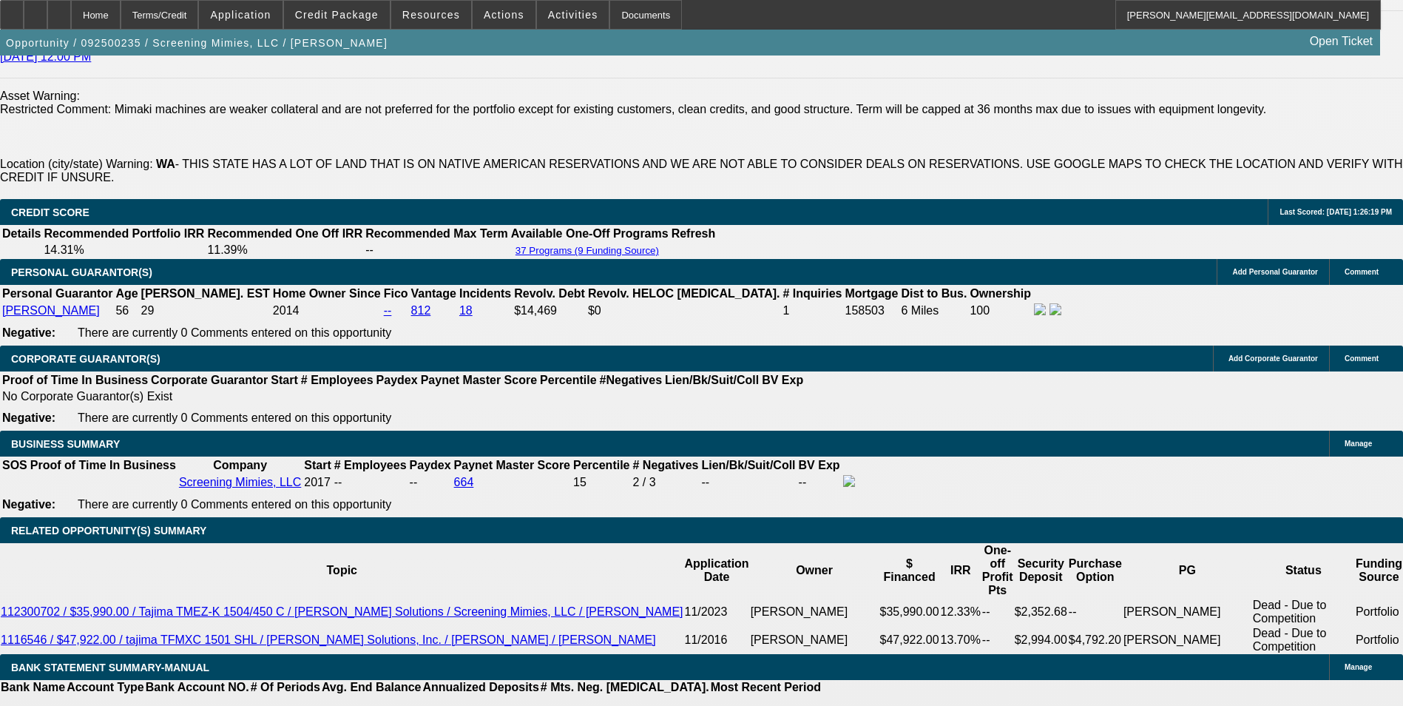
scroll to position [2385, 0]
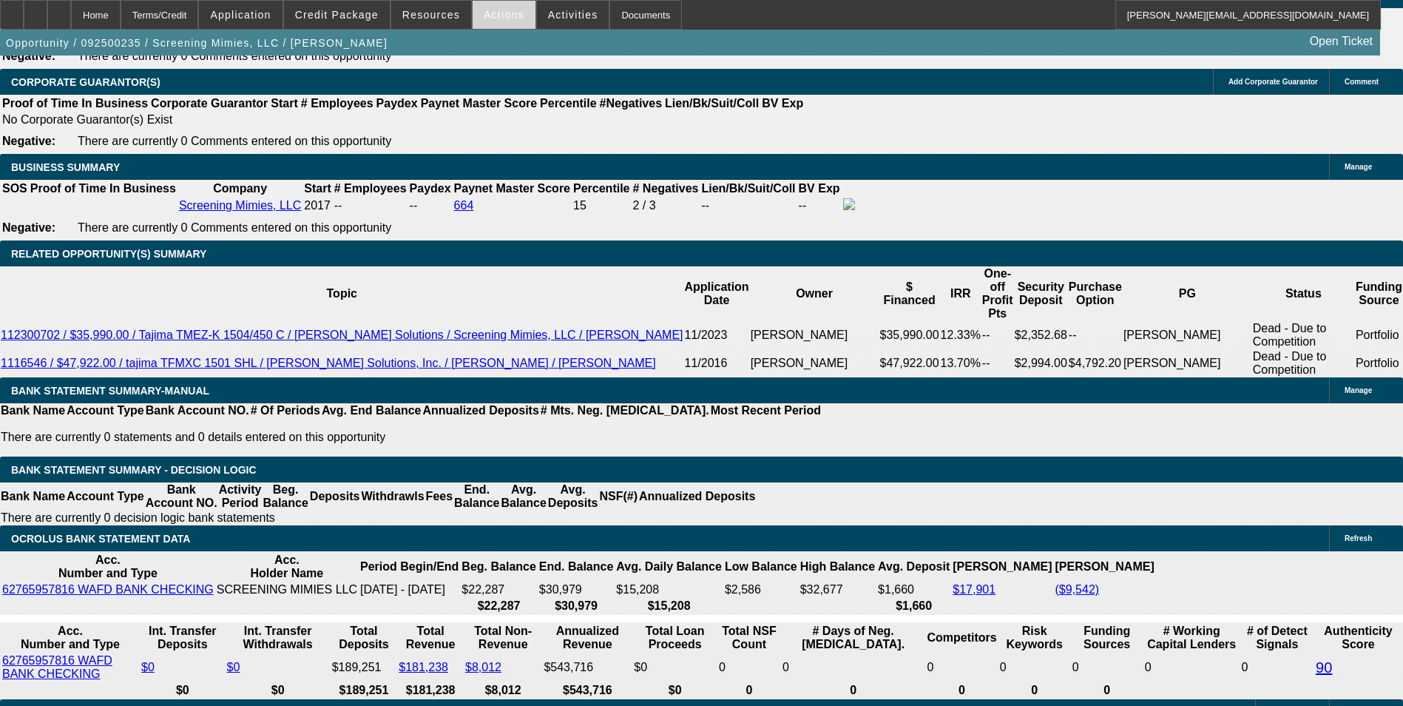
click at [502, 24] on span at bounding box center [504, 15] width 63 height 36
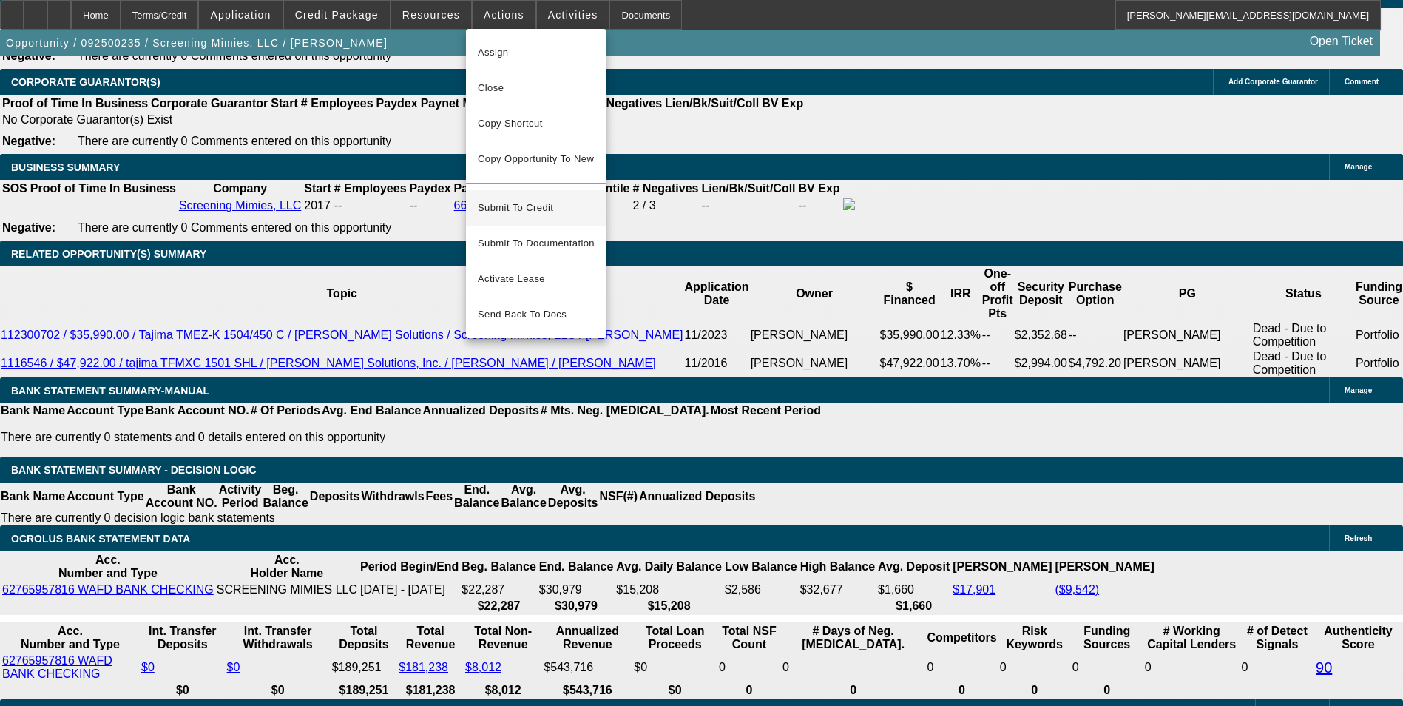
click at [553, 199] on span "Submit To Credit" at bounding box center [536, 208] width 117 height 18
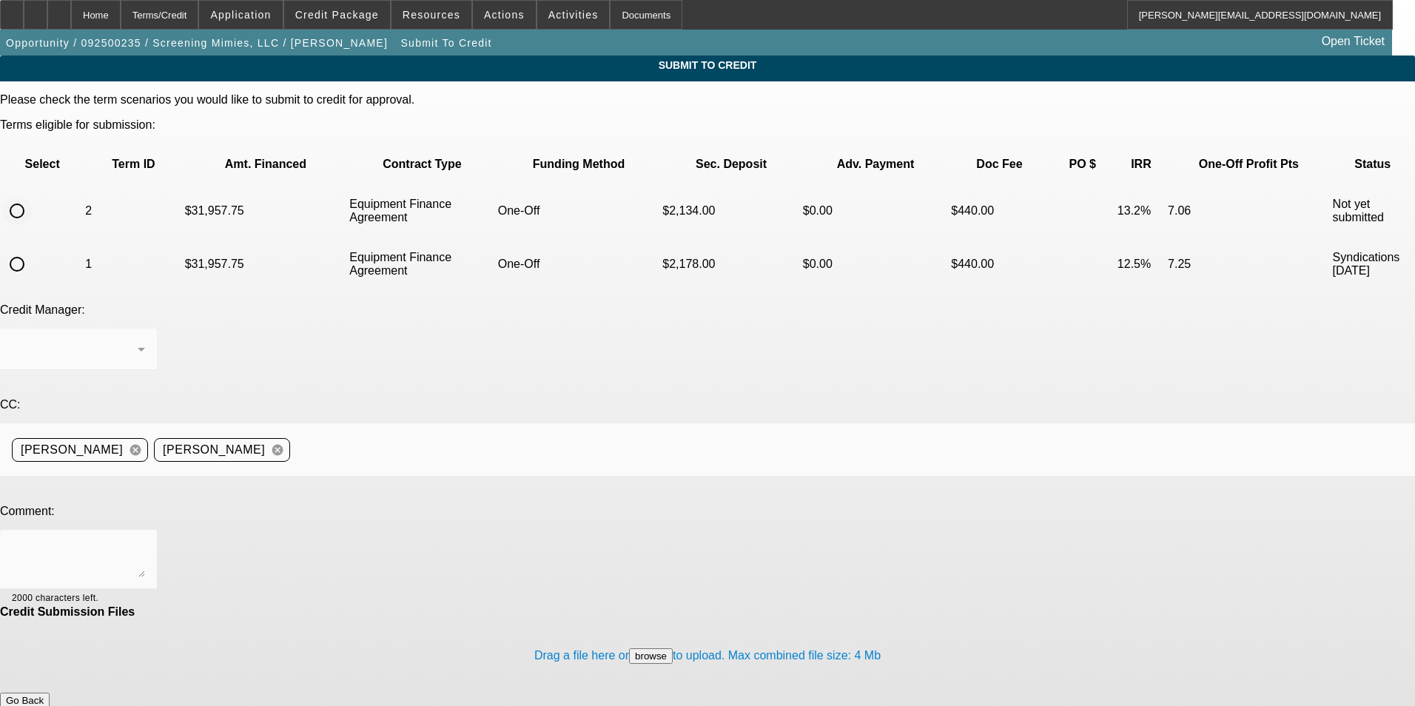
click at [32, 196] on input "radio" at bounding box center [17, 211] width 30 height 30
radio input "true"
drag, startPoint x: 364, startPoint y: 397, endPoint x: 355, endPoint y: 387, distance: 13.6
click at [145, 530] on div at bounding box center [78, 559] width 133 height 59
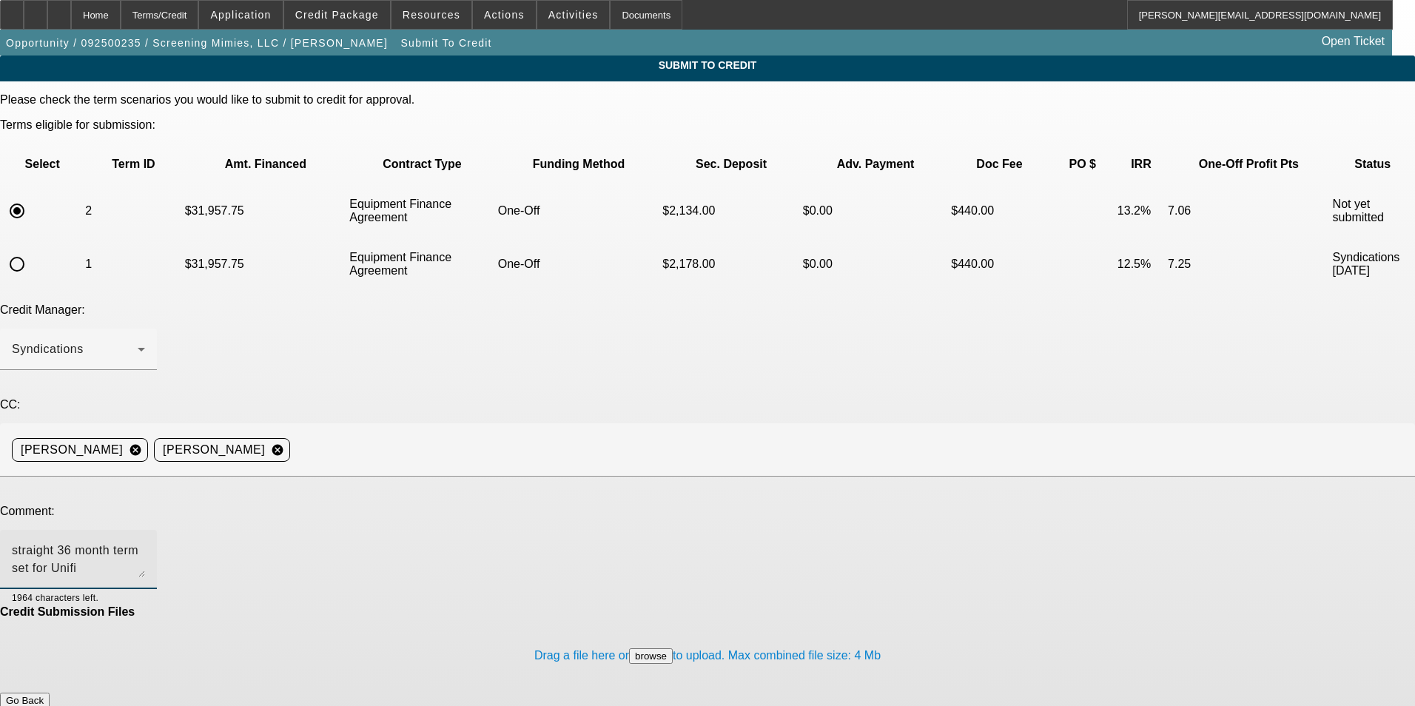
type textarea "straight 36 month term set for Unifi"
click at [42, 705] on button "Submit" at bounding box center [21, 716] width 42 height 16
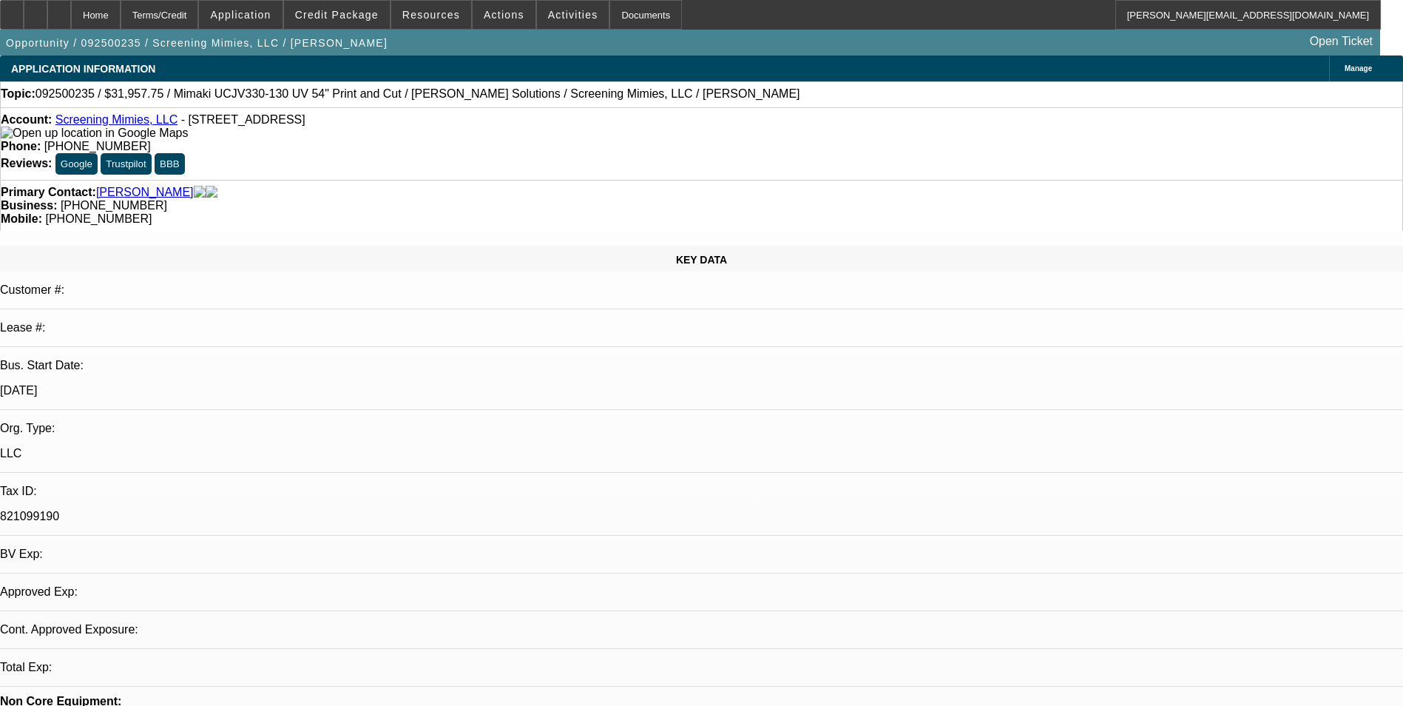
select select "0"
select select "2"
select select "0"
select select "6"
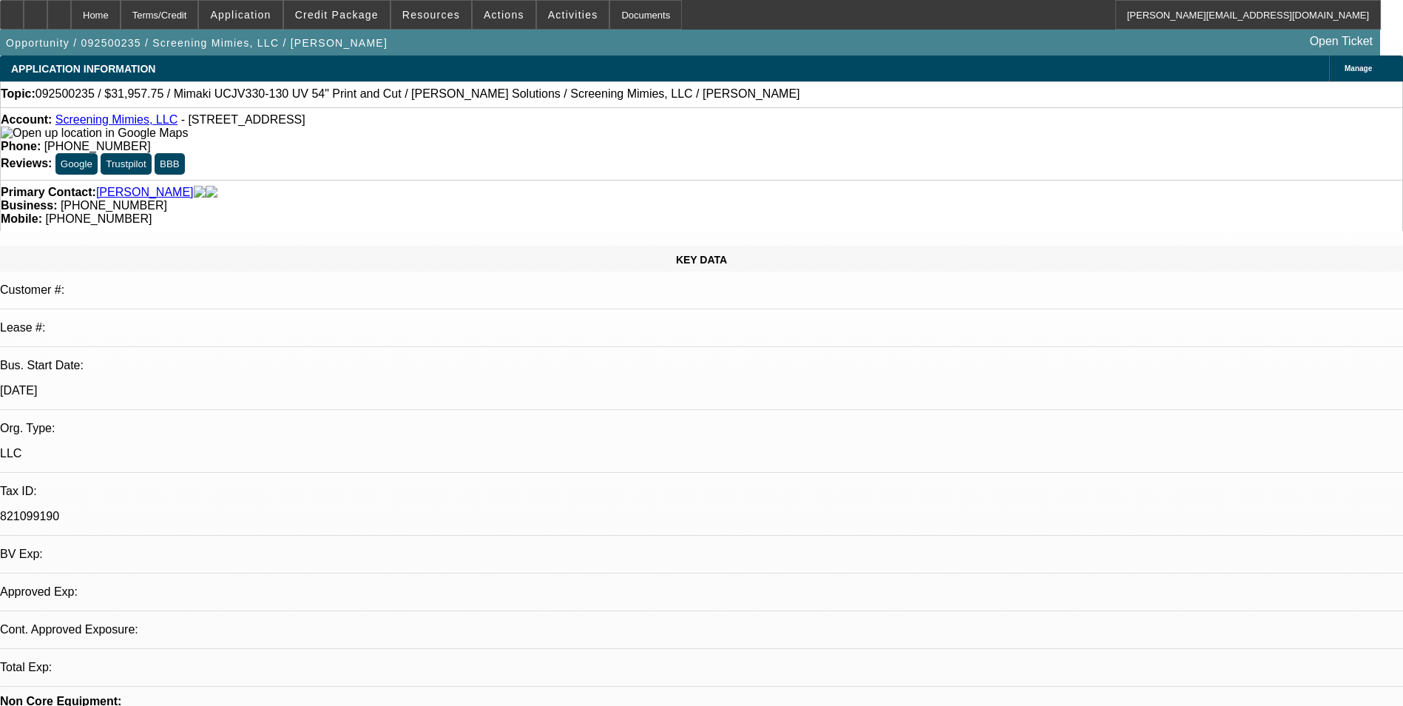
select select "0"
select select "2"
select select "0"
select select "6"
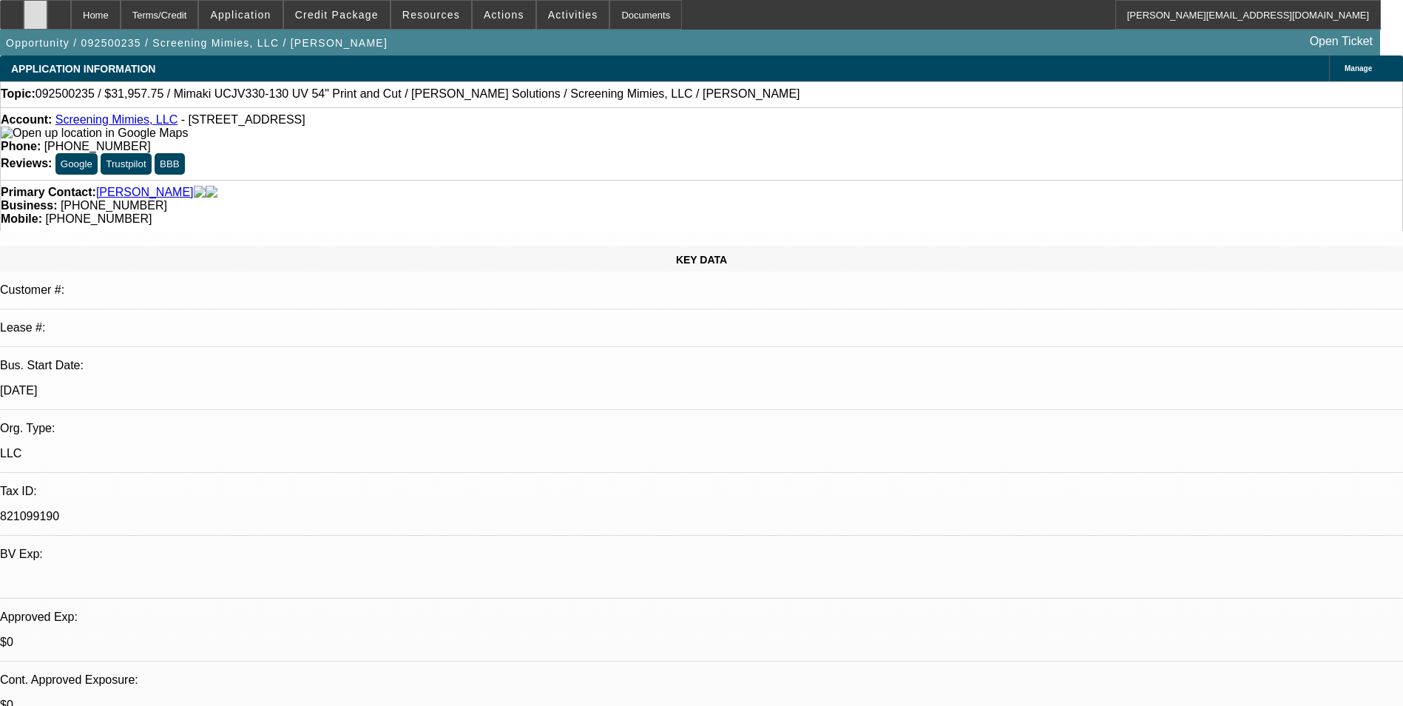
click at [47, 22] on div at bounding box center [36, 15] width 24 height 30
click at [71, 23] on div at bounding box center [59, 15] width 24 height 30
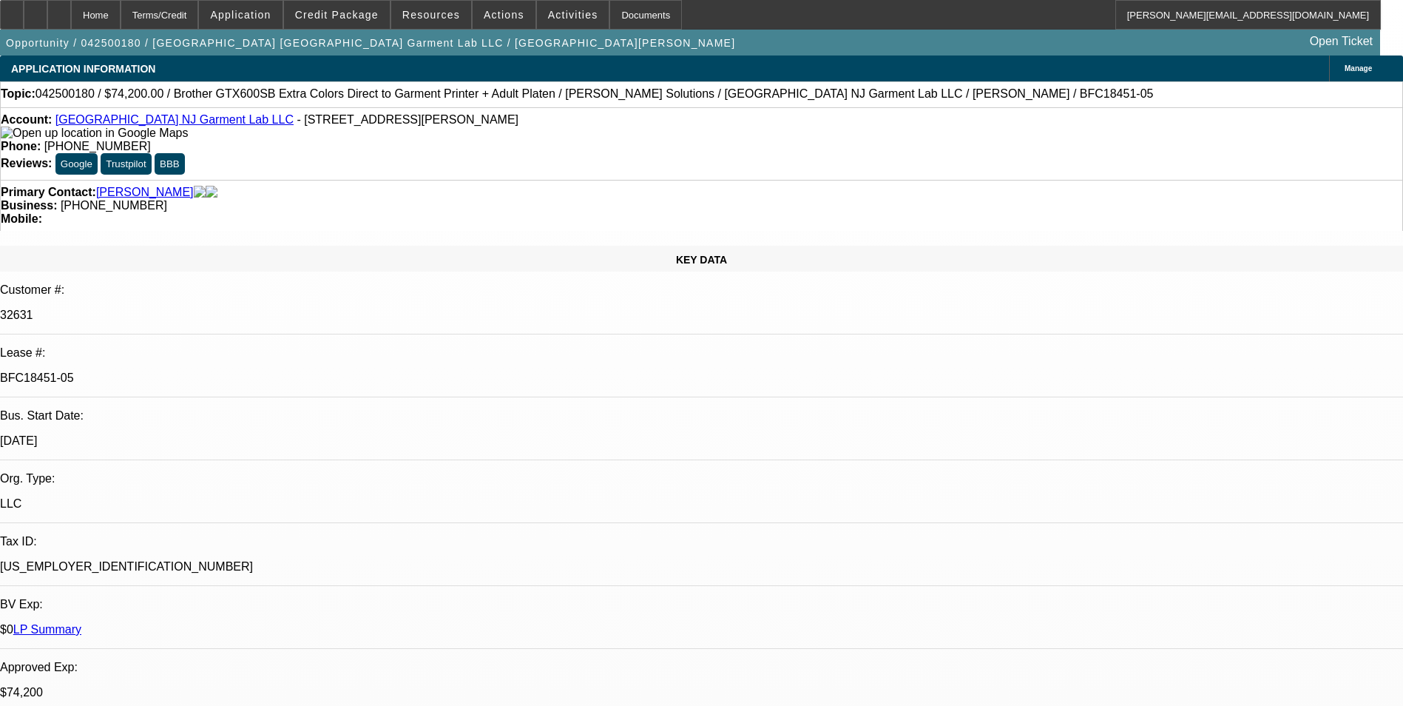
select select "0"
select select "6"
select select "0"
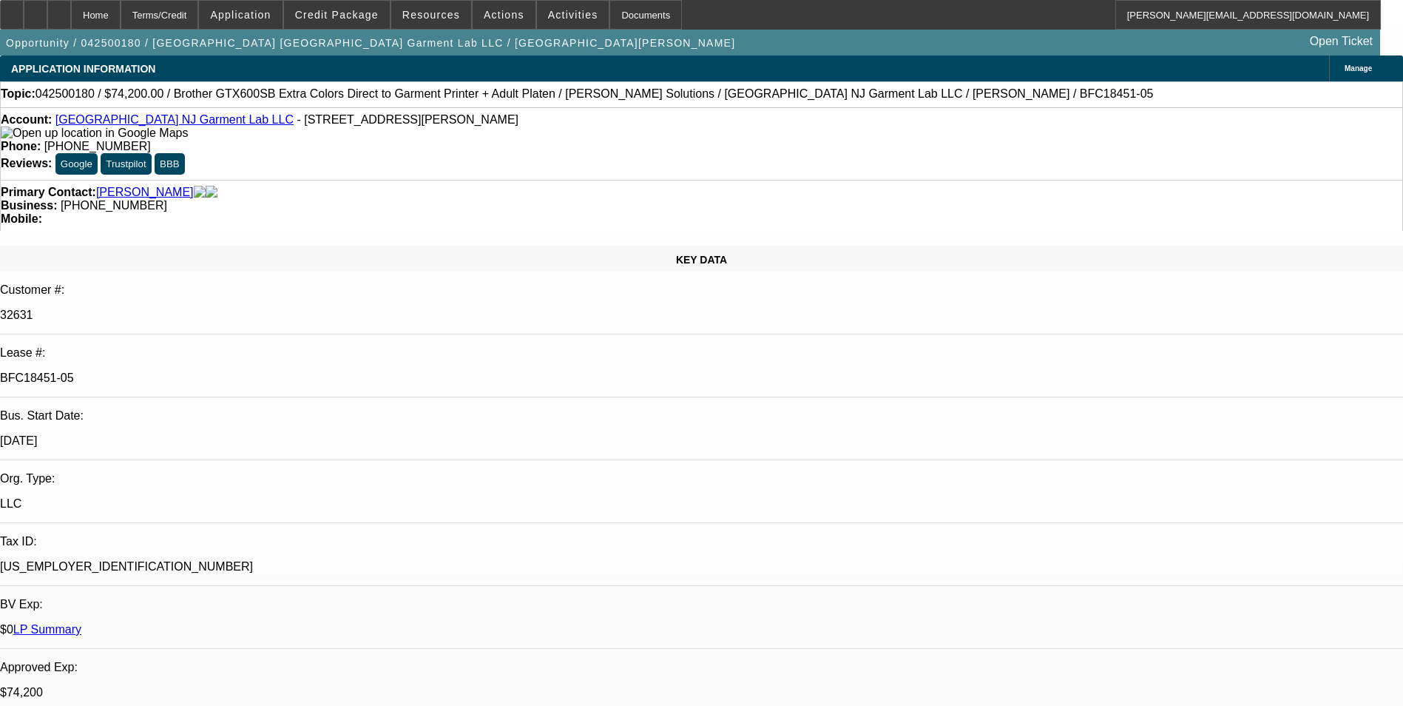
select select "0"
select select "6"
select select "0"
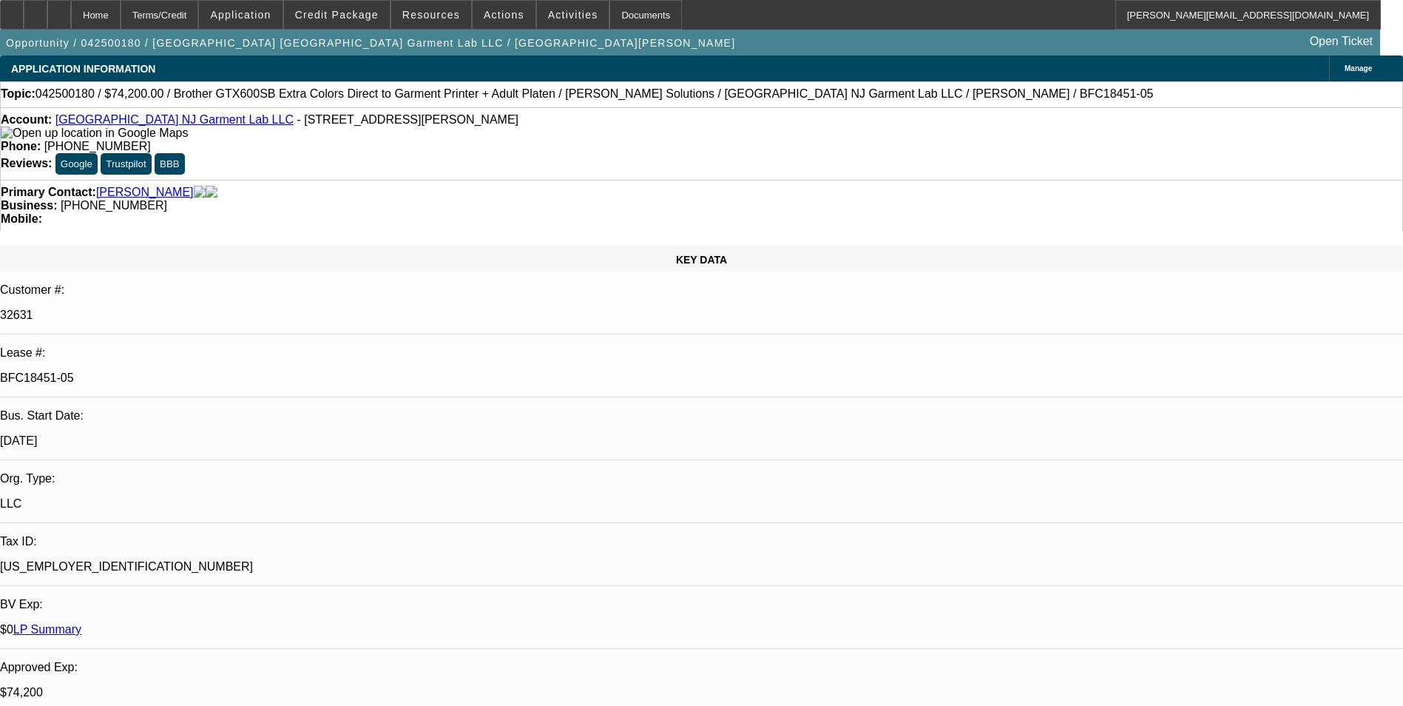
select select "0"
select select "6"
select select "0"
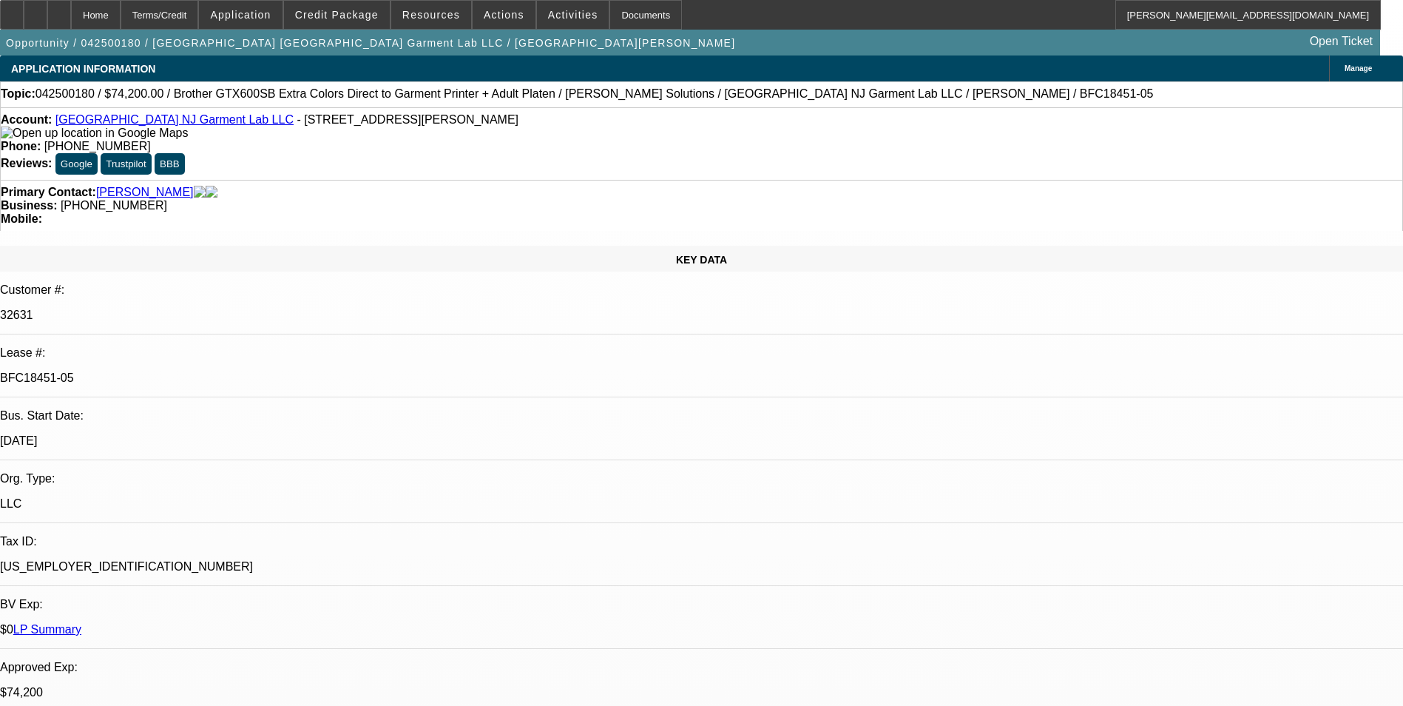
select select "6"
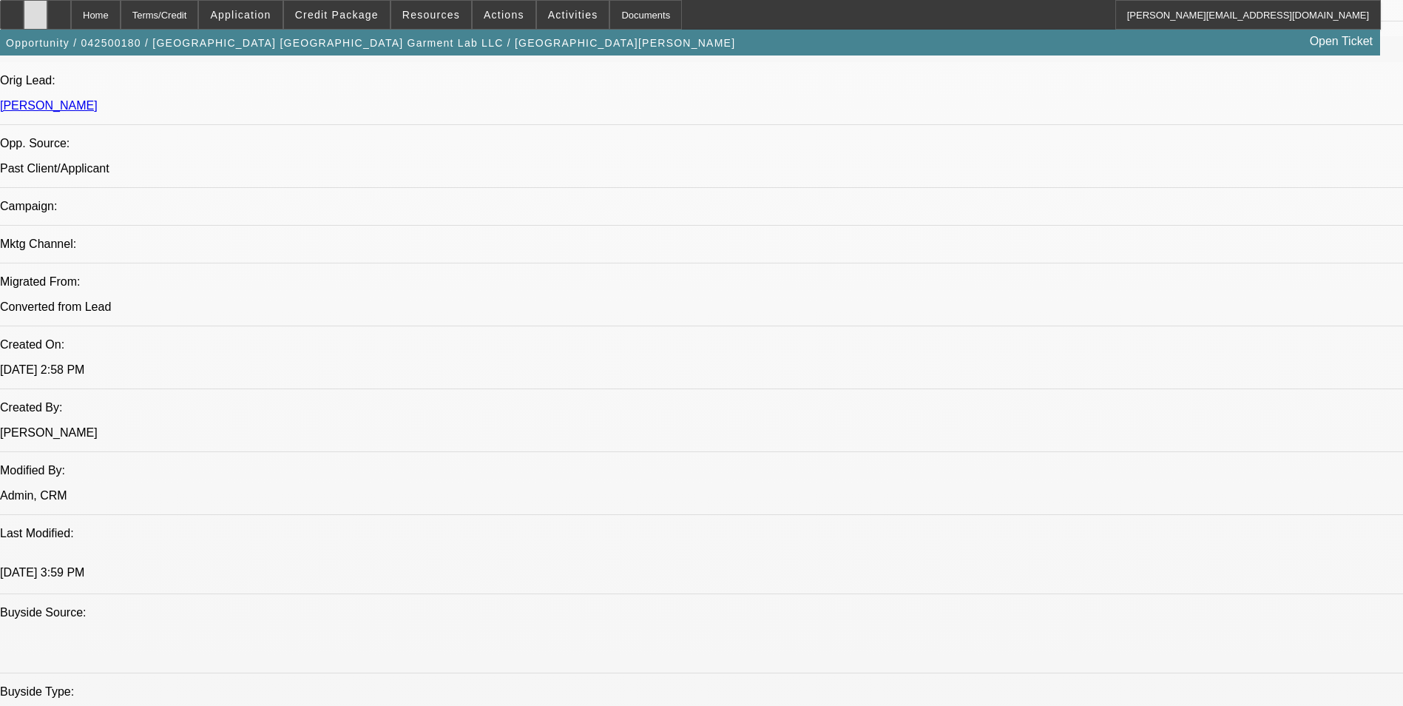
click at [47, 18] on div at bounding box center [36, 15] width 24 height 30
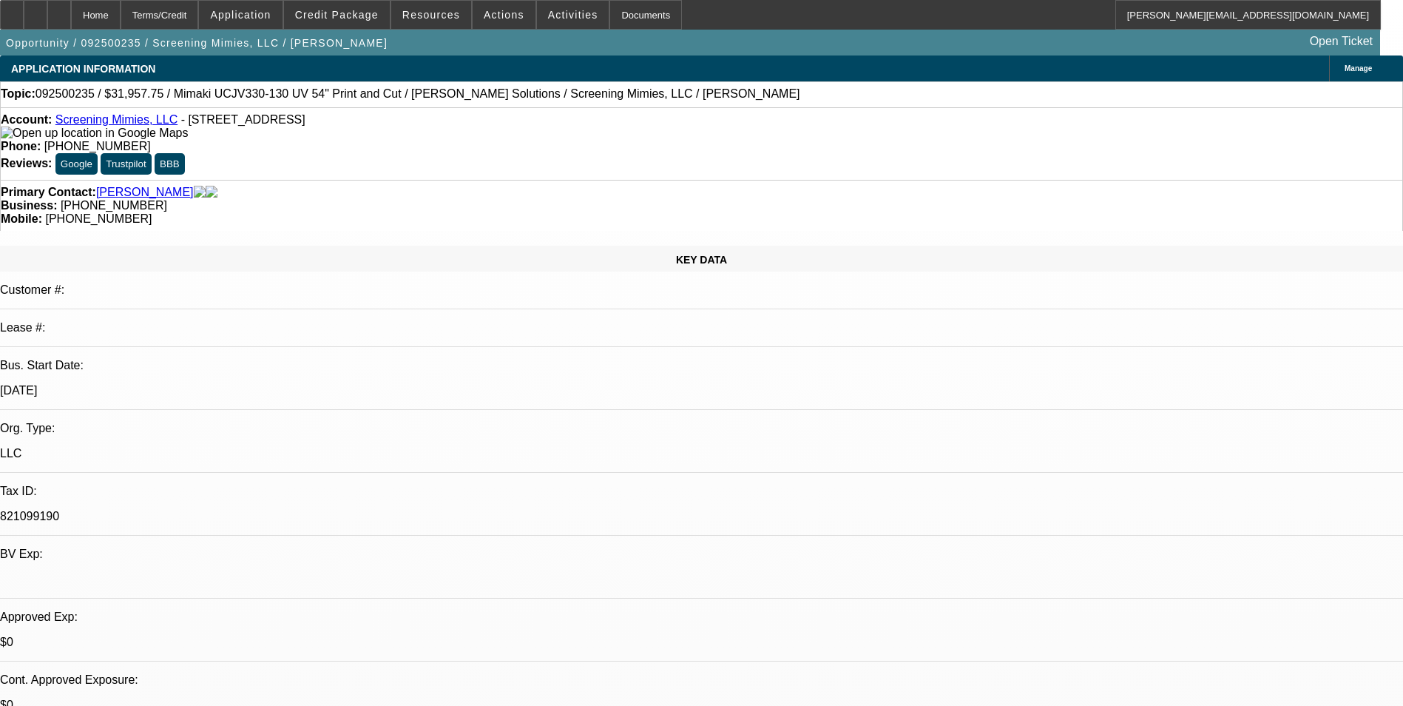
select select "0"
select select "2"
select select "0"
select select "2"
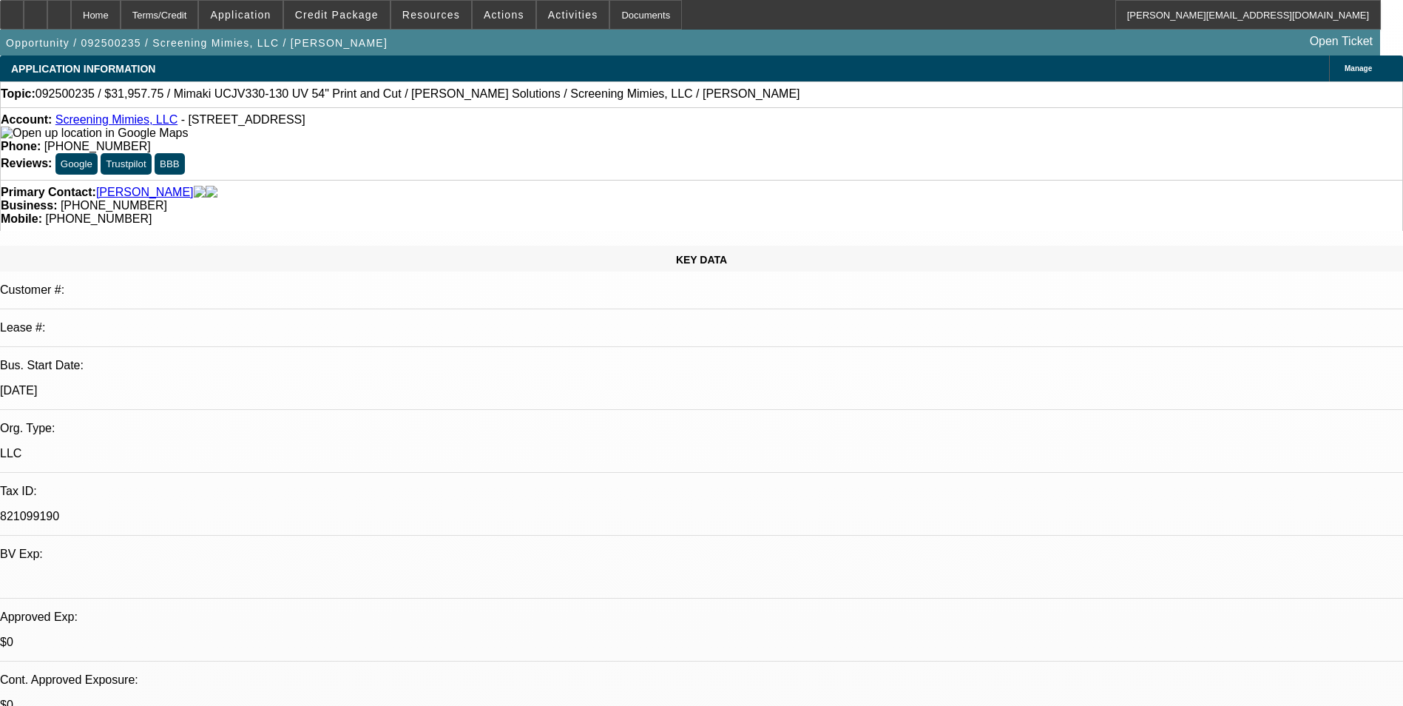
select select "0"
select select "1"
select select "2"
select select "6"
select select "1"
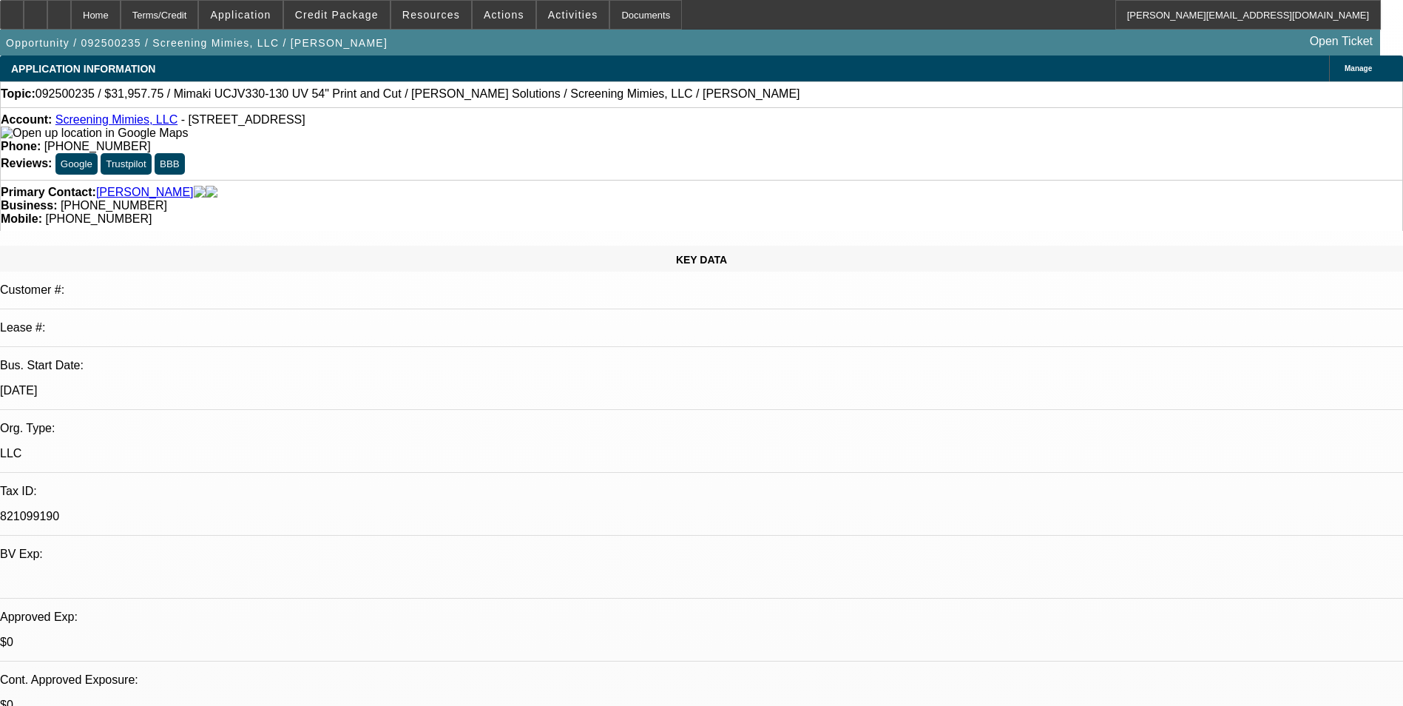
select select "2"
select select "6"
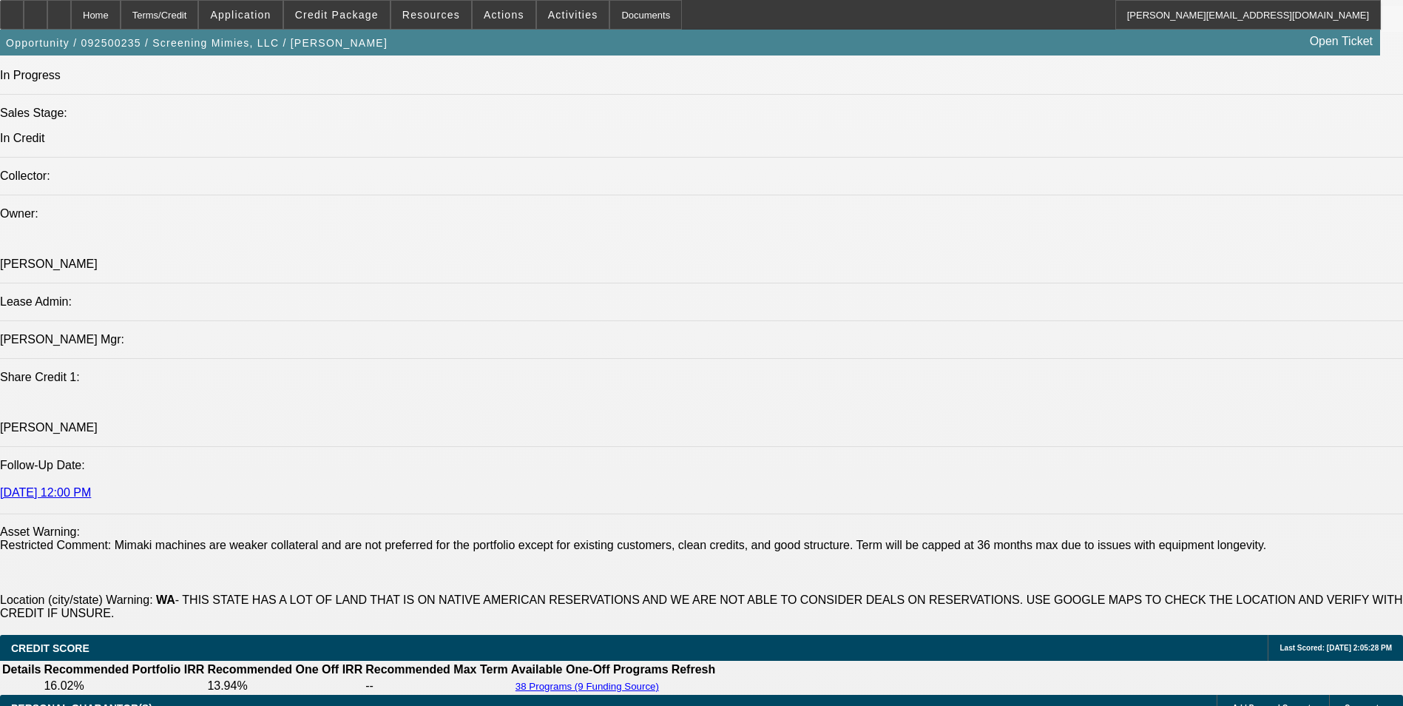
scroll to position [1628, 0]
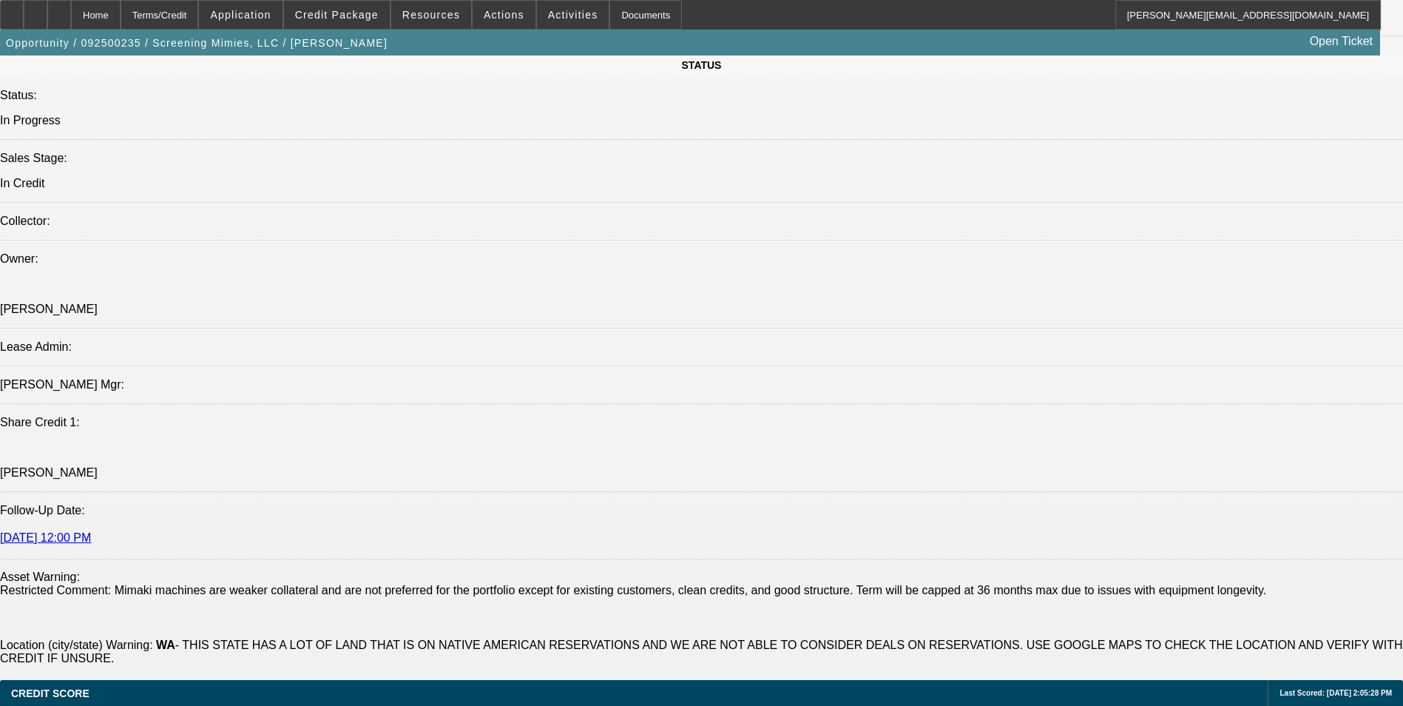
radio input "true"
type textarea "Customer would like to get approved for the first 3 months @ $0 per our ongoing…"
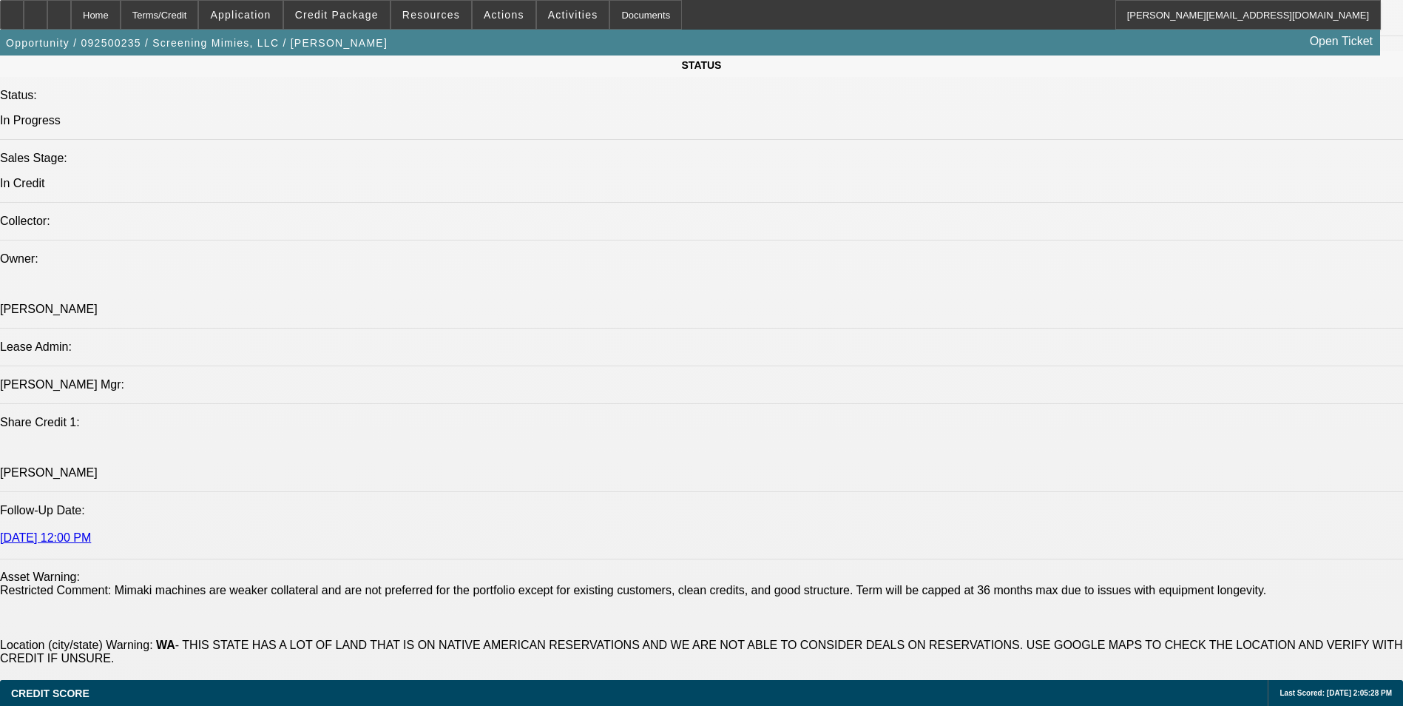
radio input "true"
click at [59, 10] on icon at bounding box center [59, 10] width 0 height 0
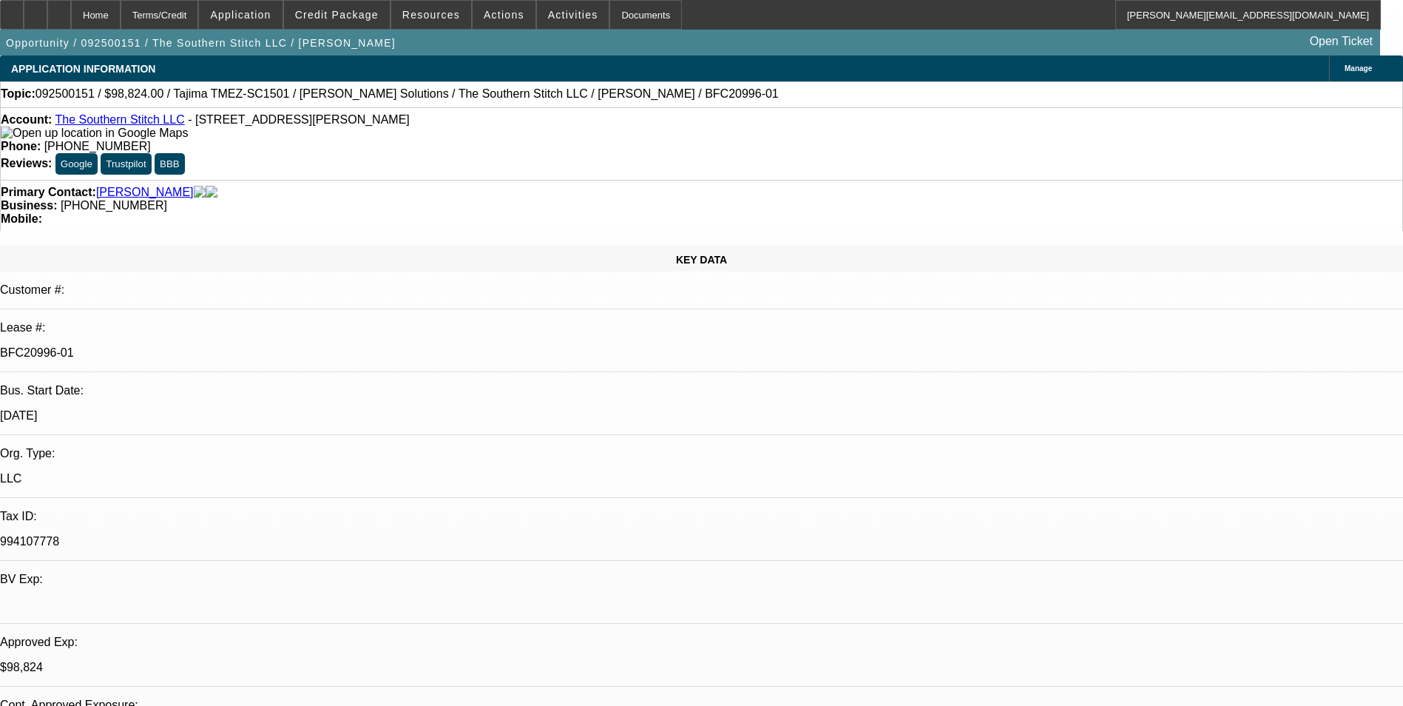
select select "0.2"
select select "2"
select select "0.1"
select select "4"
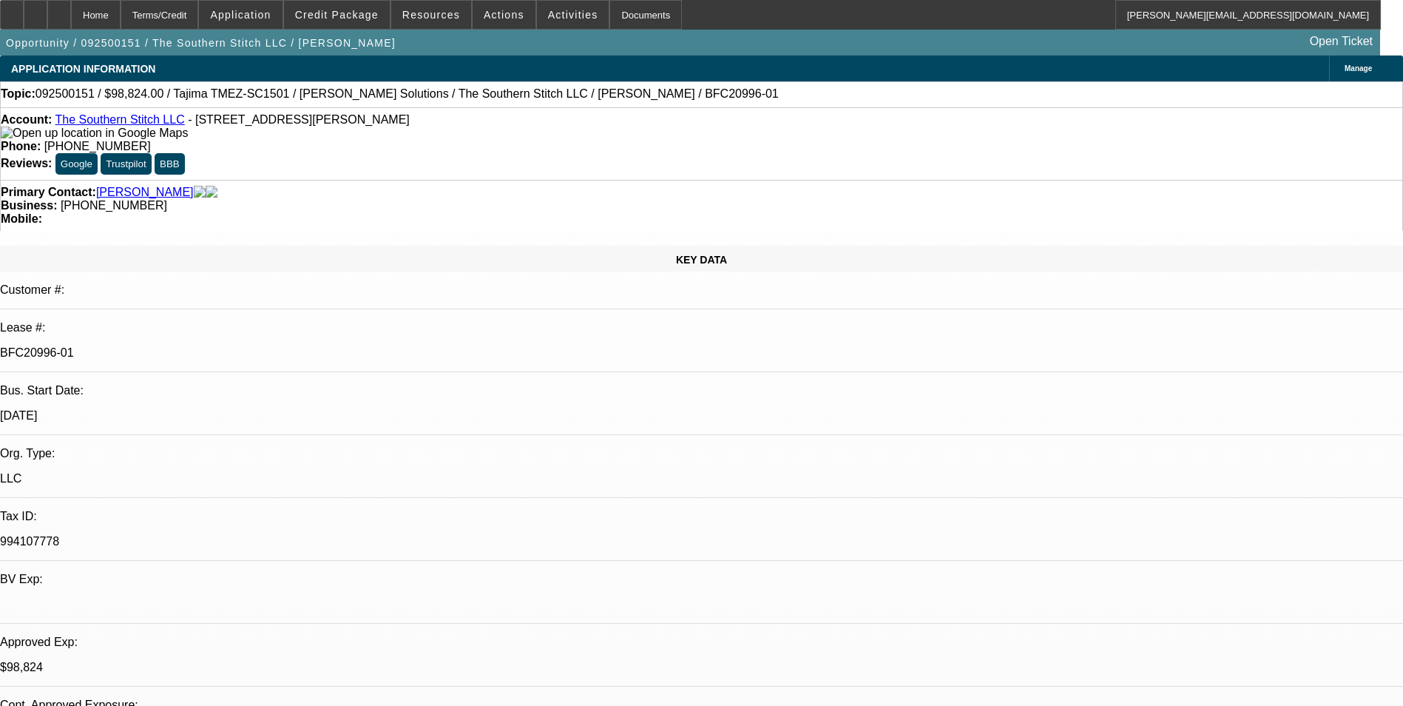
select select "0.2"
select select "2"
select select "0"
select select "6"
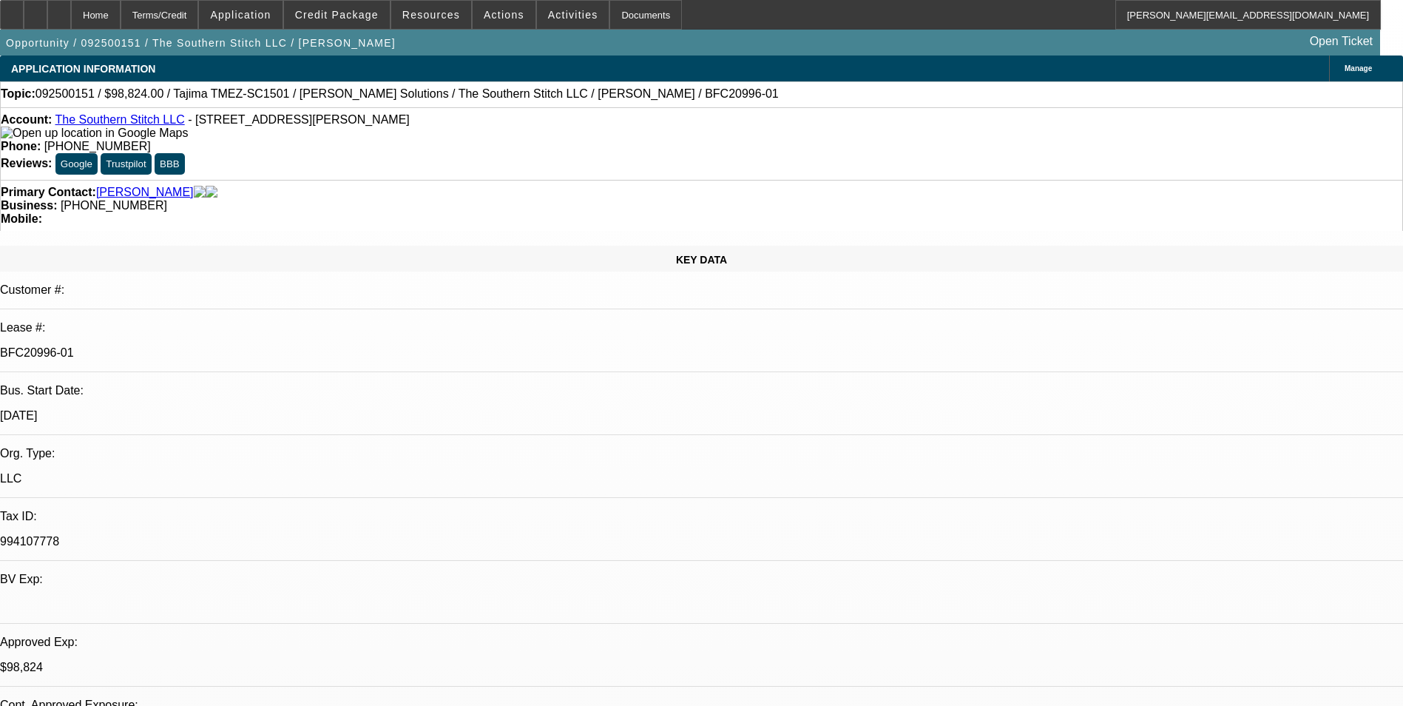
select select "0.2"
select select "2"
select select "0.1"
select select "4"
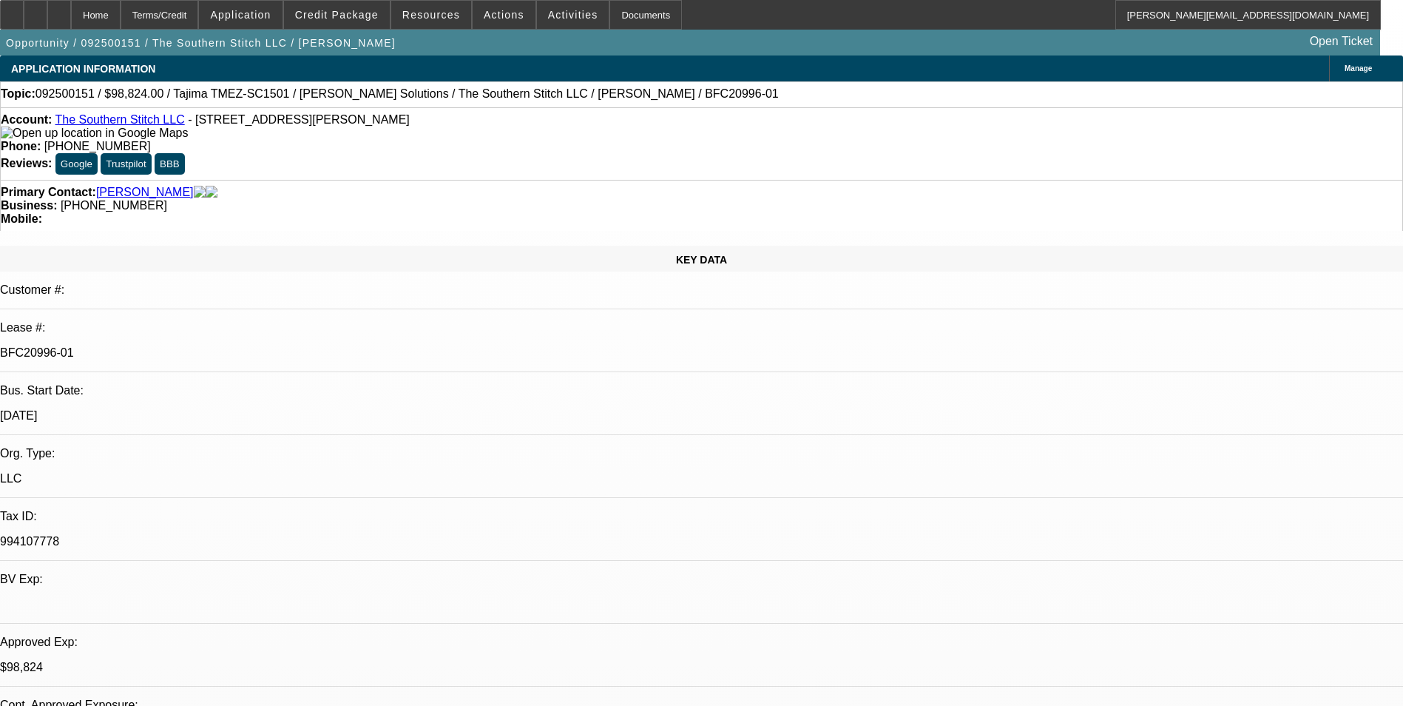
select select "0.2"
select select "2"
select select "0"
select select "6"
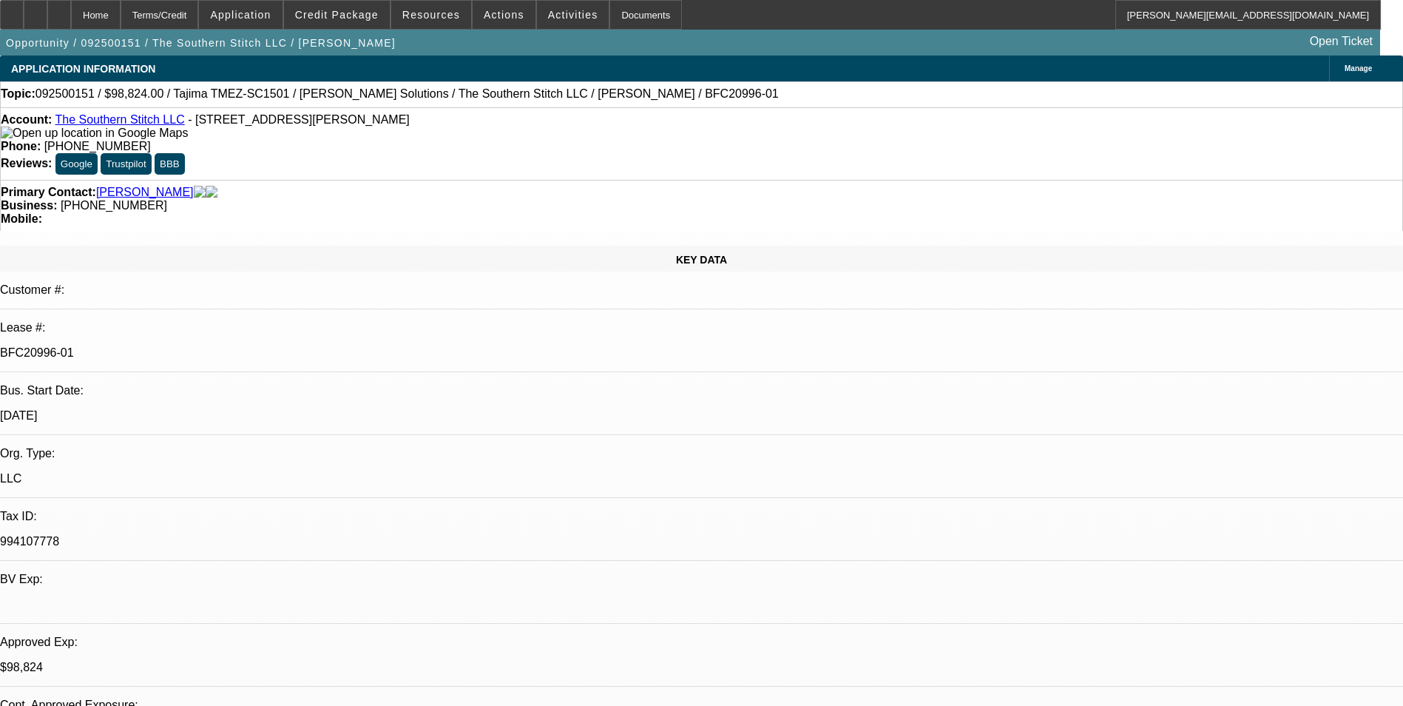
click at [59, 10] on icon at bounding box center [59, 10] width 0 height 0
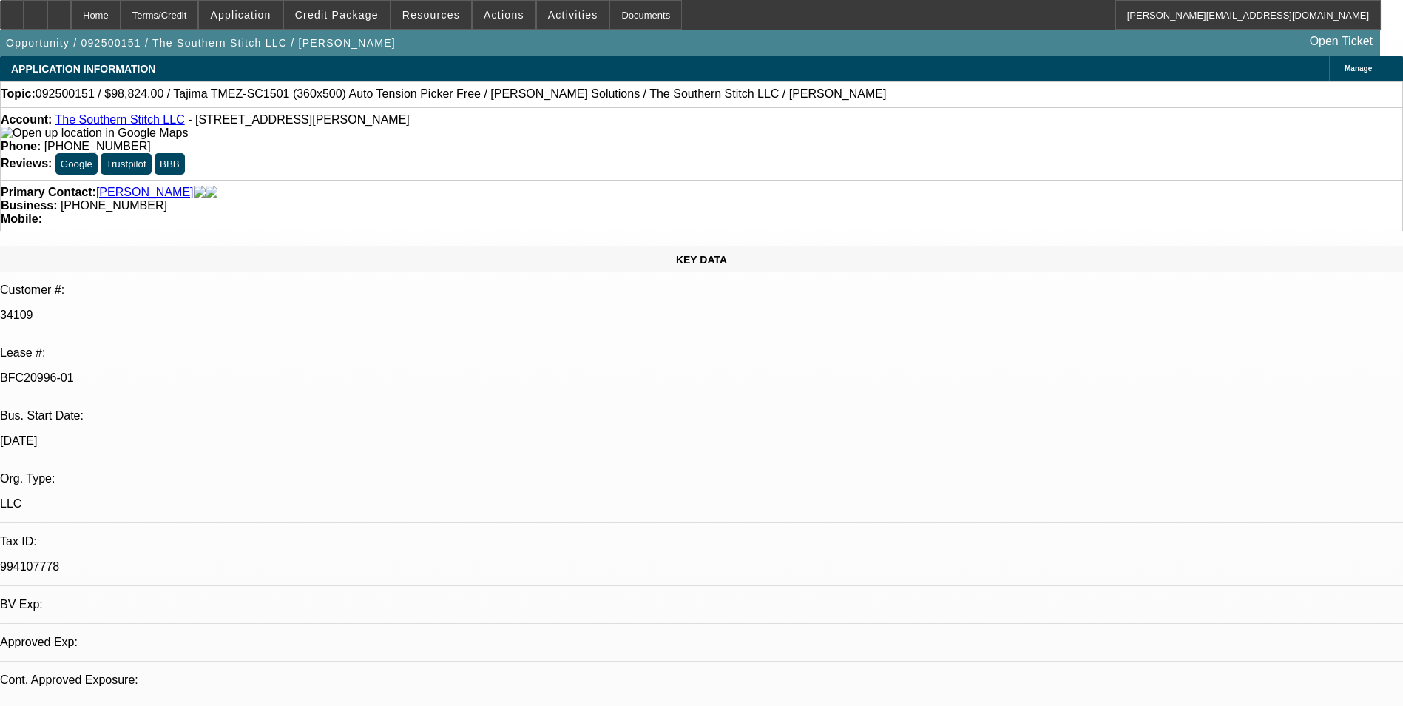
select select "0.2"
select select "2"
select select "0.1"
select select "0.2"
select select "2"
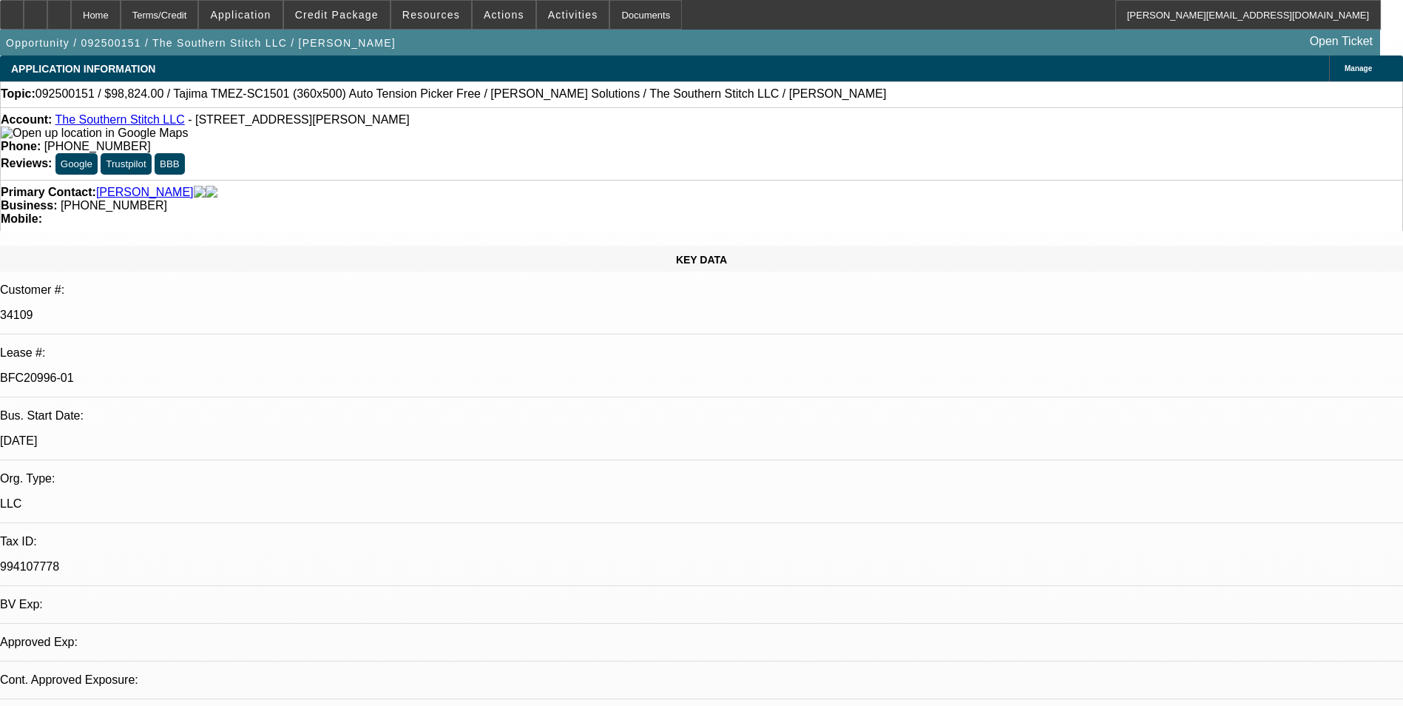
select select "0"
select select "0.2"
select select "2"
select select "0.1"
select select "0.2"
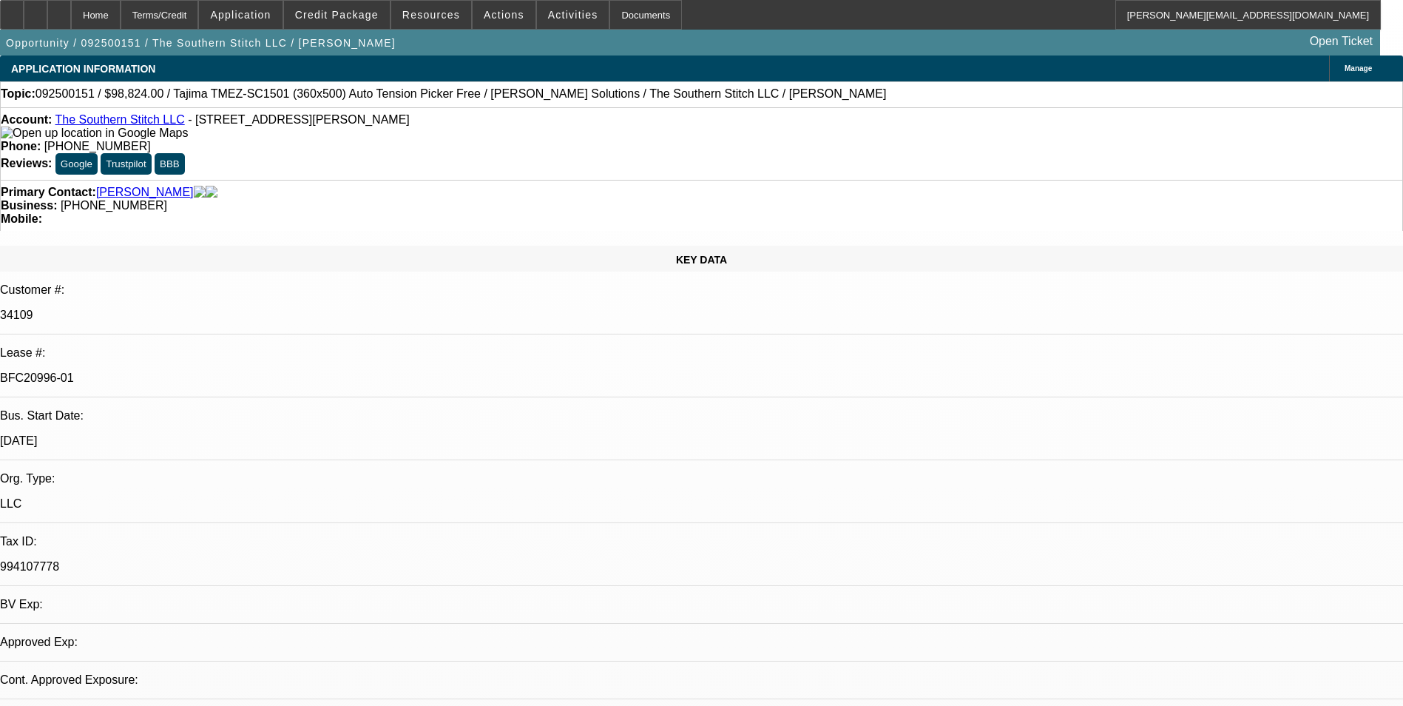
select select "2"
select select "0"
select select "1"
select select "2"
select select "4"
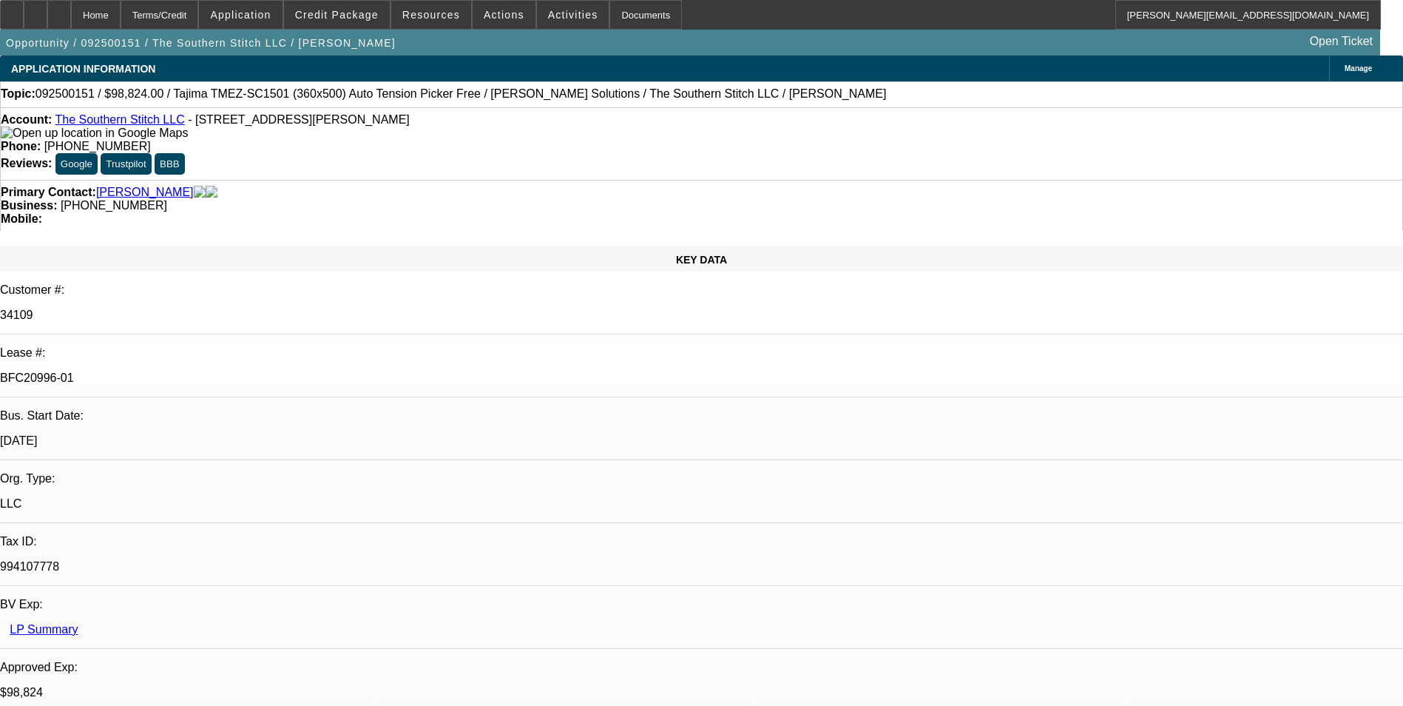
select select "1"
select select "2"
select select "6"
select select "1"
select select "2"
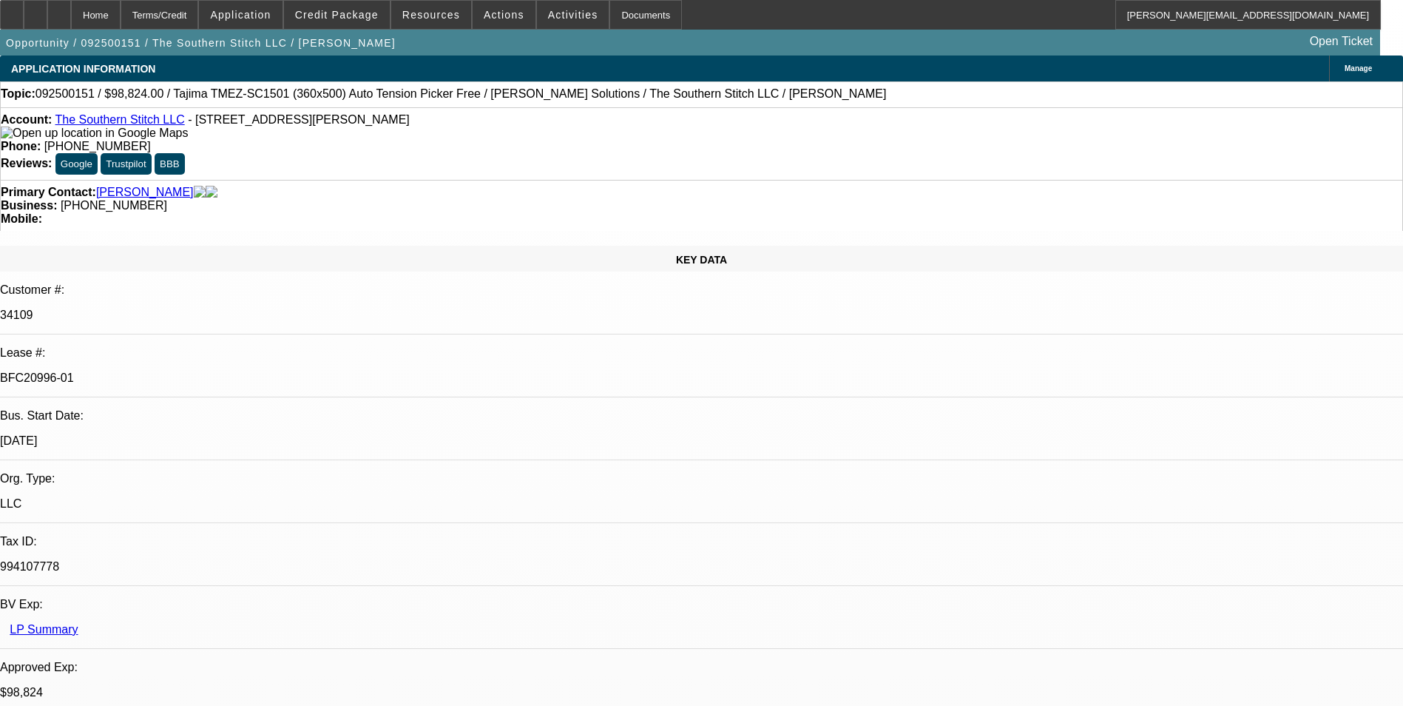
select select "4"
select select "1"
select select "2"
select select "6"
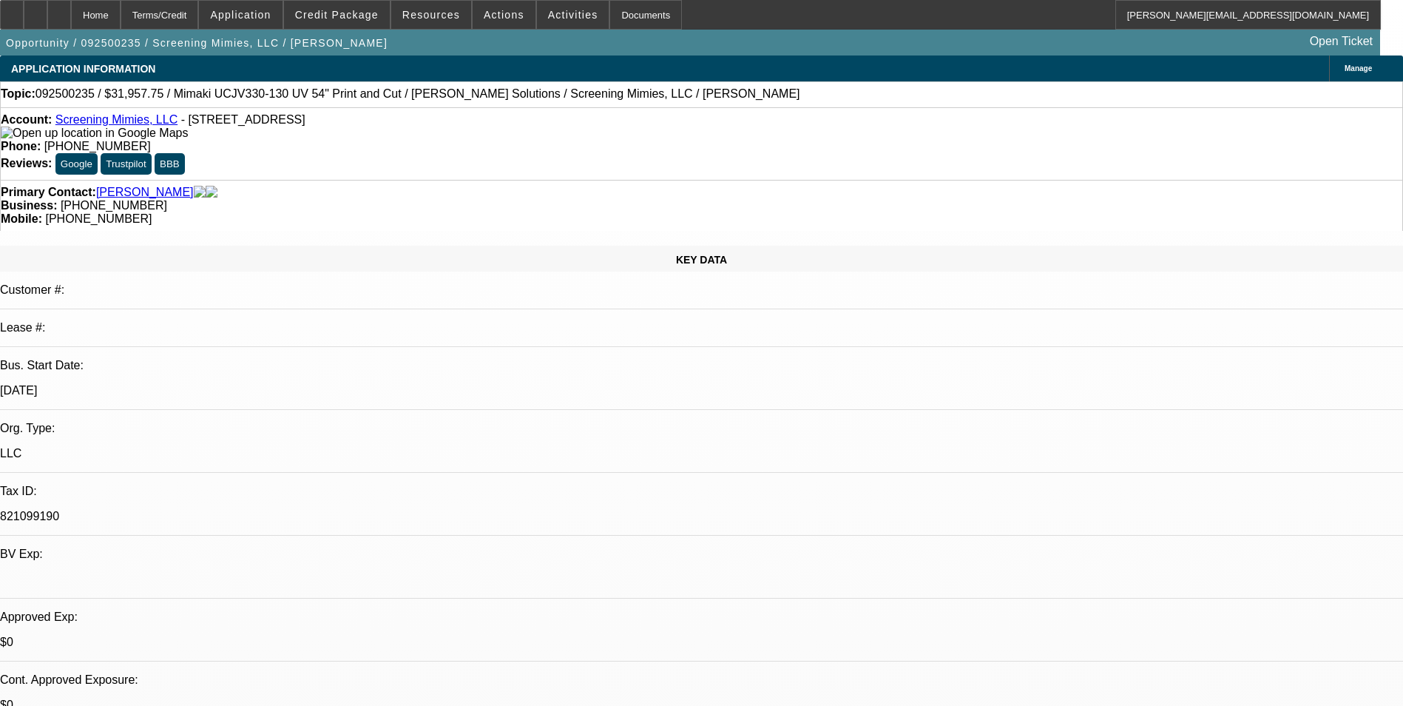
select select "0"
select select "2"
select select "0"
select select "2"
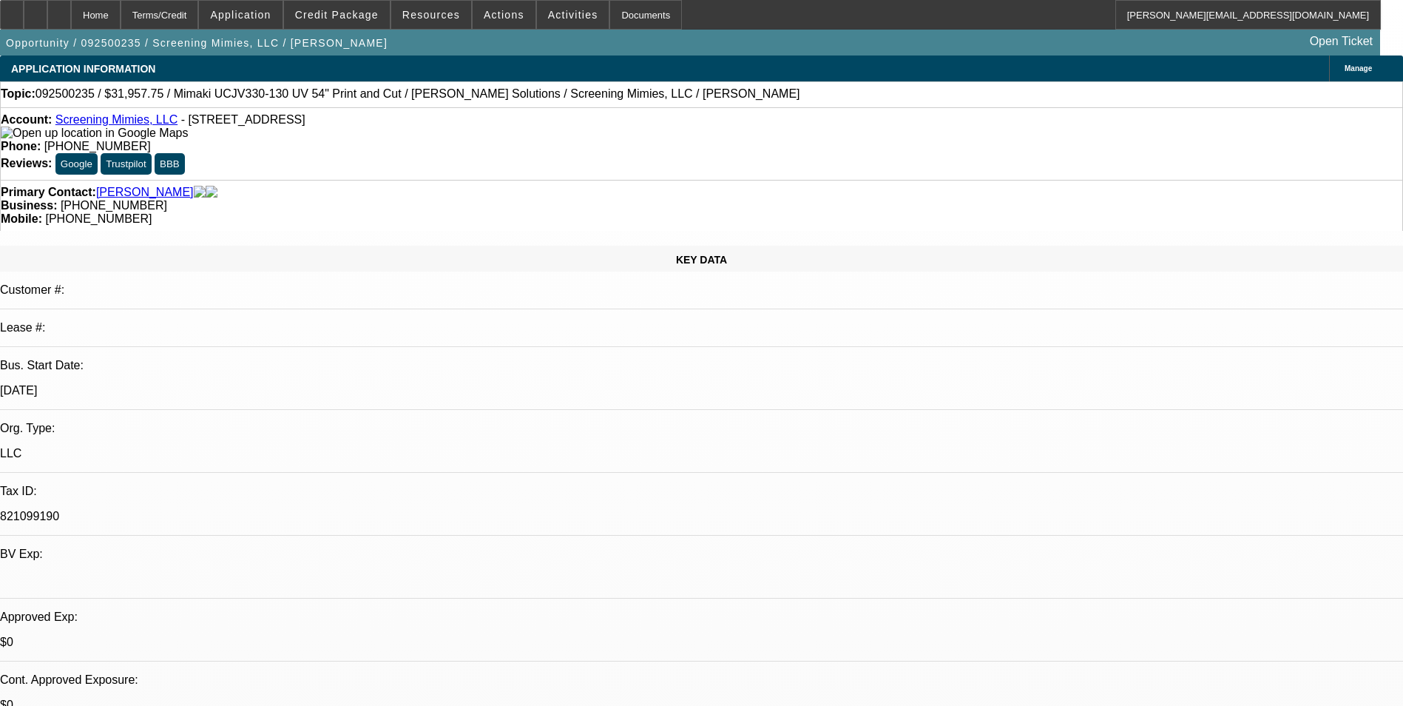
select select "0"
select select "1"
select select "2"
select select "6"
select select "1"
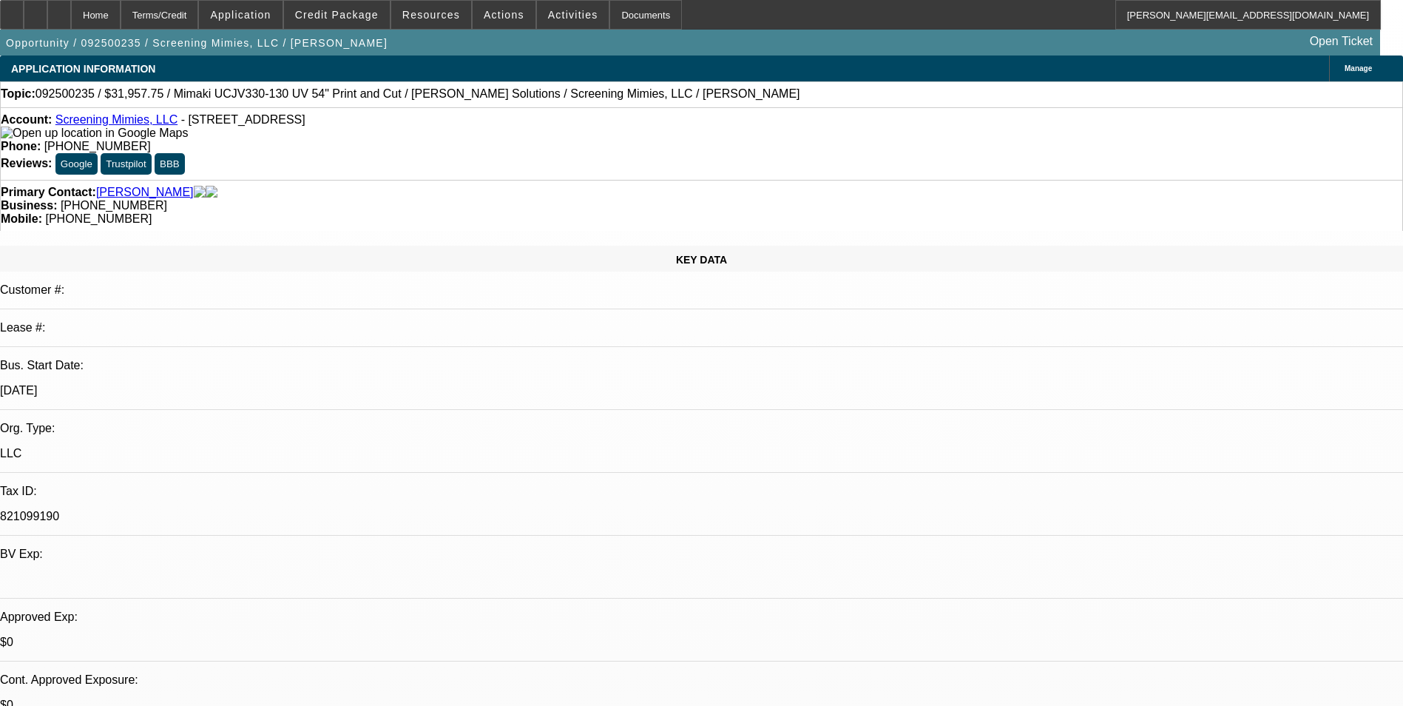
select select "2"
select select "6"
